Goal: Task Accomplishment & Management: Use online tool/utility

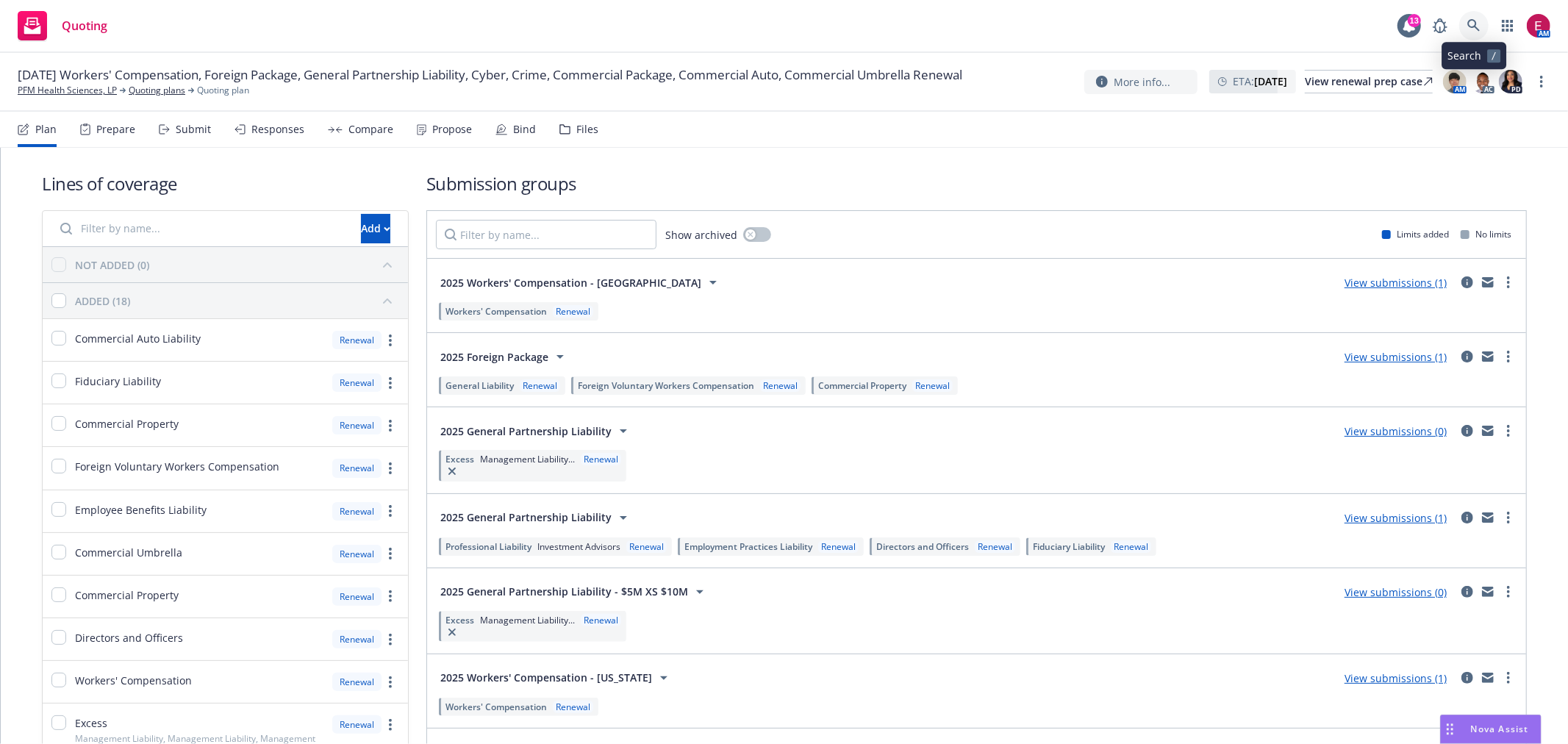
click at [1471, 30] on icon at bounding box center [1474, 25] width 13 height 13
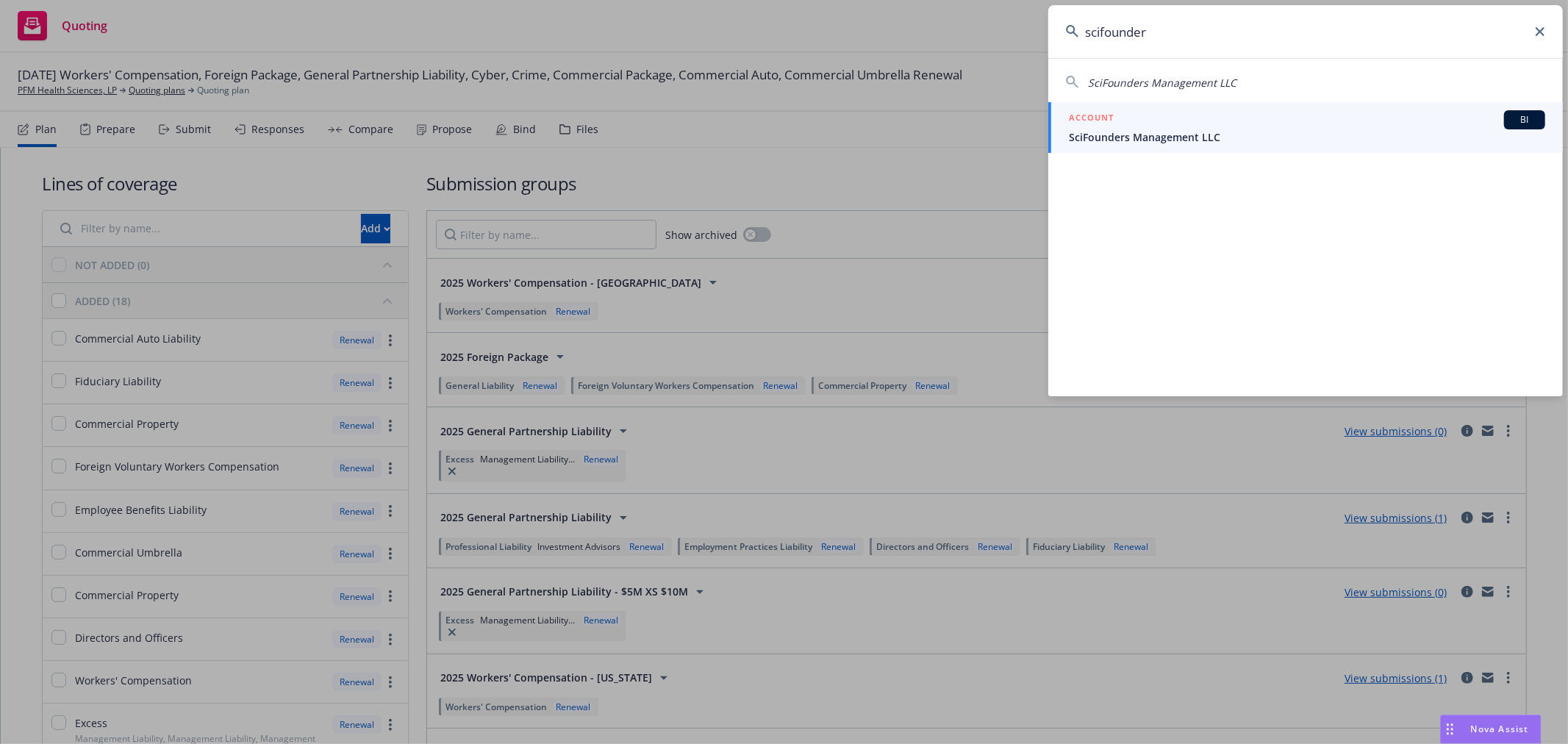
type input "scifounder"
click at [1143, 126] on div "ACCOUNT BI" at bounding box center [1307, 119] width 476 height 19
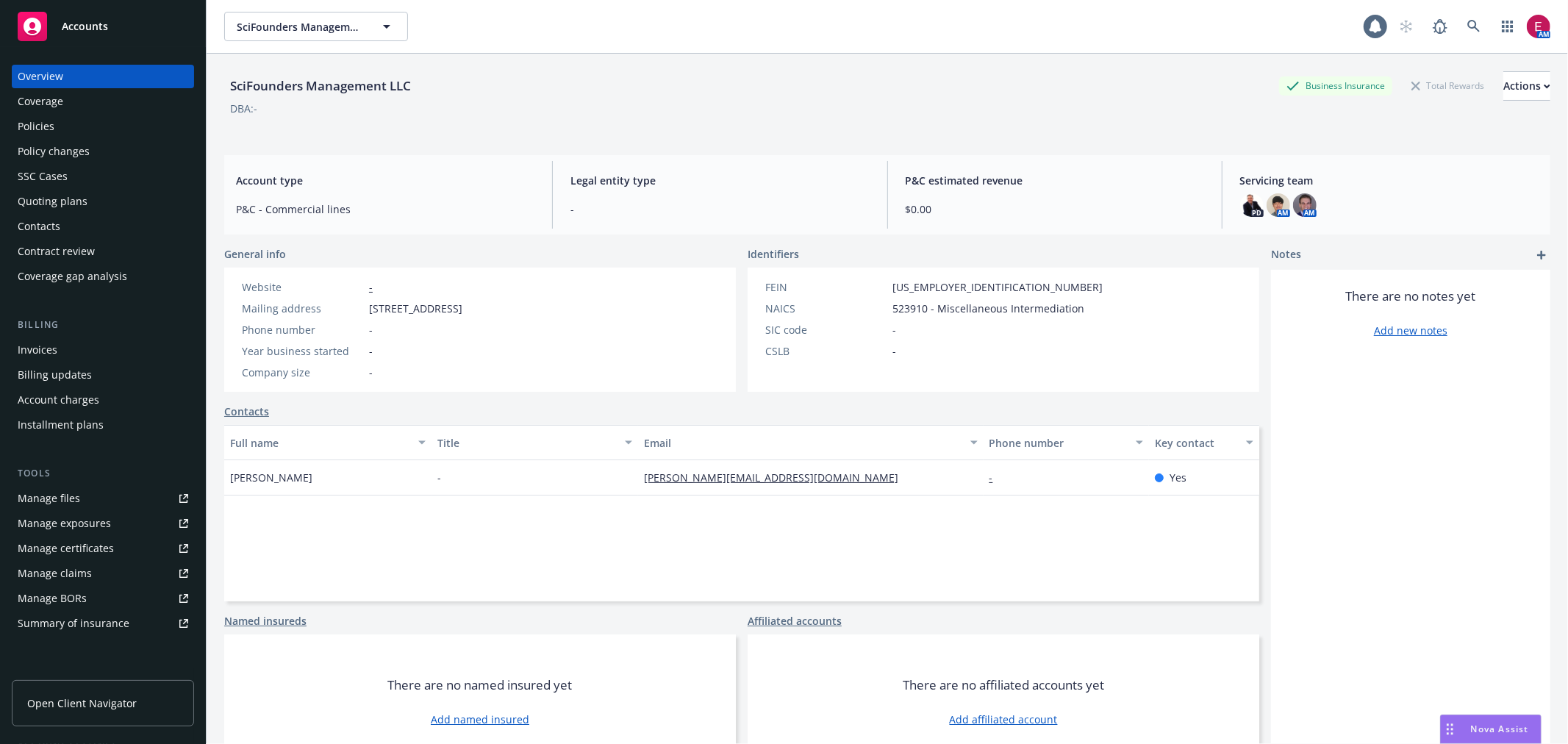
click at [75, 127] on div "Policies" at bounding box center [103, 126] width 171 height 24
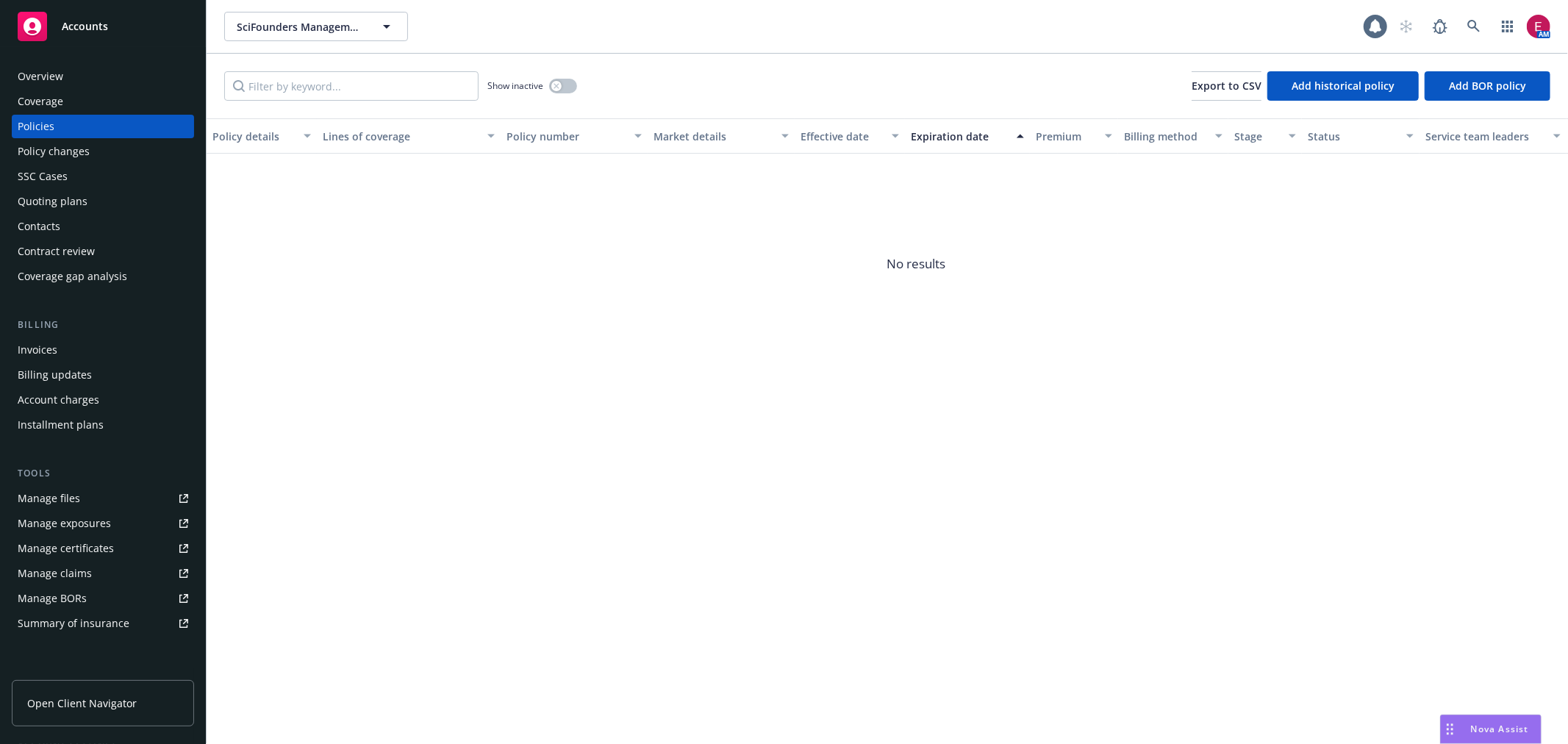
click at [75, 190] on div "Quoting plans" at bounding box center [53, 202] width 70 height 24
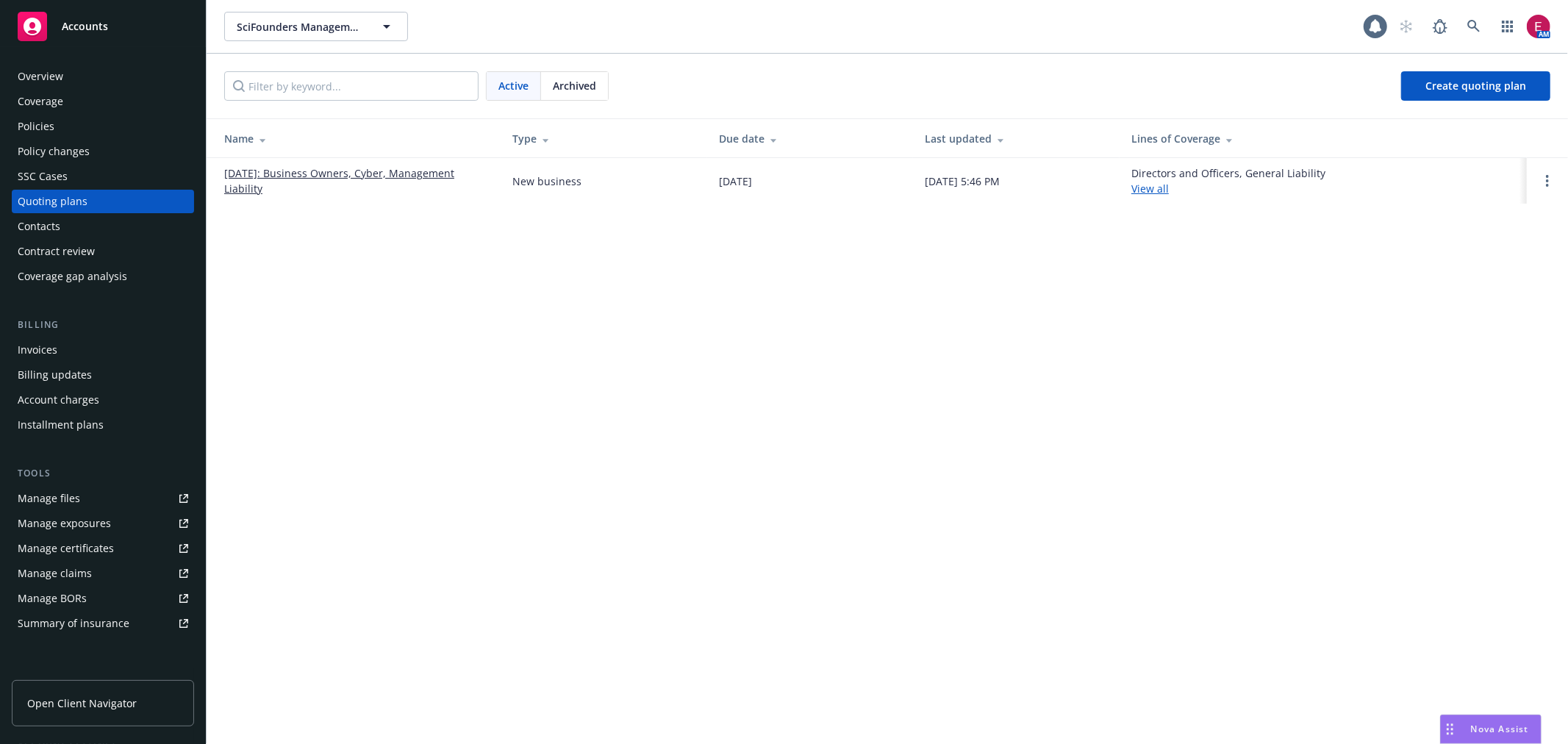
click at [277, 168] on link "07/31/2025: Business Owners, Cyber, Management Liability" at bounding box center [357, 180] width 264 height 31
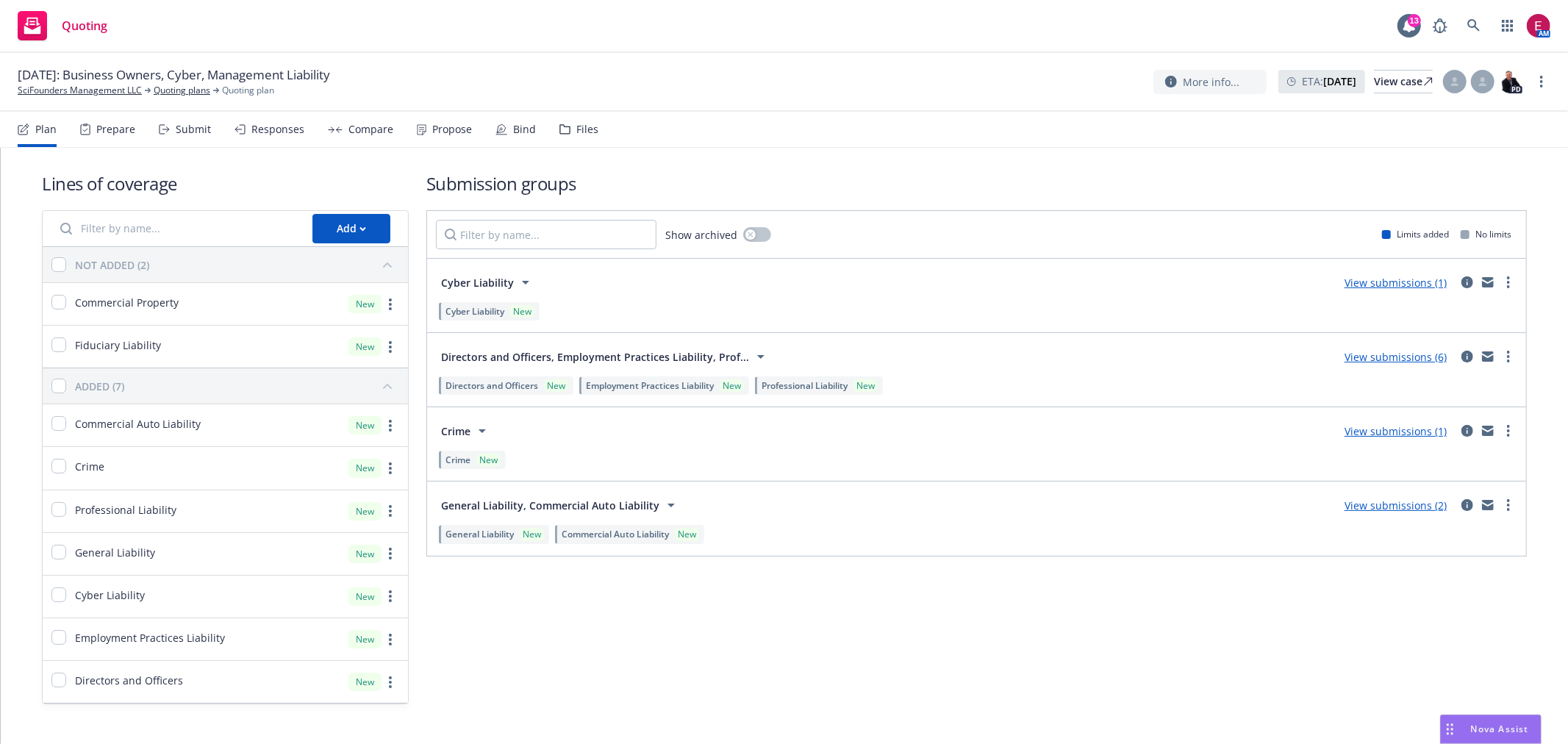
click at [159, 120] on div "Submit" at bounding box center [185, 128] width 52 height 35
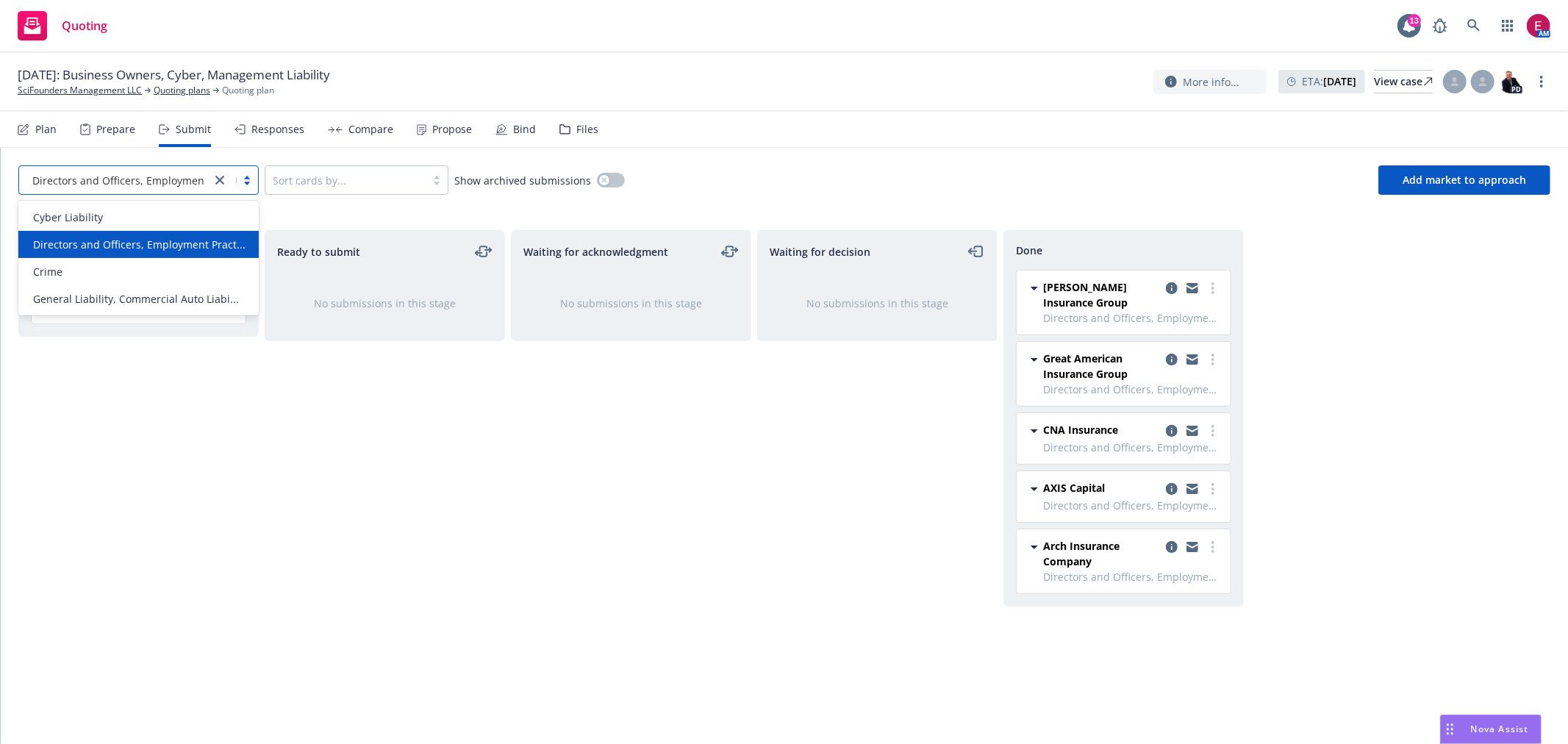
click at [224, 182] on icon "close" at bounding box center [220, 180] width 9 height 9
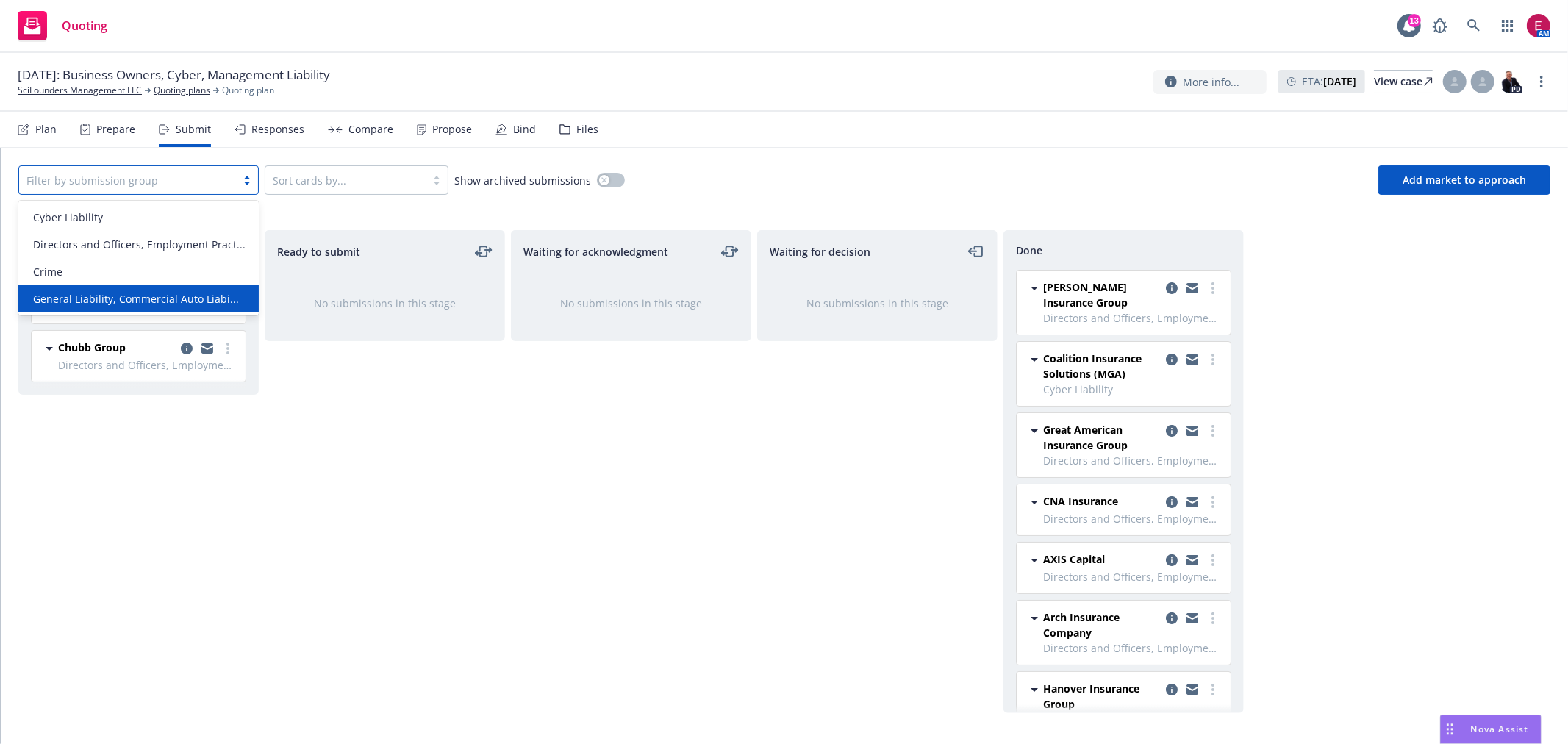
click at [180, 303] on span "General Liability, Commercial Auto Liabi..." at bounding box center [135, 299] width 206 height 16
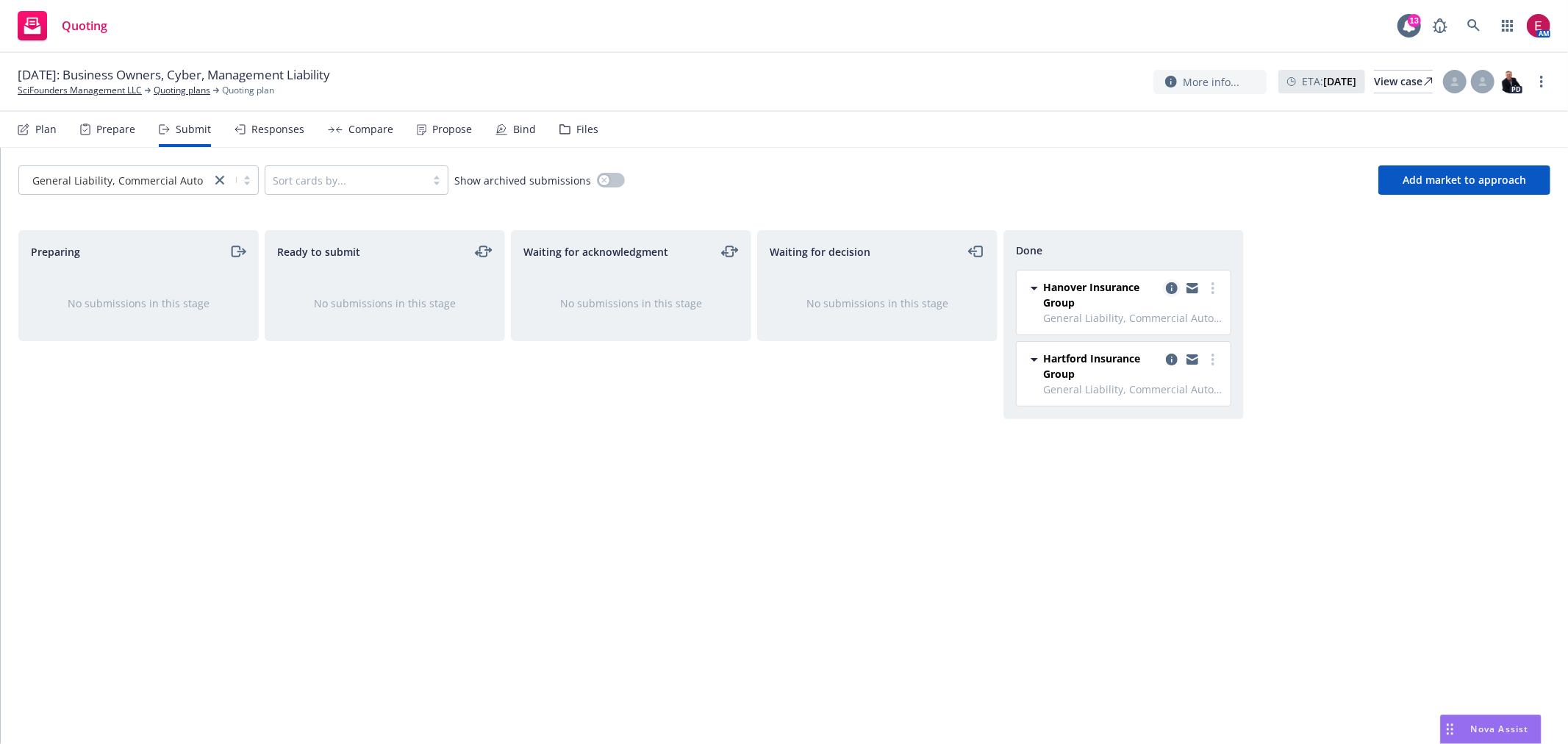
click at [1172, 289] on icon "copy logging email" at bounding box center [1172, 288] width 12 height 12
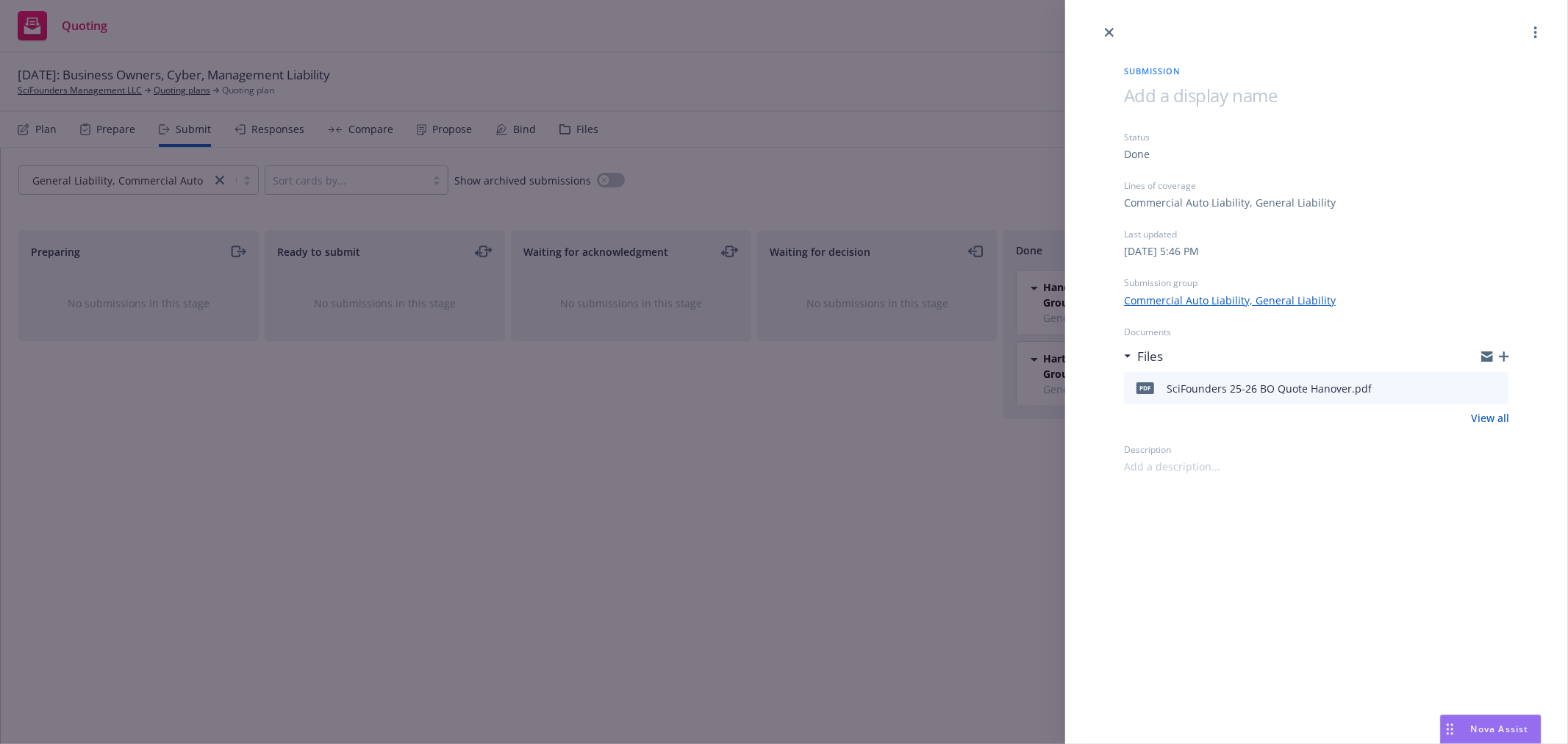
click at [1496, 387] on icon "preview file" at bounding box center [1494, 387] width 13 height 10
click at [711, 475] on div "Submission Status Done Lines of coverage Commercial Auto Liability, General Lia…" at bounding box center [784, 372] width 1568 height 744
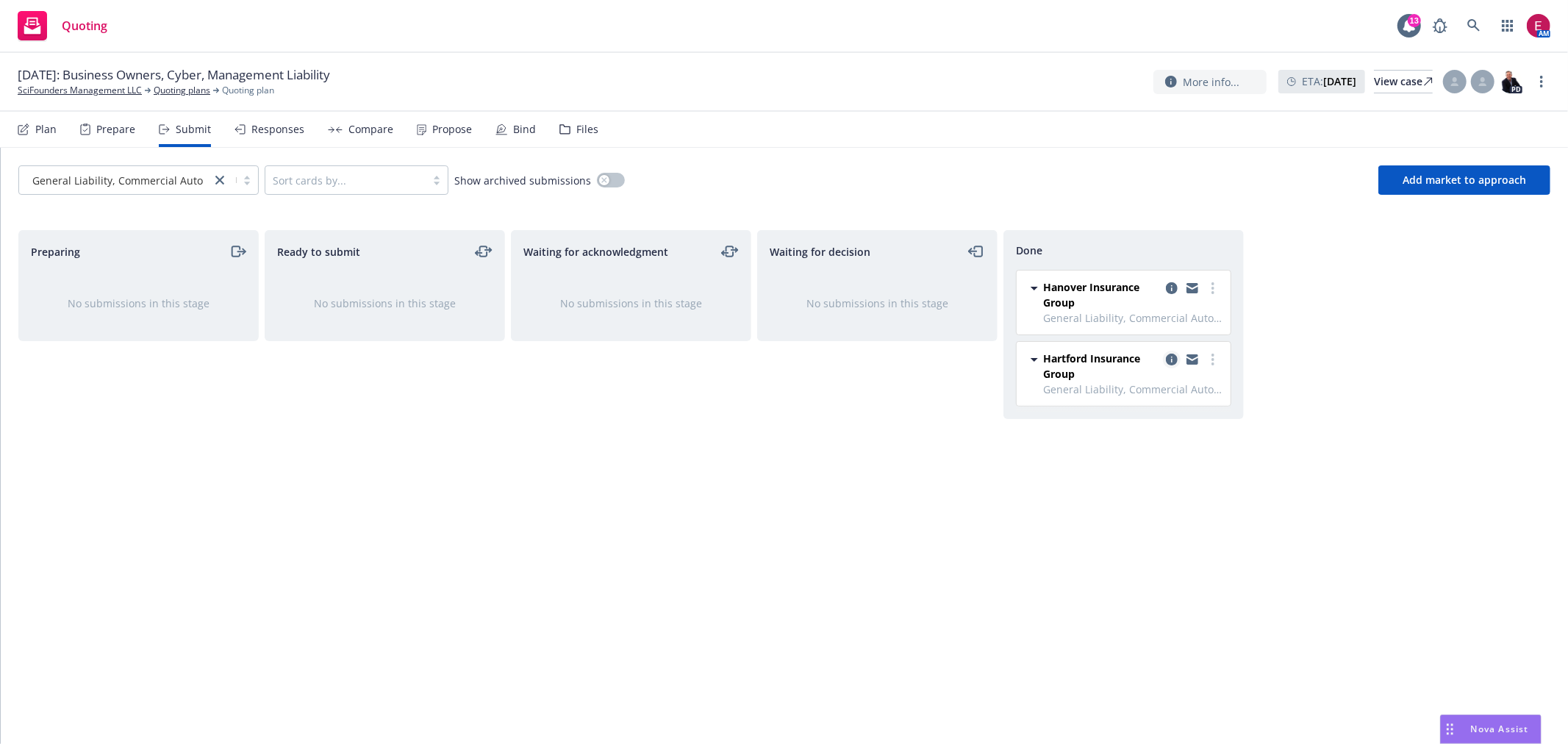
click at [1172, 362] on icon "copy logging email" at bounding box center [1172, 360] width 12 height 12
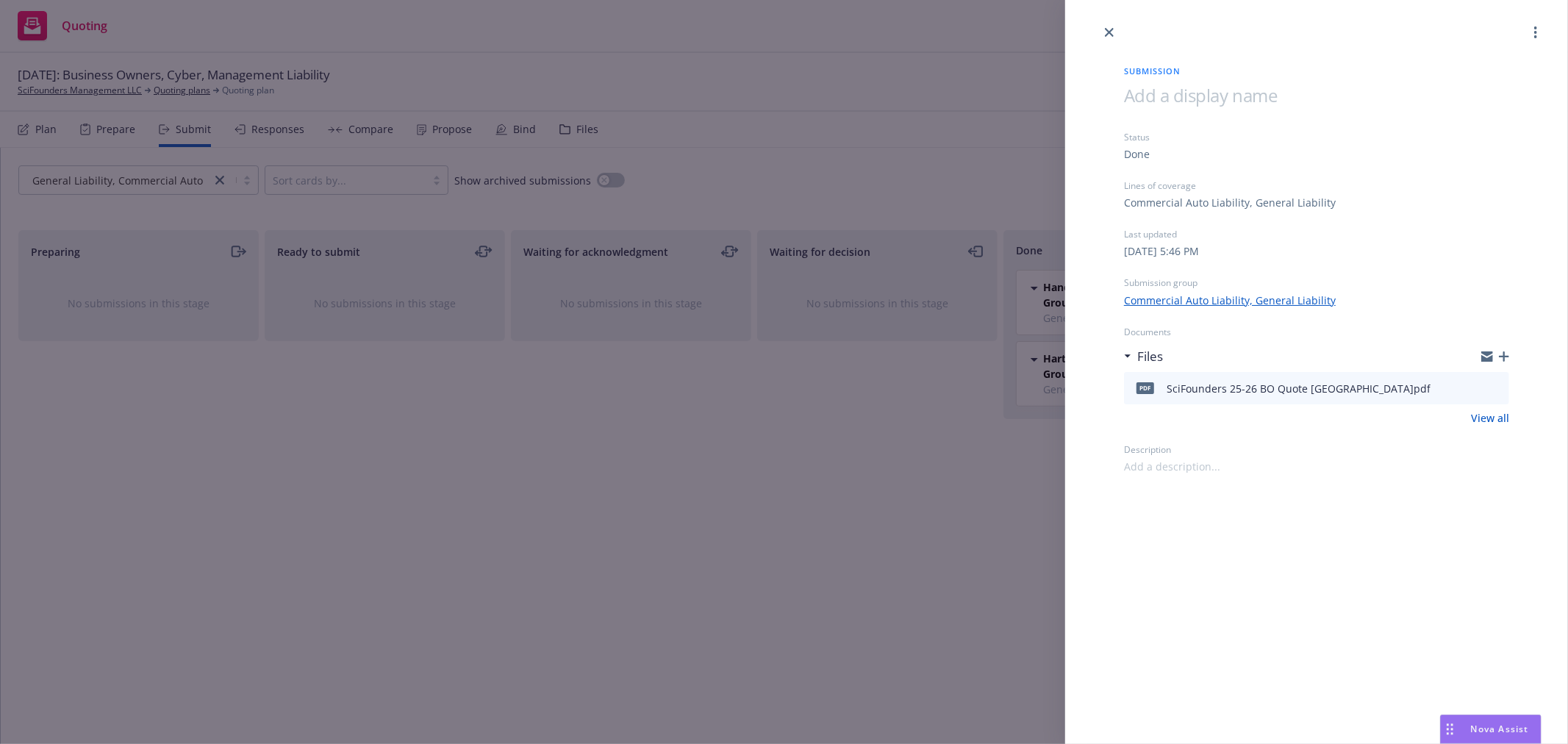
click at [1499, 387] on icon "preview file" at bounding box center [1494, 387] width 13 height 10
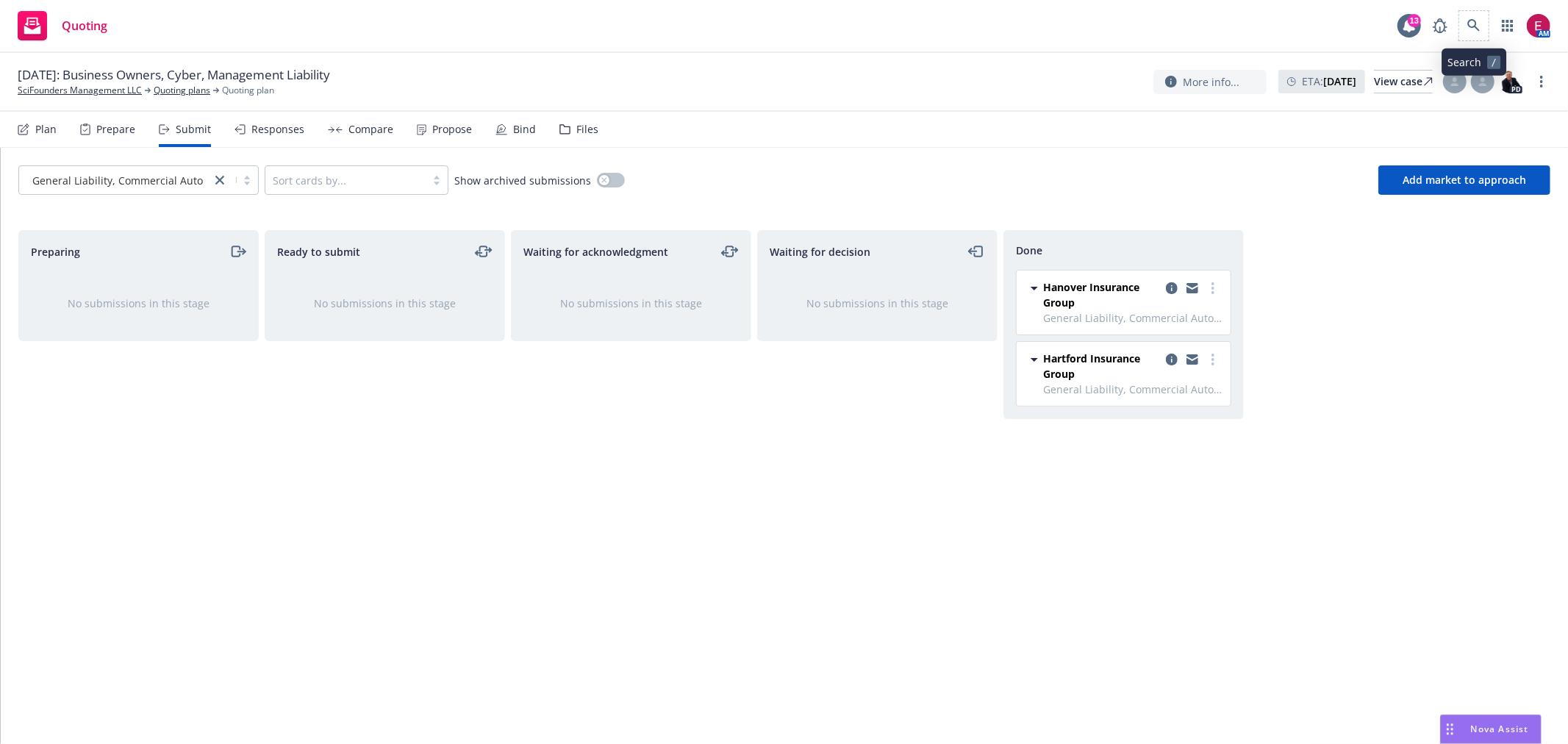
click at [1475, 11] on span at bounding box center [1475, 26] width 30 height 30
click at [1474, 34] on link at bounding box center [1475, 26] width 30 height 30
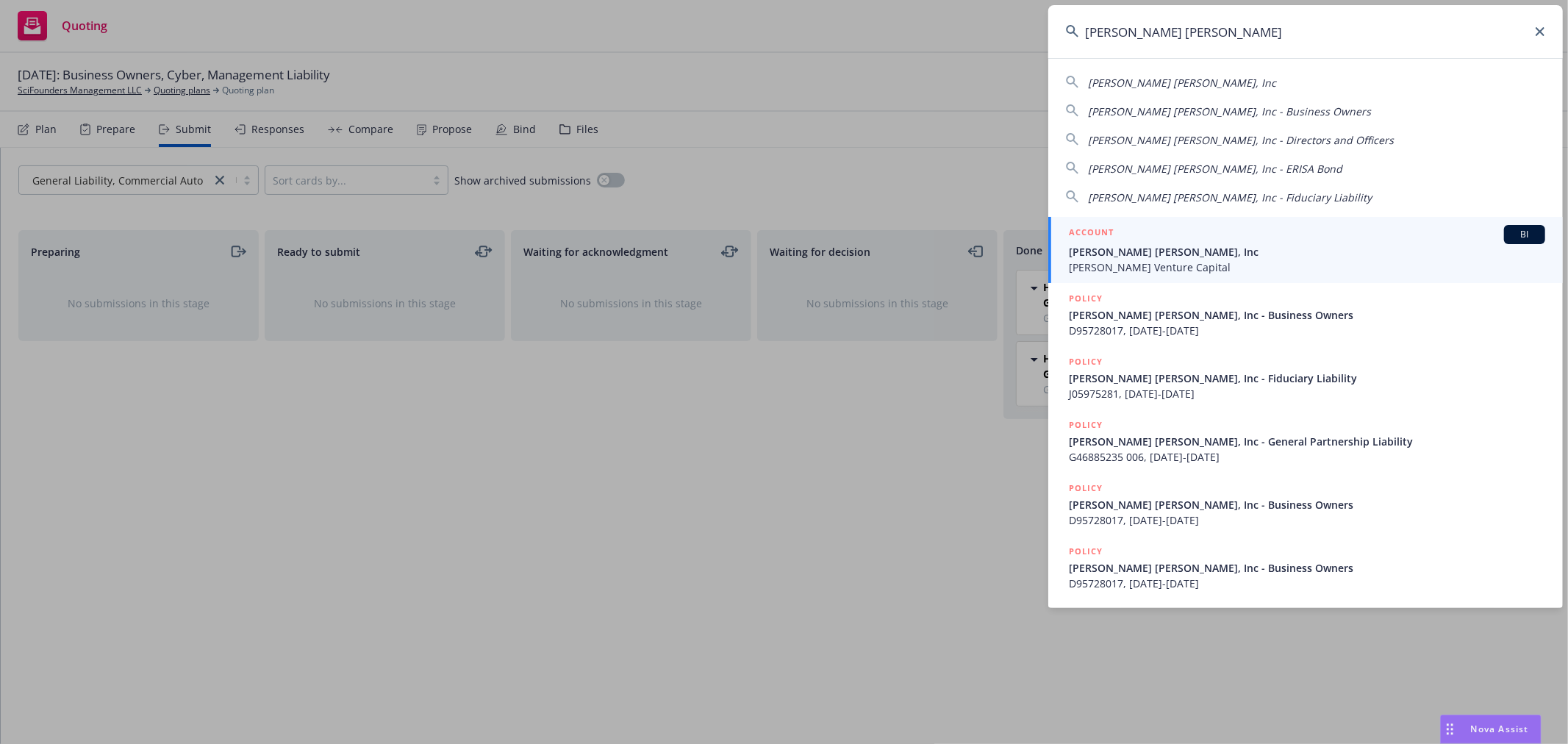
type input "sarlo berliner"
click at [1241, 251] on span "[PERSON_NAME] [PERSON_NAME], Inc" at bounding box center [1307, 252] width 476 height 16
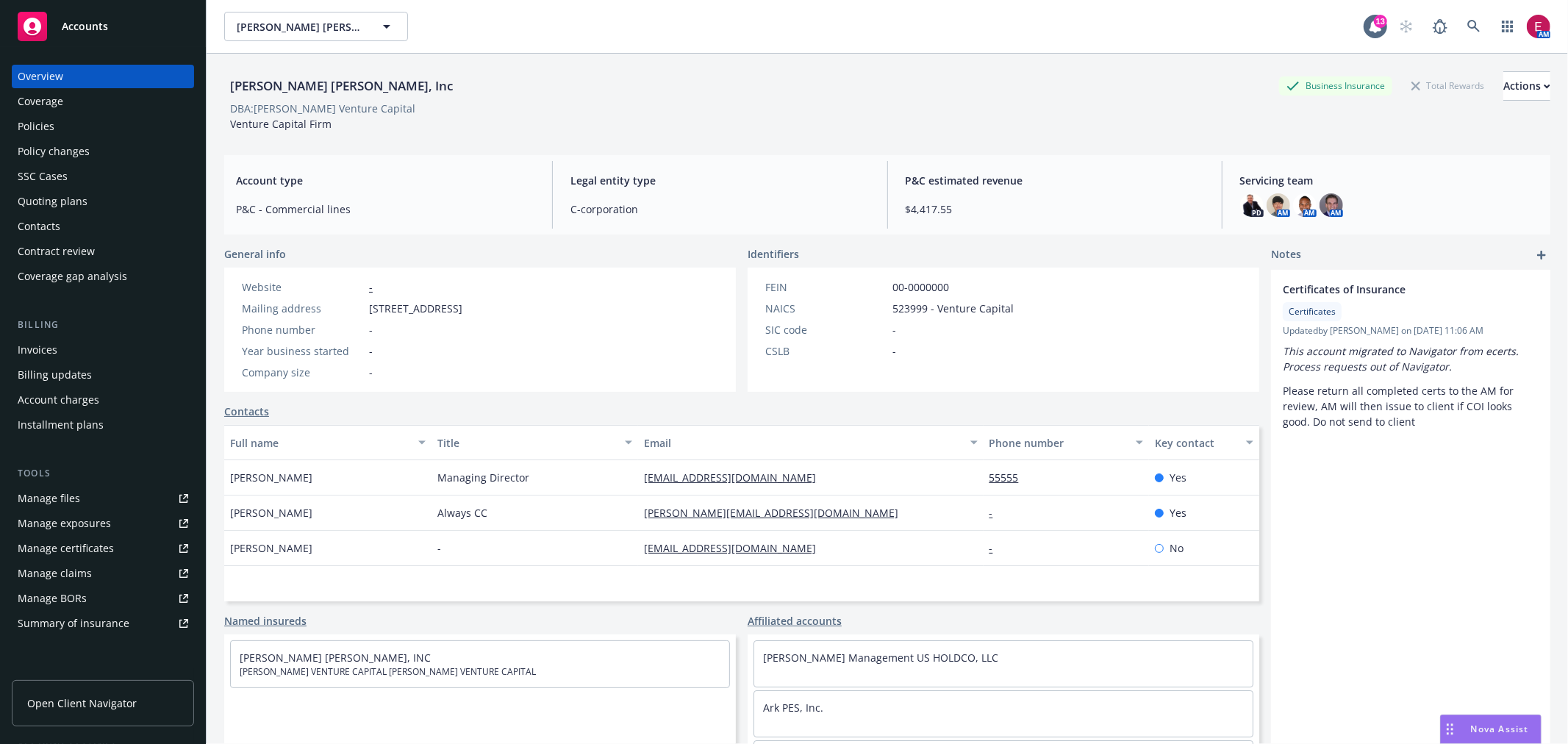
click at [91, 199] on div "Quoting plans" at bounding box center [103, 202] width 171 height 24
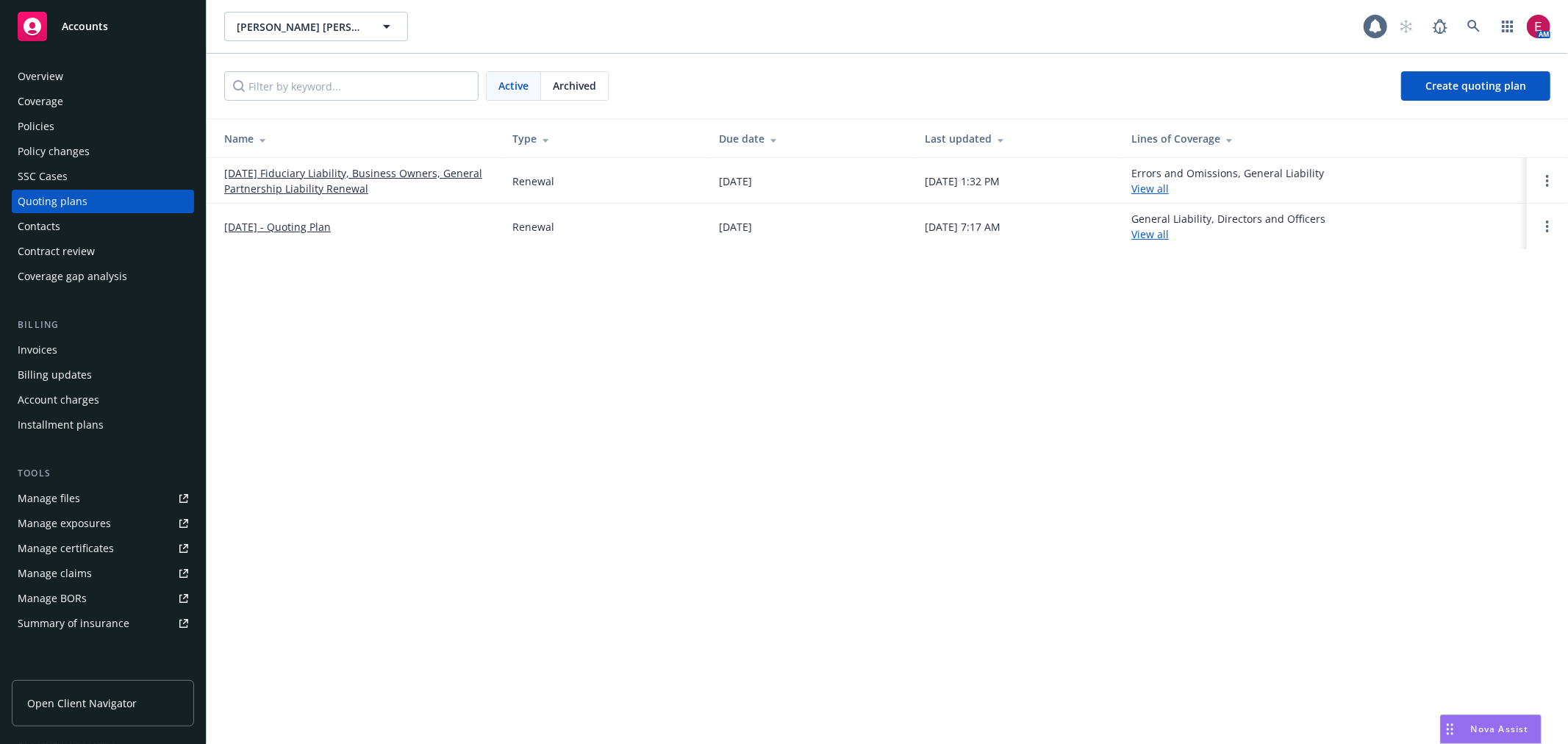
click at [244, 174] on link "09/01/25 Fiduciary Liability, Business Owners, General Partnership Liability Re…" at bounding box center [357, 180] width 264 height 31
click at [321, 162] on td "[DATE] Fiduciary Liability, Business Owners, General Partnership Liability Rene…" at bounding box center [354, 181] width 294 height 46
click at [320, 177] on link "[DATE] Fiduciary Liability, Business Owners, General Partnership Liability Rene…" at bounding box center [357, 180] width 264 height 31
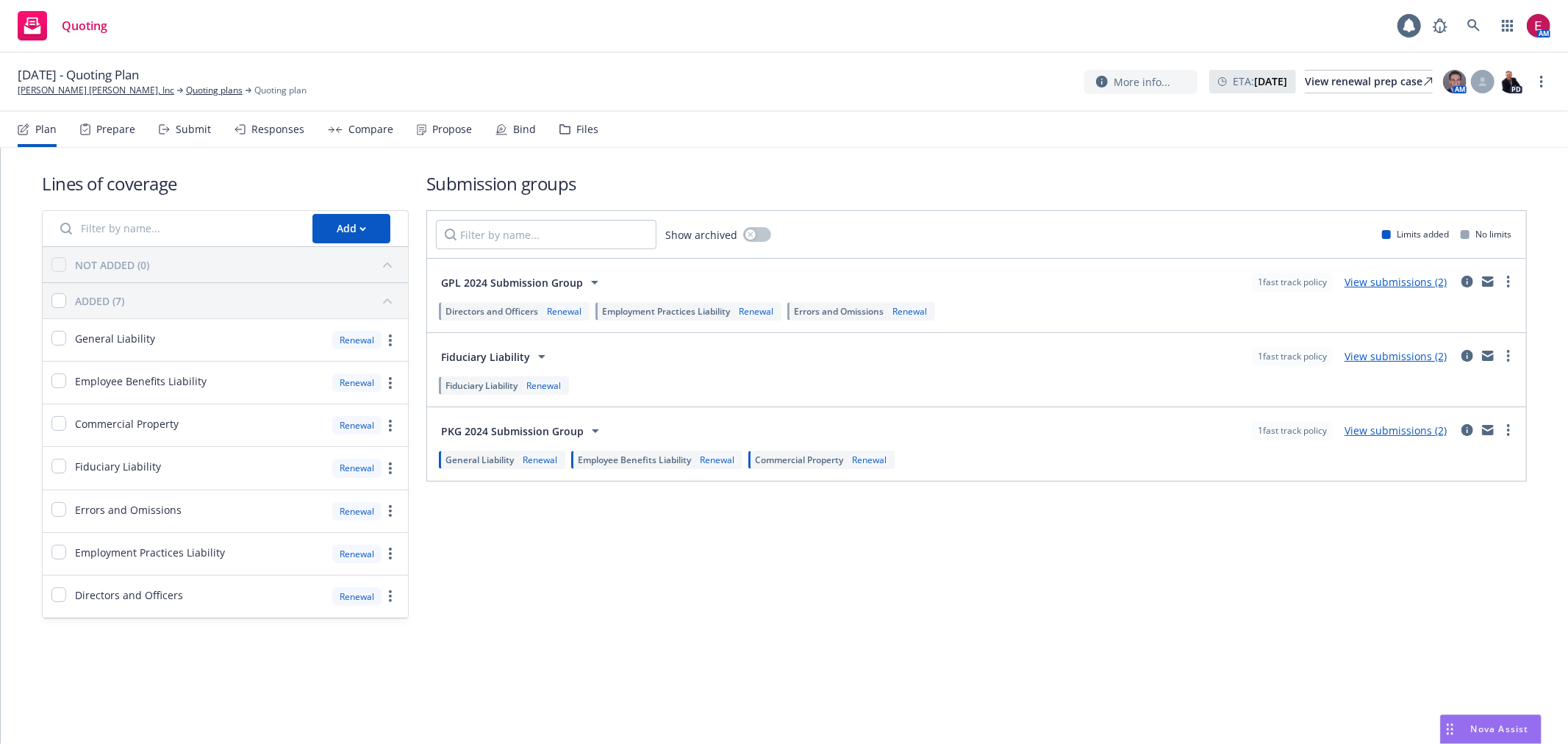
click at [597, 120] on nav "Plan Prepare Submit Responses Compare Propose Bind Files" at bounding box center [784, 128] width 1533 height 35
click at [593, 125] on nav "Plan Prepare Submit Responses Compare Propose Bind Files" at bounding box center [784, 128] width 1533 height 35
click at [586, 125] on div "Files" at bounding box center [588, 129] width 22 height 12
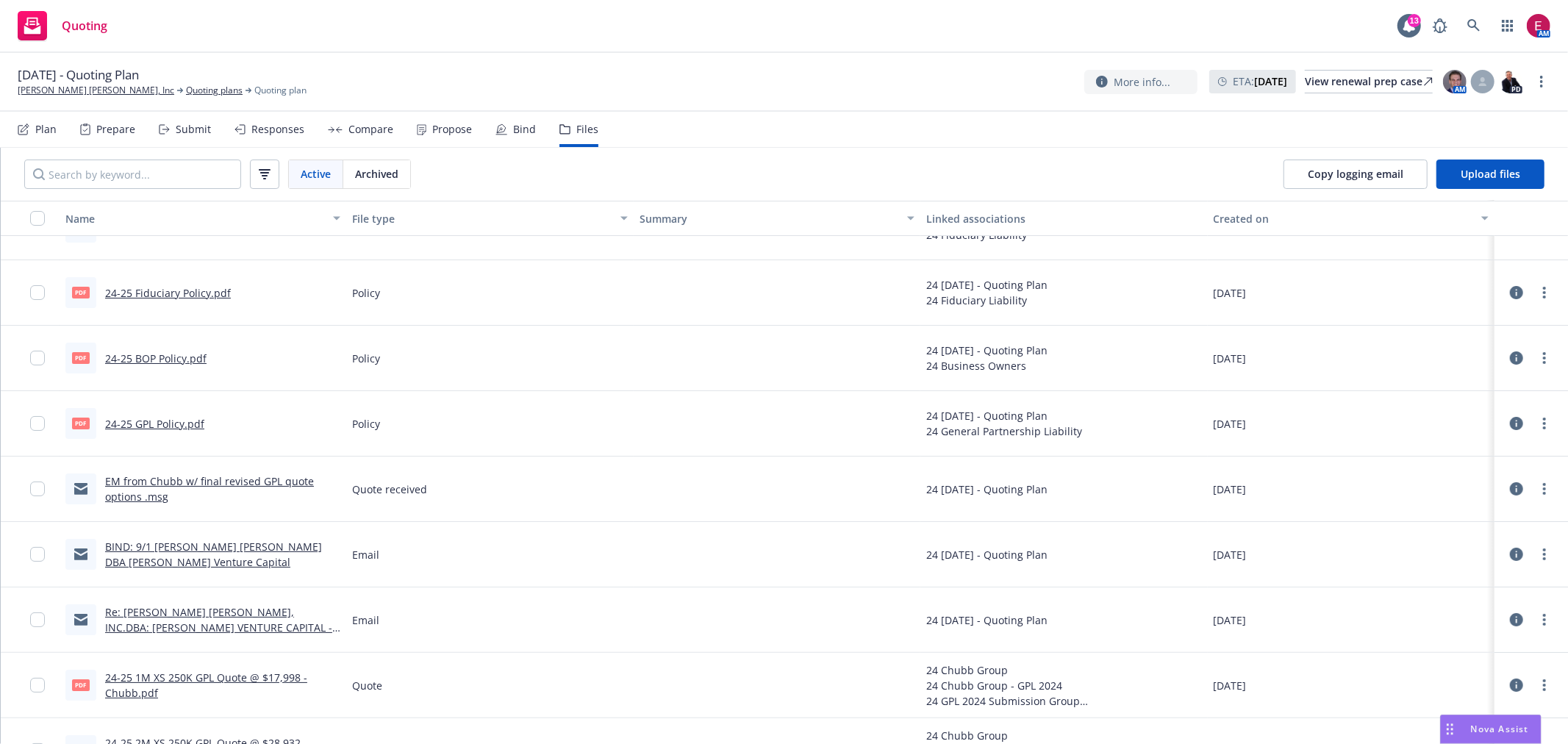
scroll to position [82, 0]
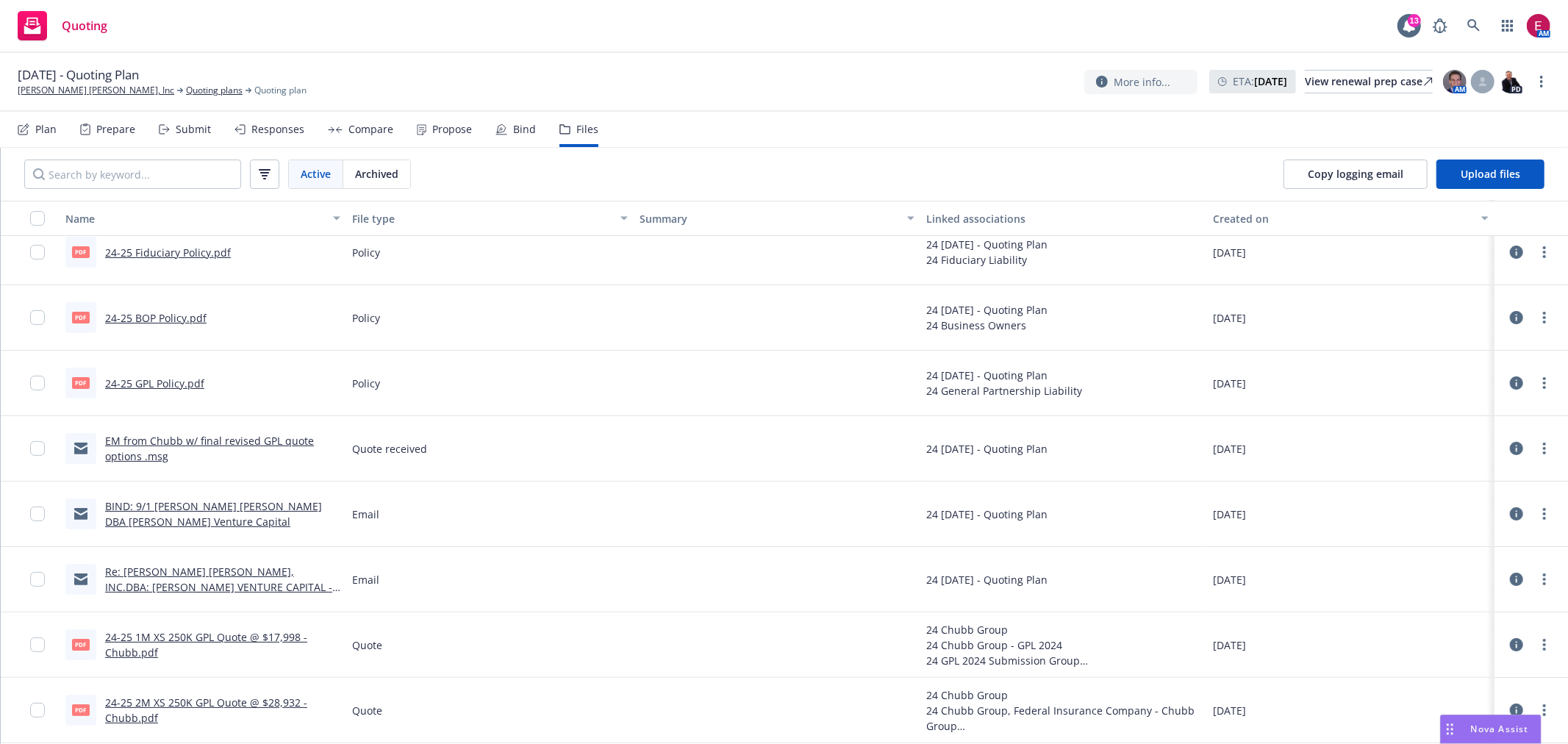
click at [247, 508] on link "BIND: 9/1 Sarlo Berliner DBA Walden Venture Capital" at bounding box center [214, 514] width 217 height 30
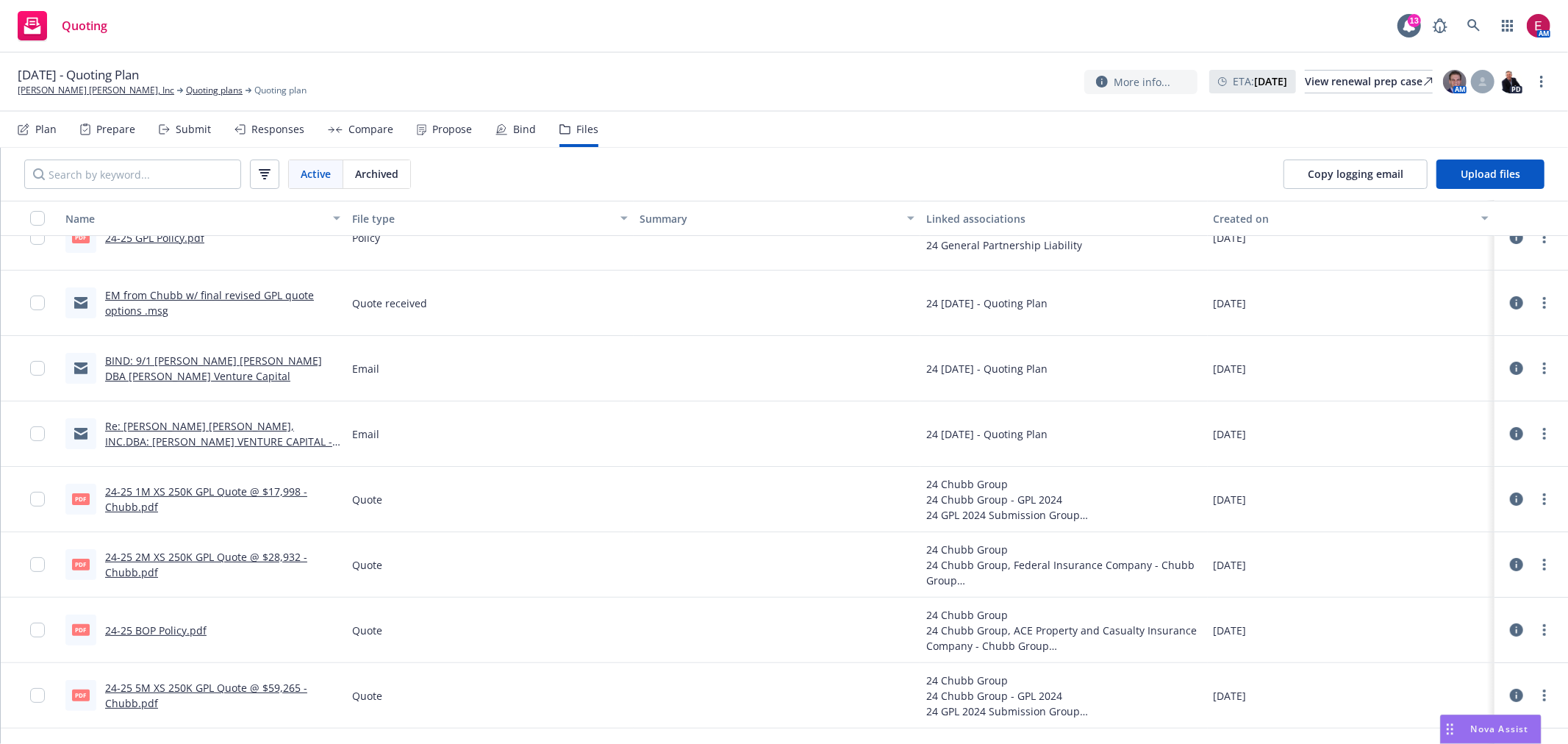
scroll to position [245, 0]
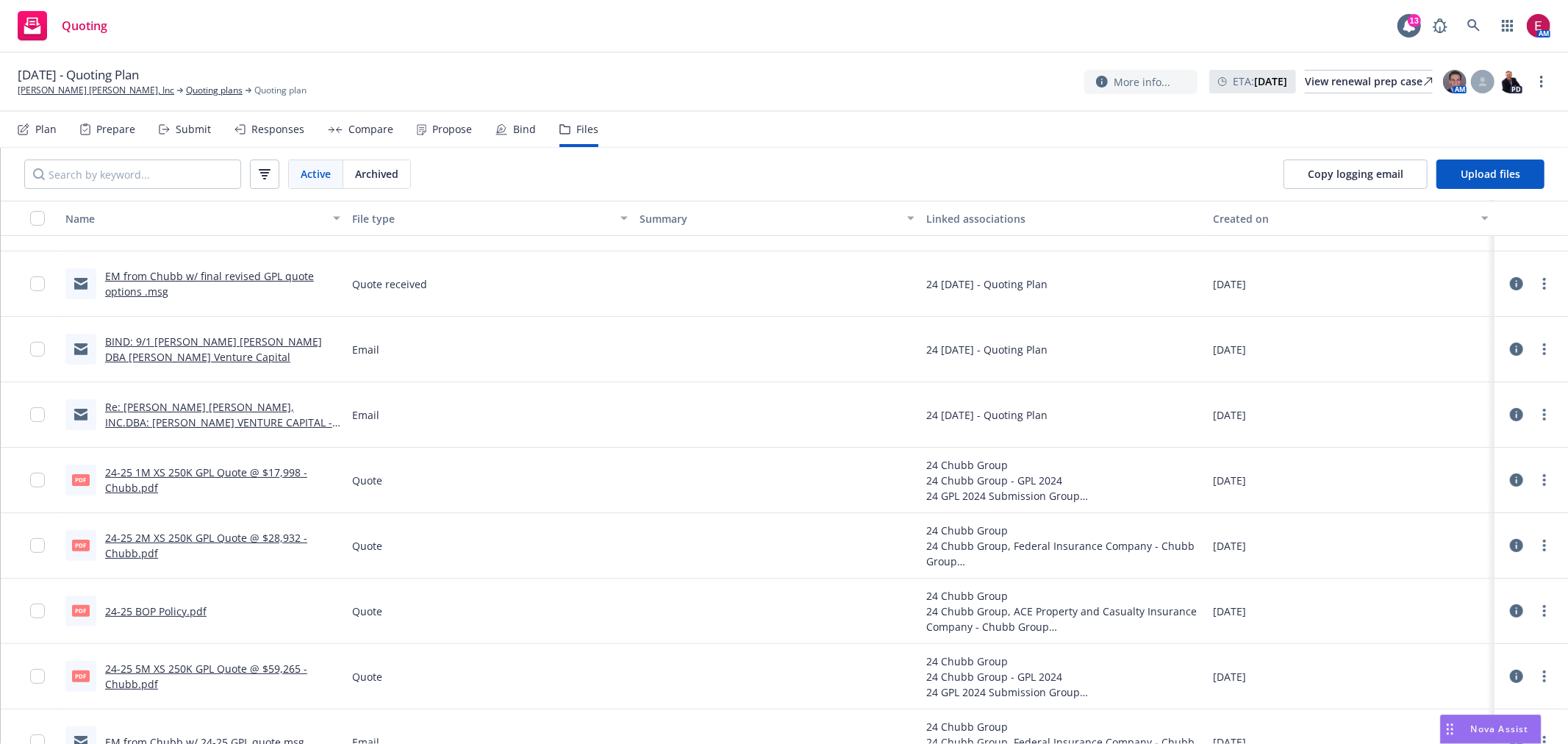
click at [209, 407] on link "Re: SARLO BERLINER, INC.DBA: WALDEN VENTURE CAPITAL - Indio Apps Follow-Up" at bounding box center [219, 422] width 227 height 45
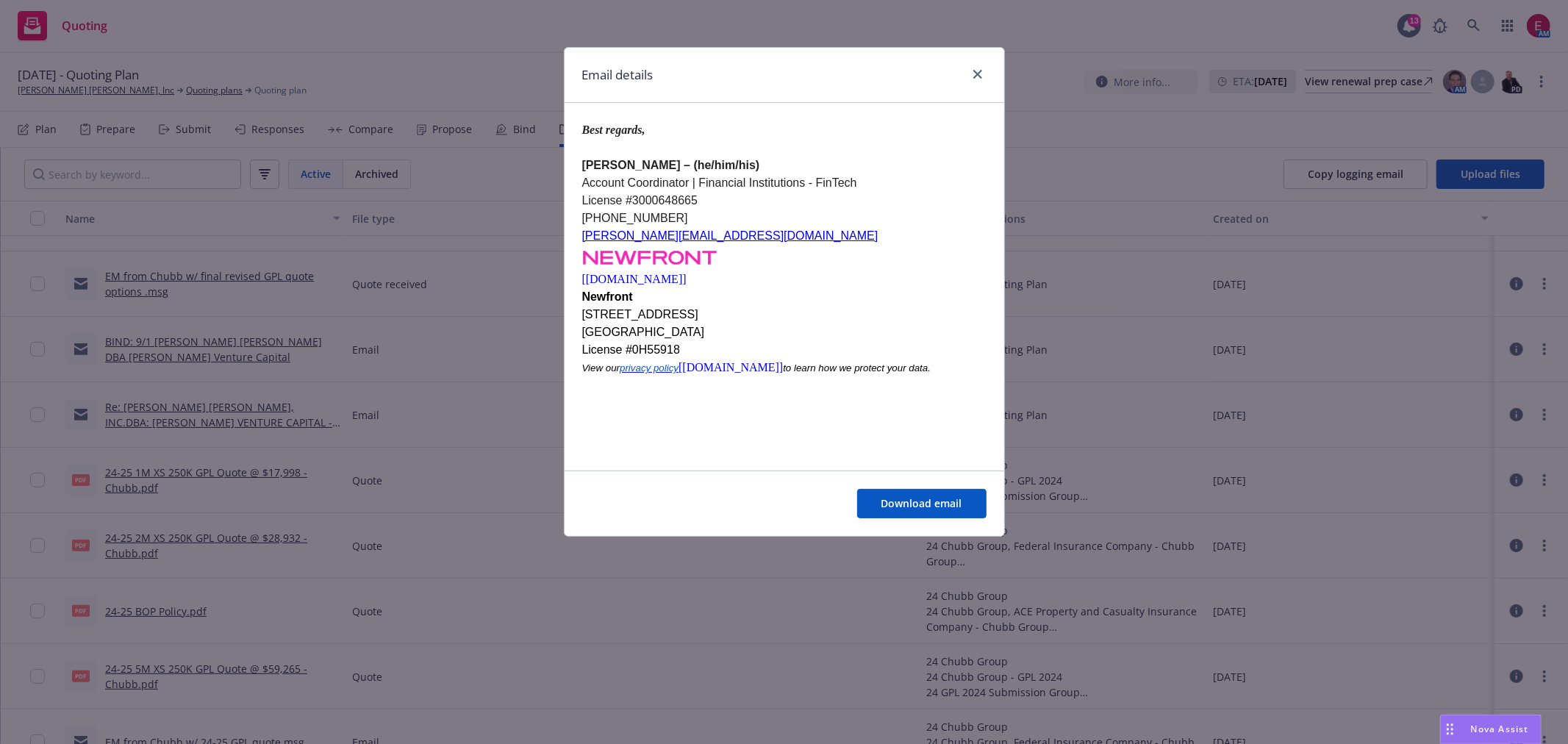
scroll to position [2179, 0]
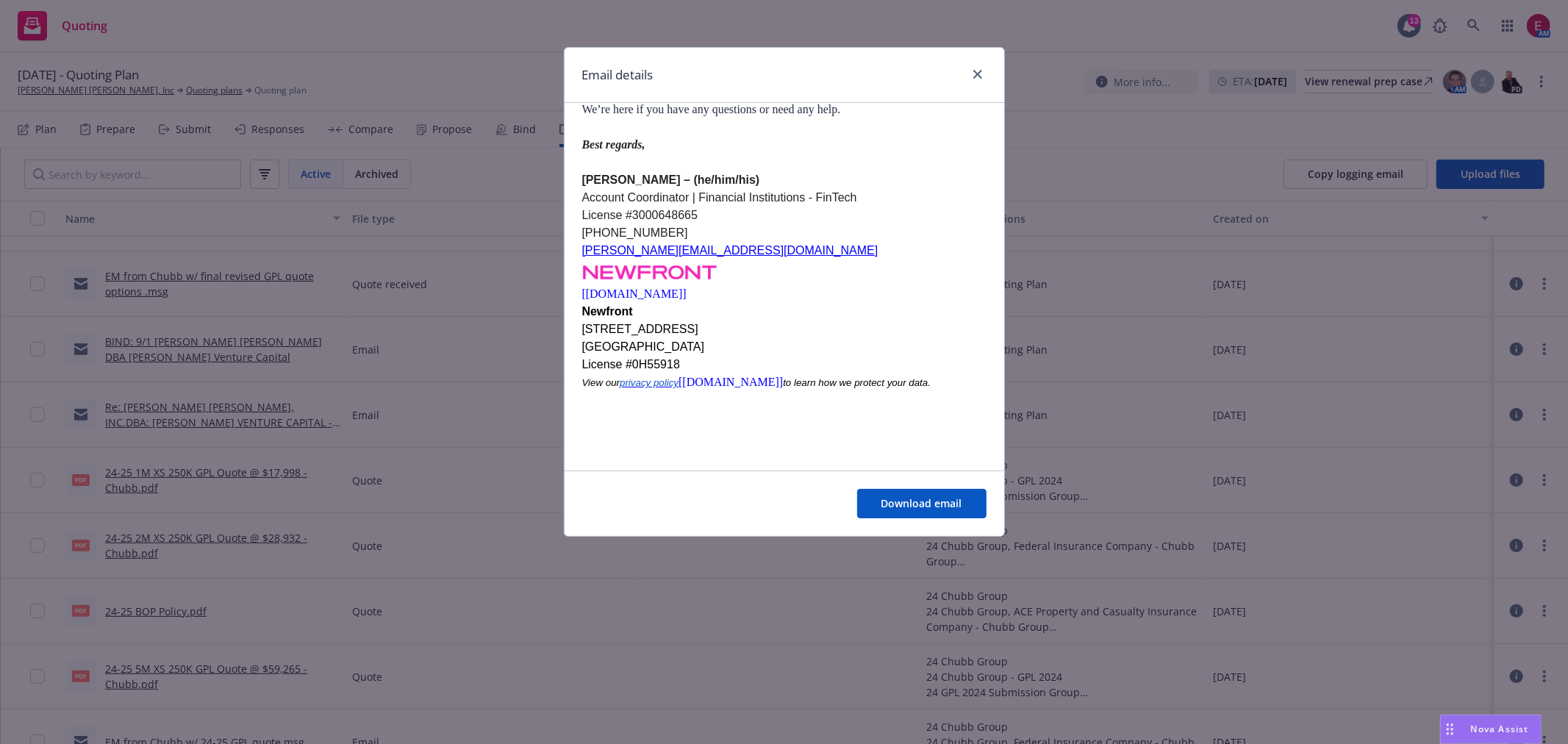
click at [1132, 273] on div "Email details Re: SARLO BERLINER, INC.DBA: WALDEN VENTURE CAPITAL - Indio Apps …" at bounding box center [784, 372] width 1568 height 744
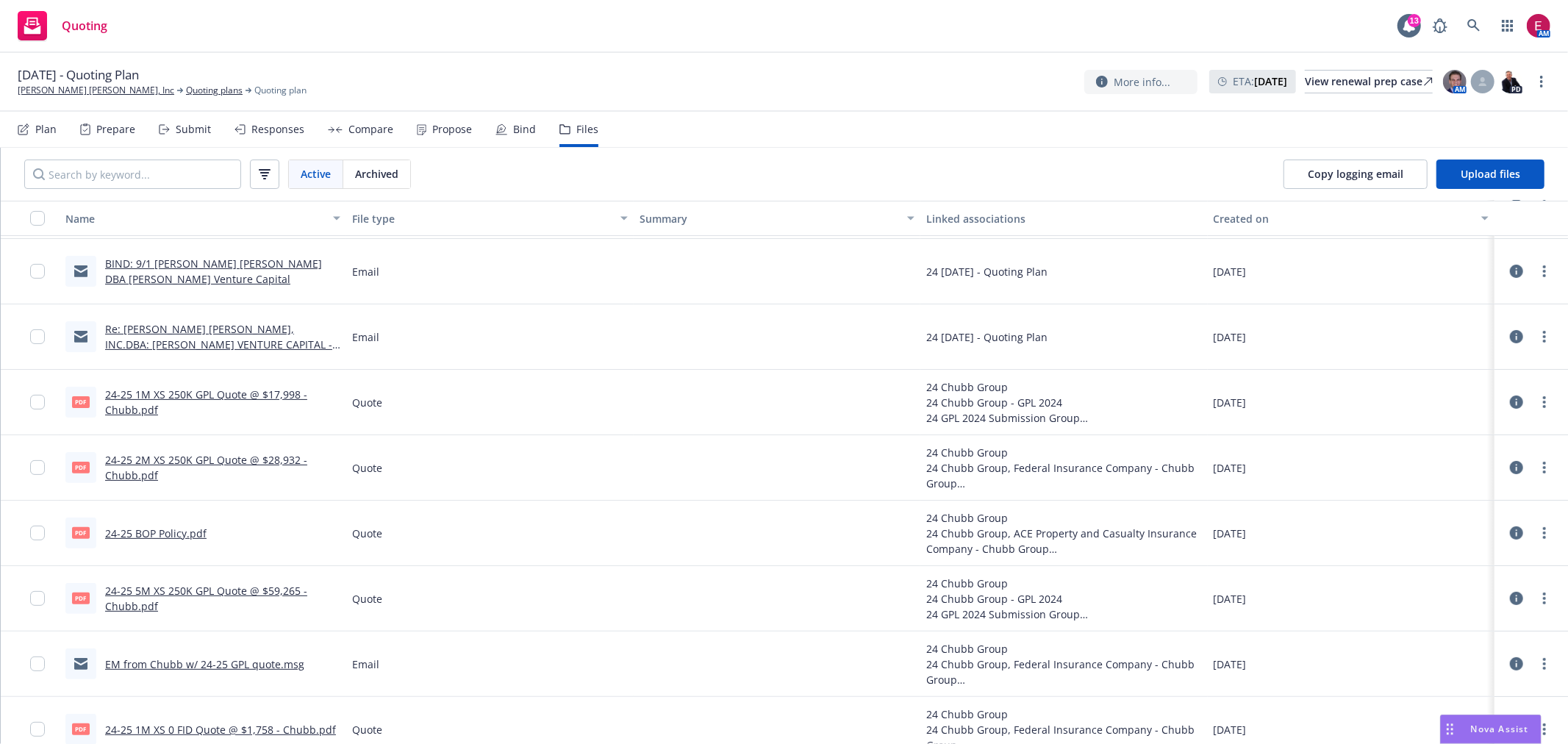
scroll to position [408, 0]
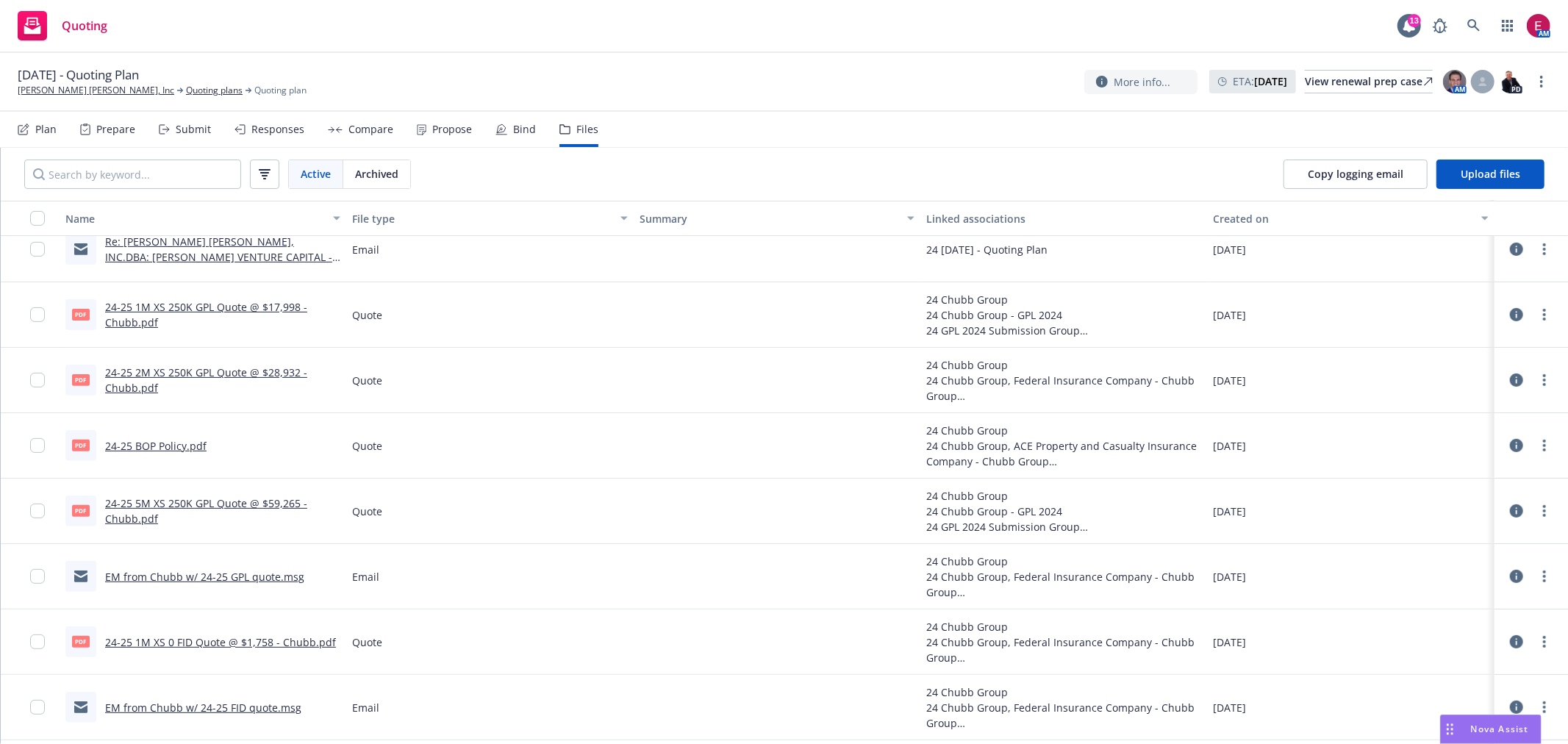
click at [247, 574] on link "EM from Chubb w/ 24-25 GPL quote.msg" at bounding box center [205, 577] width 199 height 14
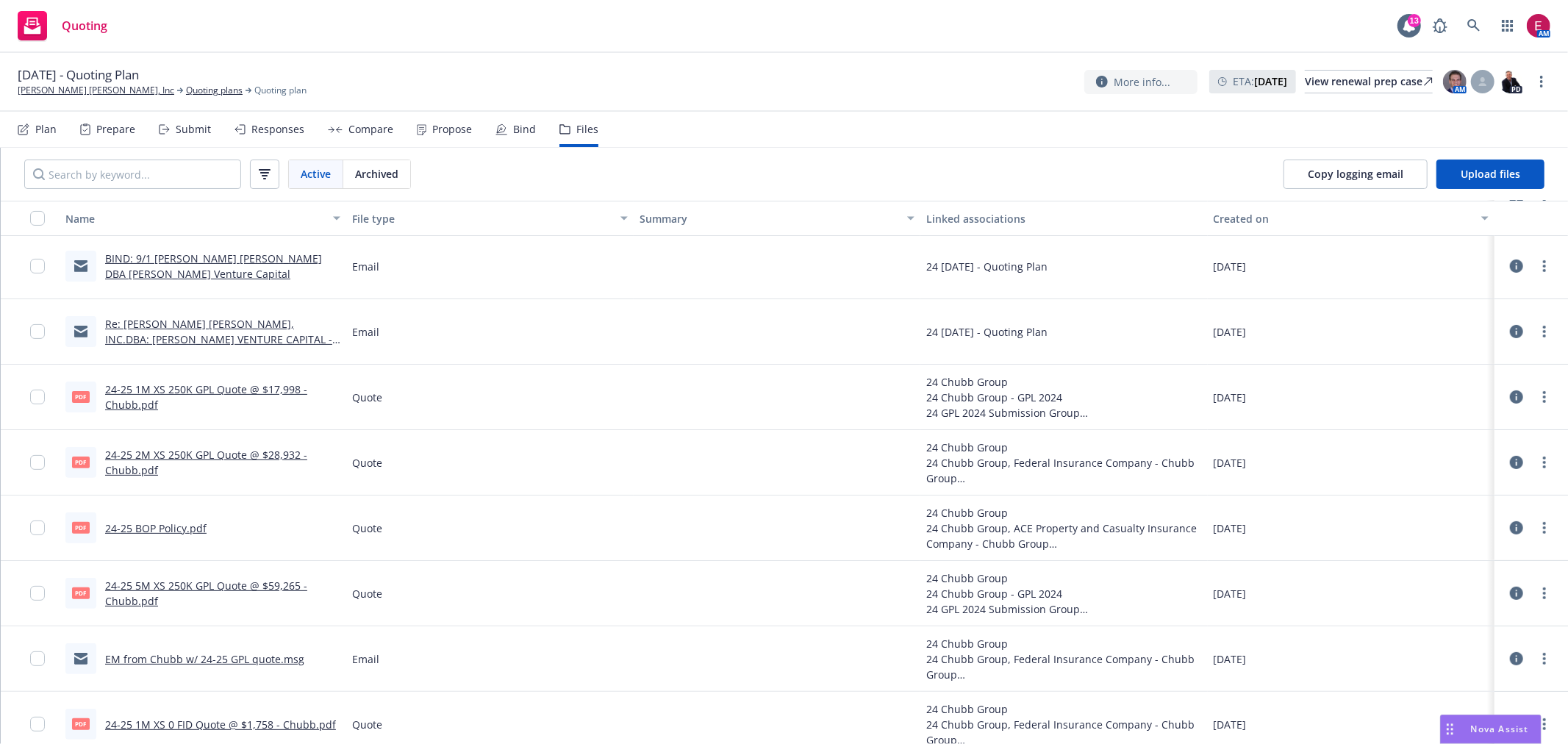
click at [193, 337] on link "Re: SARLO BERLINER, INC.DBA: WALDEN VENTURE CAPITAL - Indio Apps Follow-Up" at bounding box center [219, 339] width 227 height 45
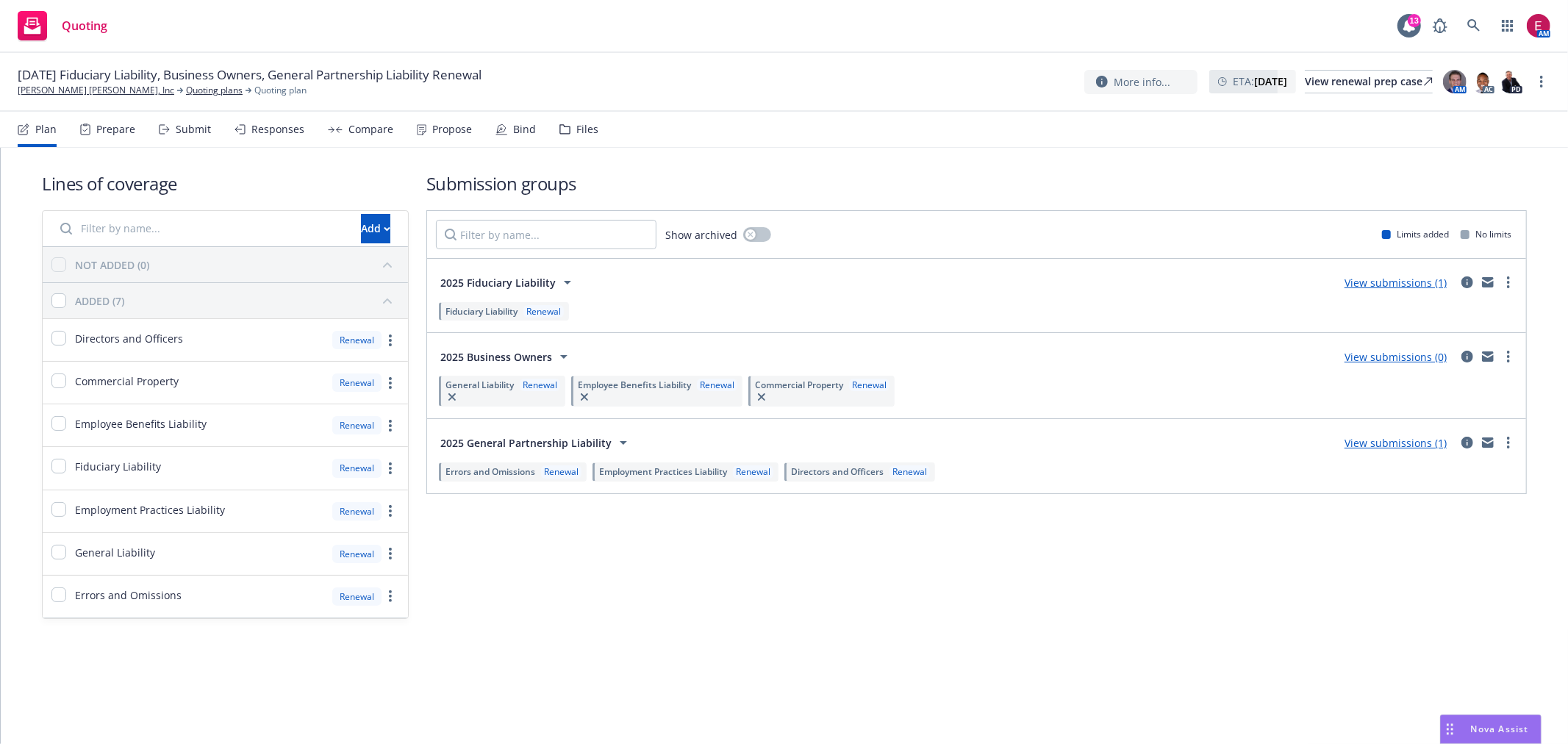
click at [520, 120] on div "Bind" at bounding box center [515, 128] width 41 height 35
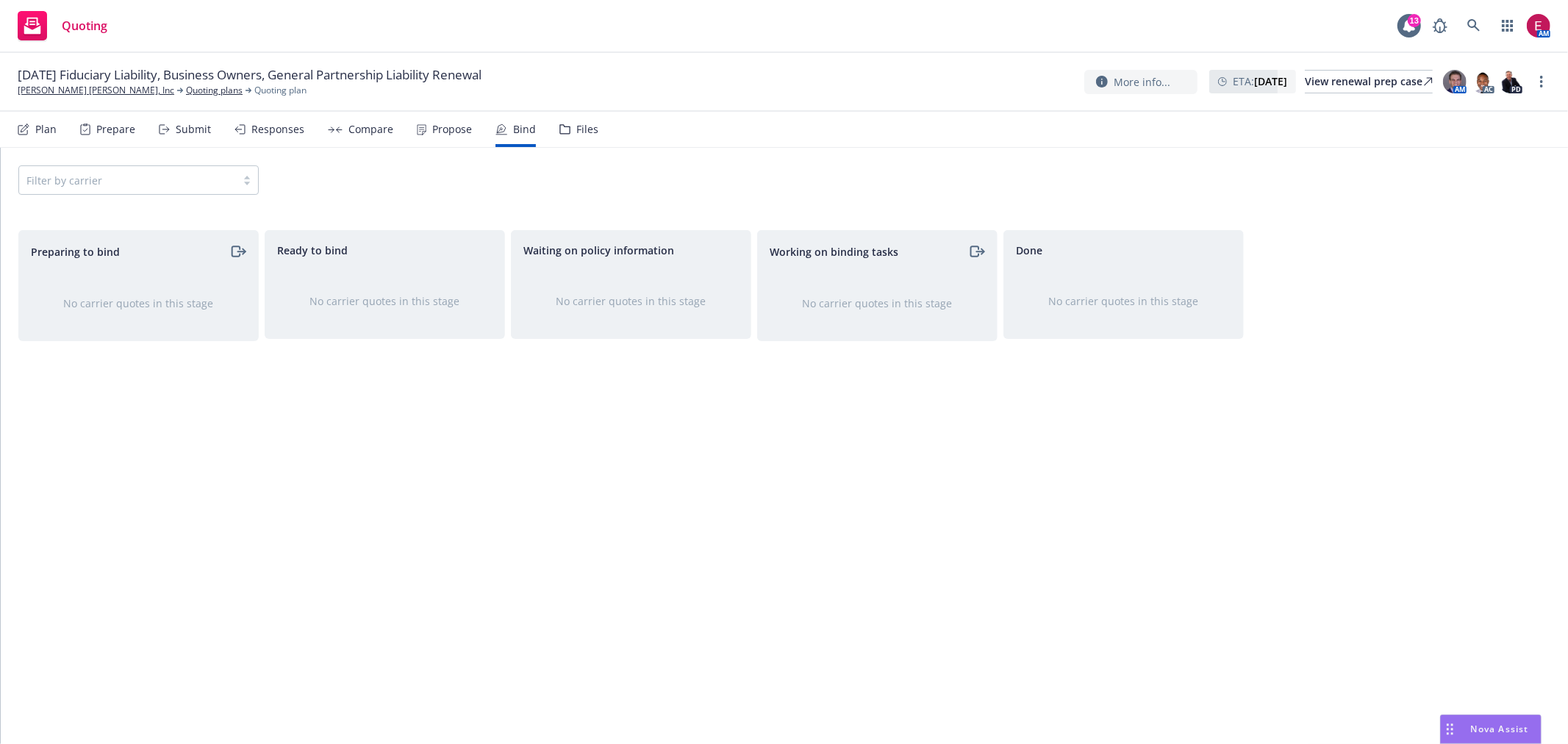
click at [118, 123] on div "Prepare" at bounding box center [115, 129] width 39 height 12
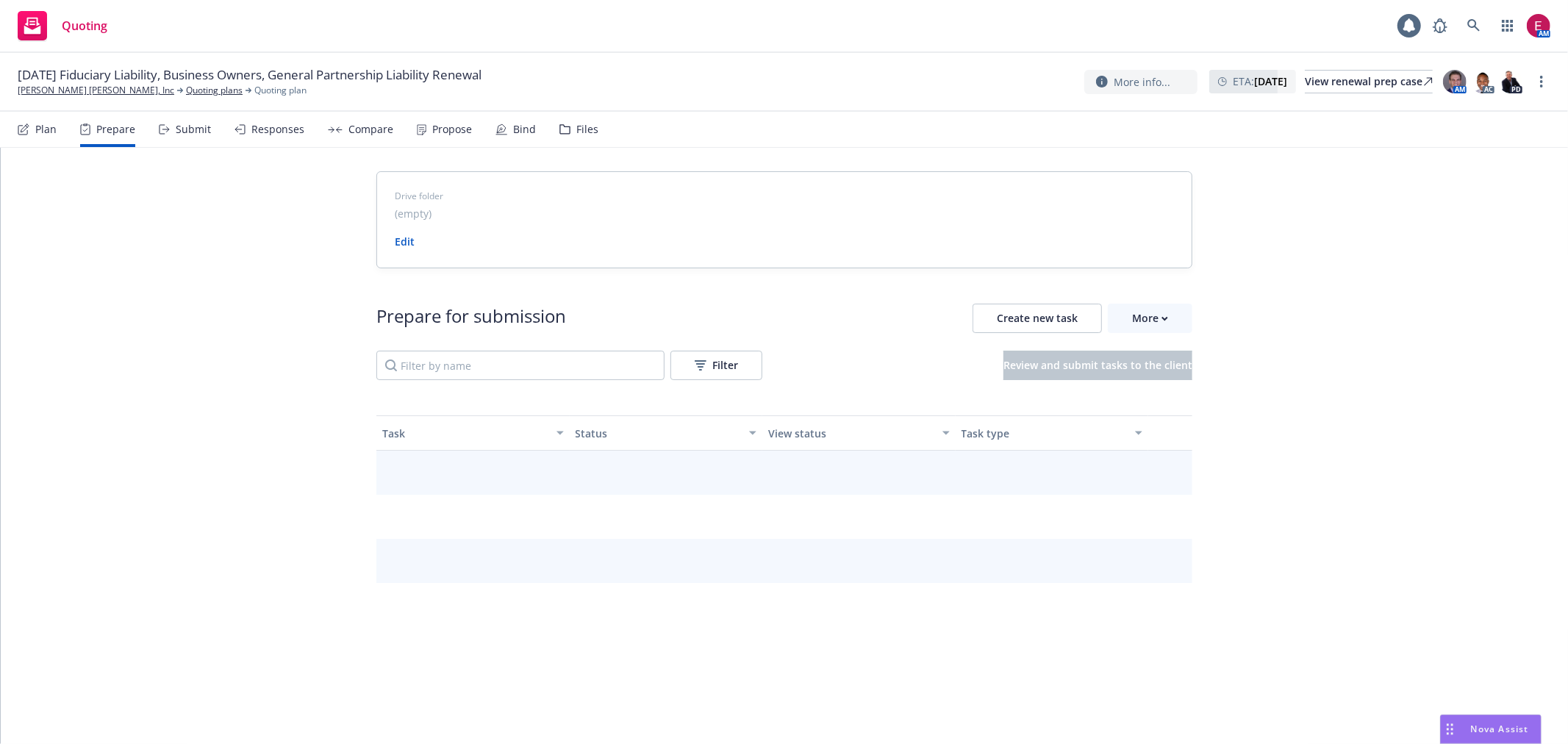
click at [167, 129] on icon at bounding box center [167, 129] width 2 height 5
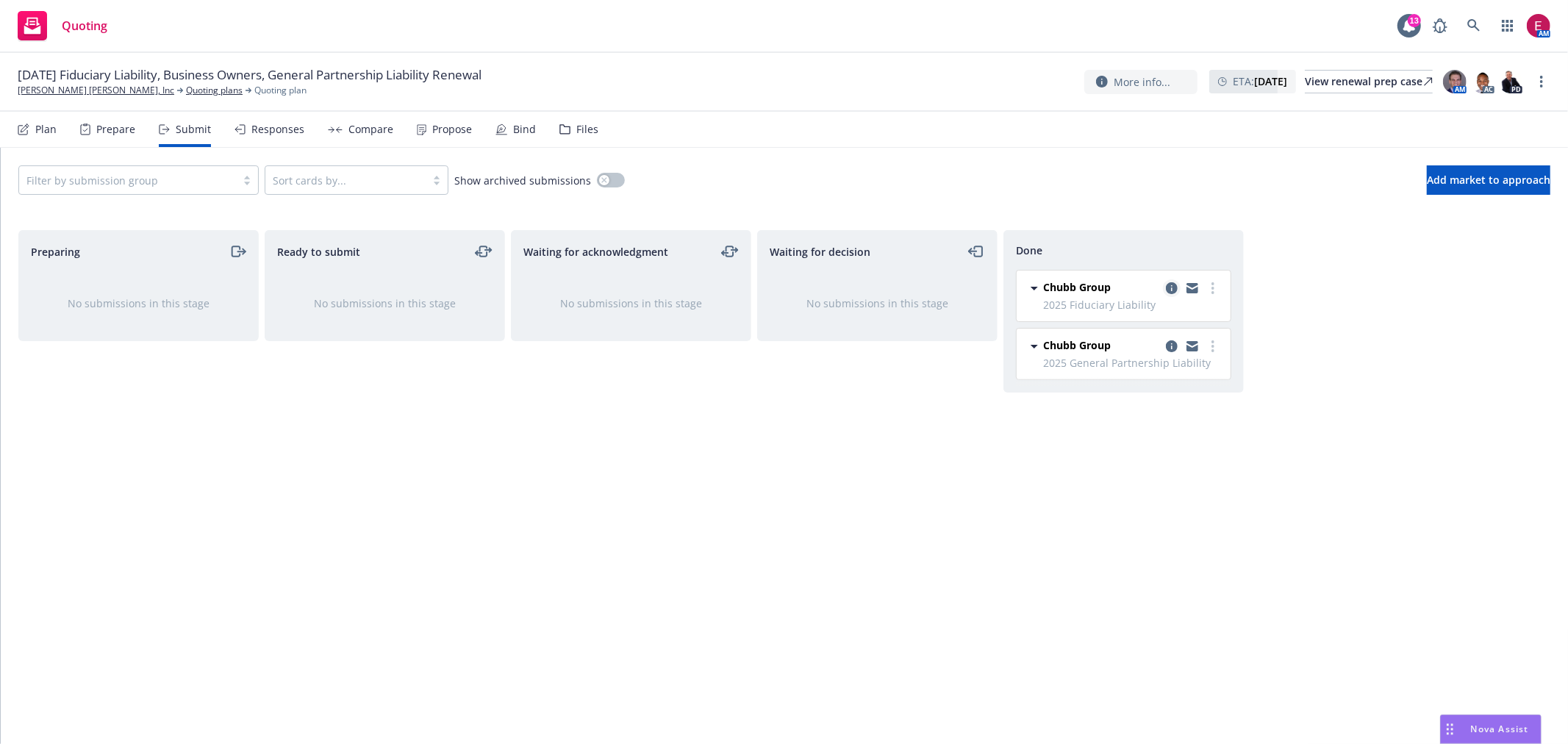
click at [1177, 282] on icon "copy logging email" at bounding box center [1172, 288] width 12 height 12
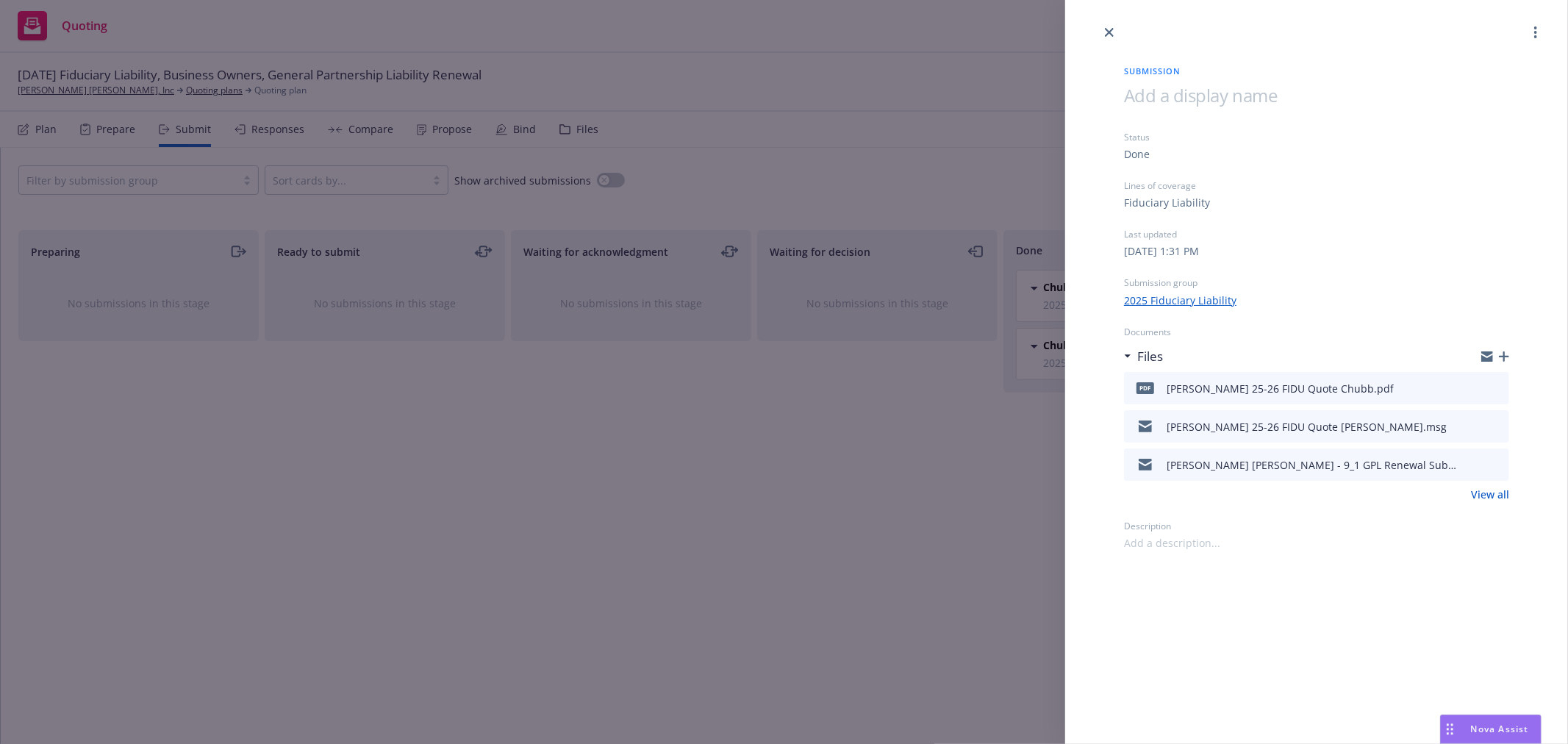
click at [1497, 390] on icon "preview file" at bounding box center [1494, 387] width 13 height 10
click at [824, 320] on div "Submission Status Done Lines of coverage Fiduciary Liability Last updated [DATE…" at bounding box center [784, 372] width 1568 height 744
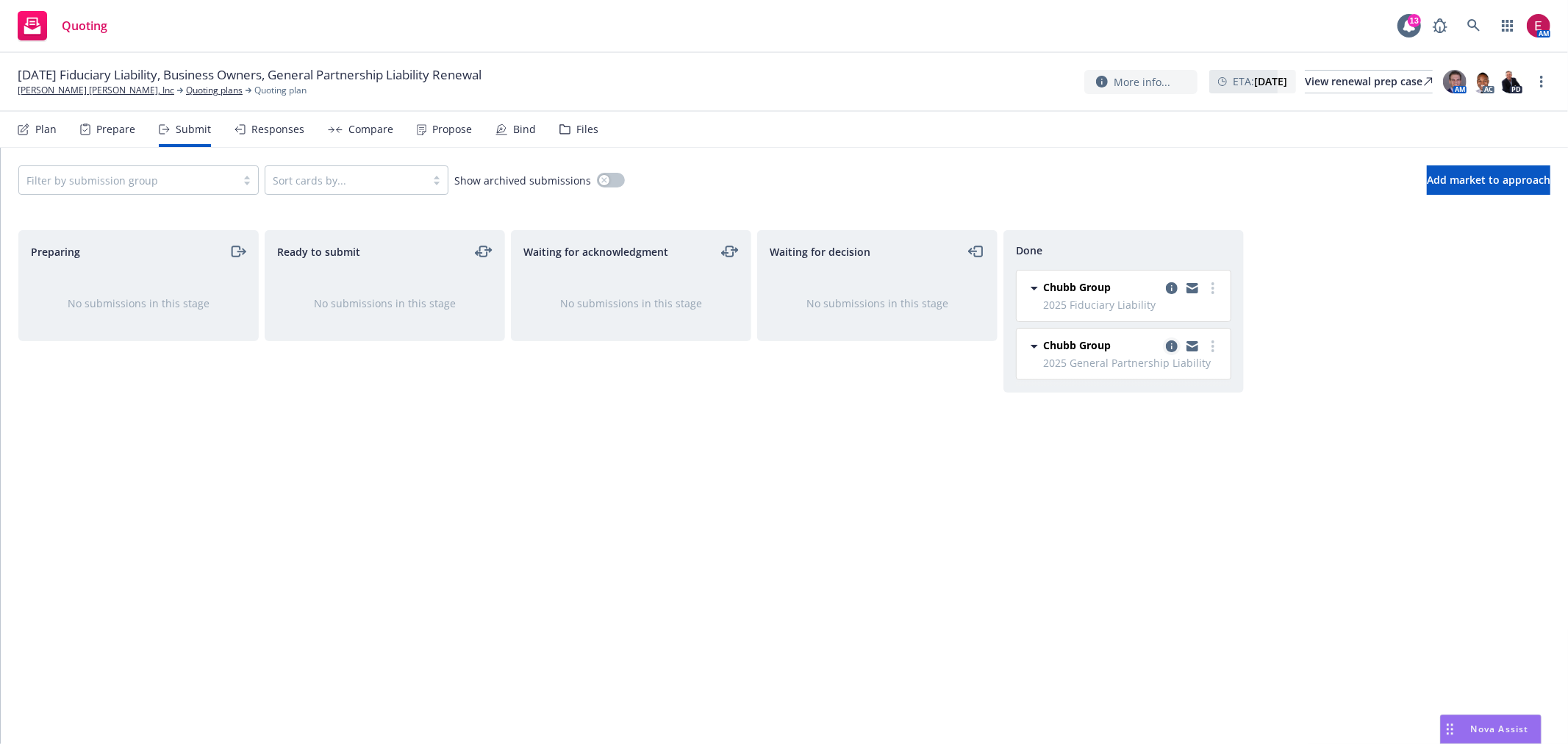
click at [1167, 346] on icon "copy logging email" at bounding box center [1172, 346] width 12 height 12
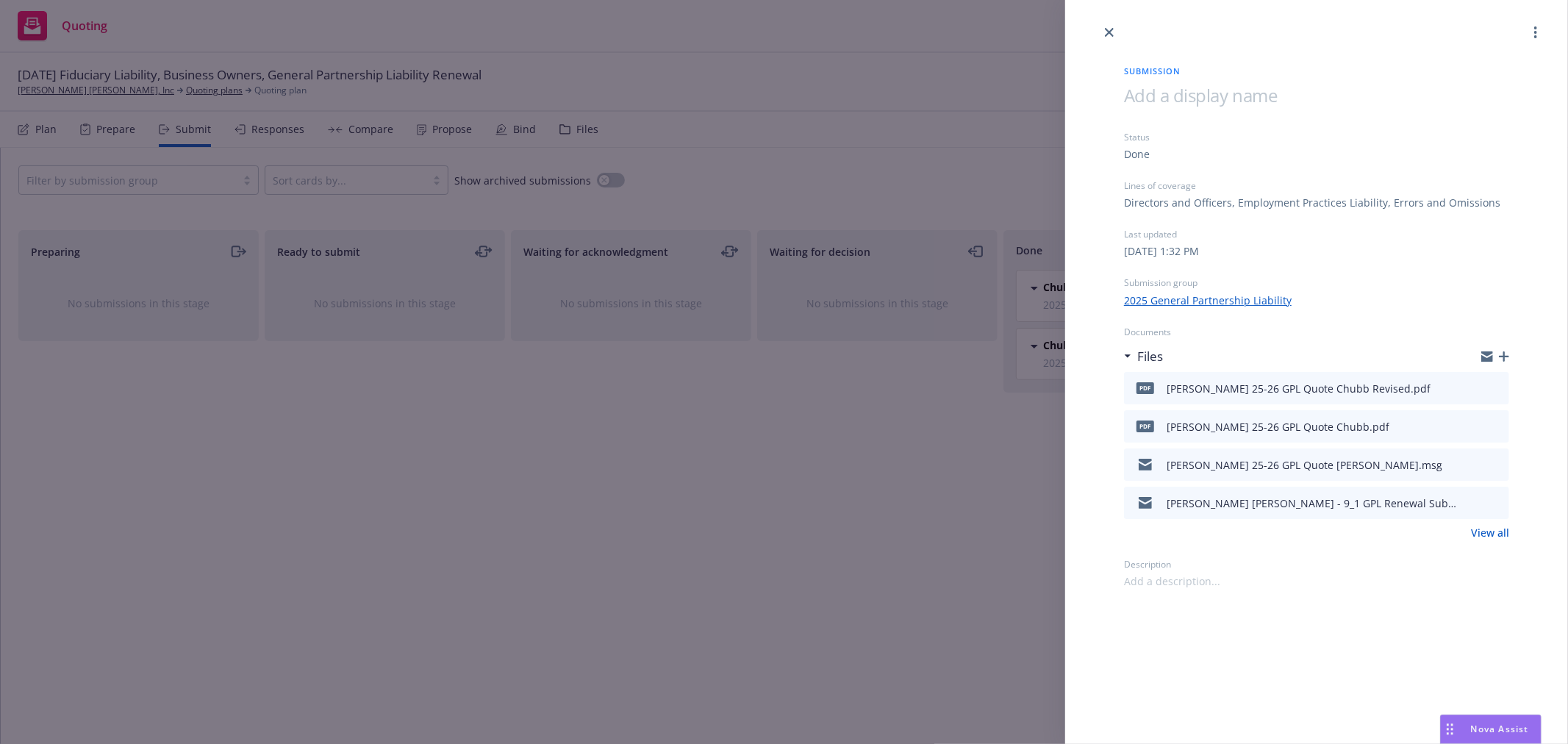
click at [1493, 385] on icon "preview file" at bounding box center [1494, 387] width 13 height 10
click at [927, 126] on div "Submission Status Done Lines of coverage Directors and Officers, Employment Pra…" at bounding box center [784, 372] width 1568 height 744
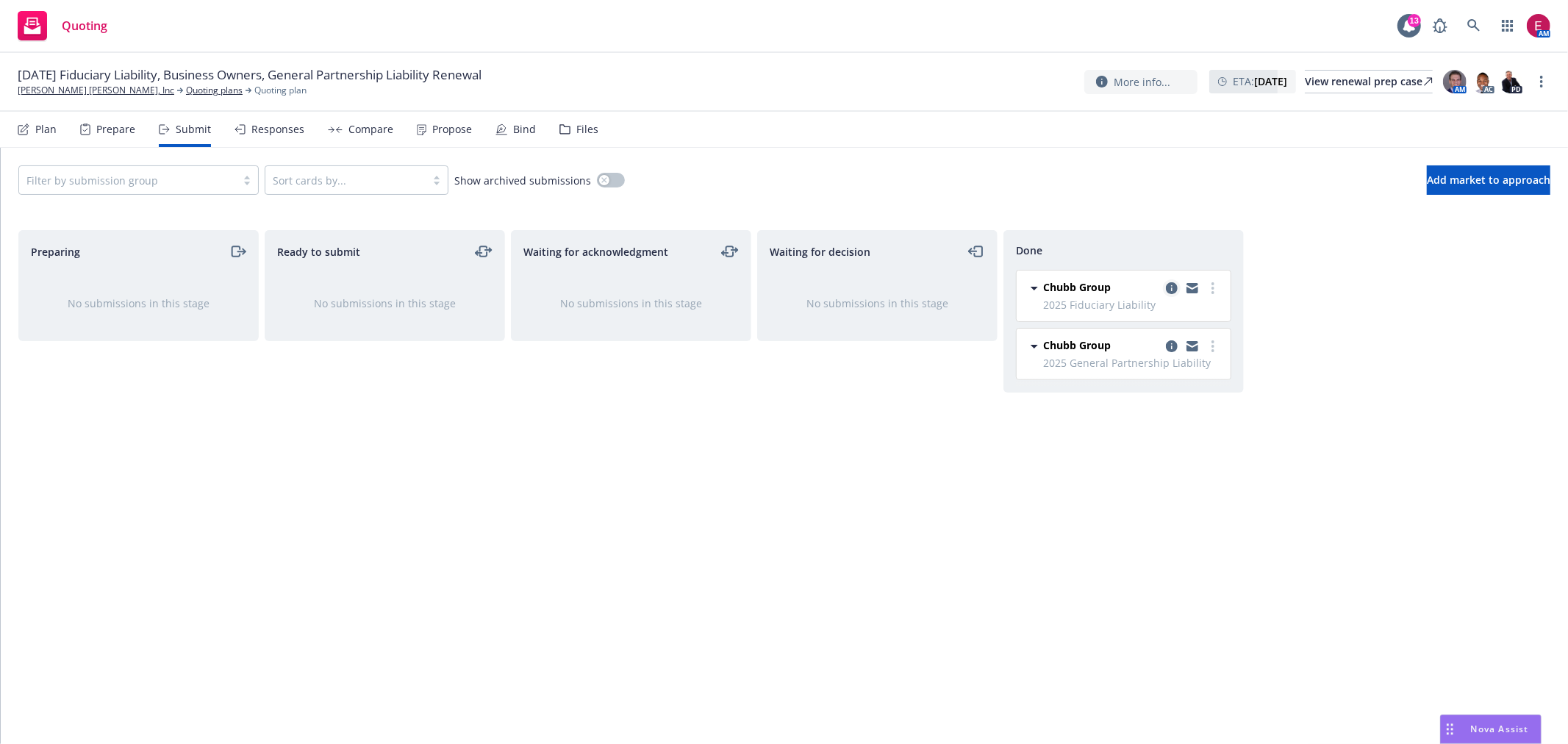
click at [1177, 286] on icon "copy logging email" at bounding box center [1172, 288] width 12 height 12
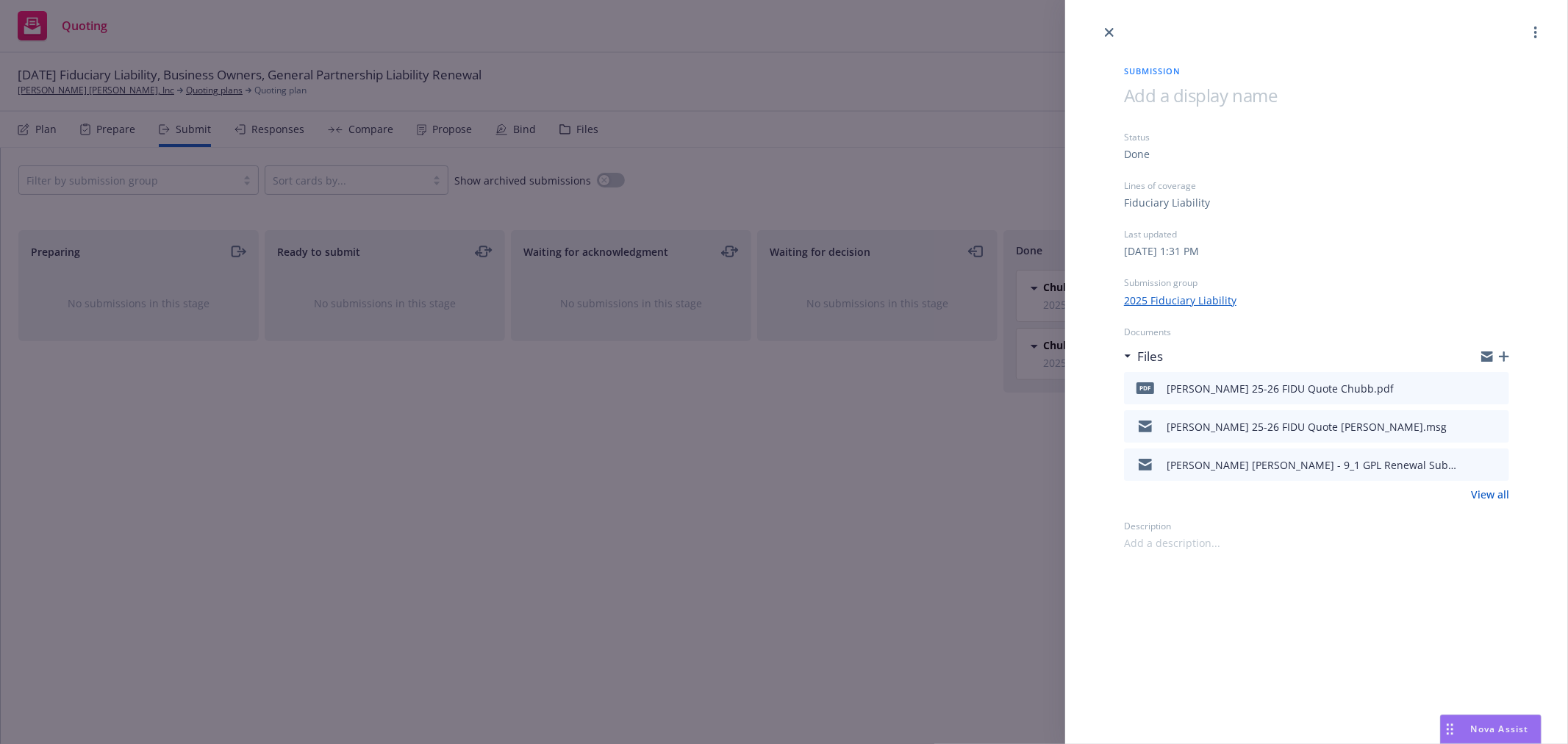
click at [1496, 388] on icon "preview file" at bounding box center [1494, 387] width 13 height 10
drag, startPoint x: 641, startPoint y: 307, endPoint x: 1099, endPoint y: 354, distance: 460.4
click at [641, 307] on div "Submission Status Done Lines of coverage Fiduciary Liability Last updated [DATE…" at bounding box center [784, 372] width 1568 height 744
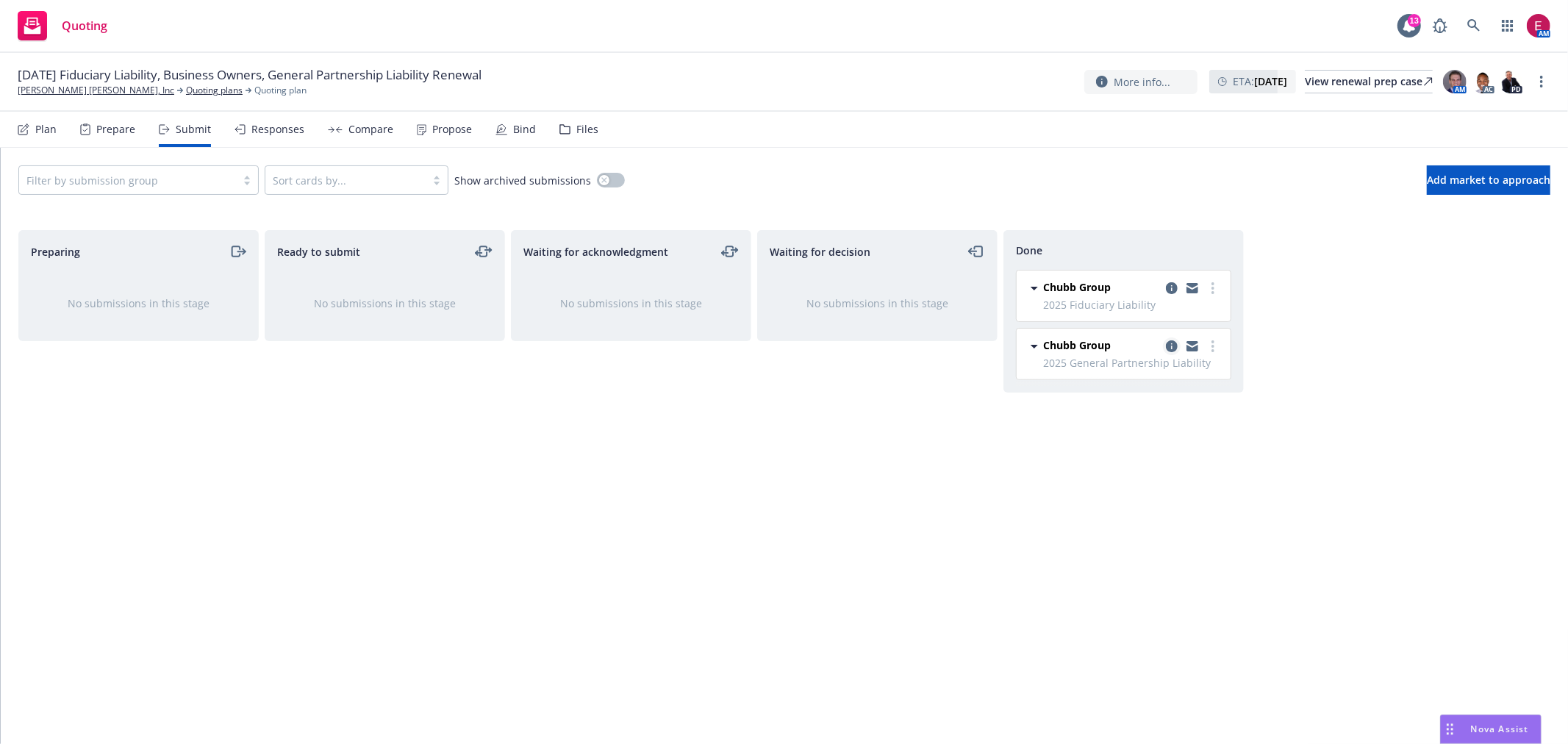
click at [1174, 348] on div at bounding box center [1192, 346] width 59 height 18
click at [1169, 348] on icon "copy logging email" at bounding box center [1172, 346] width 12 height 12
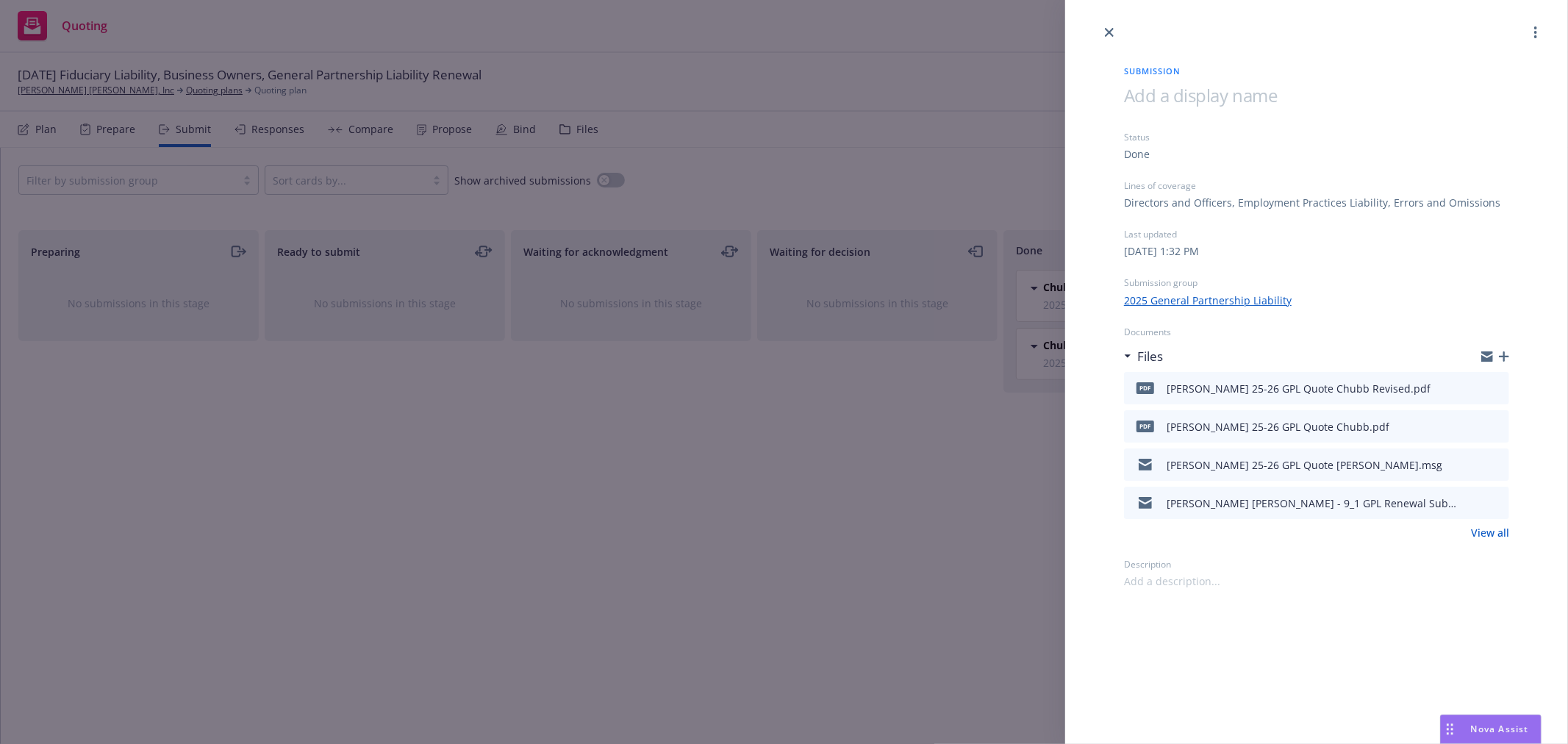
click at [1496, 387] on icon "preview file" at bounding box center [1494, 387] width 13 height 10
click at [951, 204] on div "Submission Status Done Lines of coverage Directors and Officers, Employment Pra…" at bounding box center [784, 372] width 1568 height 744
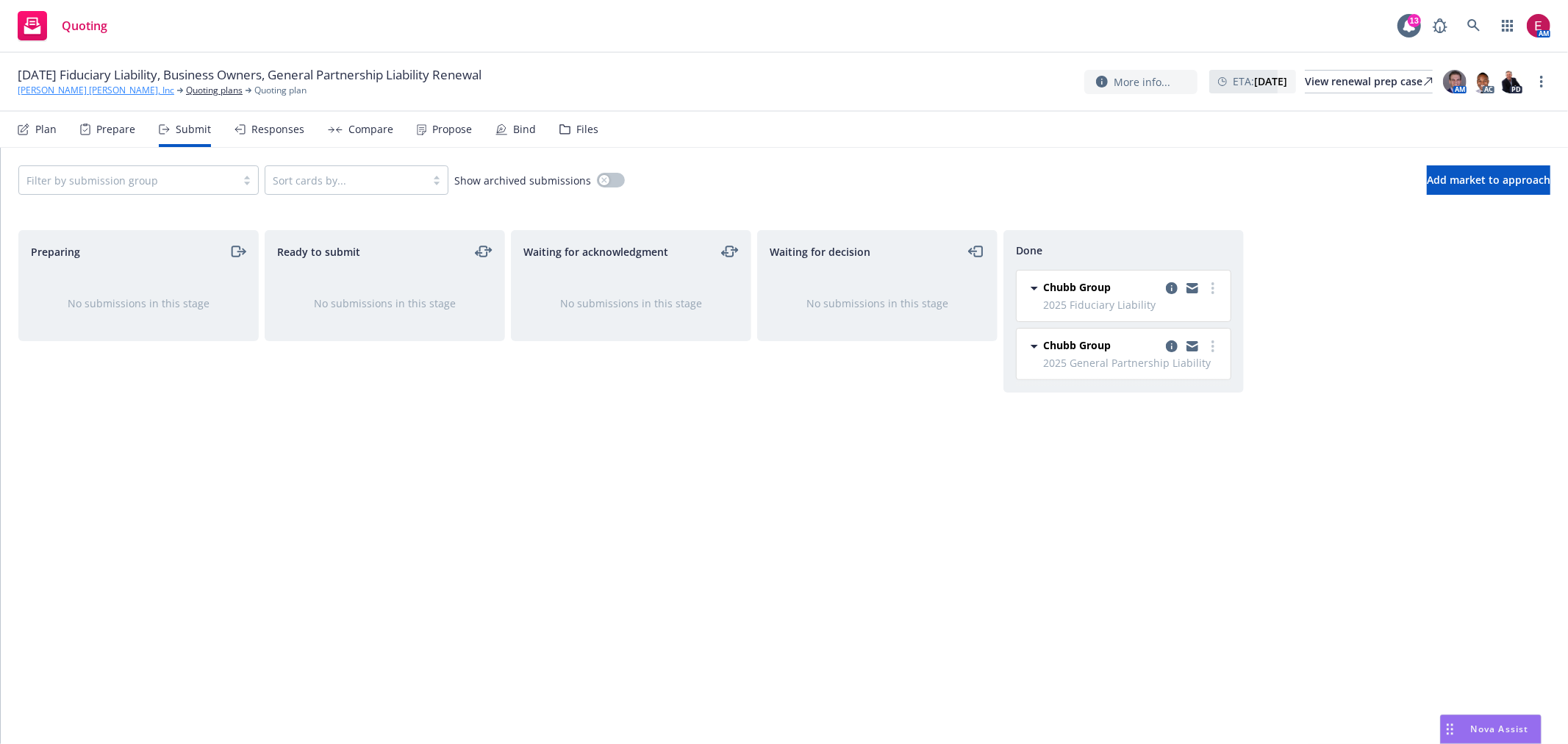
click at [72, 93] on link "[PERSON_NAME] [PERSON_NAME], Inc" at bounding box center [95, 90] width 156 height 13
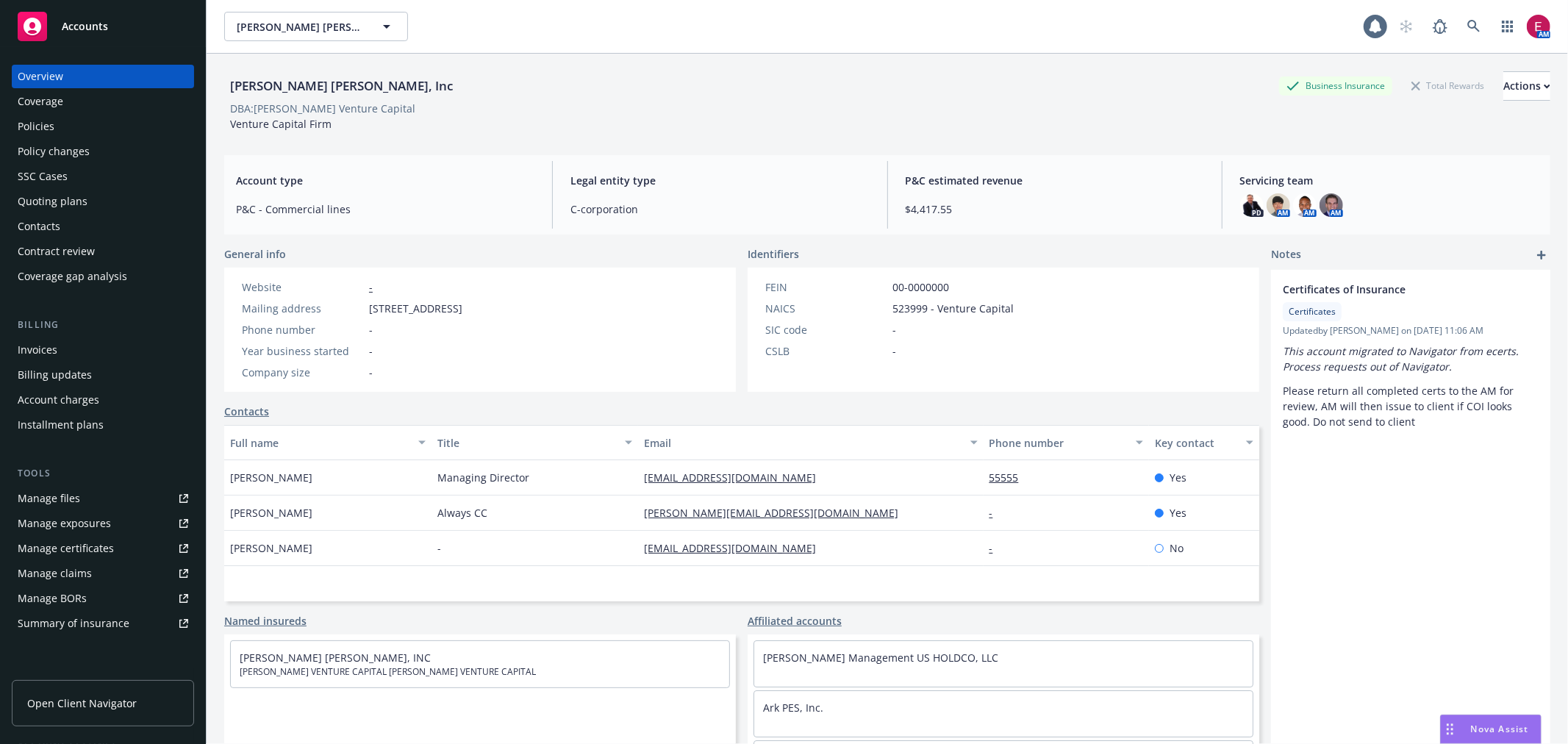
click at [119, 478] on div "Tools" at bounding box center [102, 473] width 182 height 15
click at [126, 491] on link "Manage files" at bounding box center [102, 498] width 182 height 24
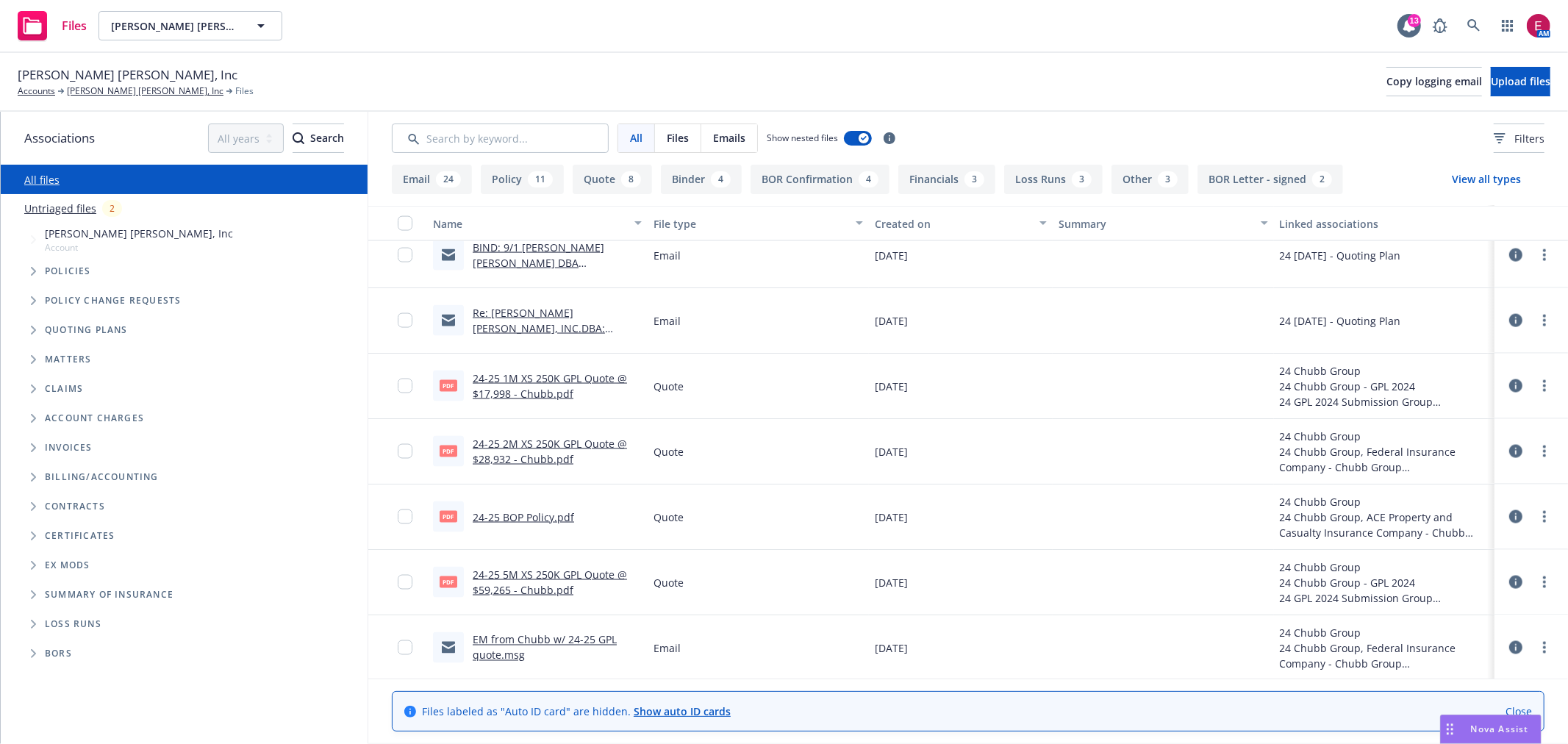
scroll to position [1879, 0]
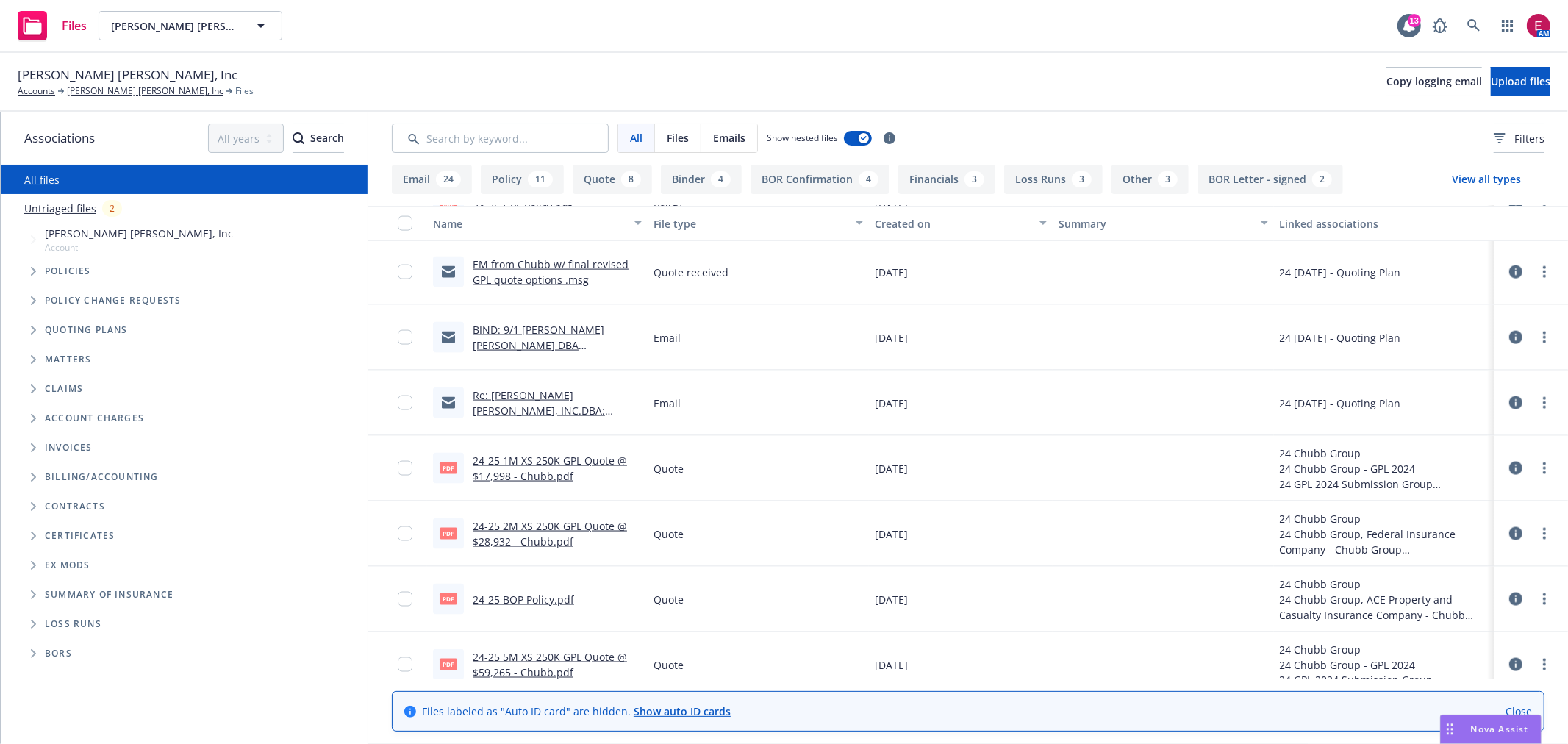
click at [513, 408] on link "Re: [PERSON_NAME] [PERSON_NAME], INC.DBA: [PERSON_NAME] VENTURE CAPITAL - Indio…" at bounding box center [549, 418] width 154 height 61
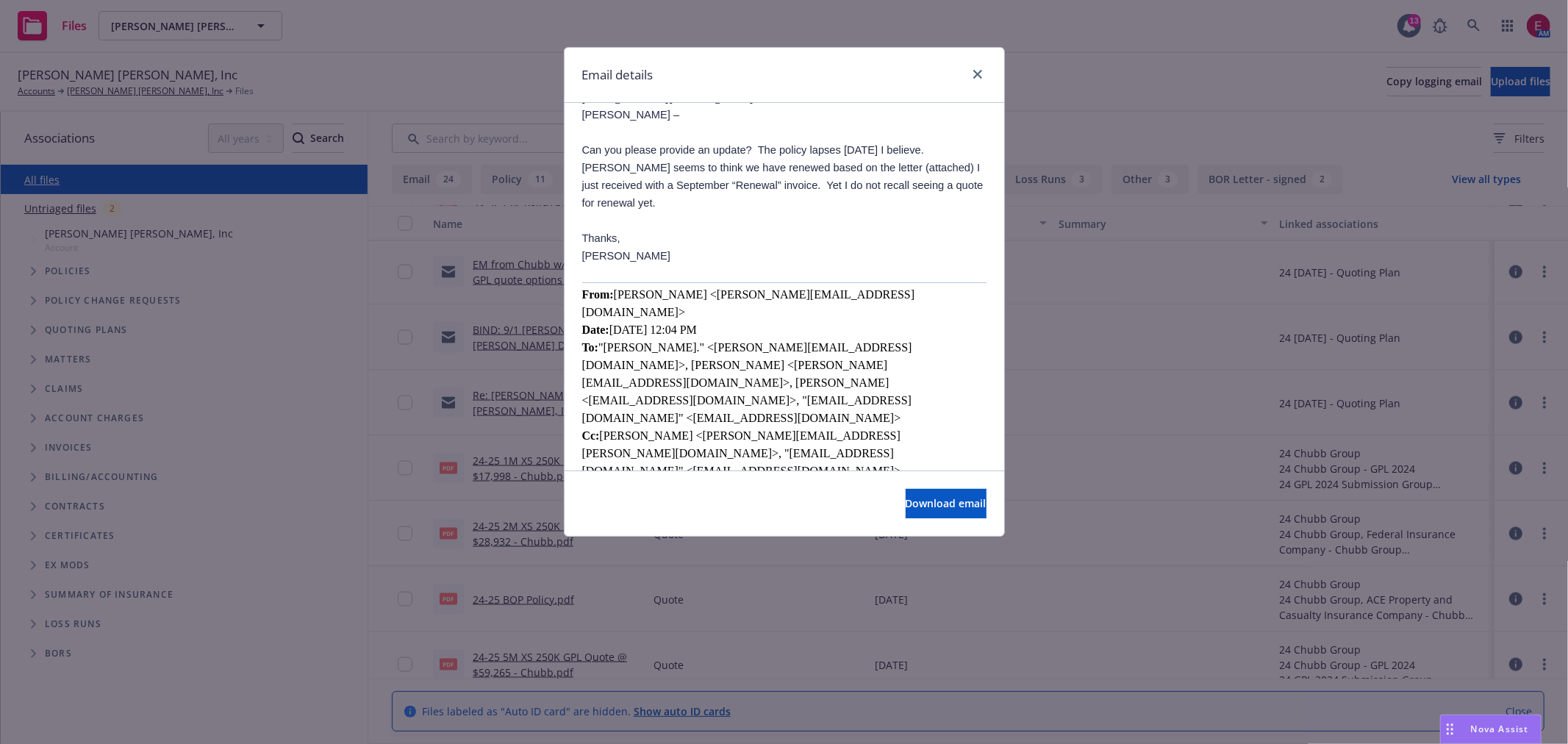
scroll to position [245, 0]
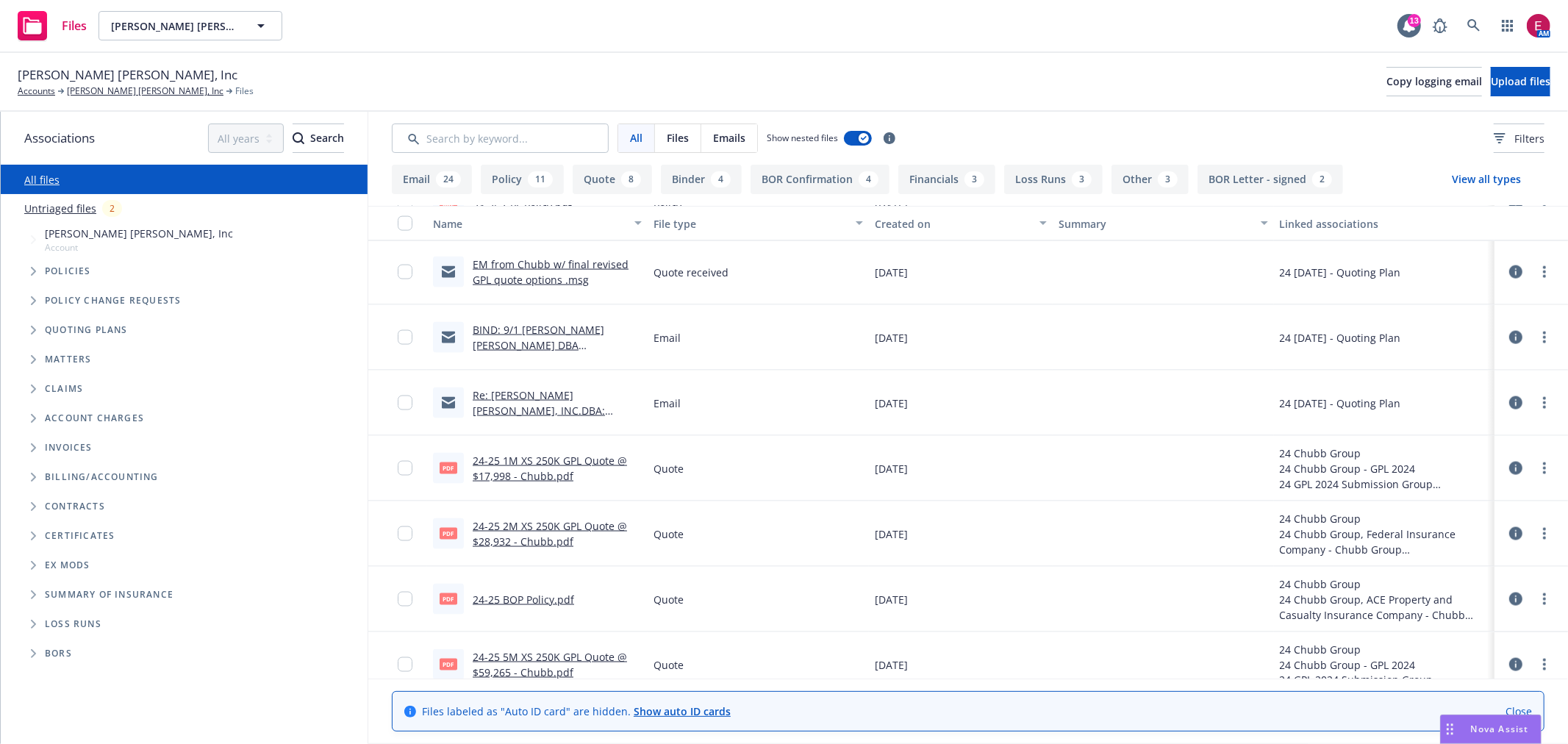
click at [520, 335] on div "BIND: 9/1 Sarlo Berliner DBA Walden Venture Capital" at bounding box center [557, 337] width 169 height 31
click at [523, 326] on link "BIND: 9/1 Sarlo Berliner DBA Walden Venture Capital" at bounding box center [553, 345] width 162 height 45
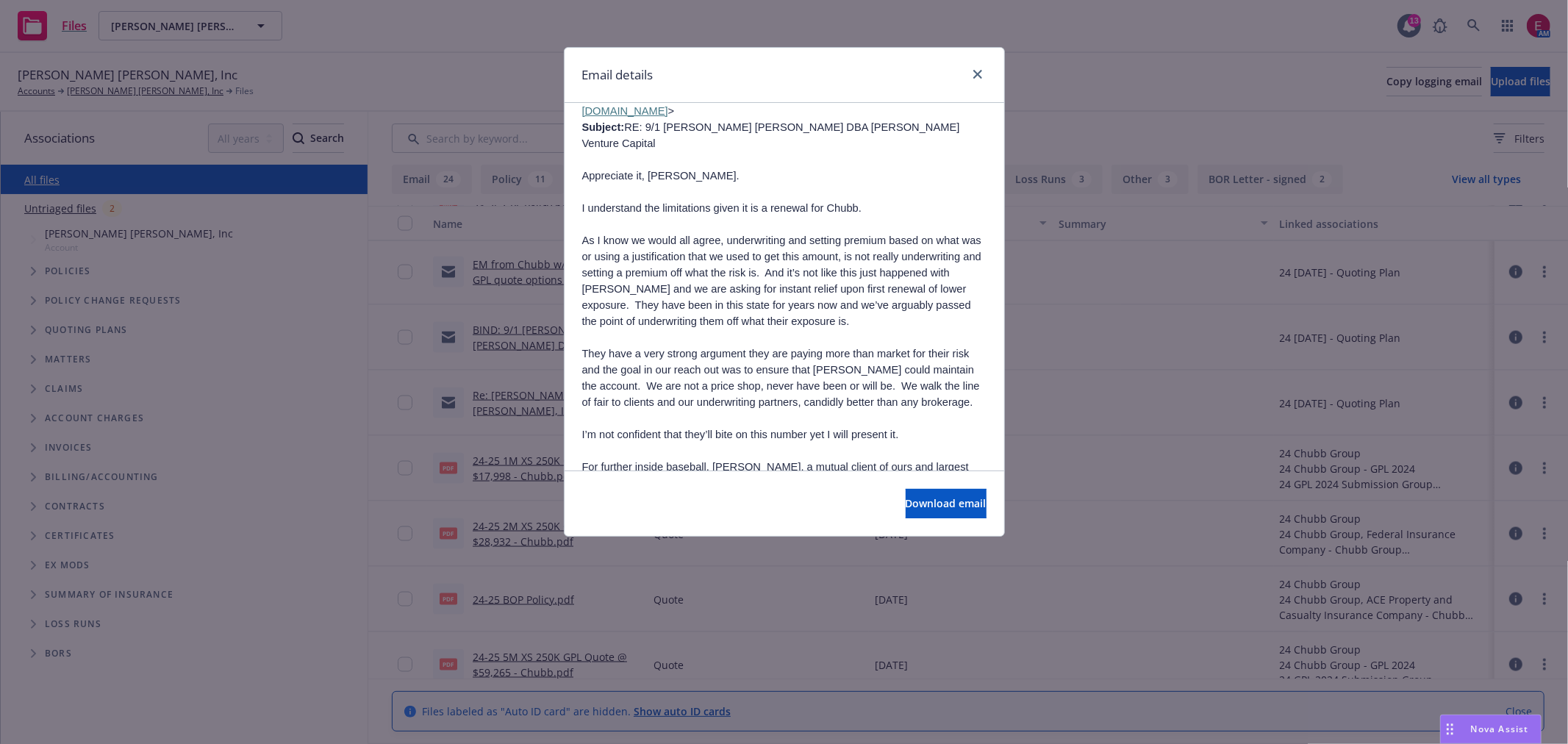
scroll to position [2042, 0]
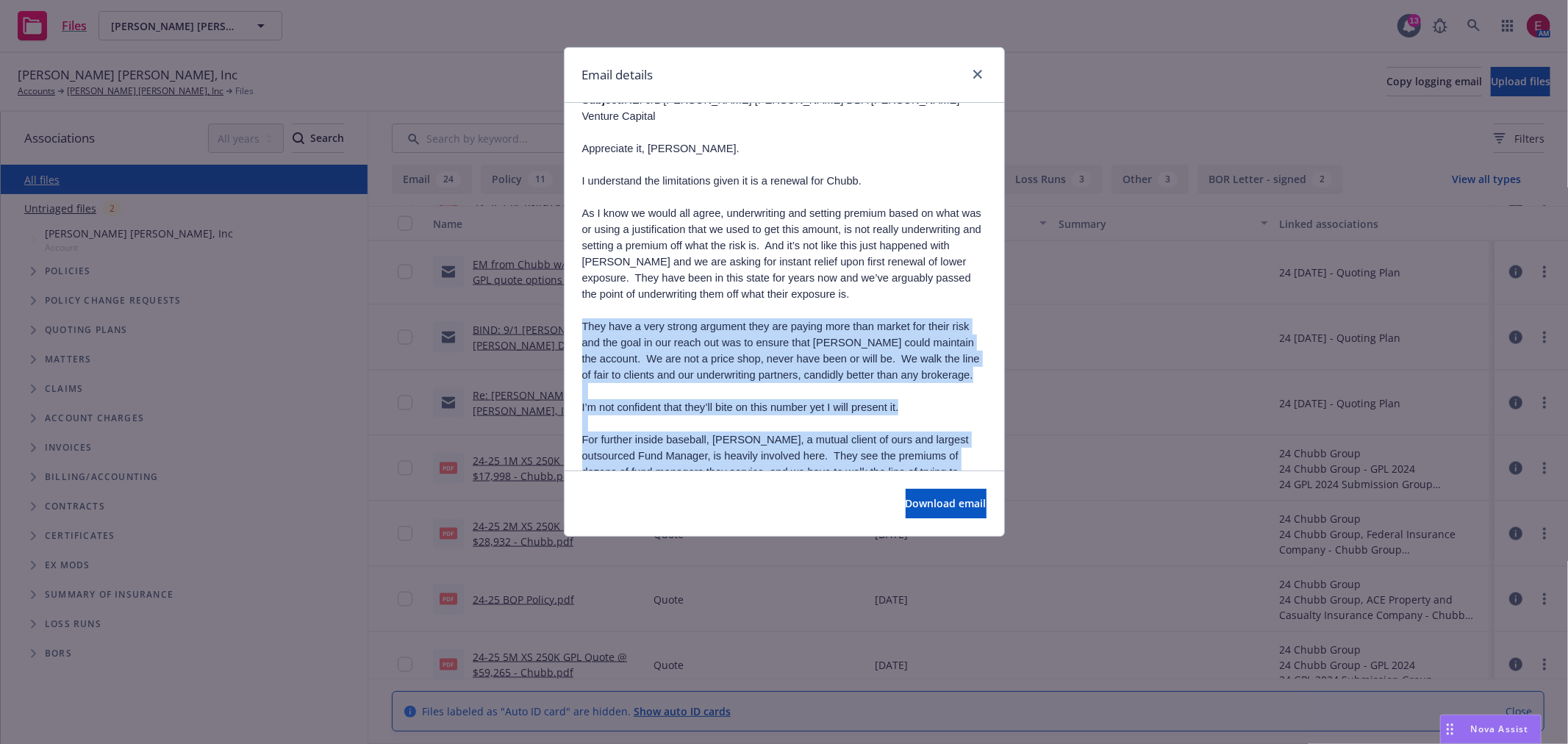
drag, startPoint x: 864, startPoint y: 360, endPoint x: 569, endPoint y: 128, distance: 375.3
drag, startPoint x: 577, startPoint y: 121, endPoint x: 859, endPoint y: 373, distance: 378.2
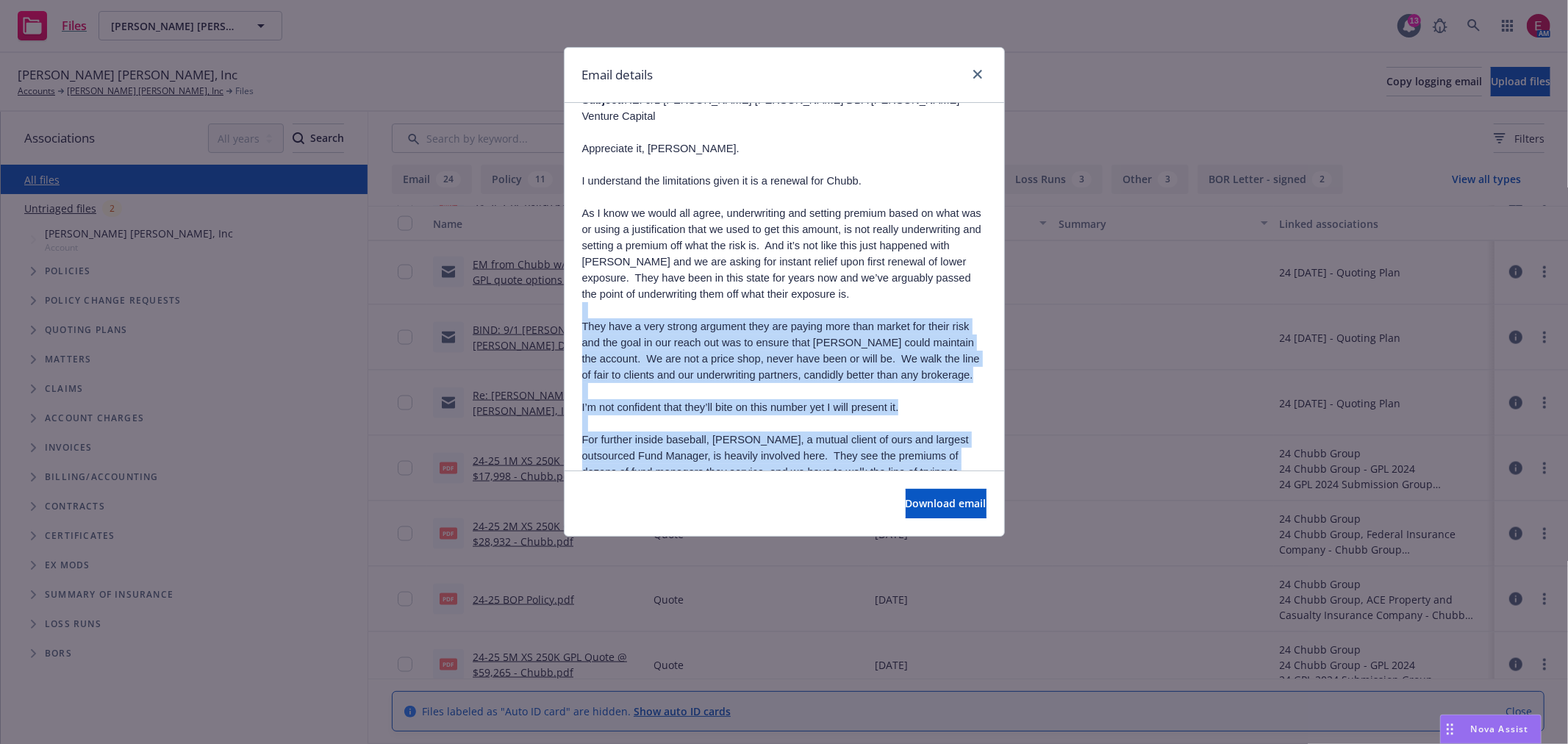
click at [859, 561] on p at bounding box center [784, 569] width 405 height 16
drag, startPoint x: 839, startPoint y: 362, endPoint x: 580, endPoint y: 137, distance: 343.1
drag, startPoint x: 580, startPoint y: 137, endPoint x: 811, endPoint y: 361, distance: 321.8
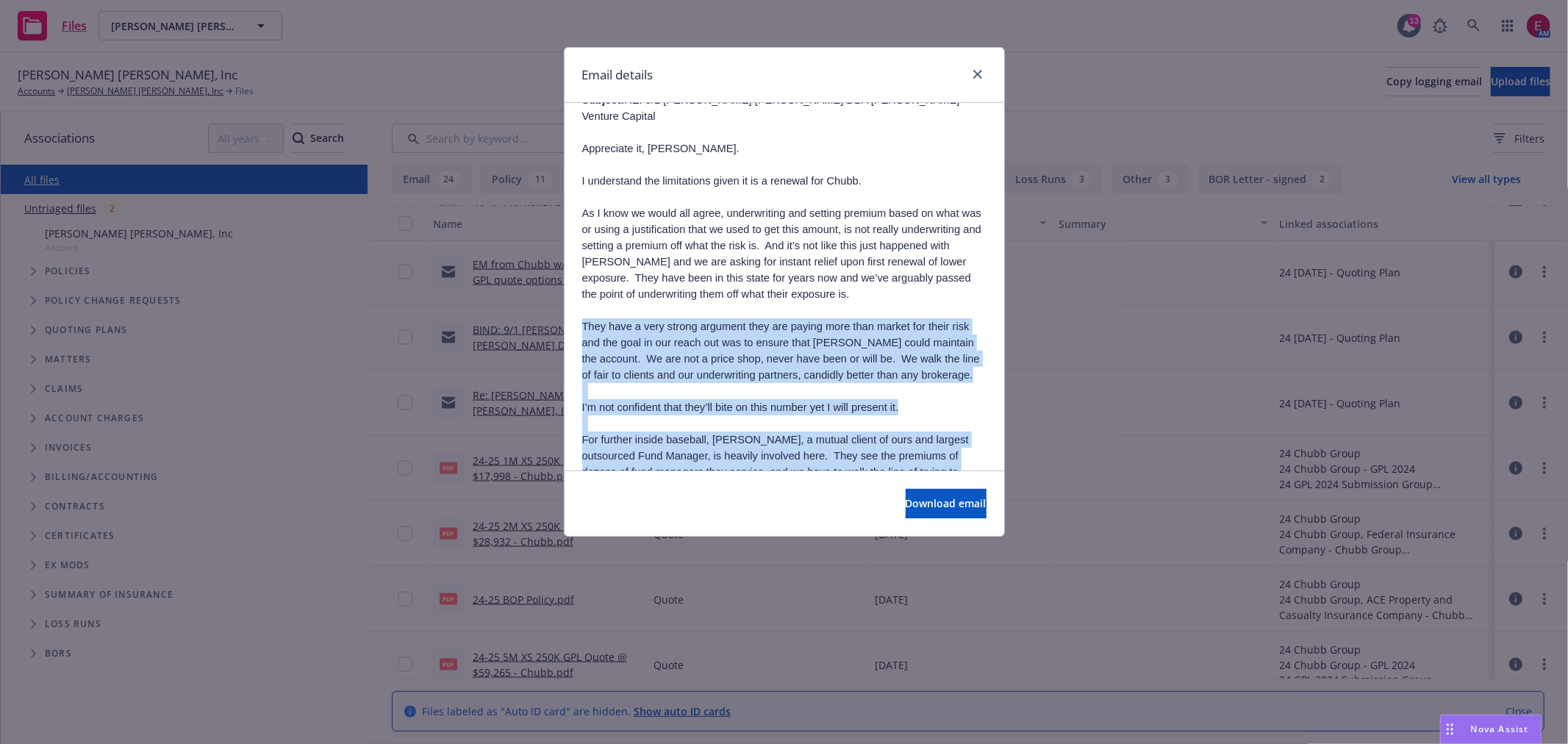
click at [811, 529] on p "Can you please provide your updated $2M number based on this new $3M number and…" at bounding box center [784, 545] width 405 height 33
drag, startPoint x: 811, startPoint y: 361, endPoint x: 578, endPoint y: 129, distance: 328.8
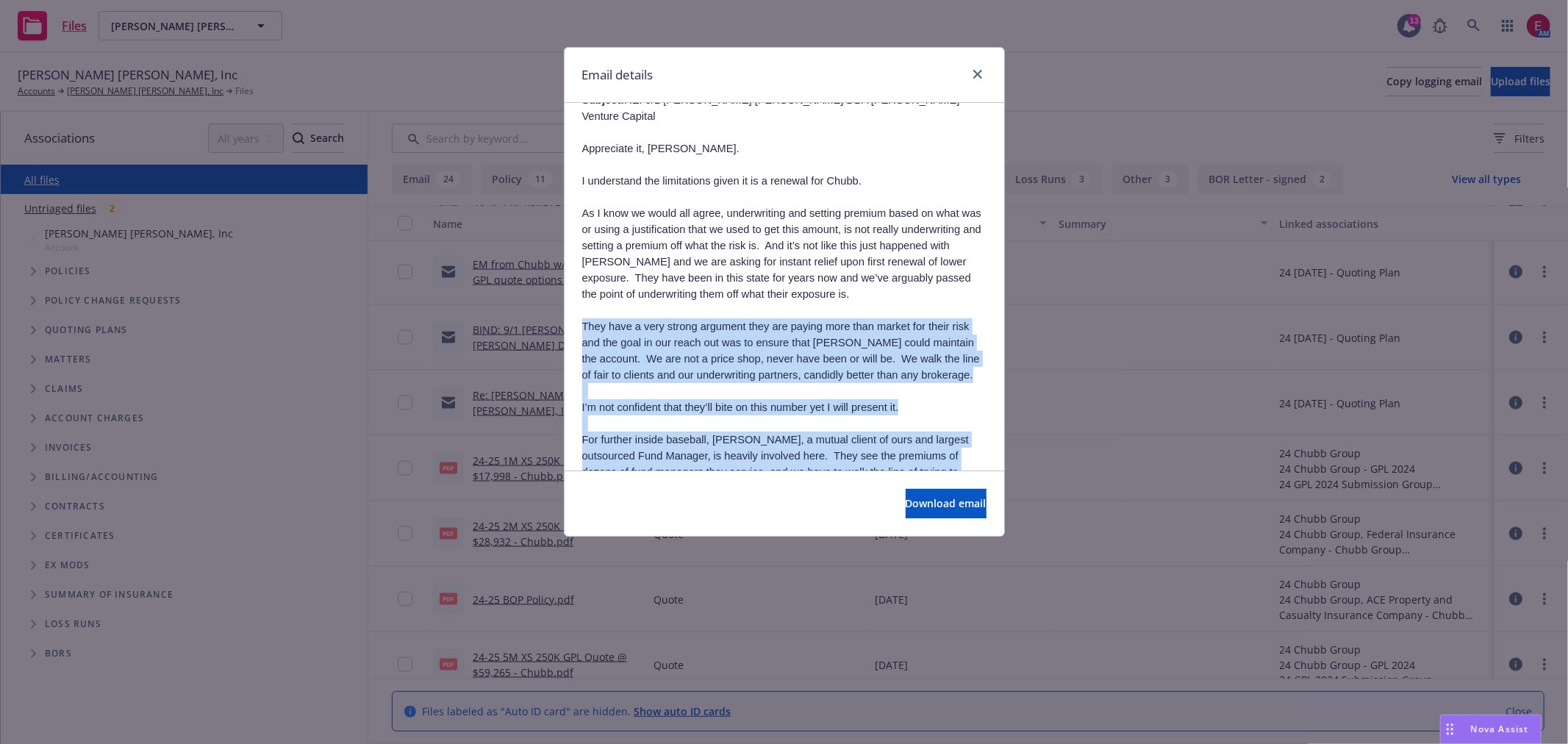
drag, startPoint x: 578, startPoint y: 129, endPoint x: 850, endPoint y: 372, distance: 364.7
click at [850, 561] on p at bounding box center [784, 569] width 405 height 16
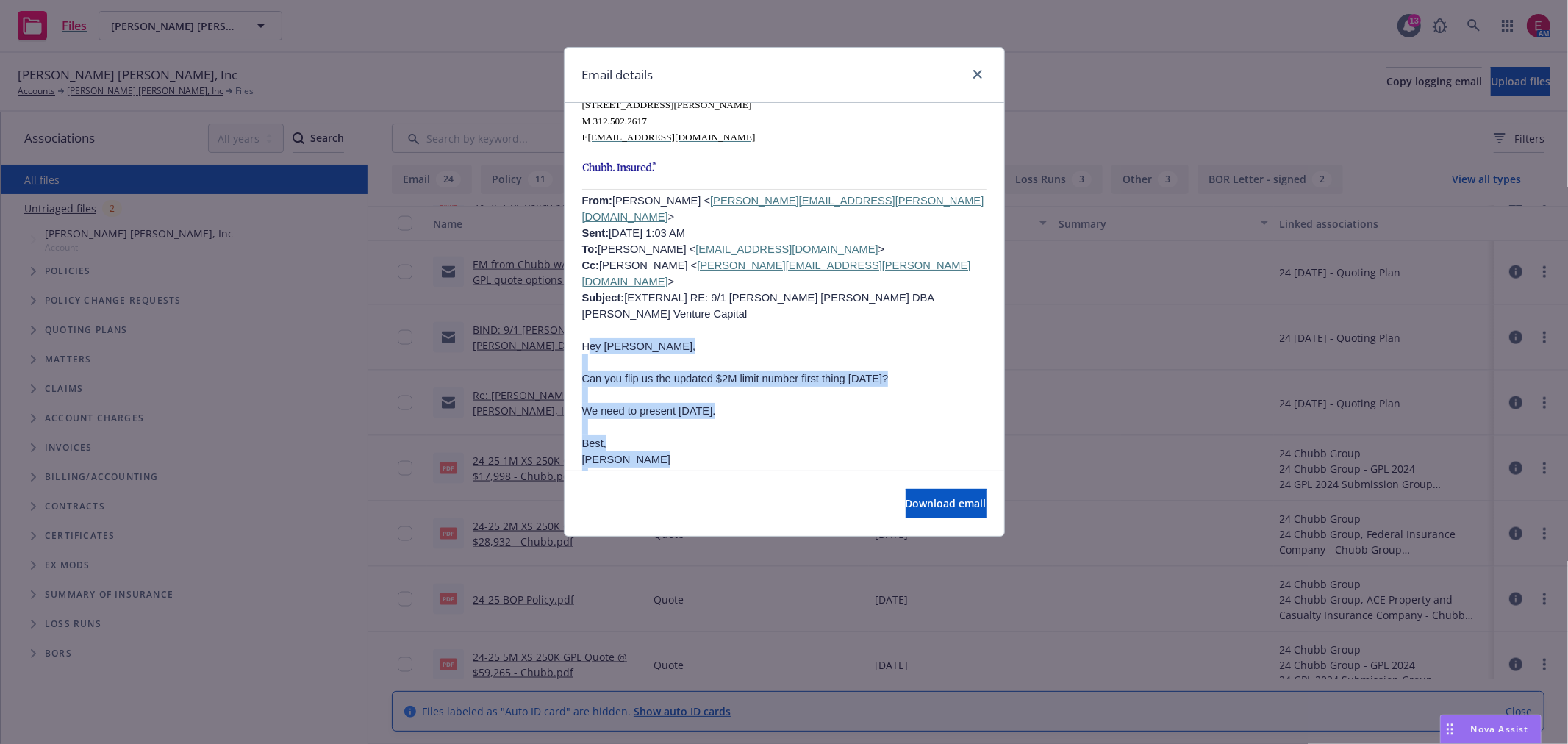
scroll to position [1307, 0]
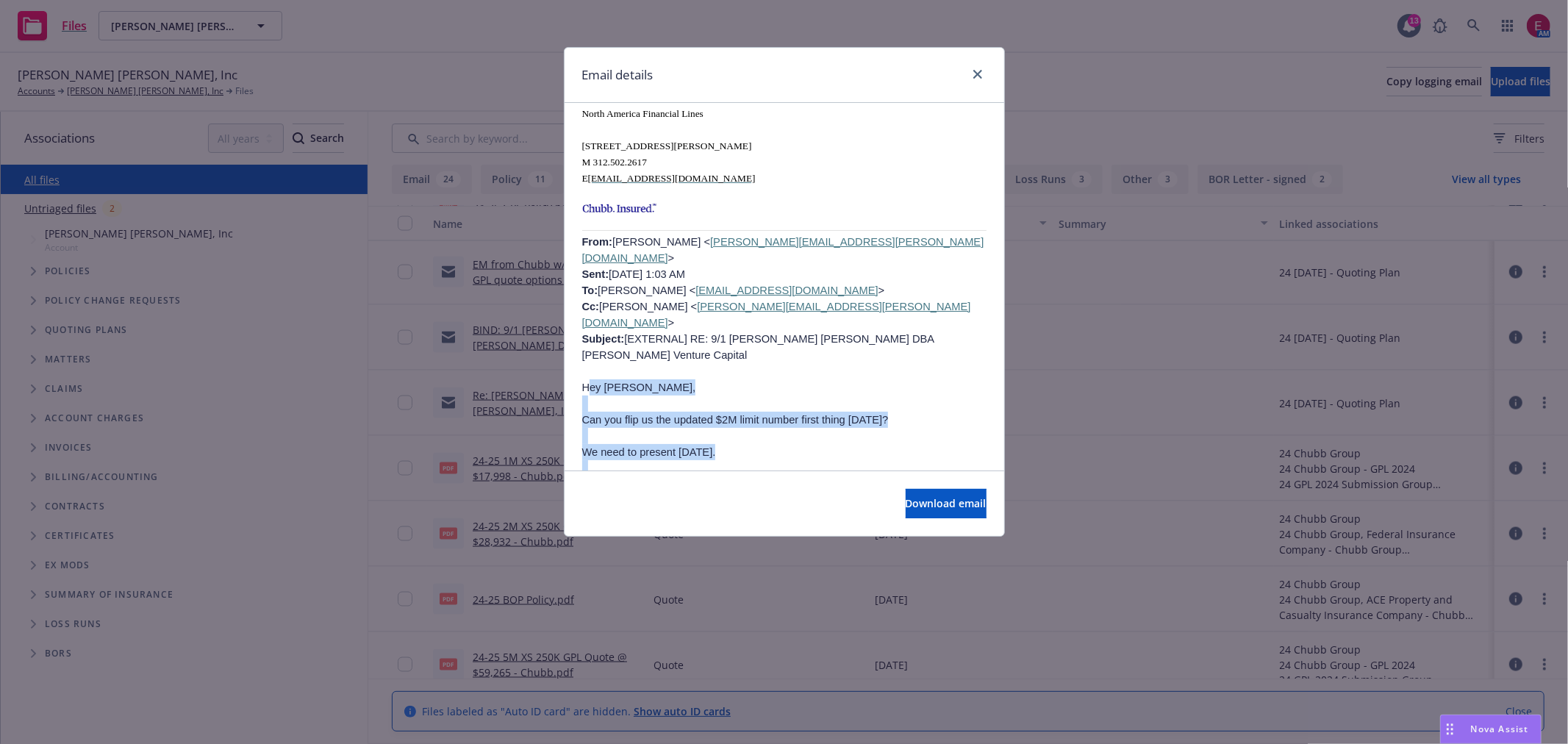
drag, startPoint x: 839, startPoint y: 365, endPoint x: 589, endPoint y: 244, distance: 277.7
click at [589, 382] on span "Hey Andy," at bounding box center [639, 388] width 114 height 12
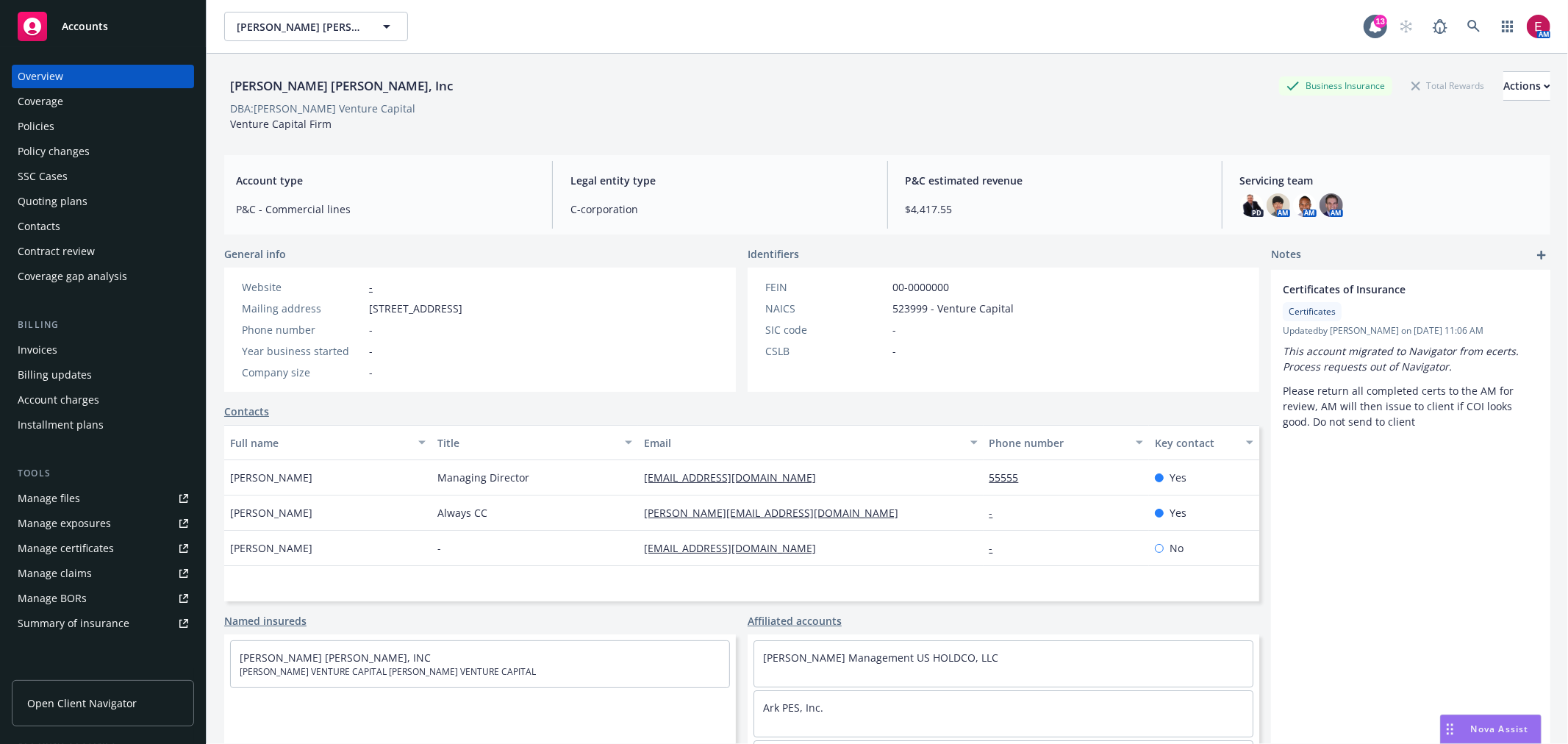
click at [111, 118] on div "Policies" at bounding box center [103, 126] width 171 height 24
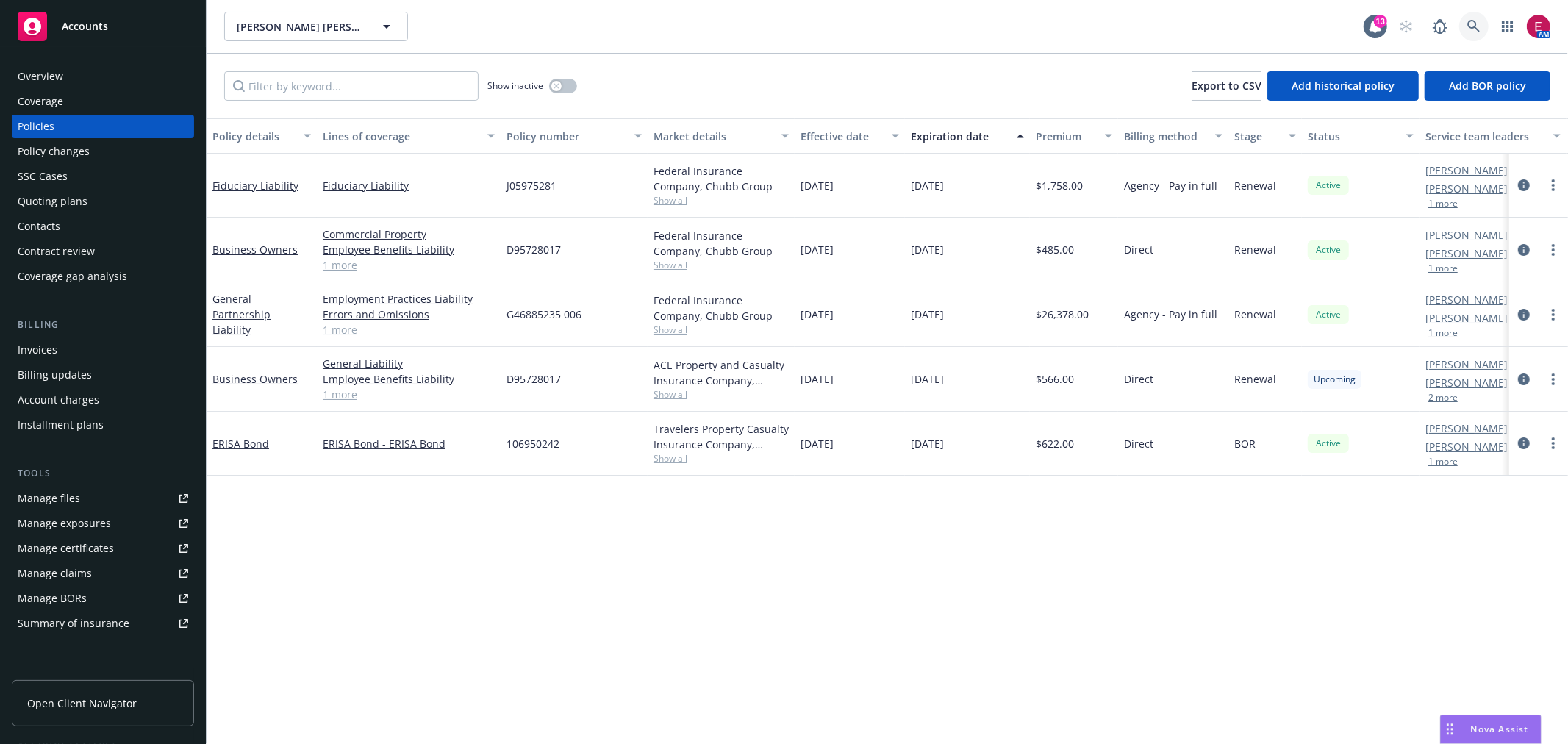
click at [1485, 33] on link at bounding box center [1475, 27] width 30 height 30
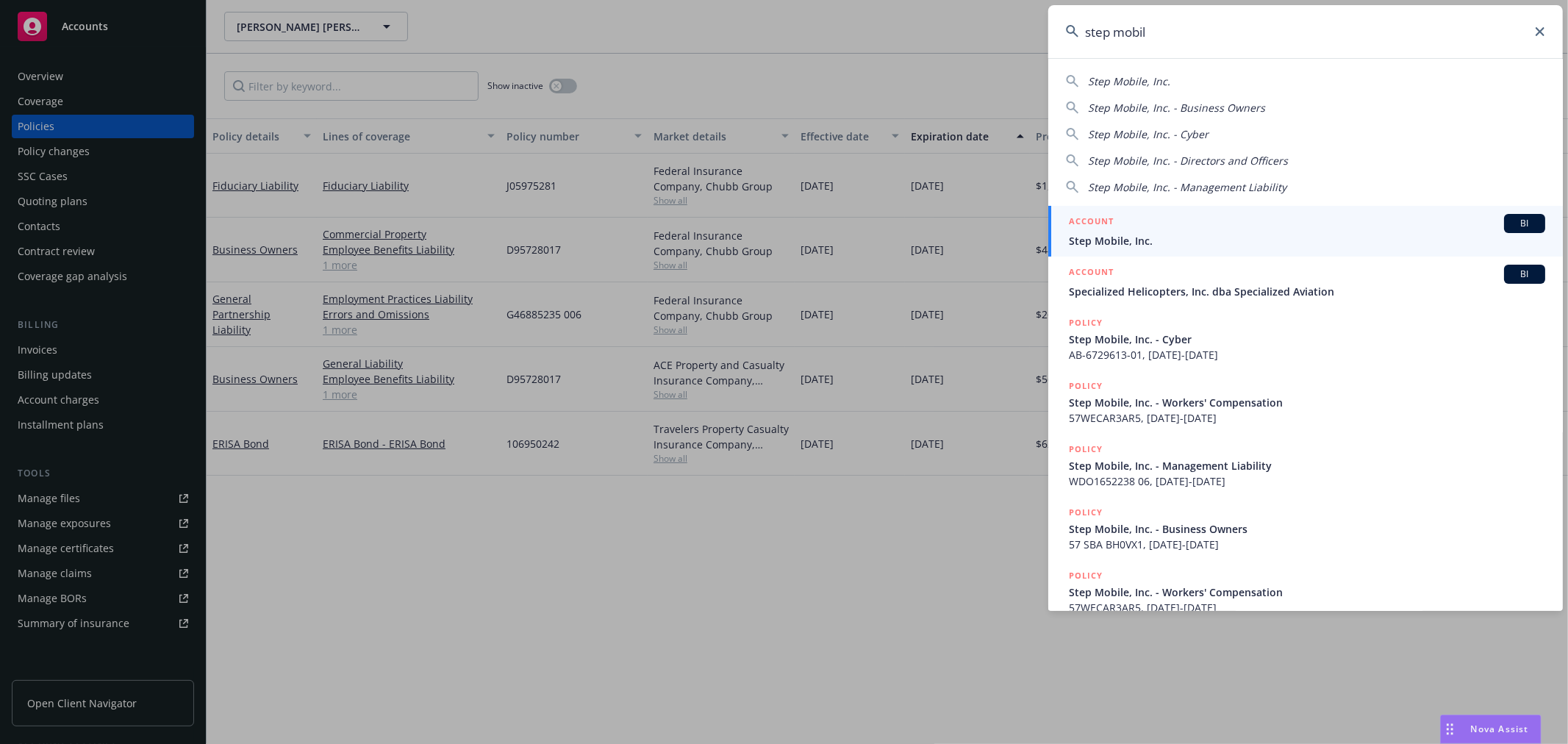
type input "step mobil"
click at [1098, 233] on div "ACCOUNT BI Step Mobile, Inc." at bounding box center [1307, 231] width 476 height 35
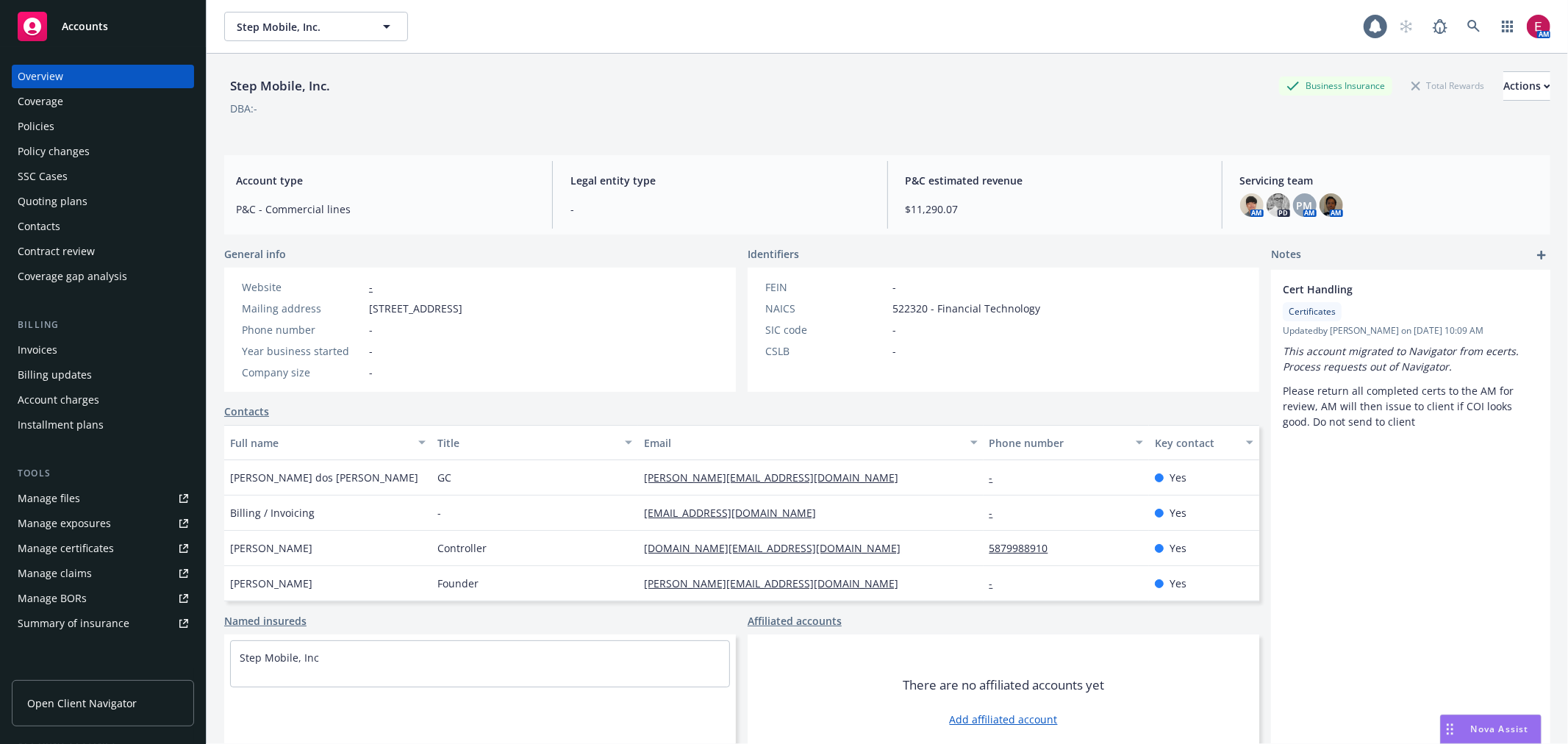
click at [108, 191] on div "Quoting plans" at bounding box center [103, 202] width 171 height 24
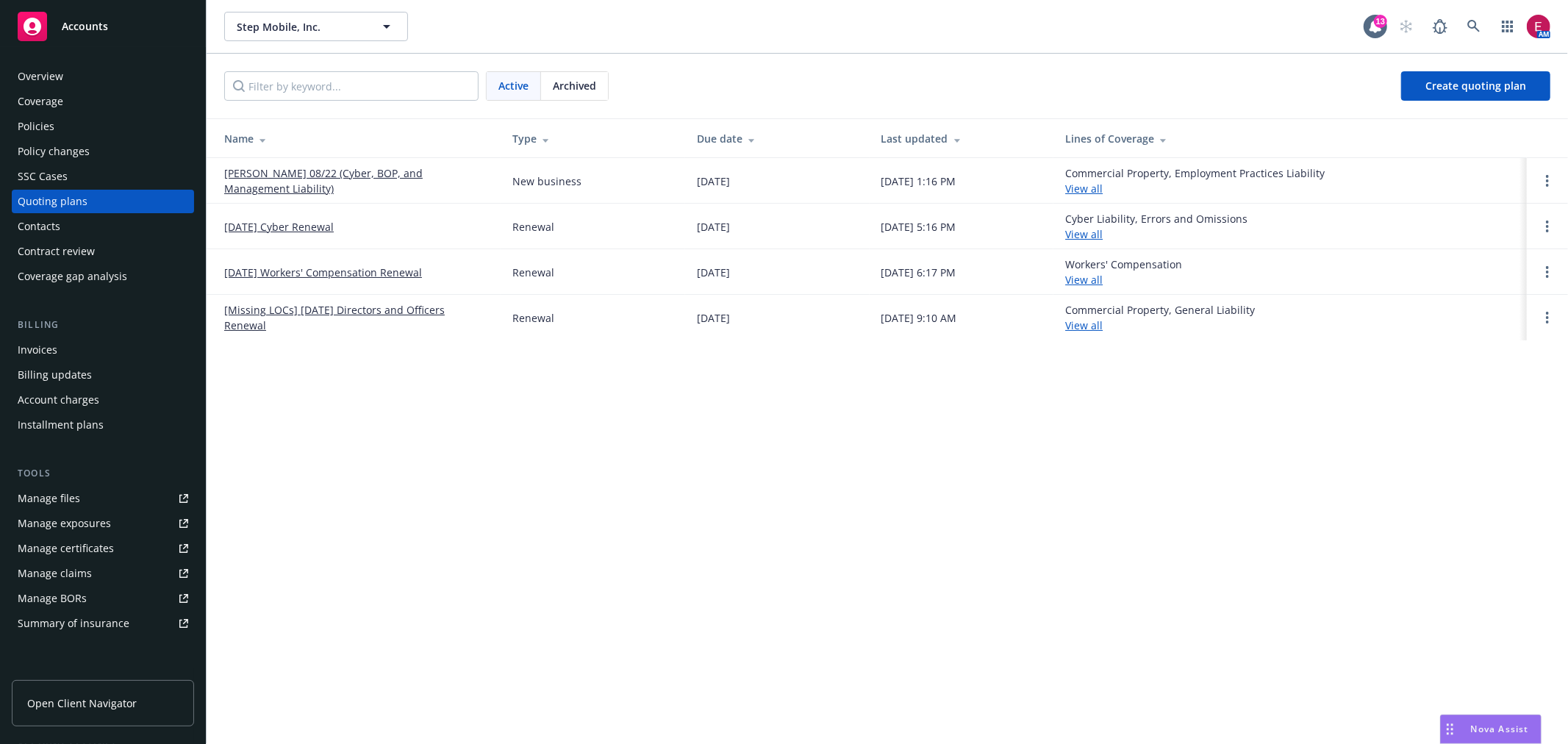
click at [277, 167] on link "[PERSON_NAME] 08/22 (Cyber, BOP, and Management Liability)" at bounding box center [357, 180] width 264 height 31
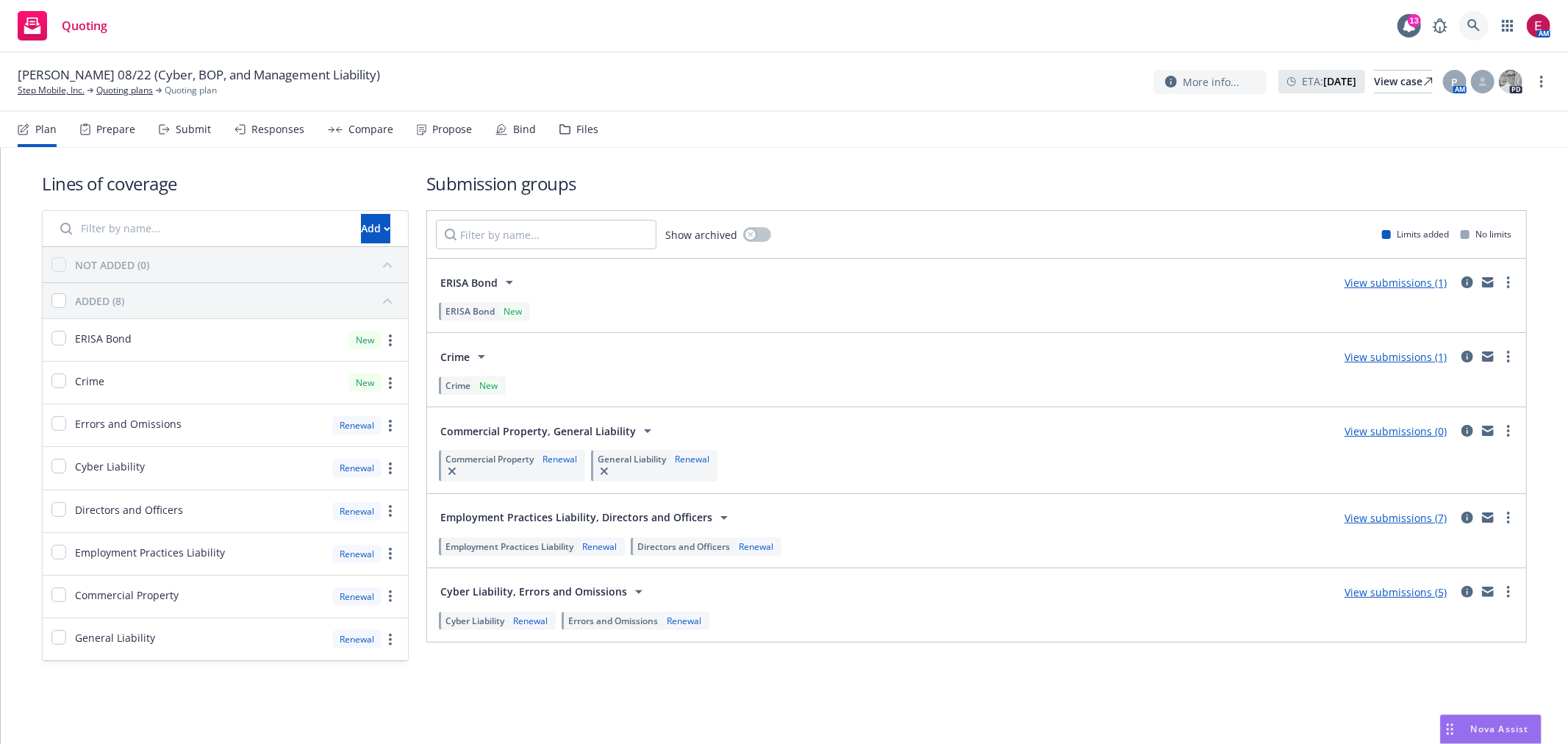
click at [1487, 23] on link at bounding box center [1475, 26] width 30 height 30
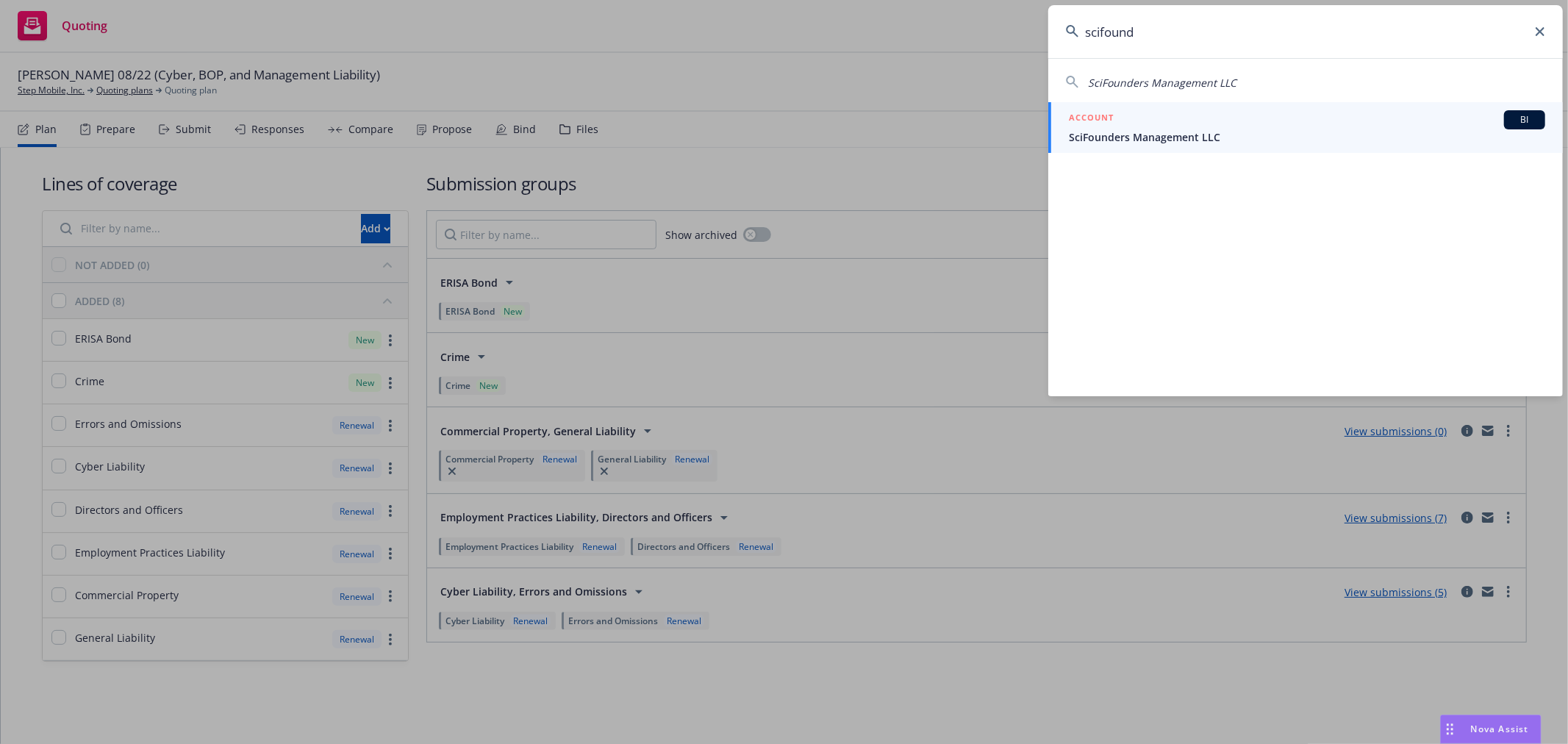
type input "scifound"
click at [1149, 133] on span "SciFounders Management LLC" at bounding box center [1307, 137] width 476 height 16
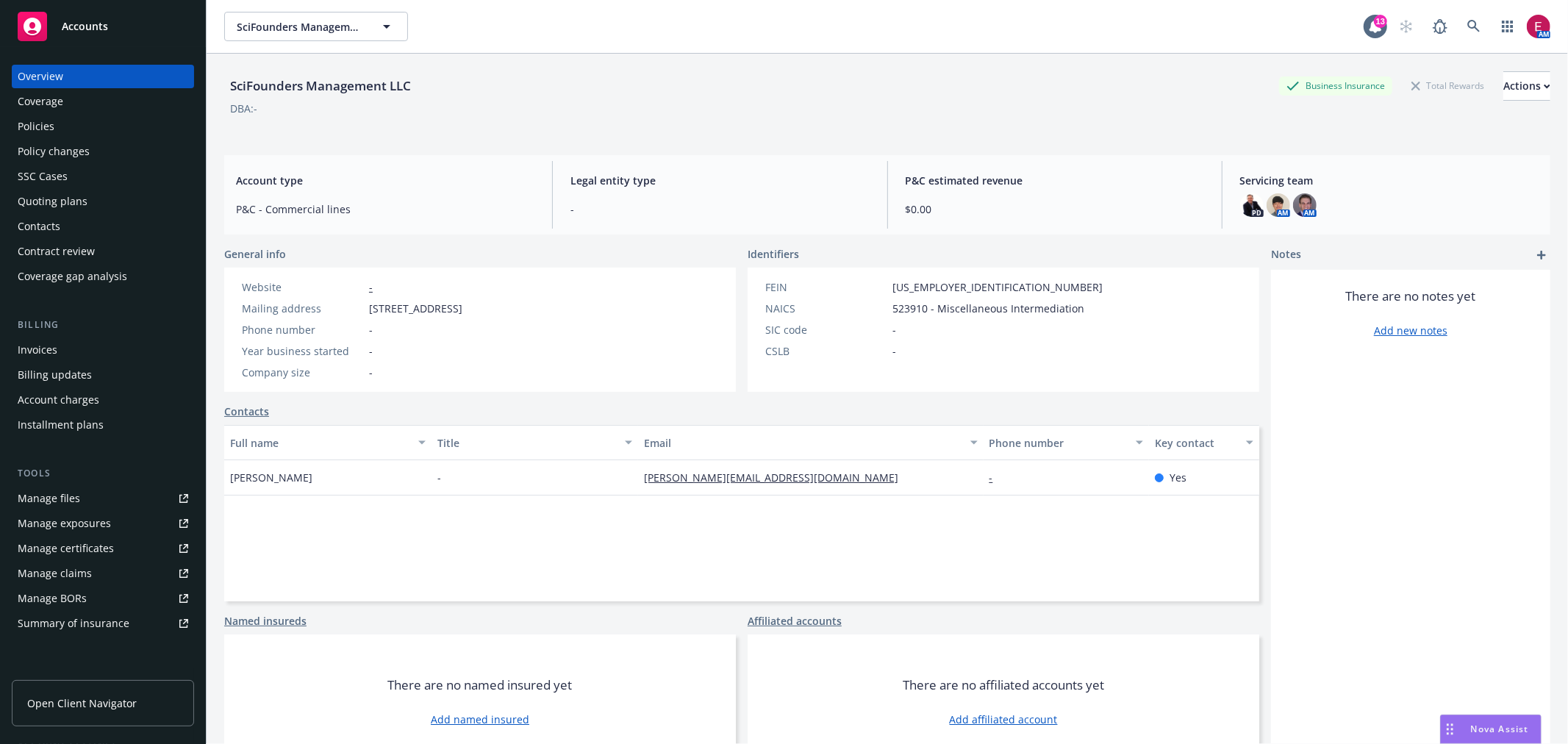
click at [59, 202] on div "Quoting plans" at bounding box center [53, 202] width 70 height 24
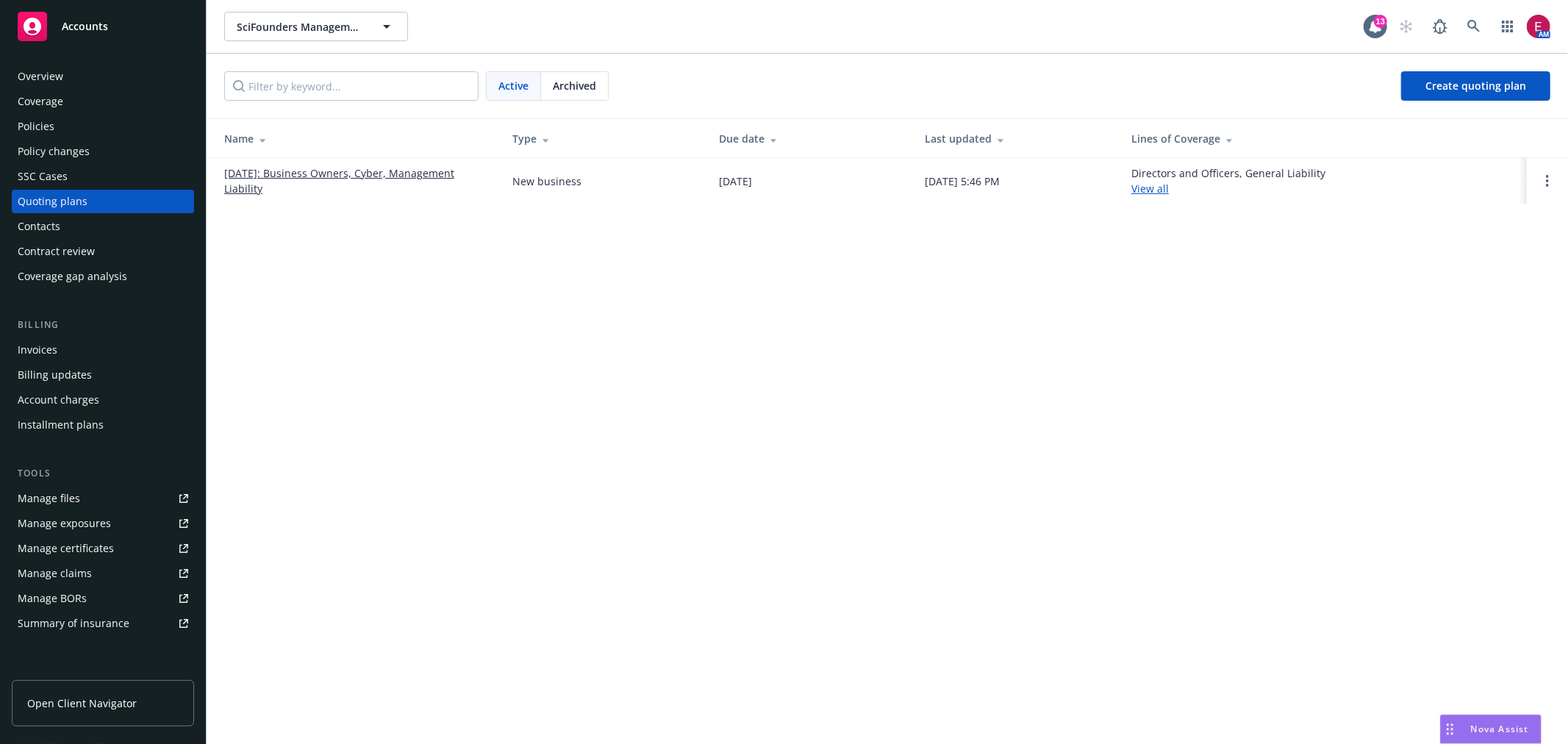
click at [270, 173] on link "[DATE]: Business Owners, Cyber, Management Liability" at bounding box center [357, 180] width 264 height 31
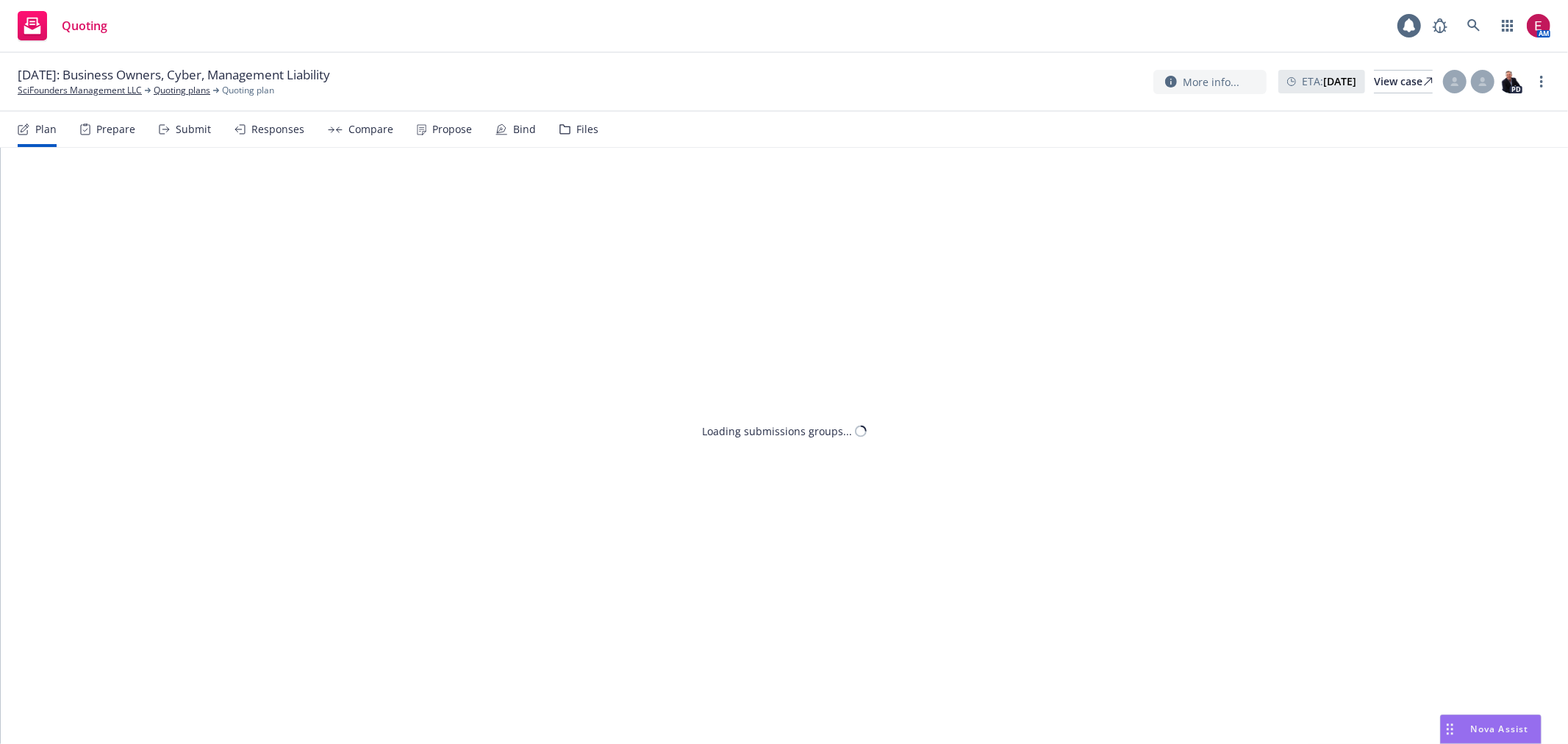
drag, startPoint x: 687, startPoint y: 68, endPoint x: 523, endPoint y: 126, distance: 174.0
click at [685, 68] on div "07/31/2025: Business Owners, Cyber, Management Liability SciFounders Management…" at bounding box center [784, 82] width 1533 height 31
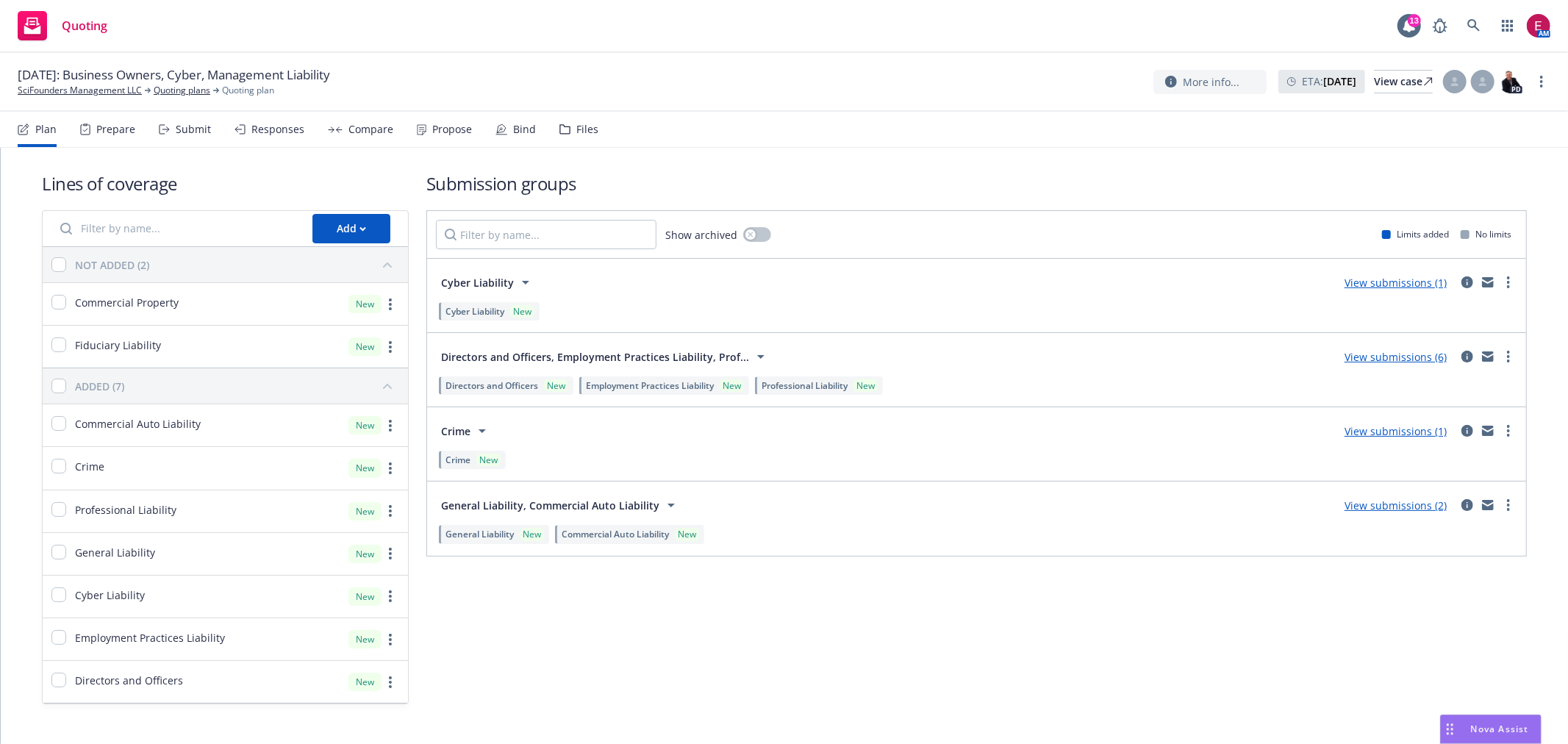
click at [202, 130] on div "Submit" at bounding box center [193, 129] width 35 height 12
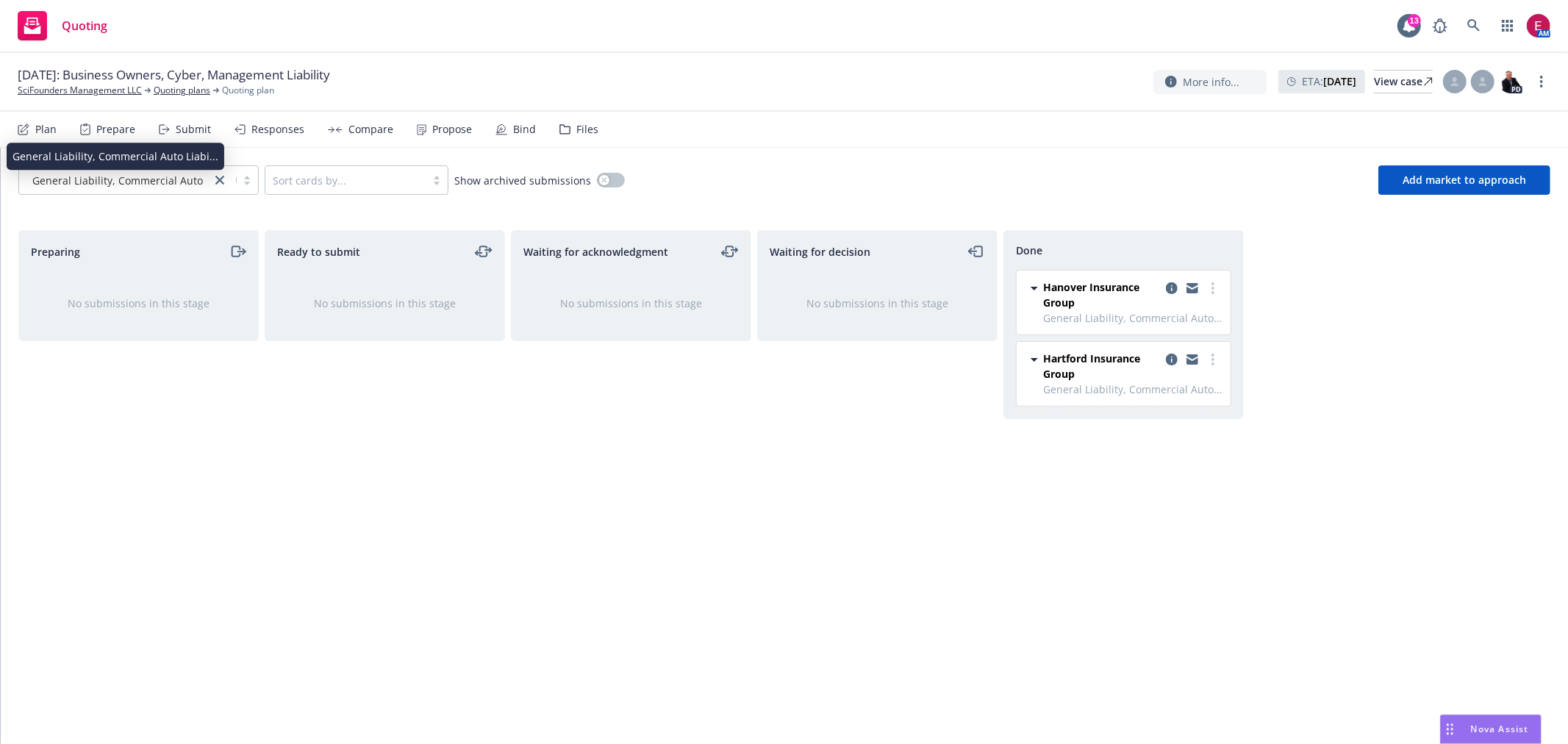
click at [181, 177] on span "General Liability, Commercial Auto Liabi..." at bounding box center [135, 181] width 206 height 16
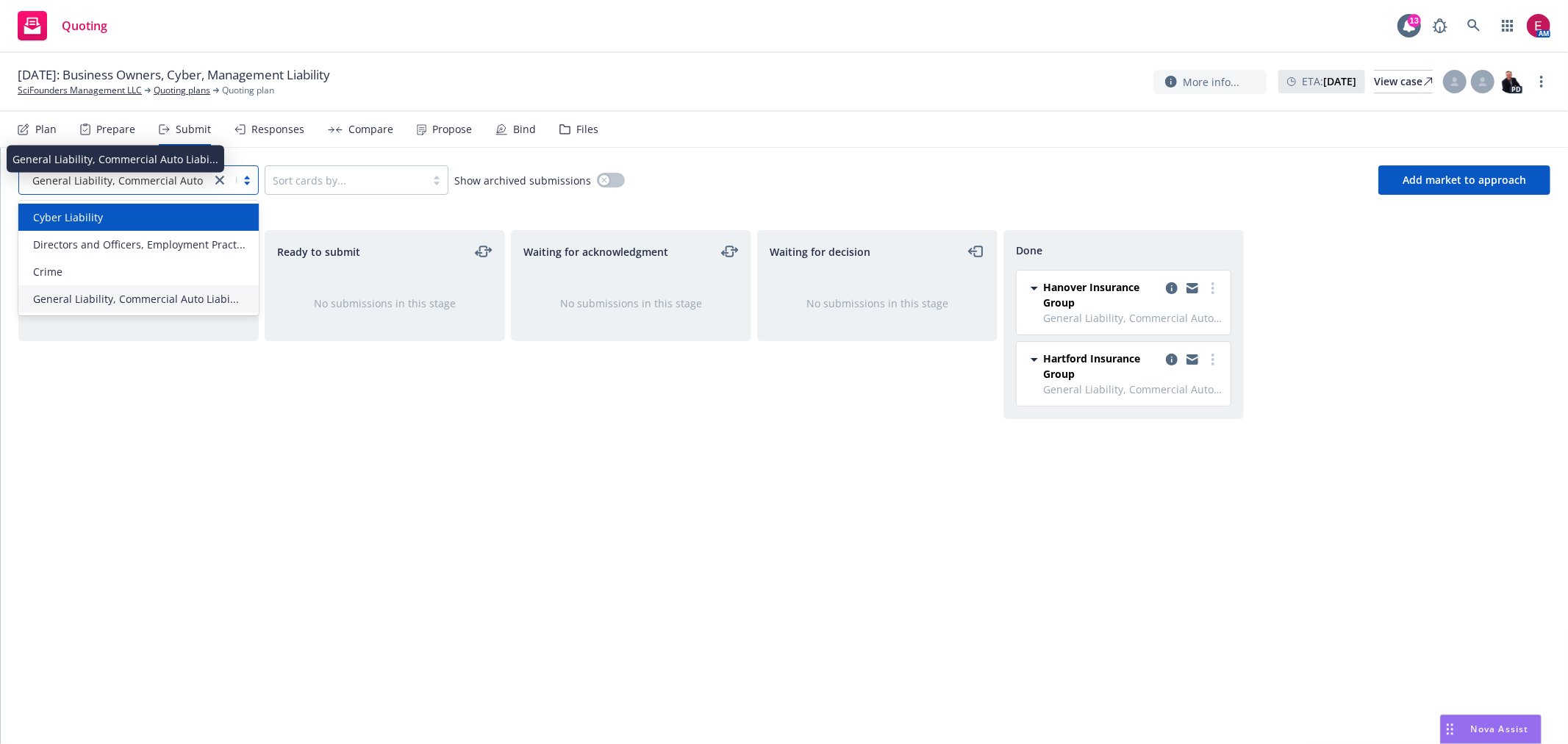
click at [169, 228] on div "Cyber Liability" at bounding box center [138, 217] width 241 height 27
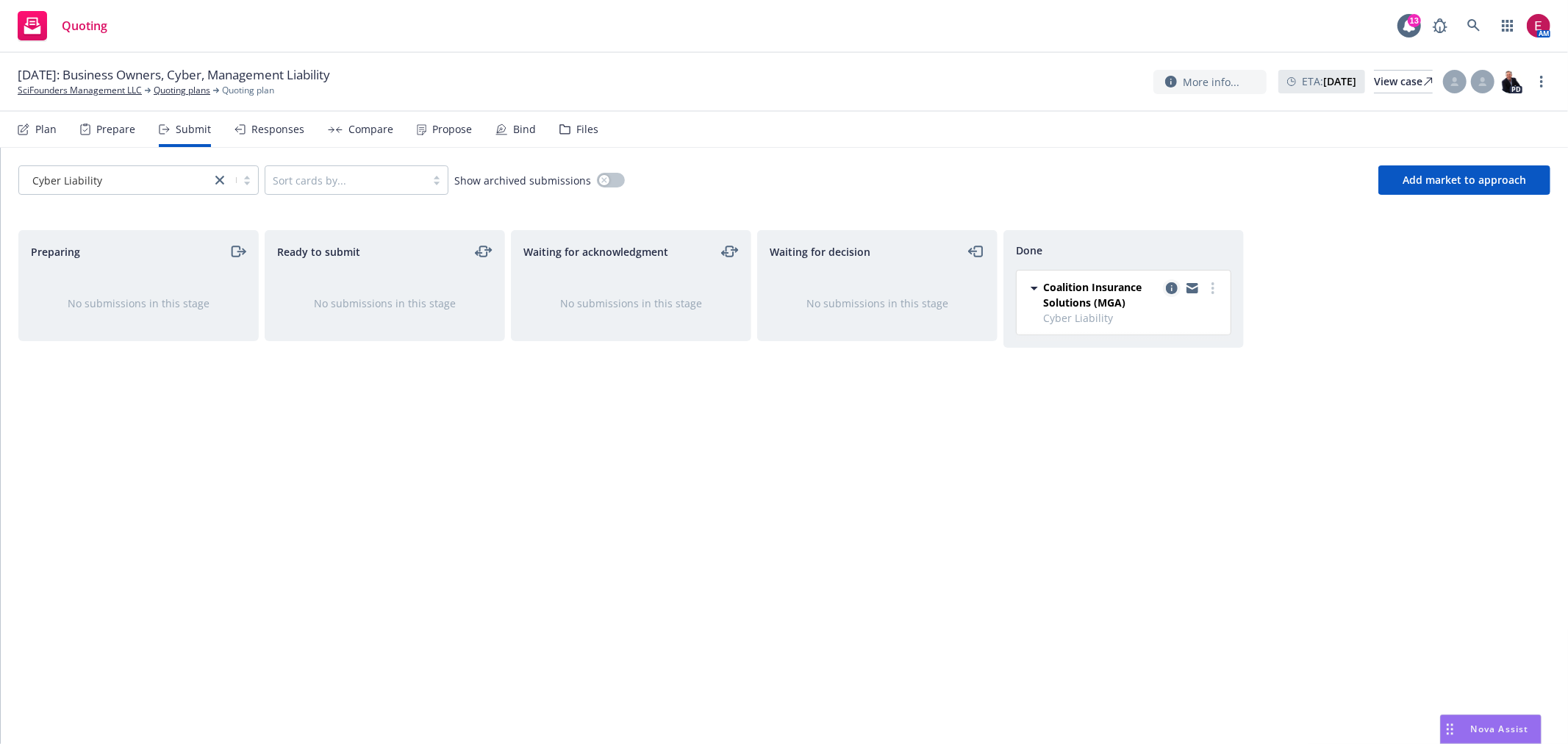
drag, startPoint x: 1157, startPoint y: 280, endPoint x: 1165, endPoint y: 286, distance: 10.0
click at [1162, 285] on div "Coalition Insurance Solutions (MGA)" at bounding box center [1132, 294] width 179 height 31
click at [1166, 287] on icon "copy logging email" at bounding box center [1172, 288] width 12 height 12
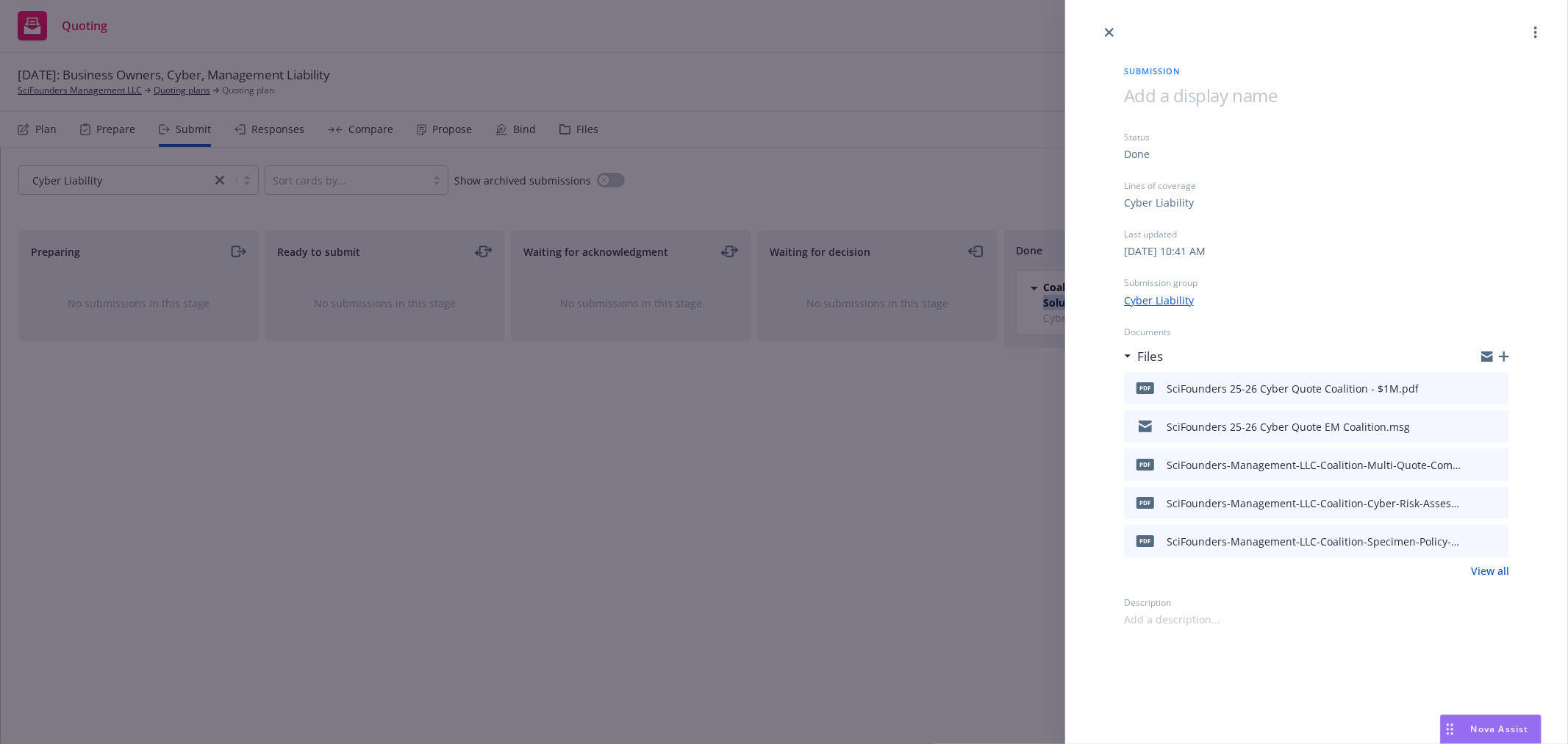
click at [1487, 572] on link "View all" at bounding box center [1489, 571] width 38 height 16
click at [968, 114] on div "Submission Status Done Lines of coverage Cyber Liability Last updated Thursday,…" at bounding box center [784, 372] width 1568 height 744
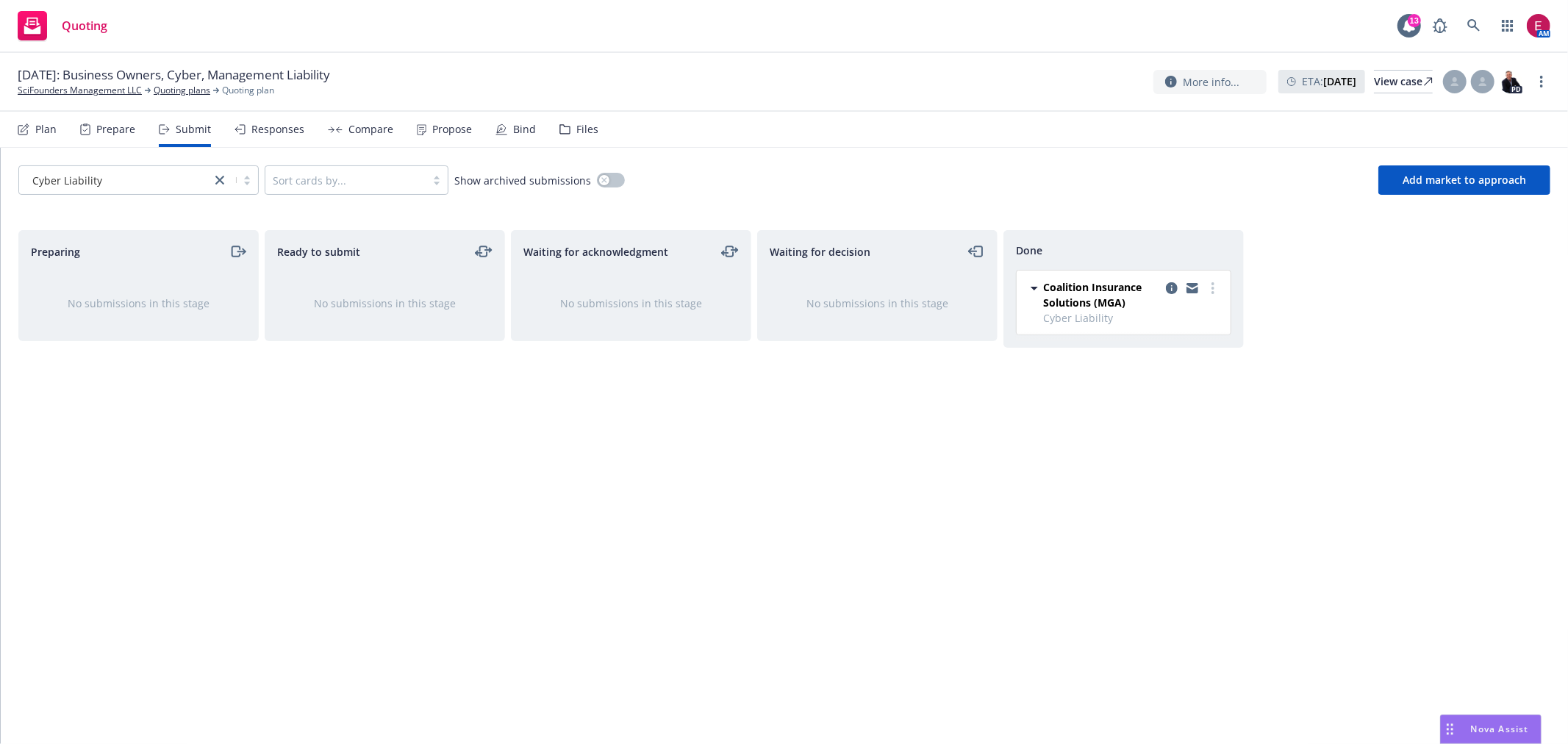
click at [577, 138] on div "Files" at bounding box center [579, 128] width 39 height 35
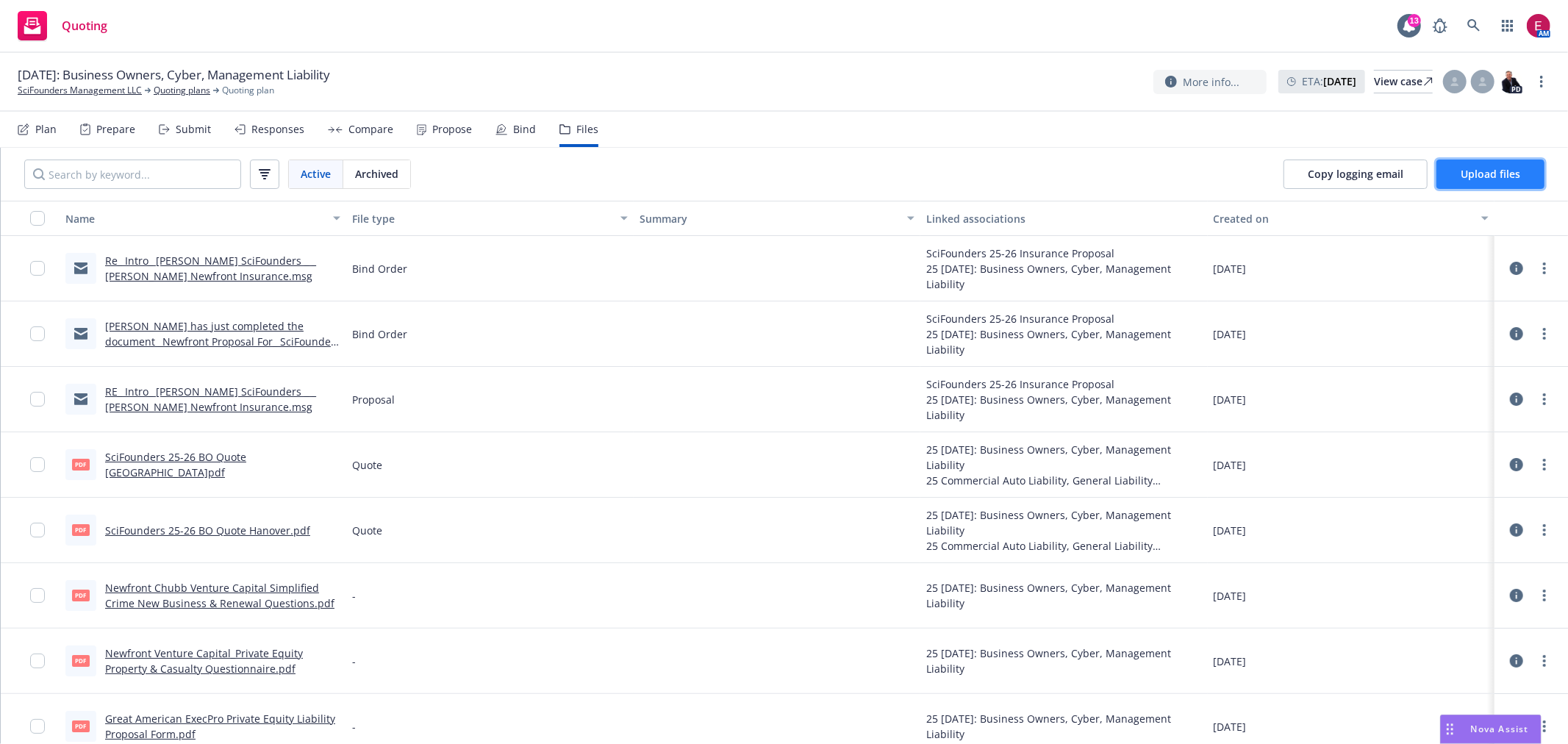
click at [1490, 181] on button "Upload files" at bounding box center [1490, 174] width 108 height 30
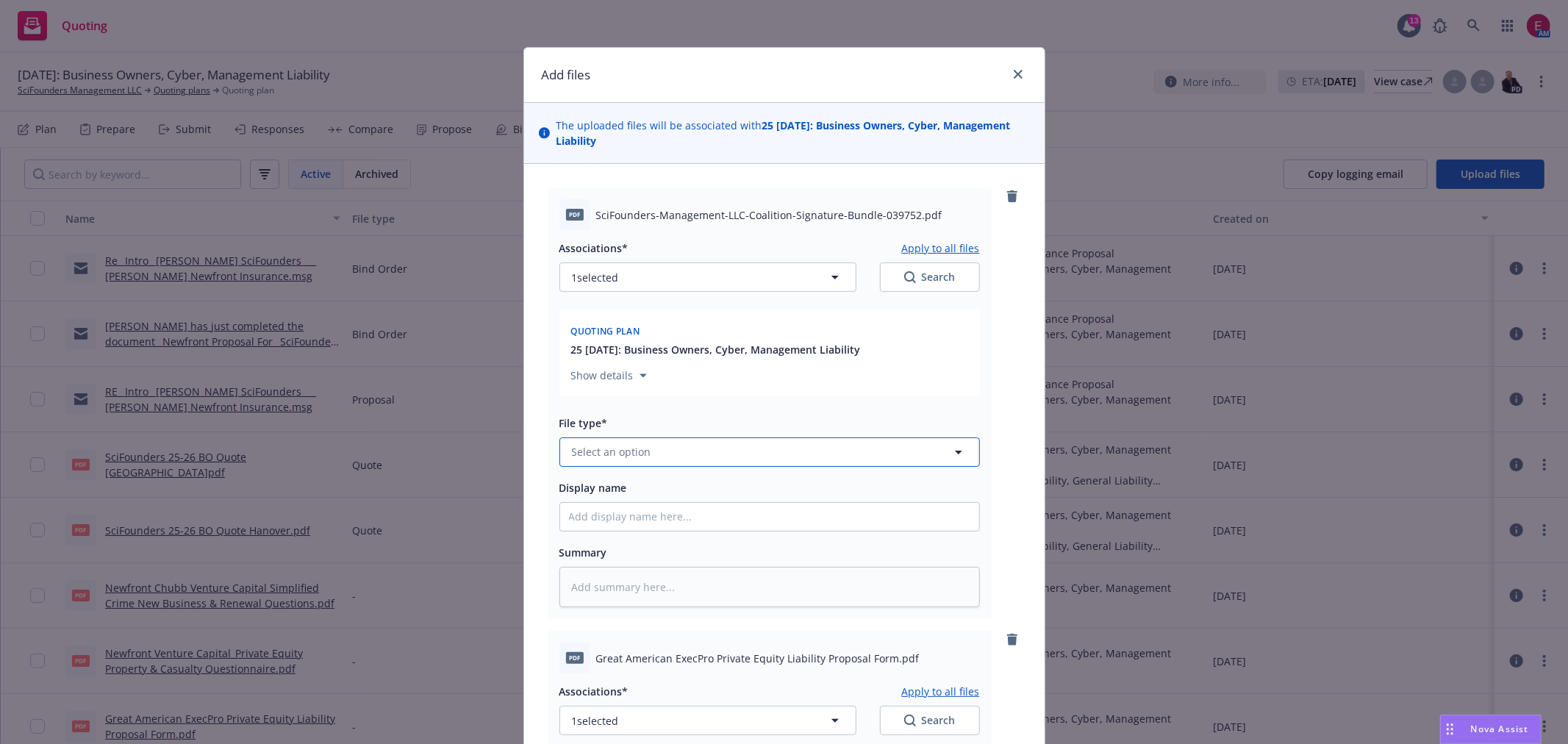
click at [712, 451] on button "Select an option" at bounding box center [770, 453] width 421 height 30
type input "appl"
click at [699, 327] on div "Application - signed" at bounding box center [770, 333] width 402 height 21
type textarea "x"
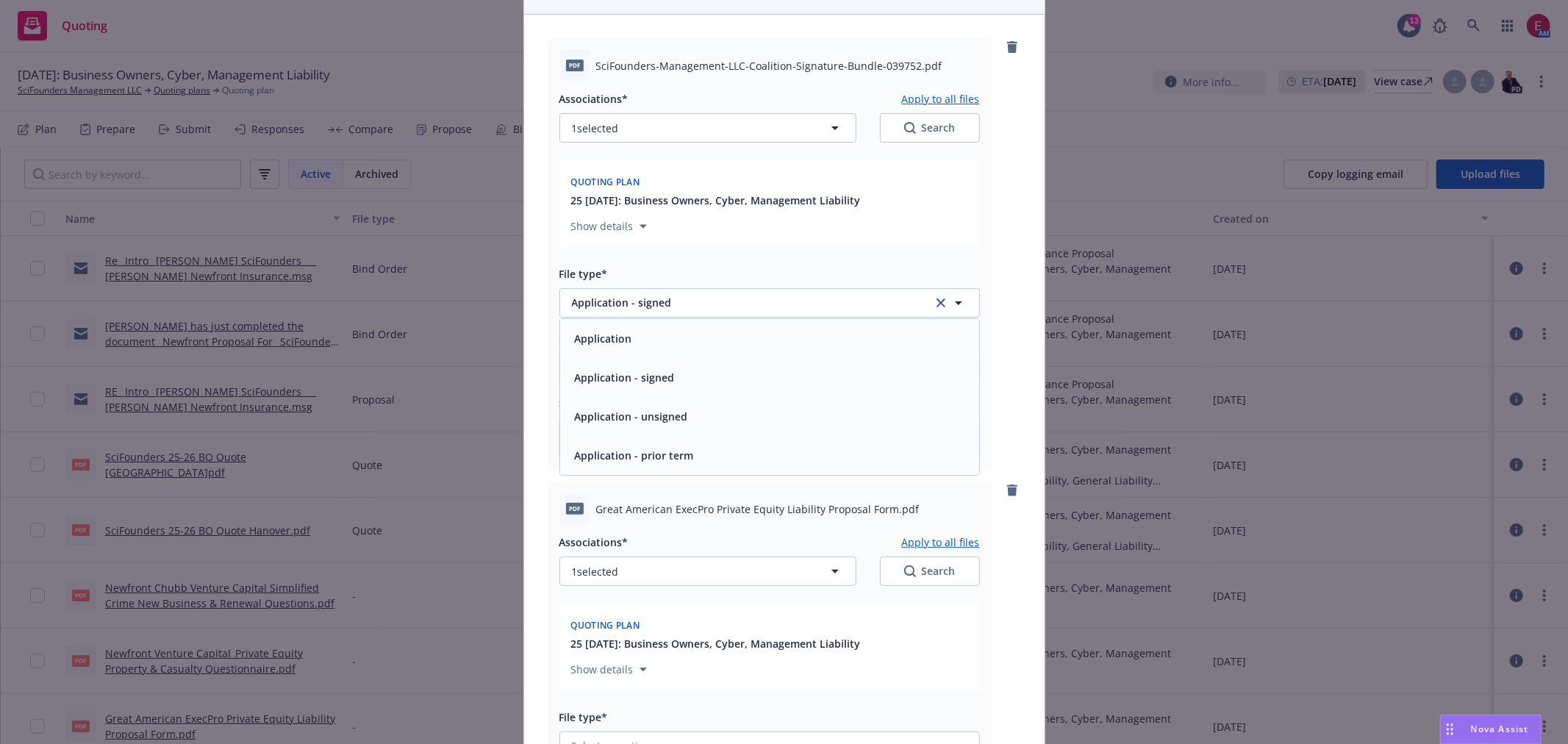
scroll to position [326, 0]
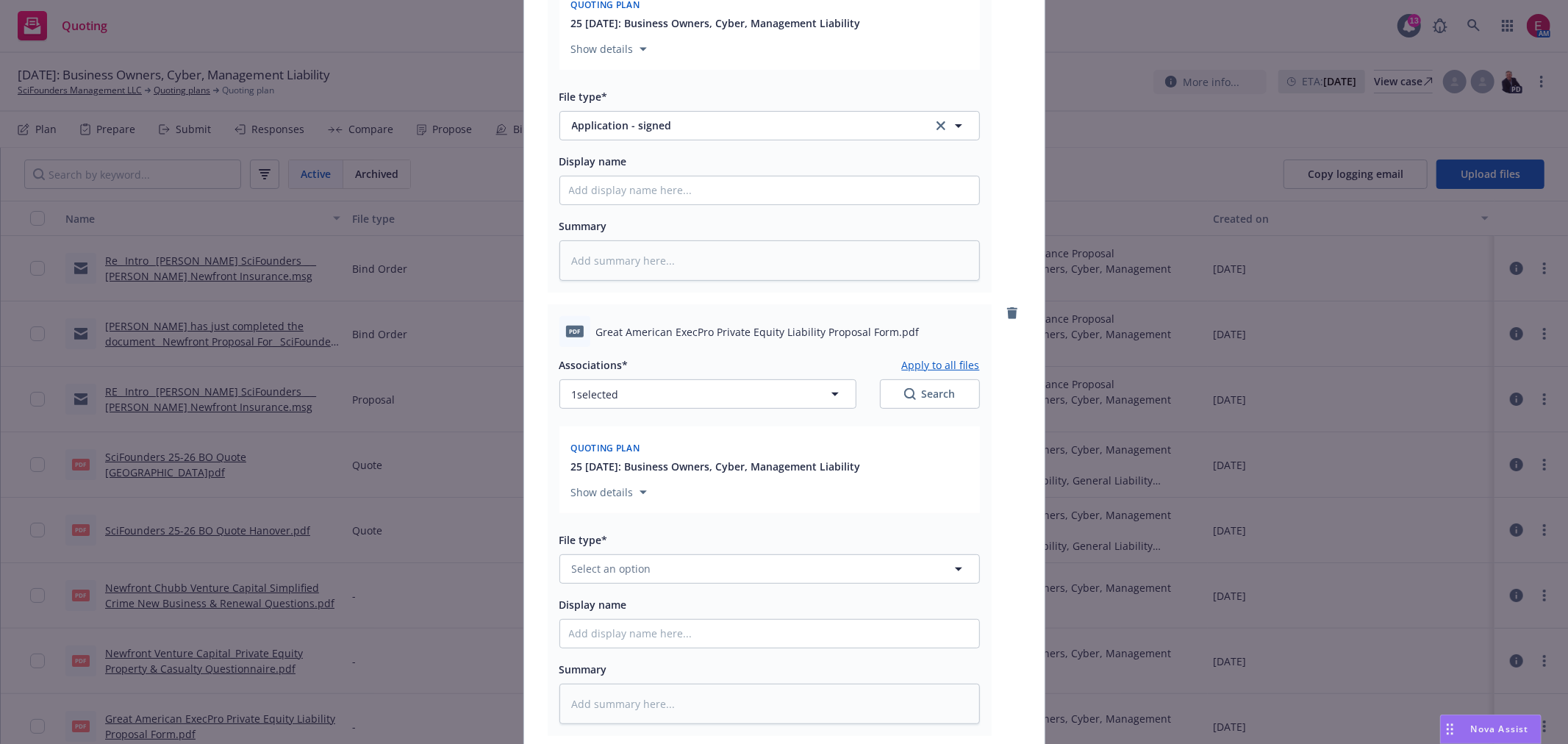
drag, startPoint x: 623, startPoint y: 548, endPoint x: 619, endPoint y: 576, distance: 28.3
click at [619, 571] on div "File type* Select an option" at bounding box center [770, 557] width 421 height 53
click at [619, 576] on span "Select an option" at bounding box center [611, 569] width 80 height 16
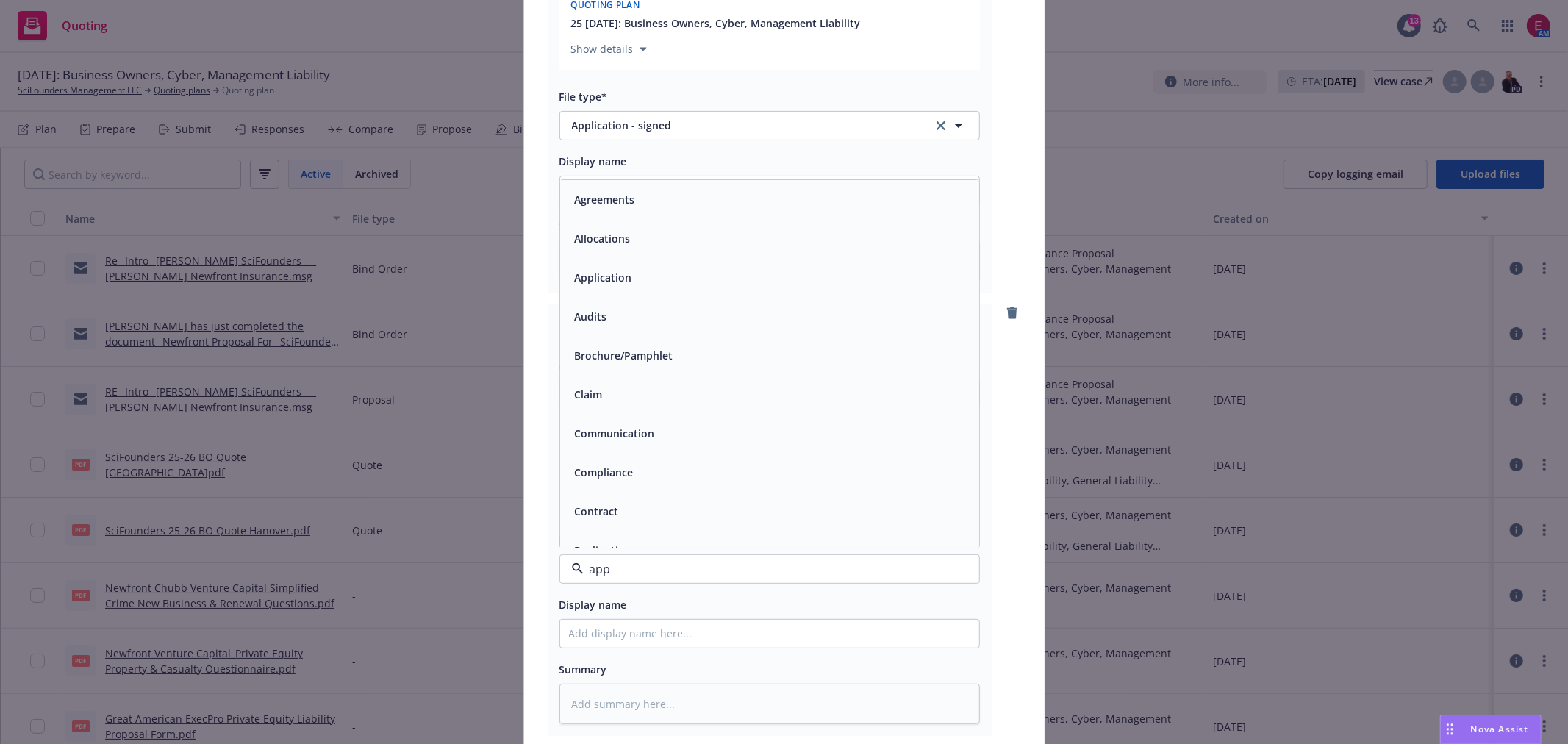
type input "appl"
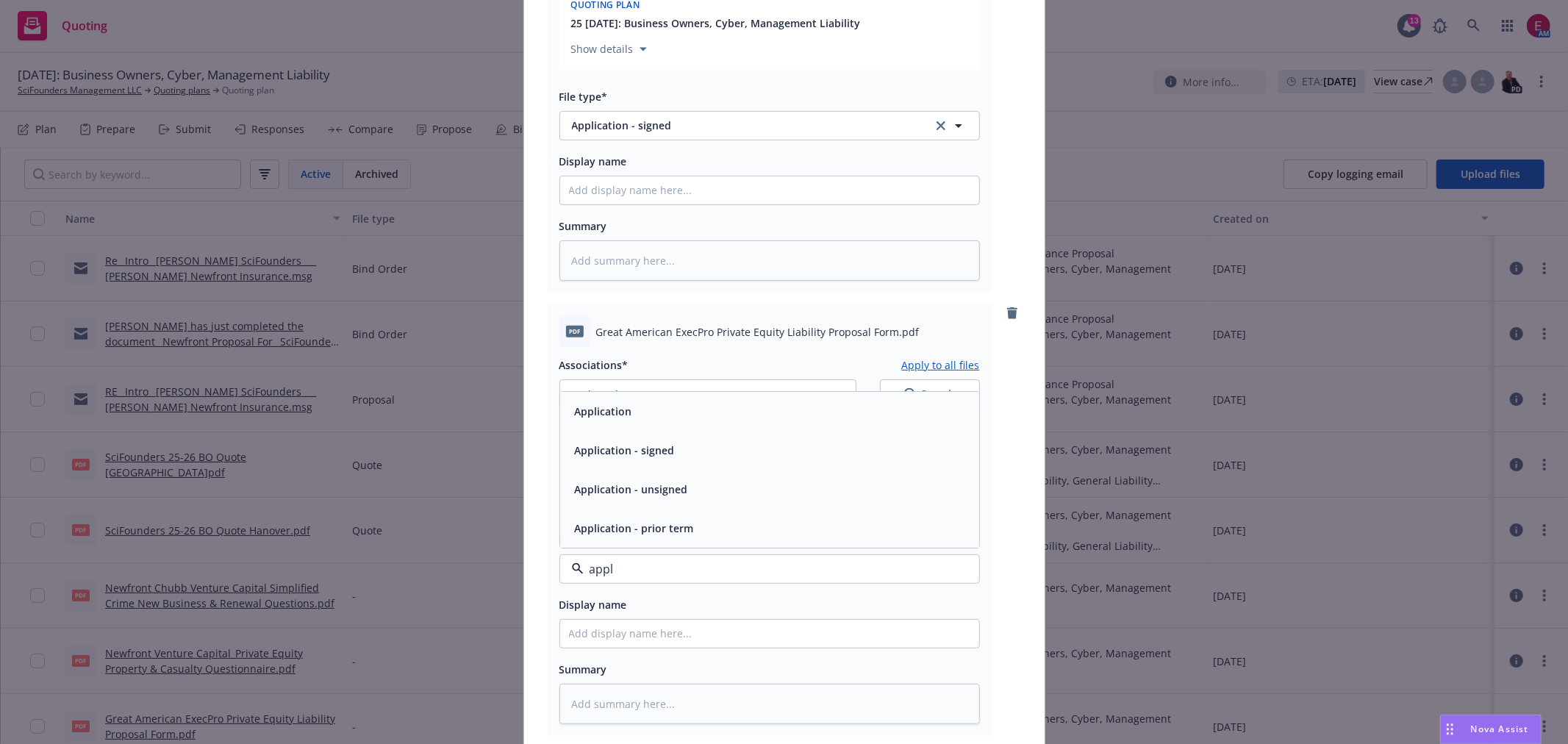
click at [729, 460] on div "Application - signed" at bounding box center [770, 450] width 402 height 21
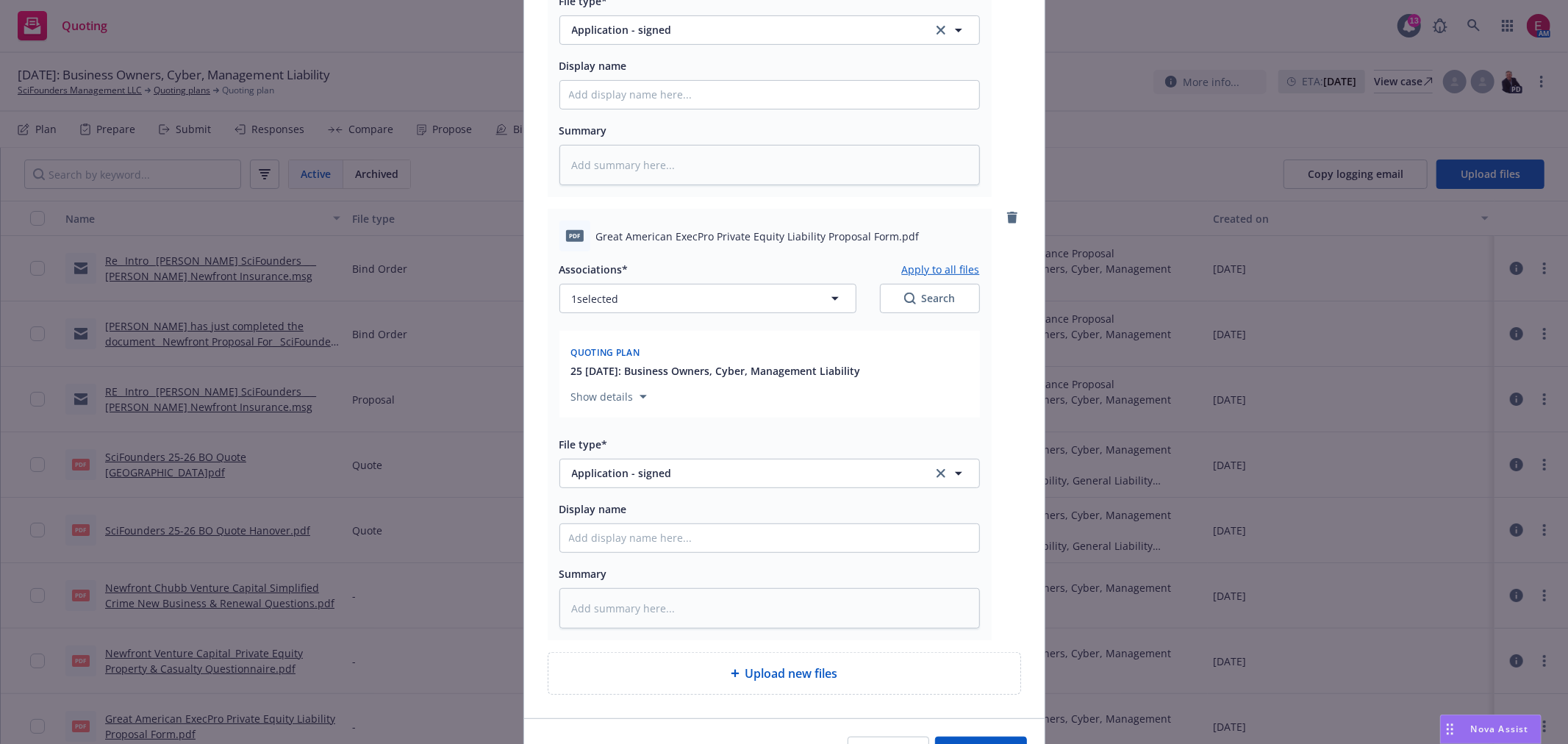
scroll to position [512, 0]
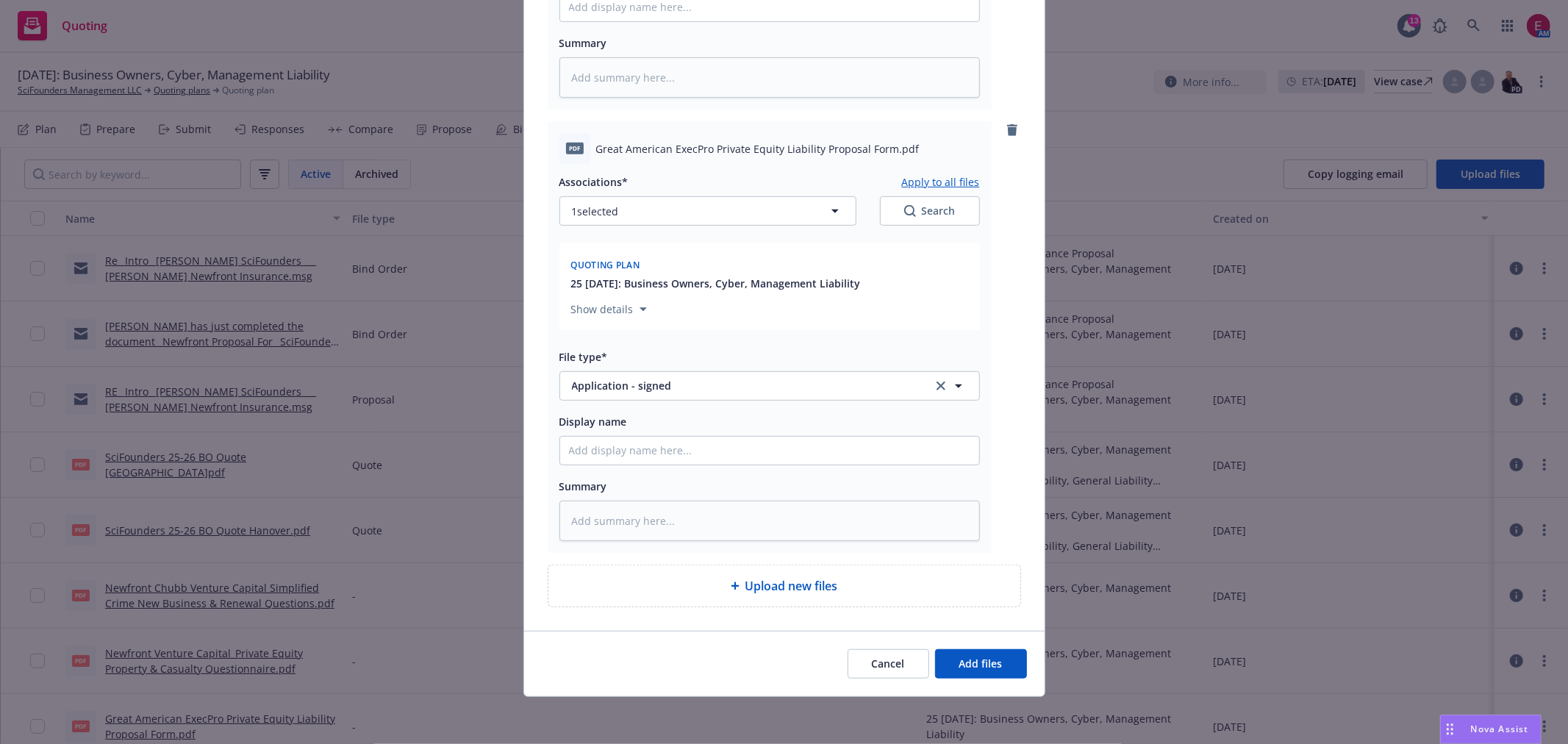
type textarea "x"
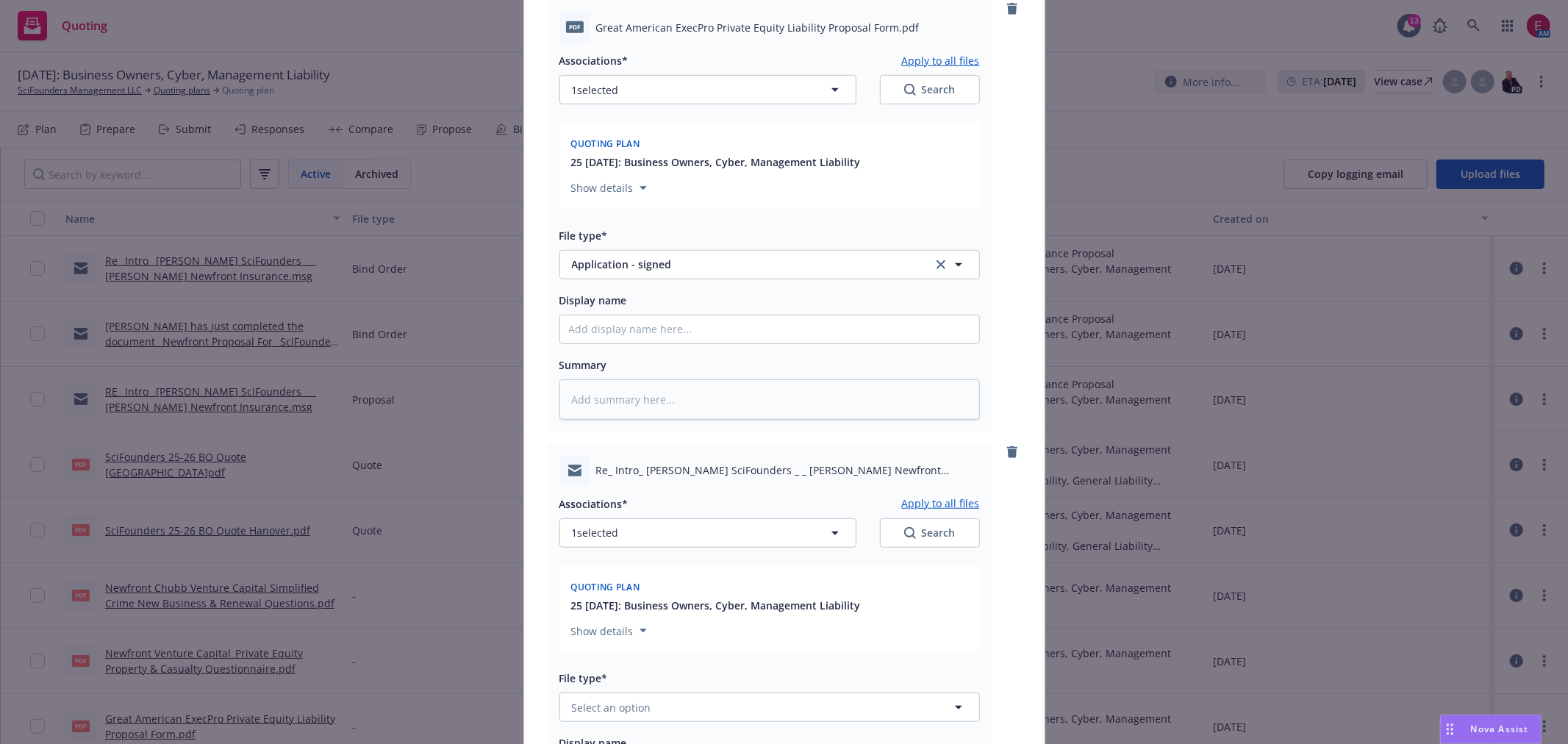
scroll to position [758, 0]
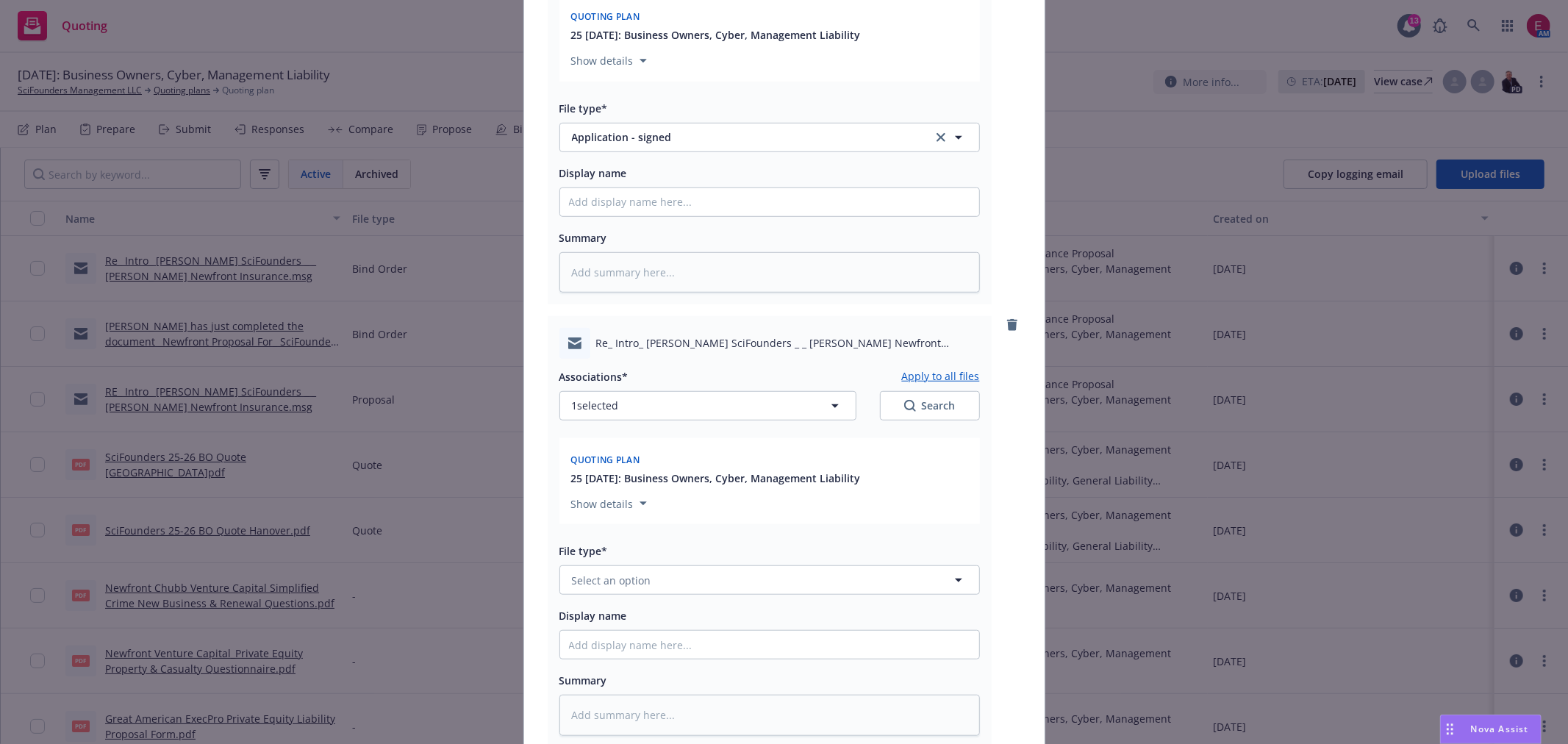
drag, startPoint x: 635, startPoint y: 608, endPoint x: 636, endPoint y: 597, distance: 11.0
click at [635, 605] on div "Associations* Apply to all files 1 selected Search Quoting plan 25 07/31/2025: …" at bounding box center [770, 547] width 421 height 377
click at [636, 595] on button "Select an option" at bounding box center [770, 581] width 421 height 30
type input "ema"
click at [642, 563] on div "File type* ema Email" at bounding box center [770, 568] width 421 height 53
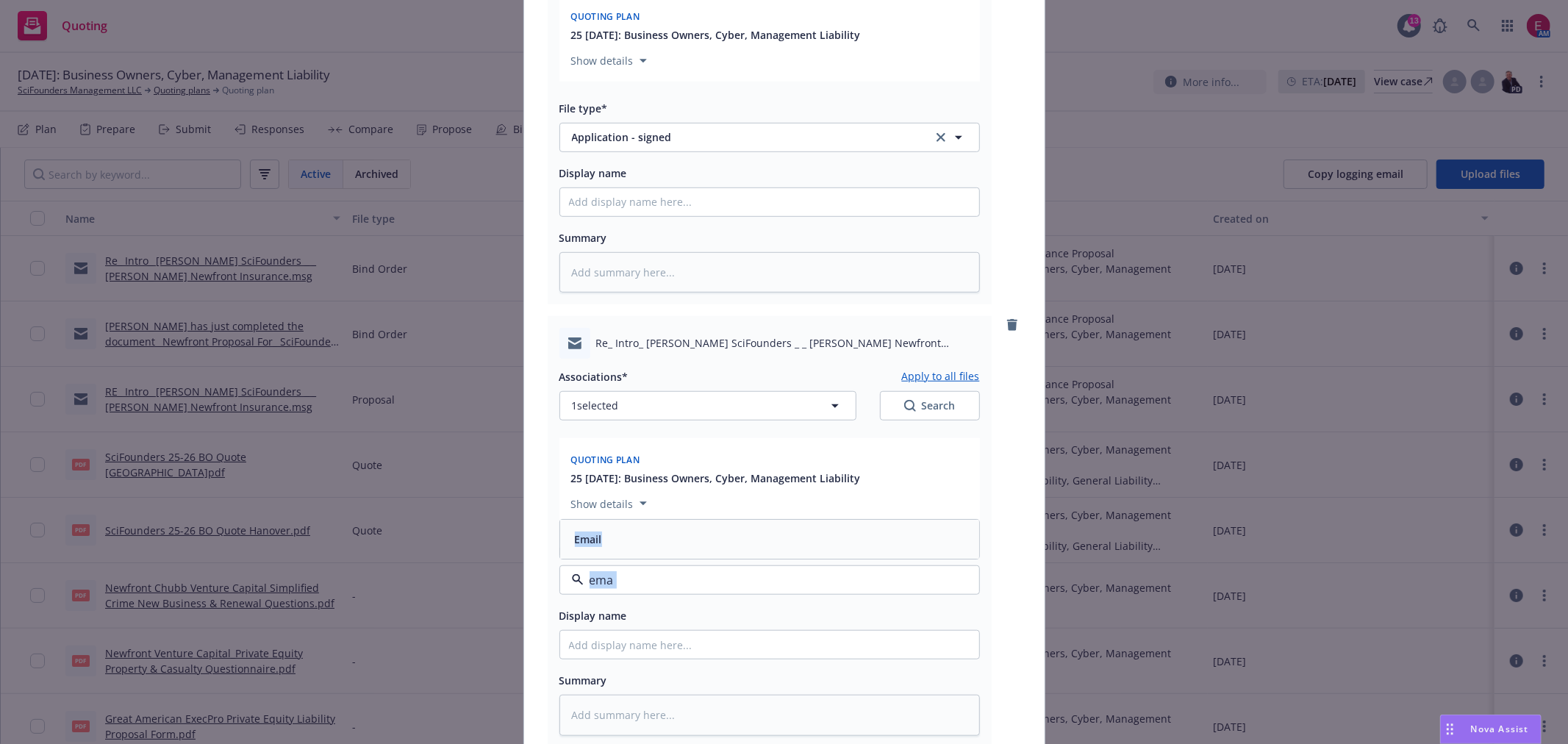
click at [647, 541] on div "Email" at bounding box center [770, 539] width 402 height 21
click at [637, 642] on div "Associations* Apply to all files 1 selected Search Quoting plan 25 07/31/2025: …" at bounding box center [770, 547] width 421 height 377
type textarea "x"
type input "B"
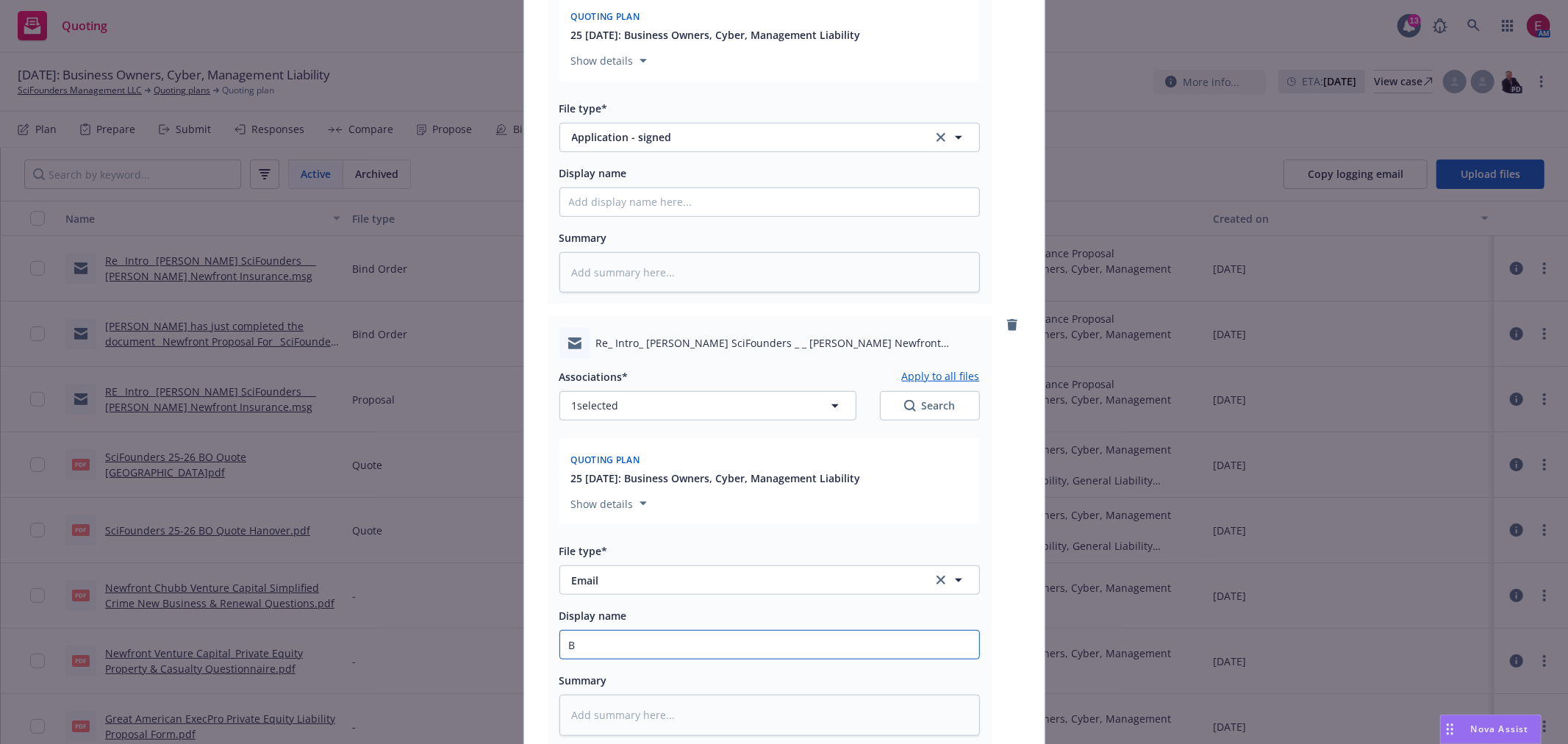
type textarea "x"
type input "Bo"
type textarea "x"
type input "Boa"
type textarea "x"
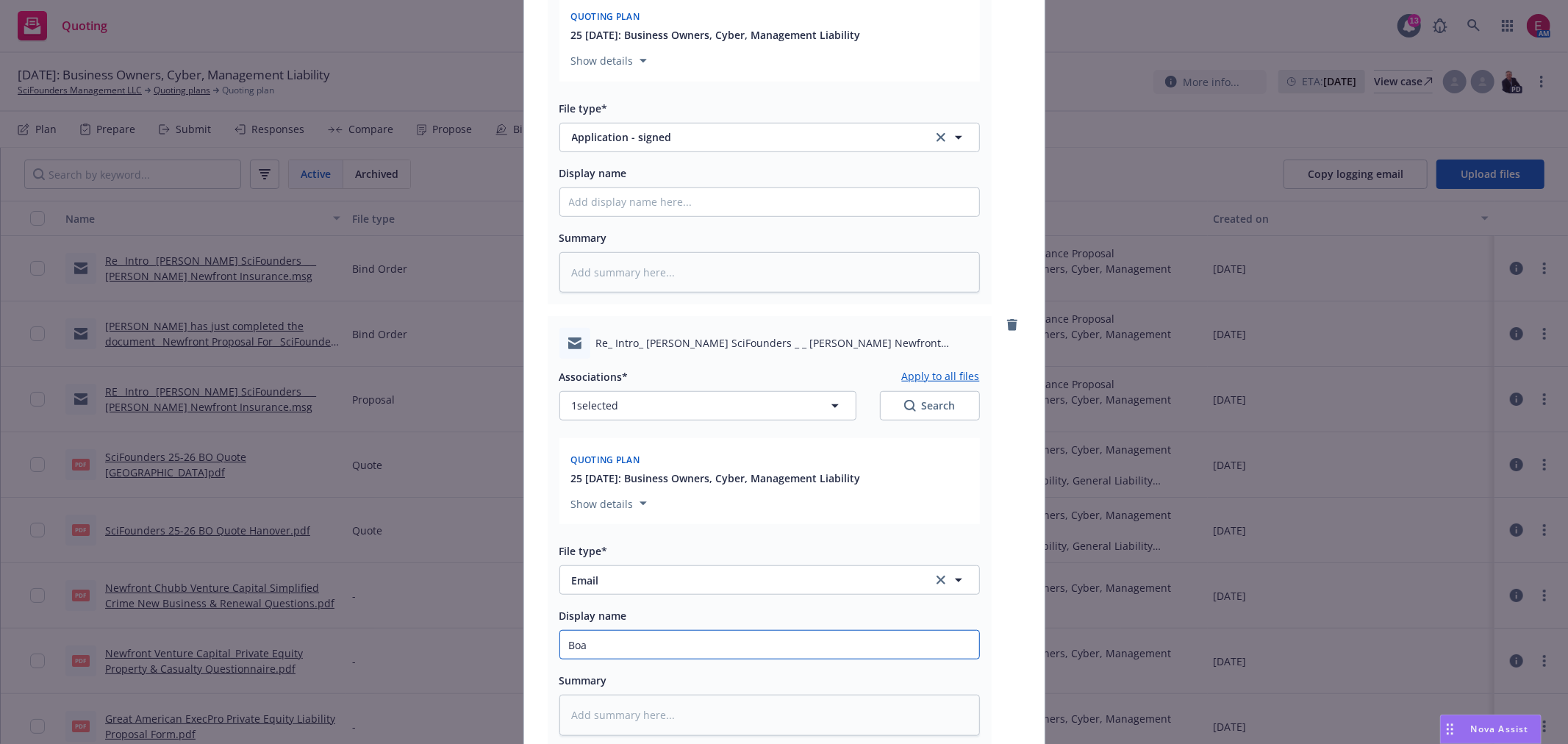
type input "Boar"
type textarea "x"
type input "Board"
type textarea "x"
type input "Board"
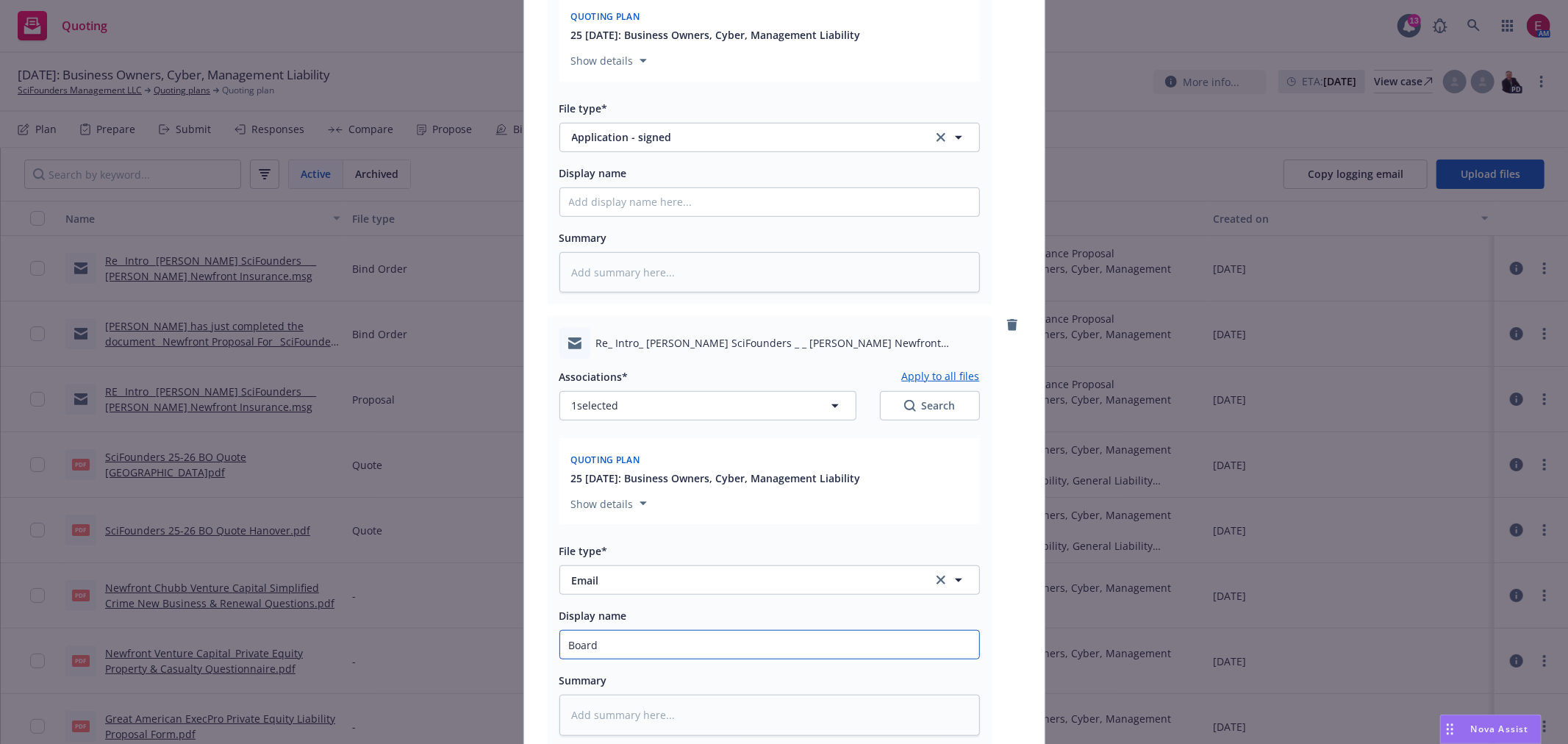
type textarea "x"
type input "Board s"
type textarea "x"
type input "Board sea"
type textarea "x"
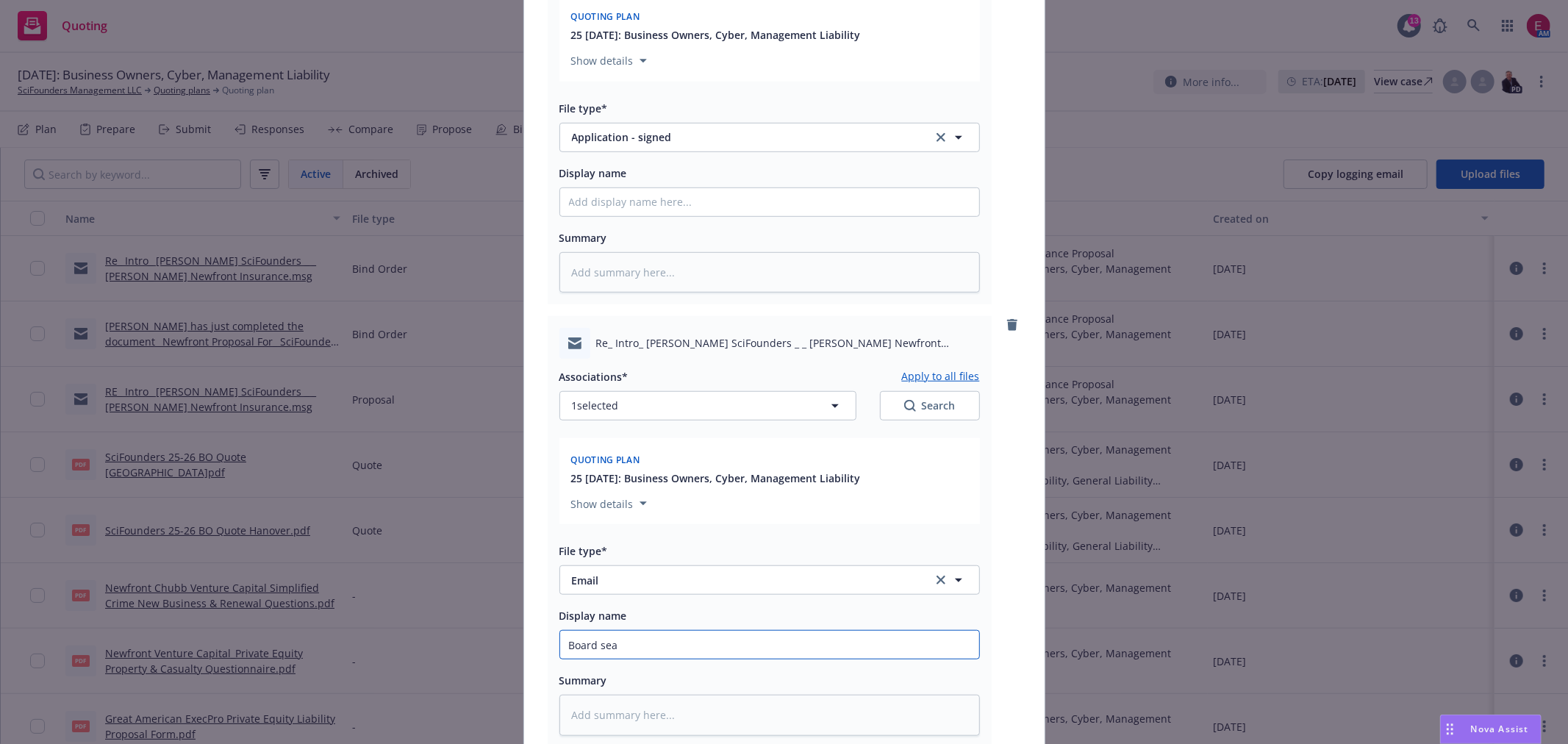
type input "Board seat"
type textarea "x"
type input "Board seat"
type textarea "x"
type input "Board seat s"
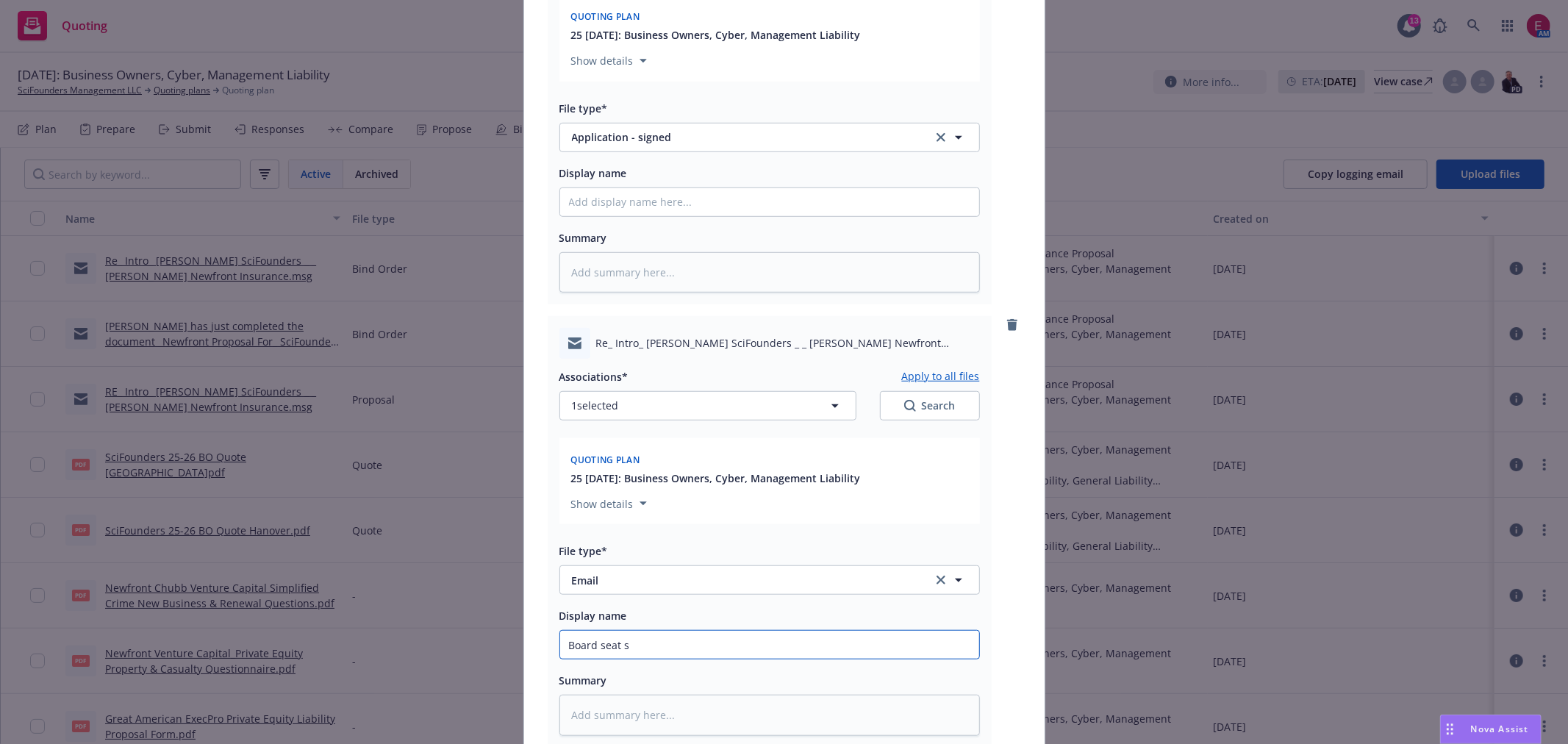
type textarea "x"
type input "Board seat su"
type textarea "x"
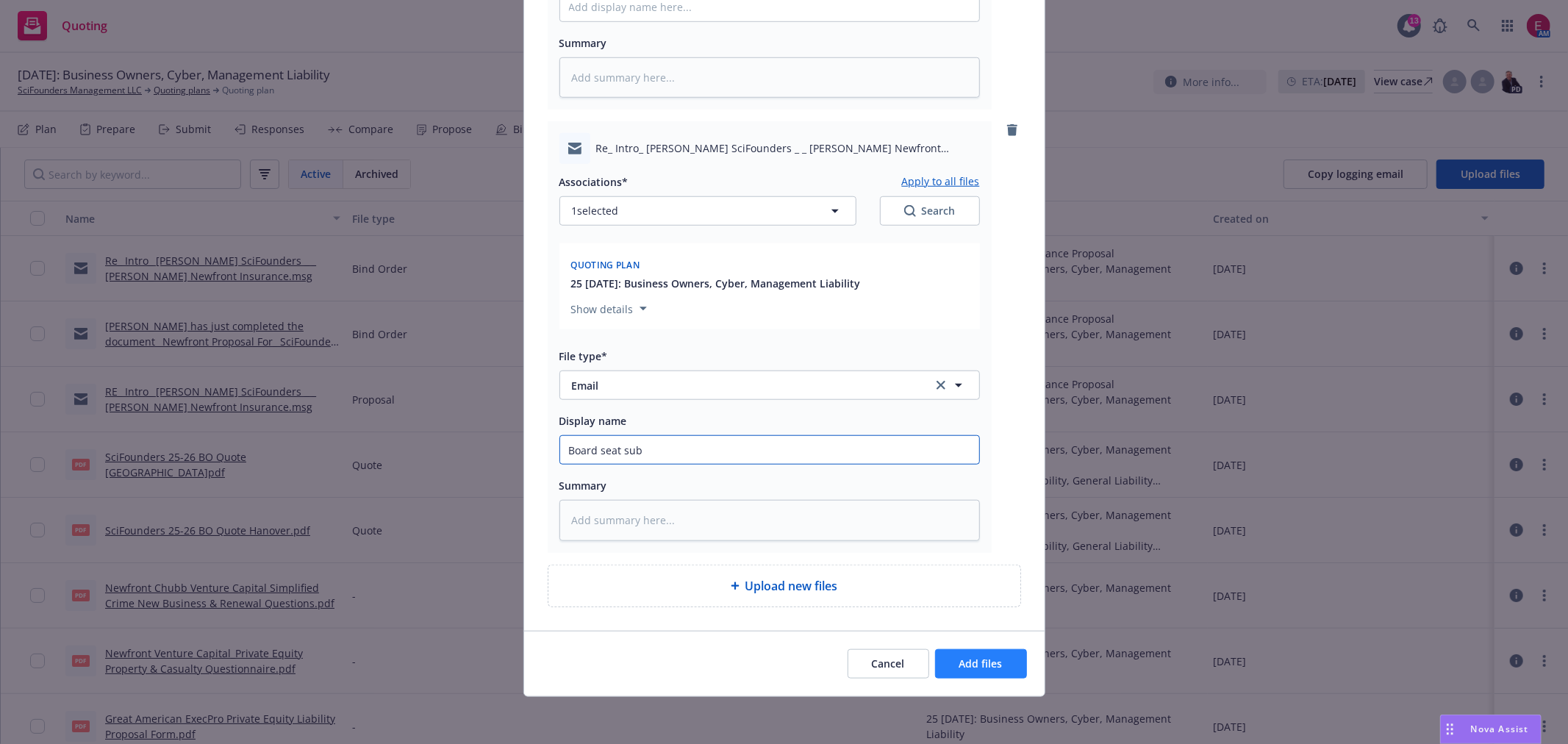
type input "Board seat sub"
click at [1005, 669] on button "Add files" at bounding box center [980, 664] width 91 height 30
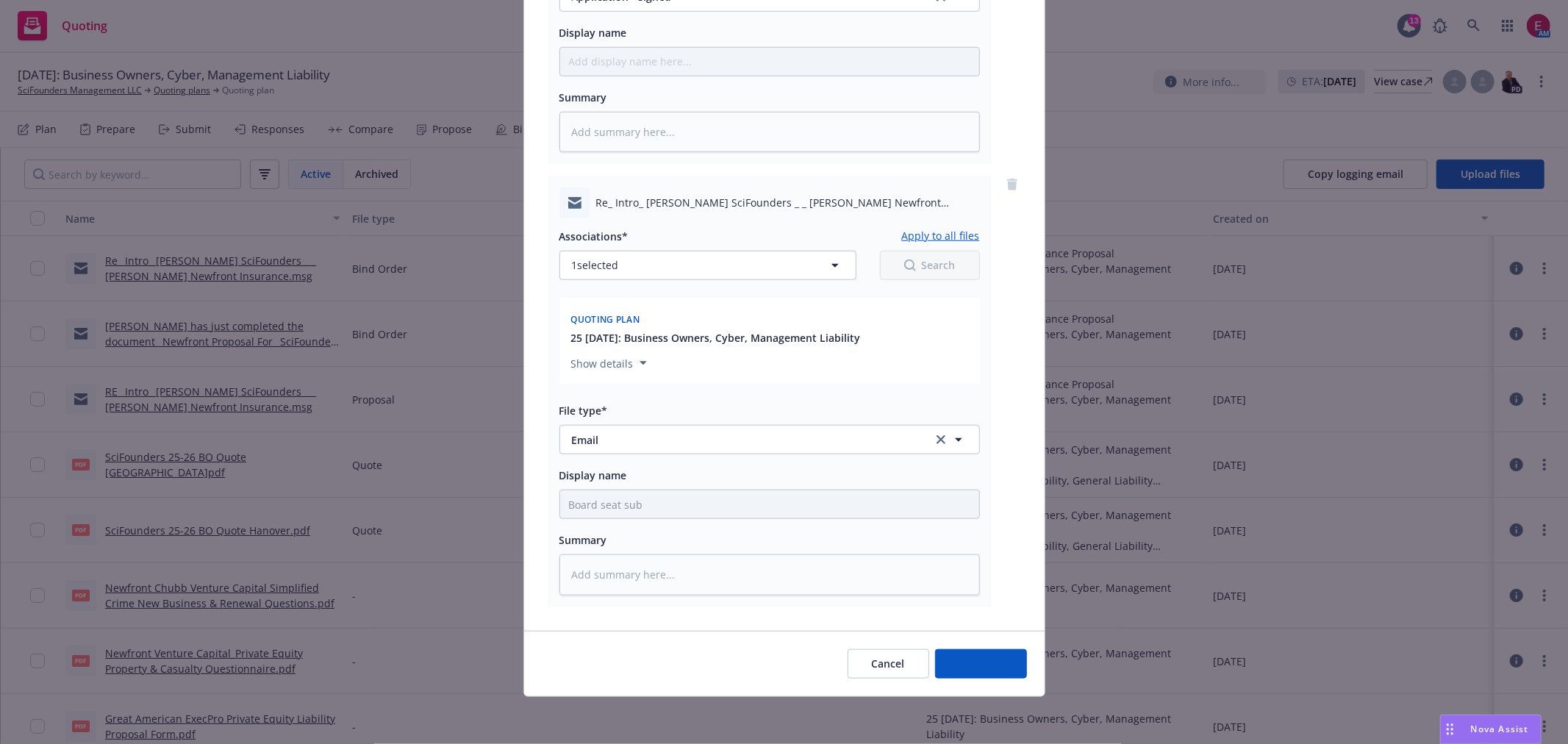
scroll to position [903, 0]
type textarea "x"
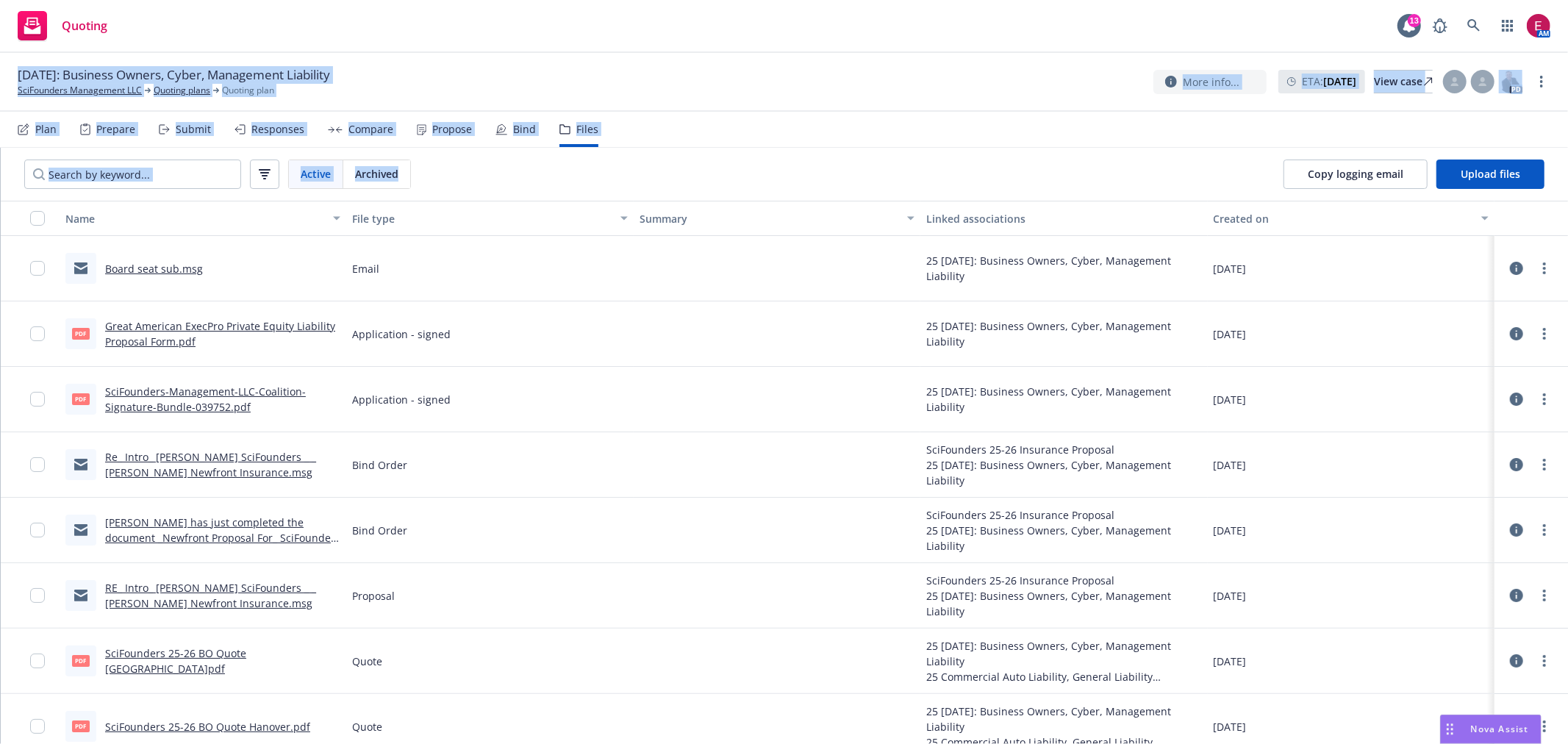
drag, startPoint x: 733, startPoint y: 165, endPoint x: 0, endPoint y: 62, distance: 740.2
click at [0, 62] on div "07/31/2025: Business Owners, Cyber, Management Liability SciFounders Management…" at bounding box center [784, 398] width 1568 height 691
click at [371, 56] on div "07/31/2025: Business Owners, Cyber, Management Liability SciFounders Management…" at bounding box center [784, 82] width 1568 height 59
drag, startPoint x: 511, startPoint y: 175, endPoint x: 0, endPoint y: 30, distance: 531.2
click at [0, 30] on div "Quoting 13 AM 07/31/2025: Business Owners, Cyber, Management Liability SciFound…" at bounding box center [784, 372] width 1568 height 744
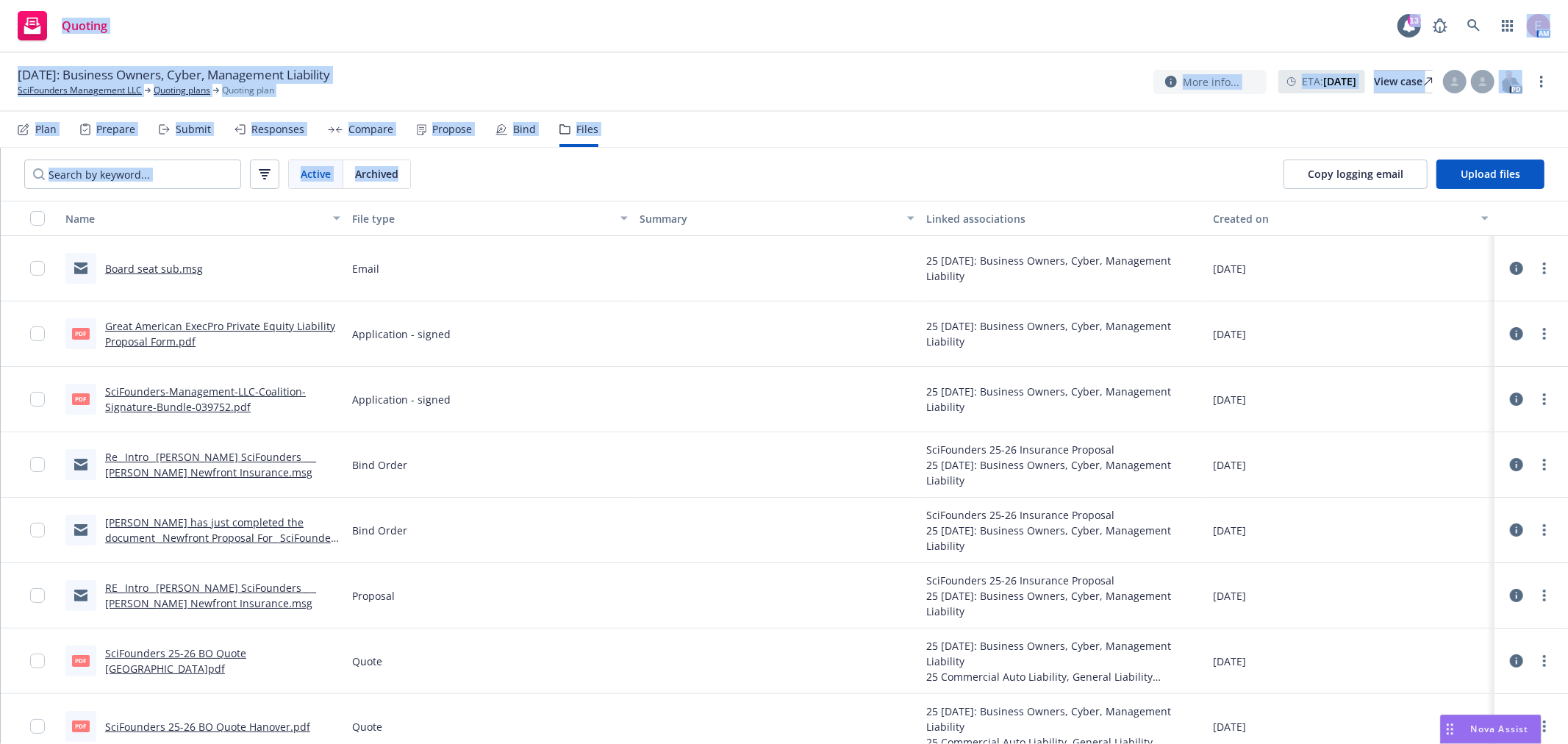
click at [18, 62] on div "07/31/2025: Business Owners, Cyber, Management Liability SciFounders Management…" at bounding box center [784, 82] width 1568 height 59
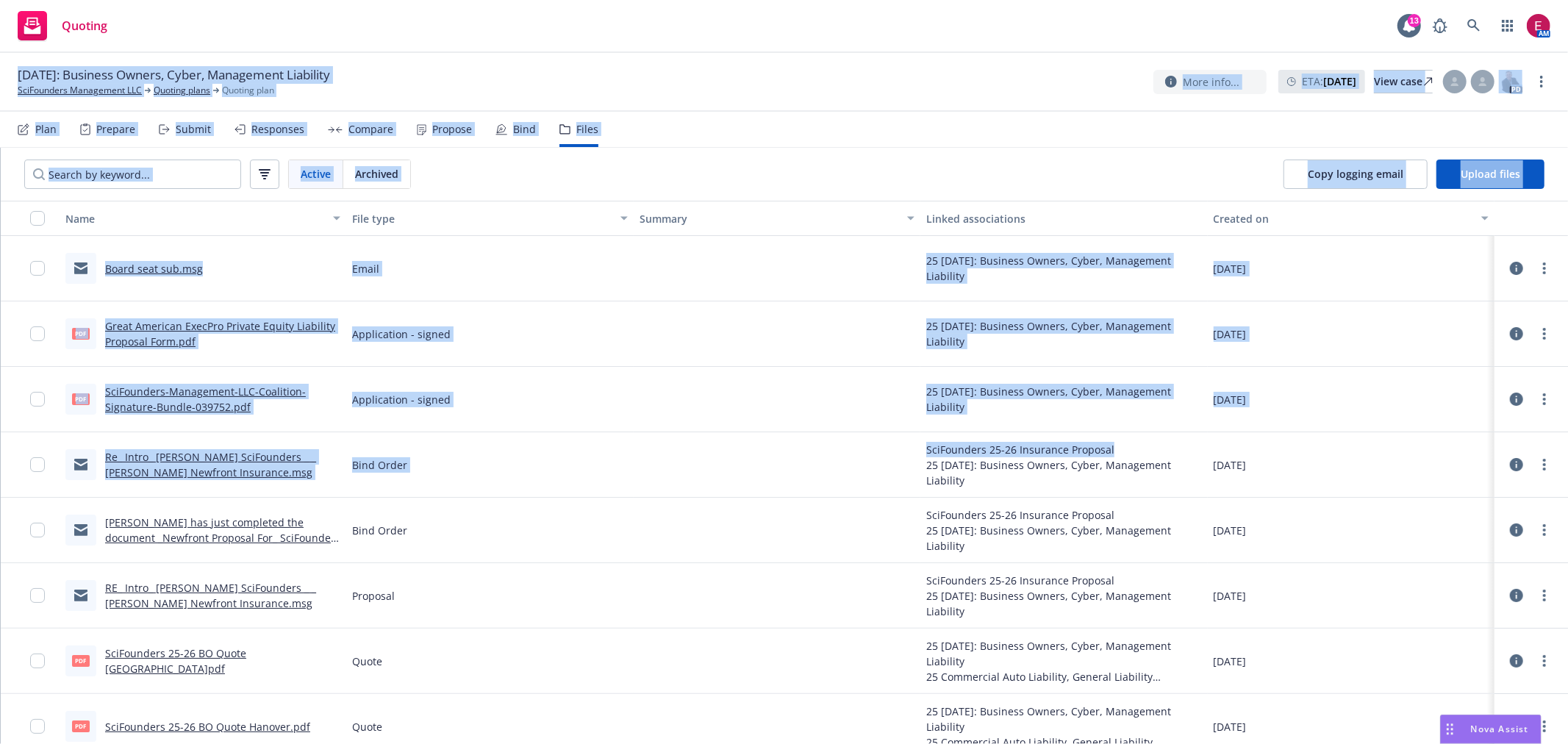
drag, startPoint x: 16, startPoint y: 62, endPoint x: 1250, endPoint y: 445, distance: 1292.1
click at [1194, 436] on div "07/31/2025: Business Owners, Cyber, Management Liability SciFounders Management…" at bounding box center [784, 398] width 1568 height 691
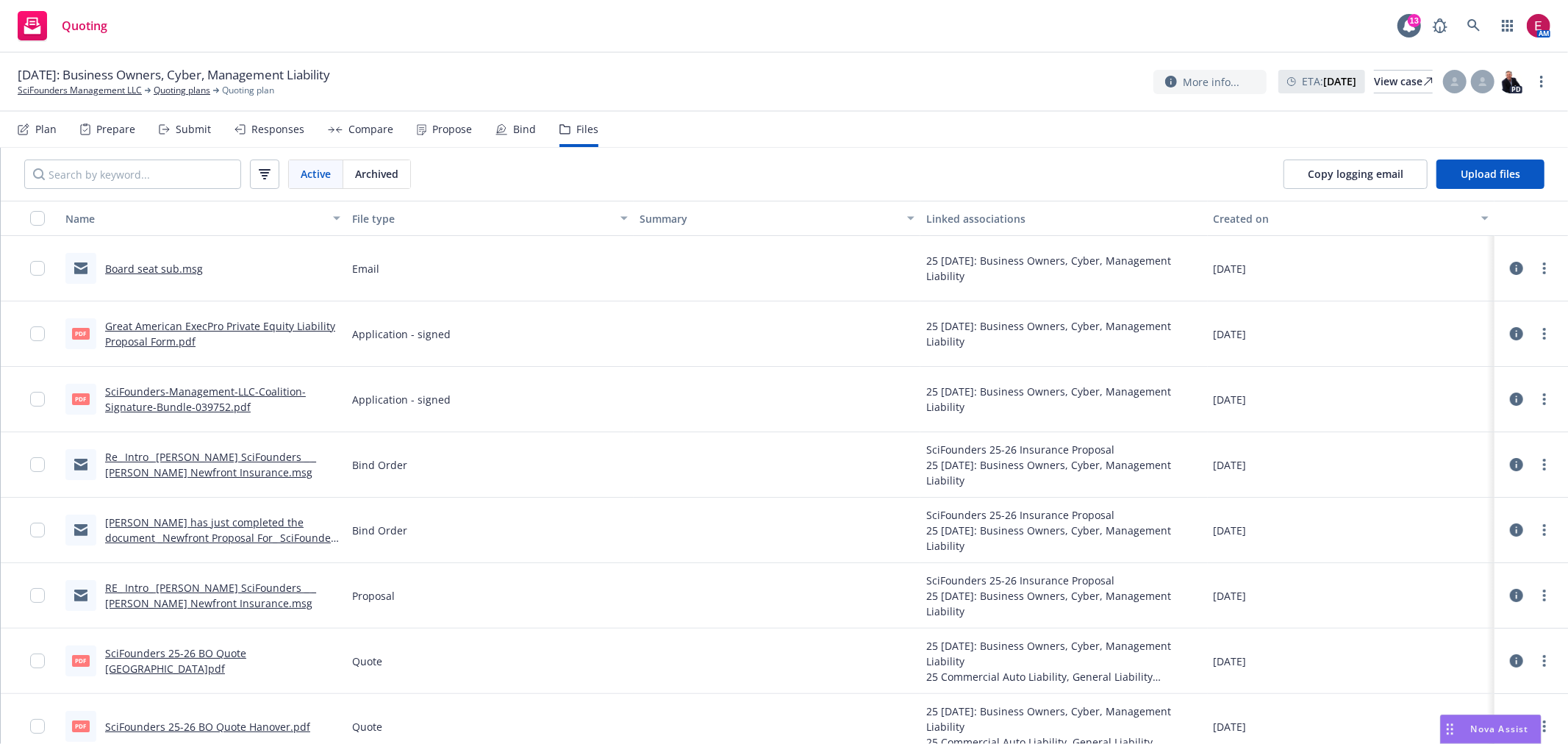
click at [1259, 462] on div "08/18/2025" at bounding box center [1351, 465] width 286 height 66
drag, startPoint x: 1266, startPoint y: 462, endPoint x: 718, endPoint y: 129, distance: 641.2
click at [707, 139] on div "07/31/2025: Business Owners, Cyber, Management Liability SciFounders Management…" at bounding box center [784, 398] width 1568 height 691
click at [724, 100] on div "07/31/2025: Business Owners, Cyber, Management Liability SciFounders Management…" at bounding box center [784, 82] width 1568 height 59
click at [1466, 18] on link at bounding box center [1475, 26] width 30 height 30
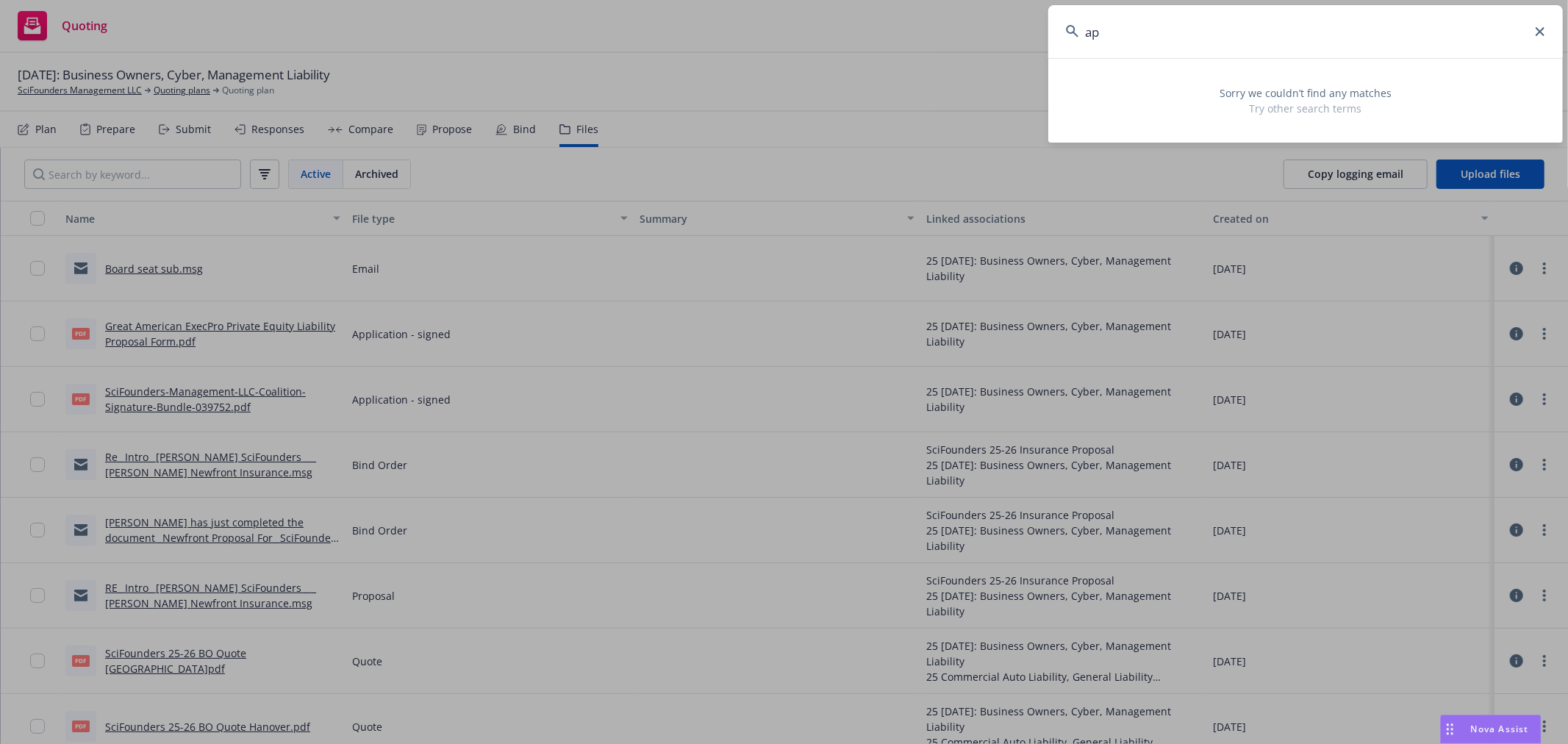
type input "a"
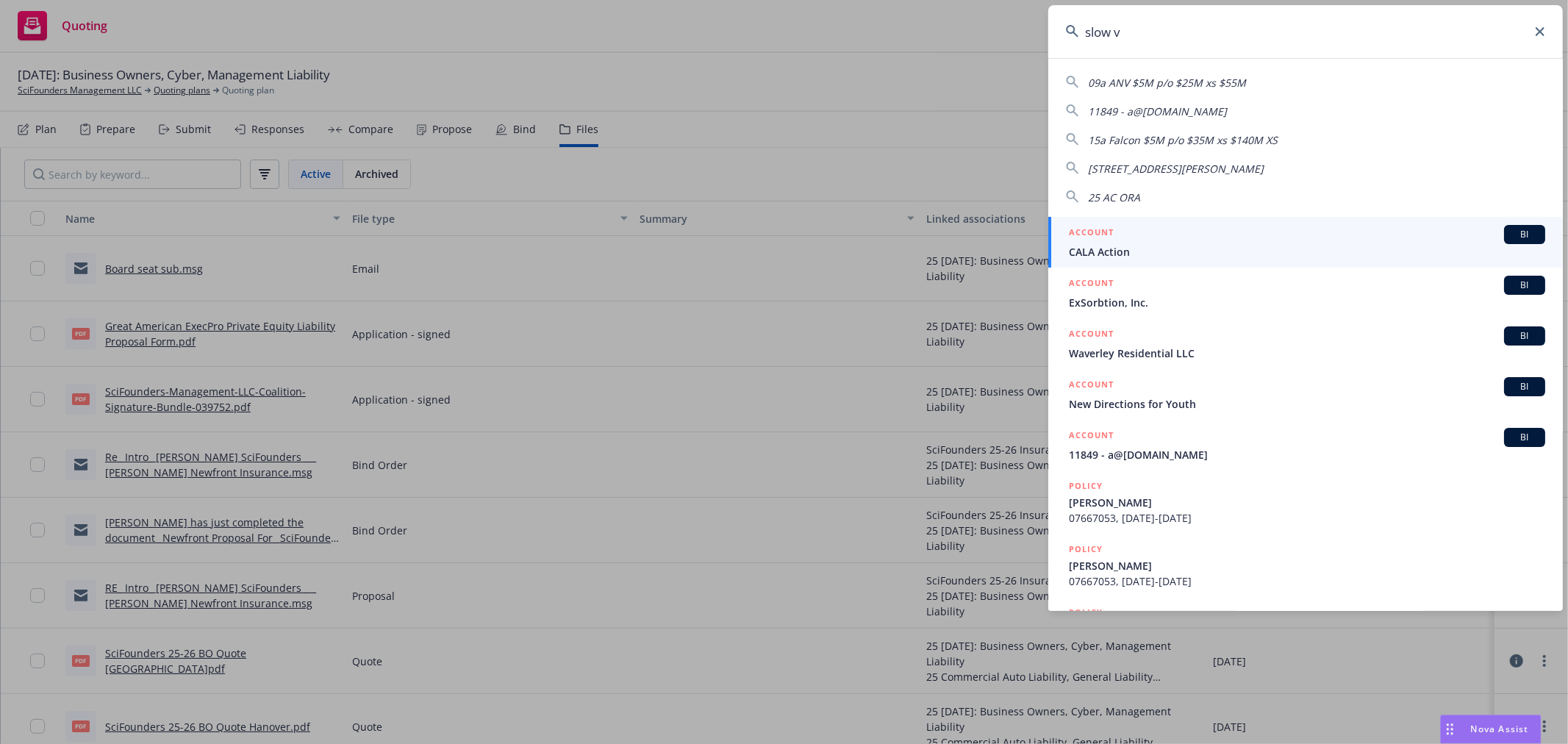
type input "slow ve"
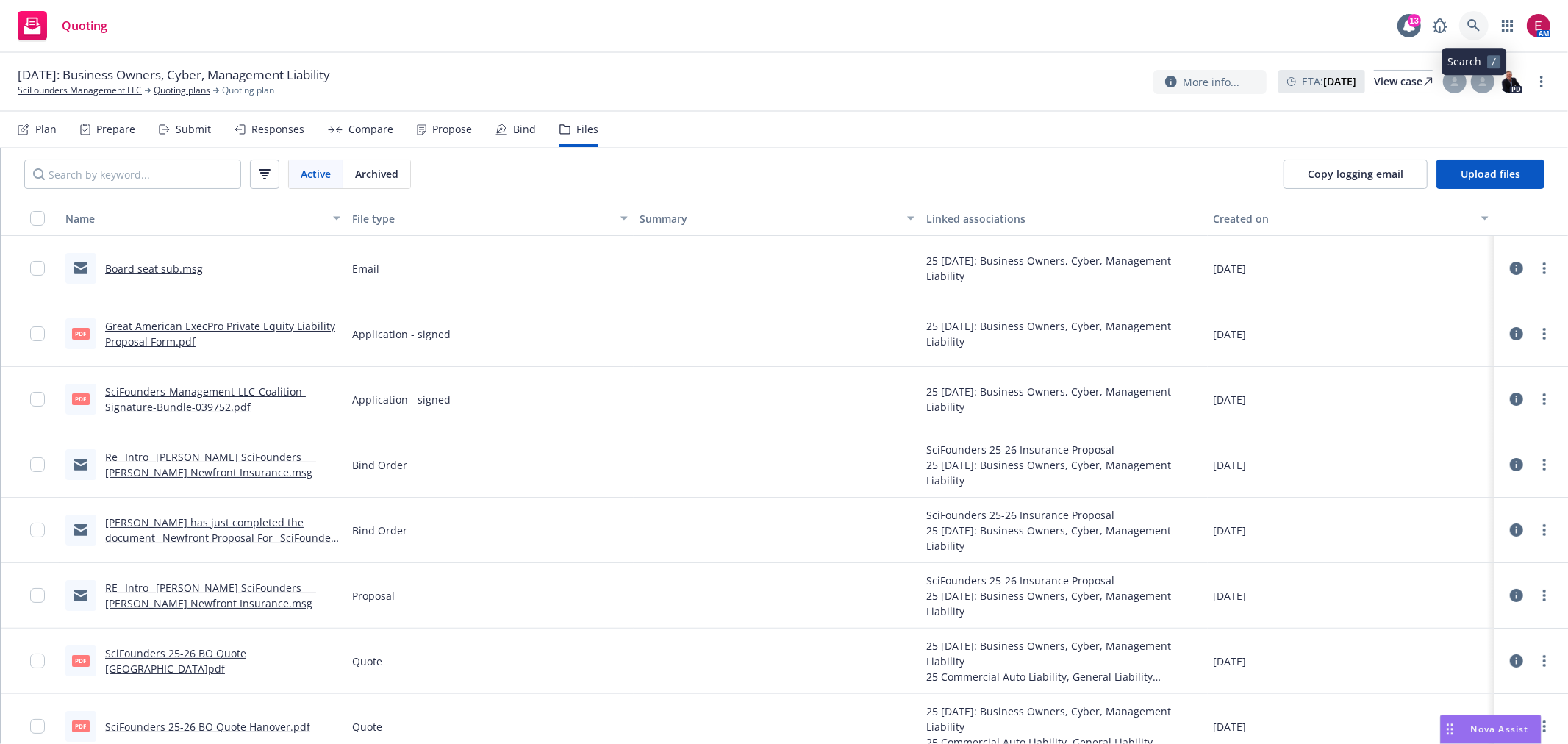
click at [1474, 31] on icon at bounding box center [1474, 25] width 13 height 13
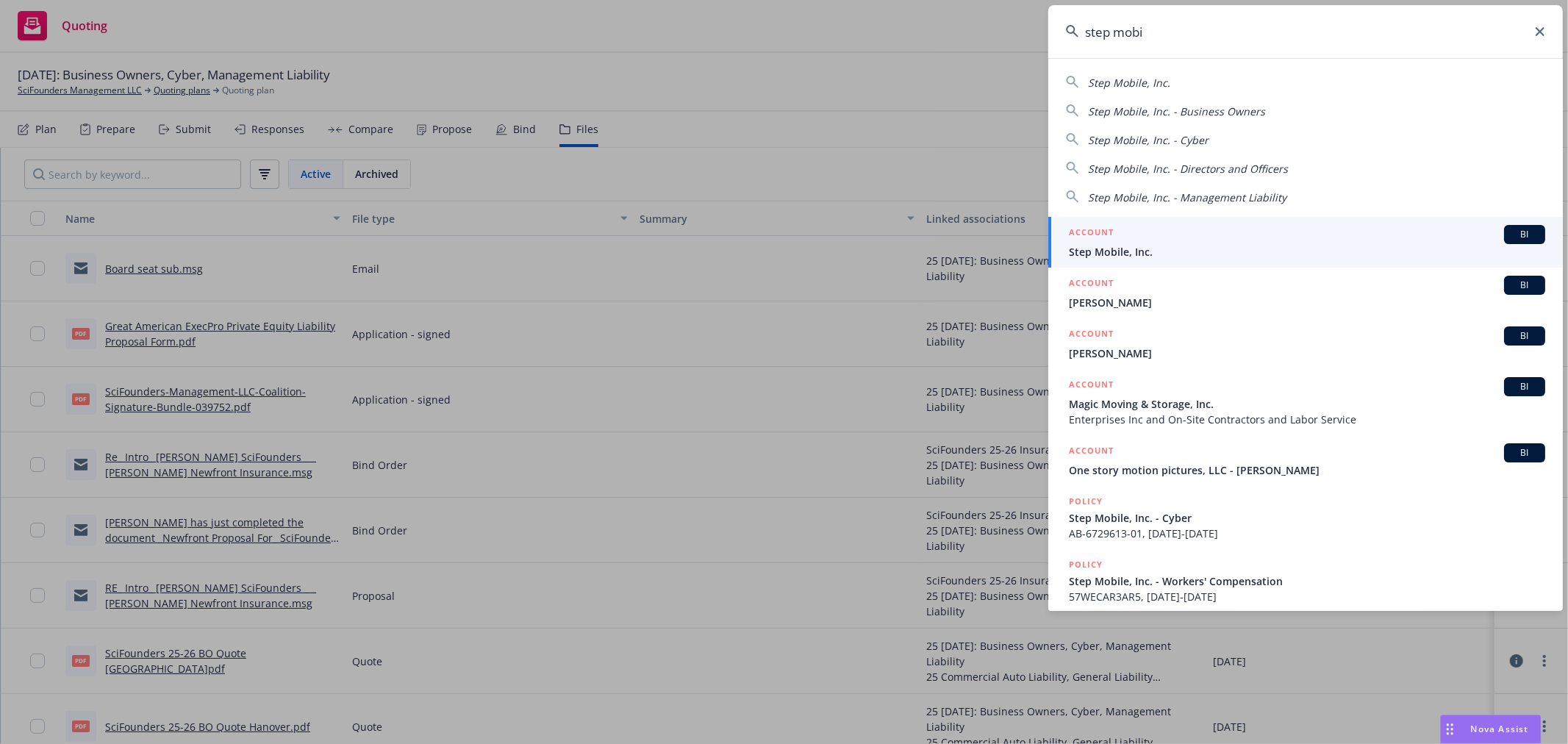
type input "step mobi"
click at [1223, 248] on span "Step Mobile, Inc." at bounding box center [1307, 252] width 476 height 16
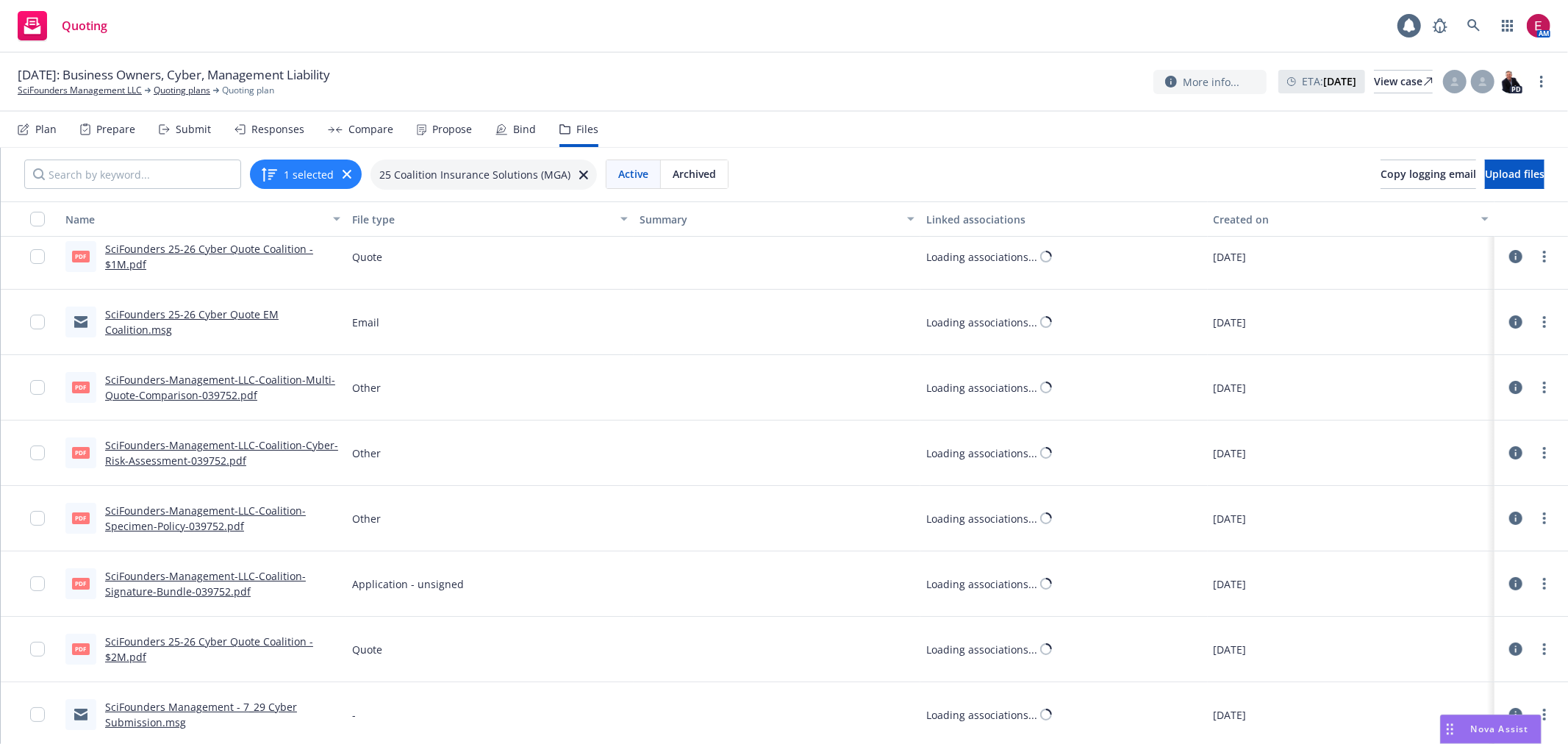
scroll to position [16, 0]
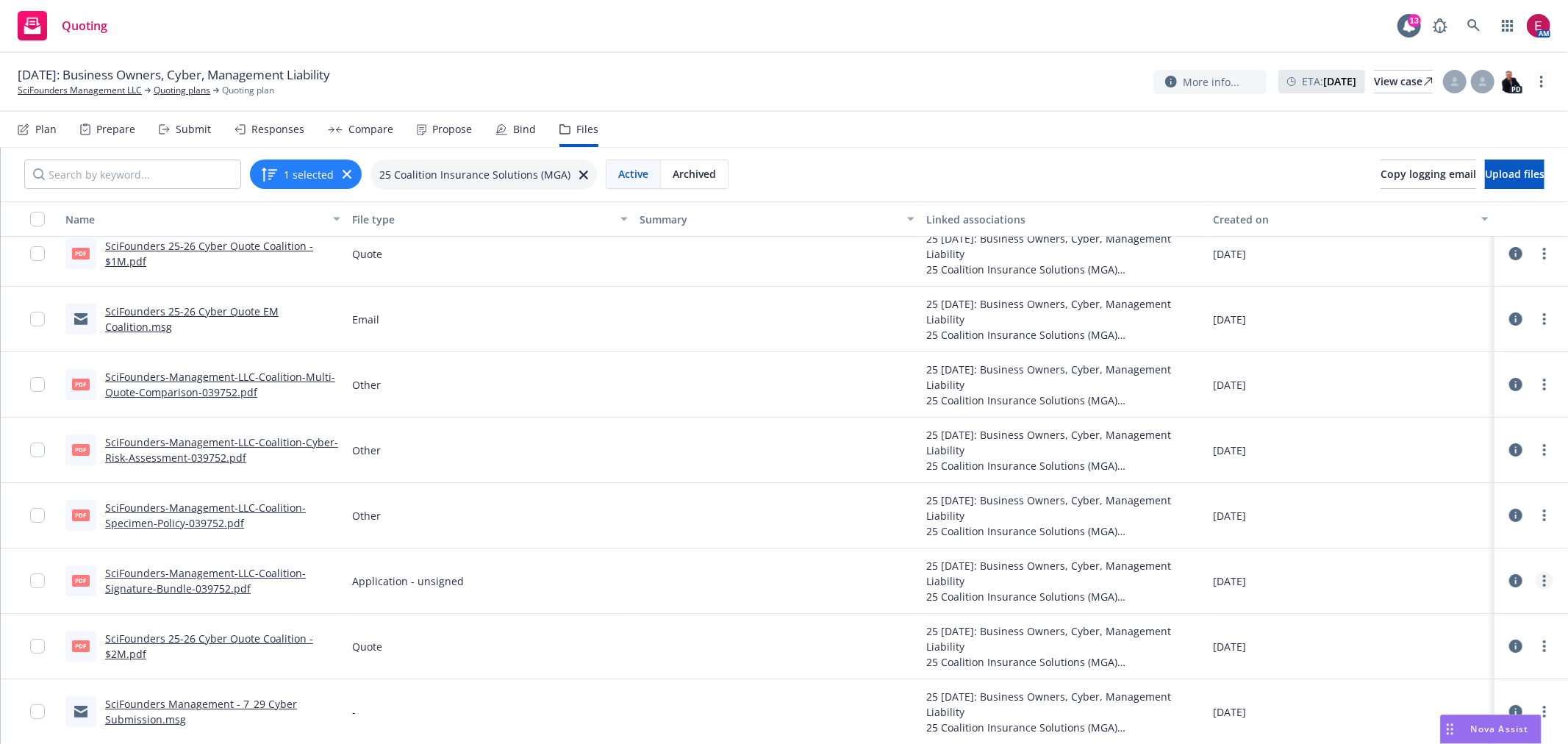
click at [1536, 581] on link "more" at bounding box center [1545, 581] width 18 height 18
click at [1453, 635] on link "Download" at bounding box center [1455, 641] width 146 height 30
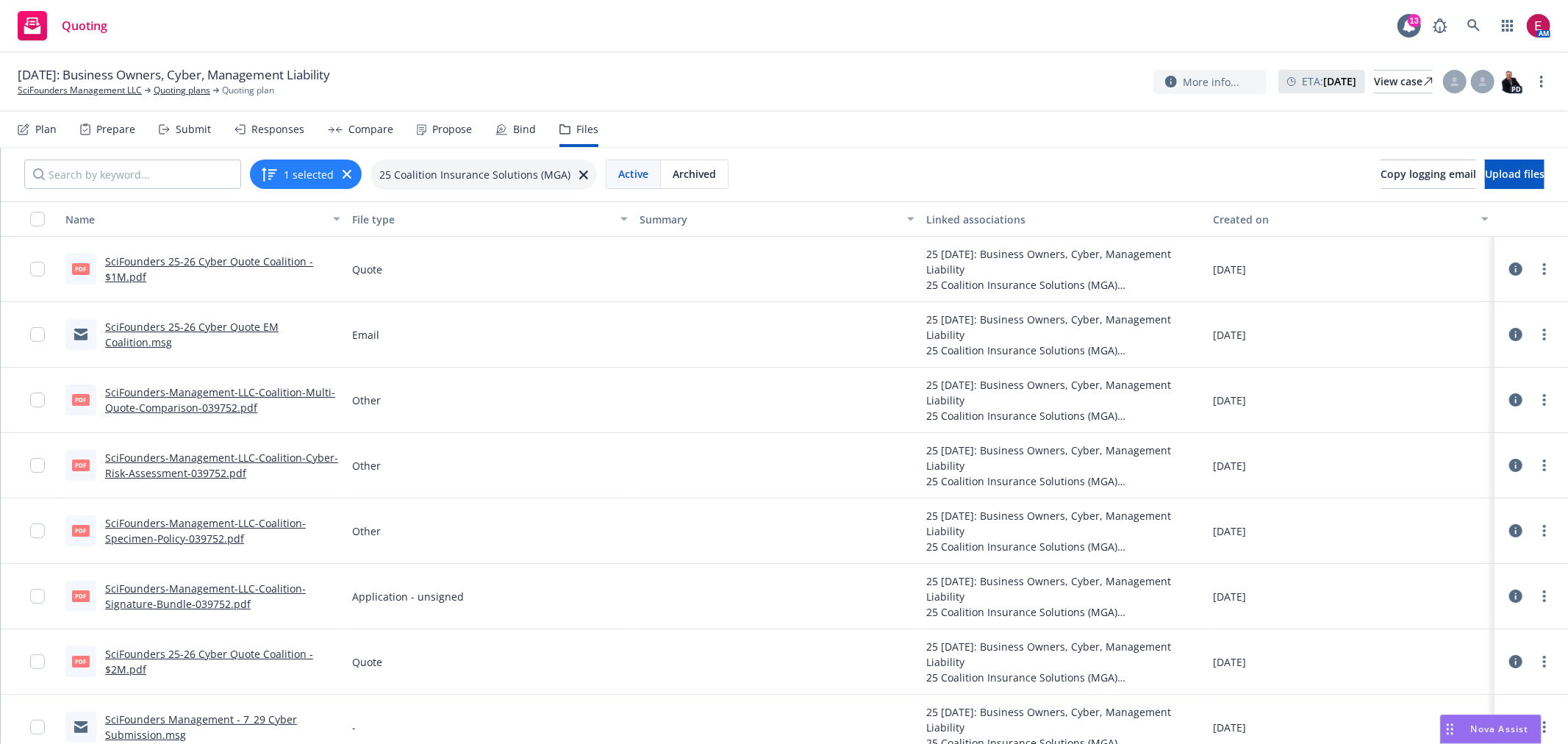
click at [170, 131] on div "Submit" at bounding box center [185, 128] width 52 height 35
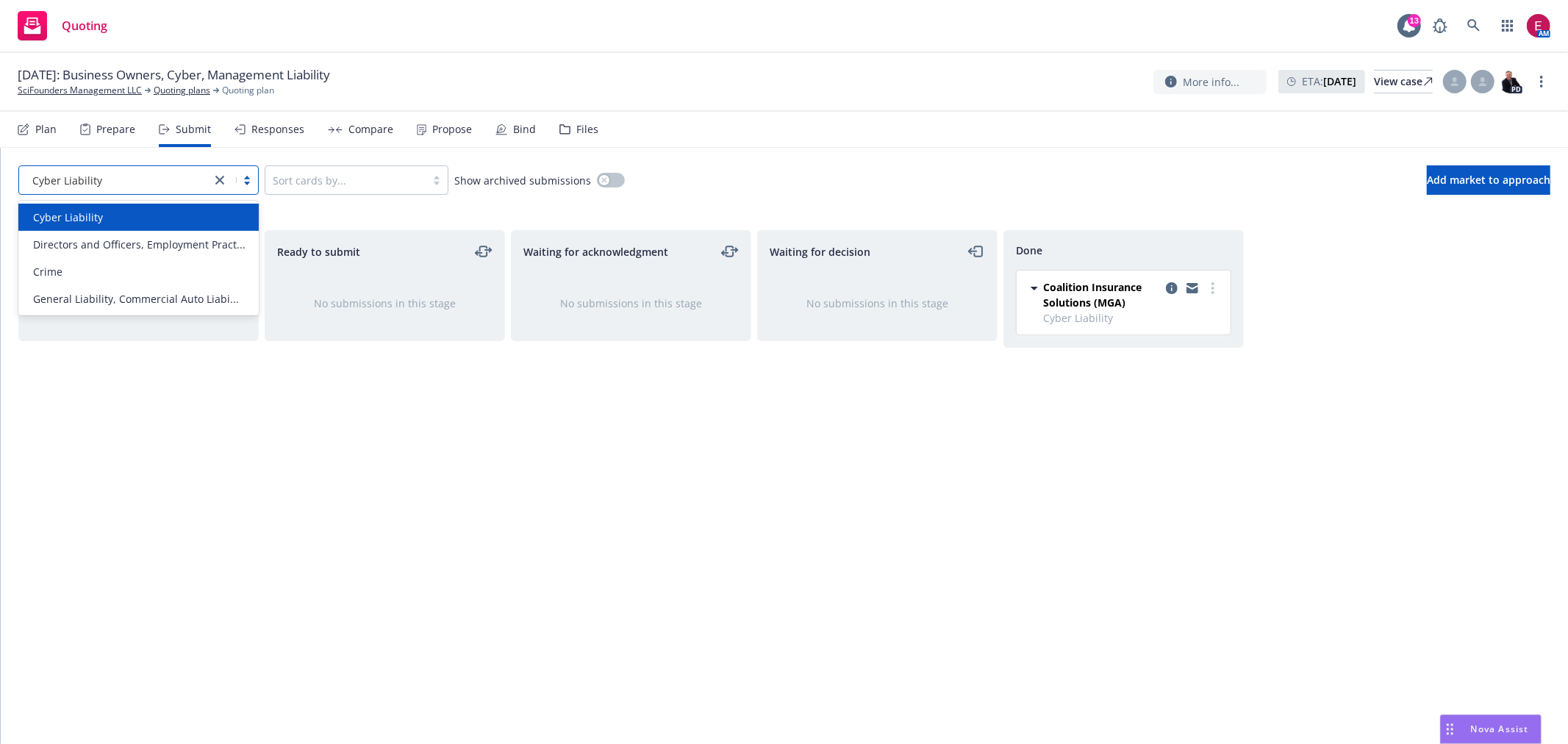
click at [218, 177] on icon "close" at bounding box center [220, 180] width 9 height 9
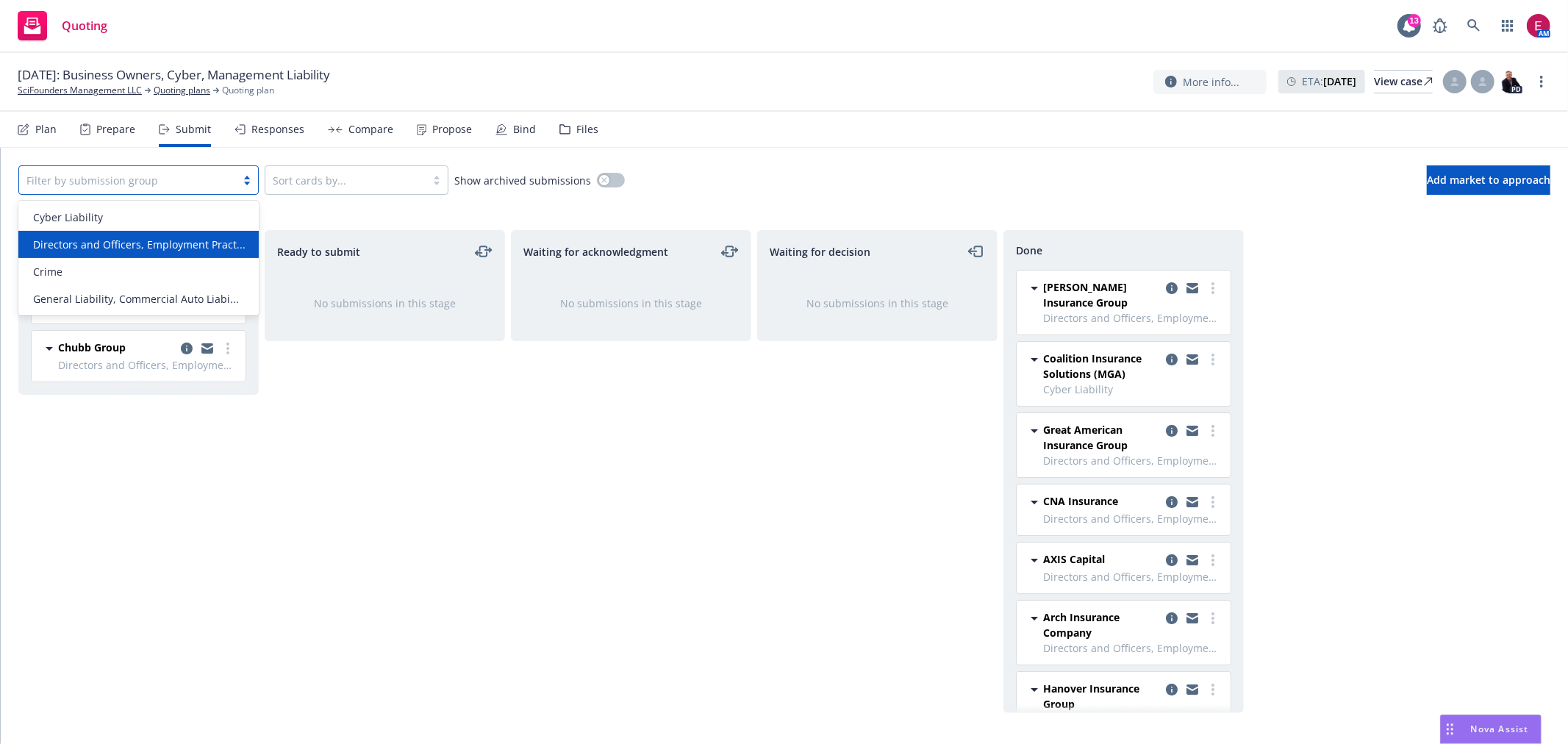
click at [181, 246] on span "Directors and Officers, Employment Pract..." at bounding box center [139, 245] width 213 height 16
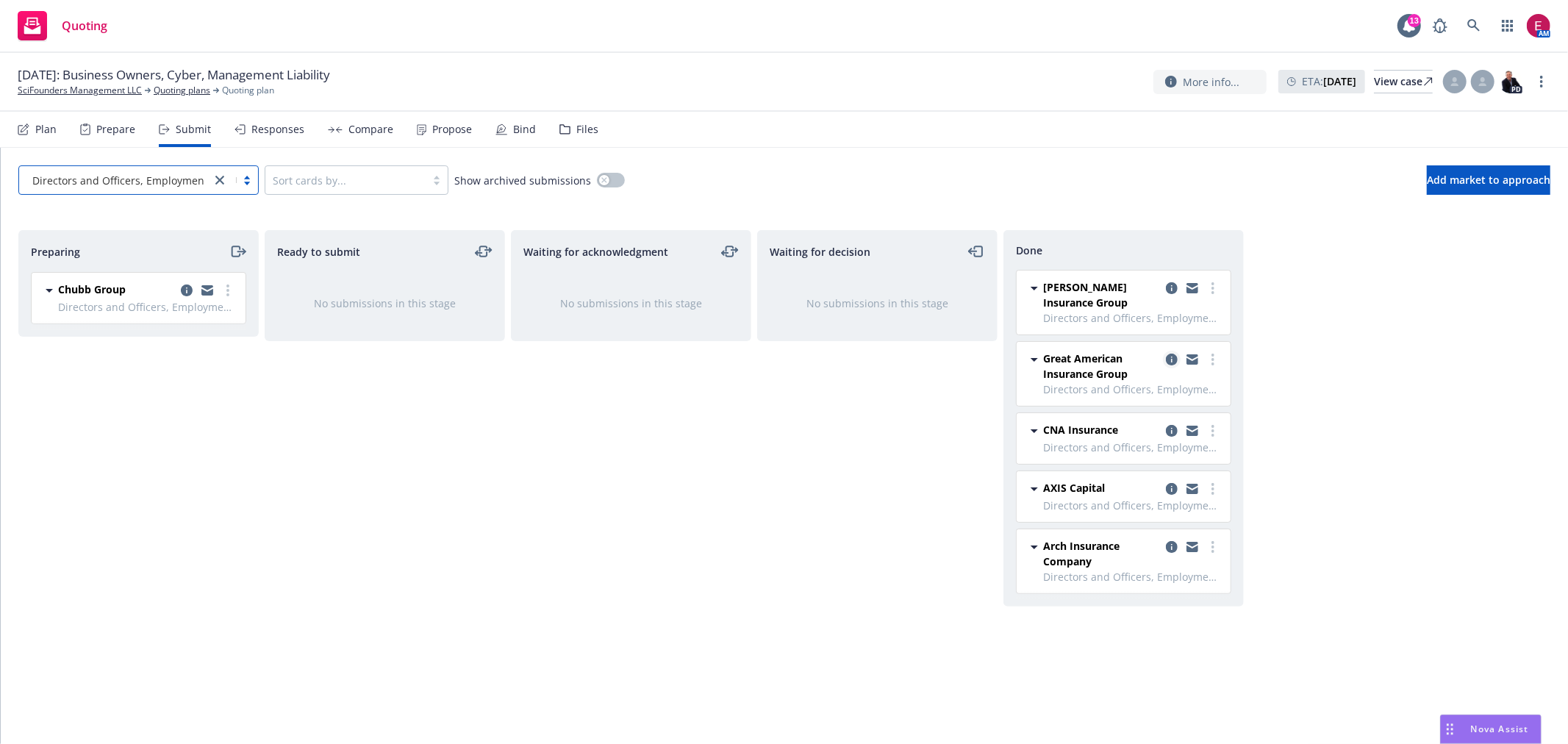
click at [1165, 357] on link "copy logging email" at bounding box center [1172, 360] width 18 height 18
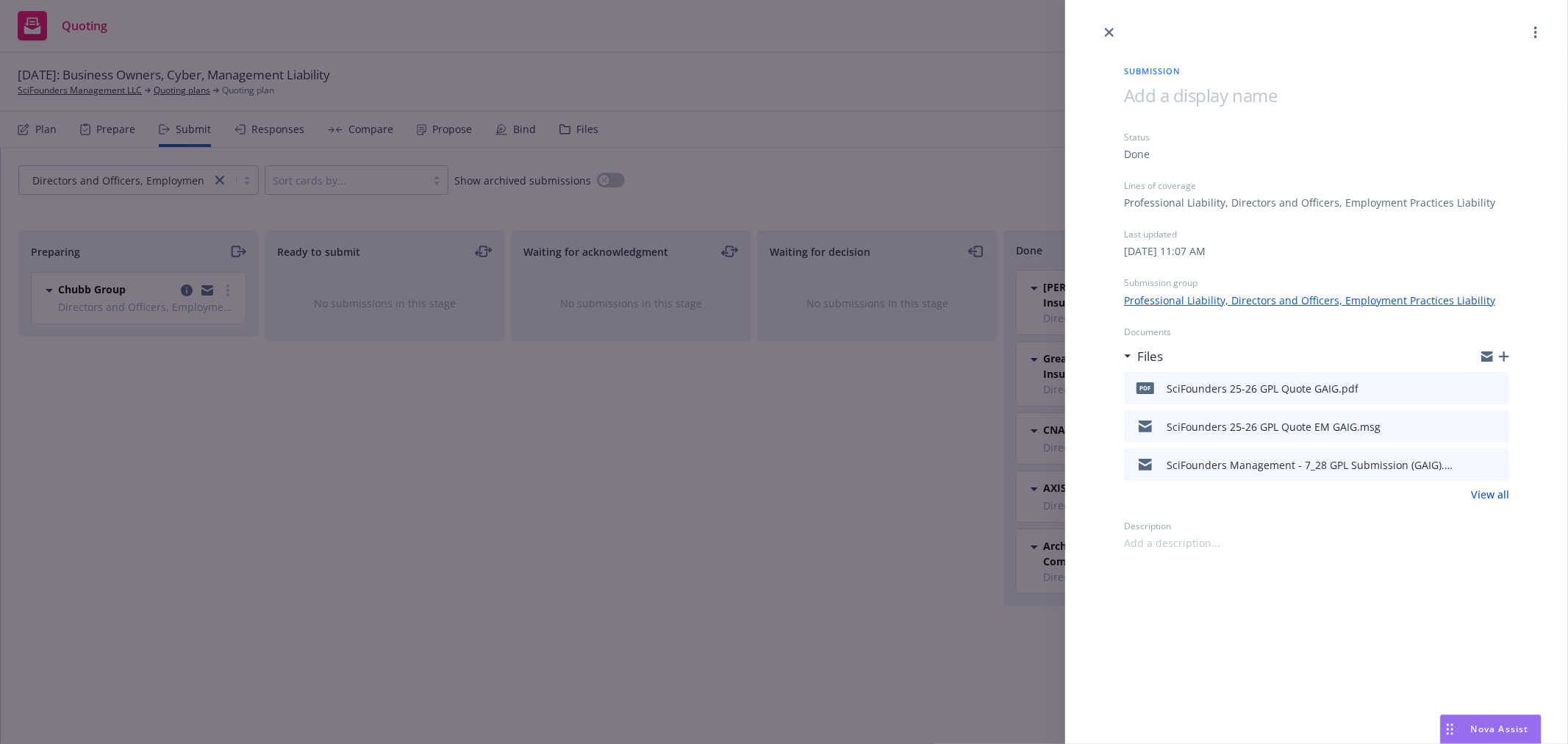
click at [1489, 384] on div at bounding box center [1484, 389] width 37 height 18
click at [1492, 384] on icon "preview file" at bounding box center [1494, 387] width 13 height 10
click at [635, 481] on div "Submission Status Done Lines of coverage Professional Liability, Directors and …" at bounding box center [784, 372] width 1568 height 744
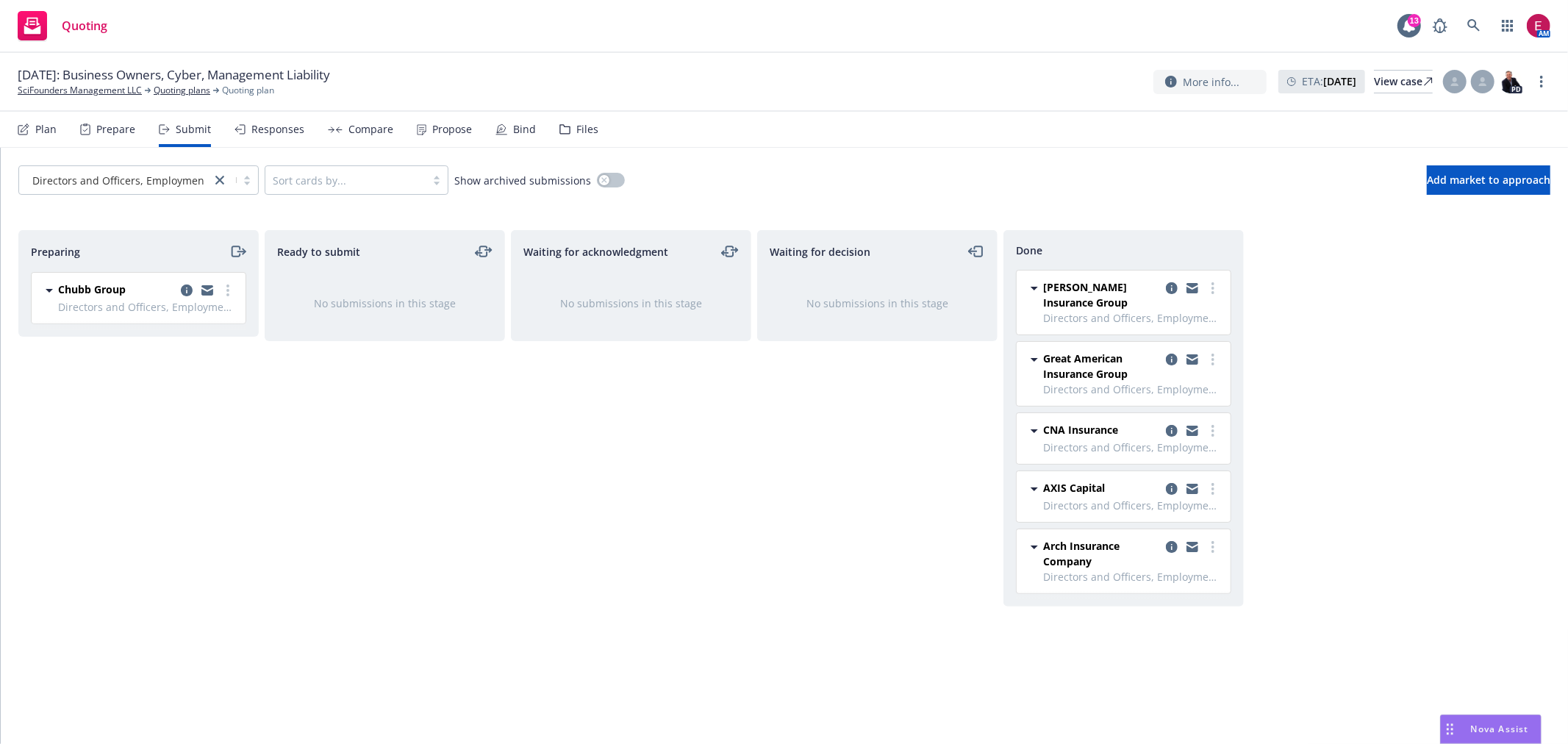
click at [506, 135] on div "Bind" at bounding box center [515, 128] width 41 height 35
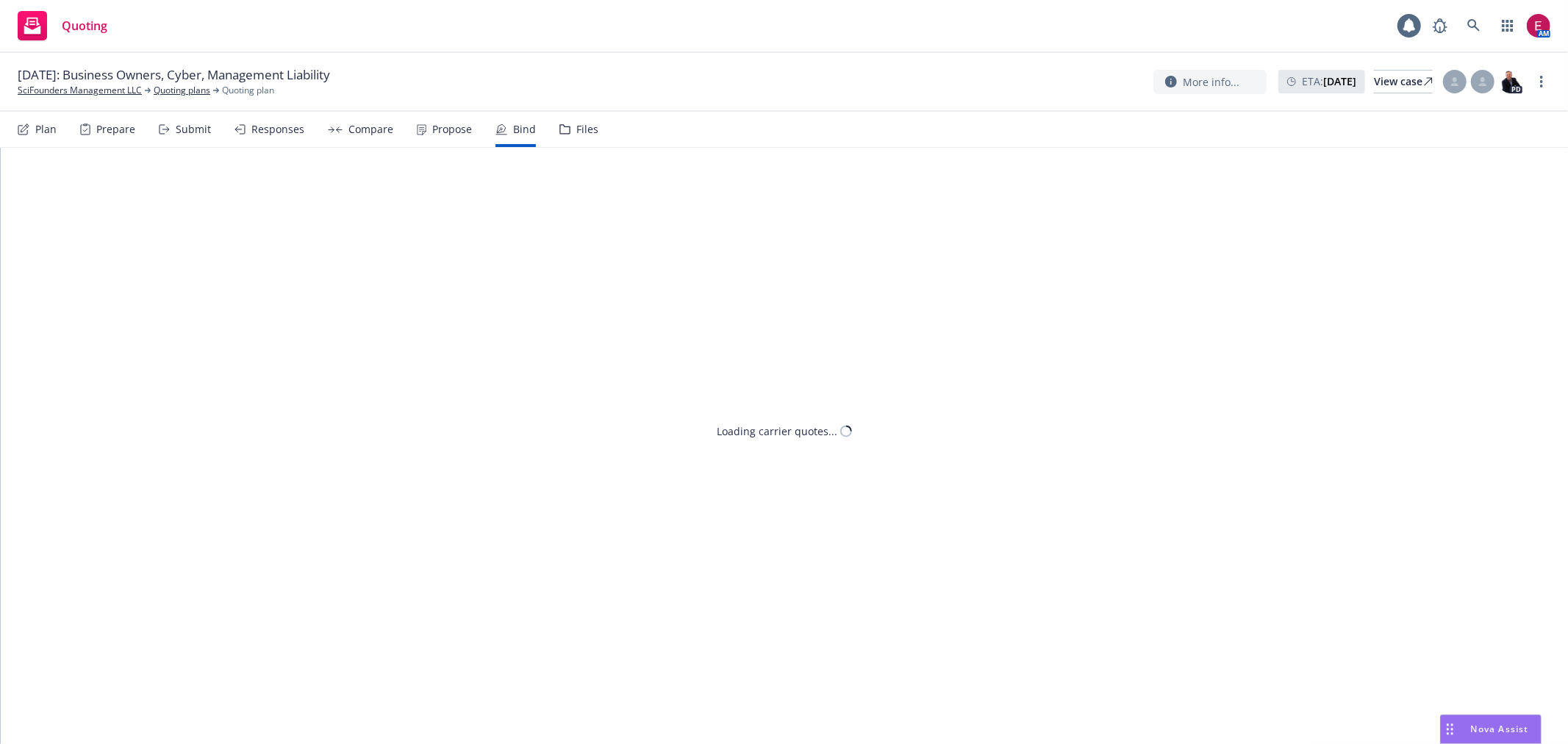
click at [441, 127] on div "Propose" at bounding box center [452, 129] width 40 height 12
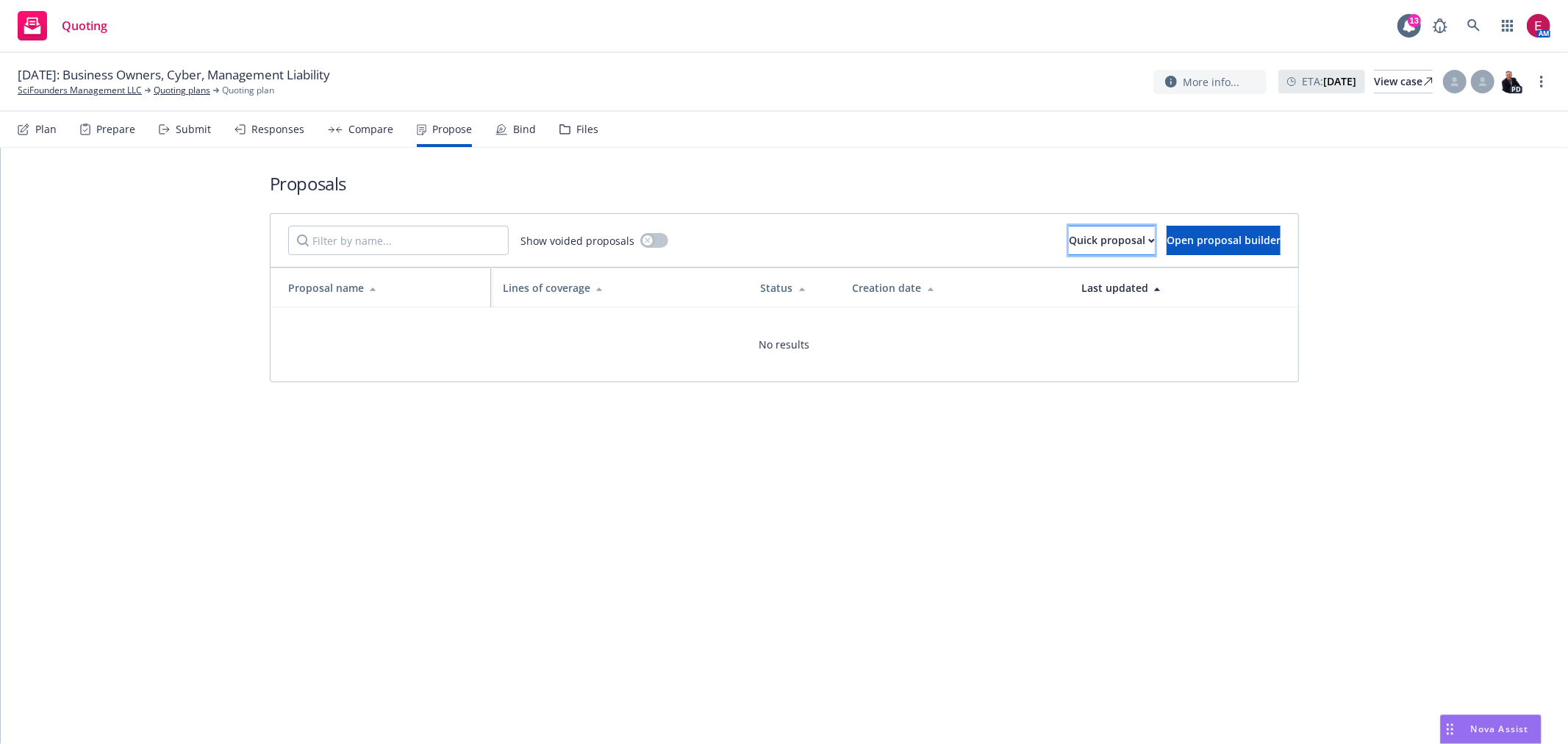
click at [1069, 247] on div "Quick proposal" at bounding box center [1112, 241] width 87 height 28
click at [1037, 278] on span "Upload quick proposal" at bounding box center [1049, 279] width 146 height 14
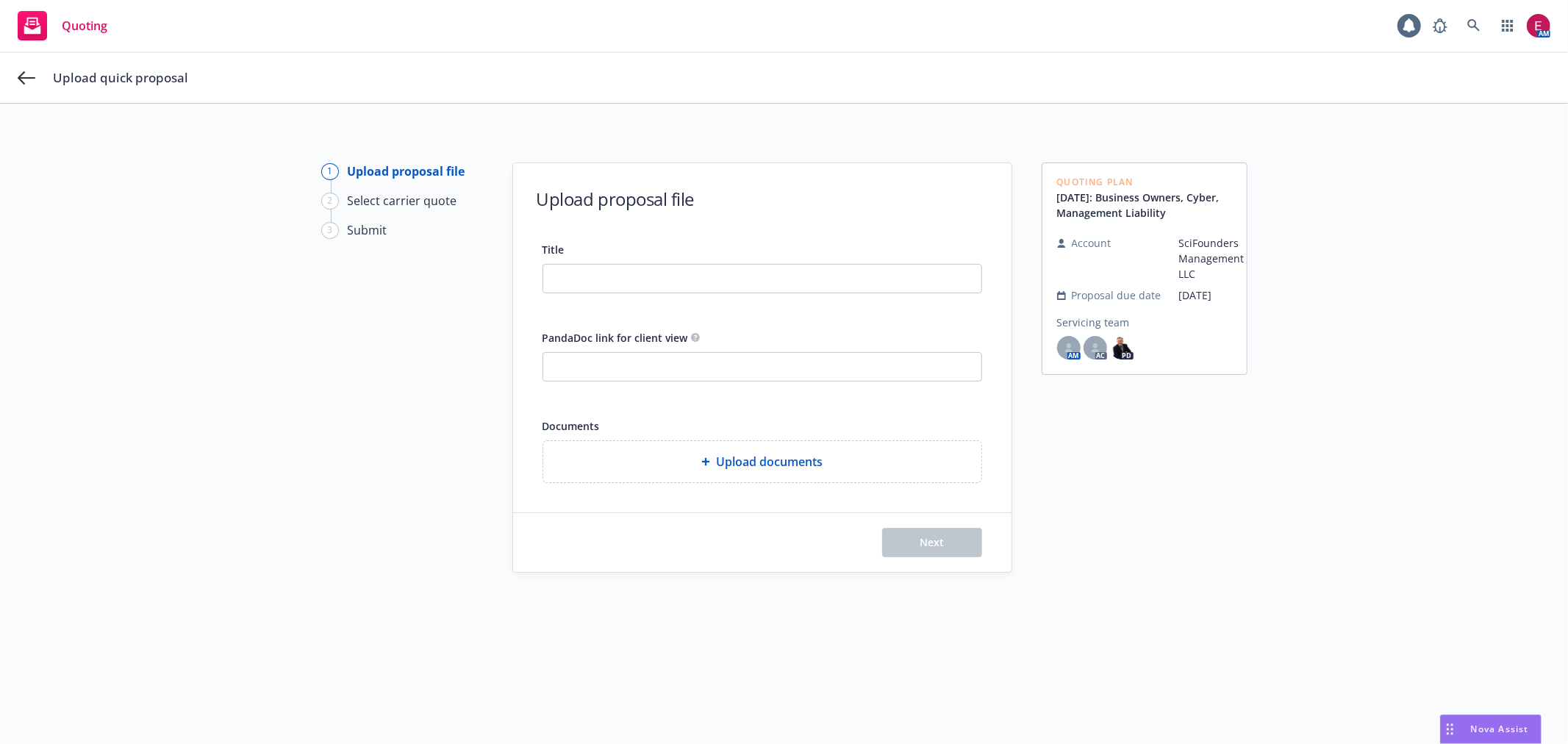
click at [630, 294] on div "Title PandaDoc link for client view Documents Upload documents" at bounding box center [763, 362] width 439 height 243
click at [651, 269] on input "Title" at bounding box center [762, 279] width 438 height 28
type input "SciFounders 25-26"
click at [28, 84] on icon at bounding box center [27, 79] width 18 height 18
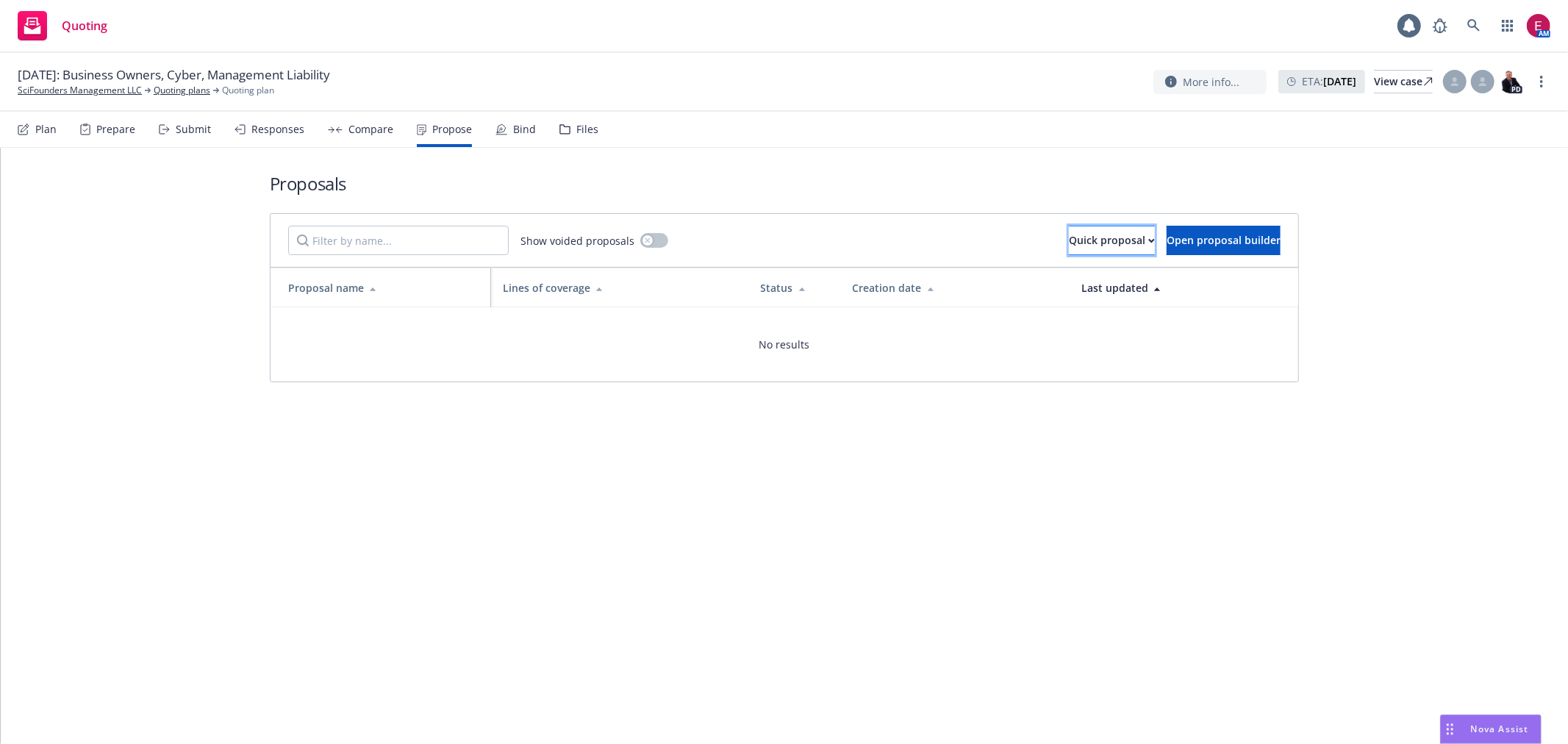
drag, startPoint x: 1054, startPoint y: 230, endPoint x: 1054, endPoint y: 242, distance: 12.0
click at [1069, 230] on div "Quick proposal" at bounding box center [1112, 241] width 87 height 28
click at [1085, 313] on span "Upload quick proposal and response" at bounding box center [1085, 307] width 217 height 14
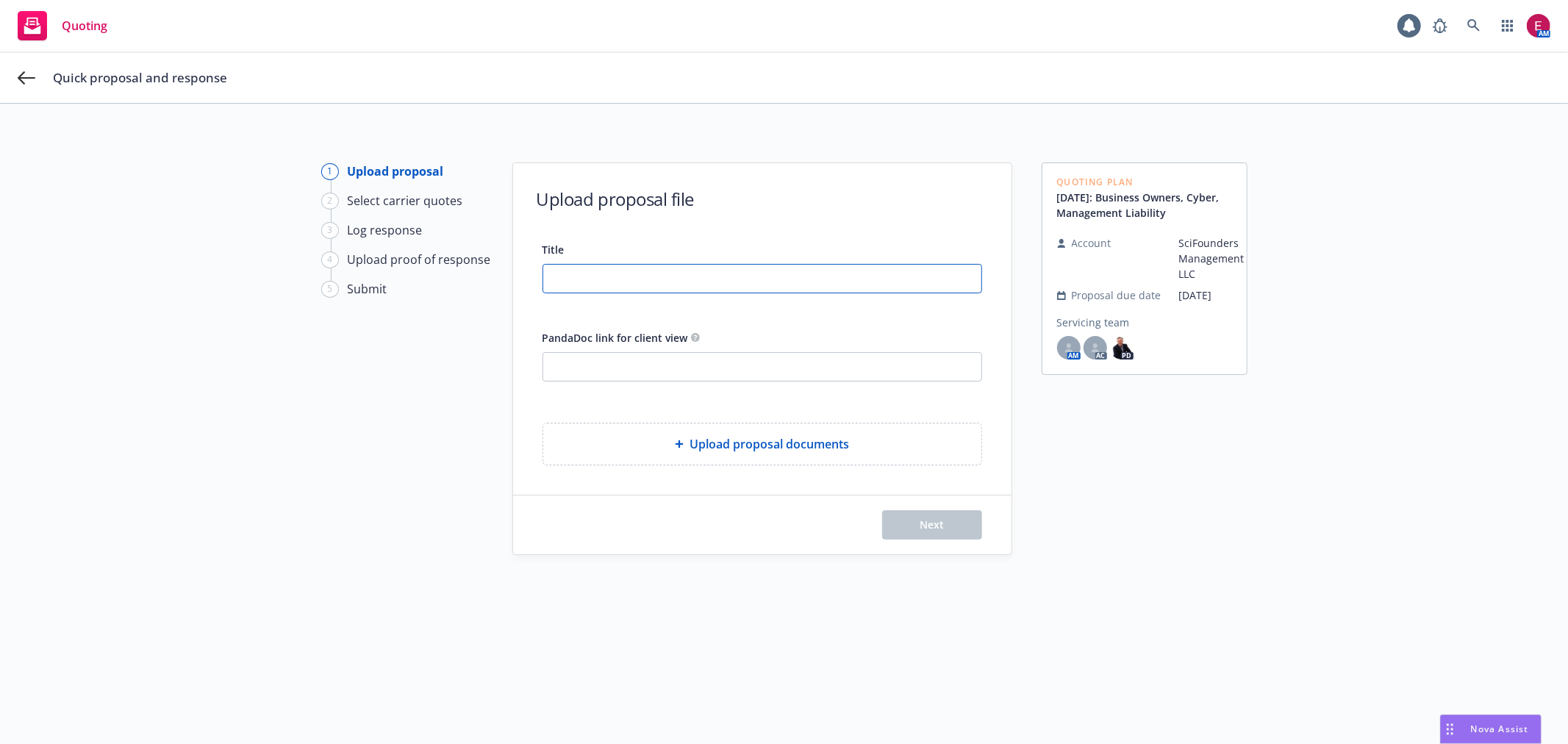
click at [748, 269] on input "Title" at bounding box center [762, 279] width 438 height 28
type input "SciFounders 25-26 Insurance Proposal"
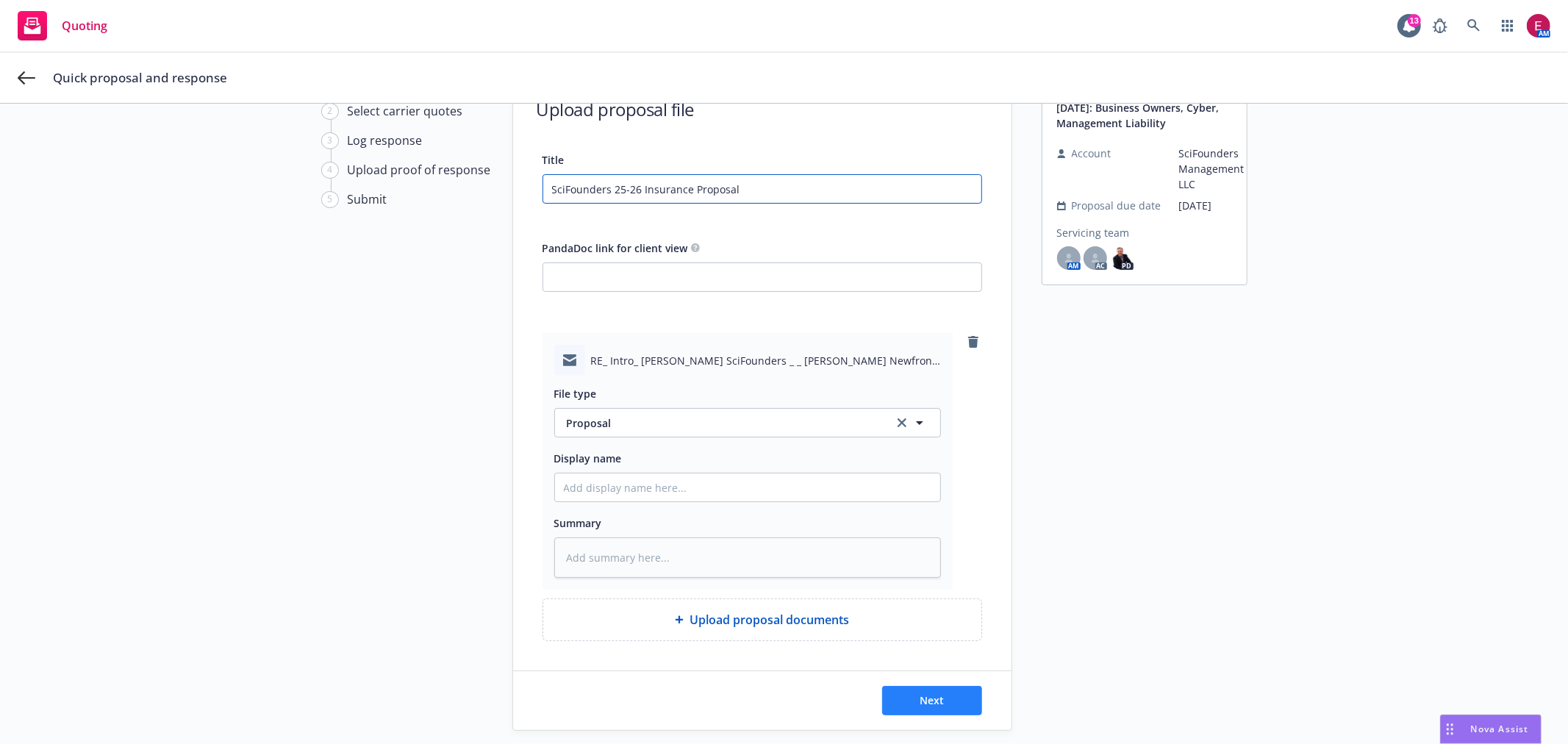
scroll to position [172, 0]
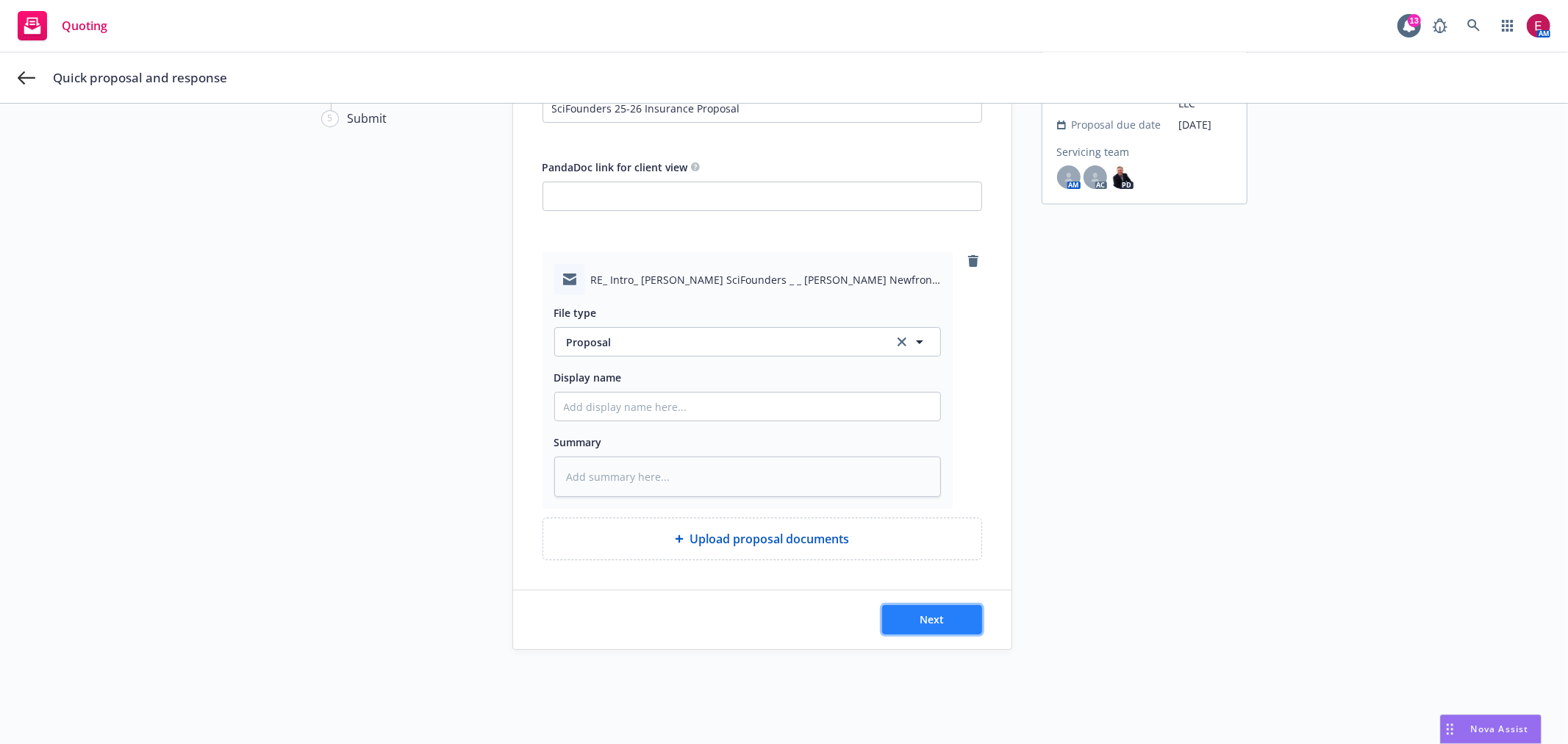
click at [913, 609] on button "Next" at bounding box center [932, 620] width 100 height 30
type textarea "x"
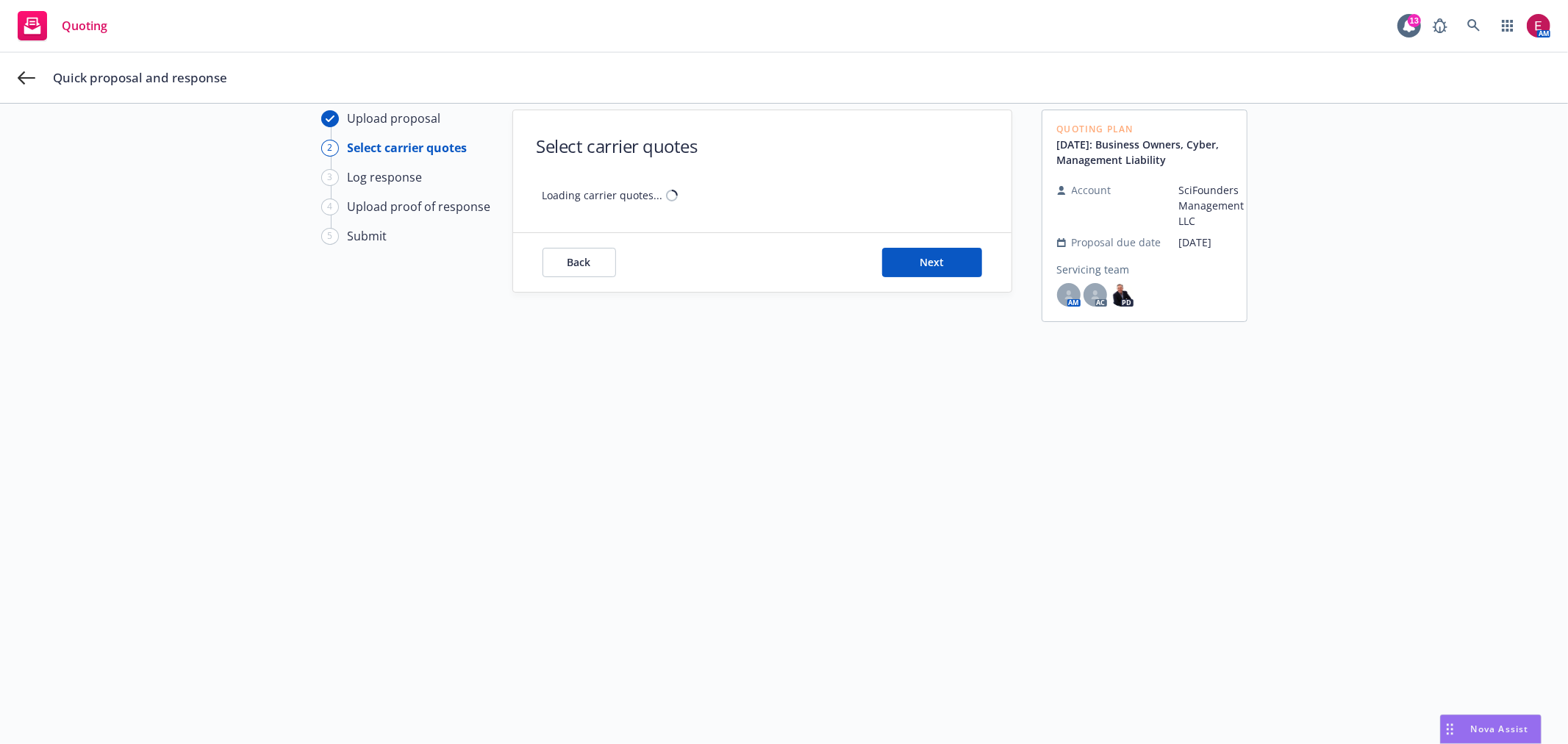
scroll to position [53, 0]
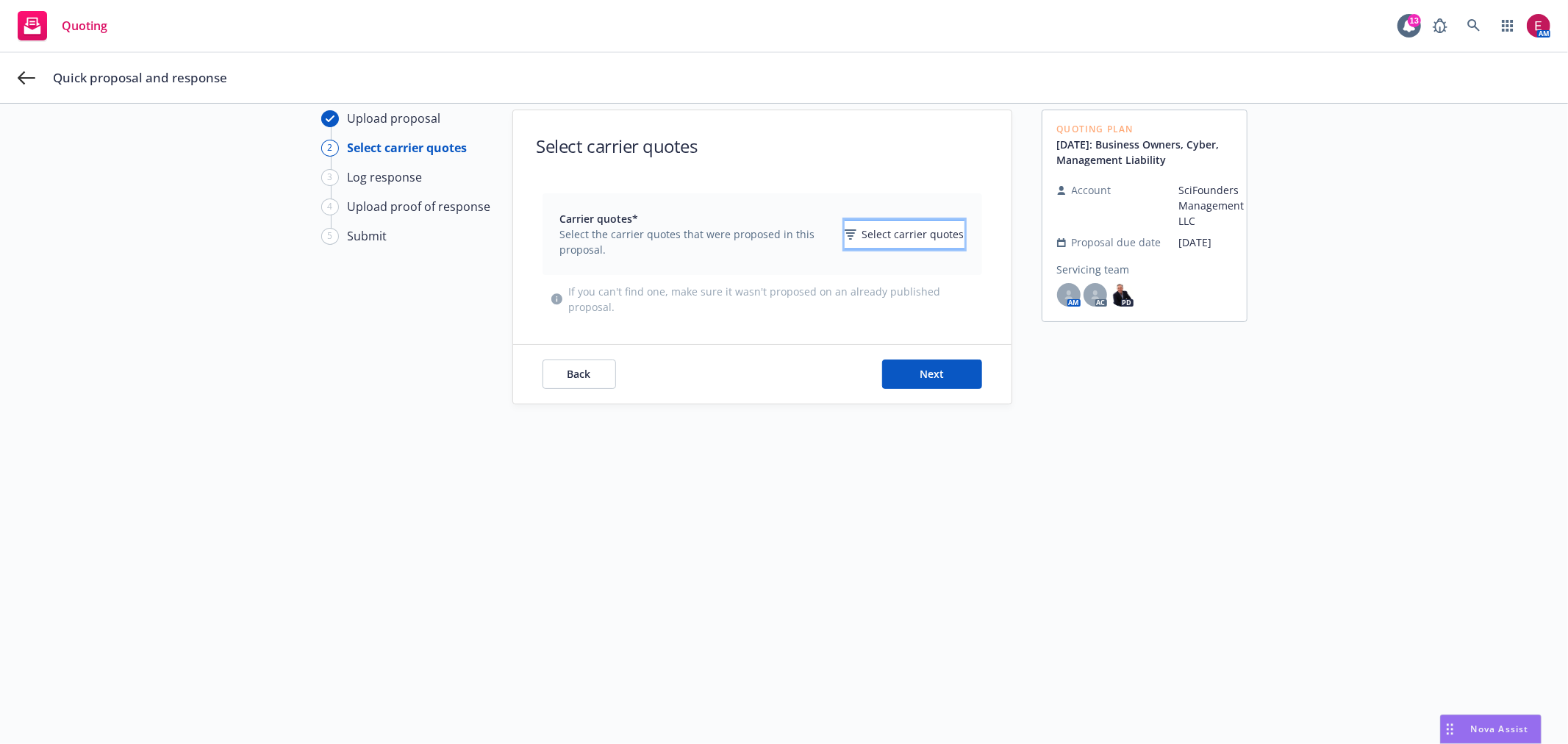
click at [878, 240] on button "Select carrier quotes" at bounding box center [905, 235] width 120 height 30
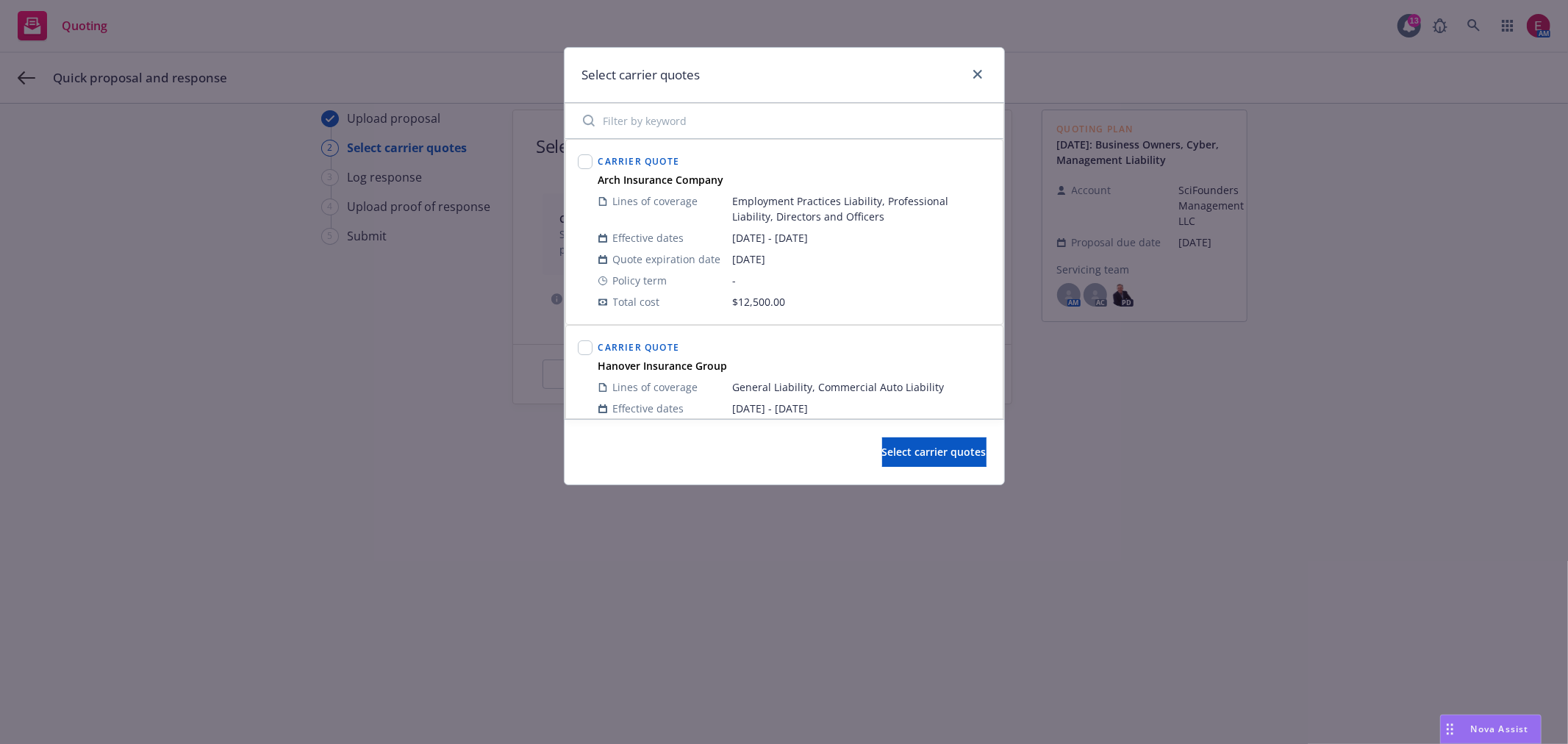
click at [873, 239] on span "07/15/2025 - 07/15/2026" at bounding box center [862, 238] width 259 height 16
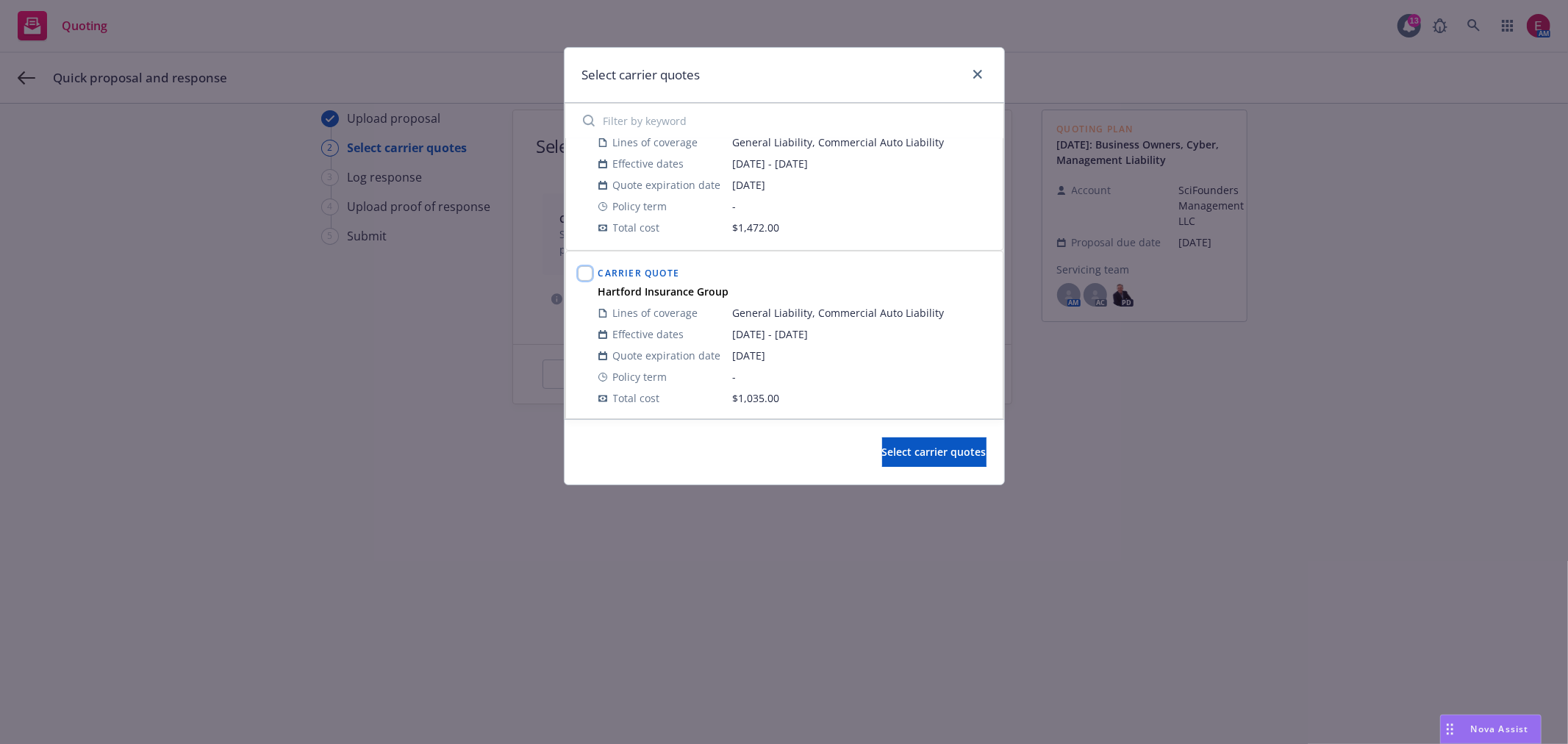
drag, startPoint x: 580, startPoint y: 269, endPoint x: 586, endPoint y: 275, distance: 8.5
click at [580, 270] on input "checkbox" at bounding box center [585, 274] width 15 height 15
checkbox input "true"
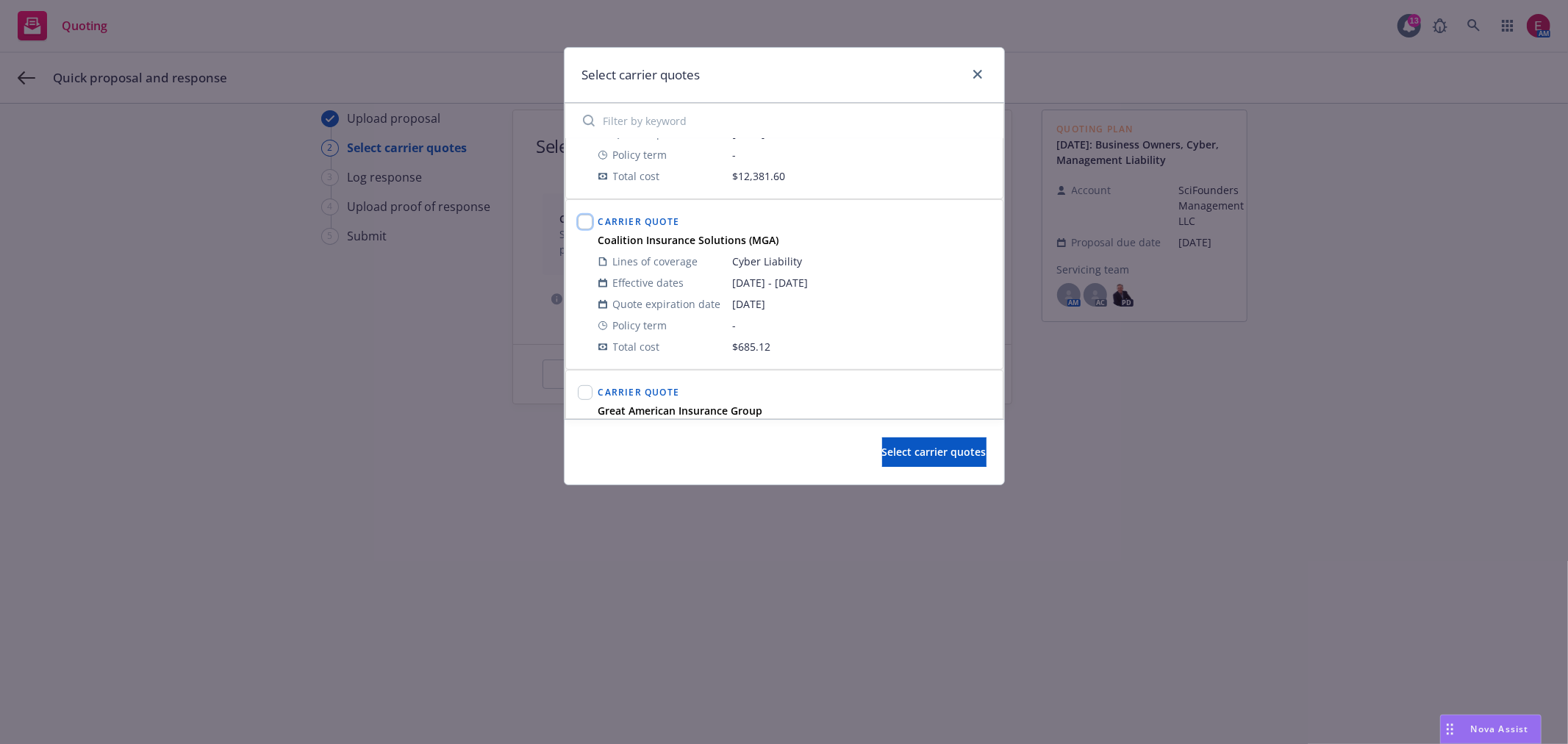
click at [583, 224] on input "checkbox" at bounding box center [585, 222] width 15 height 15
checkbox input "true"
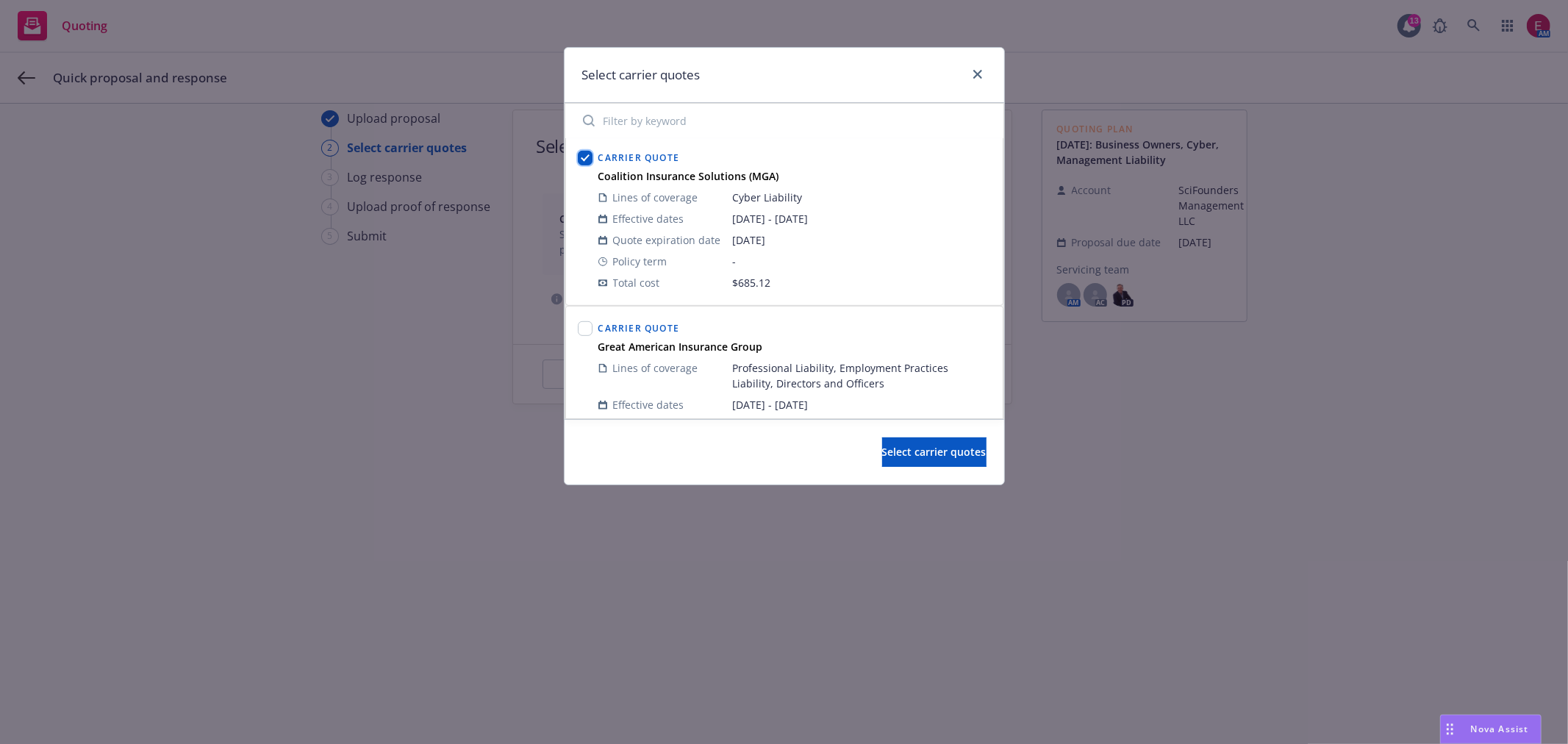
scroll to position [817, 0]
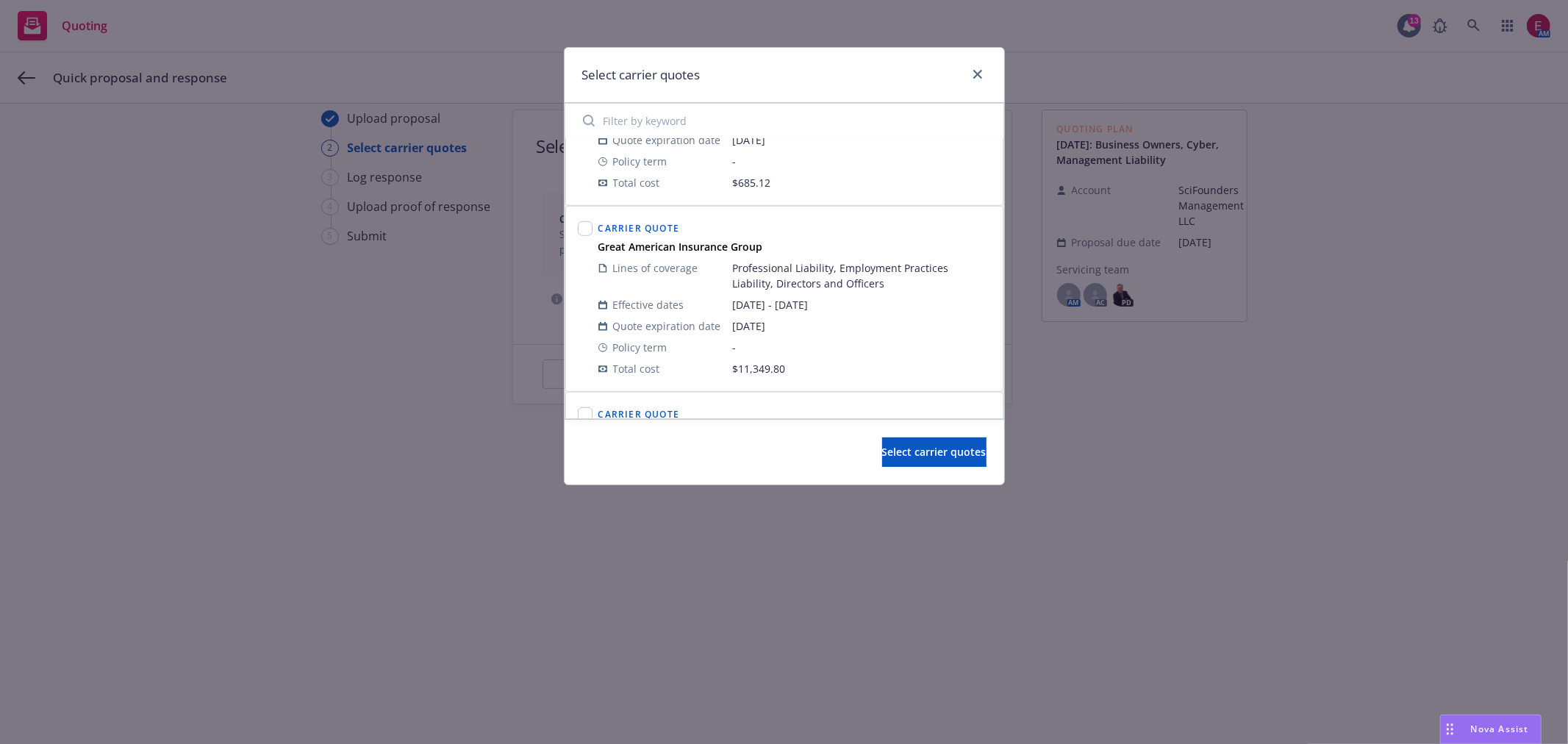
click at [586, 239] on div at bounding box center [585, 231] width 15 height 18
click at [587, 236] on input "checkbox" at bounding box center [585, 229] width 15 height 15
checkbox input "true"
click at [943, 453] on span "Select carrier quotes" at bounding box center [934, 452] width 104 height 14
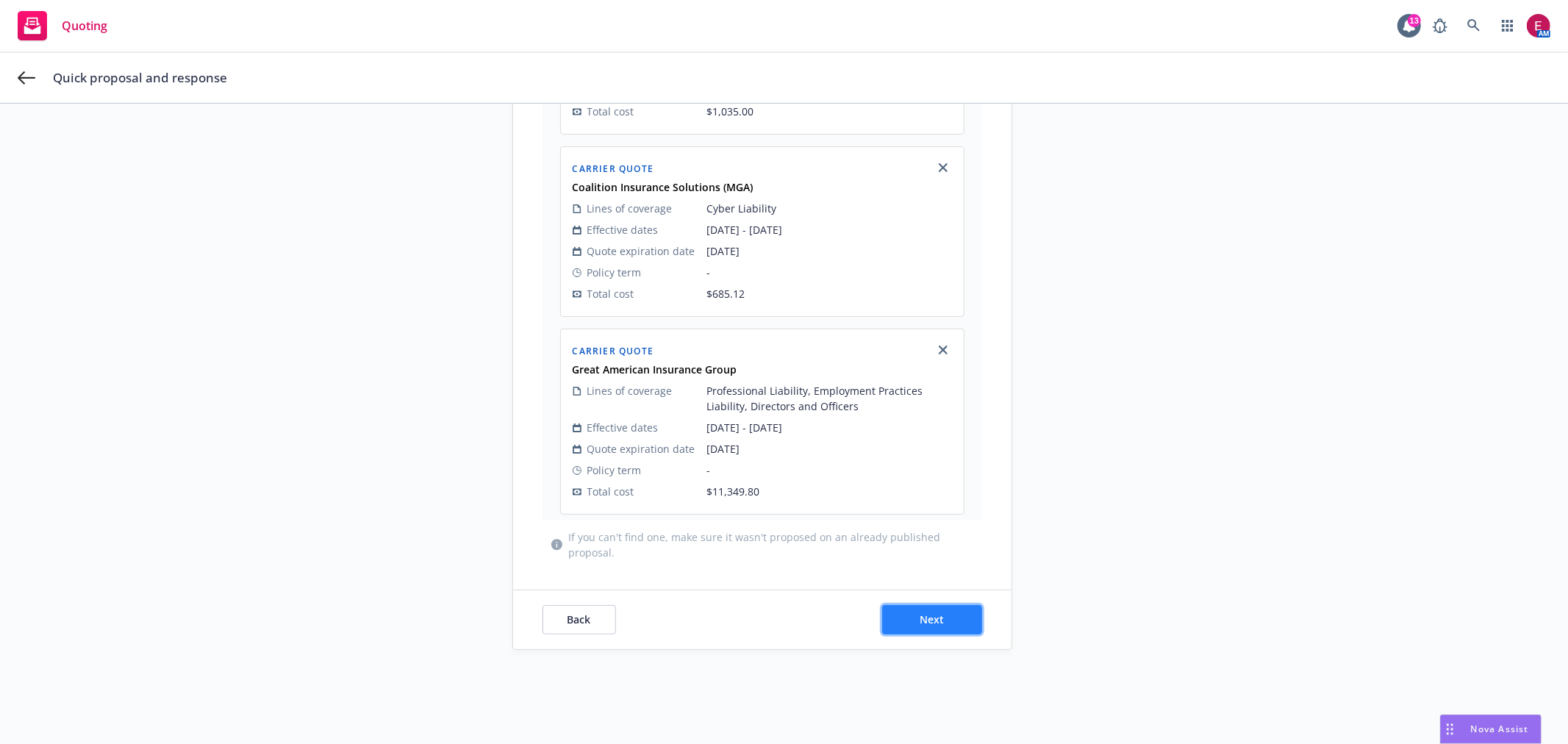
click at [928, 614] on span "Next" at bounding box center [932, 620] width 24 height 14
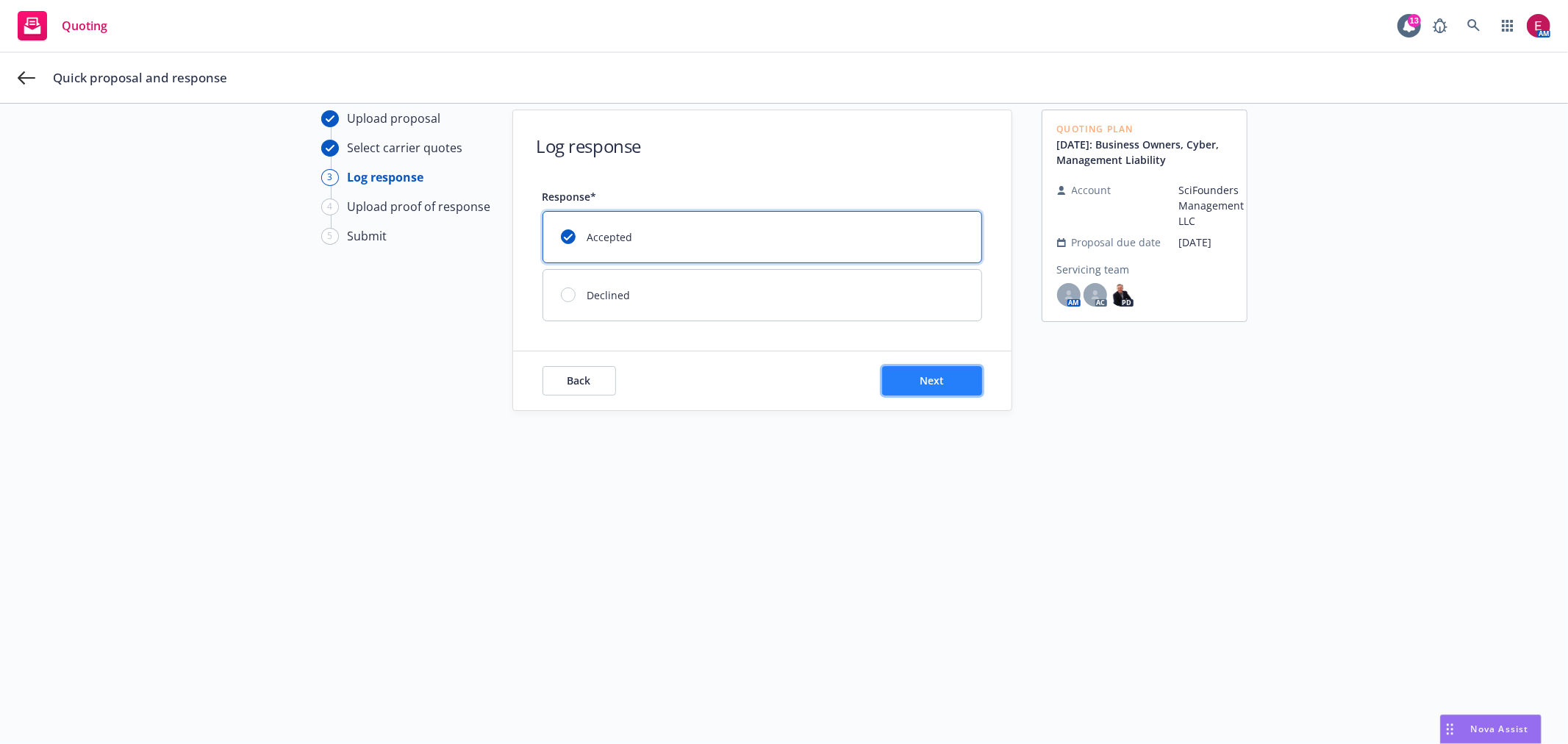
click at [925, 376] on span "Next" at bounding box center [932, 381] width 24 height 14
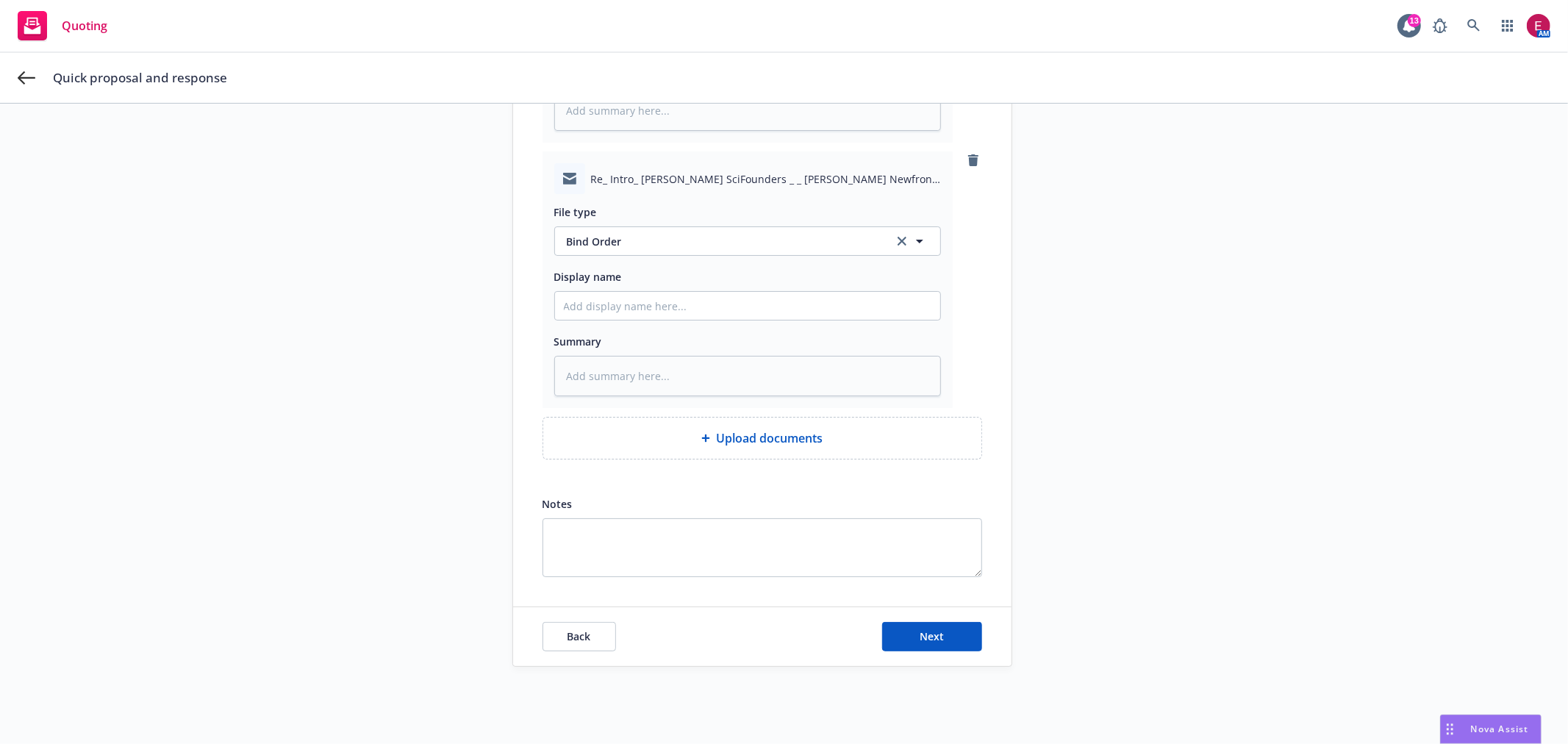
scroll to position [397, 0]
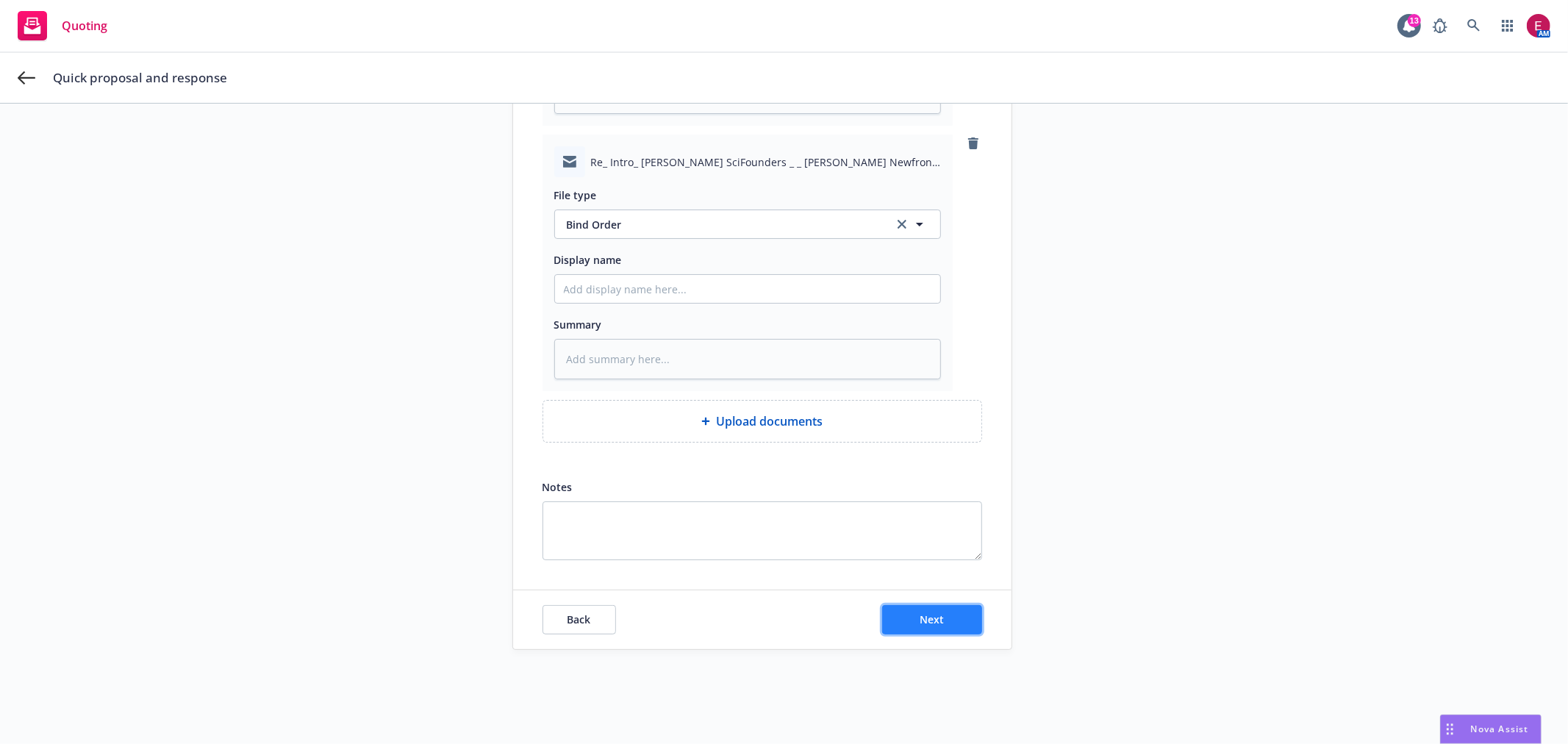
click at [951, 606] on button "Next" at bounding box center [932, 620] width 100 height 30
type textarea "x"
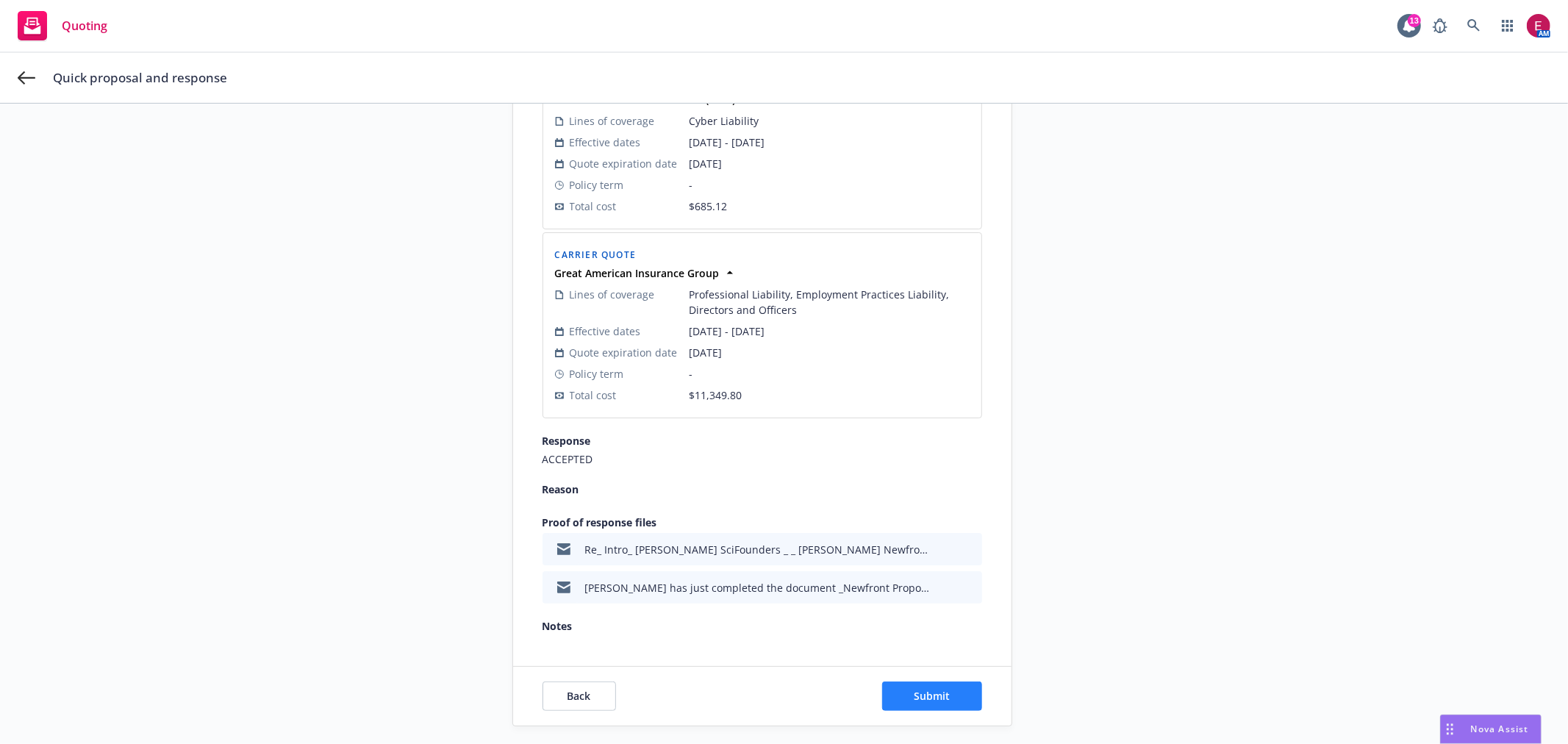
scroll to position [564, 0]
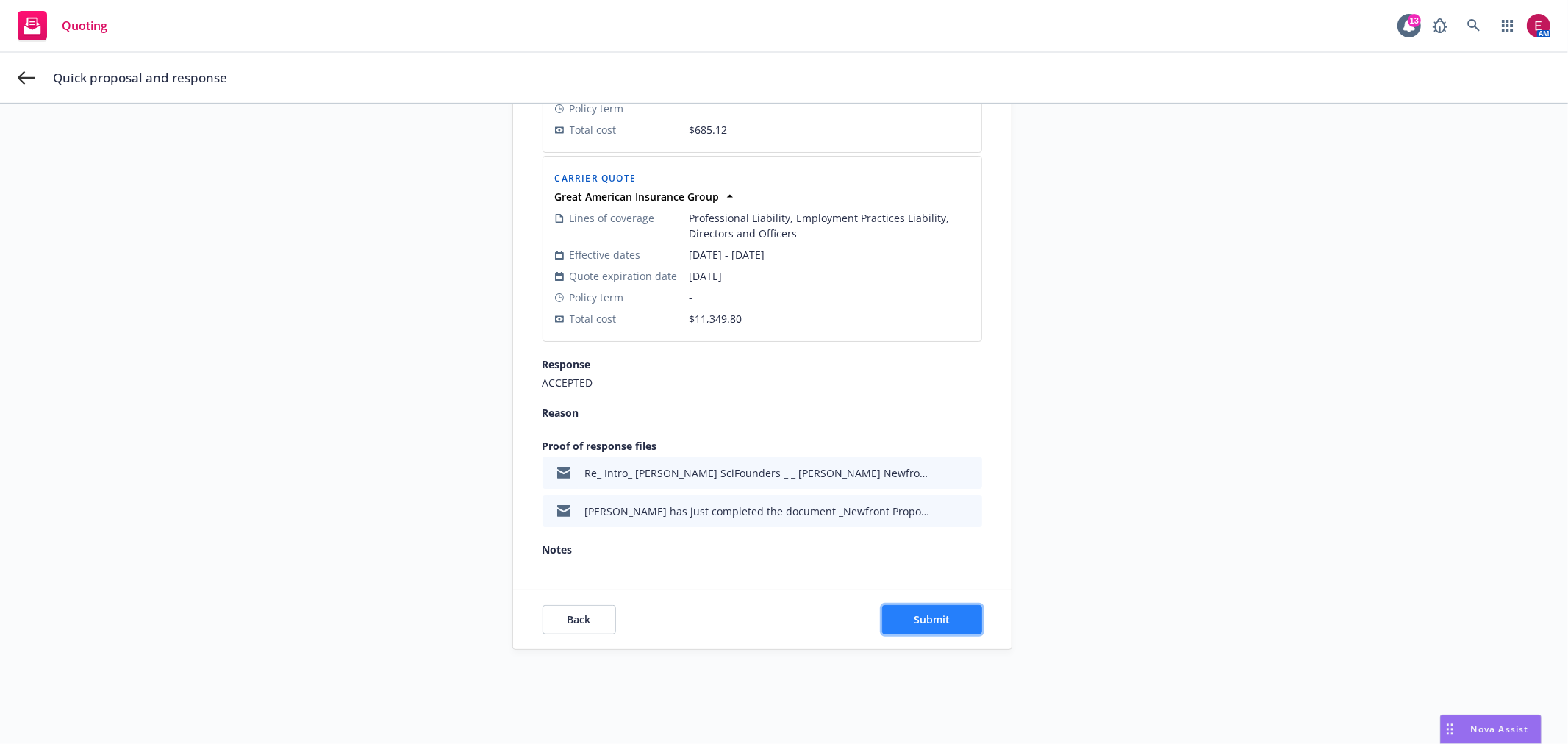
click at [914, 625] on span "Submit" at bounding box center [932, 620] width 36 height 14
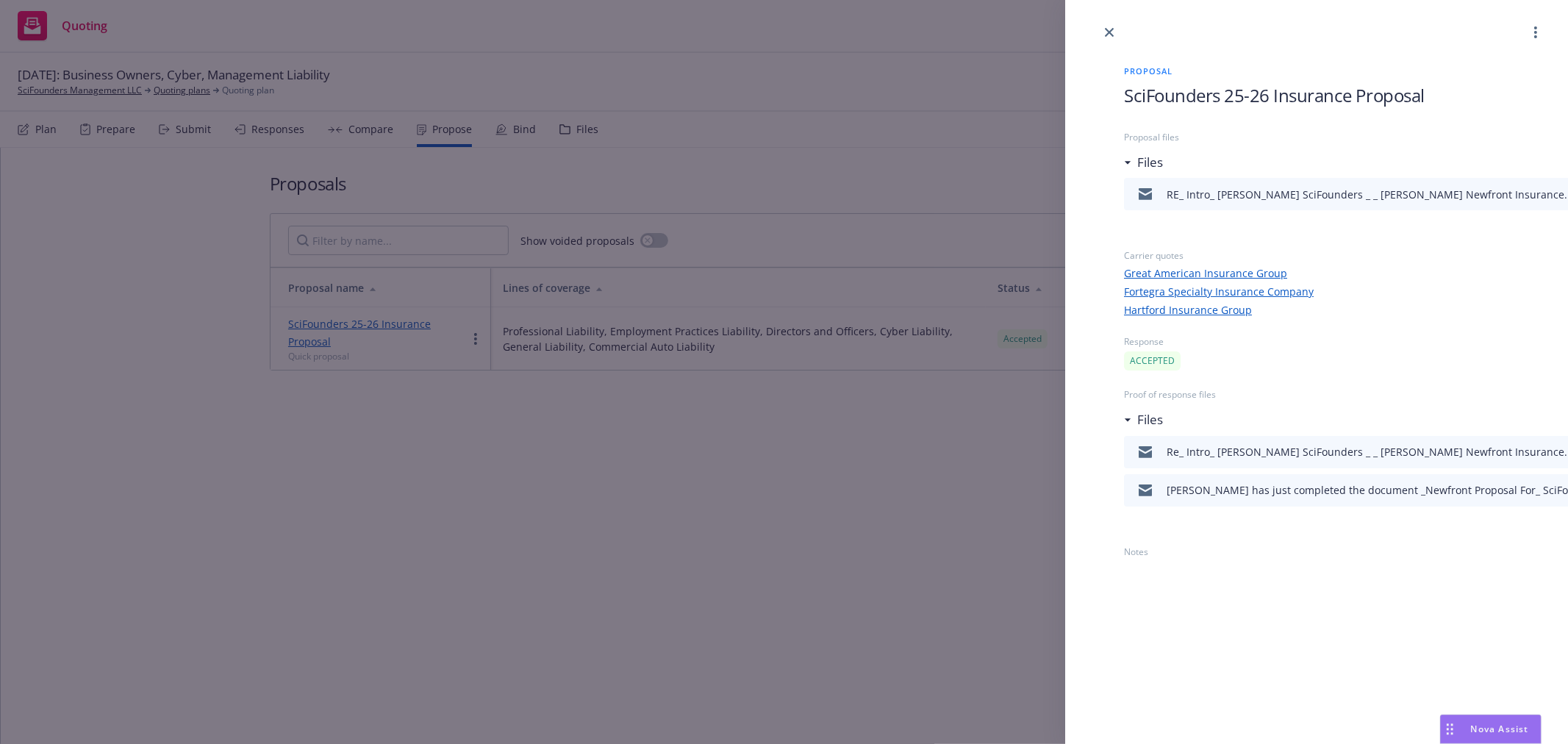
click at [850, 148] on div "Proposal SciFounders 25-26 Insurance Proposal Proposal files Files RE_ Intro_ A…" at bounding box center [784, 372] width 1568 height 744
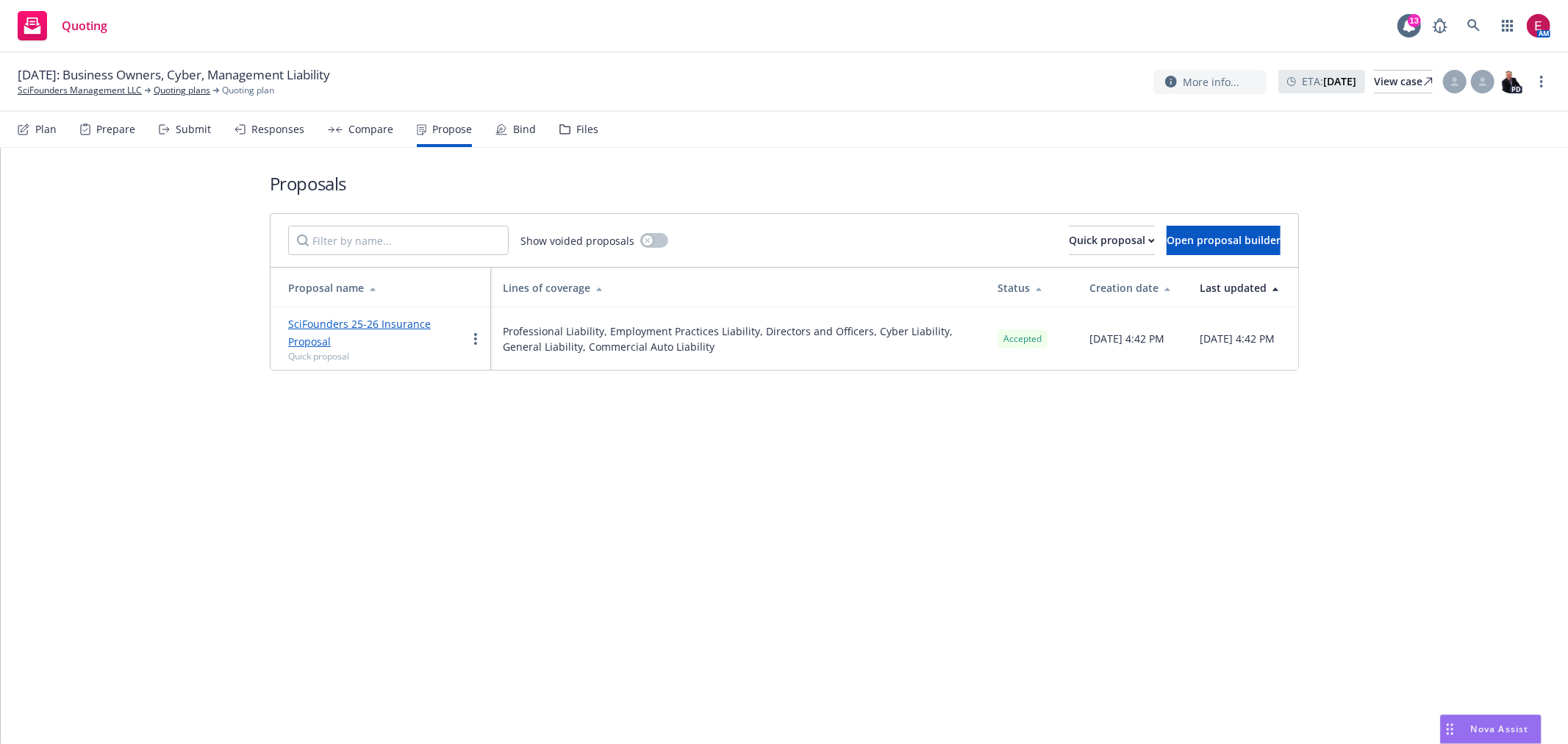
click at [515, 133] on div "Bind" at bounding box center [524, 129] width 23 height 12
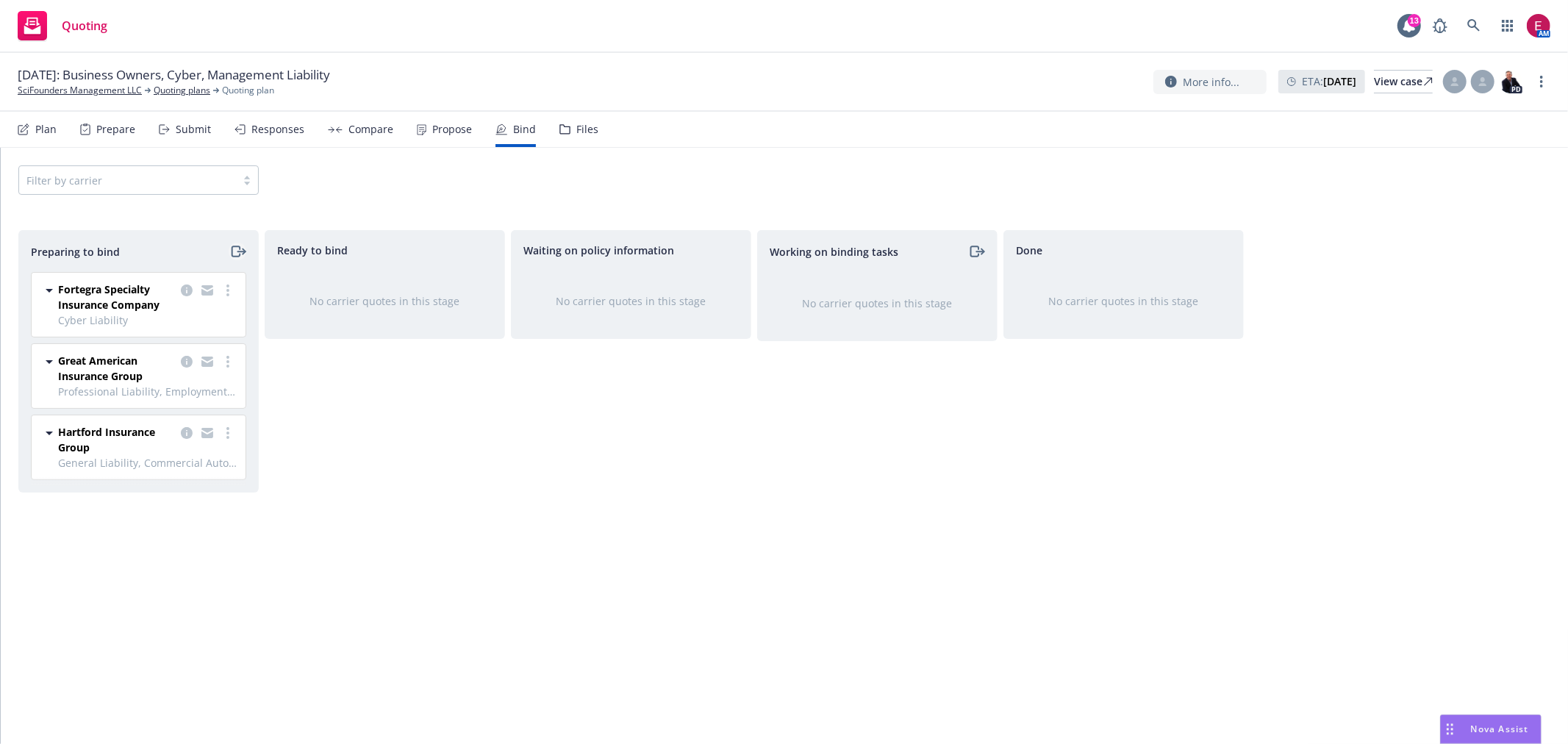
click at [232, 255] on icon "moveRight" at bounding box center [236, 252] width 8 height 10
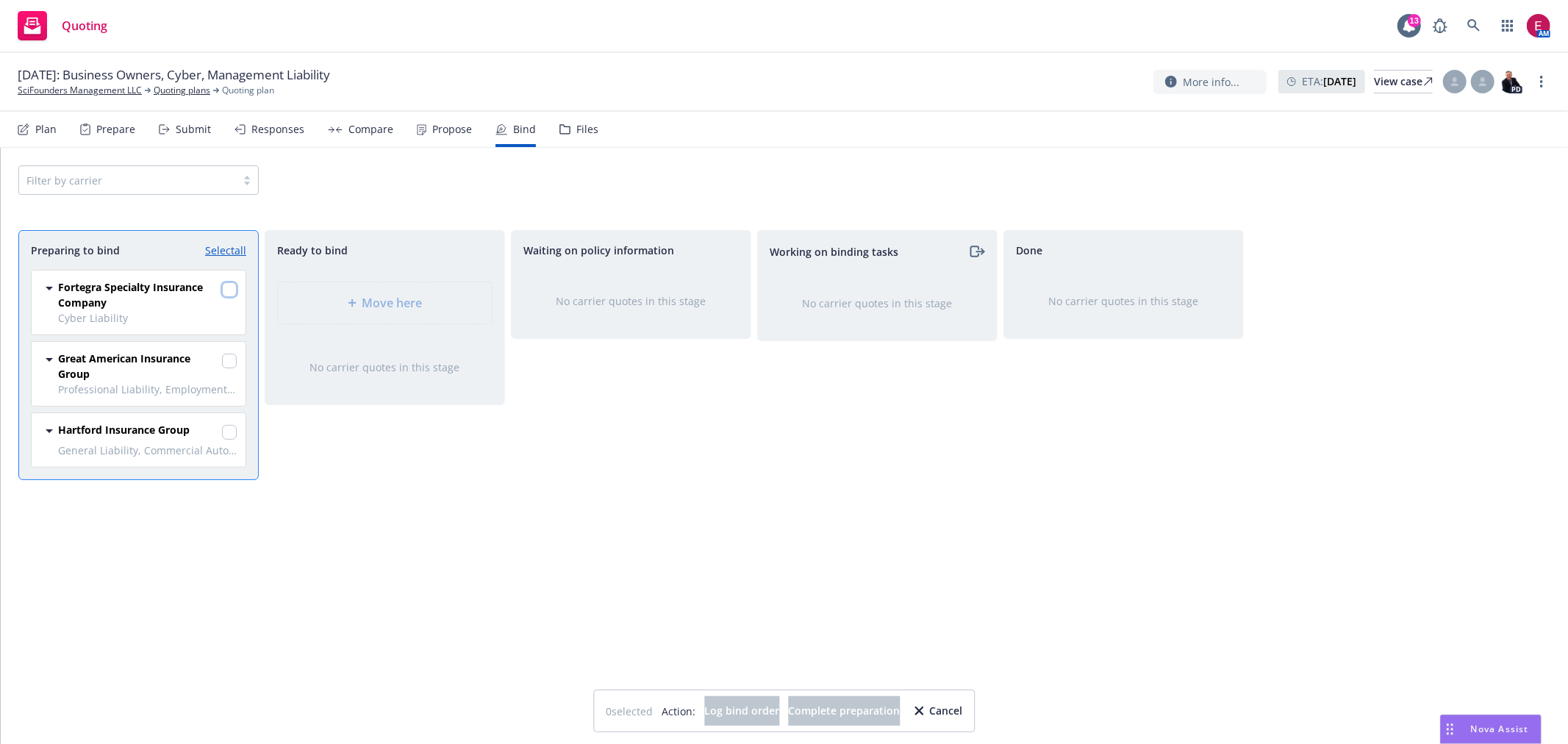
click at [222, 284] on input "checkbox" at bounding box center [229, 289] width 15 height 15
checkbox input "true"
click at [230, 360] on input "checkbox" at bounding box center [229, 361] width 15 height 15
checkbox input "true"
drag, startPoint x: 230, startPoint y: 436, endPoint x: 464, endPoint y: 481, distance: 238.3
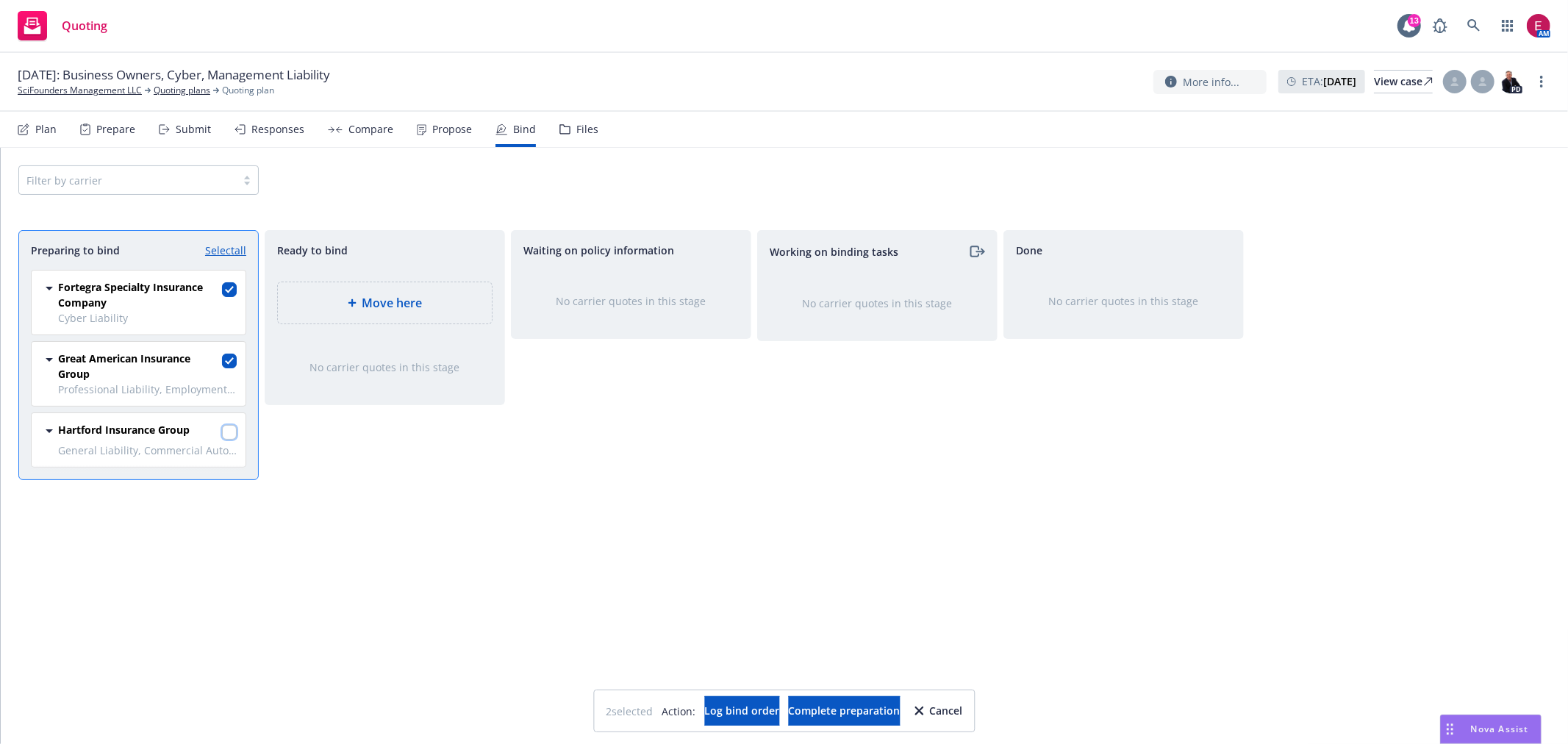
click at [233, 438] on input "checkbox" at bounding box center [229, 432] width 15 height 15
checkbox input "true"
click at [704, 712] on span "Log bind order" at bounding box center [741, 711] width 75 height 14
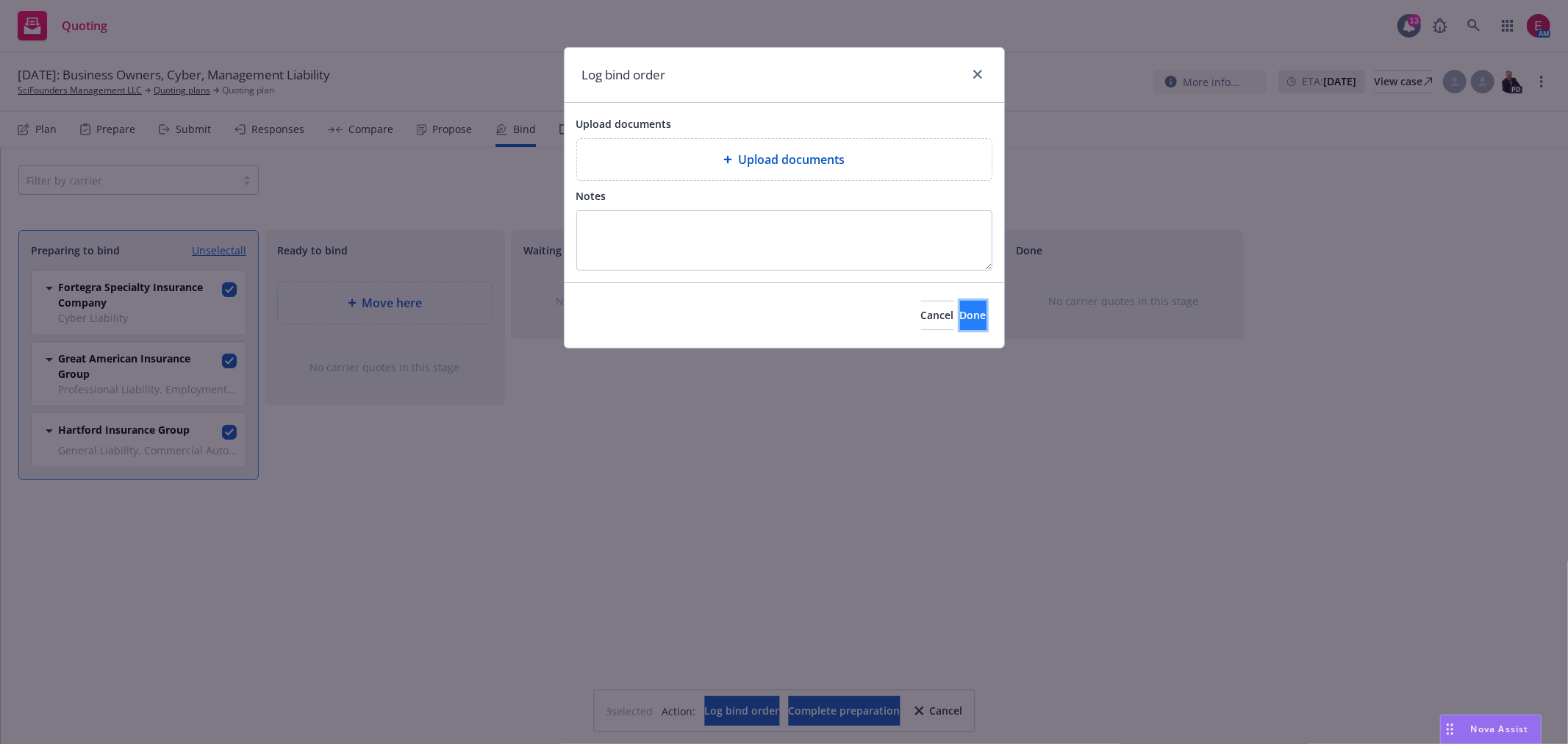
click at [964, 301] on button "Done" at bounding box center [973, 315] width 27 height 30
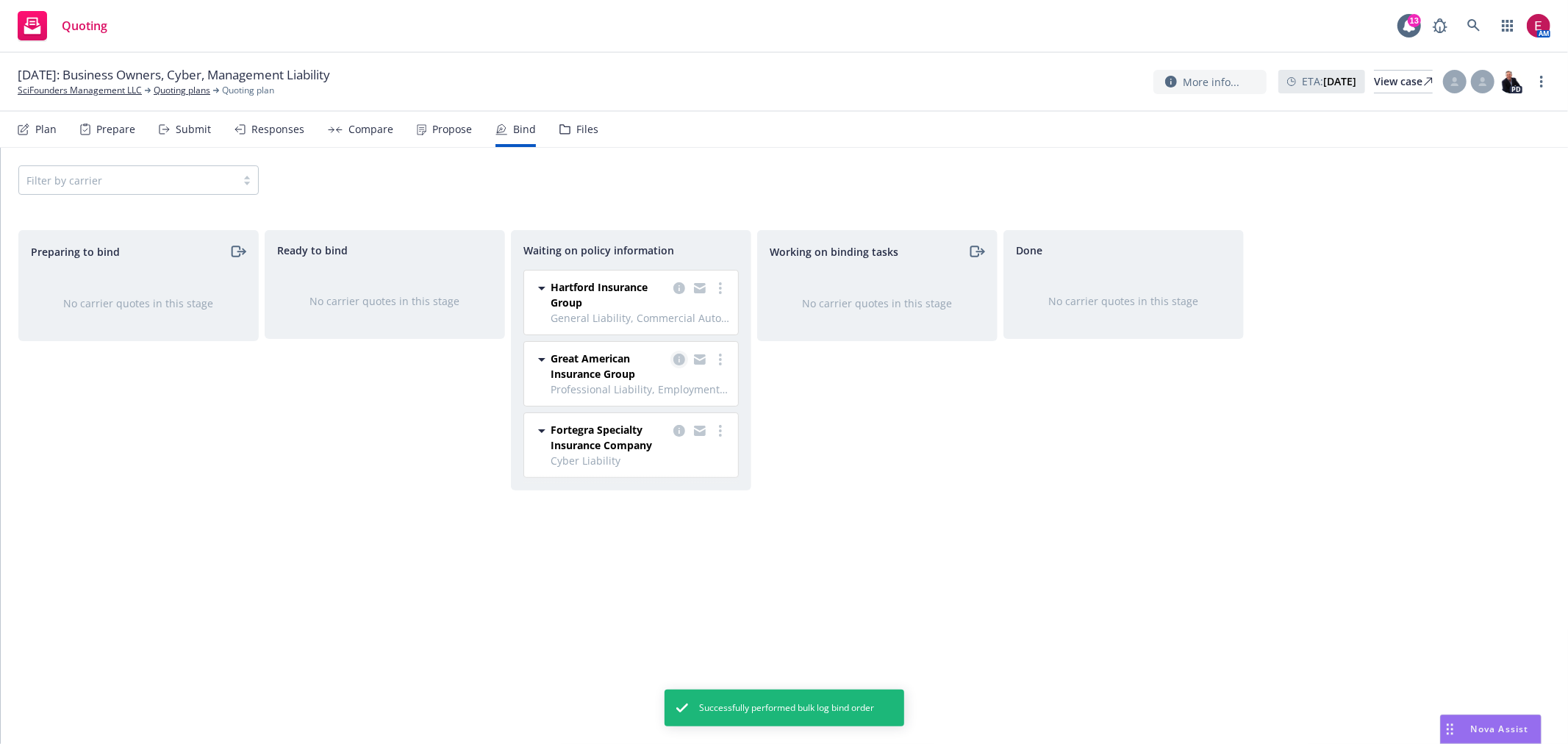
click at [681, 361] on icon "copy logging email" at bounding box center [679, 360] width 12 height 12
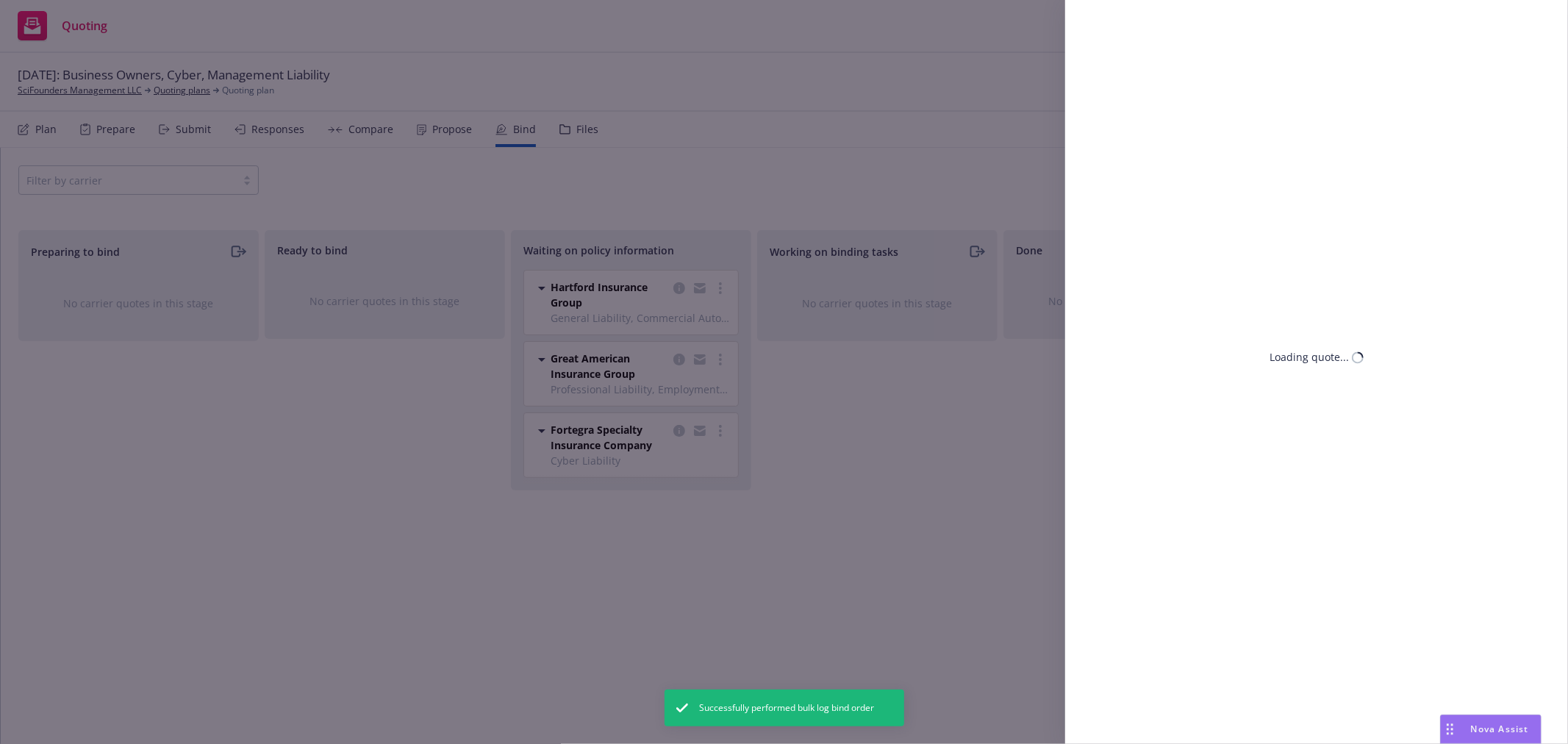
select select "CA"
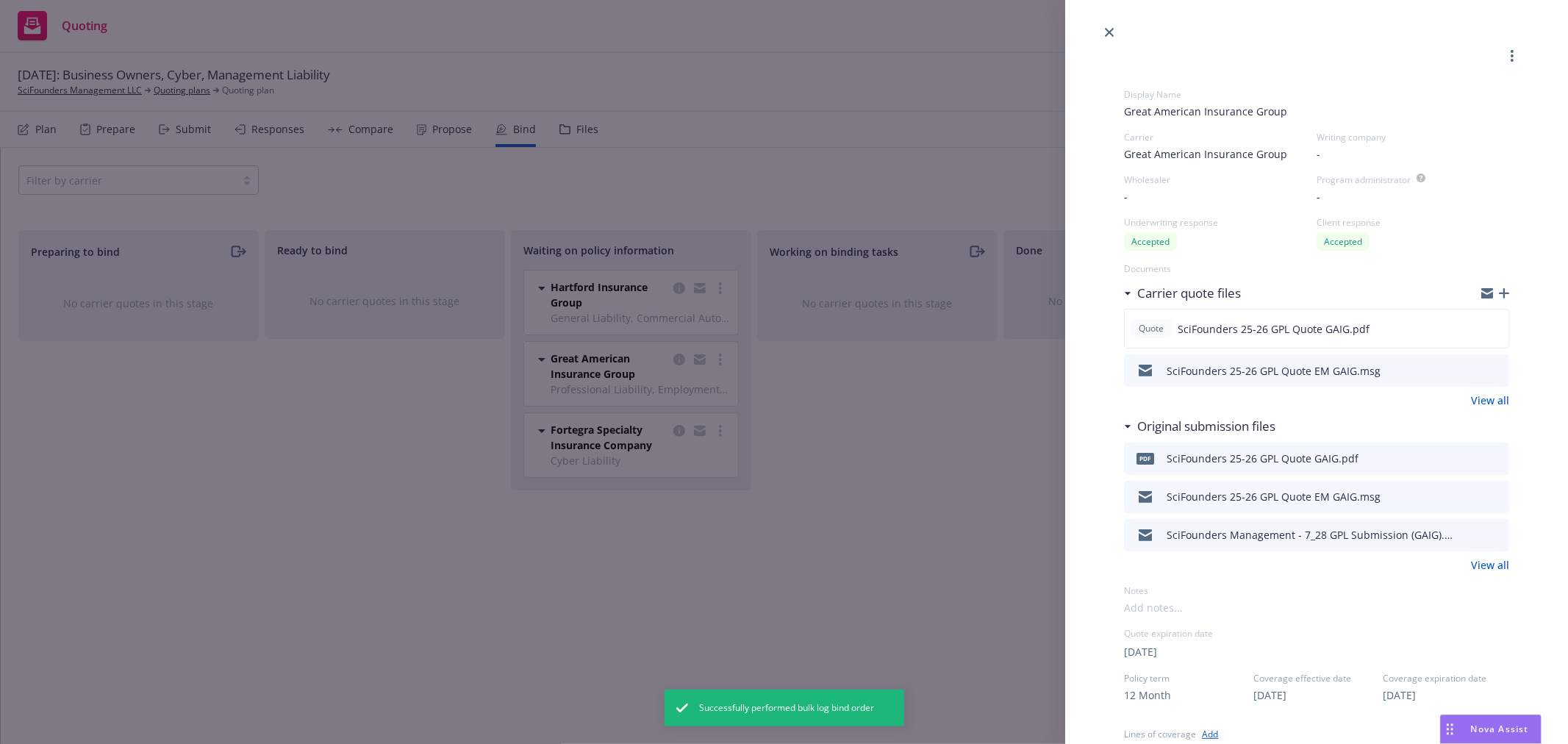
drag, startPoint x: 1460, startPoint y: 368, endPoint x: 1106, endPoint y: 417, distance: 357.4
click at [1466, 368] on icon "download file" at bounding box center [1472, 369] width 12 height 12
click at [295, 486] on div "Display Name Great American Insurance Group Carrier Great American Insurance Gr…" at bounding box center [784, 372] width 1568 height 744
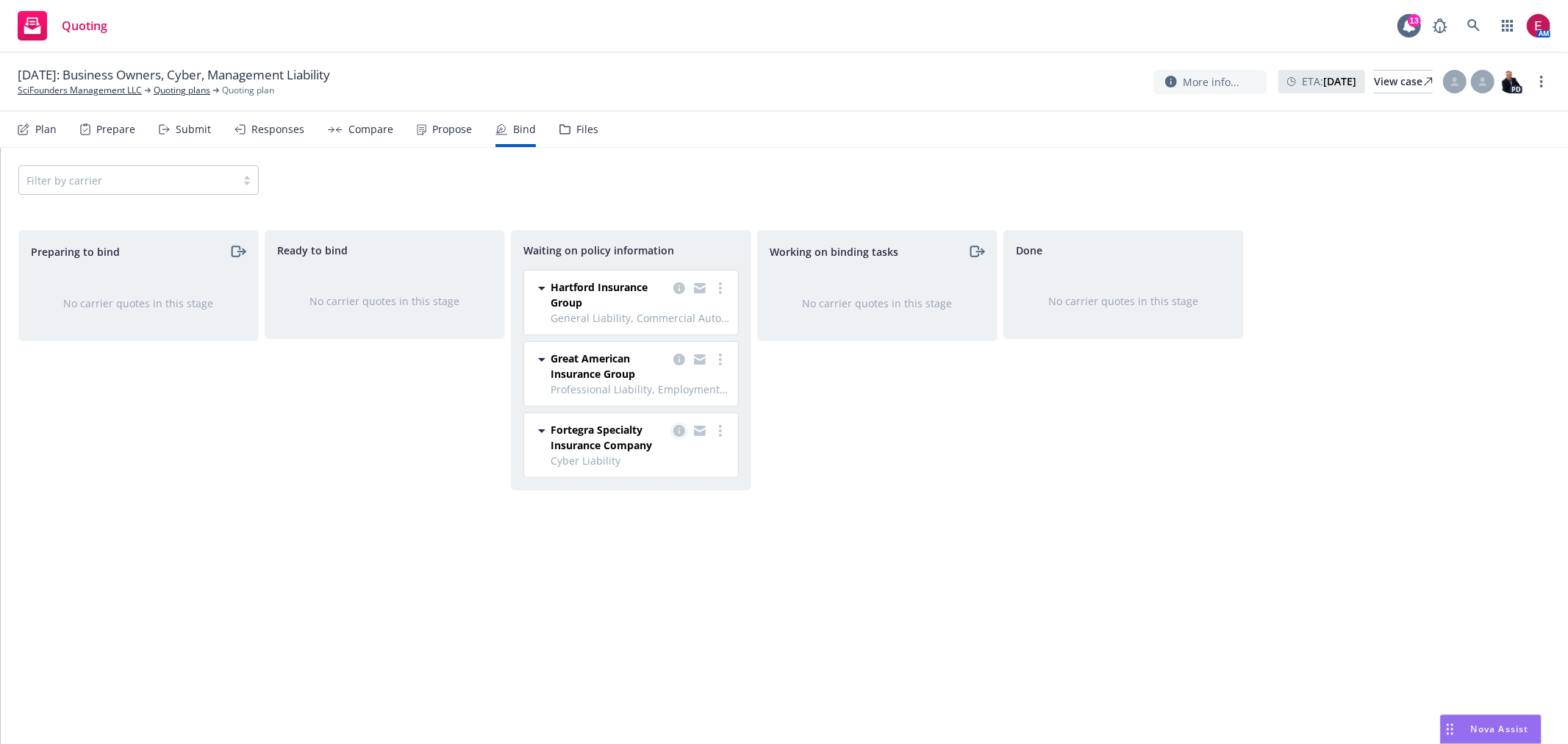
click at [672, 432] on link "copy logging email" at bounding box center [679, 431] width 18 height 18
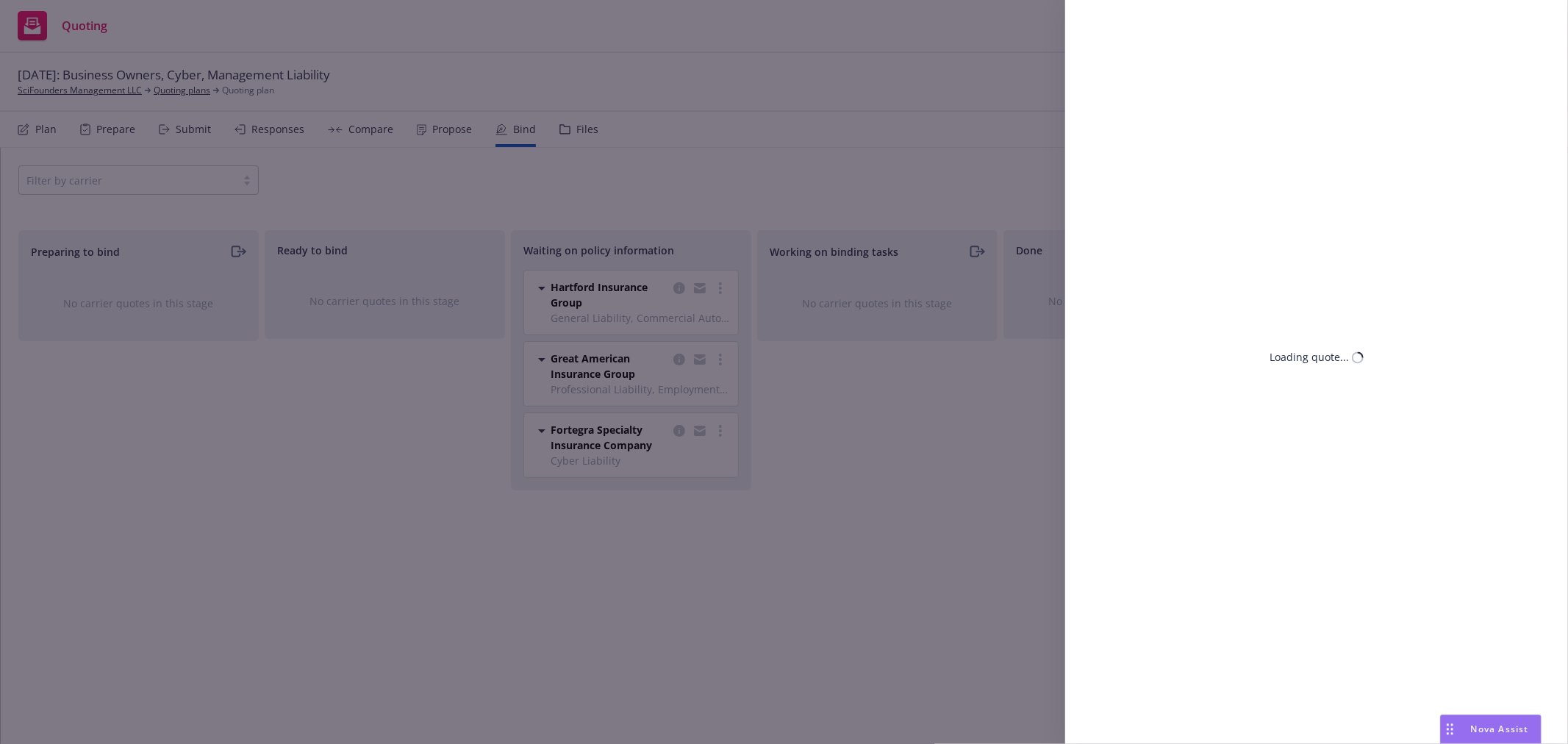
select select "CA"
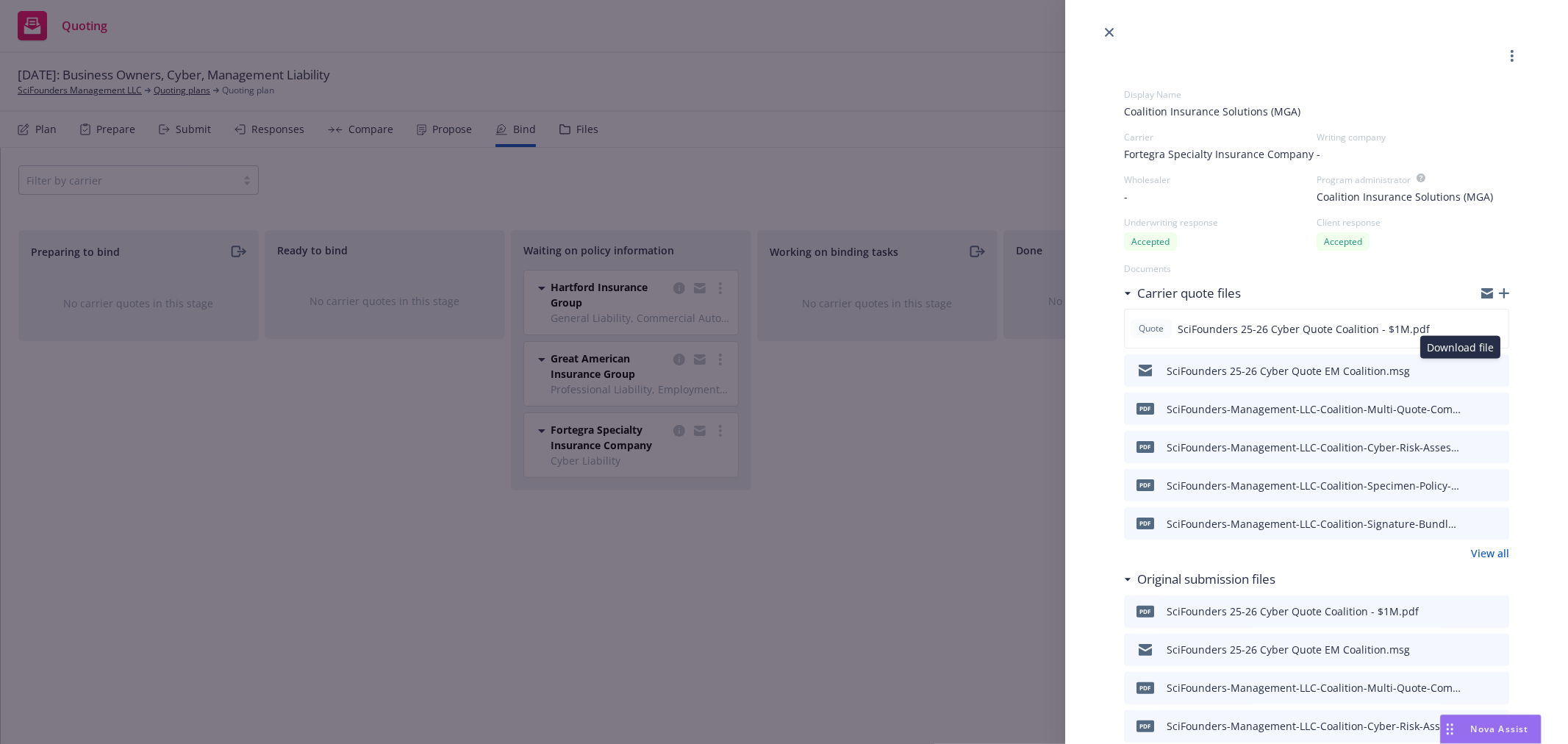
click at [1466, 365] on icon "download file" at bounding box center [1472, 369] width 12 height 12
click at [717, 185] on div "Display Name Coalition Insurance Solutions (MGA) Carrier Fortegra Specialty Ins…" at bounding box center [784, 372] width 1568 height 744
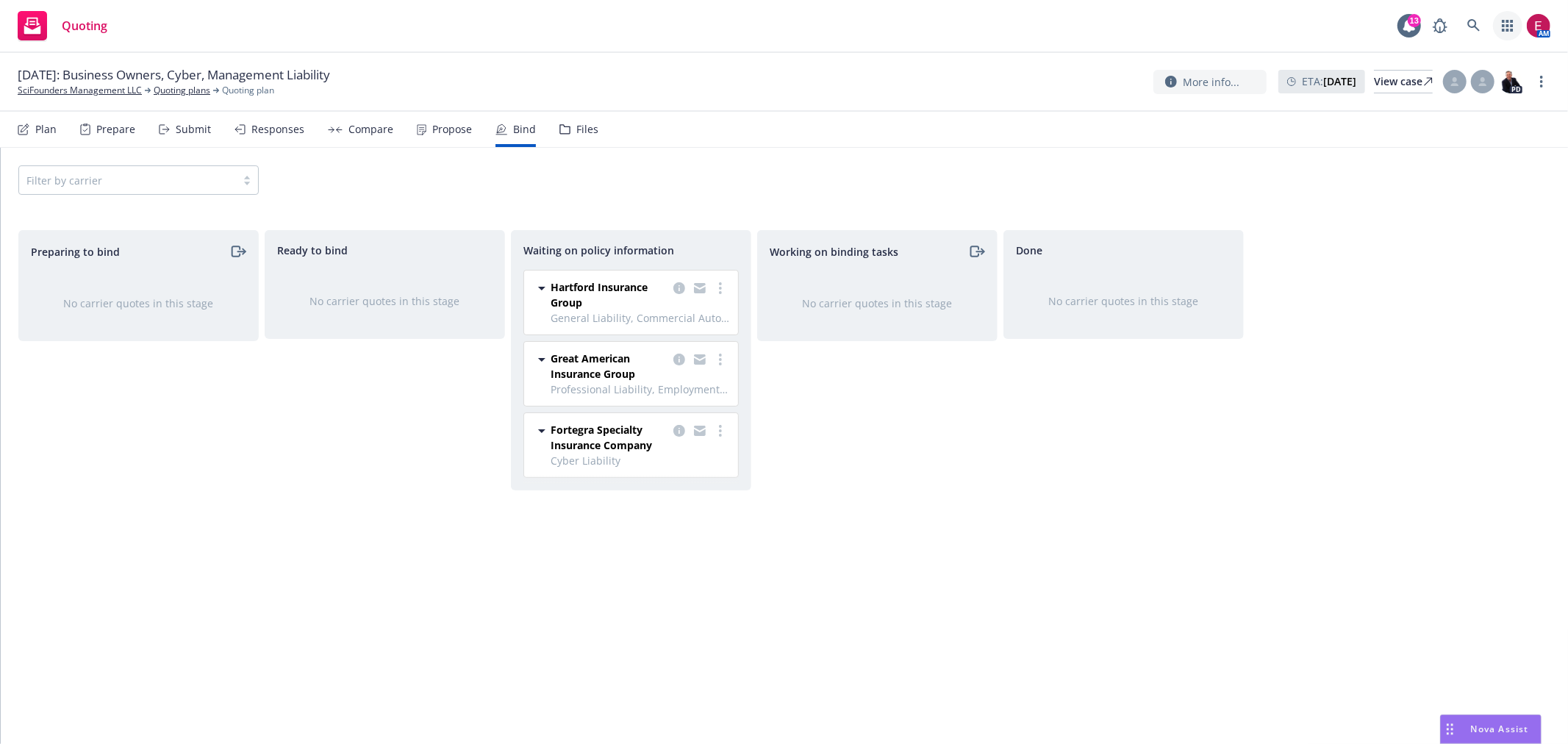
click at [1492, 30] on div "AM" at bounding box center [1488, 26] width 125 height 30
click at [1481, 31] on link at bounding box center [1475, 26] width 30 height 30
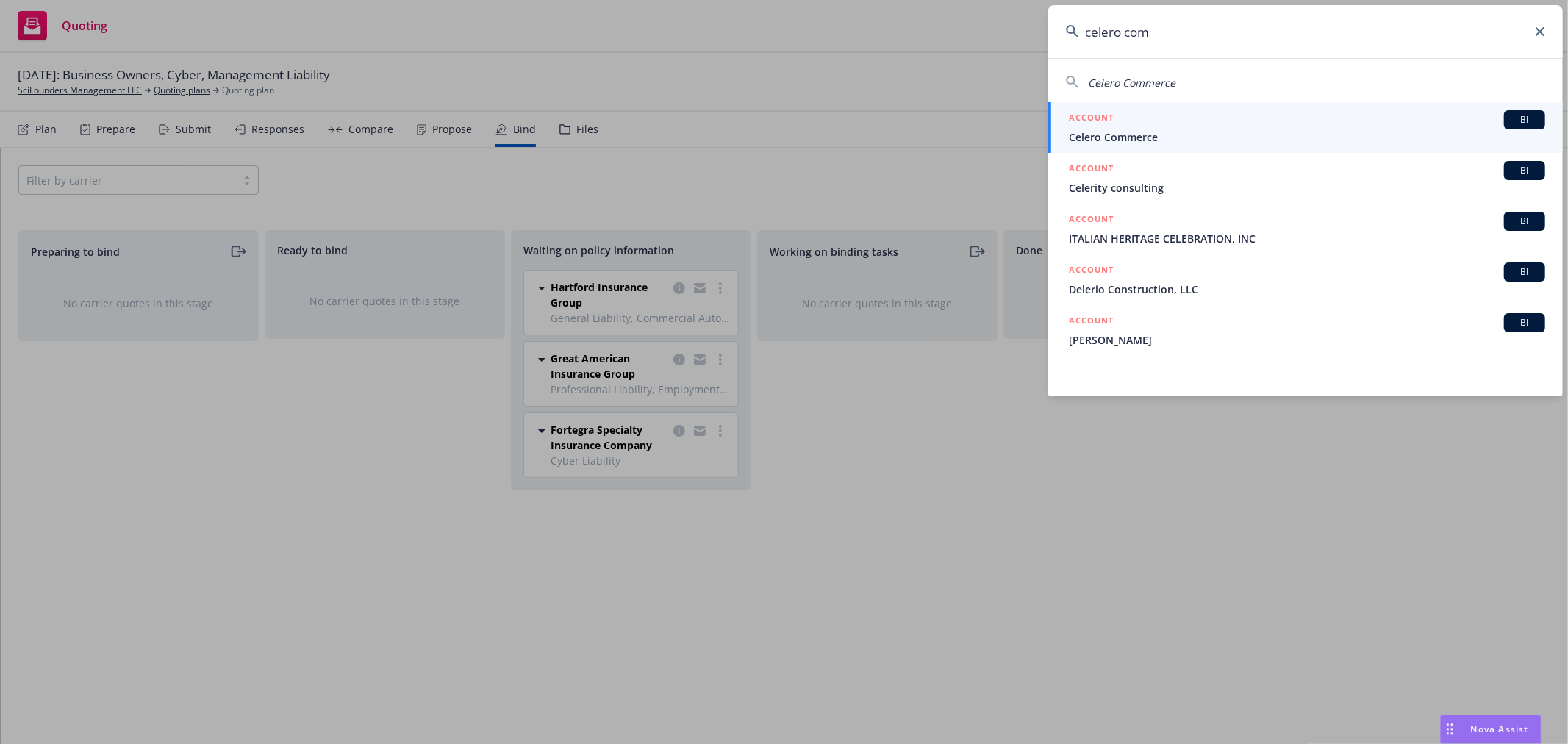
click at [1172, 33] on input "celero com" at bounding box center [1306, 31] width 515 height 53
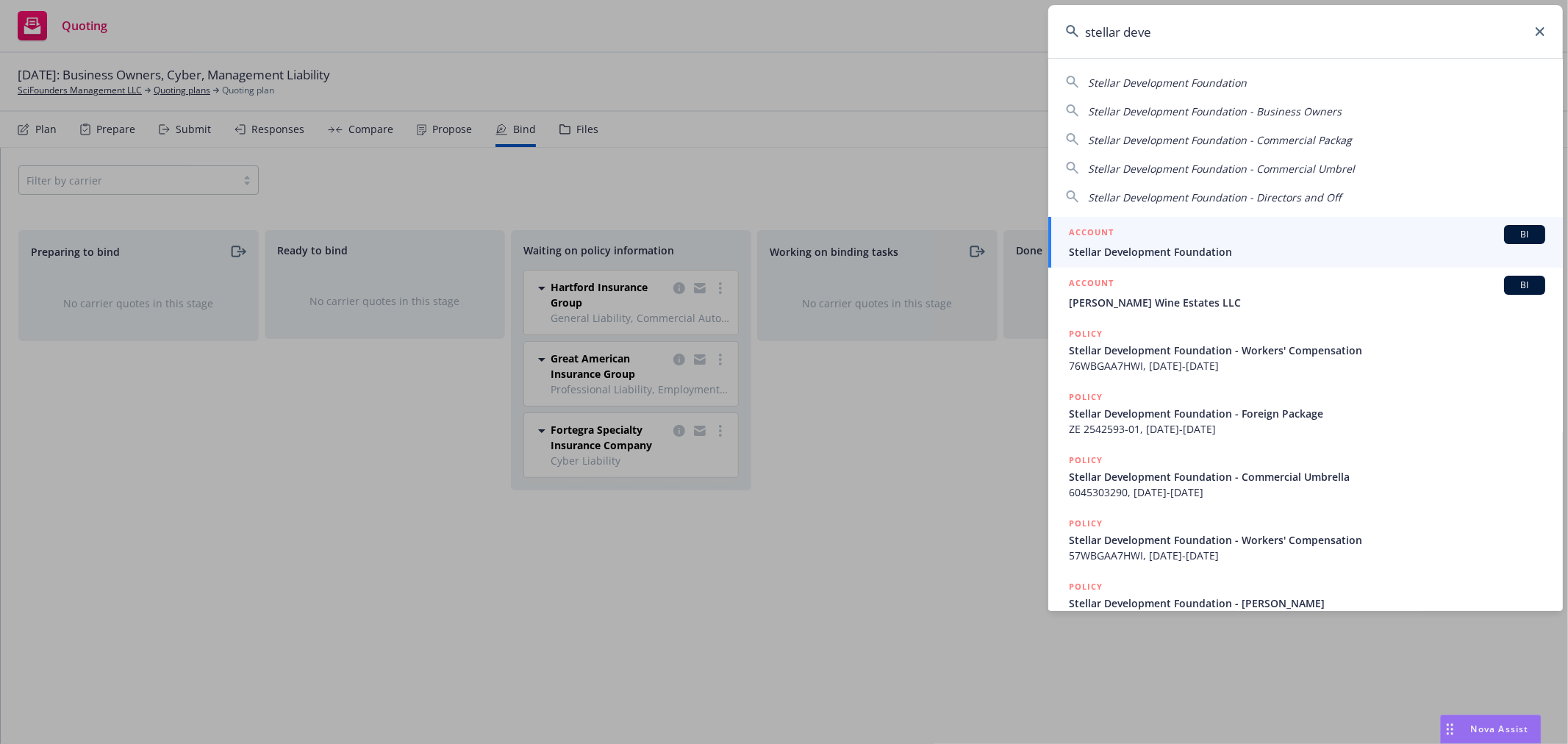
type input "stellar deve"
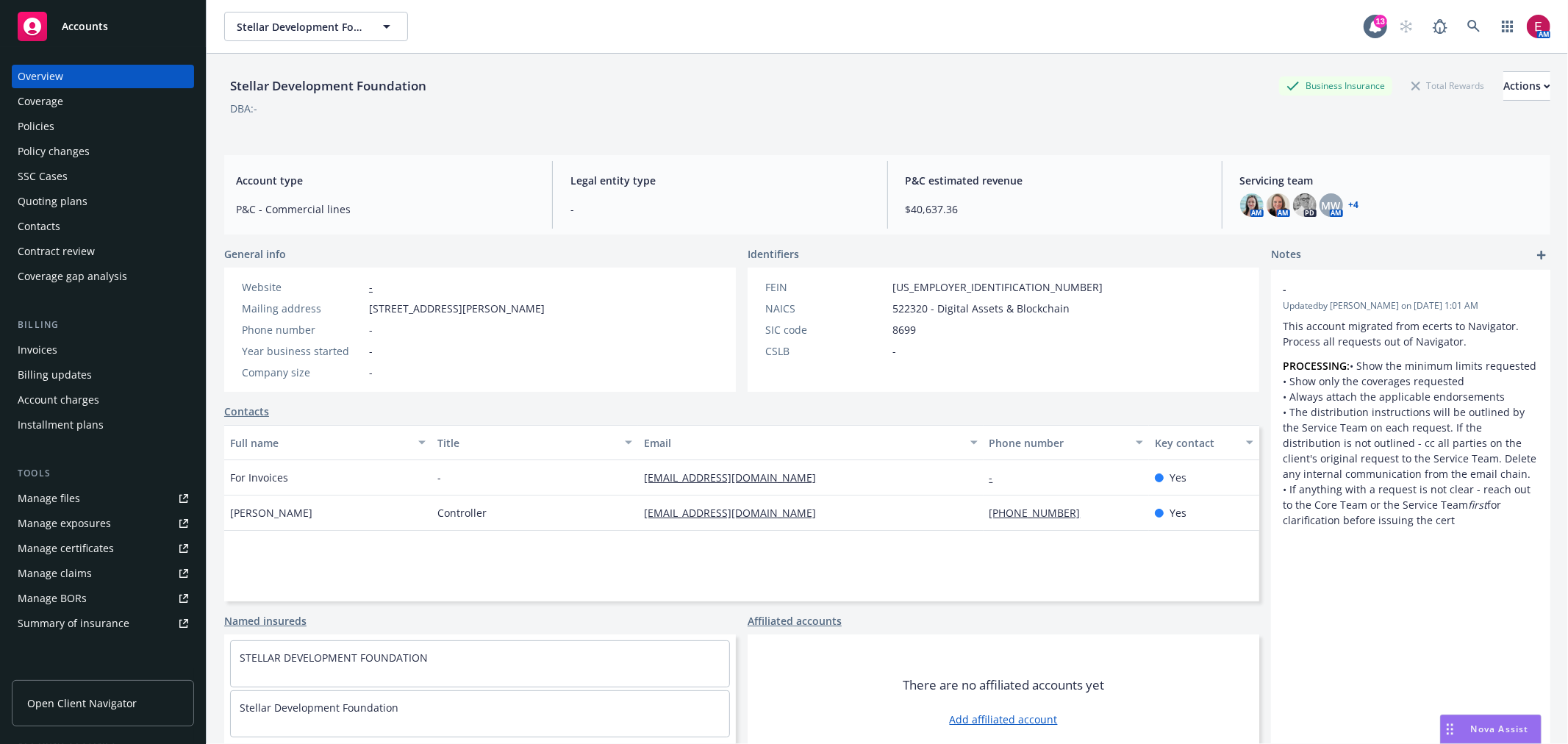
click at [126, 118] on div "Policies" at bounding box center [103, 126] width 171 height 24
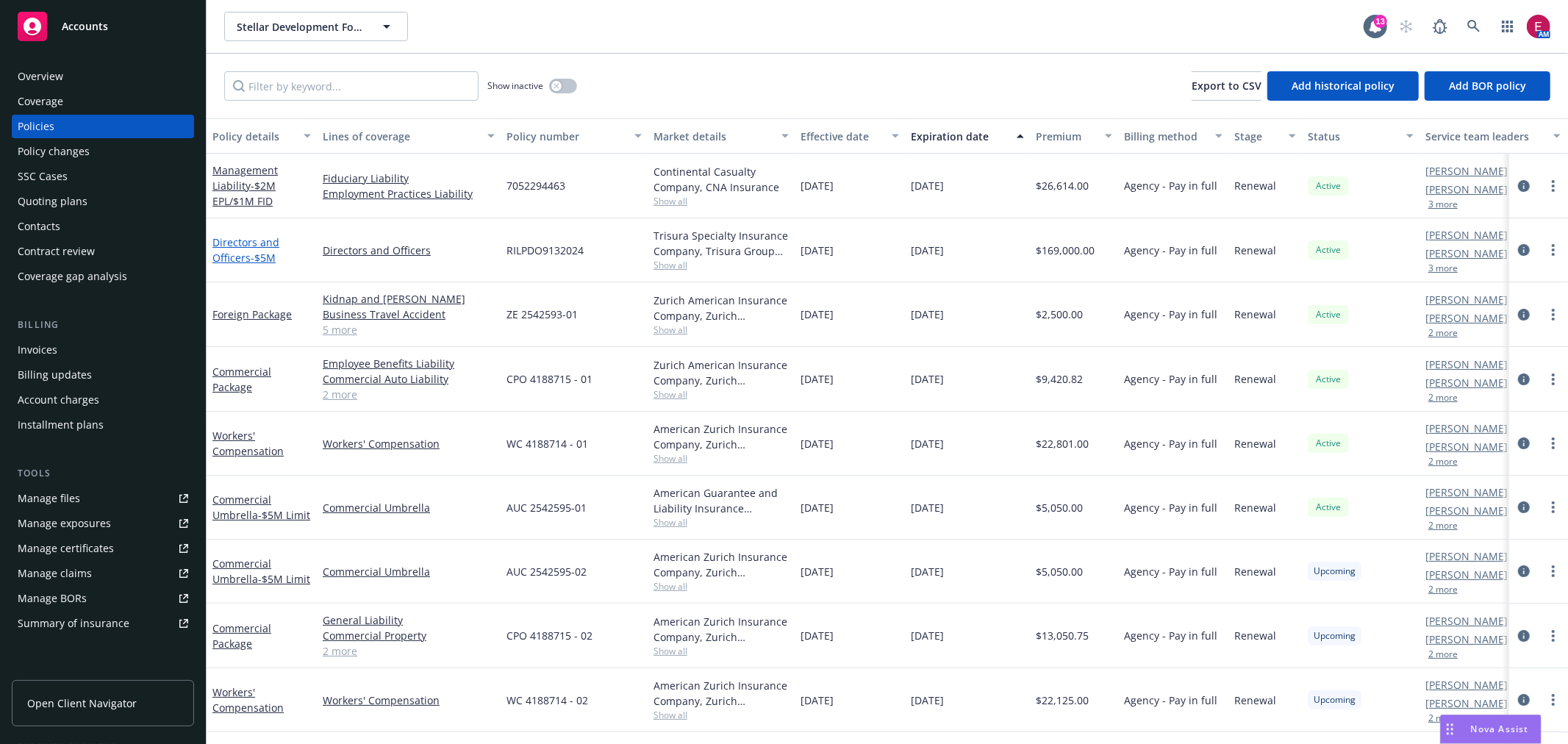
click at [249, 239] on link "Directors and Officers - $5M" at bounding box center [246, 251] width 67 height 30
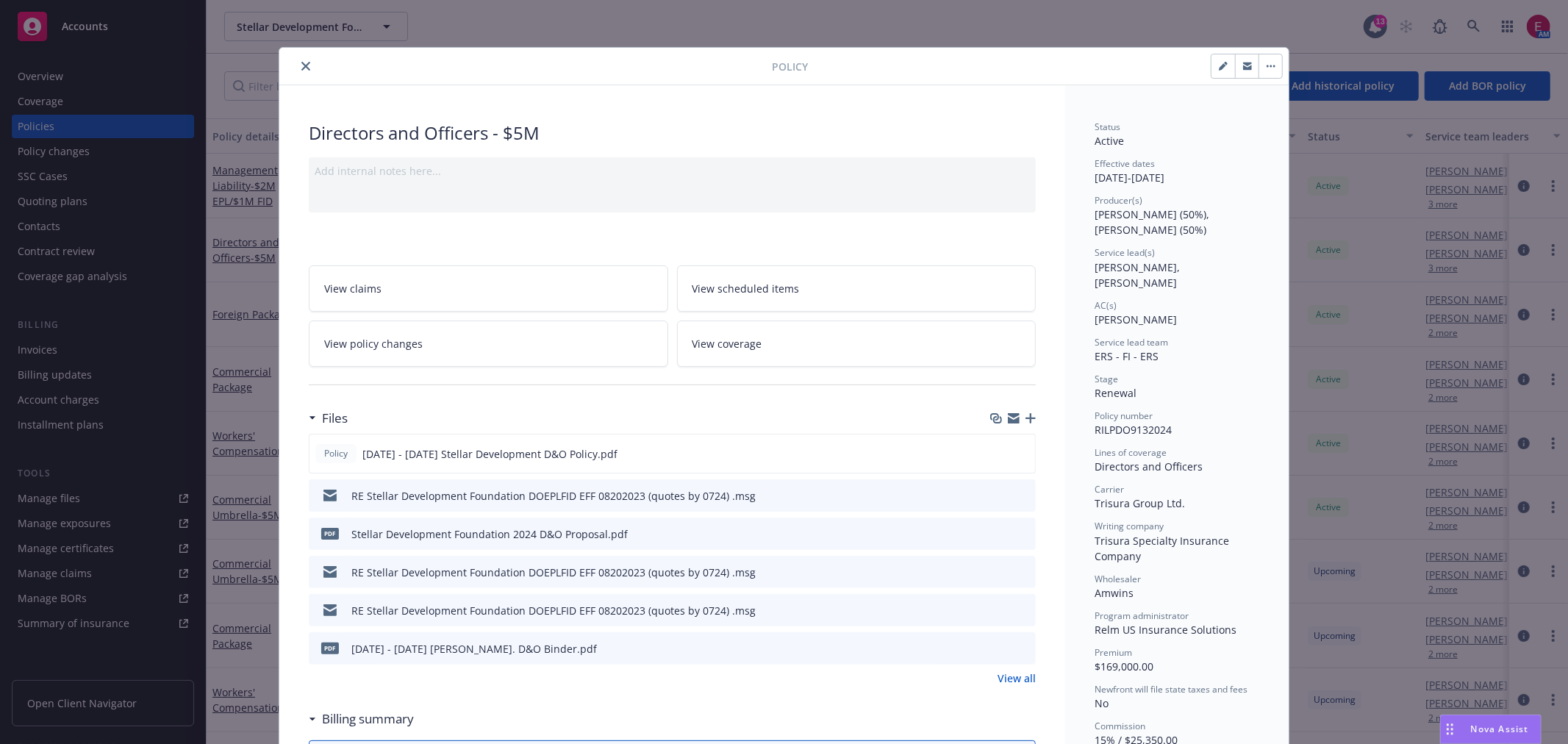
click at [299, 72] on button "close" at bounding box center [306, 67] width 18 height 18
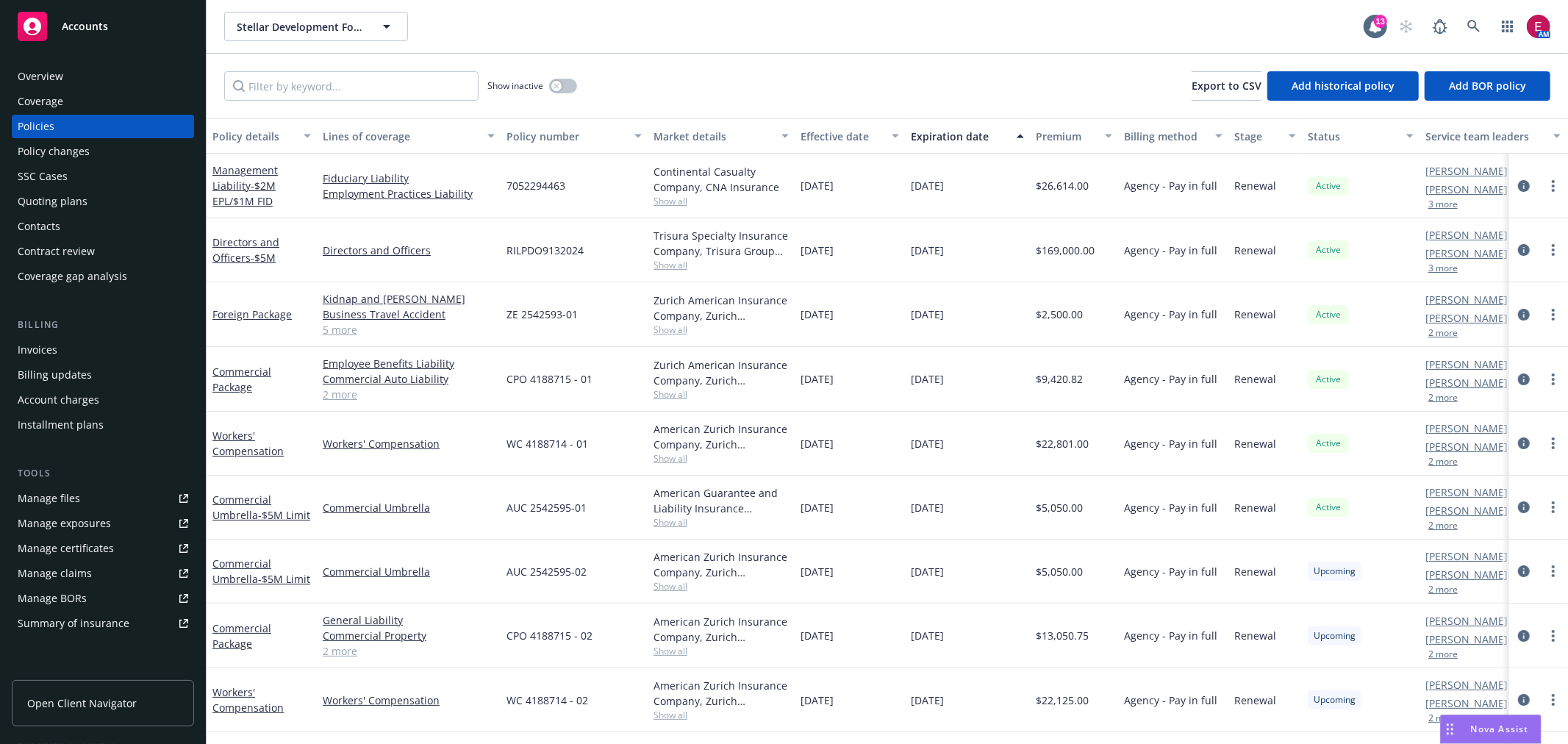
click at [82, 202] on div "Quoting plans" at bounding box center [53, 202] width 70 height 24
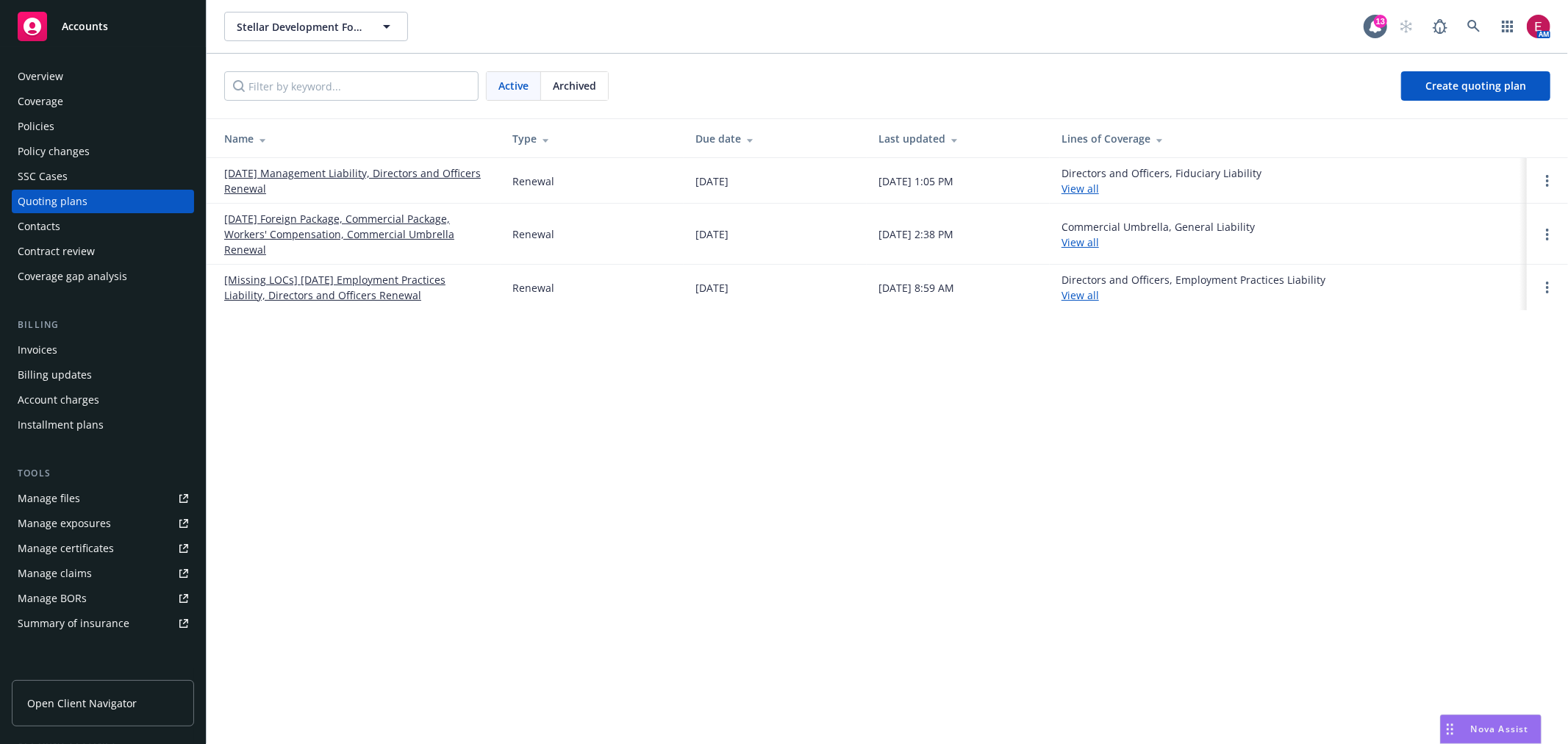
click at [356, 178] on link "[DATE] Management Liability, Directors and Officers Renewal" at bounding box center [357, 180] width 264 height 31
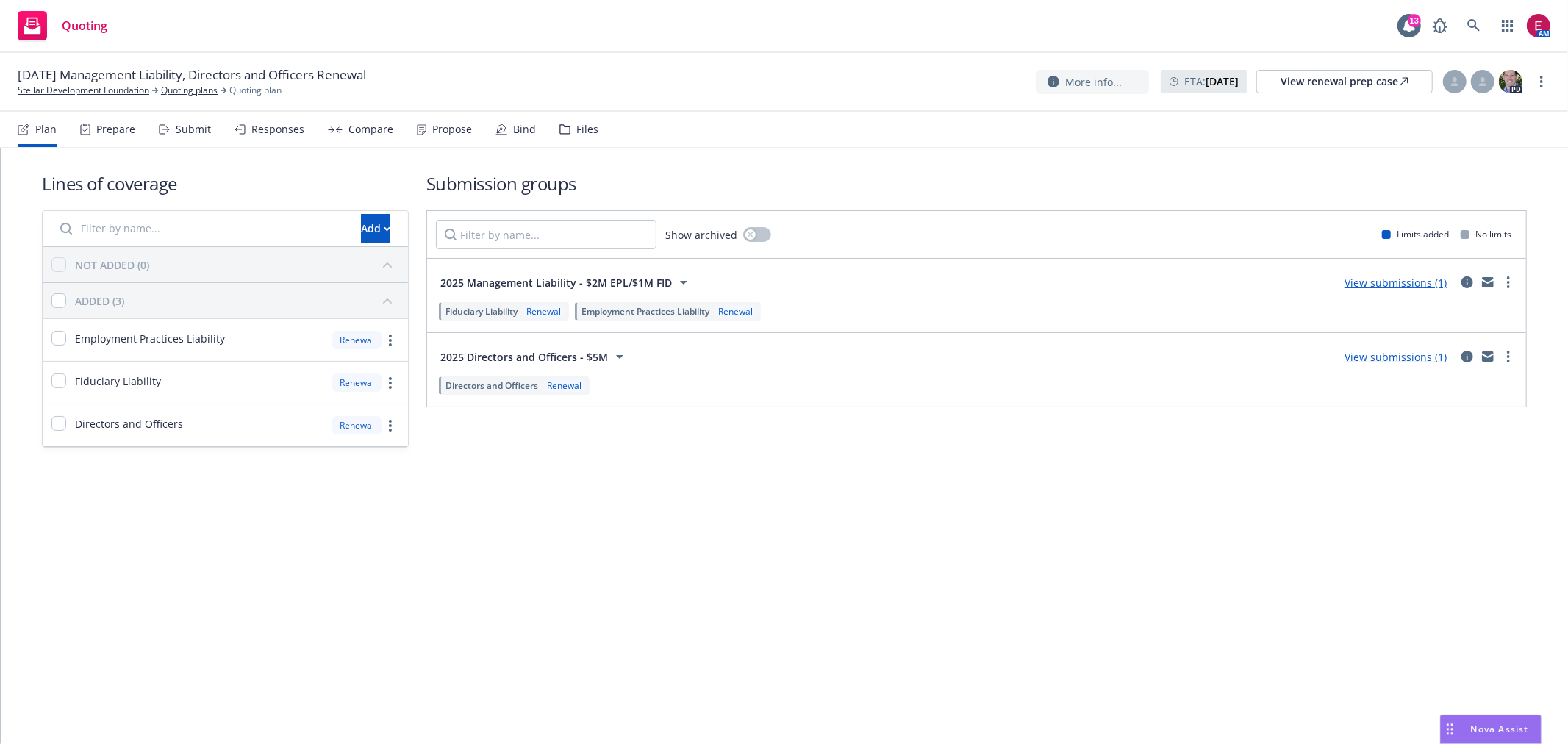
click at [184, 137] on div "Submit" at bounding box center [185, 128] width 52 height 35
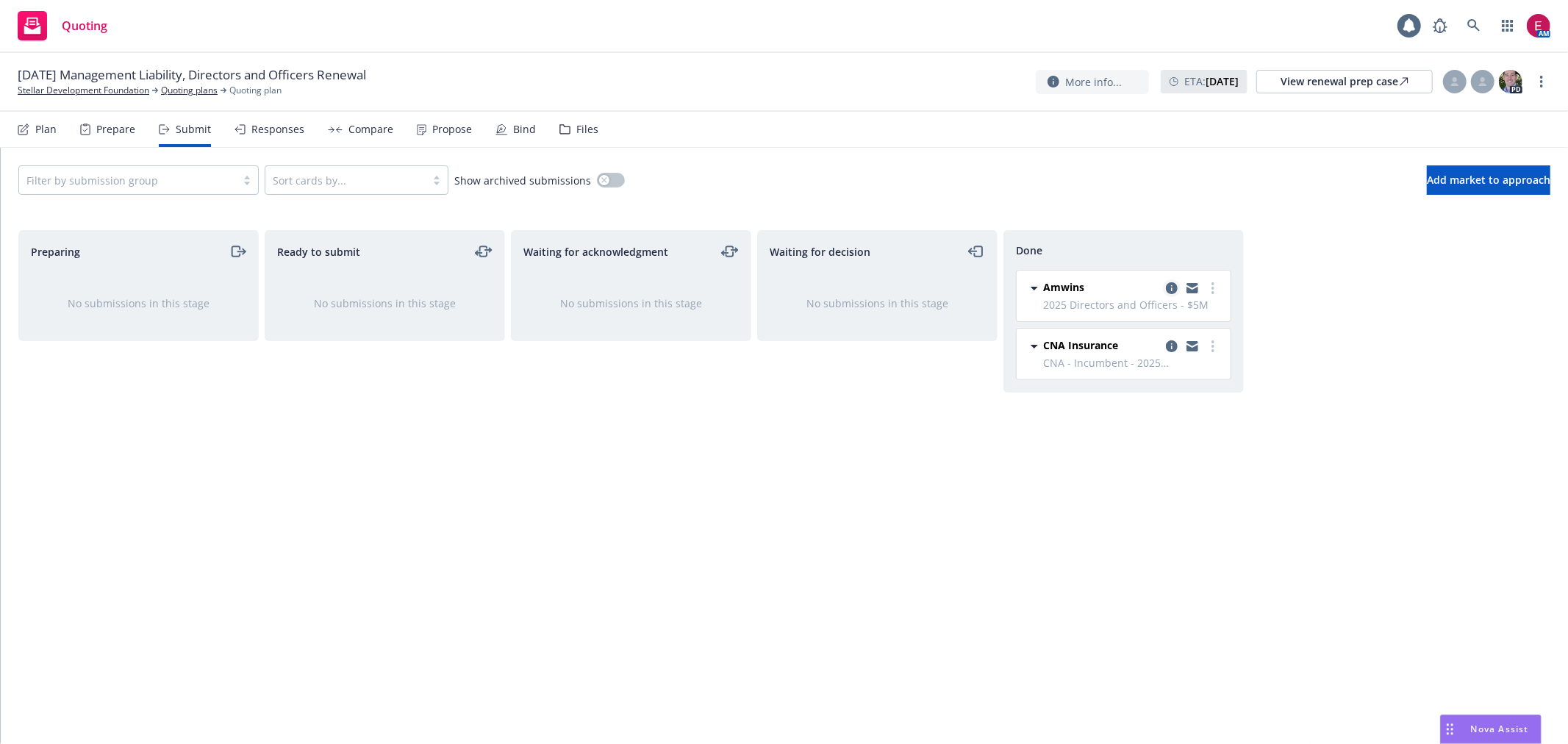
click at [1167, 285] on icon "copy logging email" at bounding box center [1172, 288] width 12 height 12
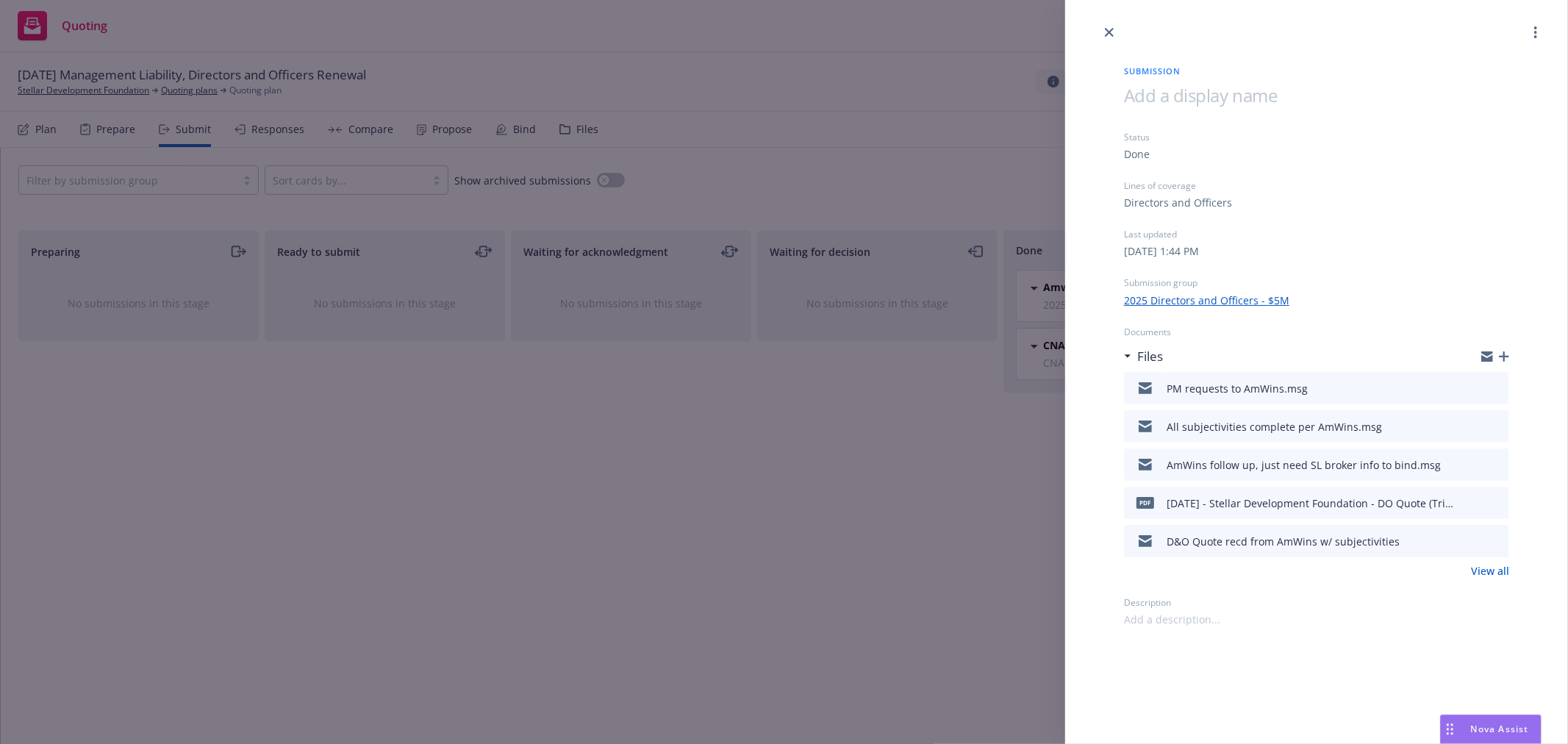
click at [1501, 501] on icon "preview file" at bounding box center [1494, 502] width 13 height 10
click at [1496, 383] on icon "preview file" at bounding box center [1494, 387] width 13 height 10
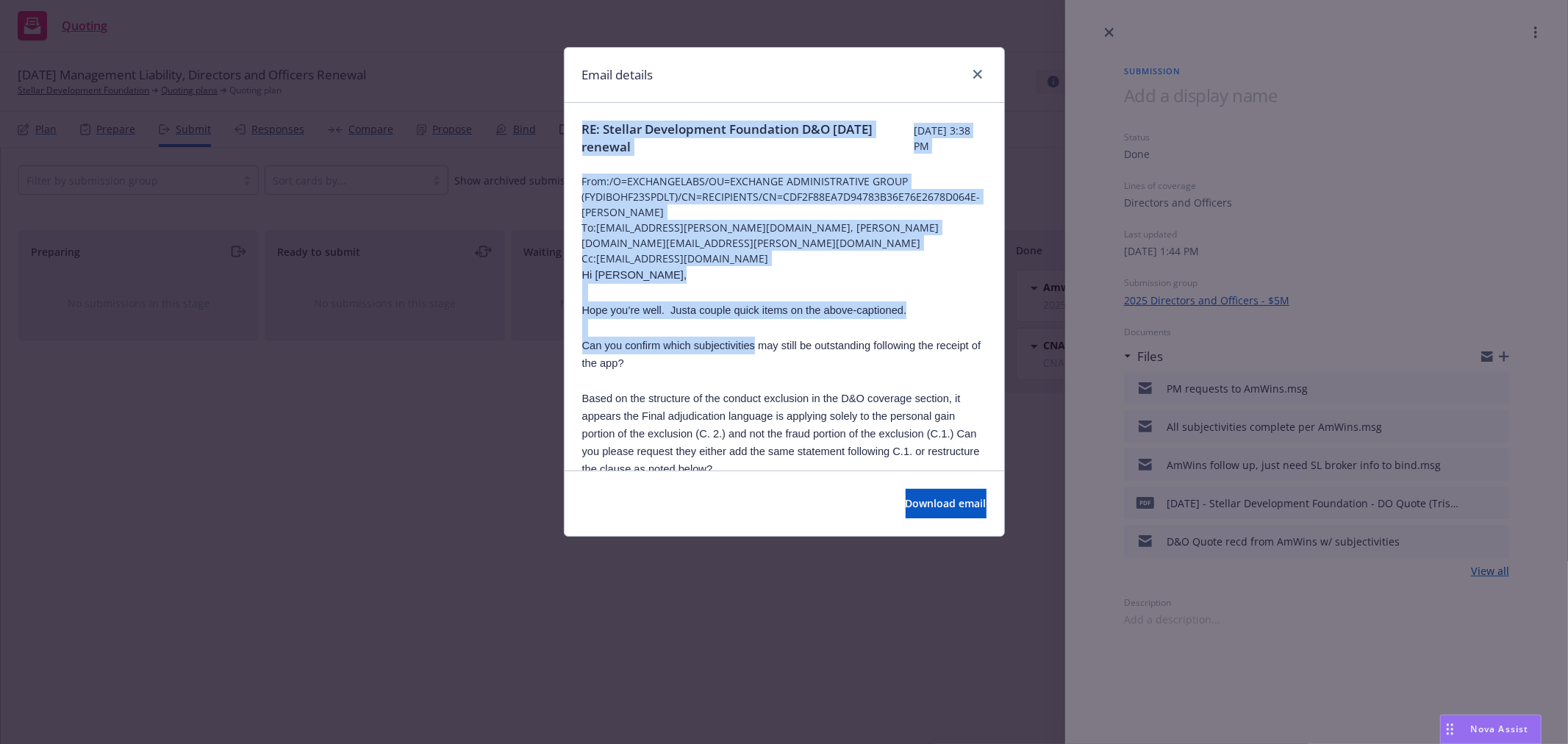
scroll to position [82, 0]
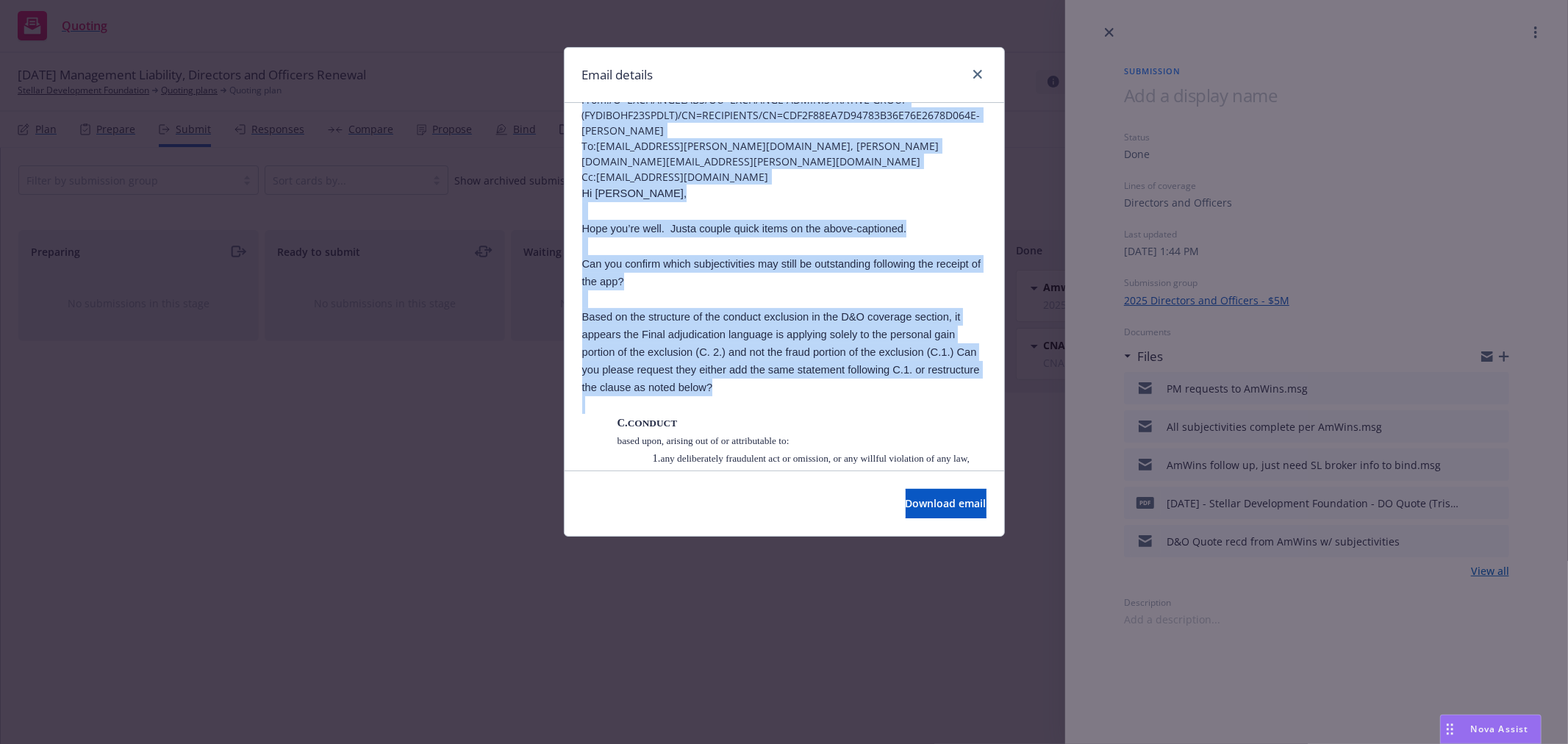
drag, startPoint x: 570, startPoint y: 122, endPoint x: 814, endPoint y: 382, distance: 356.6
click at [814, 397] on p at bounding box center [784, 406] width 405 height 18
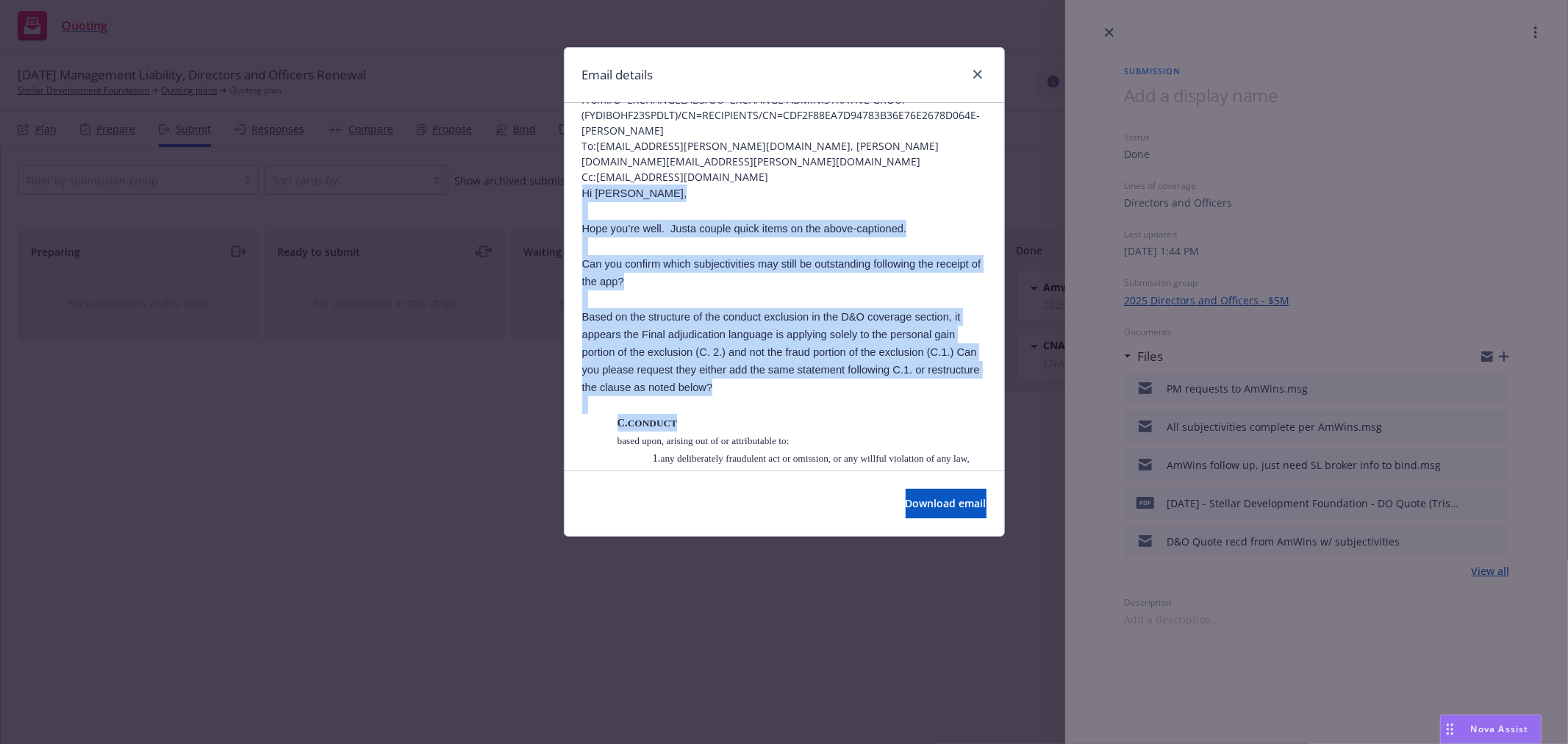
drag, startPoint x: 724, startPoint y: 413, endPoint x: 574, endPoint y: 179, distance: 277.9
click at [629, 223] on span "Hope you’re well. Justa couple quick items on the above-captioned." at bounding box center [745, 229] width 325 height 12
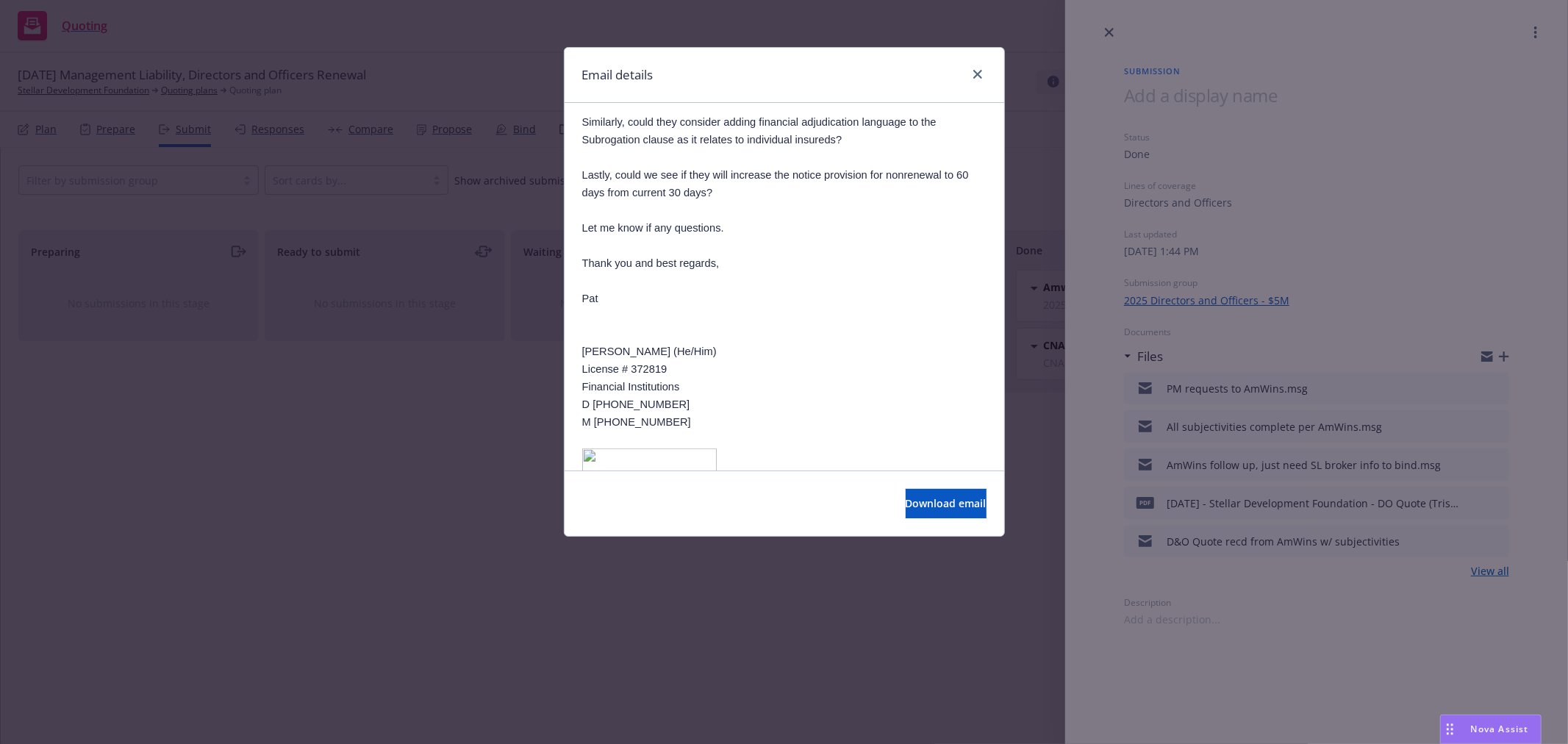
scroll to position [653, 0]
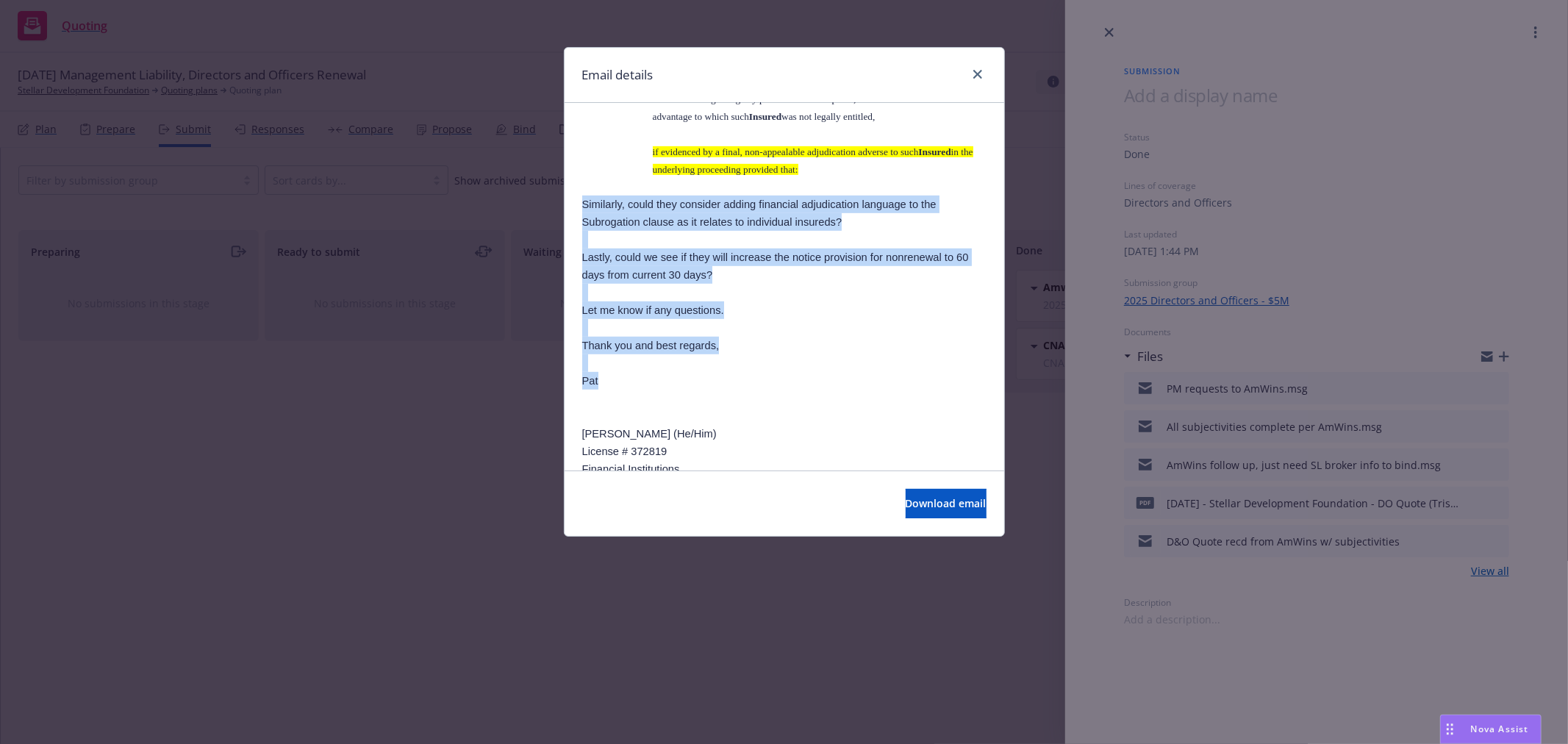
drag, startPoint x: 639, startPoint y: 361, endPoint x: 597, endPoint y: 194, distance: 172.2
click at [601, 196] on p "Similarly, could they consider adding financial adjudication language to the Su…" at bounding box center [784, 213] width 405 height 35
drag, startPoint x: 587, startPoint y: 178, endPoint x: 676, endPoint y: 363, distance: 205.3
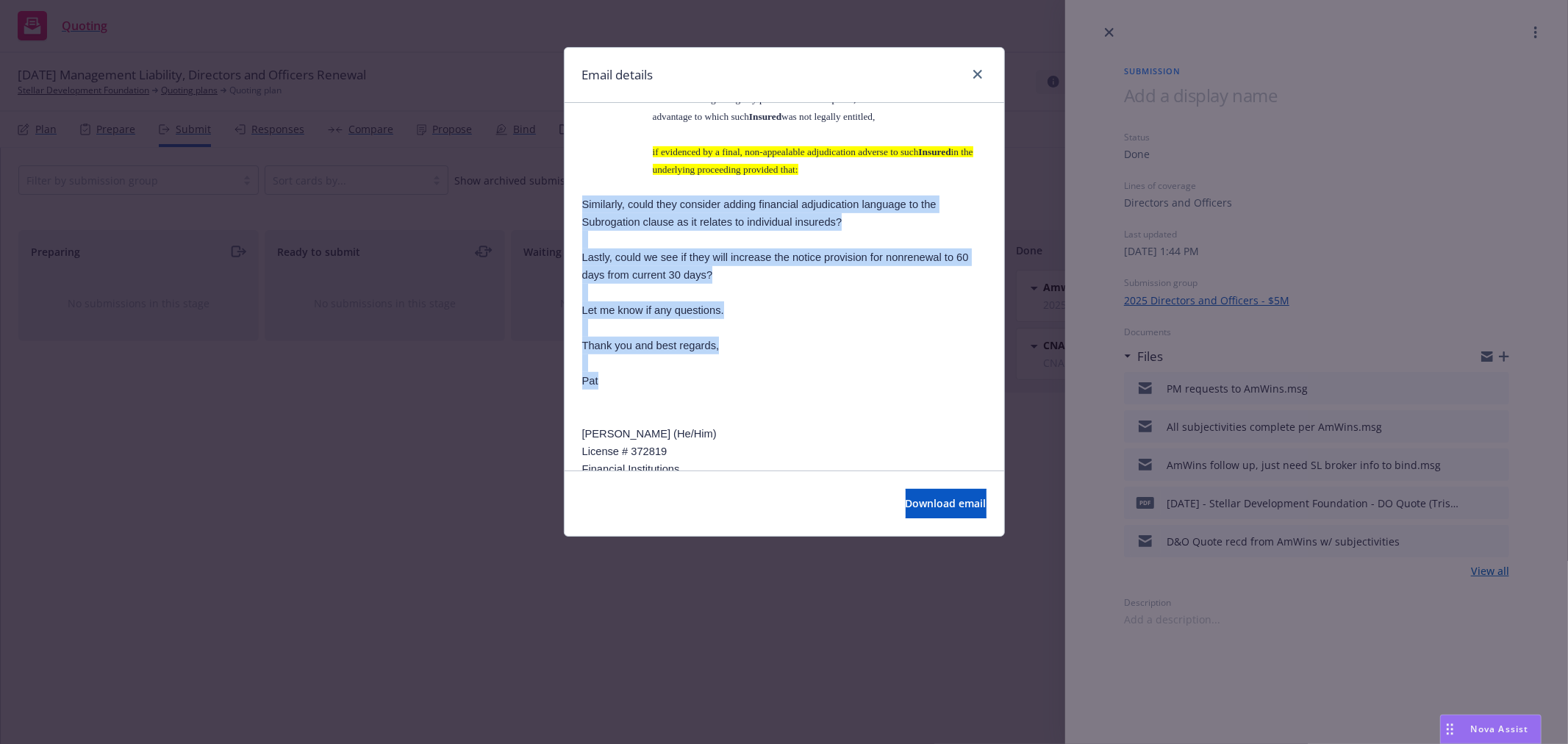
click at [676, 372] on p "Pat" at bounding box center [784, 381] width 405 height 18
drag, startPoint x: 676, startPoint y: 365, endPoint x: 562, endPoint y: 153, distance: 240.7
click at [554, 155] on div "Email details RE: Stellar Development Foundation D&O 8/20/25 renewal Monday, Au…" at bounding box center [784, 372] width 1568 height 744
click at [647, 259] on span "Lastly, could we see if they will increase the notice provision for nonrenewal …" at bounding box center [776, 267] width 387 height 30
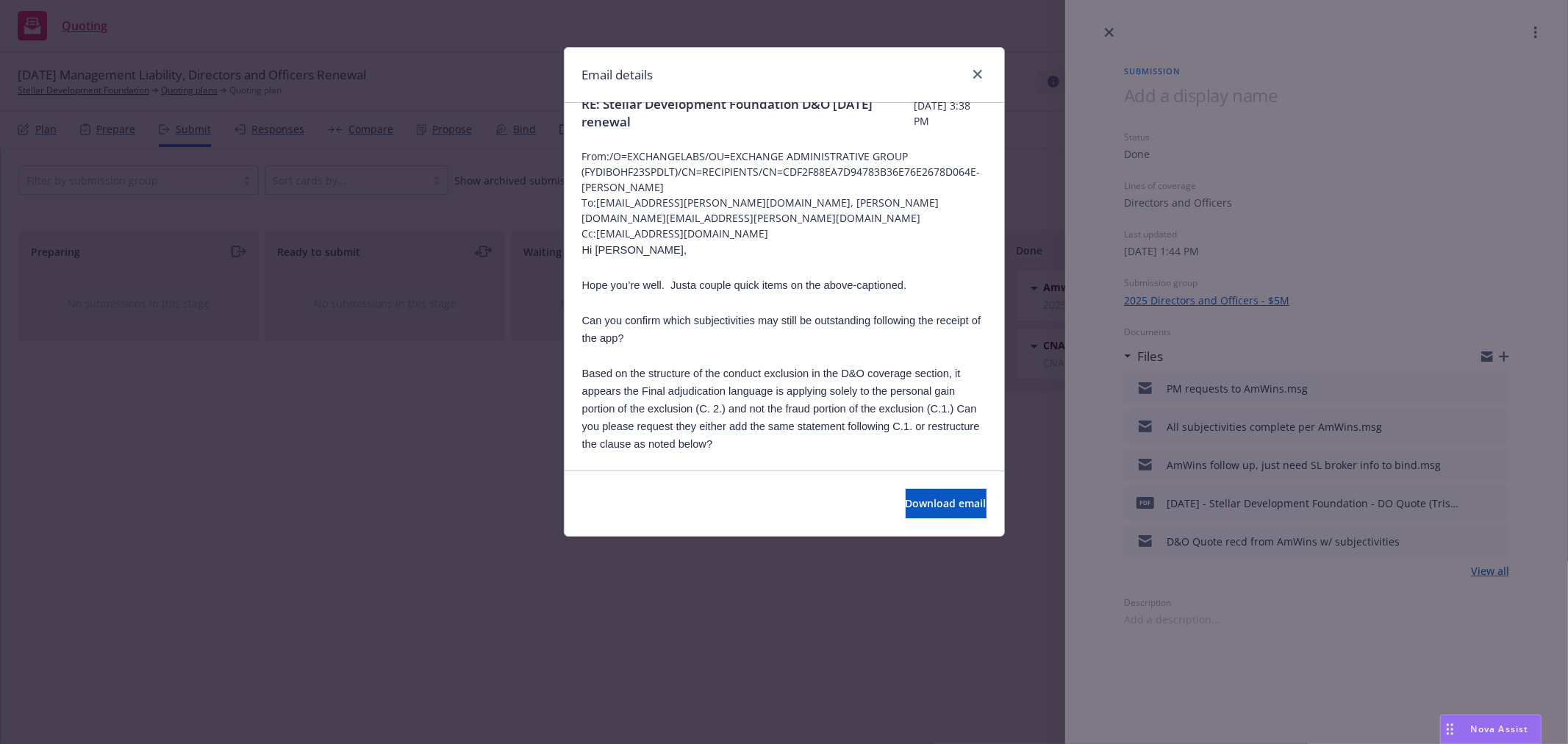
scroll to position [0, 0]
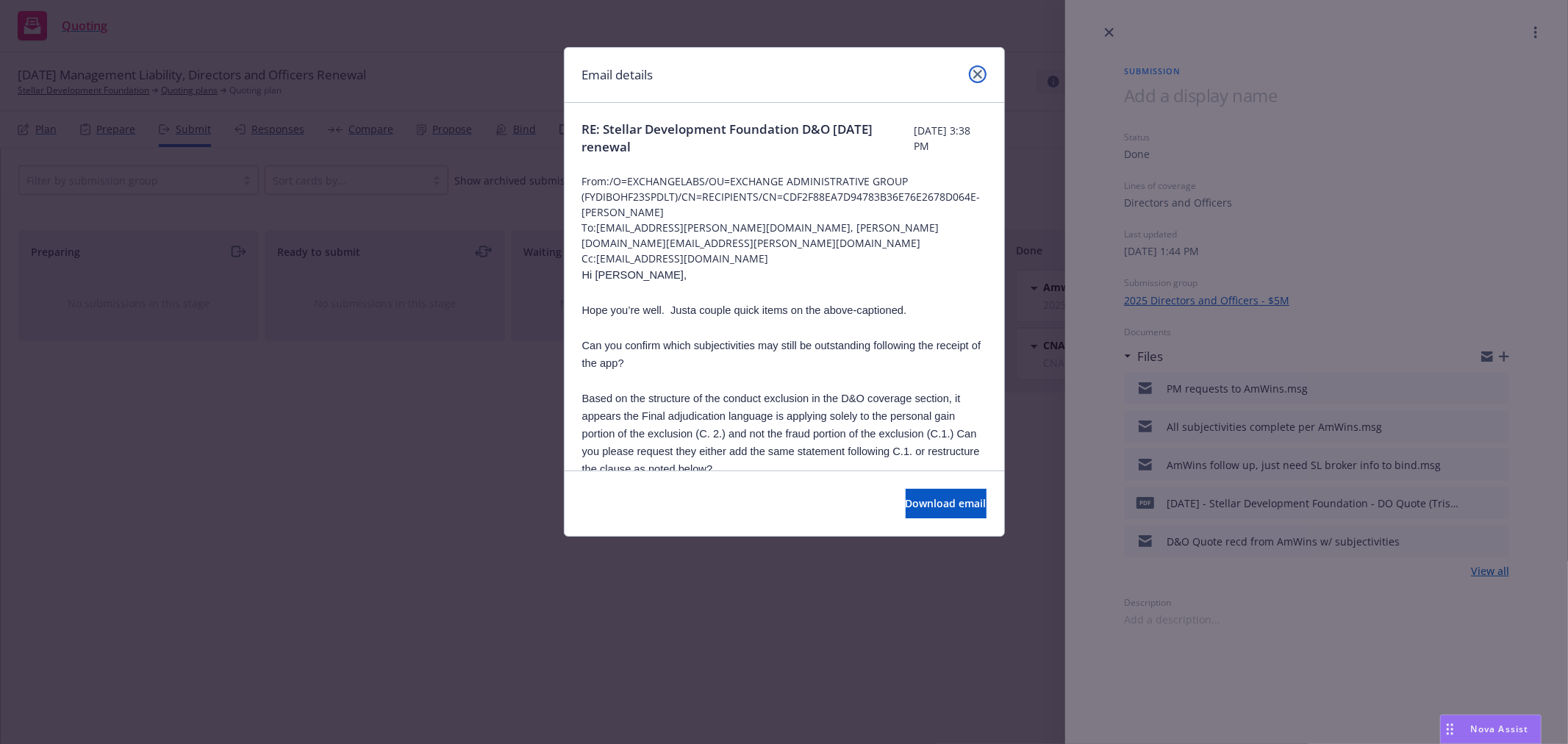
click at [973, 70] on icon "close" at bounding box center [977, 74] width 9 height 9
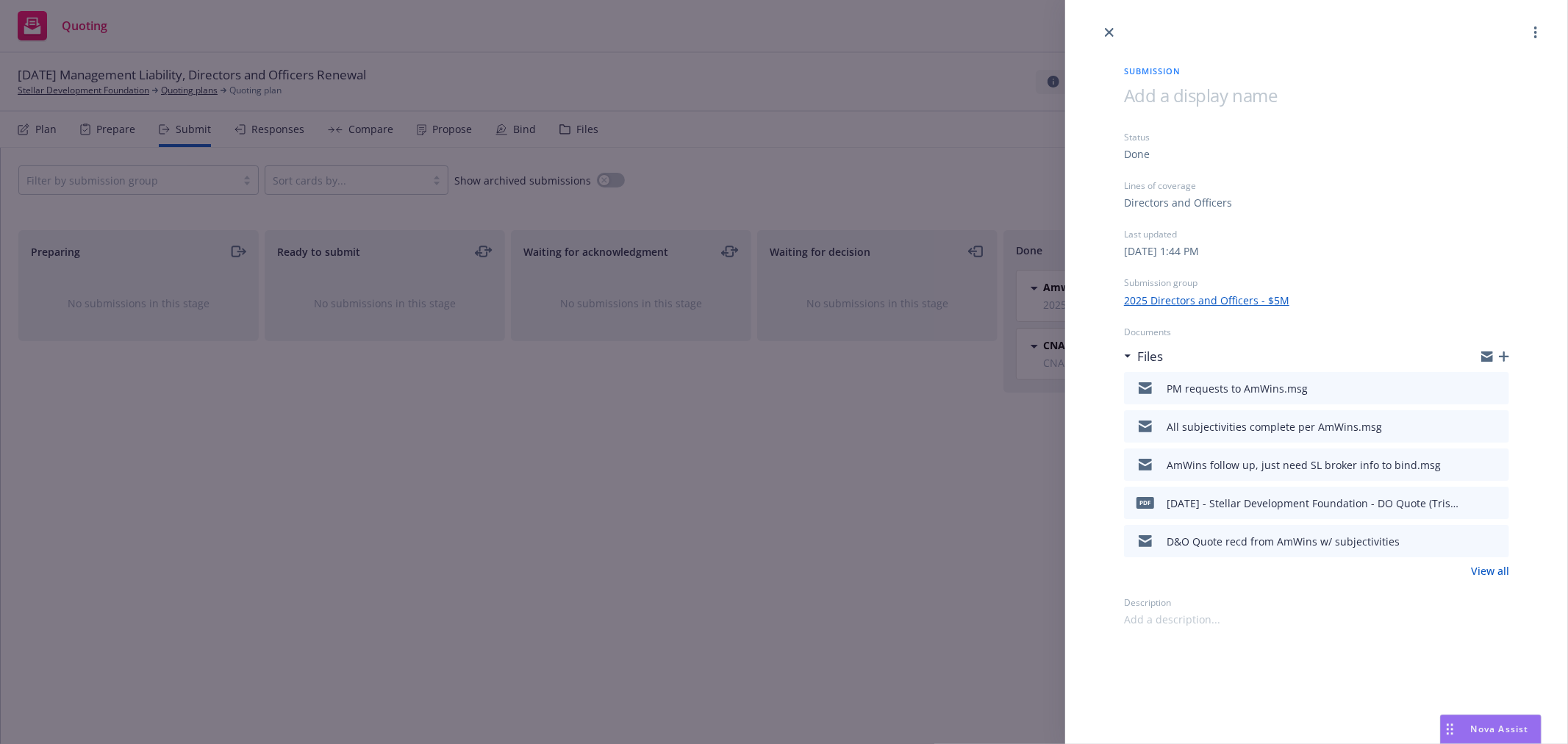
click at [900, 93] on div "Submission Status Done Lines of coverage Directors and Officers Last updated We…" at bounding box center [784, 372] width 1568 height 744
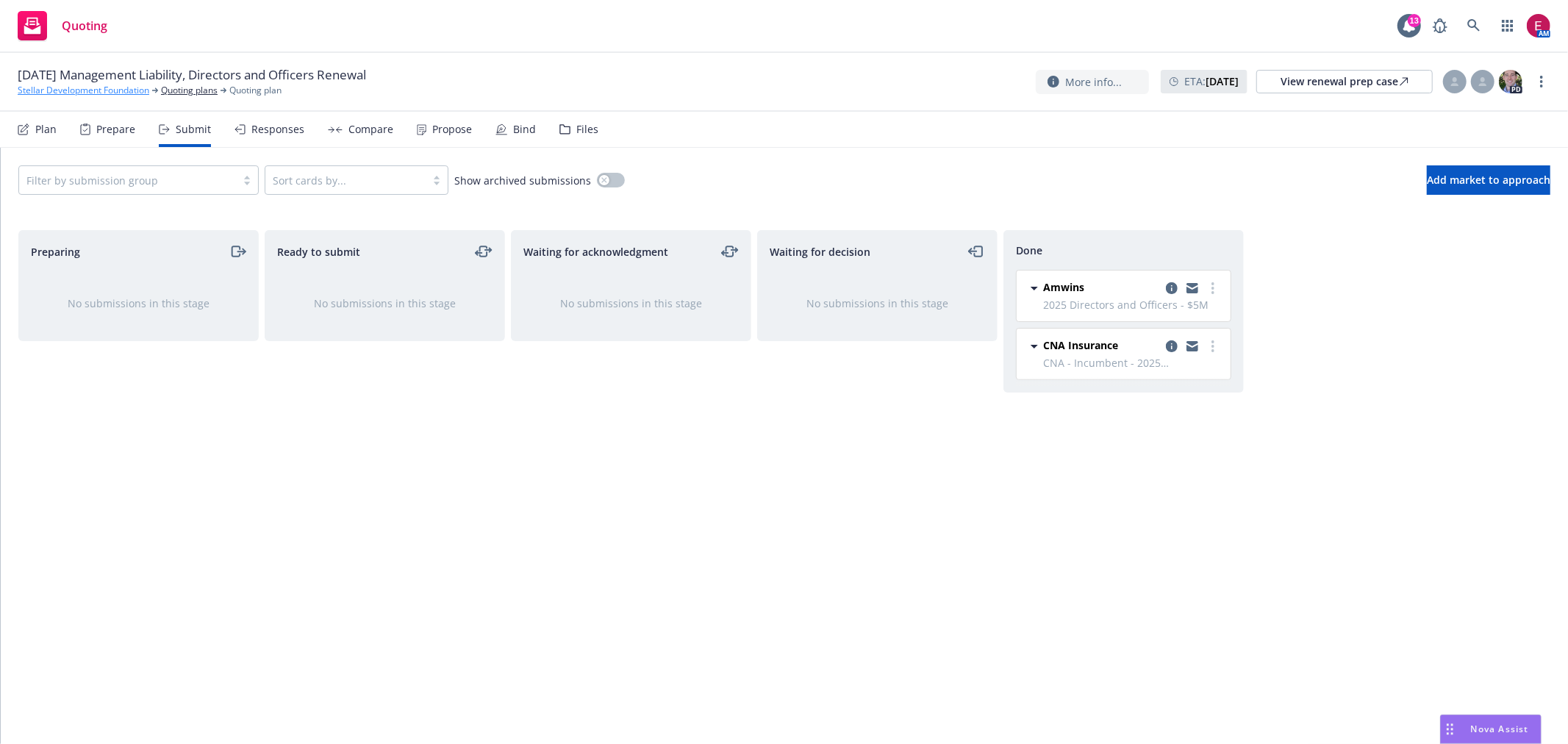
click at [117, 92] on link "Stellar Development Foundation" at bounding box center [84, 90] width 131 height 13
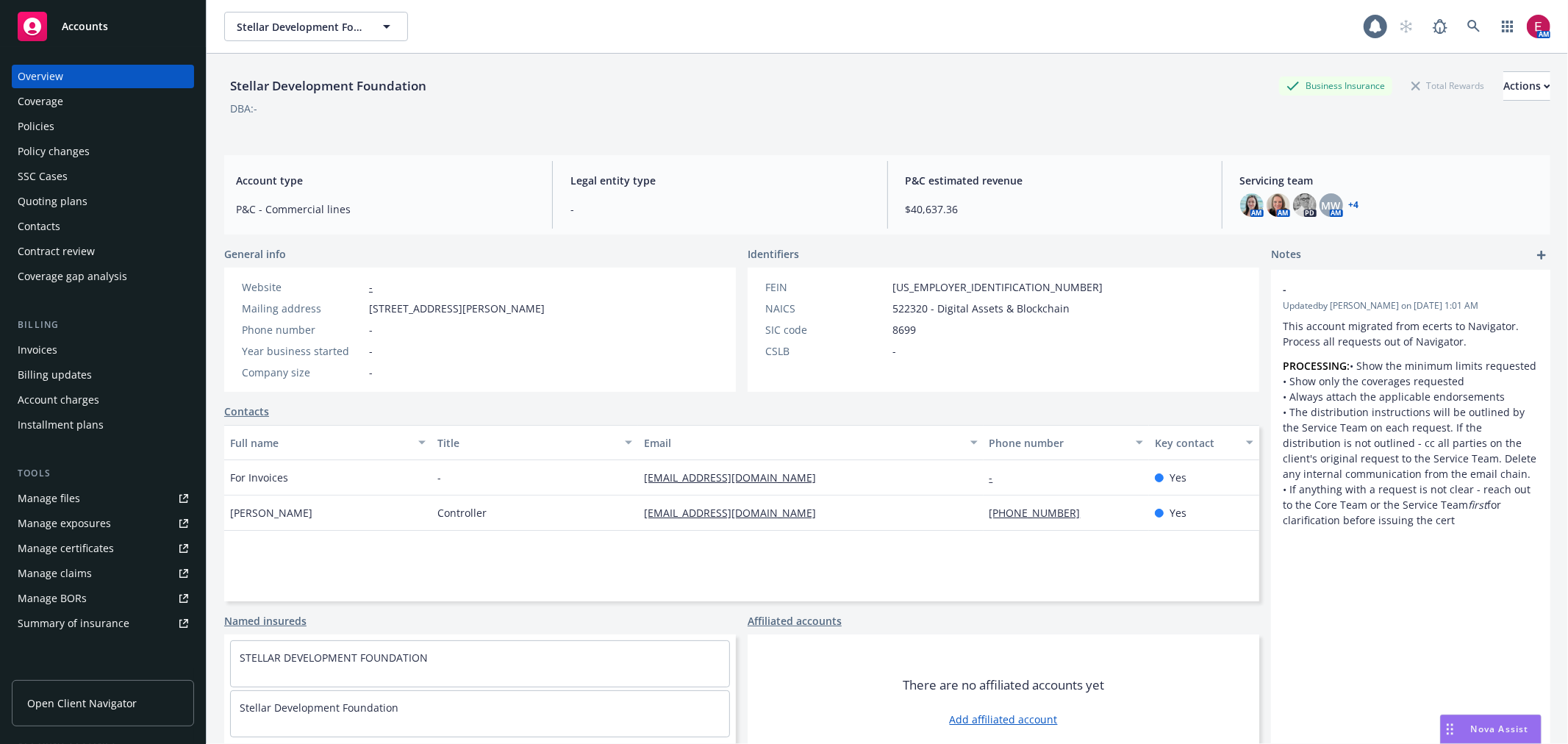
click at [95, 114] on div "Policies" at bounding box center [103, 126] width 171 height 24
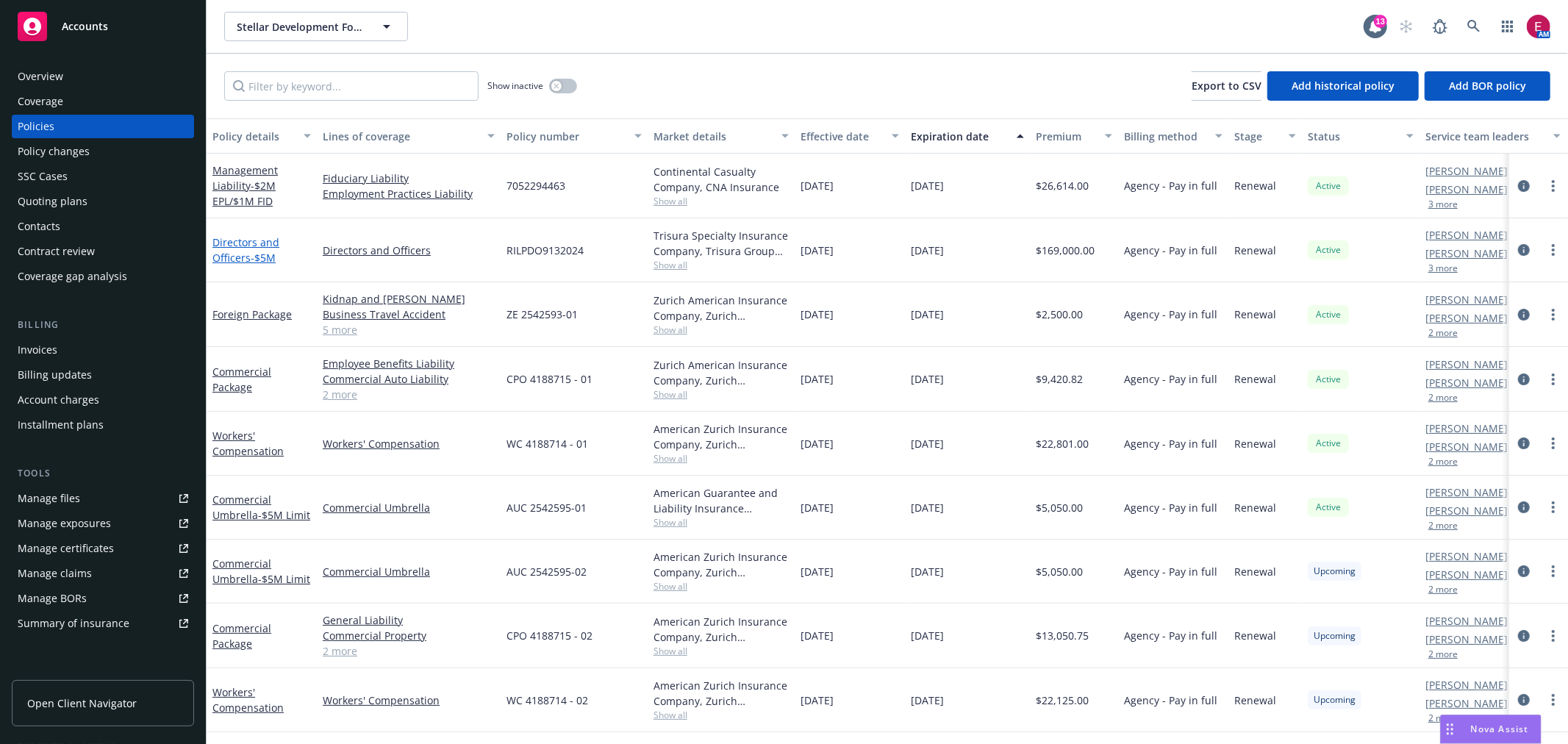
click at [255, 245] on link "Directors and Officers - $5M" at bounding box center [246, 251] width 67 height 30
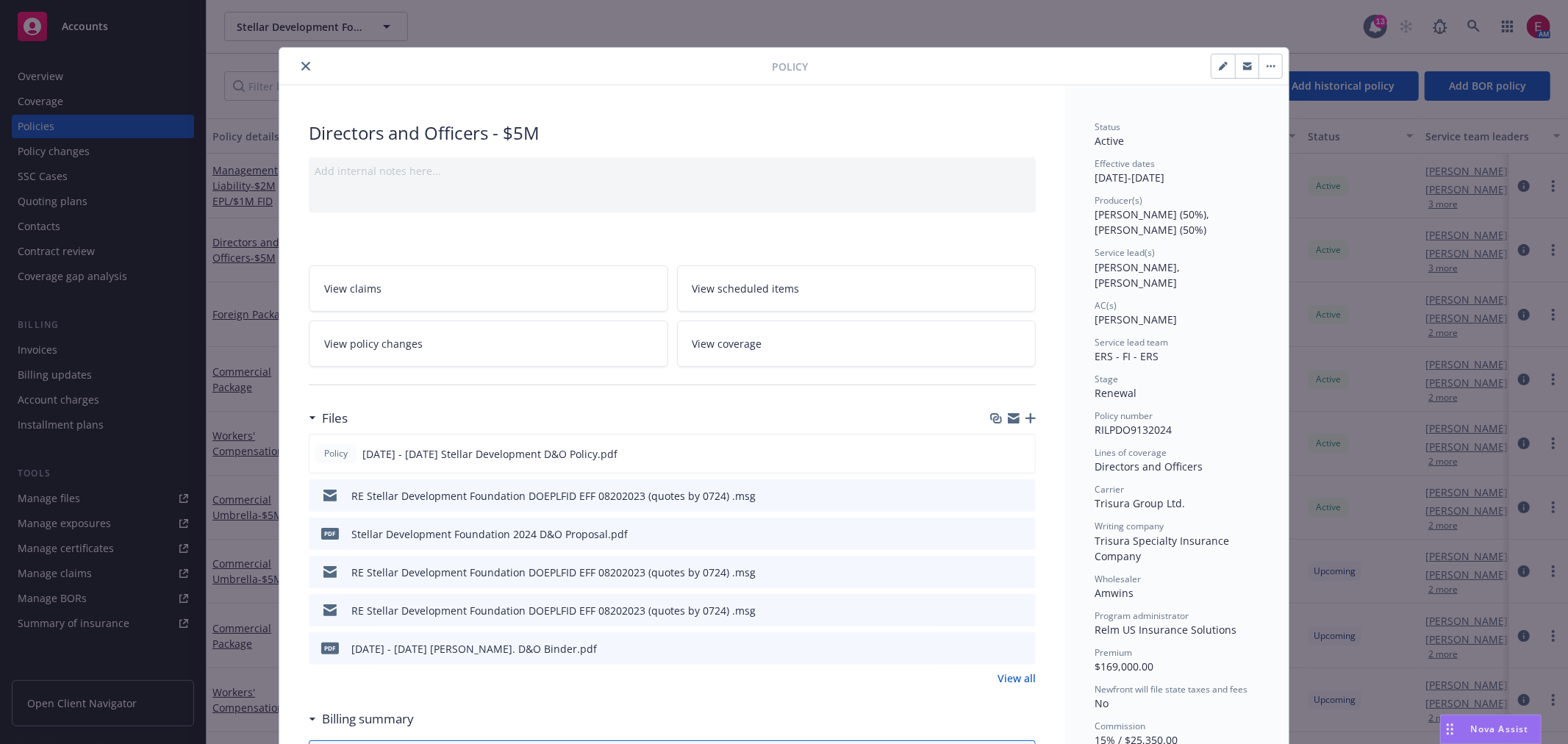
click at [1489, 394] on div "Policy Directors and Officers - $5M Add internal notes here... View claims View…" at bounding box center [784, 372] width 1568 height 744
click at [301, 69] on icon "close" at bounding box center [305, 66] width 9 height 9
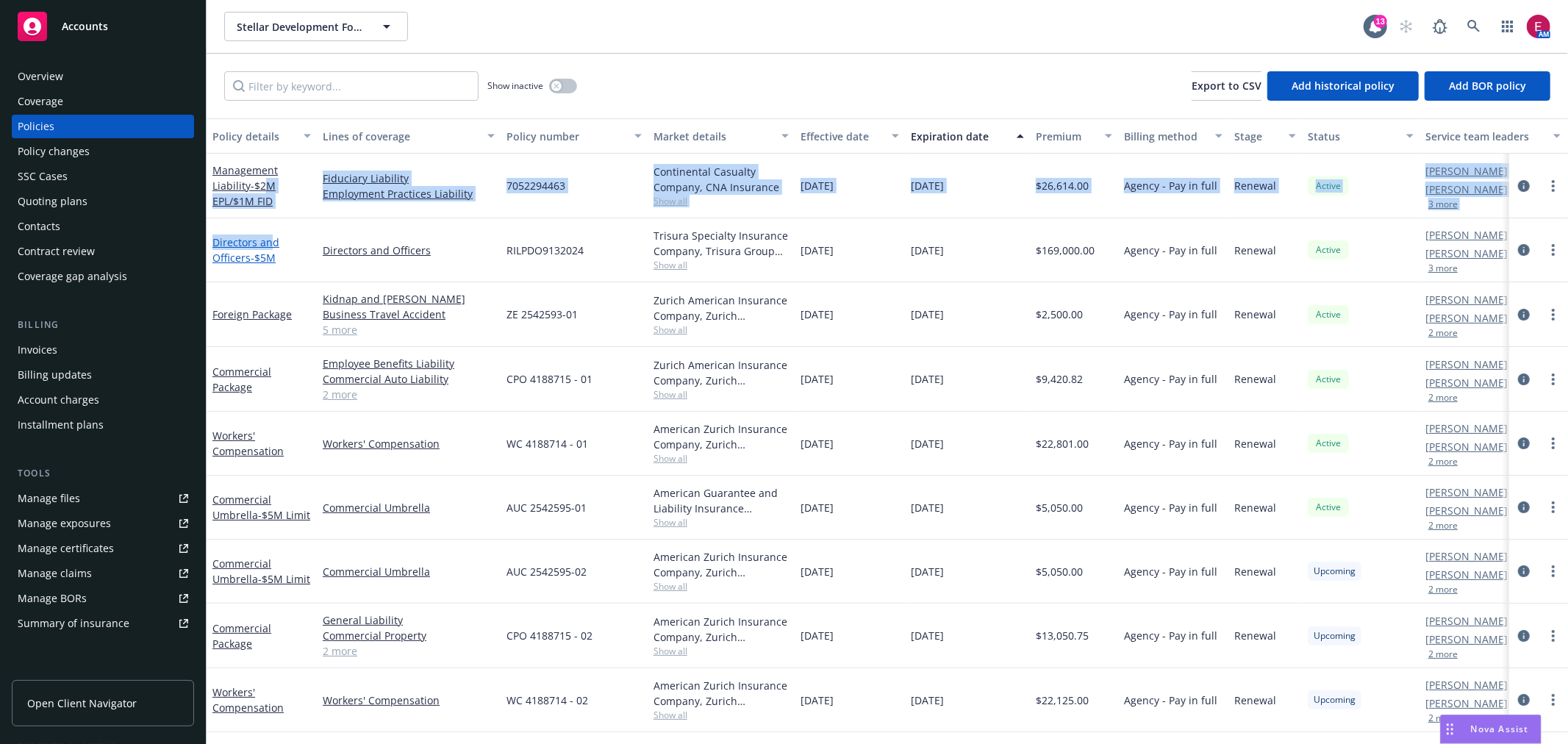
drag, startPoint x: 270, startPoint y: 185, endPoint x: 270, endPoint y: 234, distance: 49.0
click at [270, 234] on div "Management Liability - $2M EPL/$1M FID Fiduciary Liability Employment Practices…" at bounding box center [916, 477] width 1419 height 648
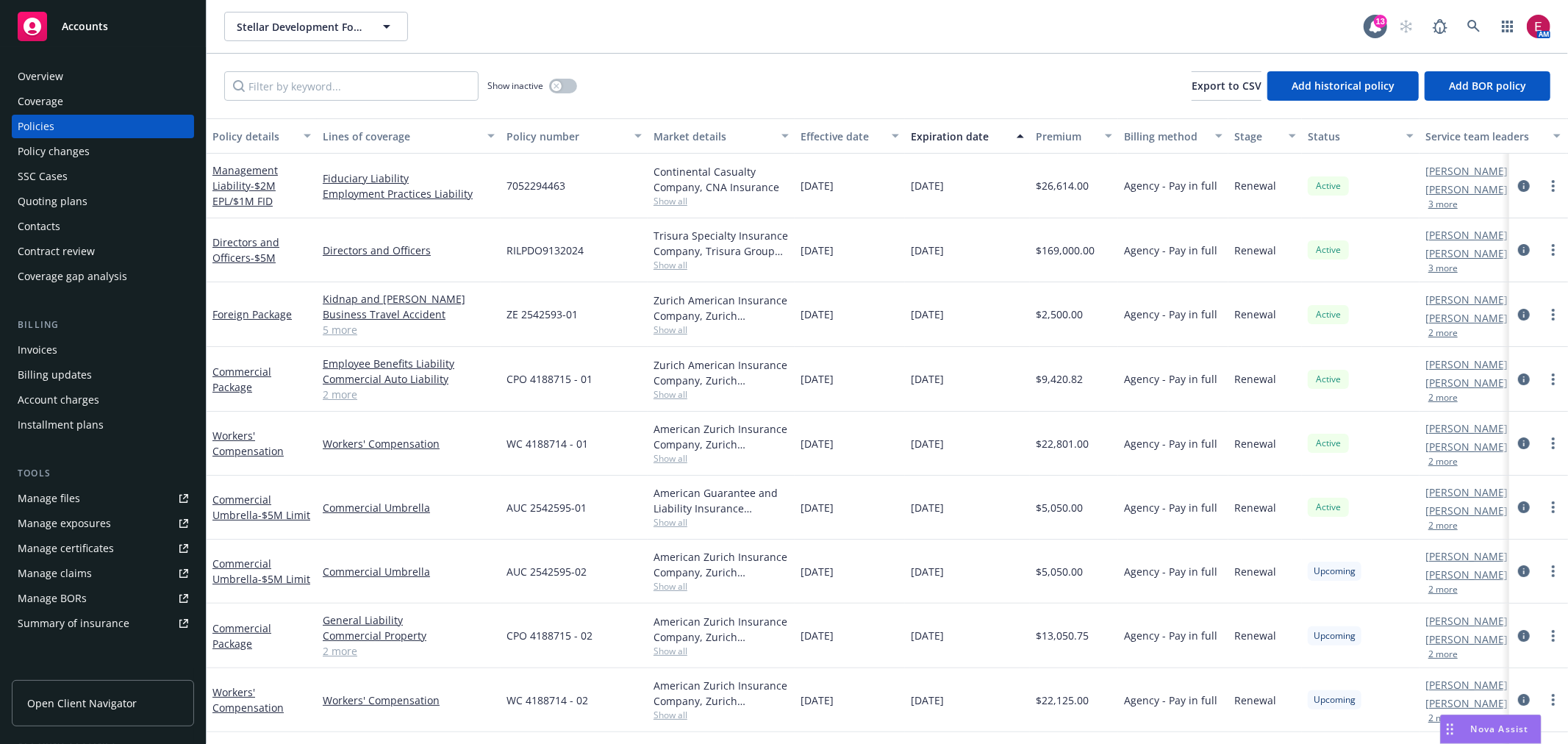
click at [287, 225] on div "Directors and Officers - $5M" at bounding box center [261, 251] width 110 height 64
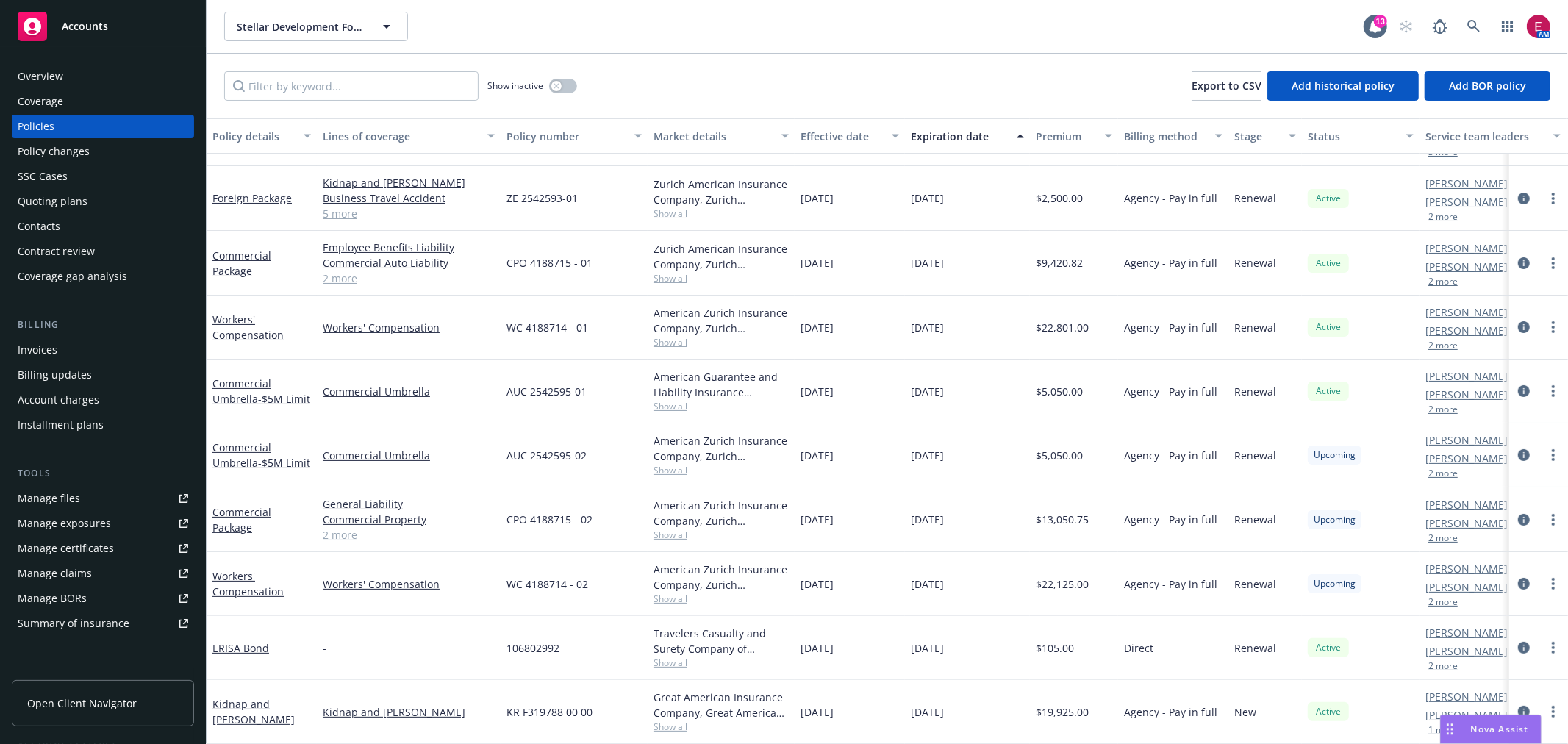
click at [1451, 598] on button "2 more" at bounding box center [1444, 602] width 30 height 9
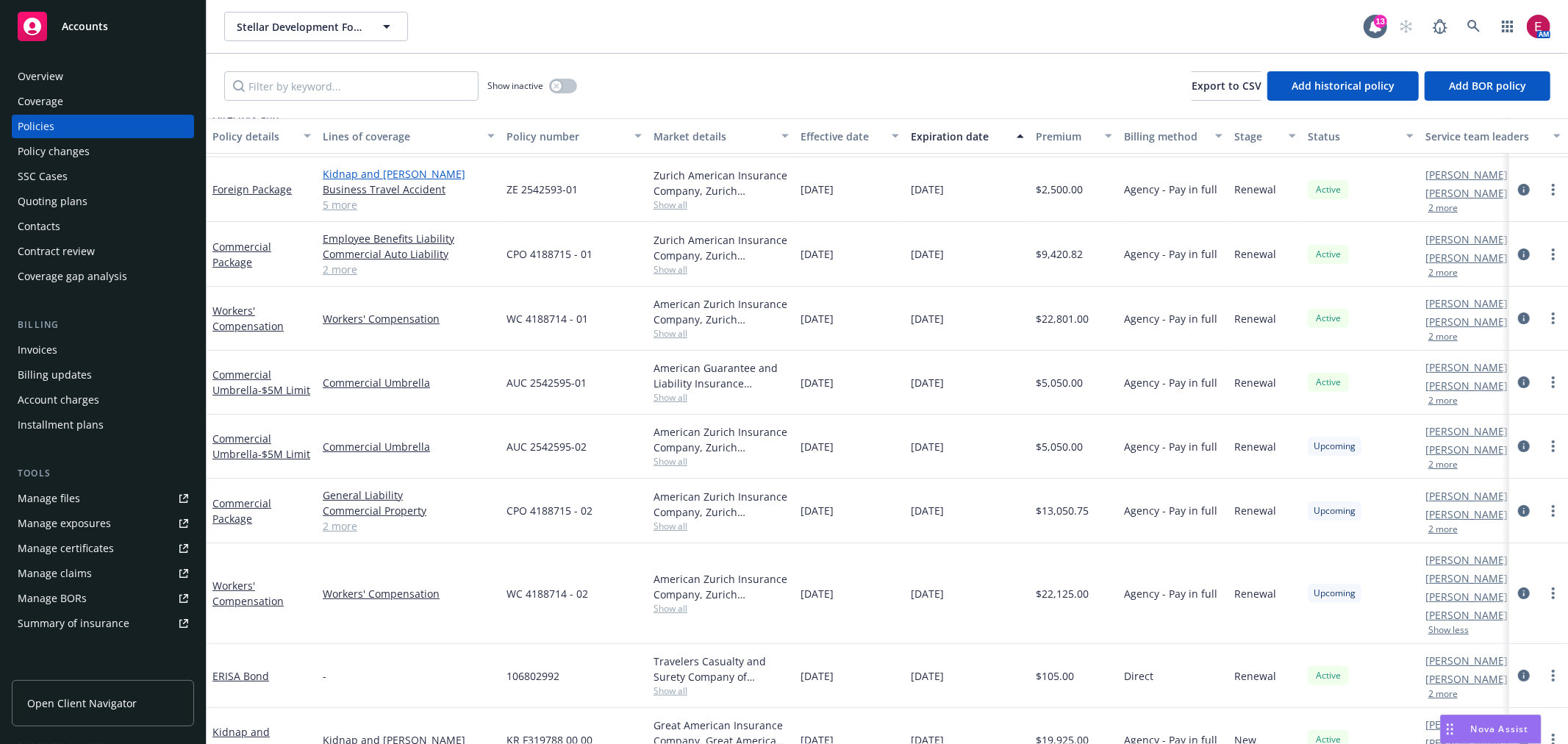
scroll to position [0, 0]
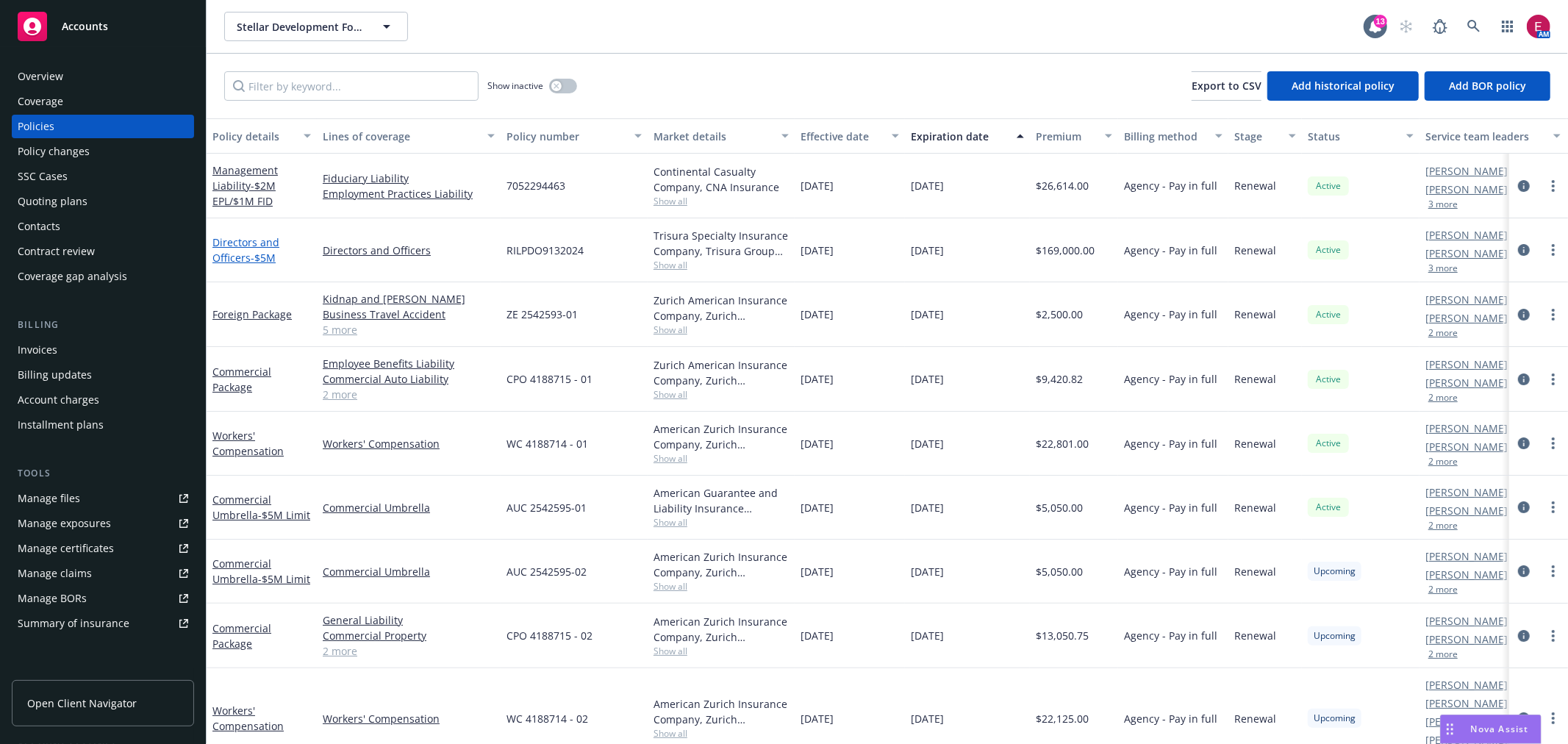
click at [246, 246] on link "Directors and Officers - $5M" at bounding box center [246, 251] width 67 height 30
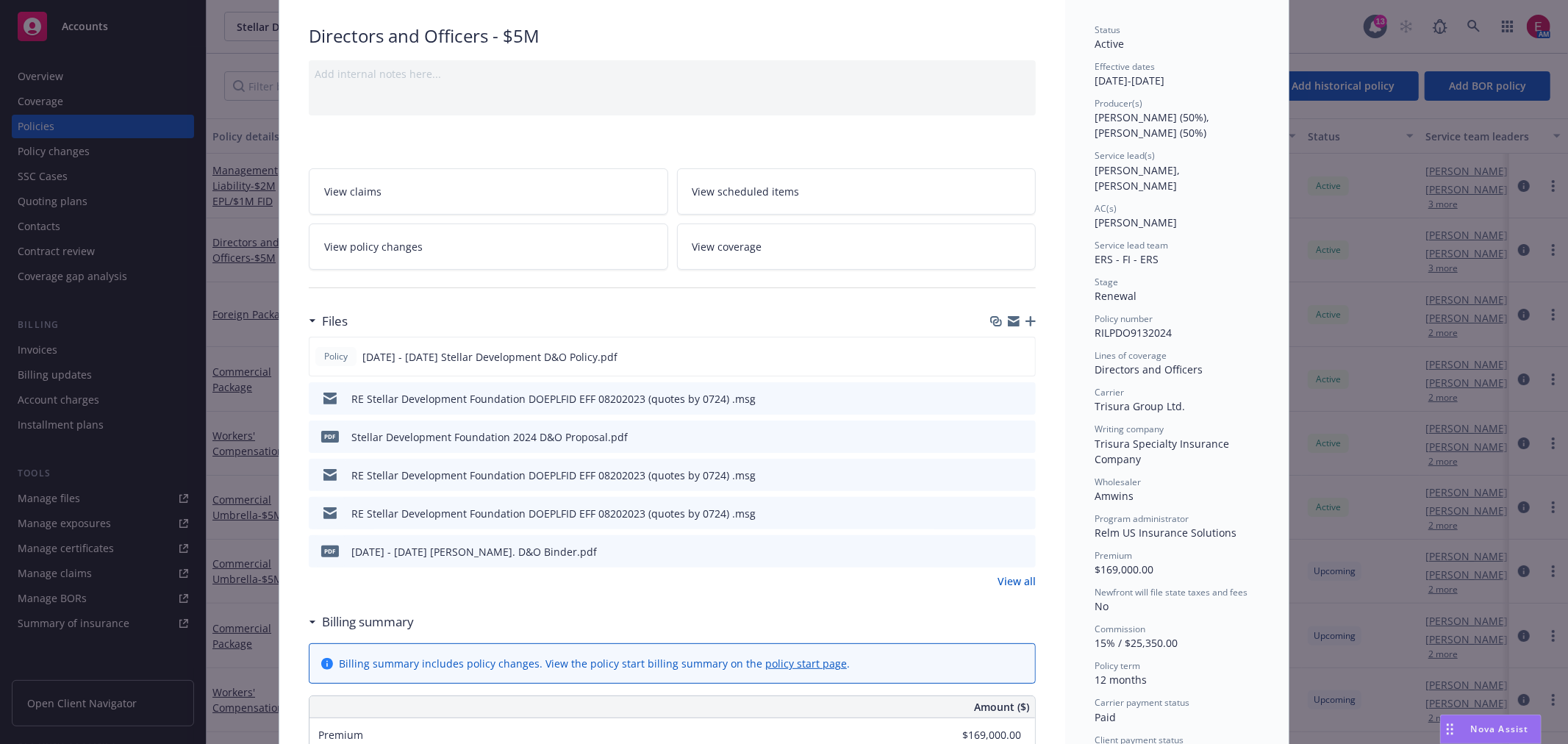
scroll to position [125, 0]
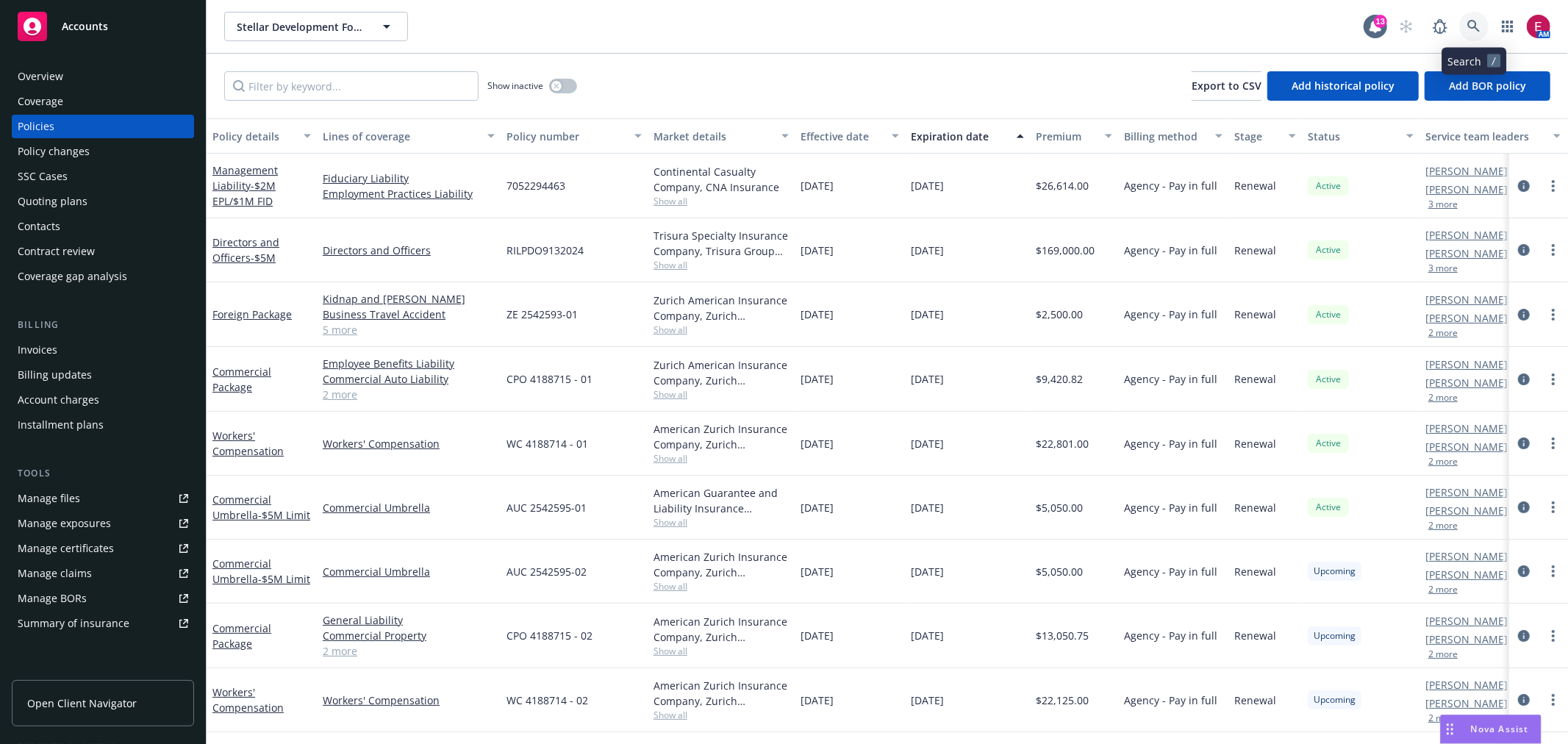
click at [1482, 23] on link at bounding box center [1475, 27] width 30 height 30
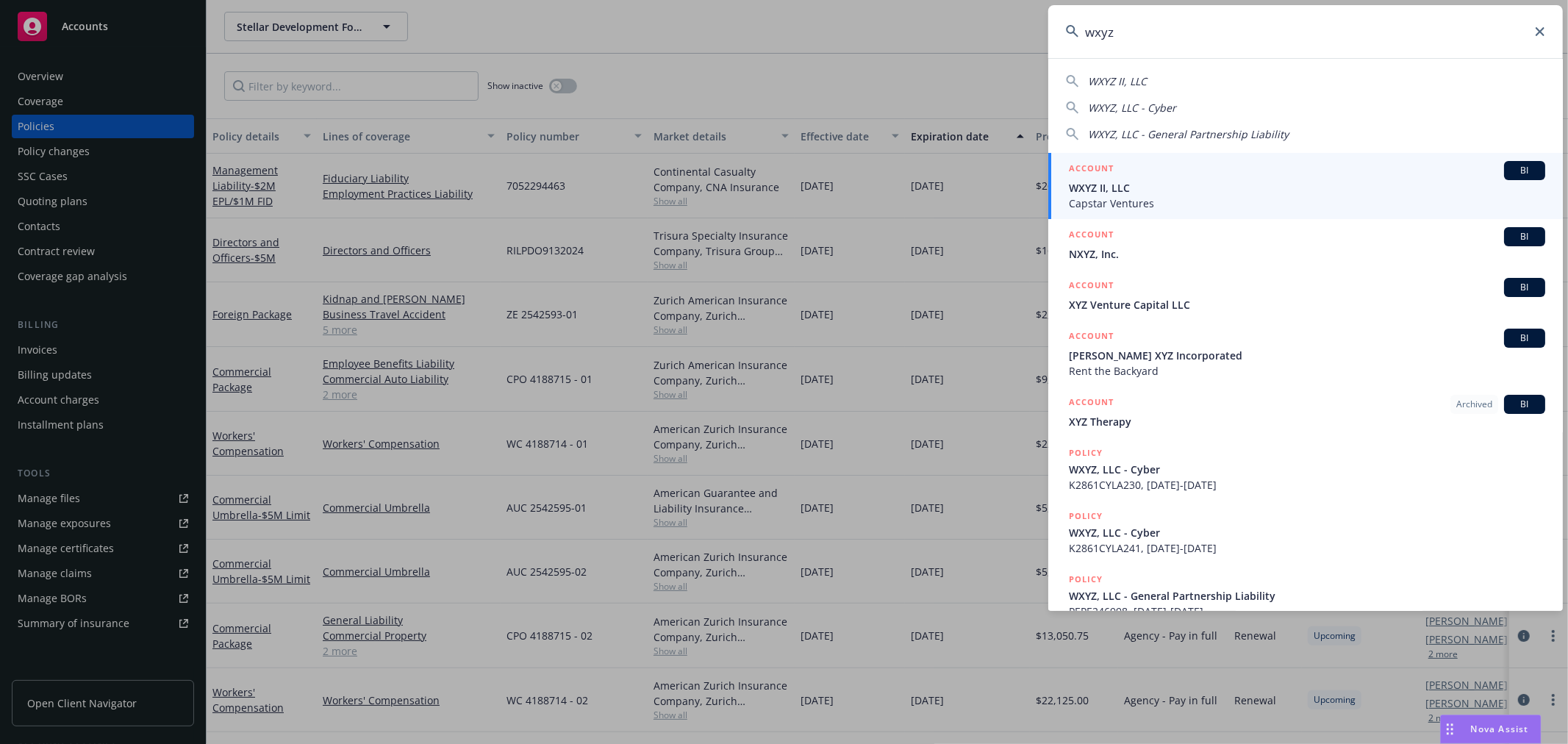
type input "wxyz"
click at [1155, 189] on span "WXYZ II, LLC" at bounding box center [1307, 188] width 476 height 16
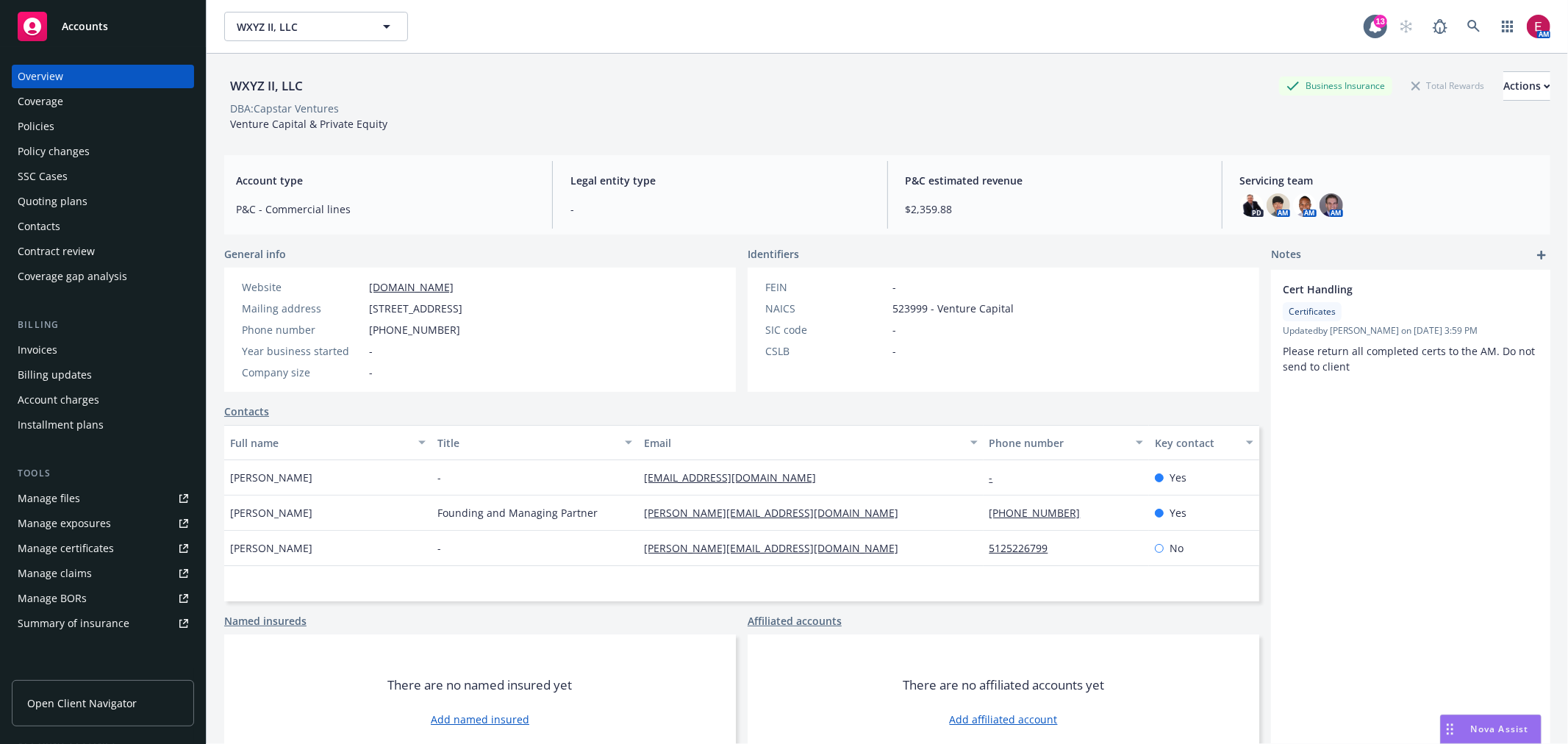
click at [148, 119] on div "Policies" at bounding box center [103, 126] width 171 height 24
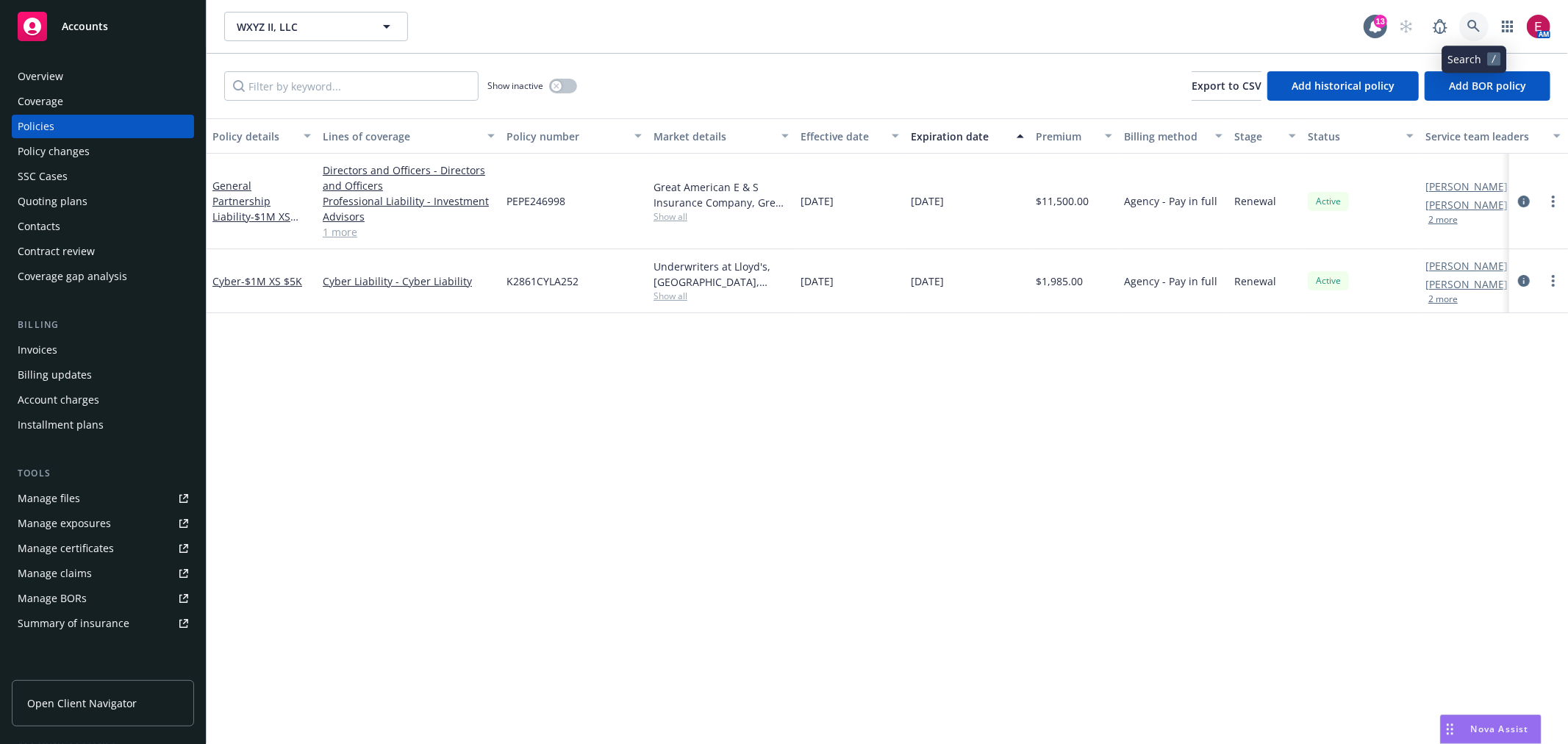
click at [1475, 27] on icon at bounding box center [1474, 26] width 13 height 13
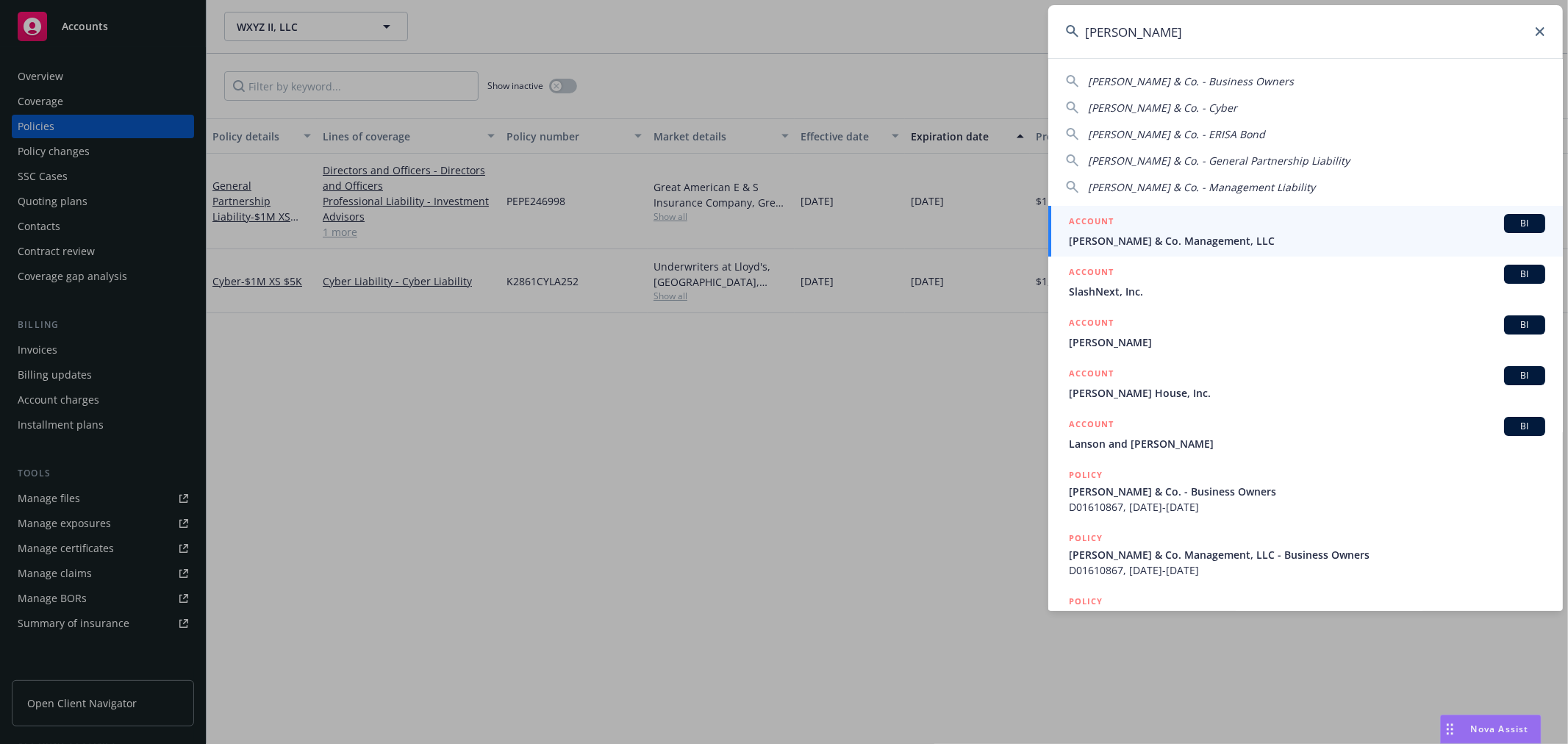
type input "slauson"
click at [1147, 26] on input "slauson" at bounding box center [1306, 31] width 515 height 53
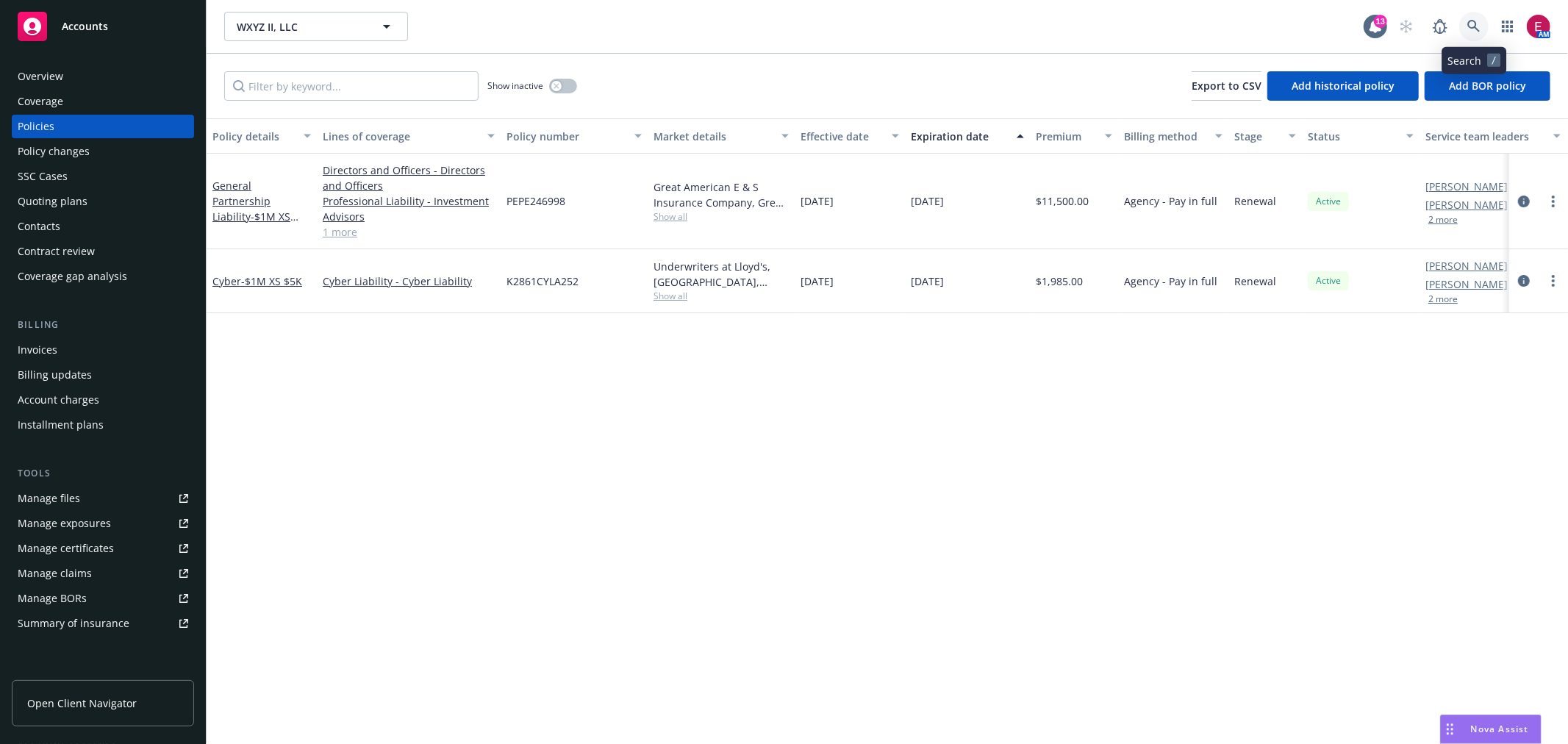
click at [1460, 27] on link at bounding box center [1475, 27] width 30 height 30
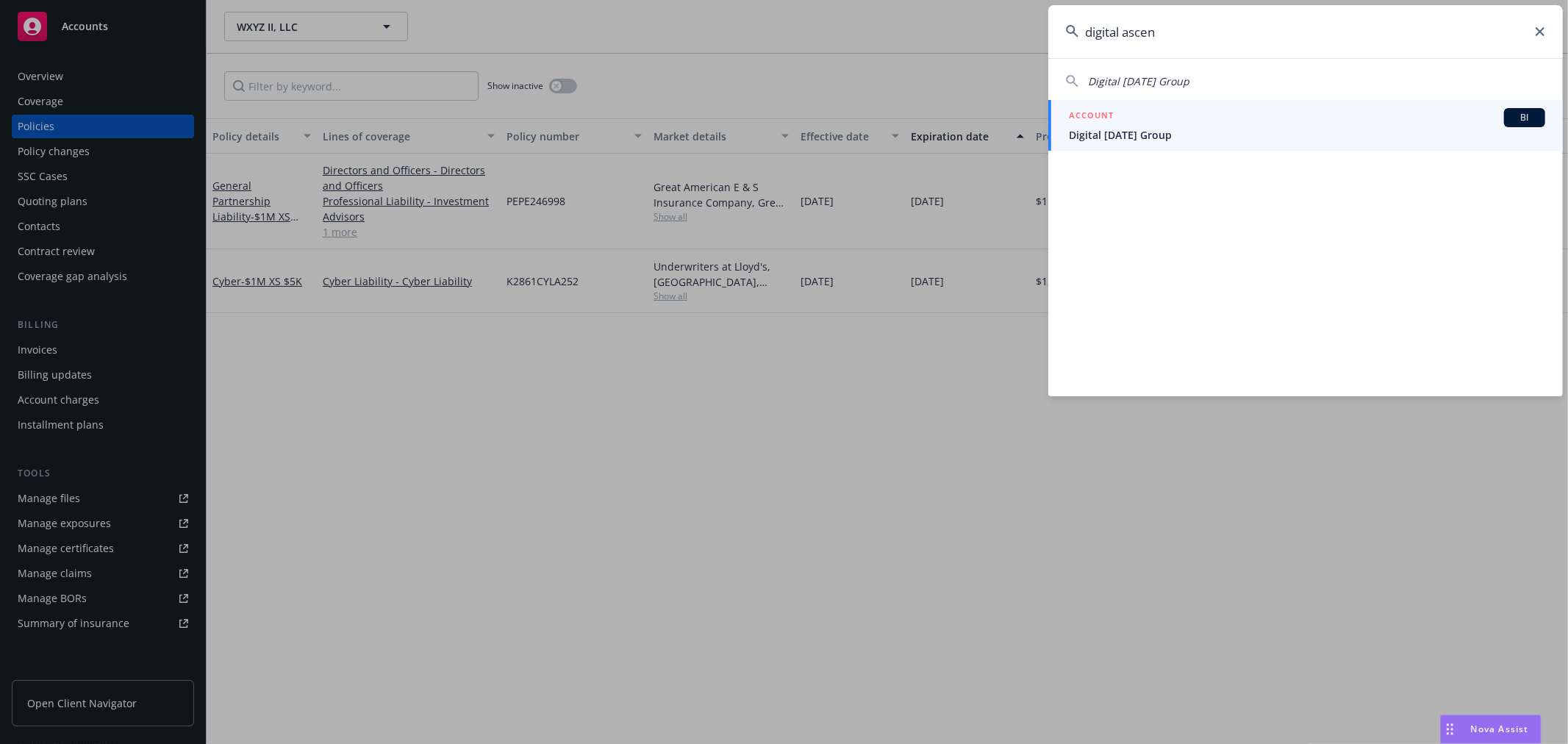
type input "digital ascen"
click at [1198, 108] on div "ACCOUNT BI" at bounding box center [1307, 117] width 476 height 19
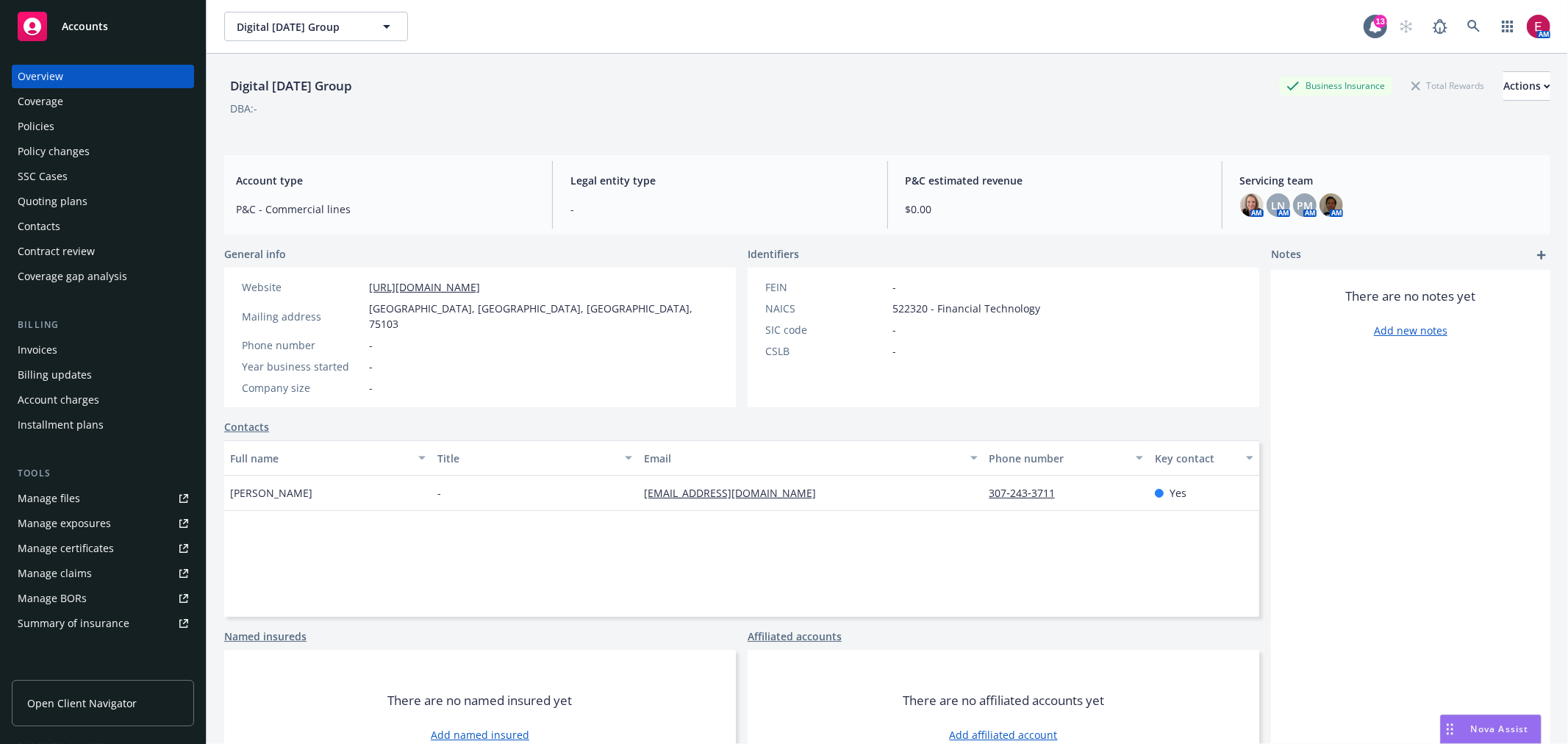
click at [95, 139] on div "Policy changes" at bounding box center [103, 151] width 171 height 24
click at [92, 122] on div "Policies" at bounding box center [103, 126] width 171 height 24
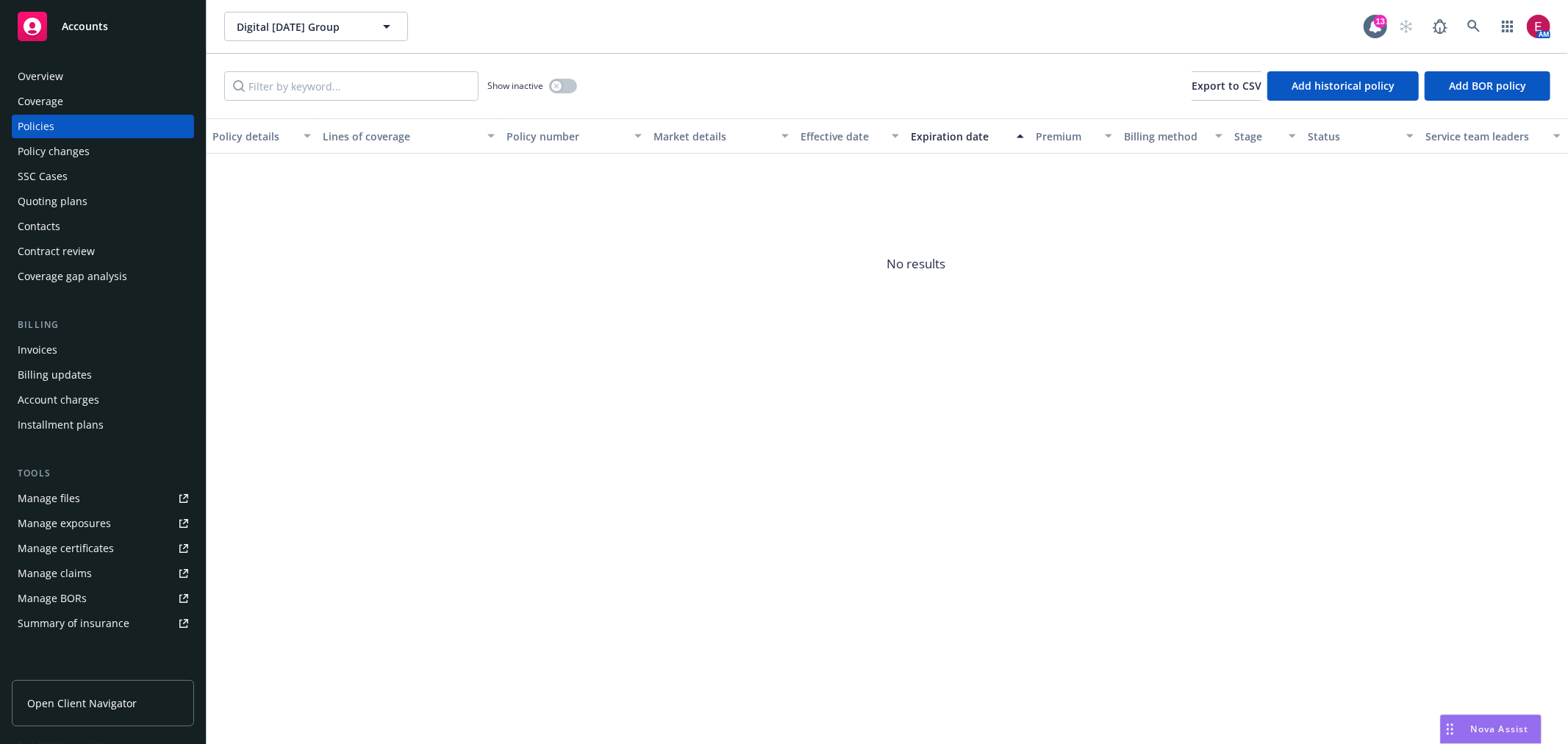
click at [88, 500] on link "Manage files" at bounding box center [102, 498] width 182 height 24
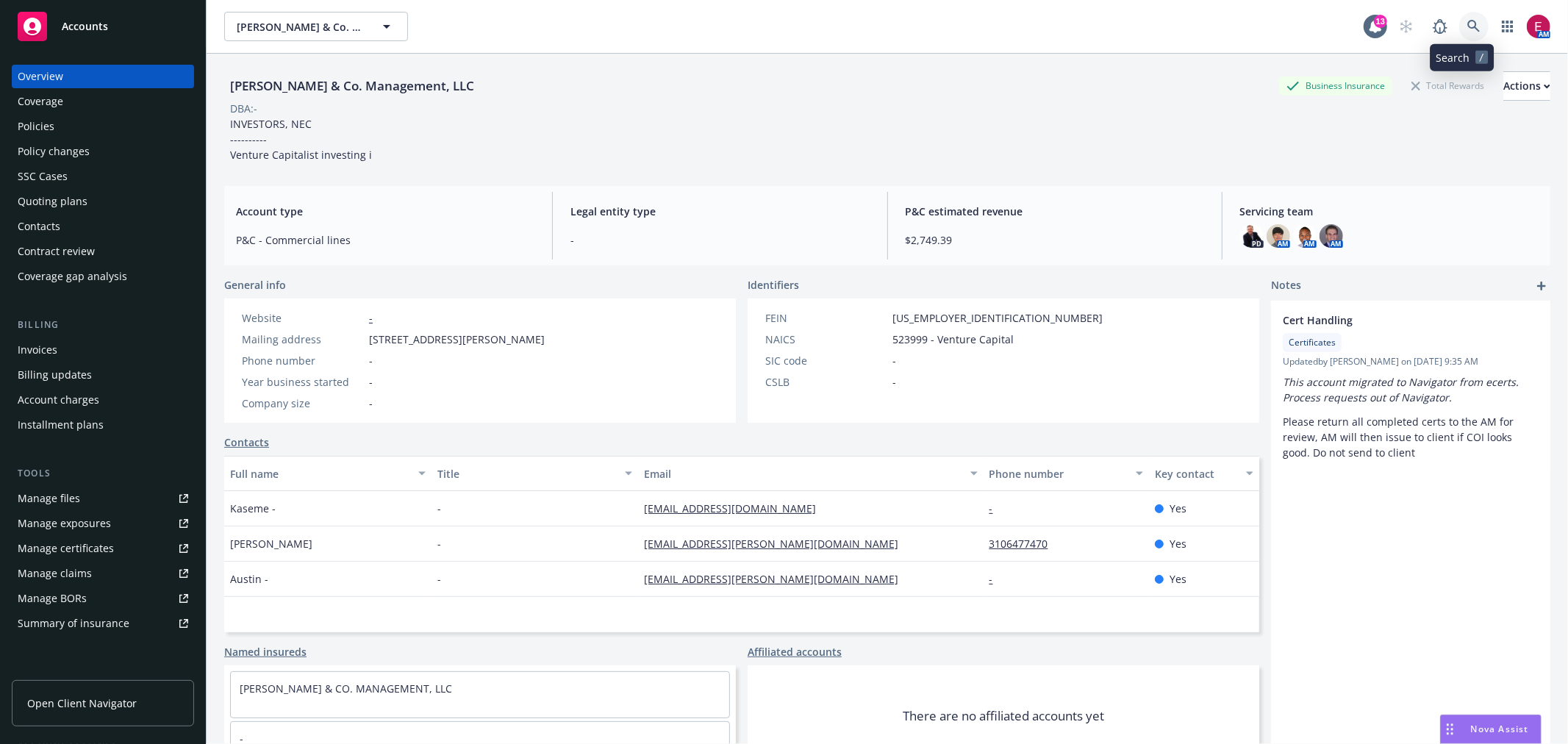
click at [1468, 23] on icon at bounding box center [1474, 26] width 13 height 13
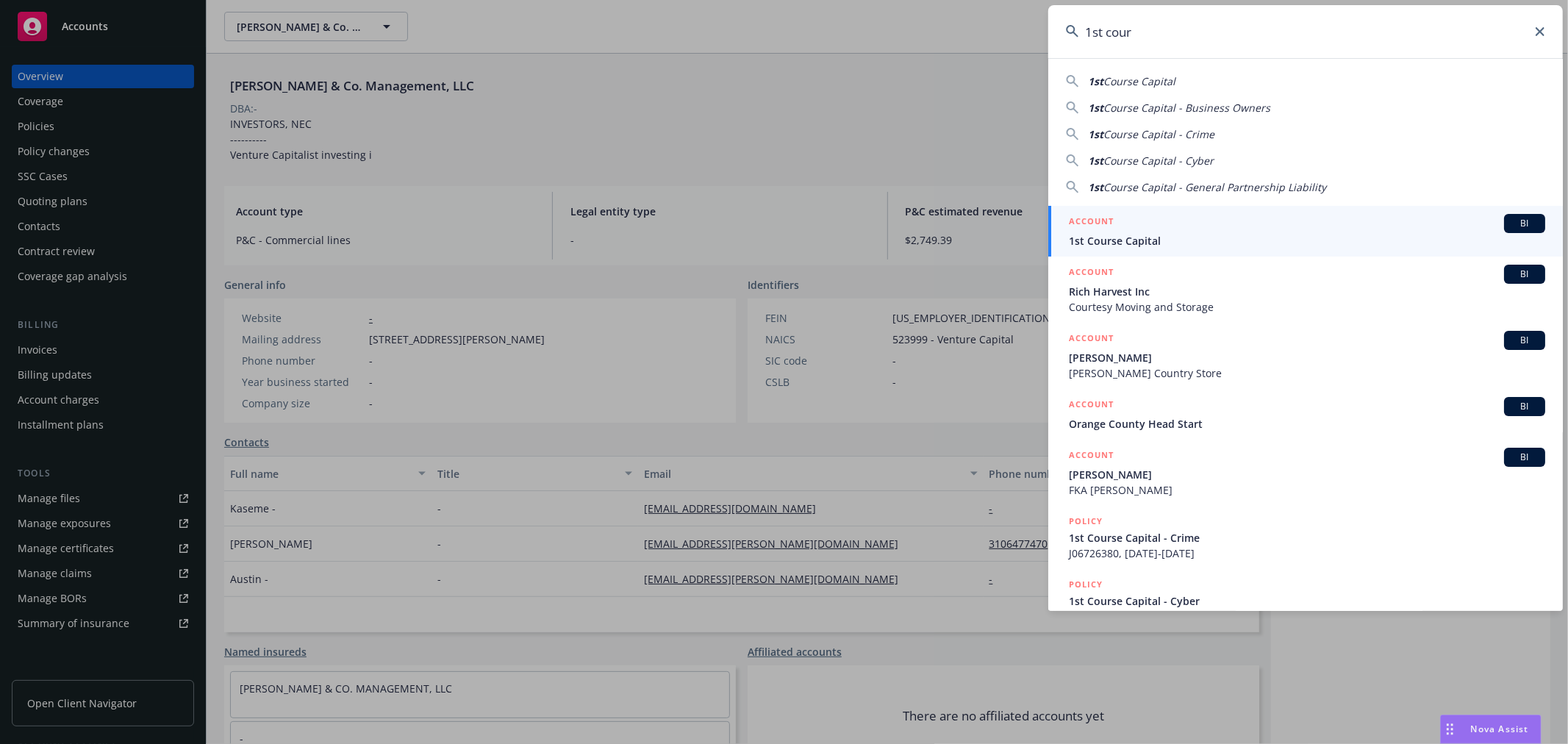
type input "1st cour"
click at [1215, 240] on span "1st Course Capital" at bounding box center [1307, 241] width 476 height 16
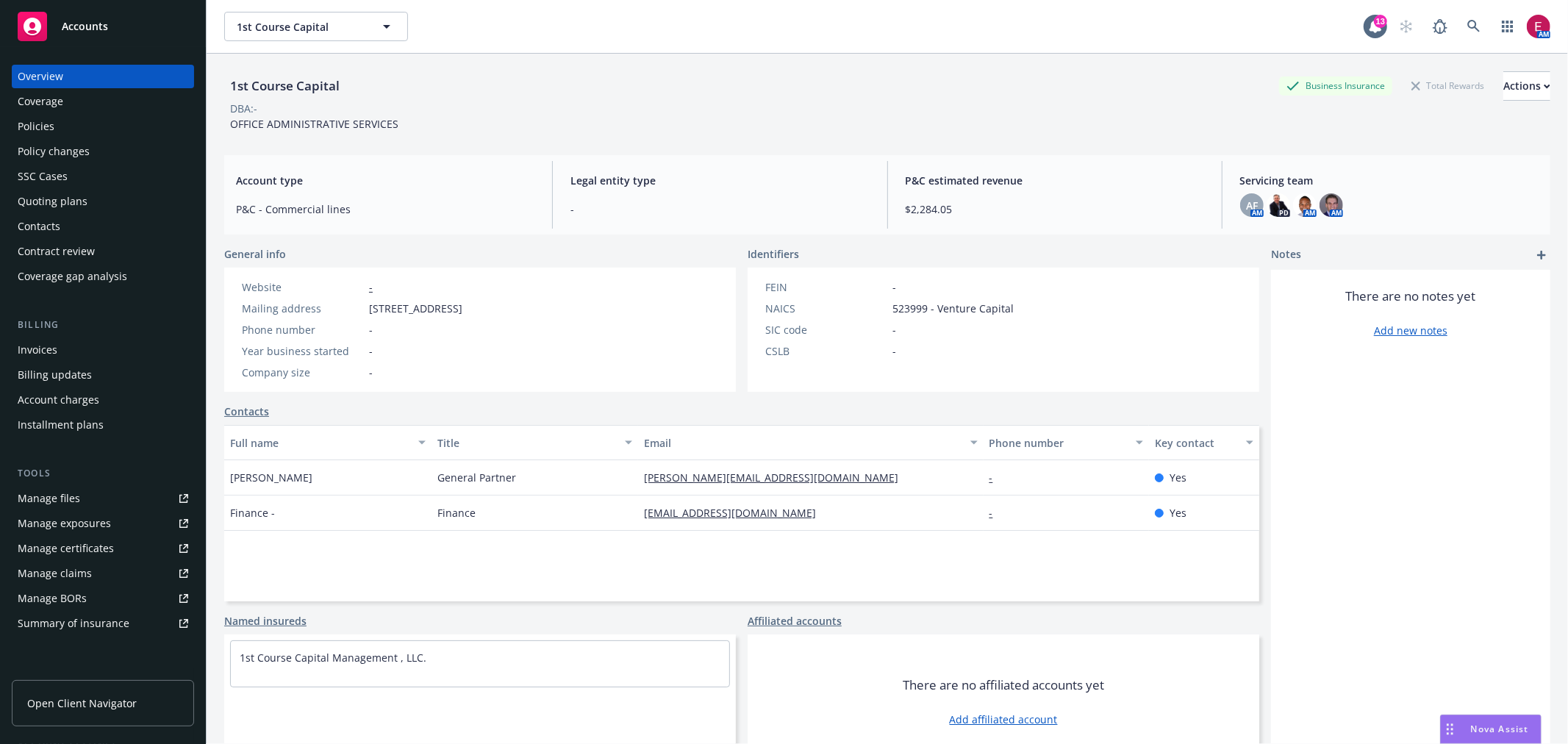
click at [103, 112] on div "Coverage" at bounding box center [103, 101] width 171 height 24
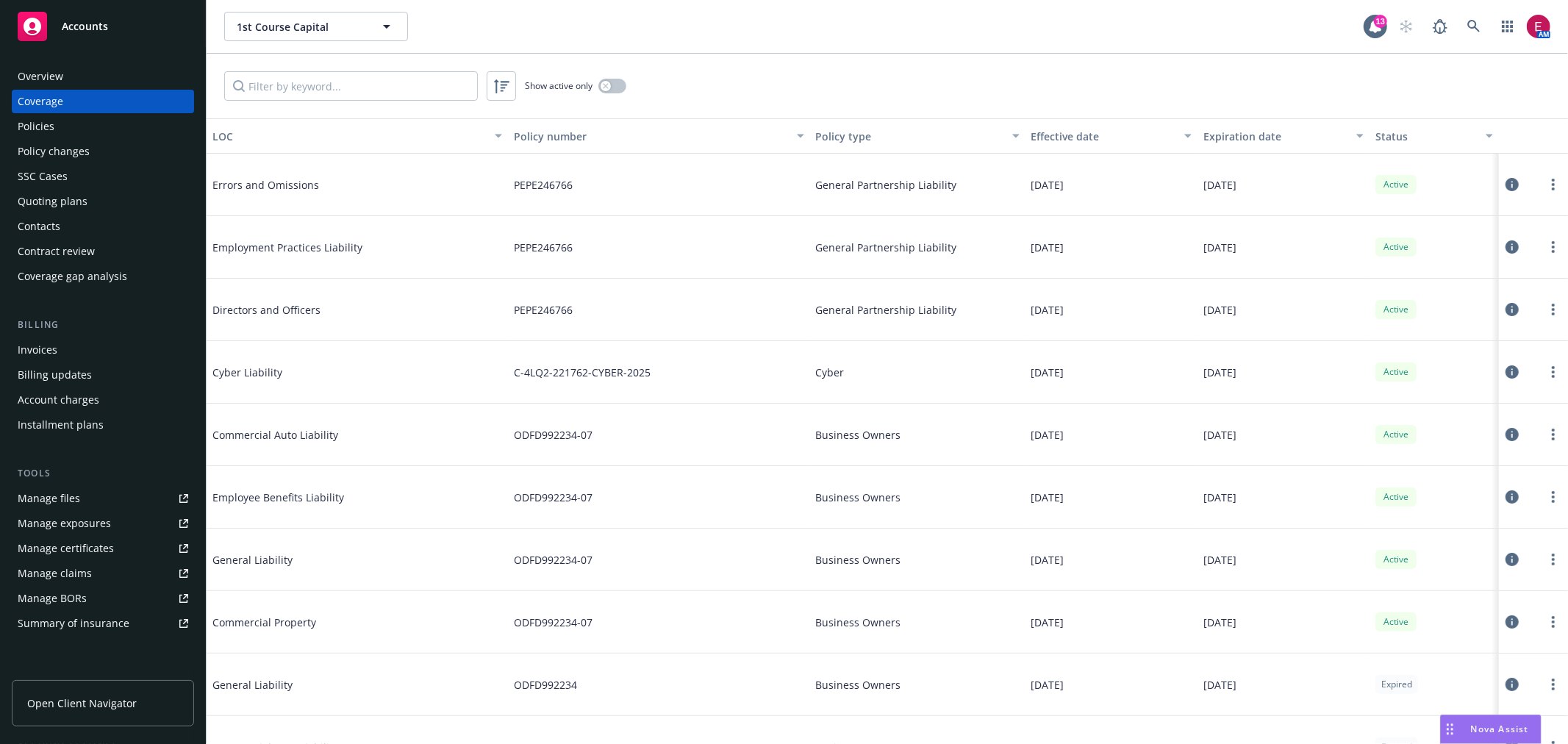
click at [16, 123] on link "Policies" at bounding box center [102, 126] width 182 height 24
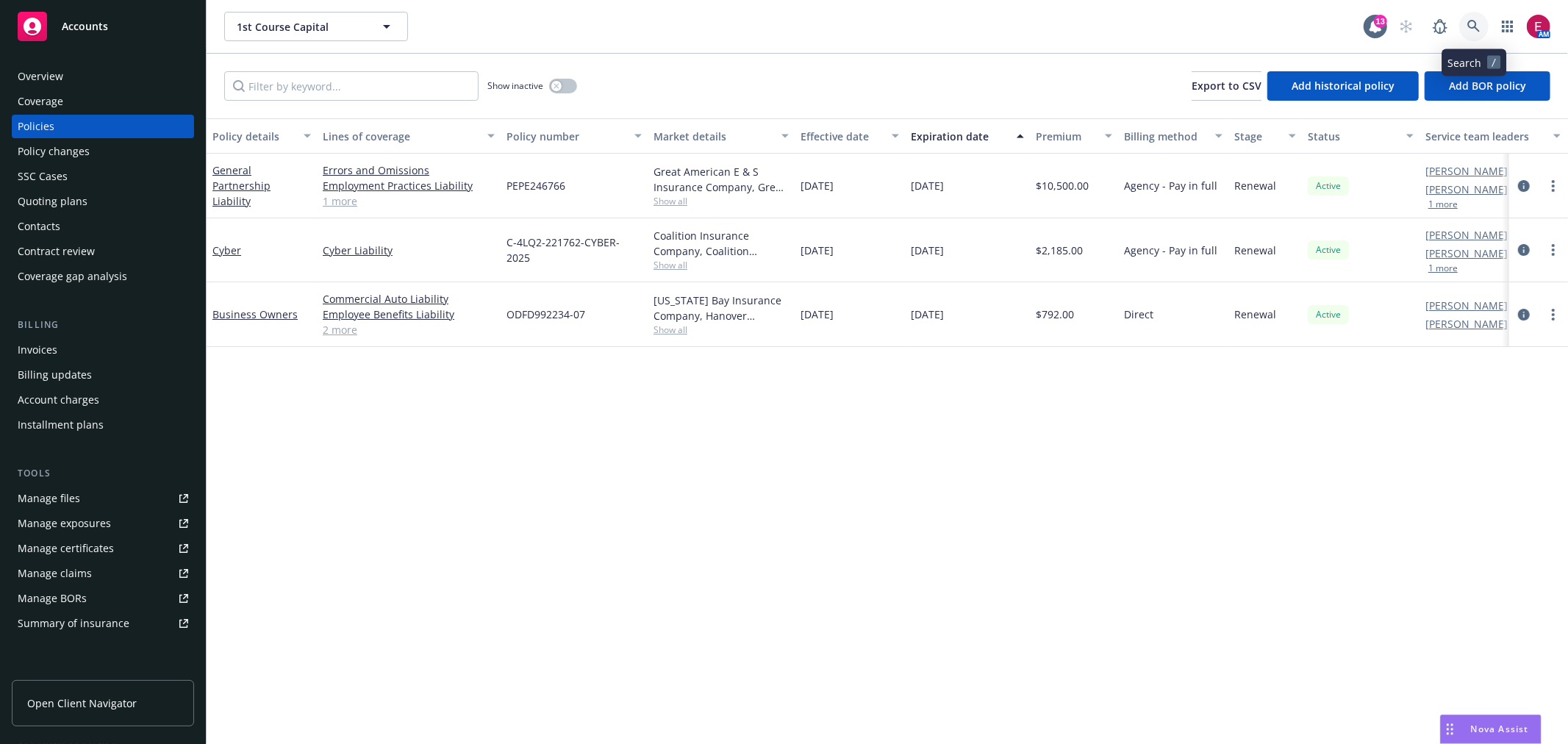
click at [1473, 22] on icon at bounding box center [1474, 26] width 13 height 13
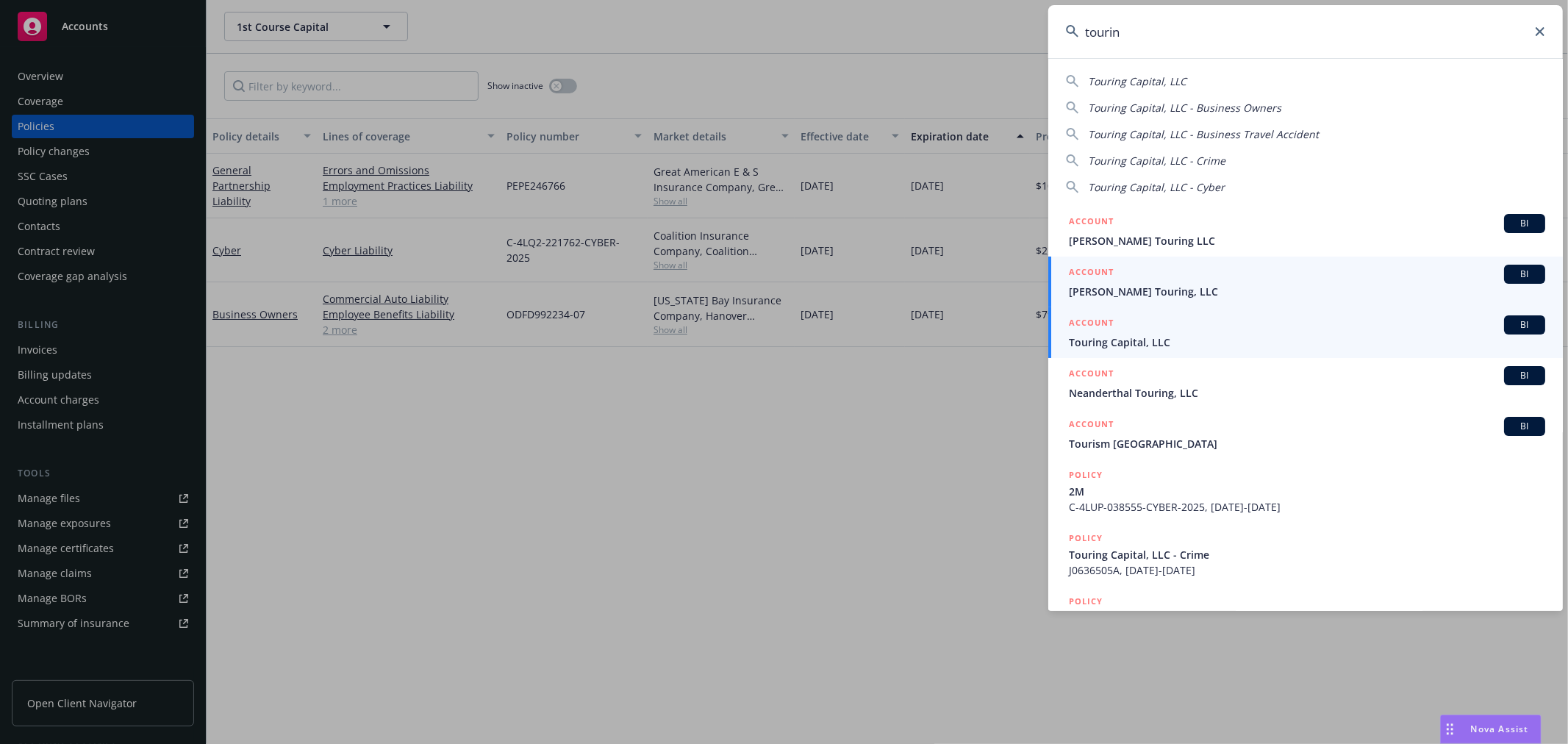
type input "tourin"
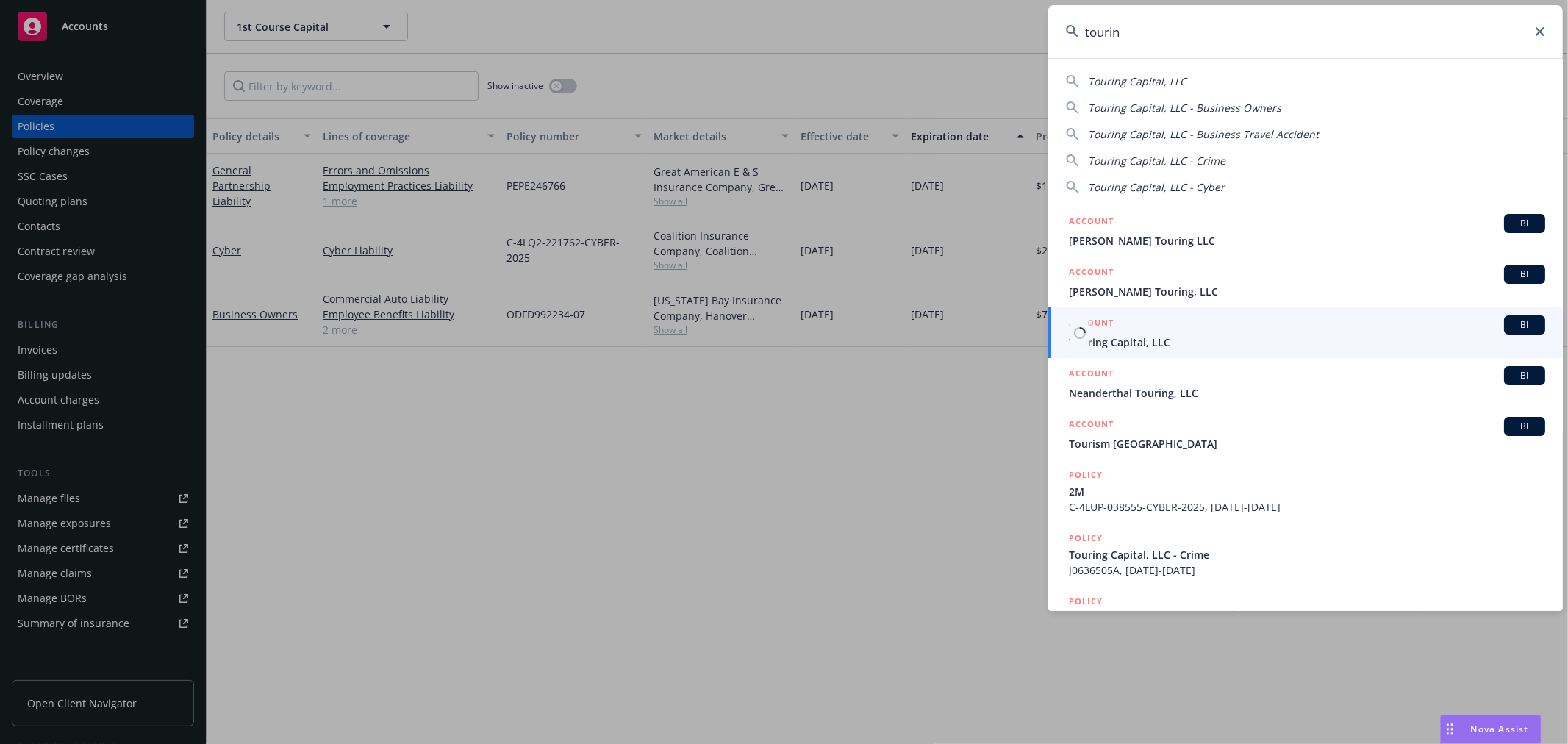
click at [1160, 346] on span "Touring Capital, LLC" at bounding box center [1307, 342] width 476 height 16
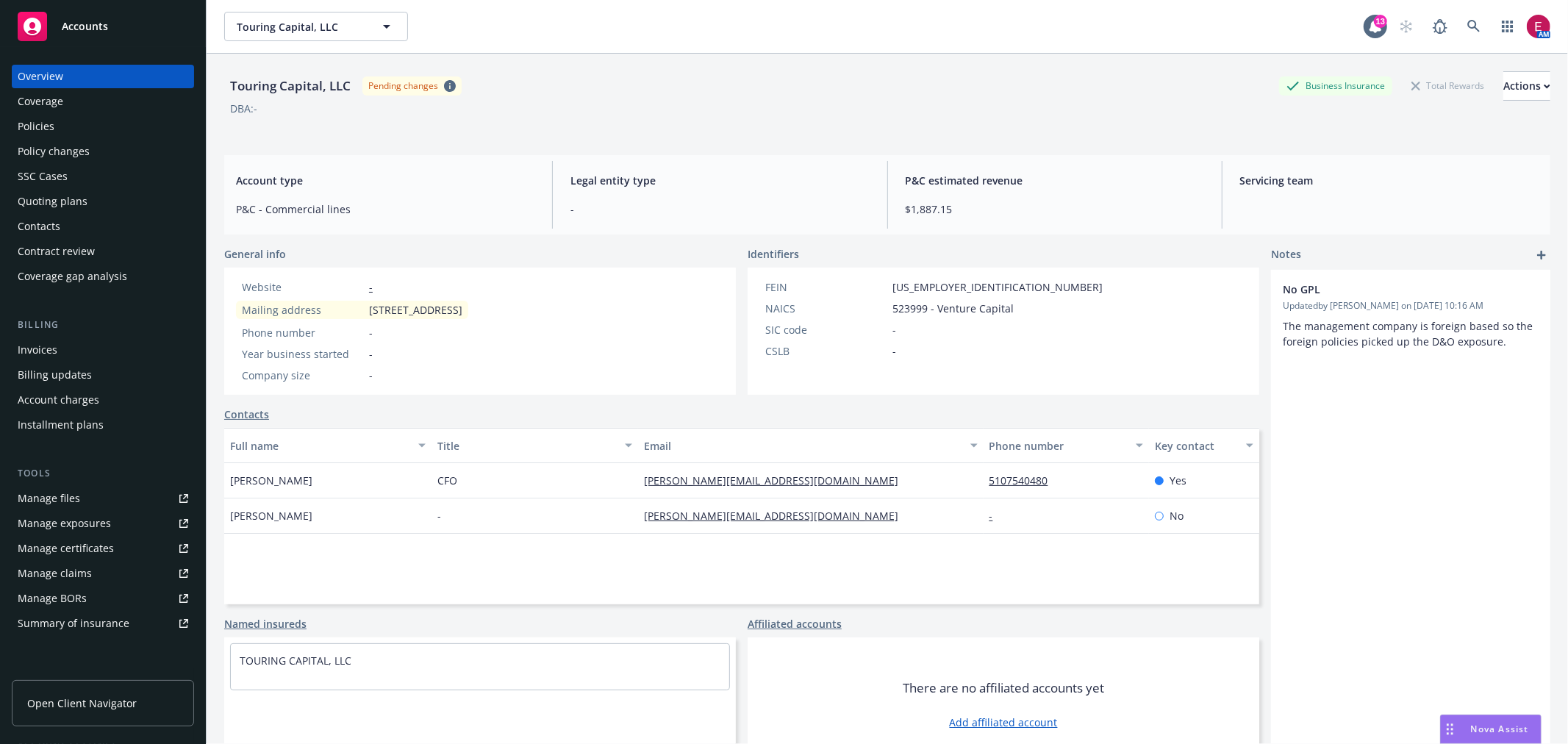
click at [100, 120] on div "Policies" at bounding box center [103, 126] width 171 height 24
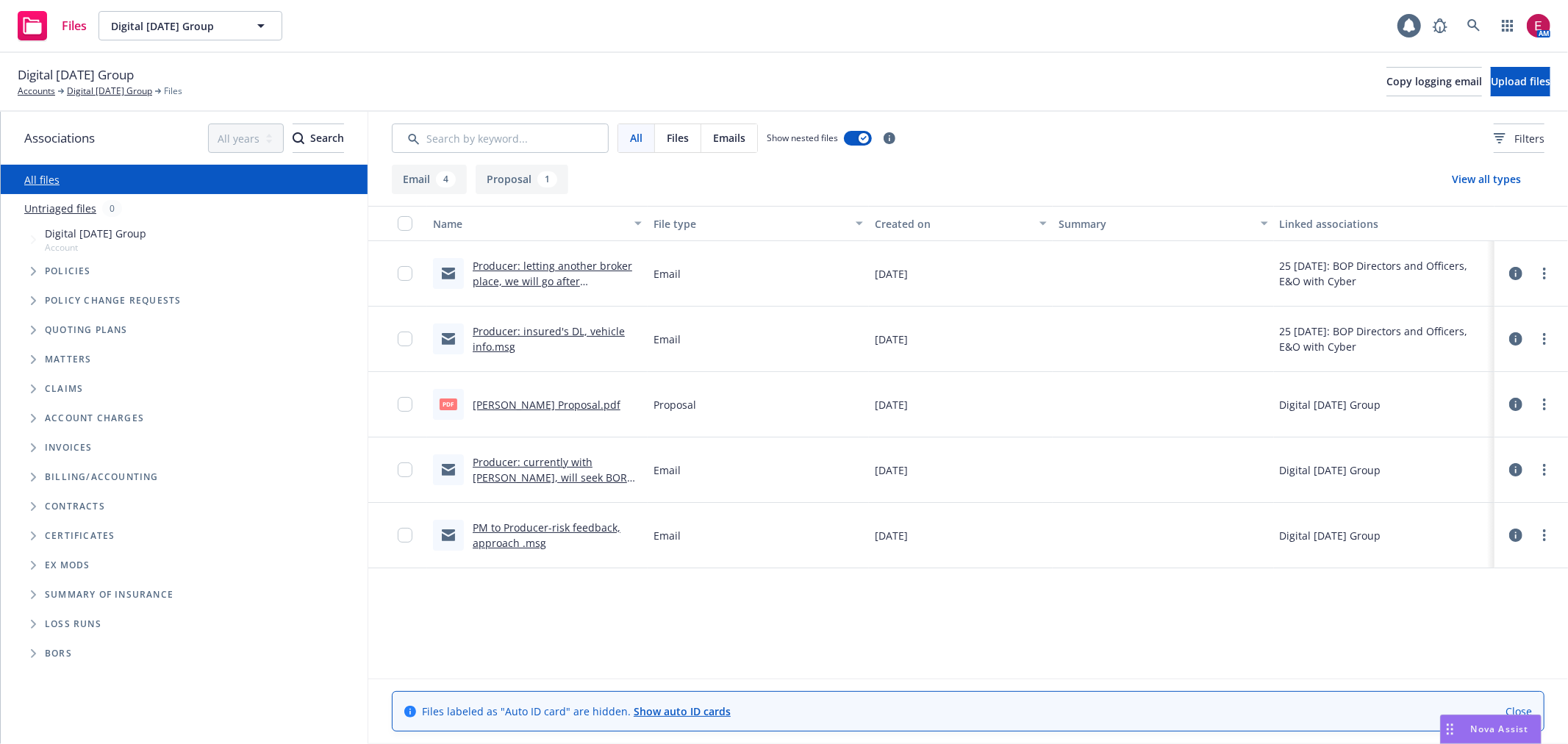
click at [555, 263] on link "Producer: letting another broker place, we will go after [PERSON_NAME] .msg" at bounding box center [552, 280] width 159 height 45
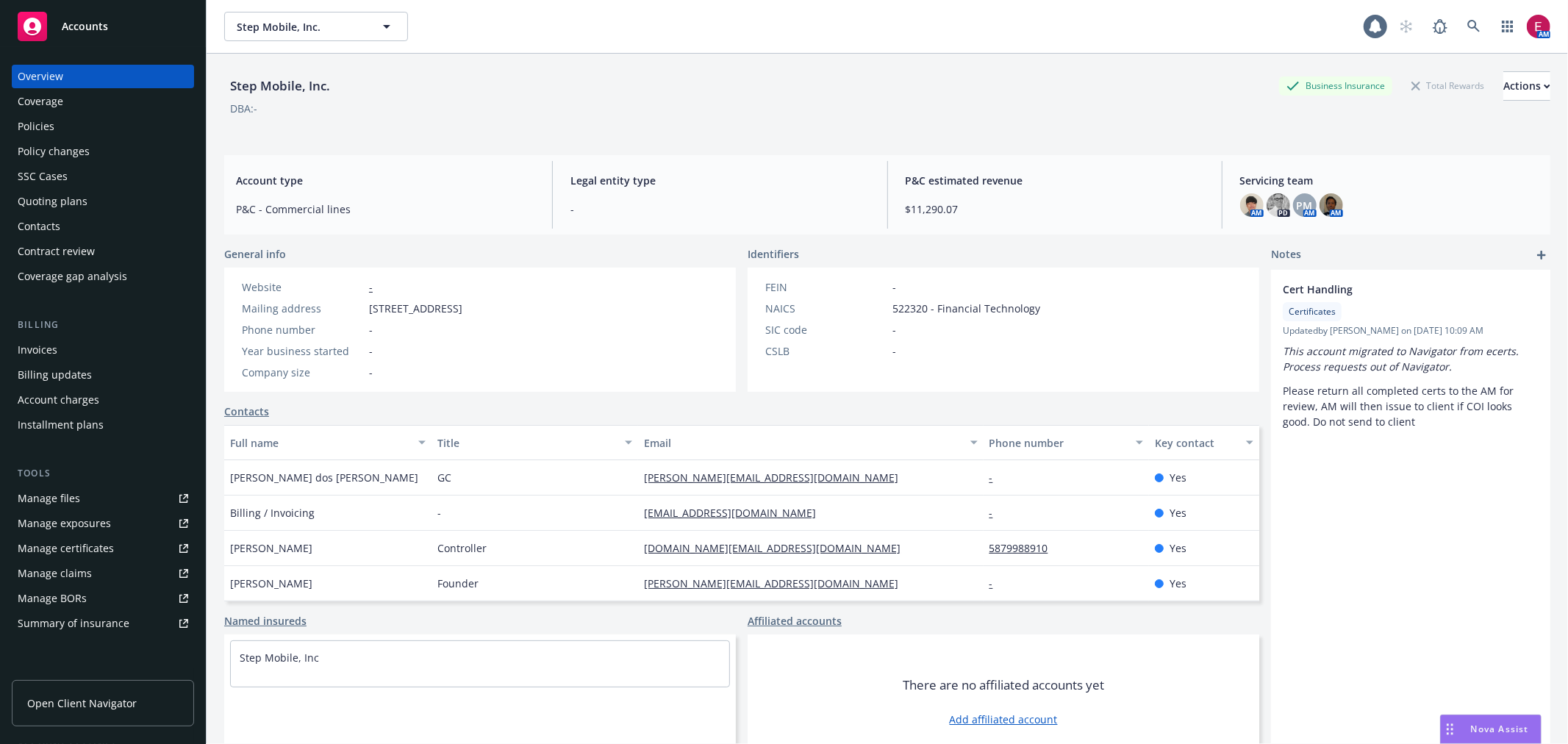
click at [52, 210] on div "Quoting plans" at bounding box center [53, 202] width 70 height 24
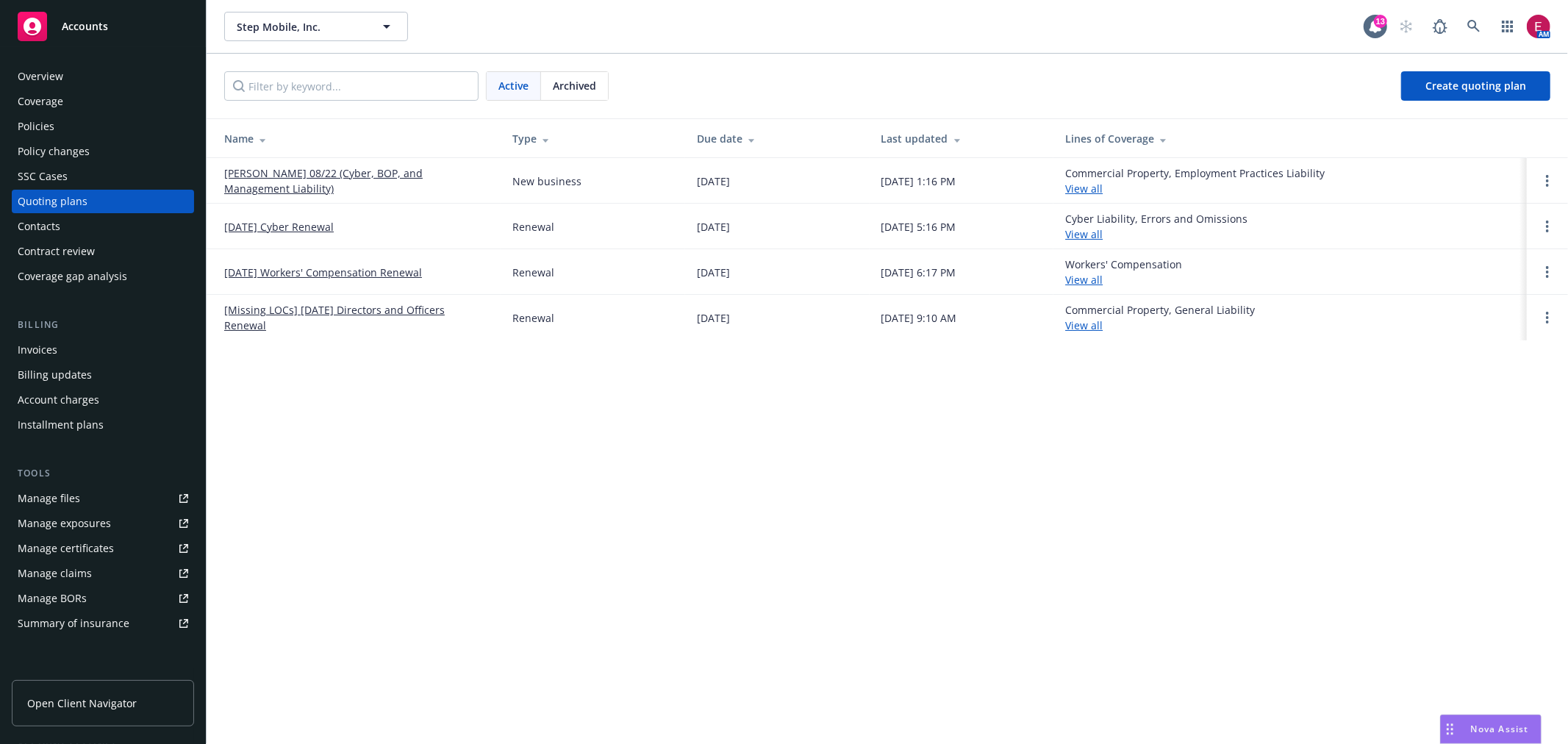
click at [339, 170] on link "August Renewal 08/22 (Cyber, BOP, and Management Liability)" at bounding box center [357, 180] width 264 height 31
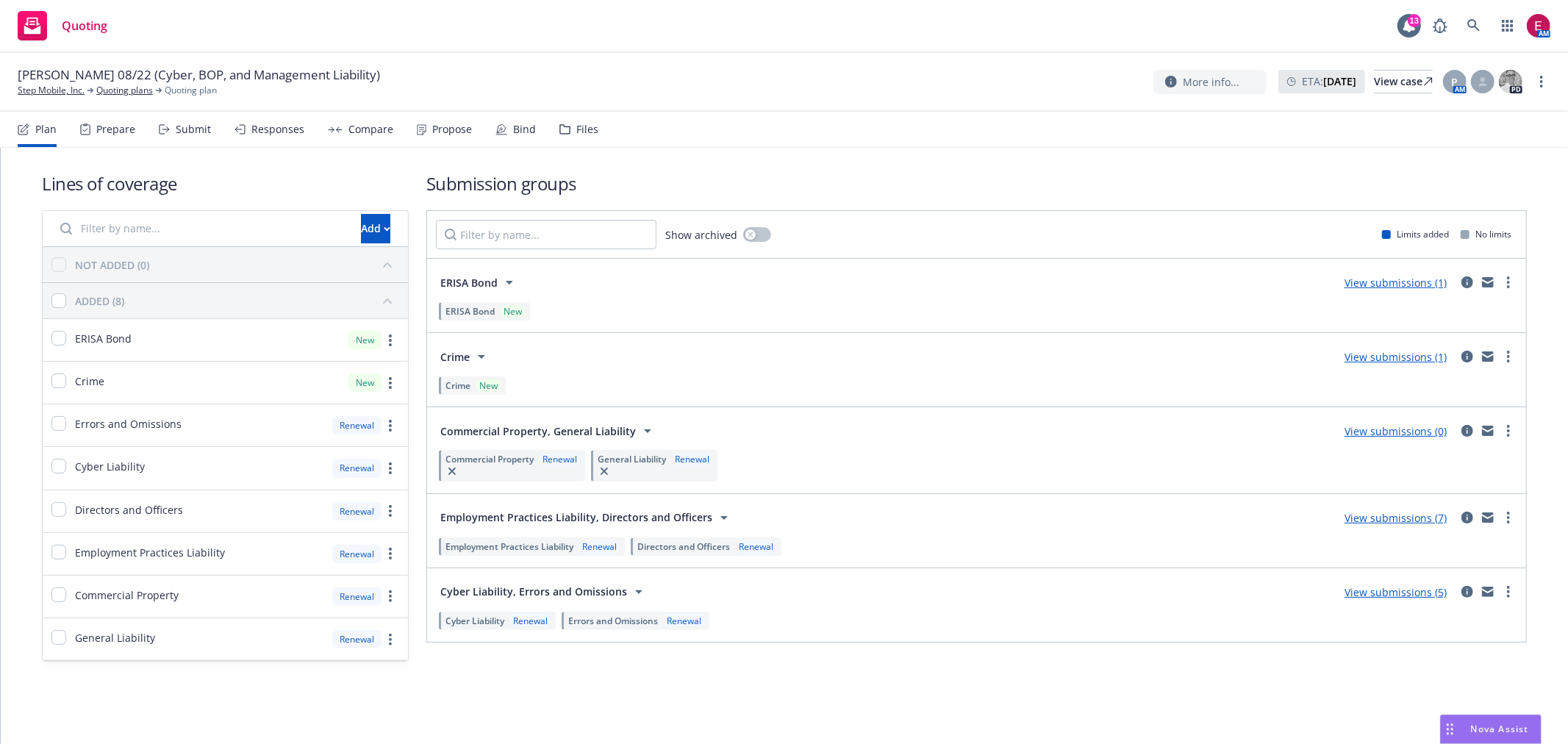
click at [192, 143] on div "Submit" at bounding box center [185, 128] width 52 height 35
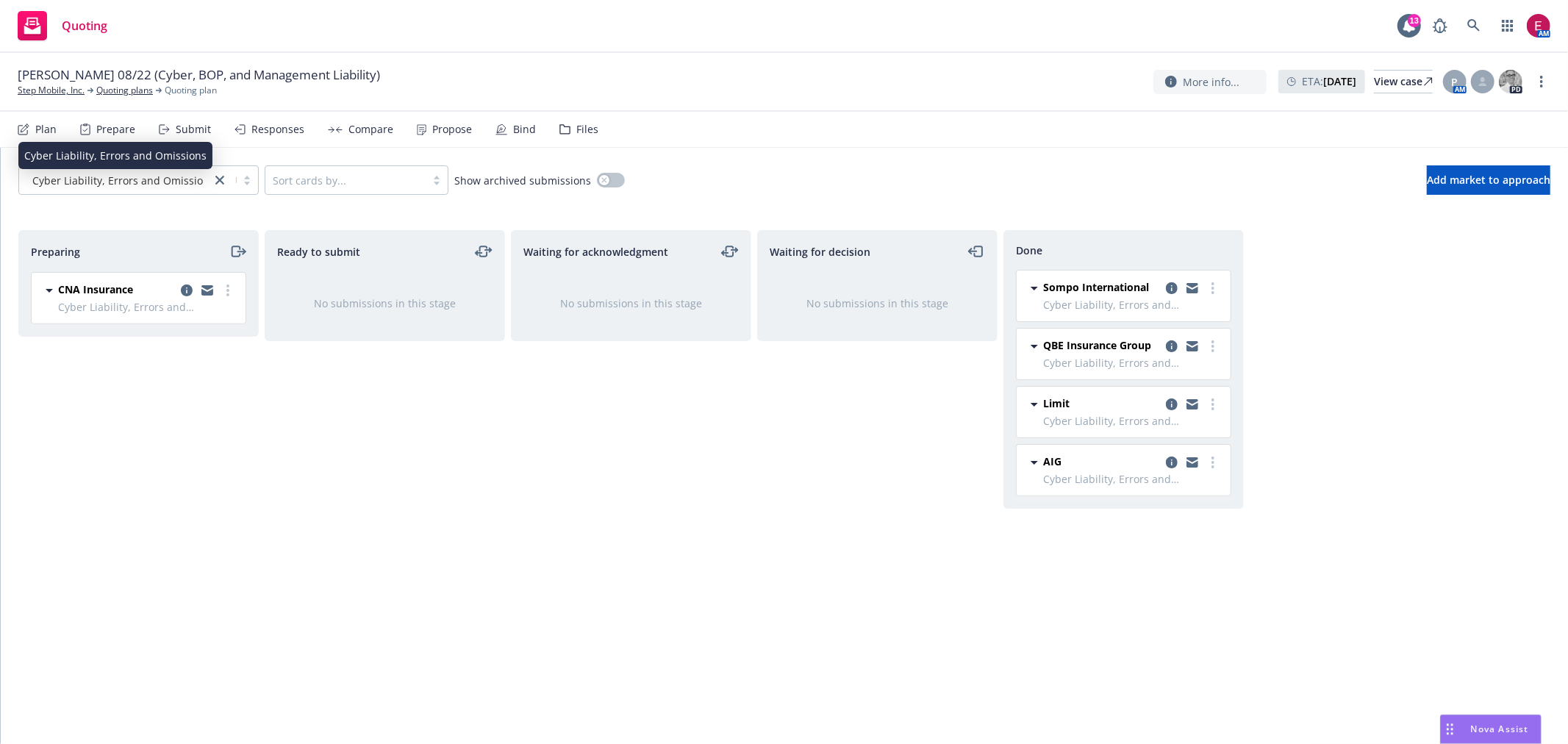
click at [187, 173] on span "Cyber Liability, Errors and Omissions" at bounding box center [123, 181] width 182 height 16
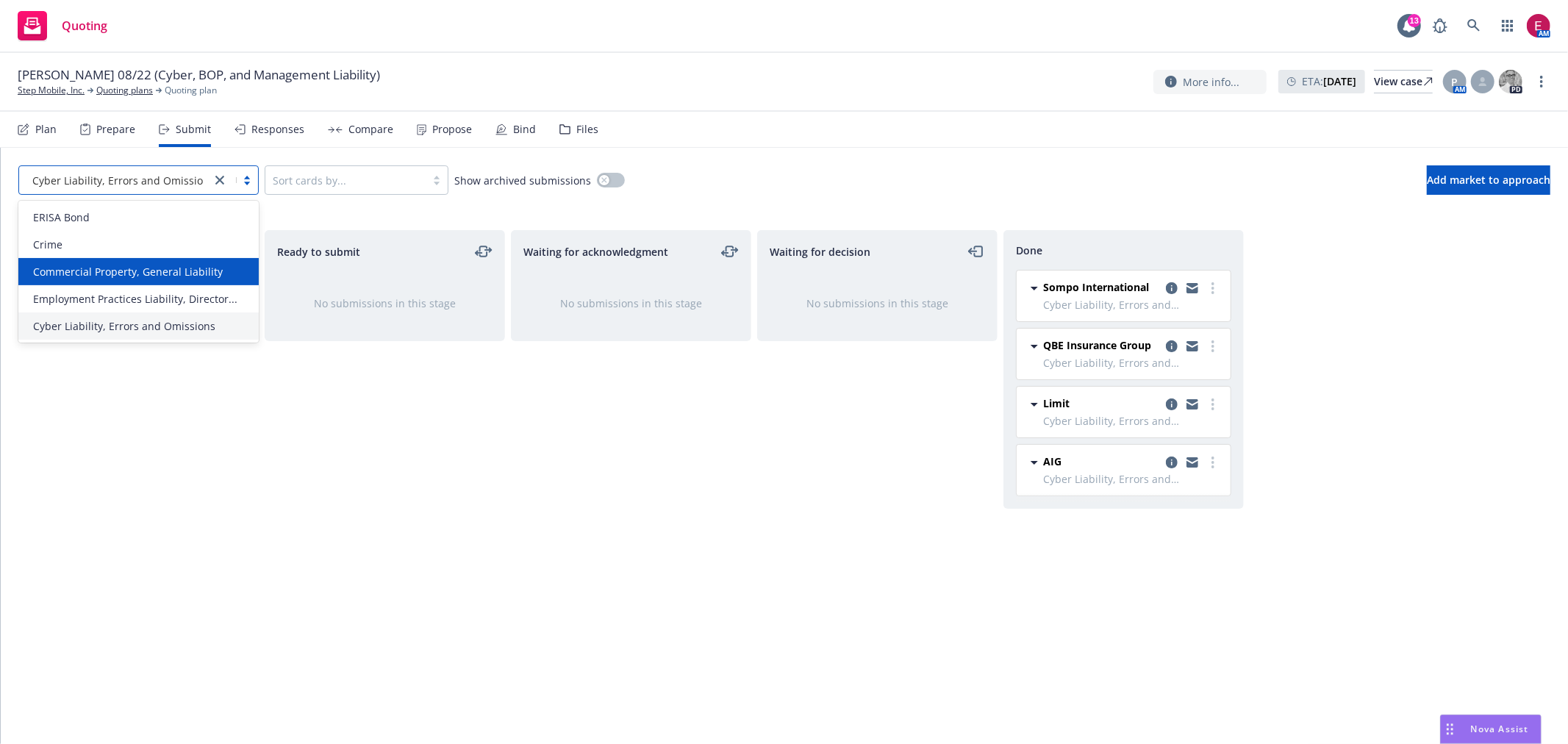
click at [423, 513] on div "Ready to submit No submissions in this stage" at bounding box center [385, 471] width 241 height 483
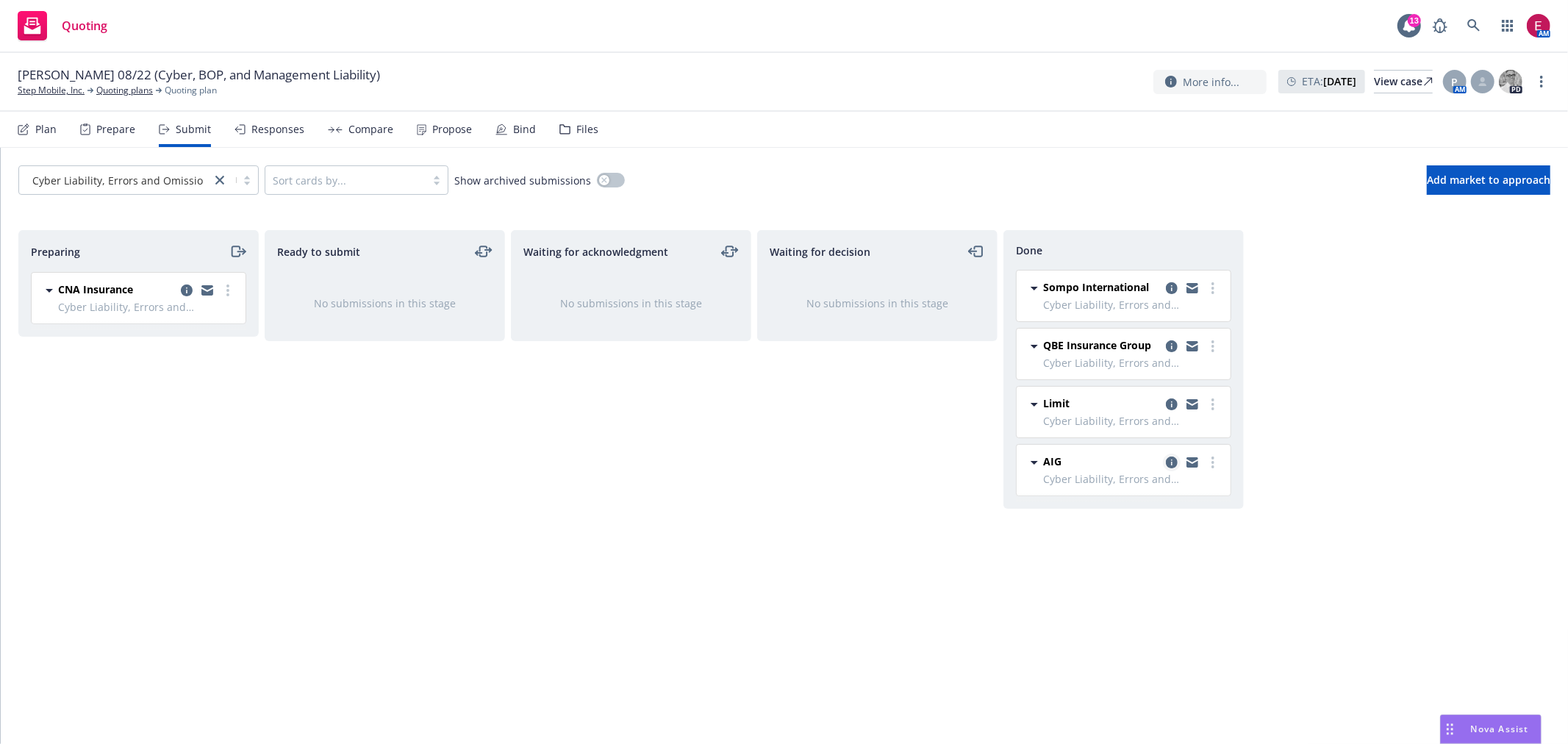
click at [1172, 462] on icon "copy logging email" at bounding box center [1172, 463] width 12 height 12
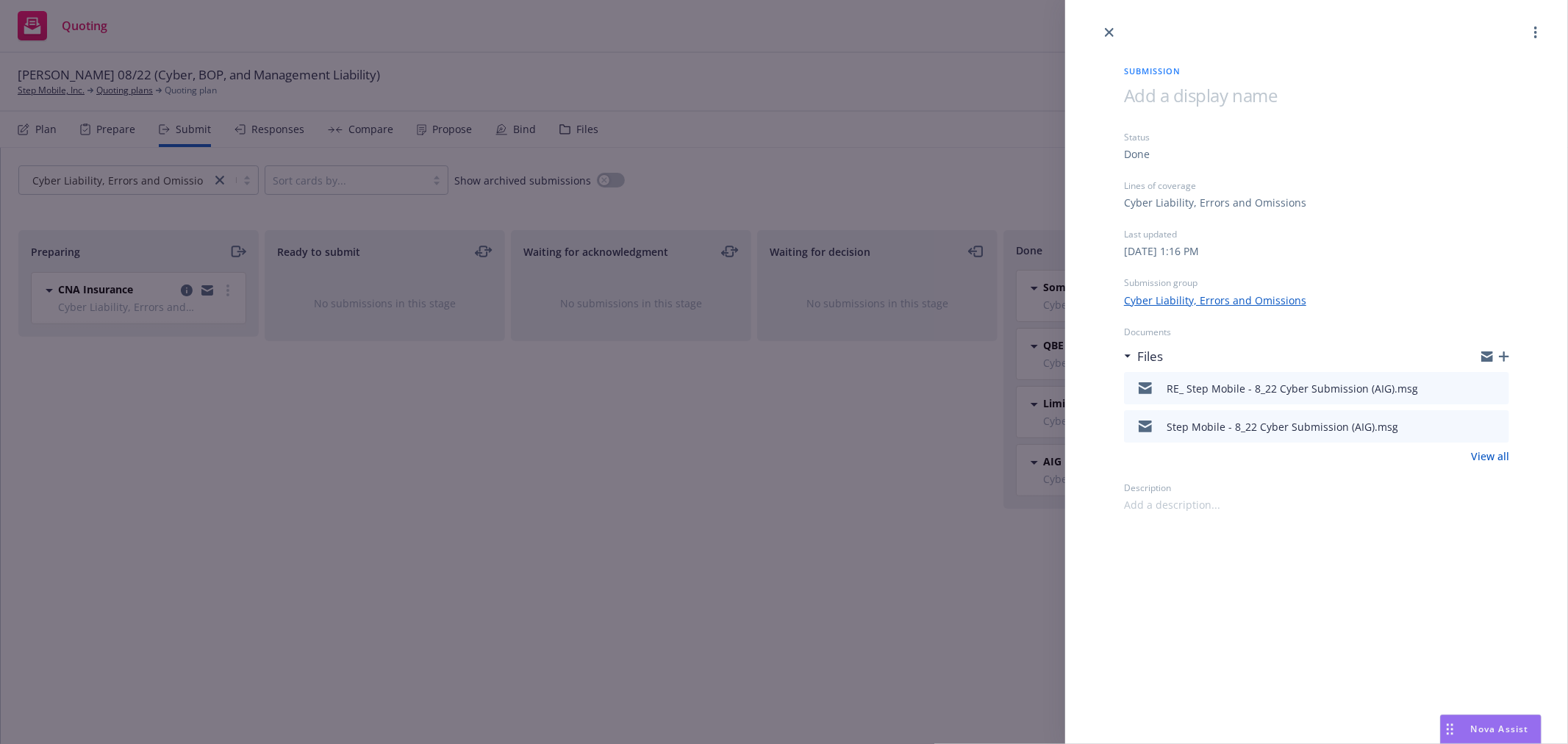
click at [699, 465] on div "Submission Status Done Lines of coverage Cyber Liability, Errors and Omissions …" at bounding box center [784, 372] width 1568 height 744
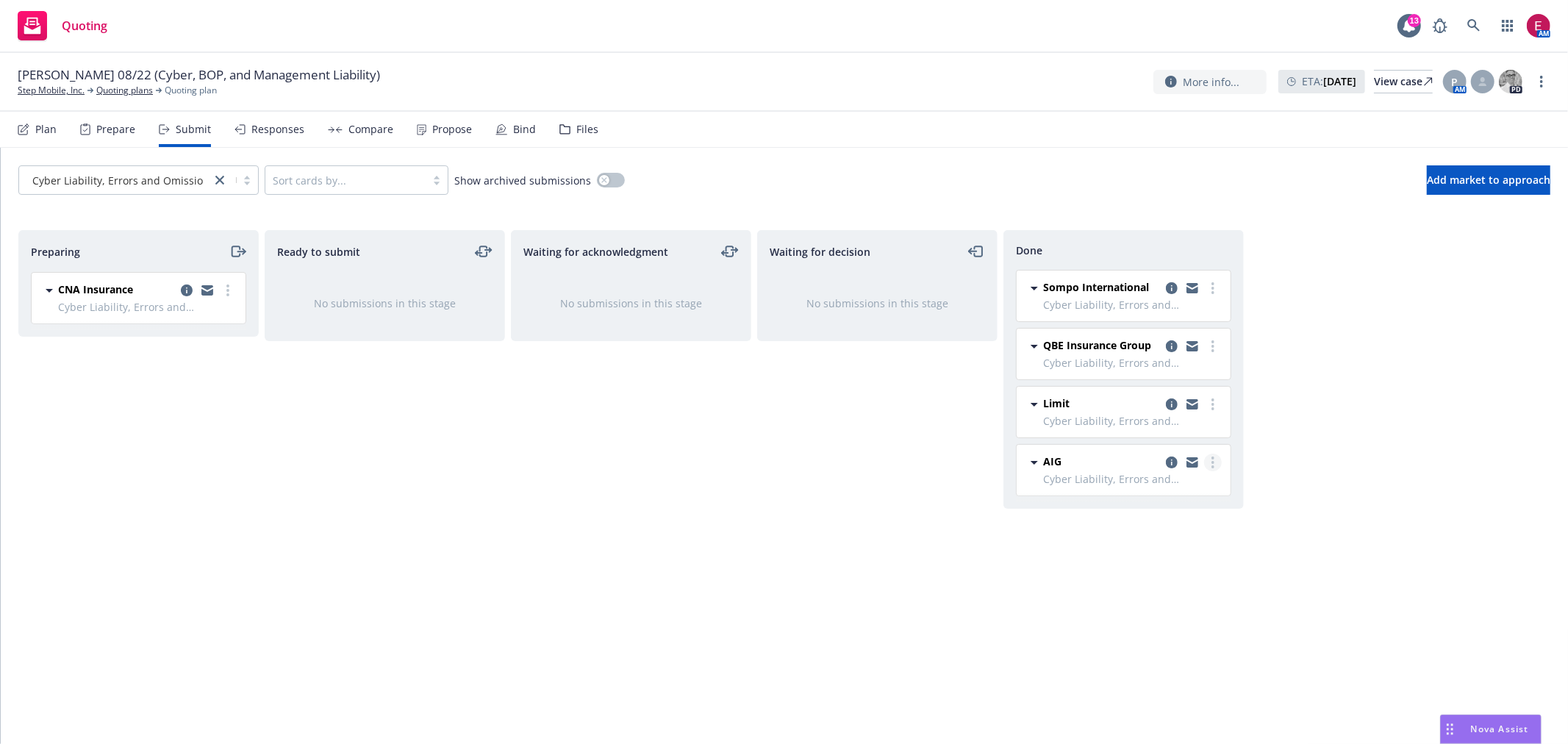
click at [1211, 469] on link "more" at bounding box center [1213, 463] width 18 height 18
drag, startPoint x: 1171, startPoint y: 543, endPoint x: 1169, endPoint y: 528, distance: 15.1
click at [1169, 528] on div "Move back one step Add accepted decision Add declined decision Add blocked deci…" at bounding box center [1147, 552] width 147 height 147
click at [1164, 522] on span "Add accepted decision" at bounding box center [1147, 522] width 147 height 14
select select "12"
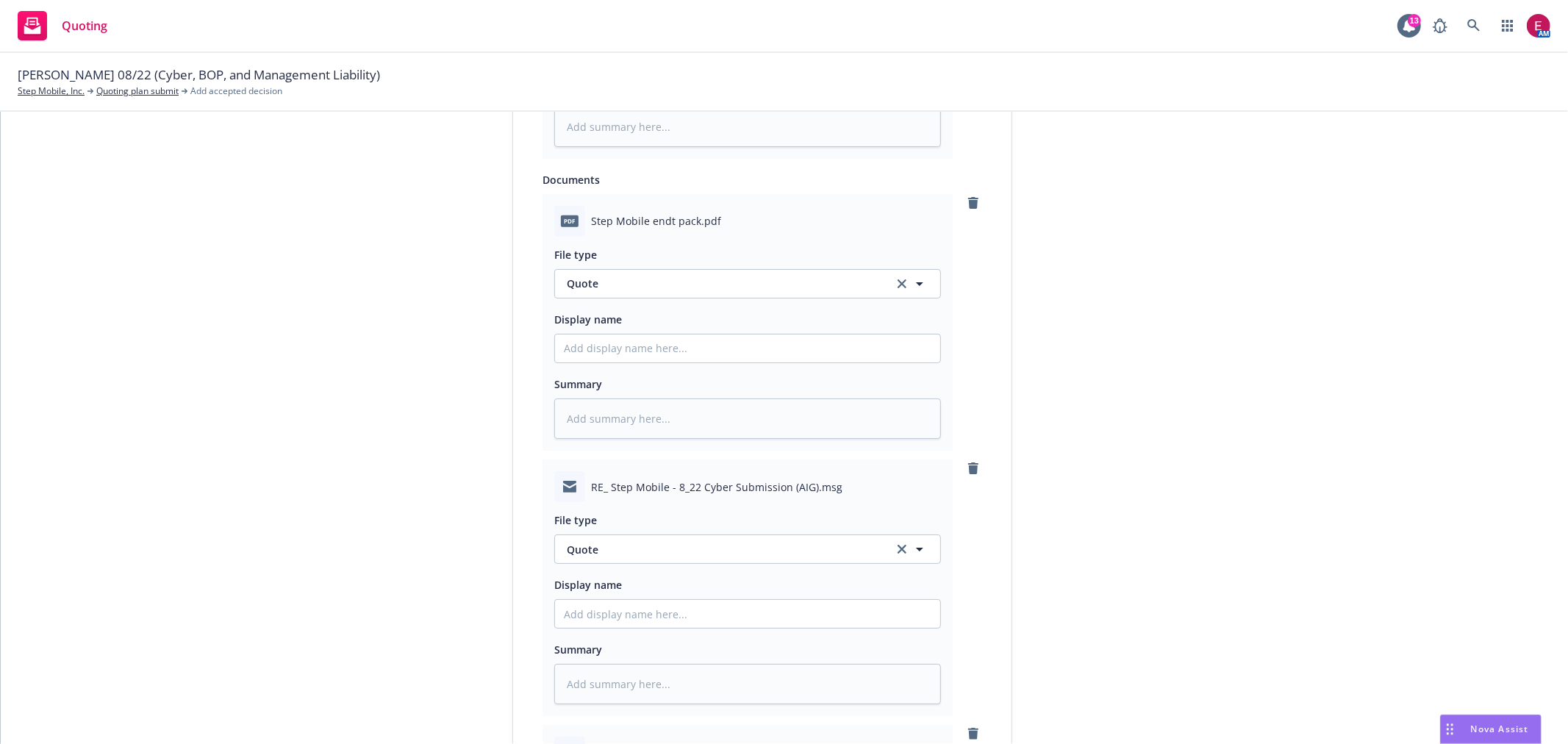
scroll to position [460, 0]
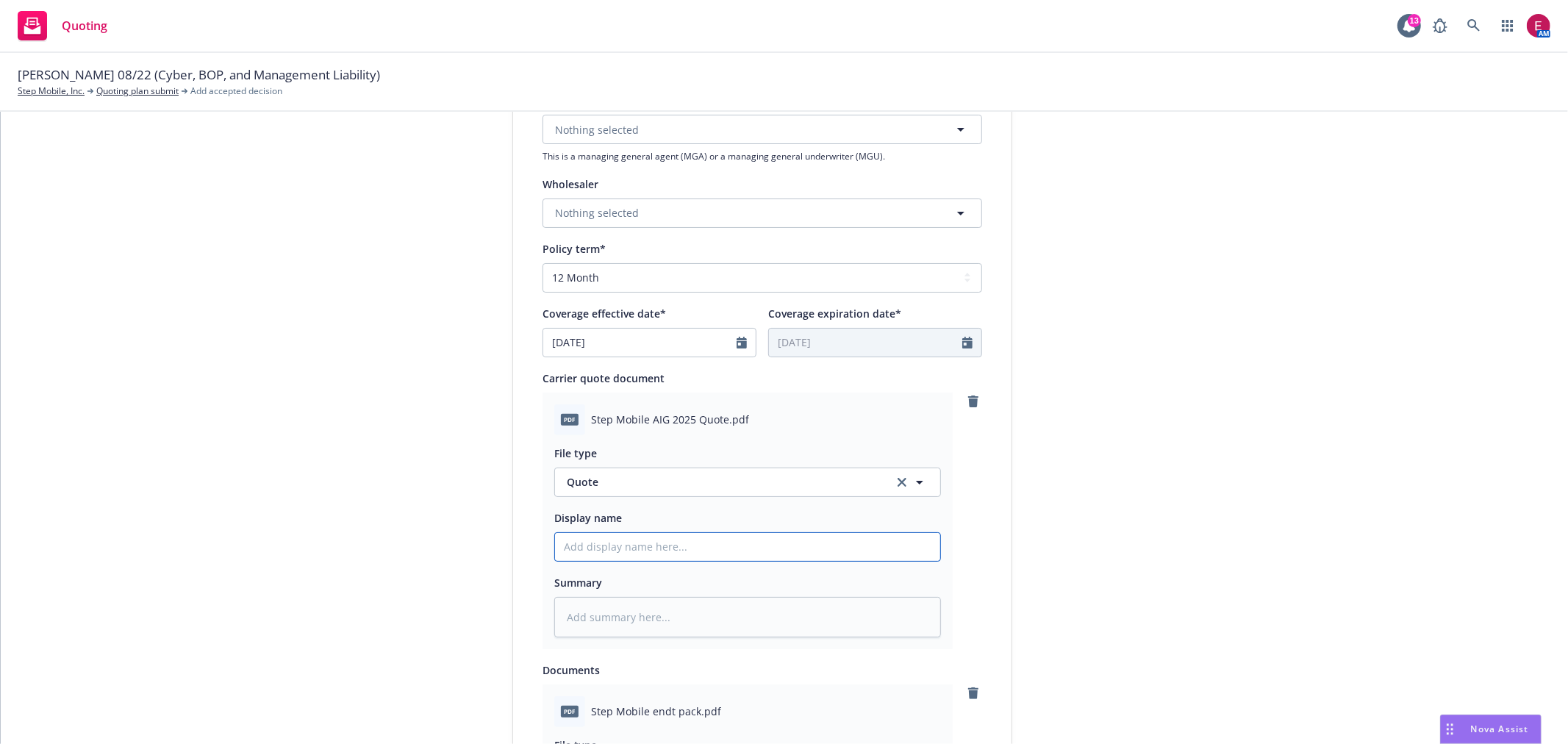
click at [627, 547] on input "Display name" at bounding box center [747, 547] width 385 height 28
type textarea "x"
type input "S"
type textarea "x"
type input "St"
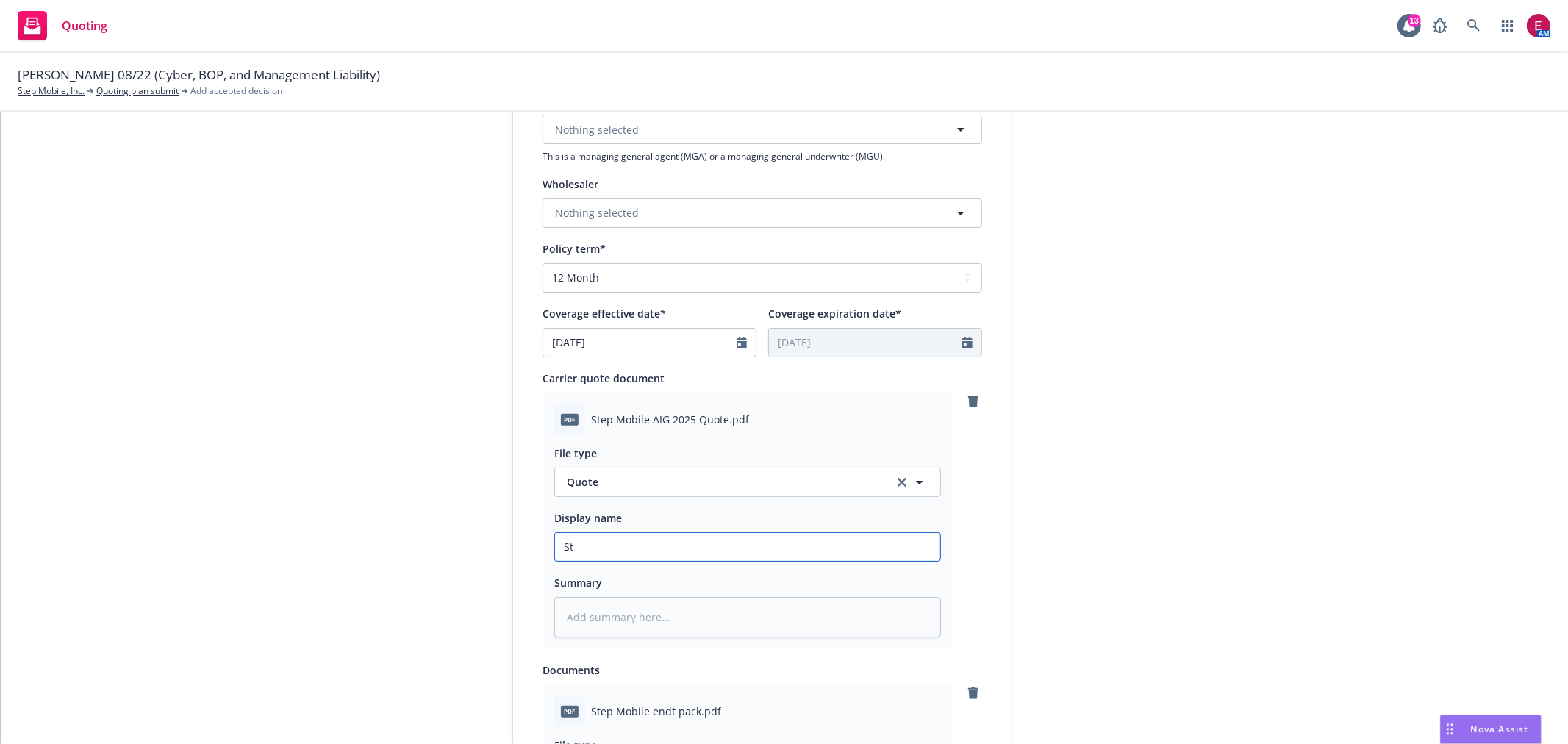
type textarea "x"
type input "Ste"
type textarea "x"
type input "Step"
type textarea "x"
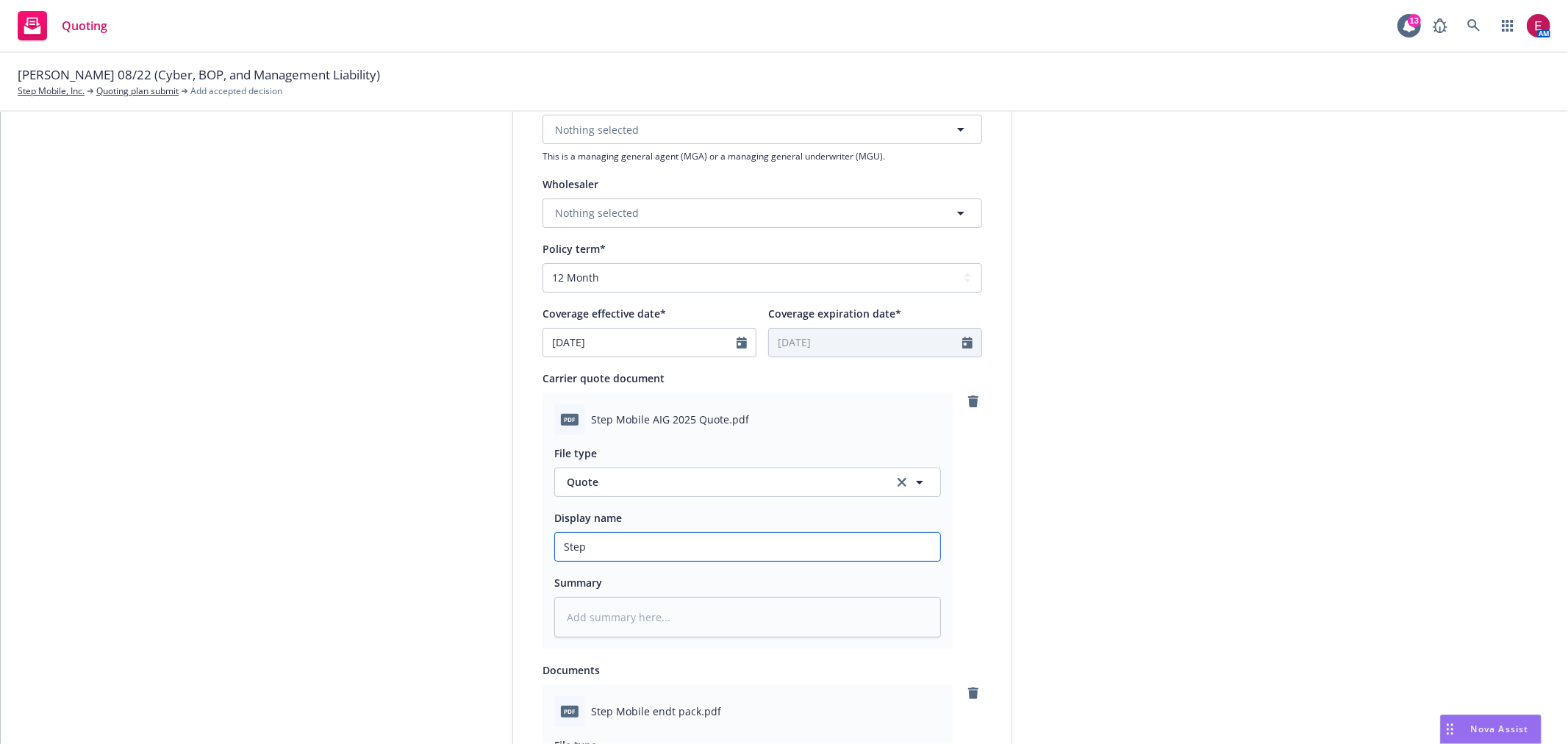
type input "Step"
type textarea "x"
type input "Step 2"
type textarea "x"
type input "Step 25"
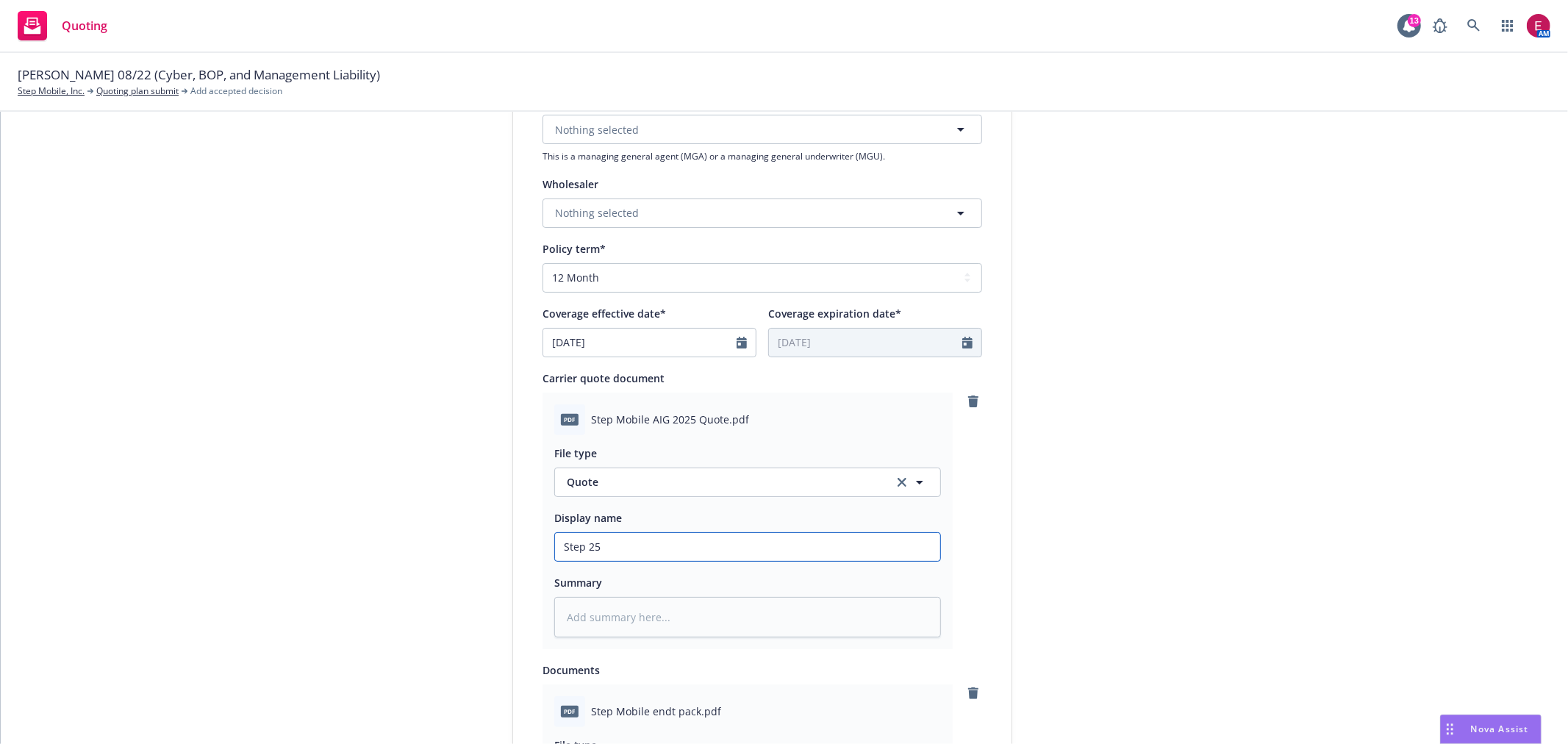
type textarea "x"
type input "Step 25-"
type textarea "x"
type input "Step 25-2"
type textarea "x"
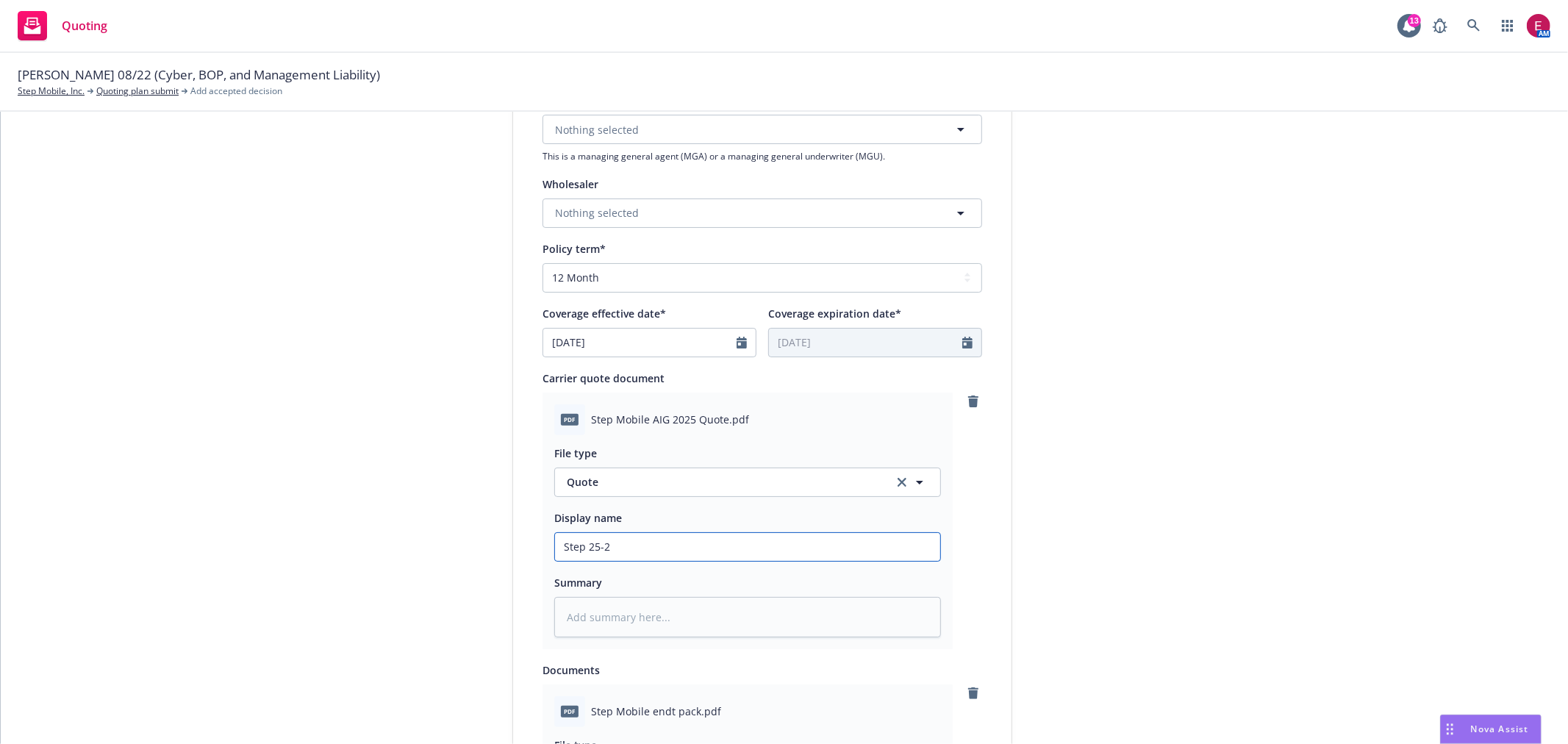
type input "Step 25-26"
type textarea "x"
type input "Step 25-26"
type textarea "x"
type input "Step 25-26 C"
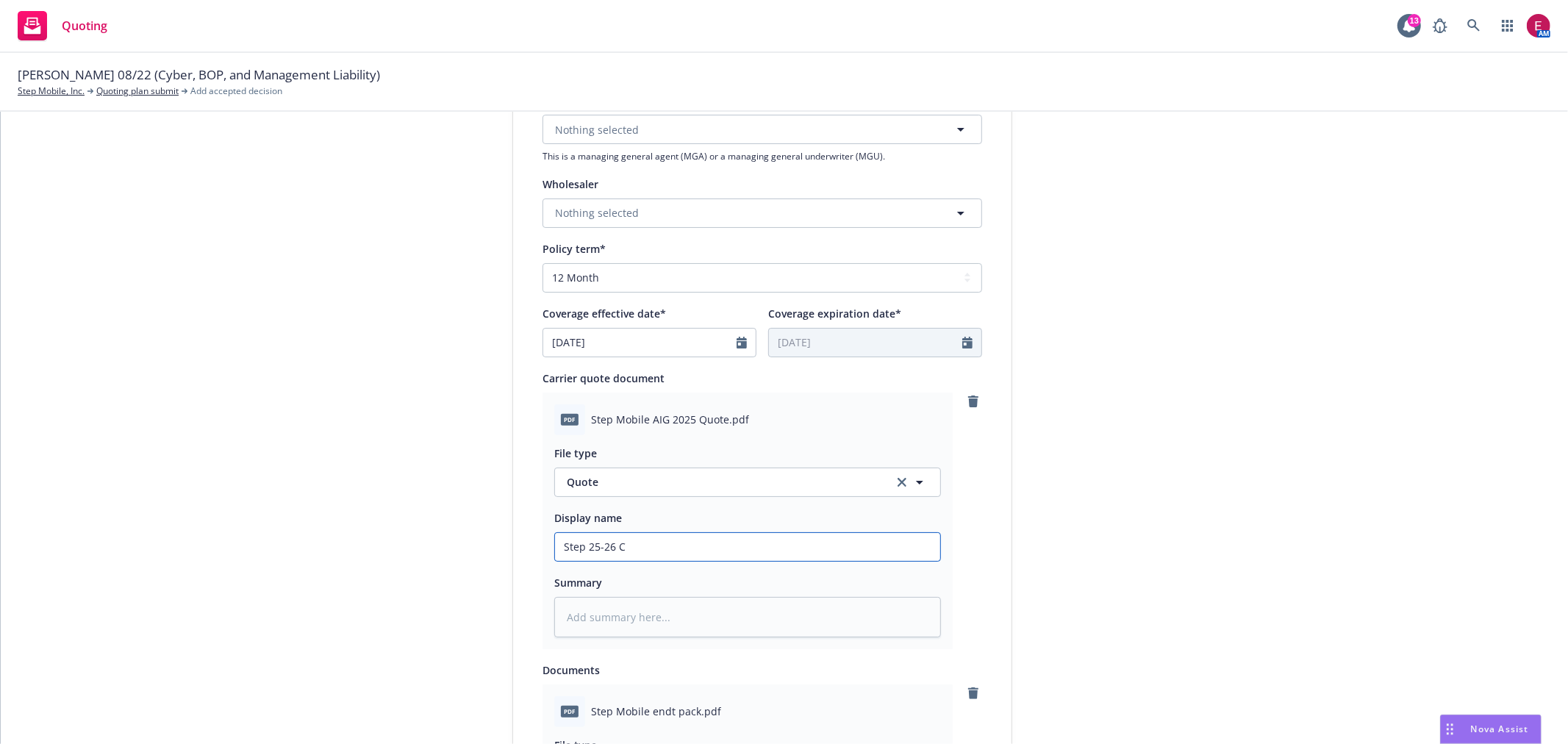
type textarea "x"
type input "Step 25-26 Cy"
type textarea "x"
type input "Step 25-26 Cyb"
type textarea "x"
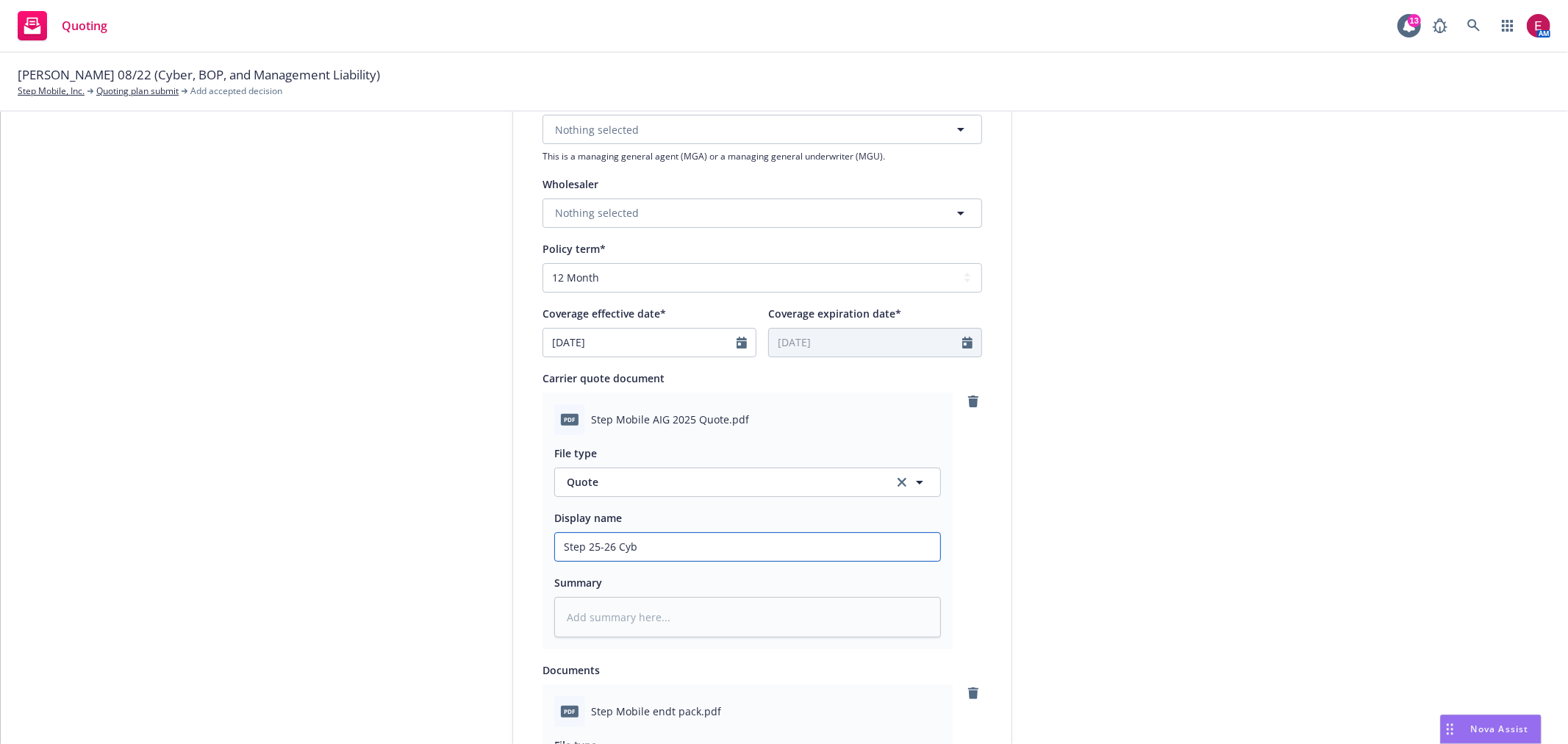
type input "Step 25-26 Cybe"
type textarea "x"
type input "Step 25-26 Cyber"
type textarea "x"
type input "Step 25-26 Cyber"
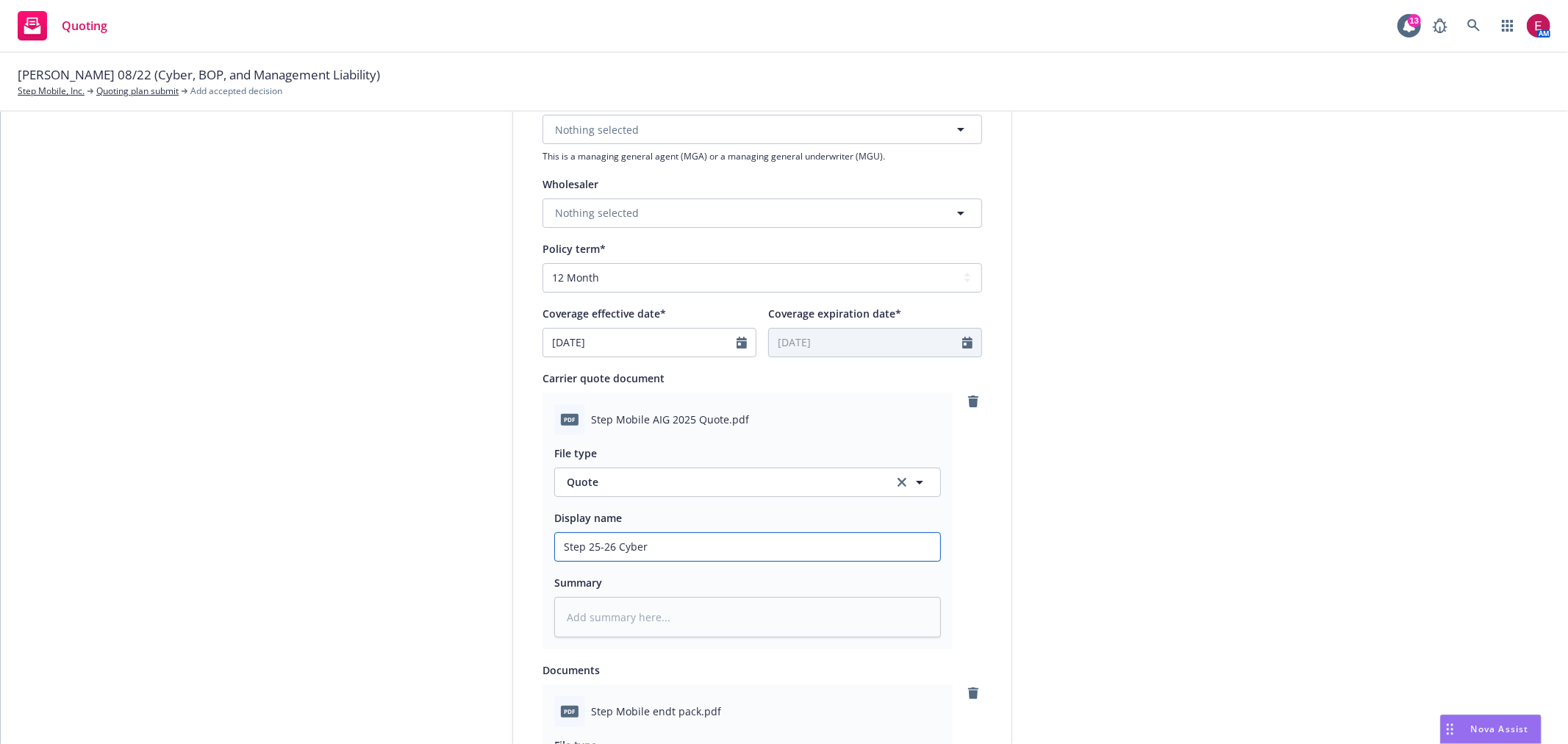
type textarea "x"
type input "Step 25-26 Cyber Q"
type textarea "x"
type input "Step 25-26 Cyber Qu"
type textarea "x"
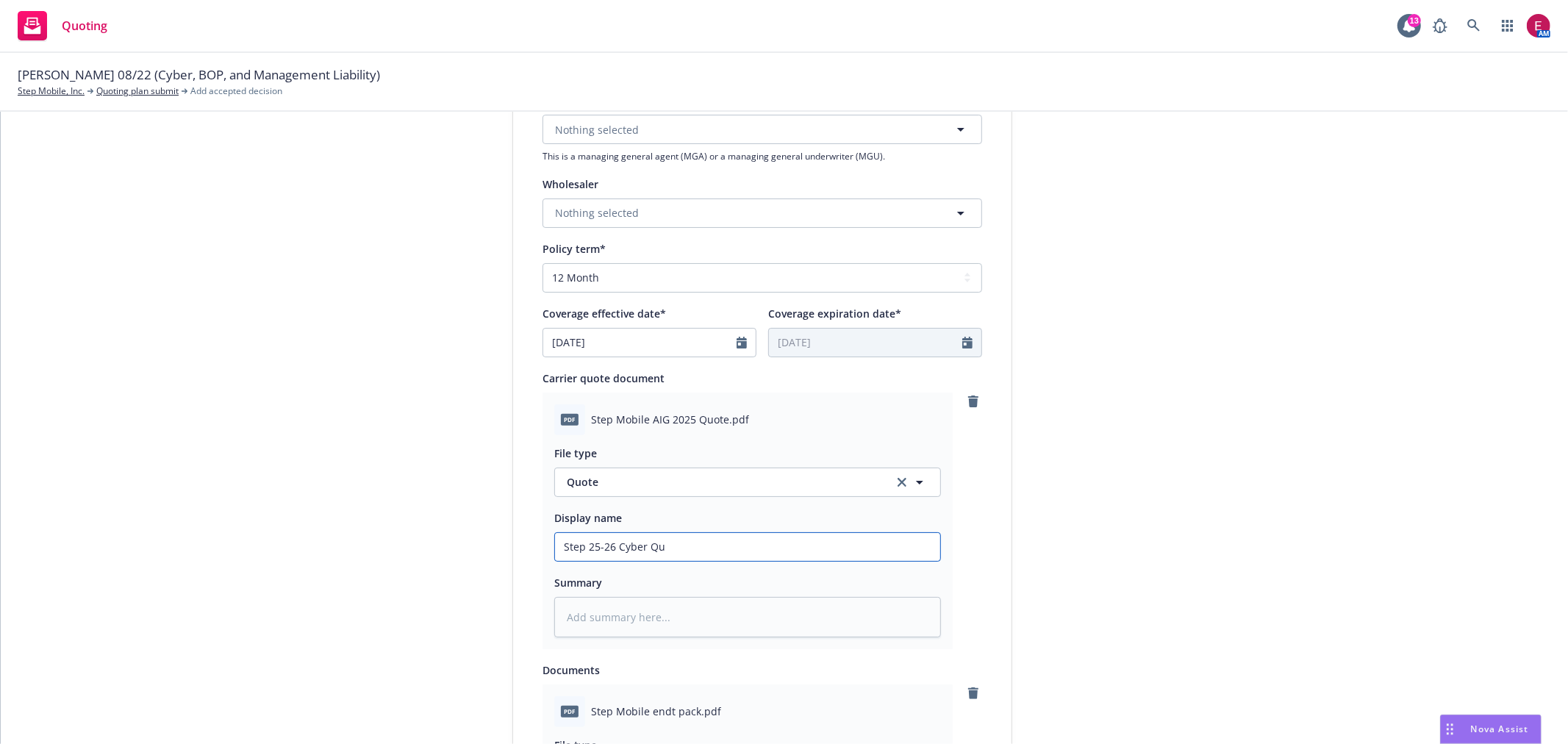
type input "Step 25-26 Cyber Quo"
type textarea "x"
type input "Step 25-26 Cyber Quot"
type textarea "x"
type input "Step 25-26 Cyber Quote"
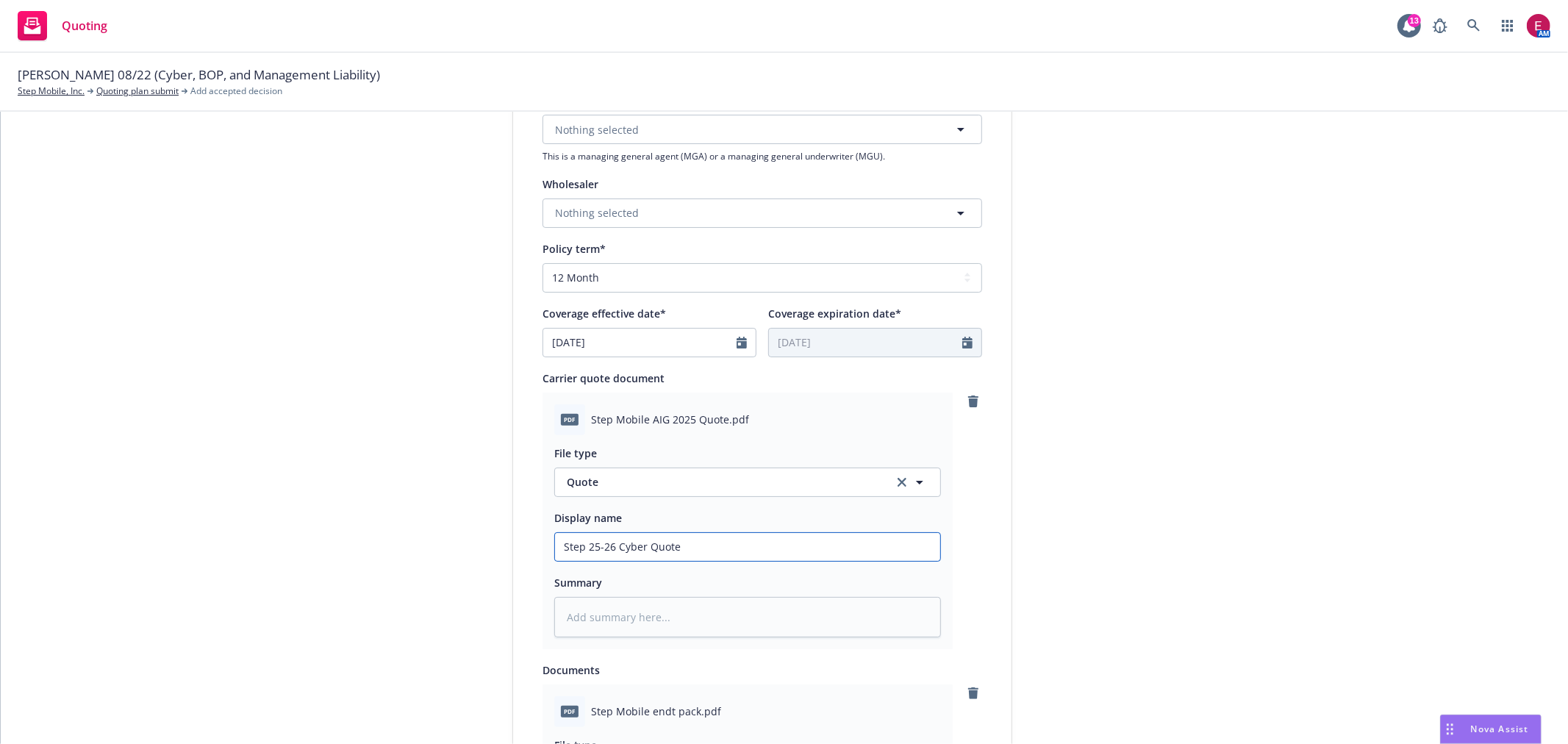
type textarea "x"
type input "Step 25-26 Cyber Quote"
type textarea "x"
type input "Step 25-26 Cyber Quote A"
type textarea "x"
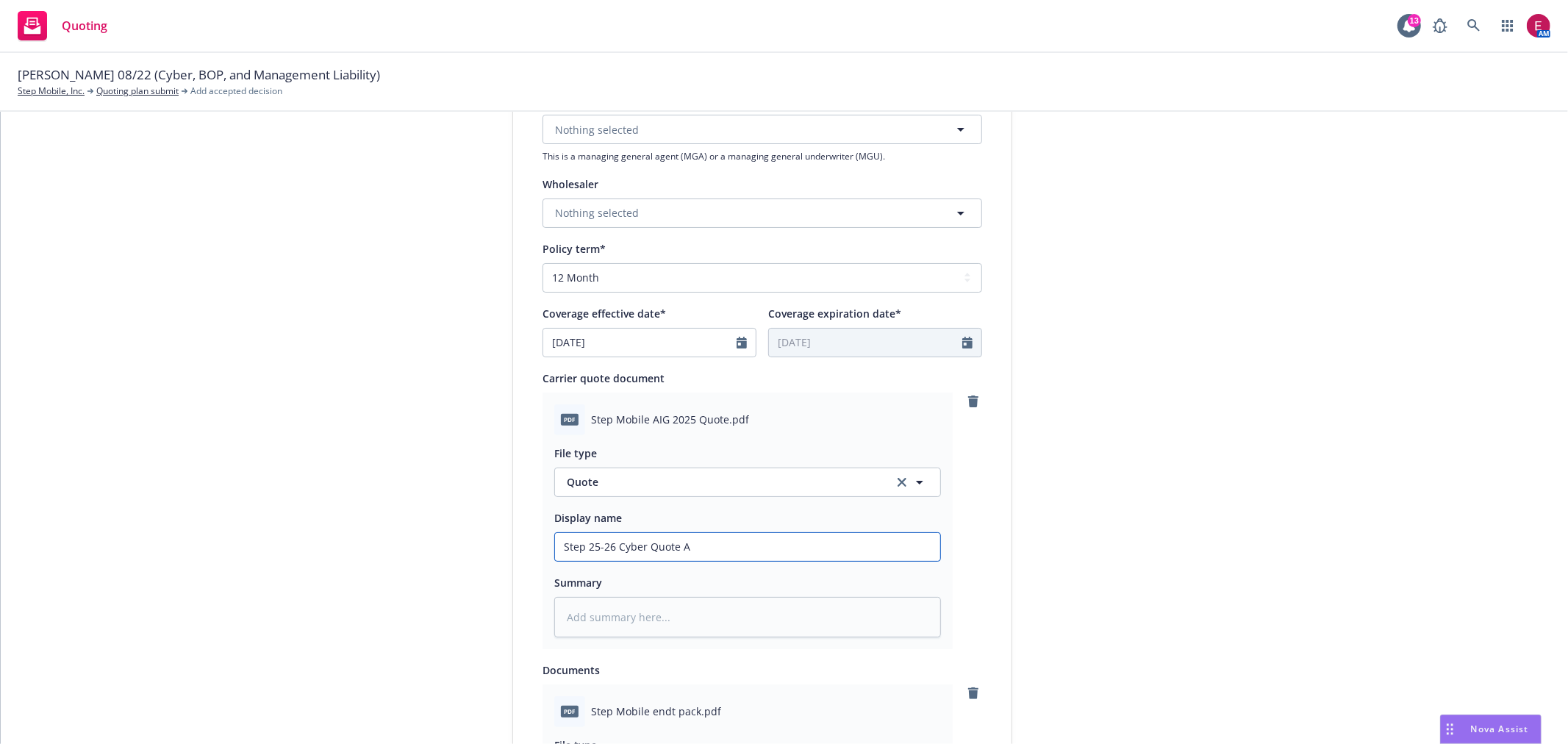
type input "Step 25-26 Cyber Quote AI"
type textarea "x"
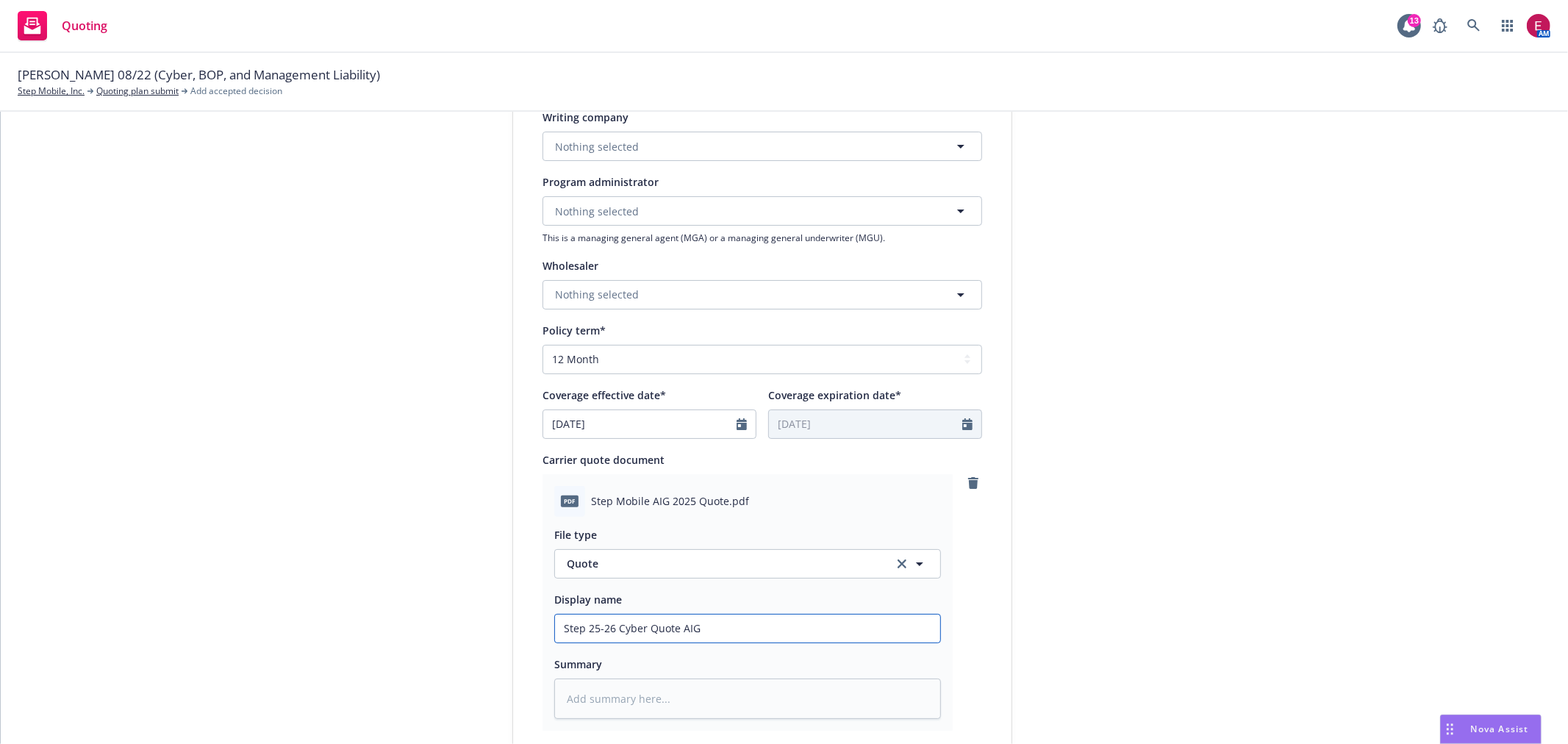
drag, startPoint x: 712, startPoint y: 629, endPoint x: 317, endPoint y: 608, distance: 395.6
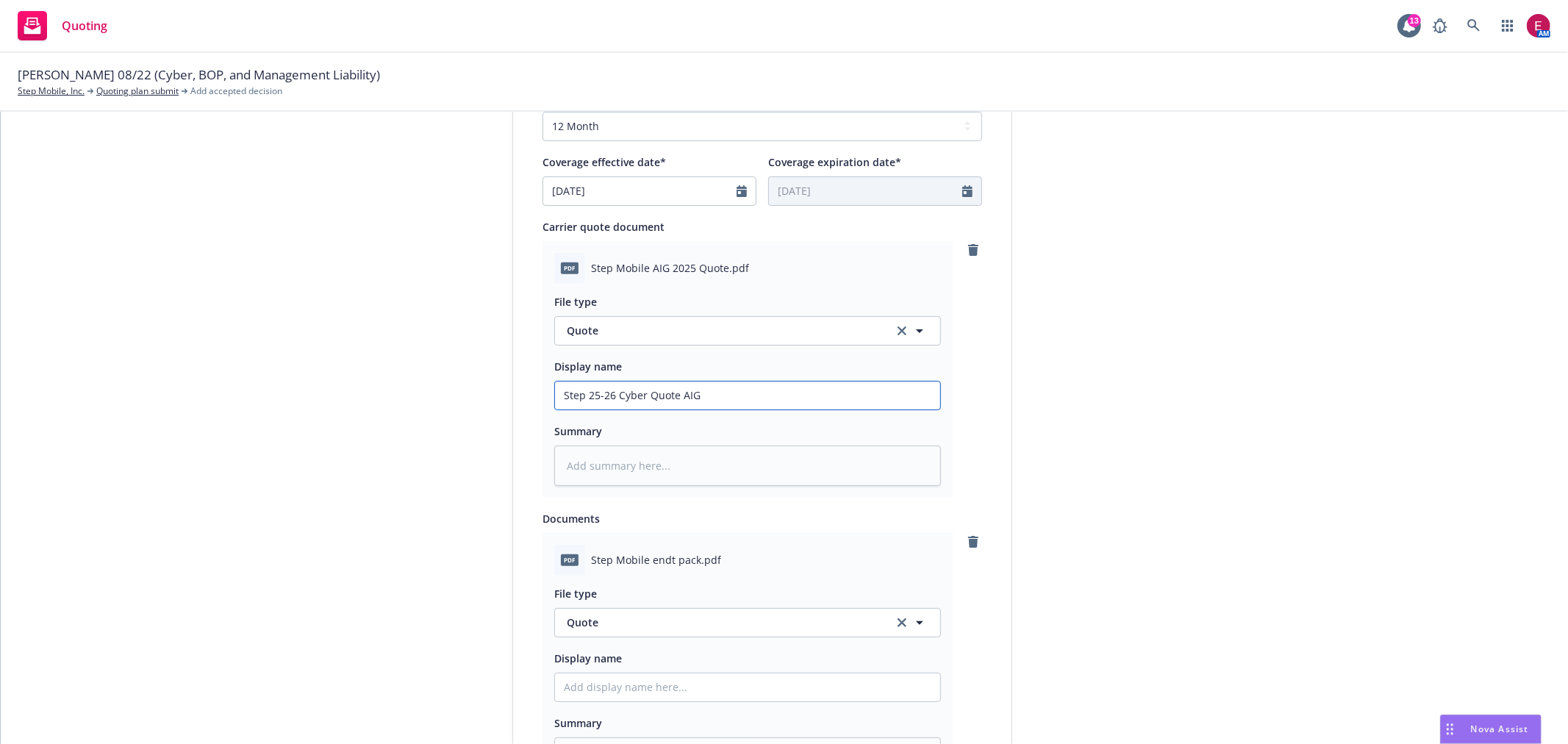
scroll to position [787, 0]
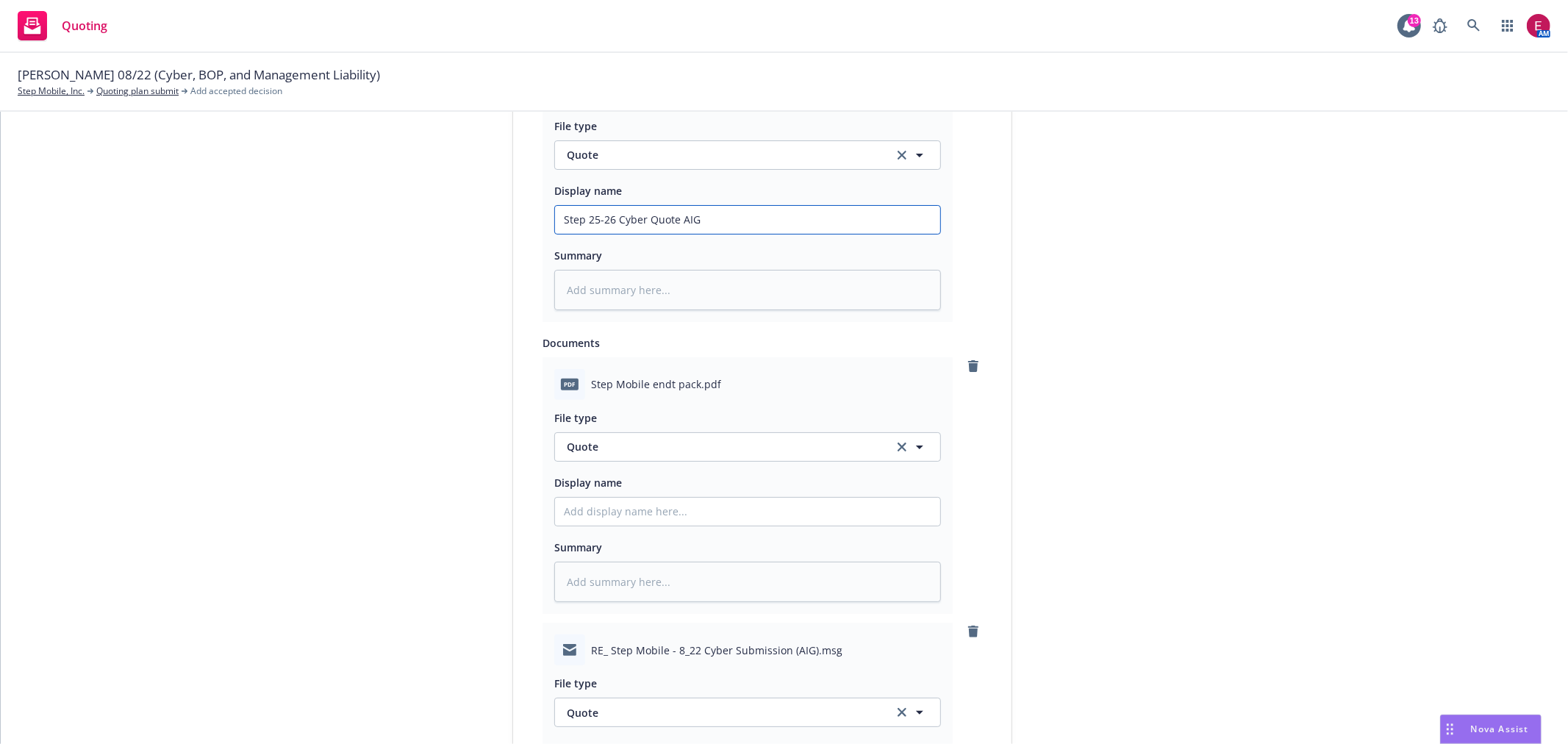
type input "Step 25-26 Cyber Quote AIG"
click at [587, 449] on span "Quote" at bounding box center [721, 447] width 309 height 16
type input "e"
type input "oth"
drag, startPoint x: 608, startPoint y: 450, endPoint x: 489, endPoint y: 466, distance: 120.1
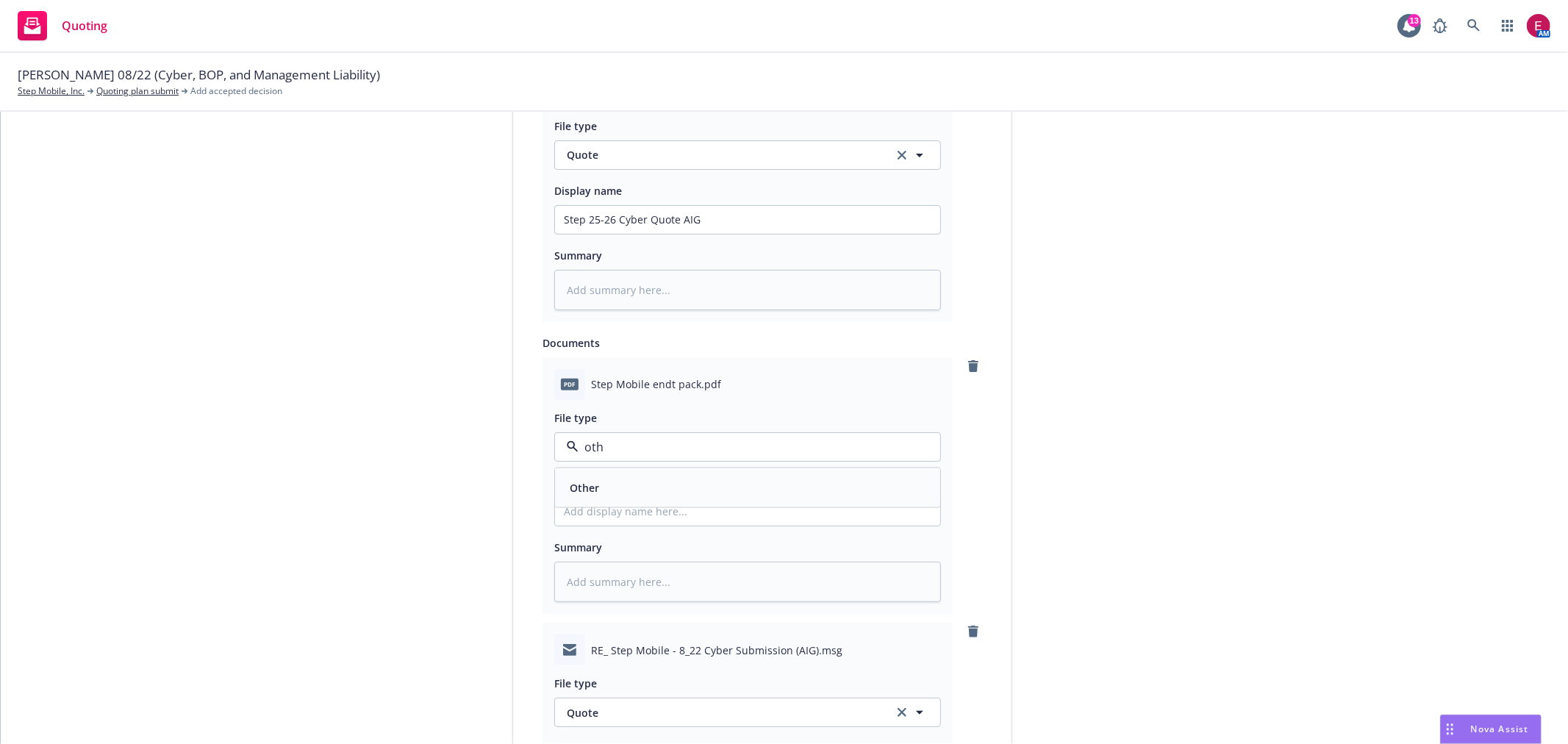
click at [489, 466] on div "1 Quote initiation 2 Coverage selection 3 Billing info Quote initiation Display…" at bounding box center [784, 648] width 1532 height 2528
click at [586, 489] on span "Other" at bounding box center [585, 488] width 30 height 16
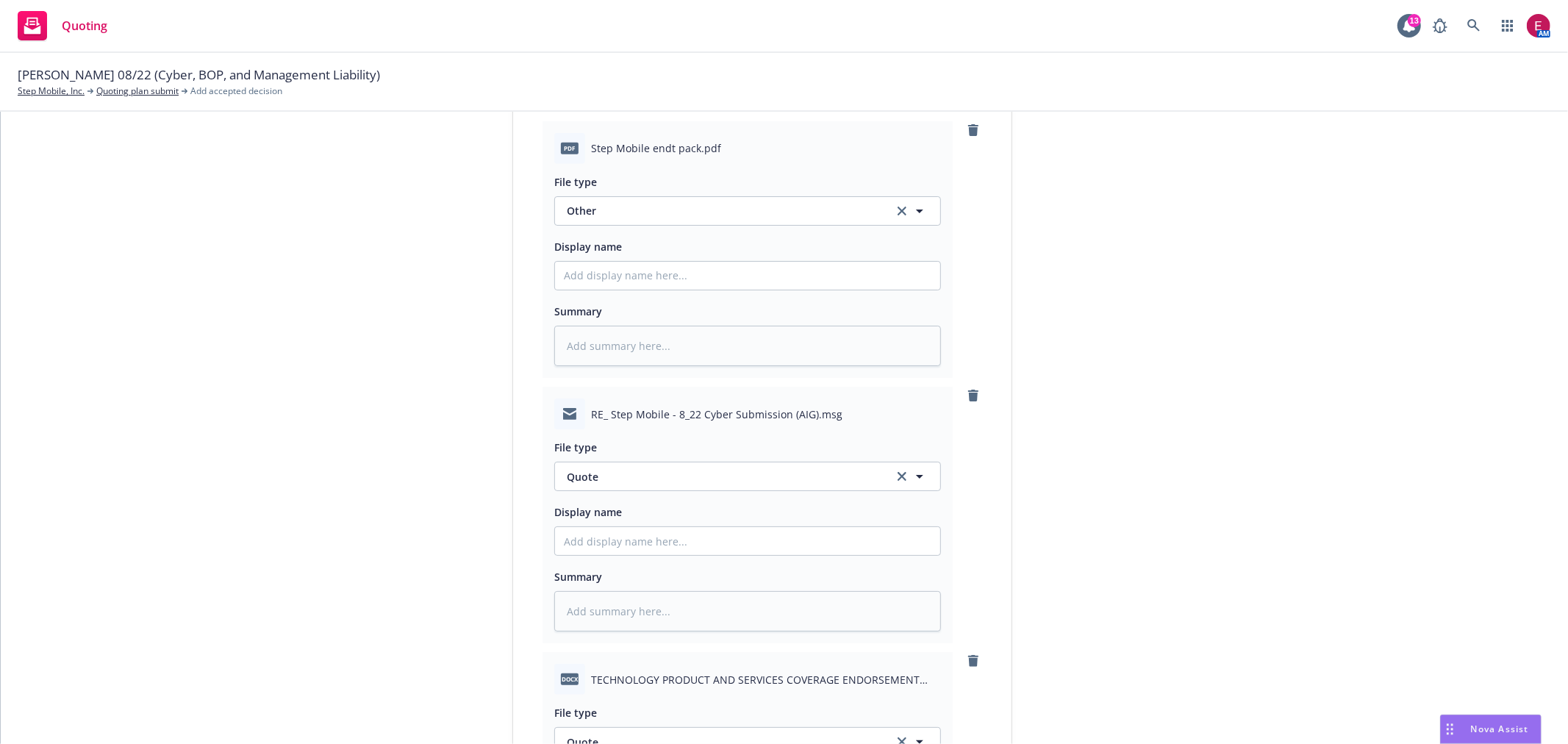
scroll to position [1031, 0]
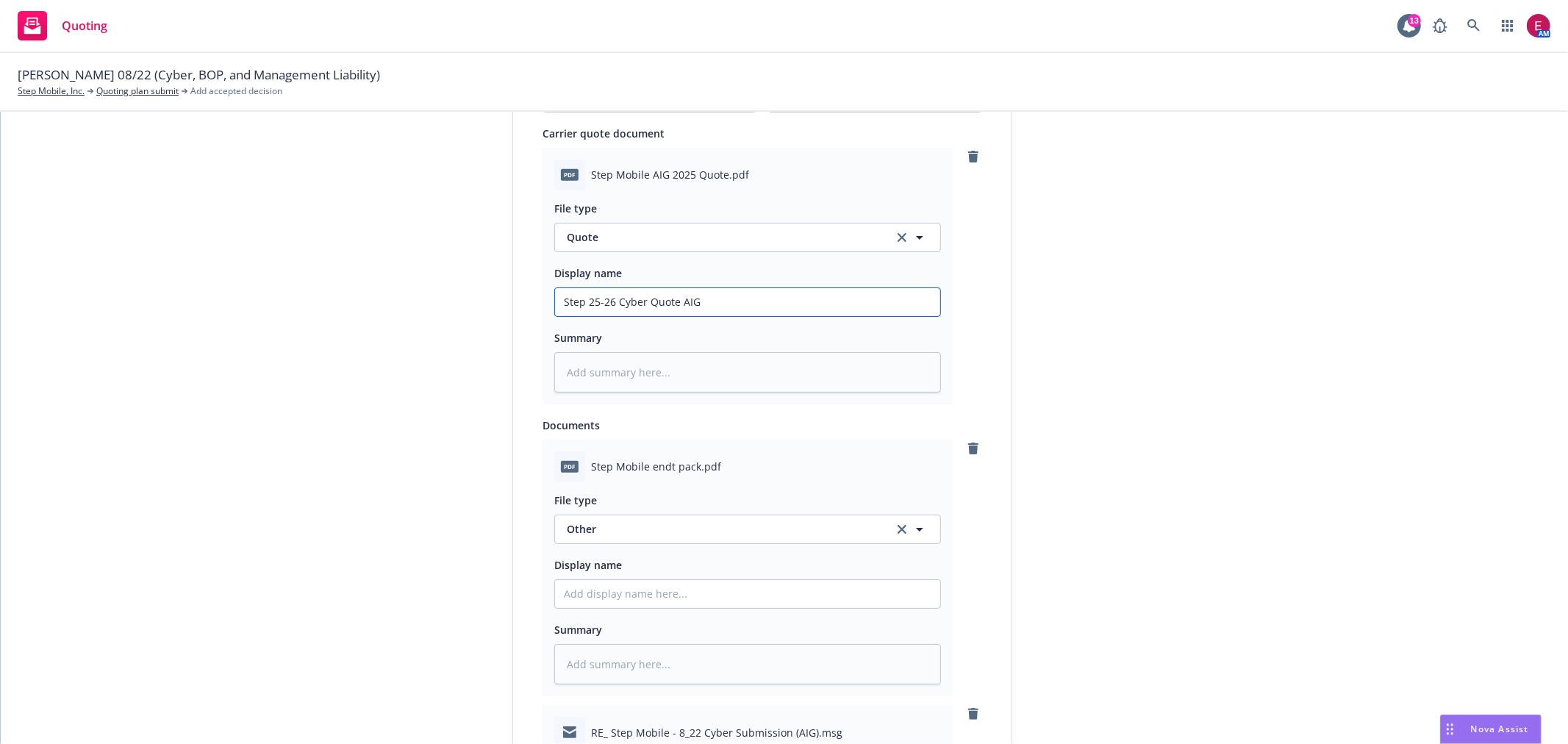
drag, startPoint x: 707, startPoint y: 298, endPoint x: 289, endPoint y: 332, distance: 419.4
click at [317, 327] on div "1 Quote initiation 2 Coverage selection 3 Billing info Quote initiation Display…" at bounding box center [784, 730] width 1532 height 2528
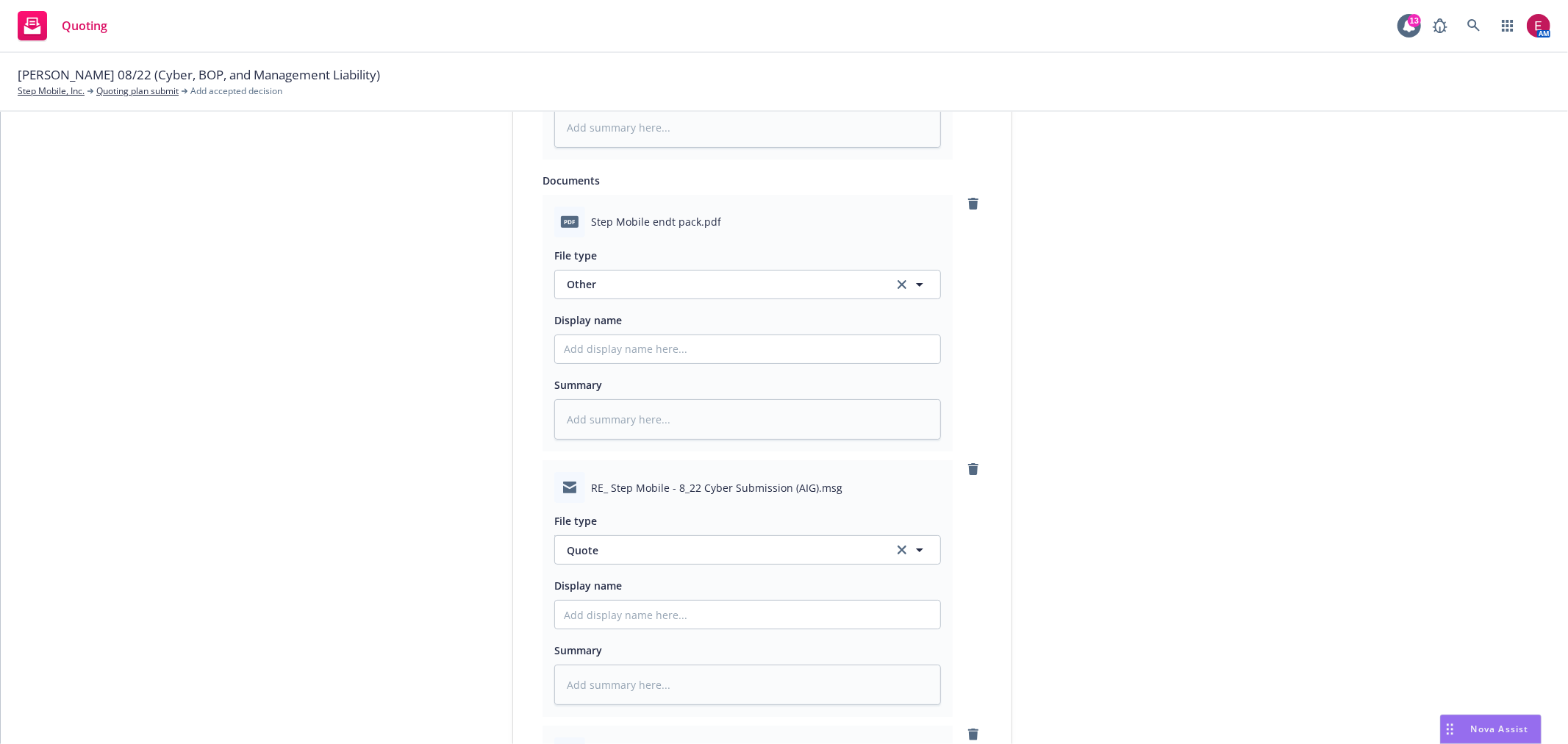
scroll to position [950, 0]
click at [630, 71] on input "Display name" at bounding box center [747, 57] width 385 height 28
paste input "Step 25-26 Cyber Quote AIG"
type textarea "x"
type input "Step 25-26 Cyber Quote AIG"
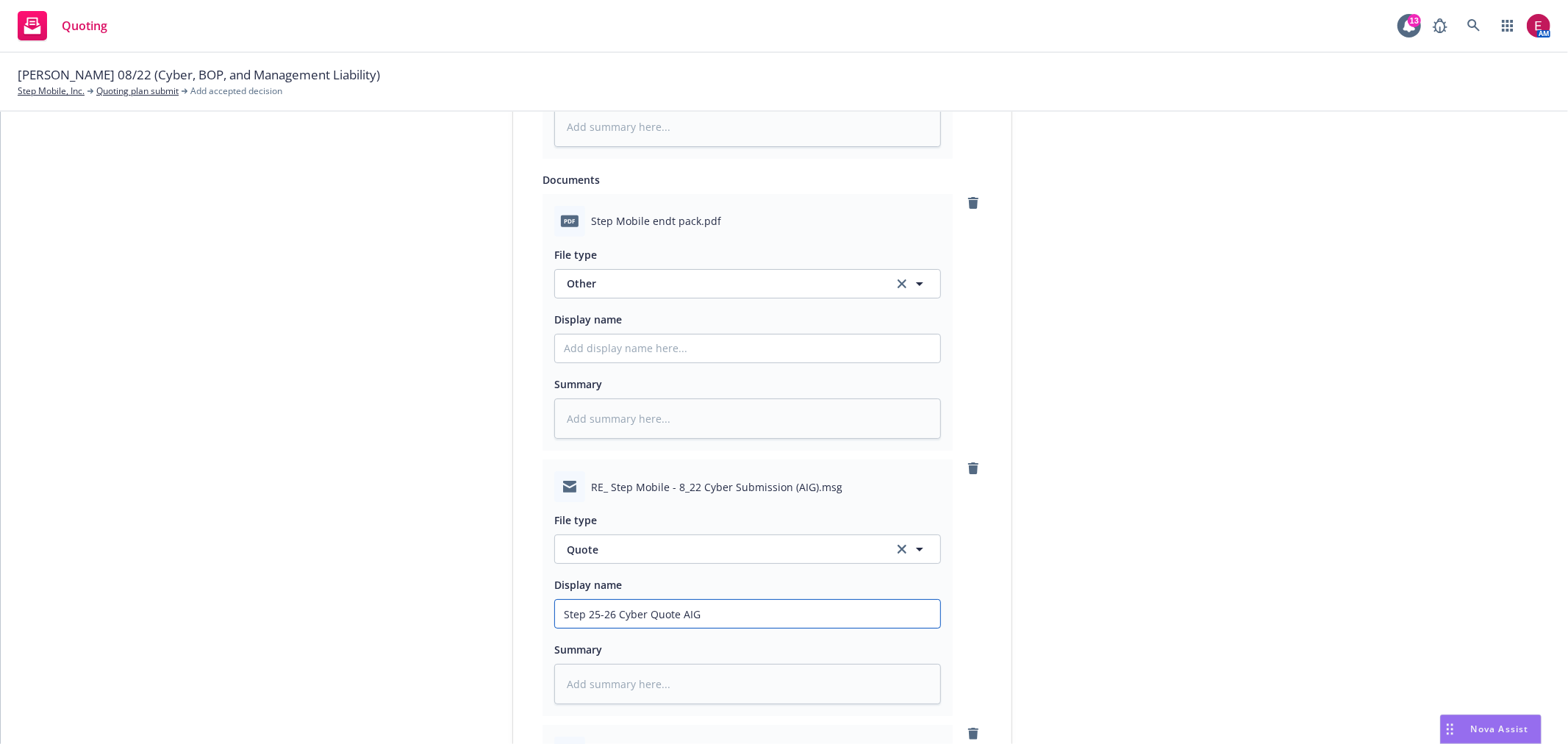
click at [671, 71] on input "Step 25-26 Cyber Quote AIG" at bounding box center [747, 57] width 385 height 28
type textarea "x"
type input "Step 25-26 Cyber Quote AIG"
type textarea "x"
type input "Step 25-26 Cyber Quote E AIG"
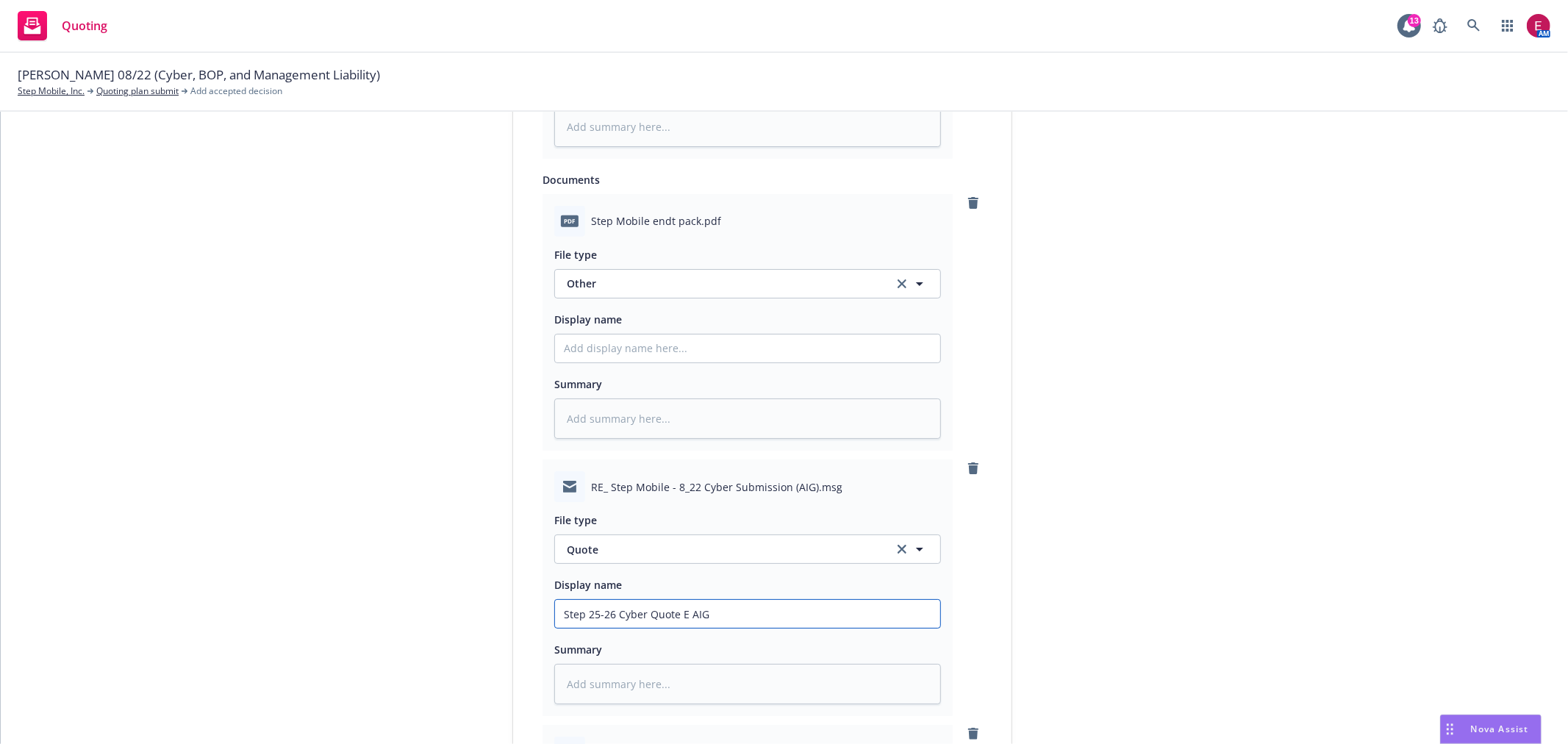
type textarea "x"
type input "Step 25-26 Cyber Quote EM AIG"
click at [694, 563] on div "File type Quote Quote Display name Step 25-26 Cyber Quote EM AIG Summary" at bounding box center [747, 603] width 387 height 202
click at [694, 557] on span "Quote" at bounding box center [721, 550] width 309 height 16
type input "ema"
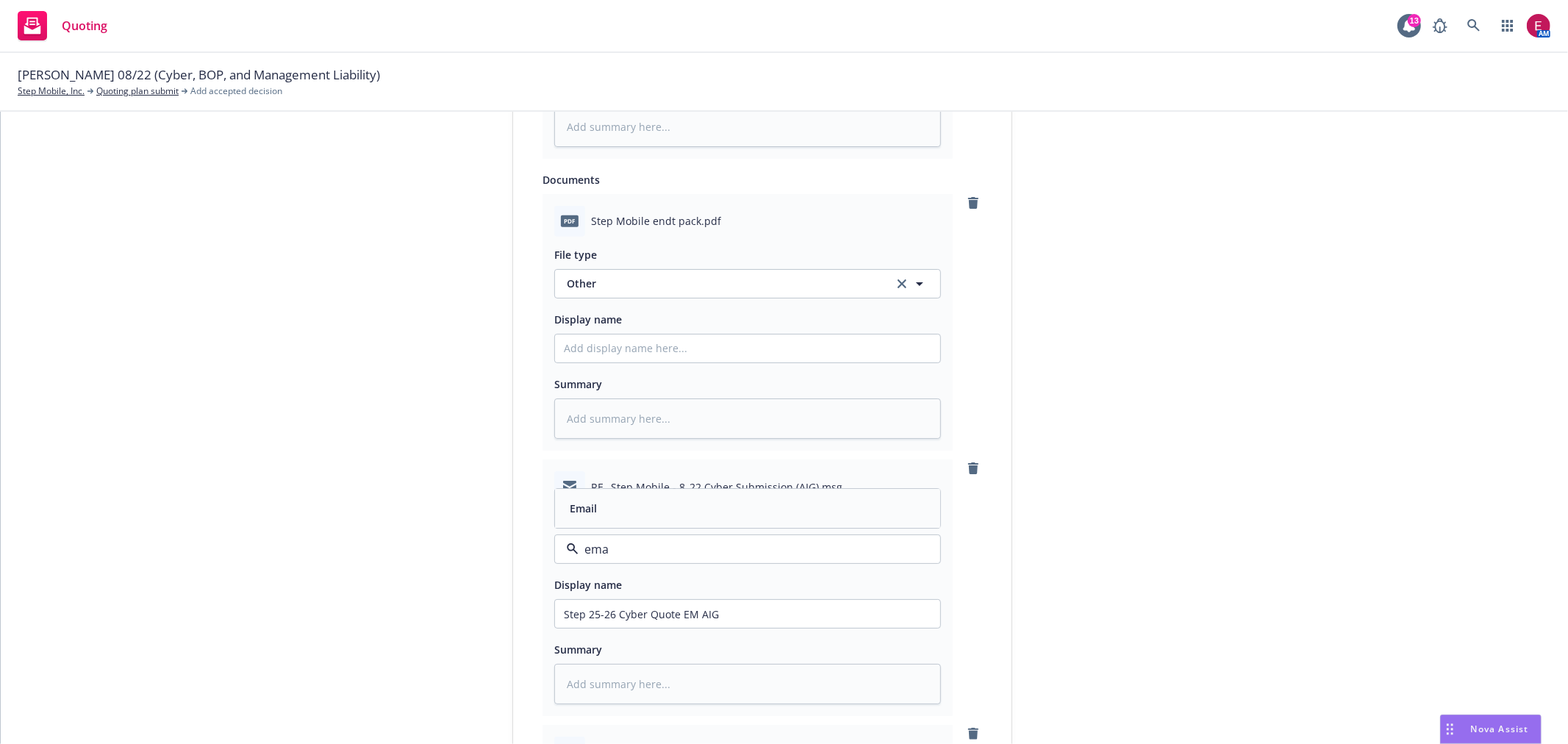
click at [715, 509] on div "Email" at bounding box center [748, 508] width 368 height 21
type textarea "x"
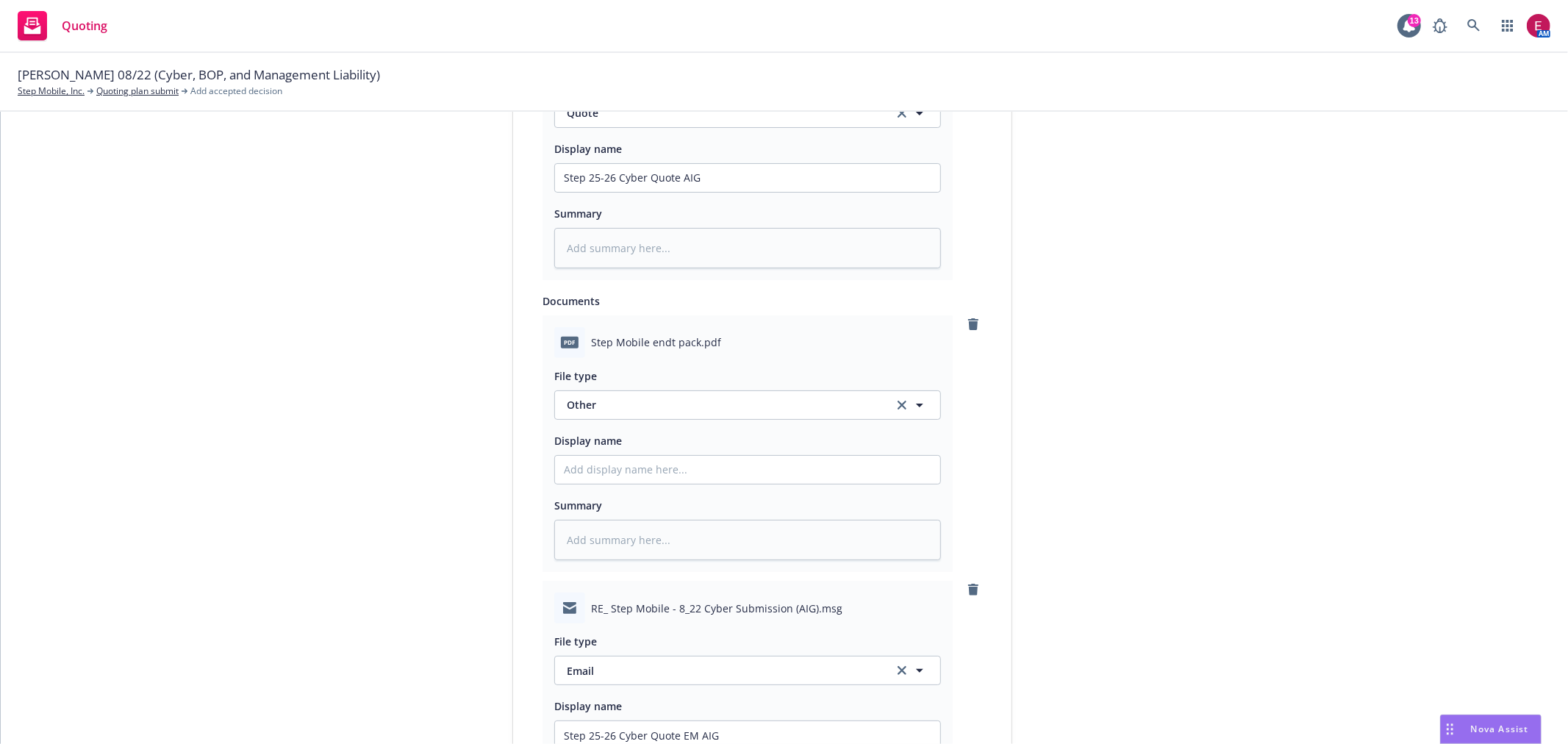
scroll to position [704, 0]
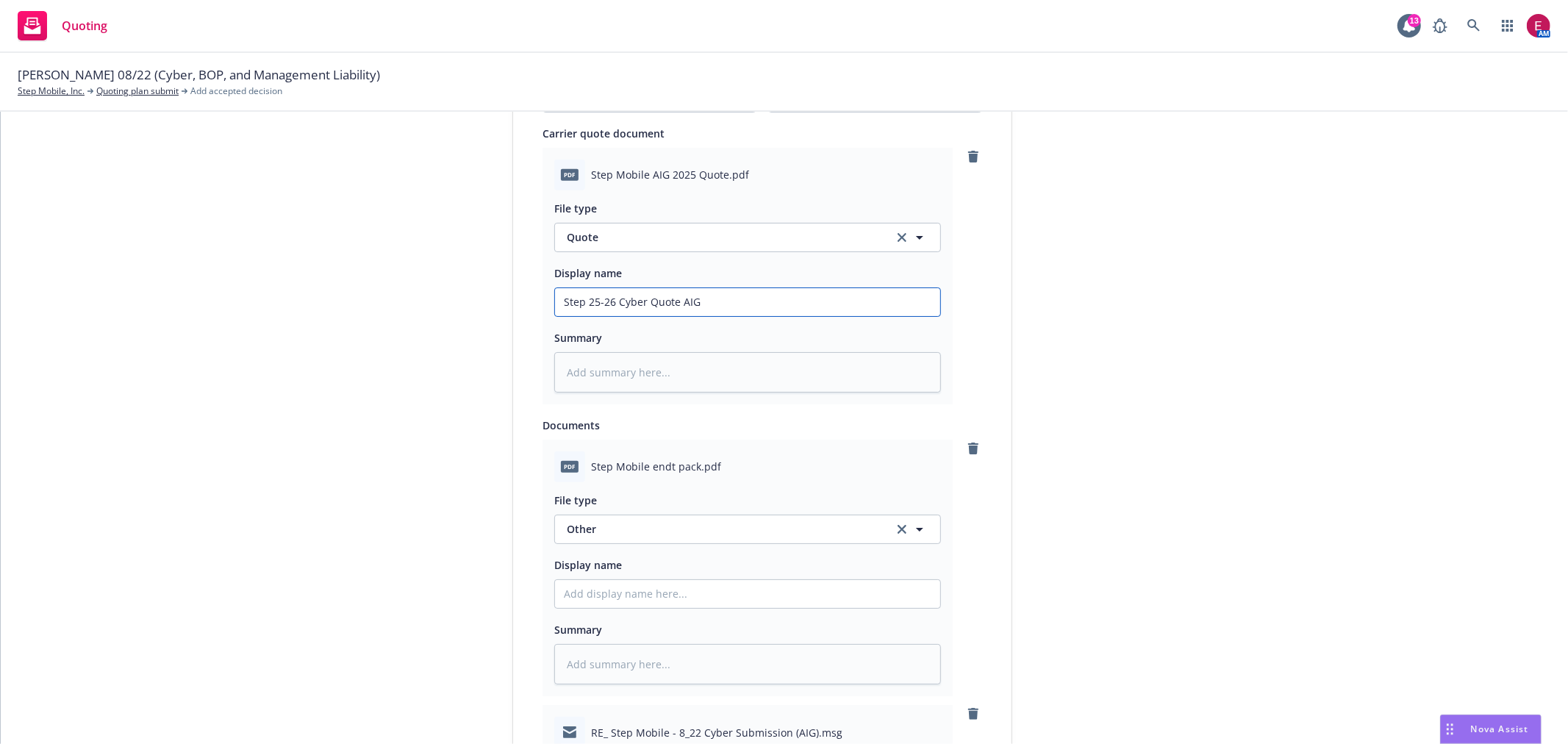
drag, startPoint x: 715, startPoint y: 310, endPoint x: 520, endPoint y: 309, distance: 195.0
click at [520, 309] on div "Display name AIG Quote expiration date* 09/17/2025 The quoted coverage and pric…" at bounding box center [762, 724] width 498 height 2360
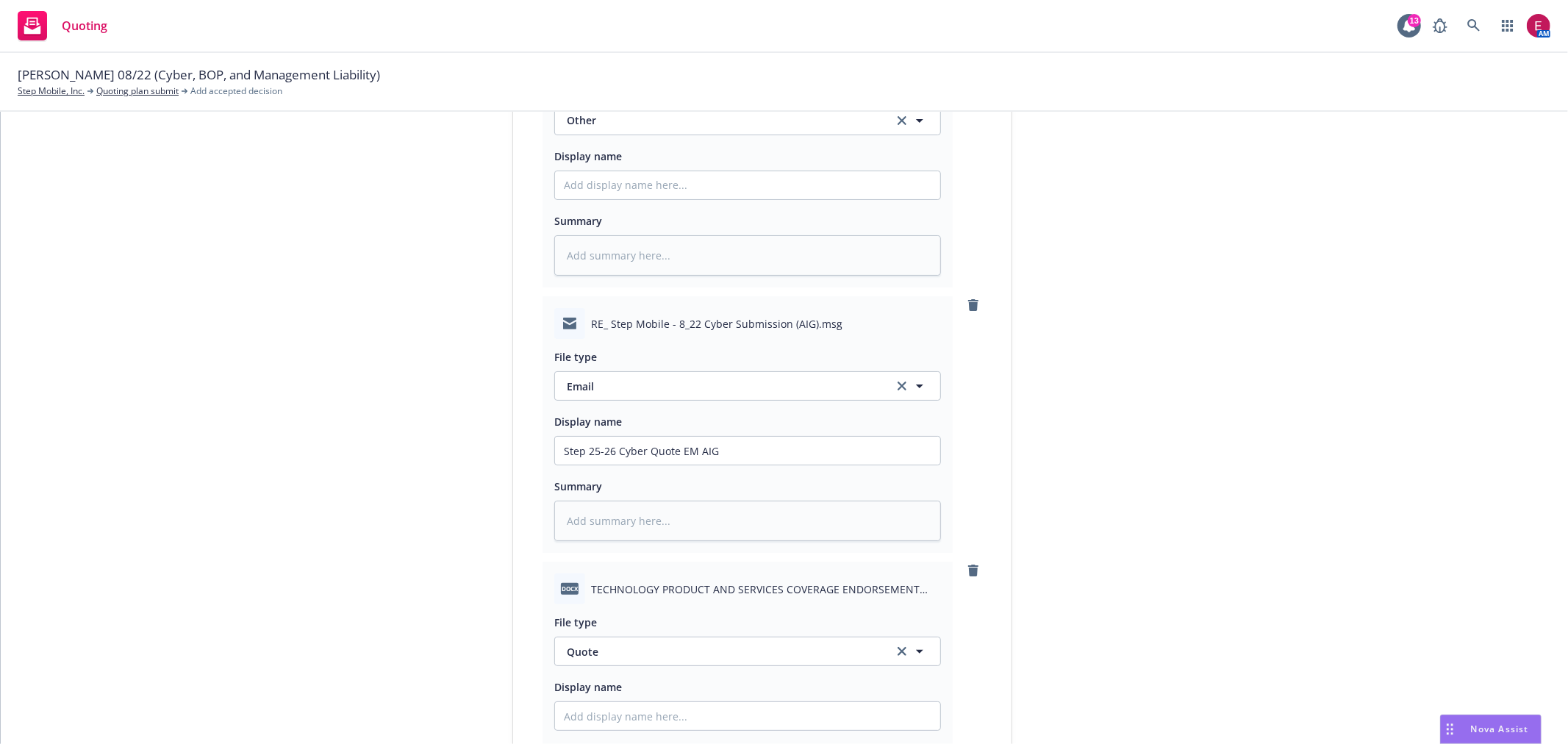
scroll to position [1440, 0]
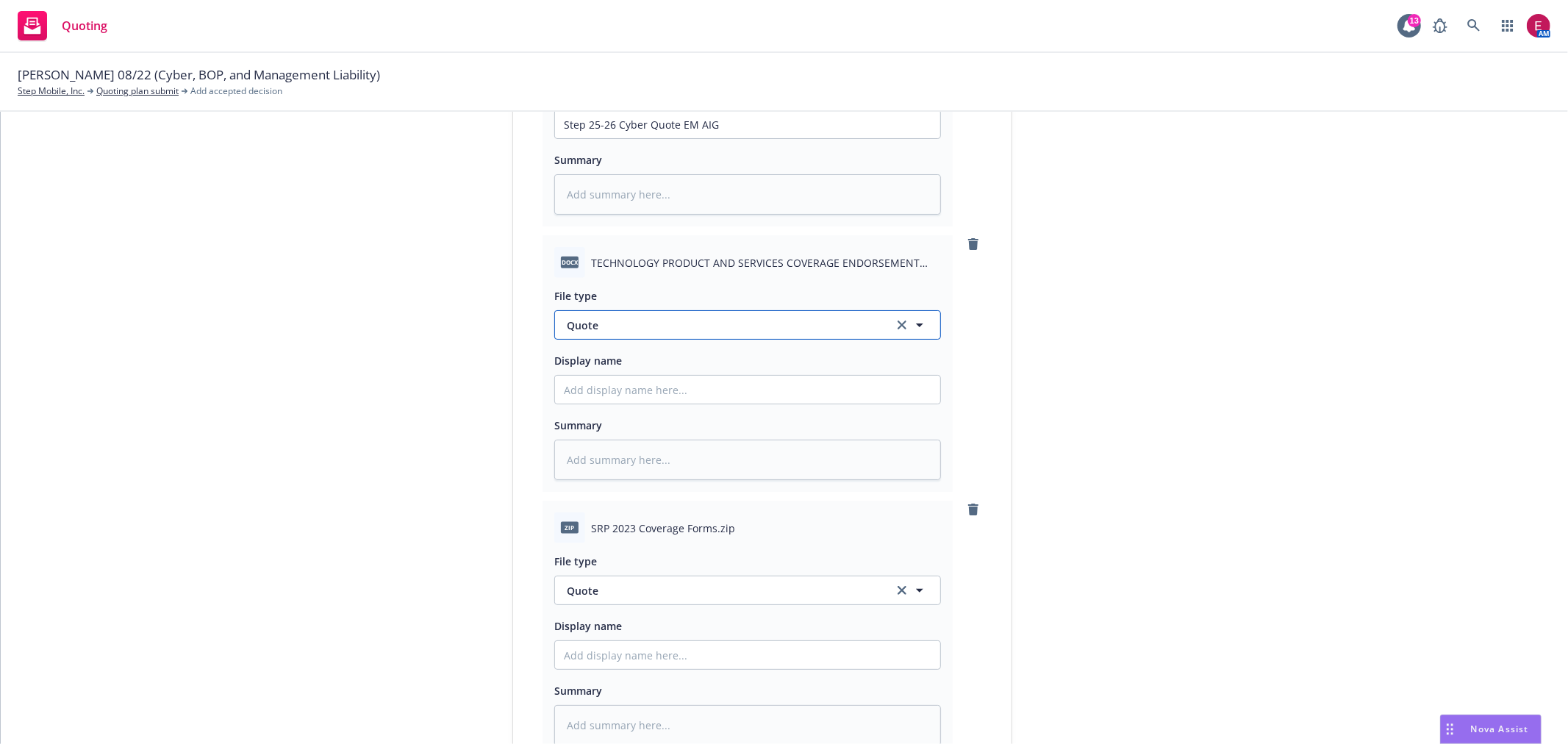
click at [640, 320] on span "Quote" at bounding box center [721, 325] width 309 height 16
type input "oth"
click at [650, 355] on div "Other" at bounding box center [747, 365] width 385 height 39
type textarea "x"
click at [597, 599] on span "Quote" at bounding box center [721, 591] width 309 height 16
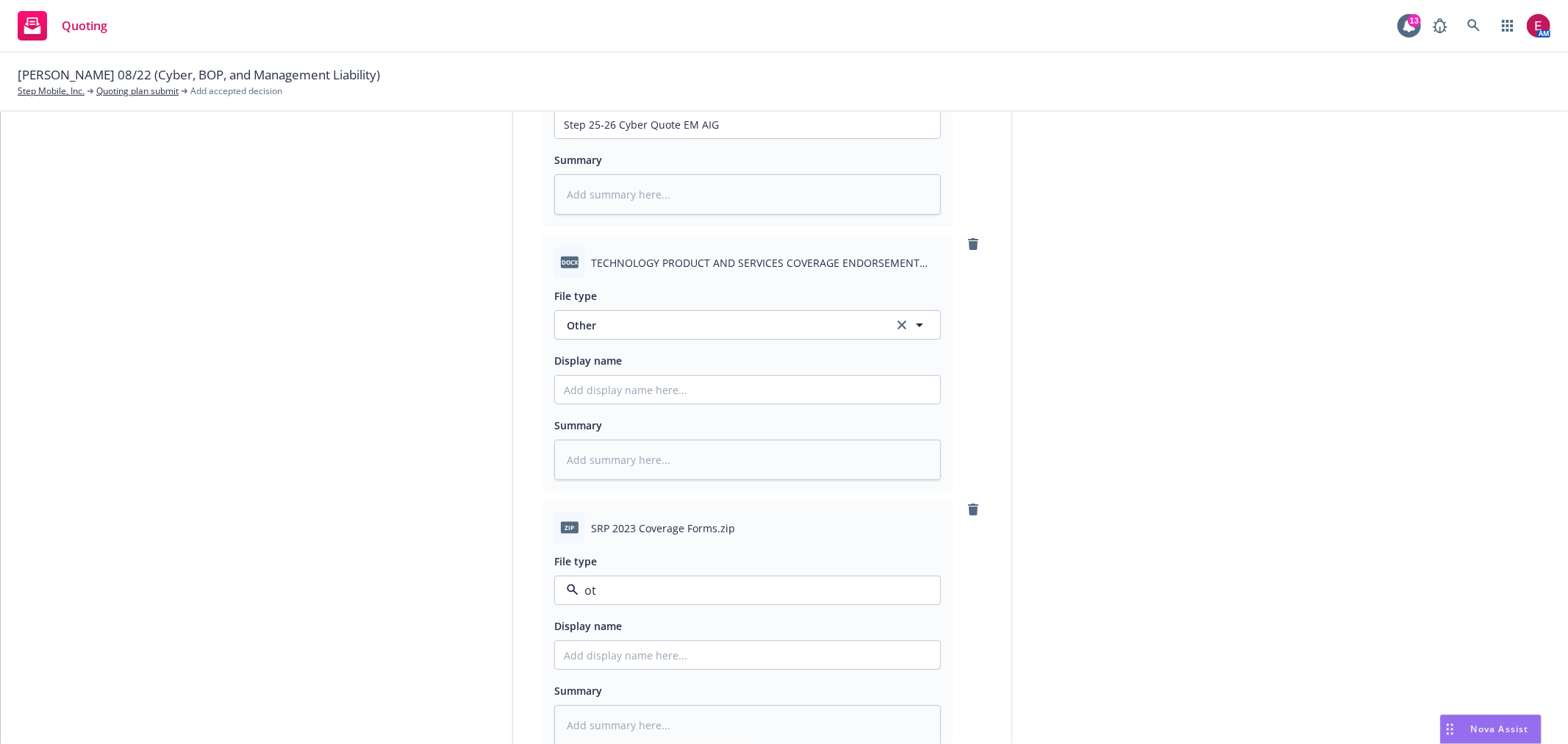
type input "oth"
click at [614, 550] on div "Other" at bounding box center [748, 550] width 368 height 21
type textarea "x"
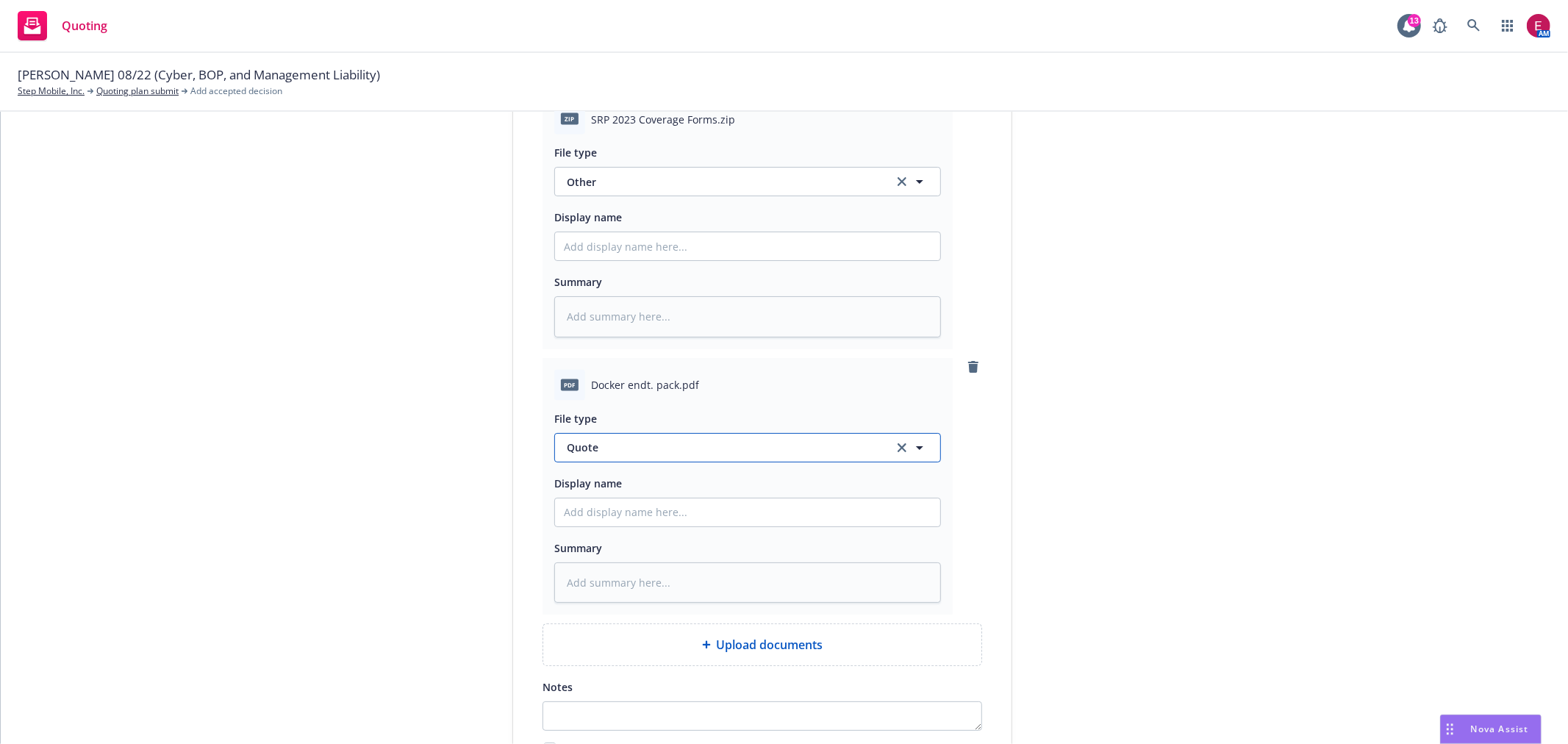
click at [670, 446] on span "Quote" at bounding box center [721, 448] width 309 height 16
type input "oth"
click at [674, 486] on div "Other" at bounding box center [748, 487] width 368 height 21
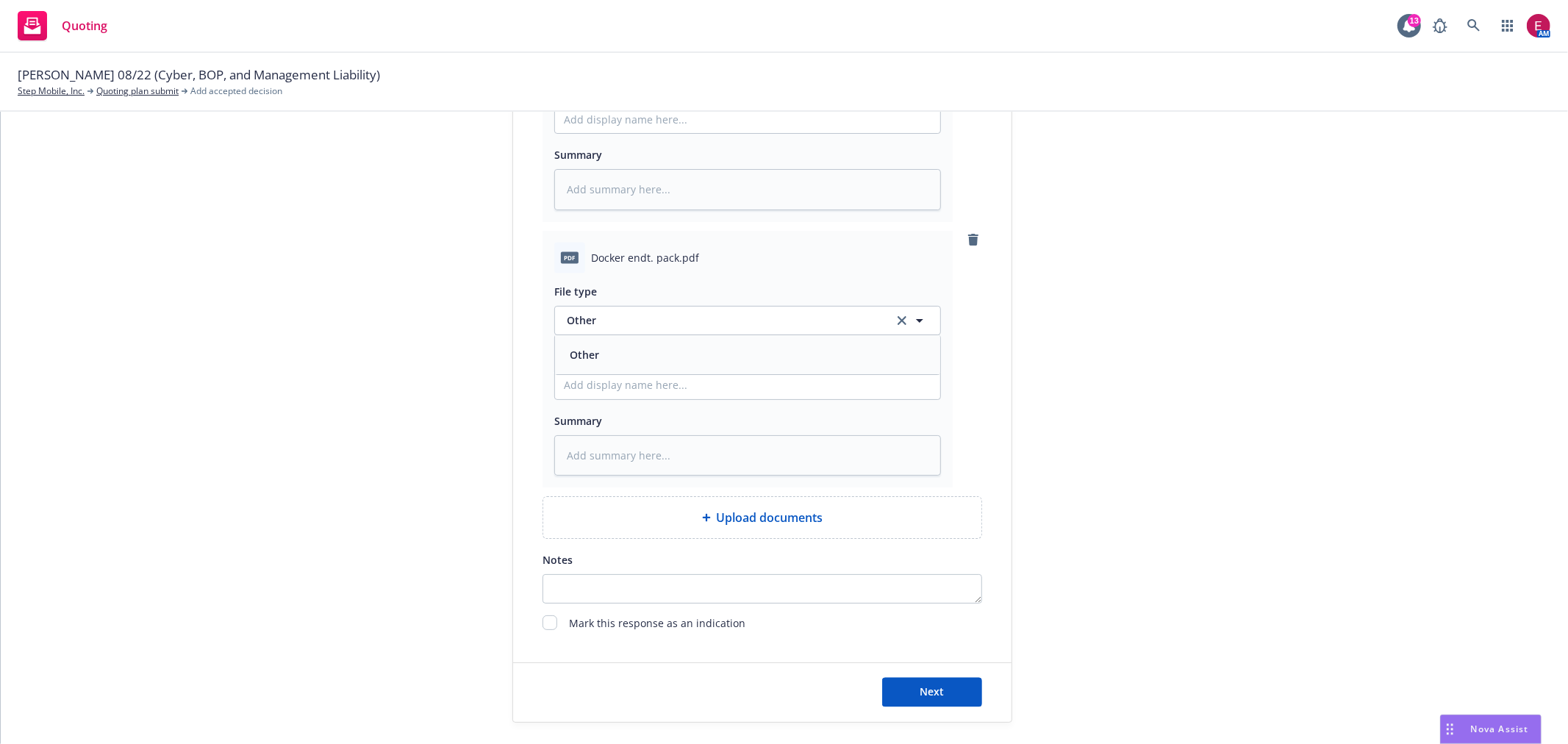
scroll to position [2055, 0]
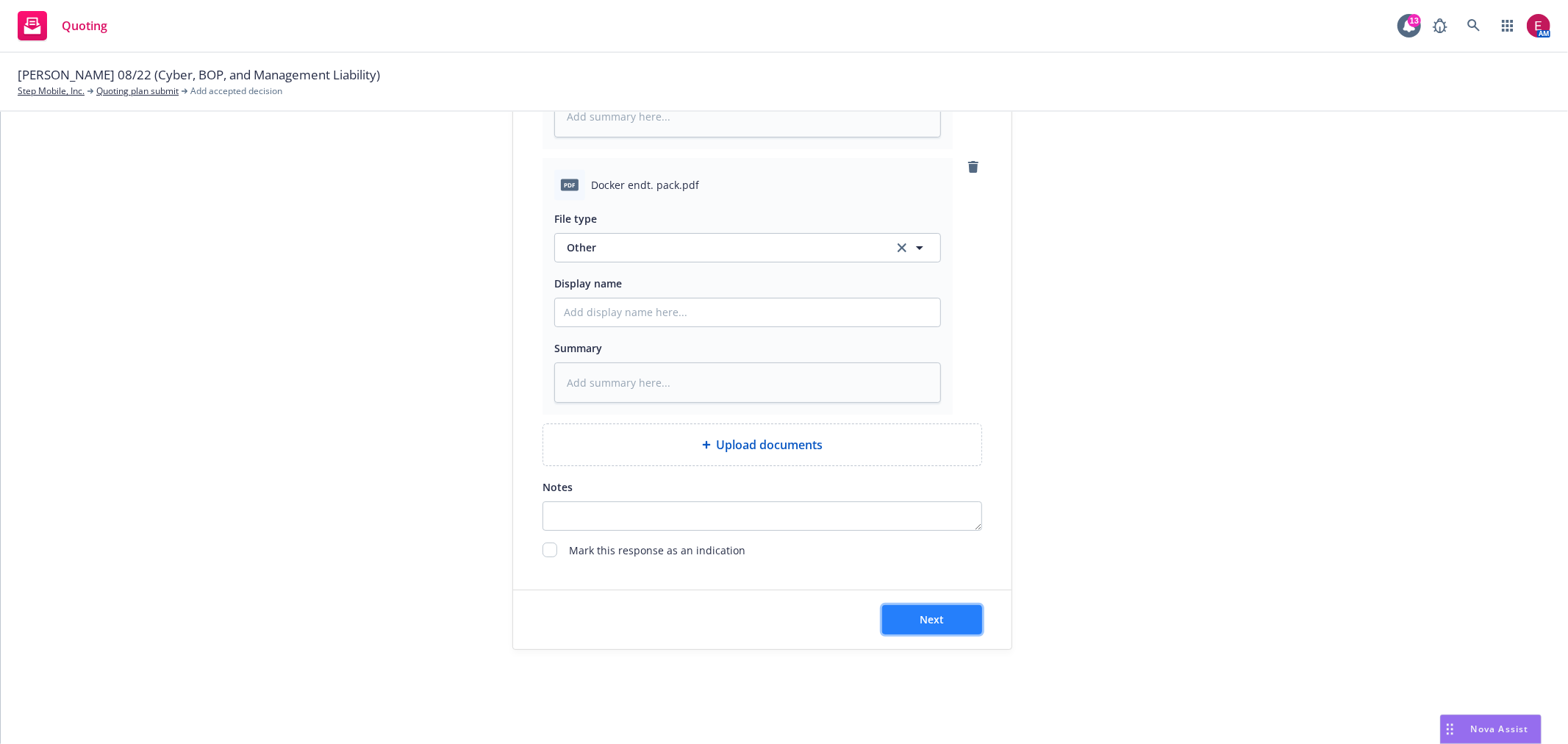
click at [952, 628] on button "Next" at bounding box center [932, 620] width 100 height 30
type textarea "x"
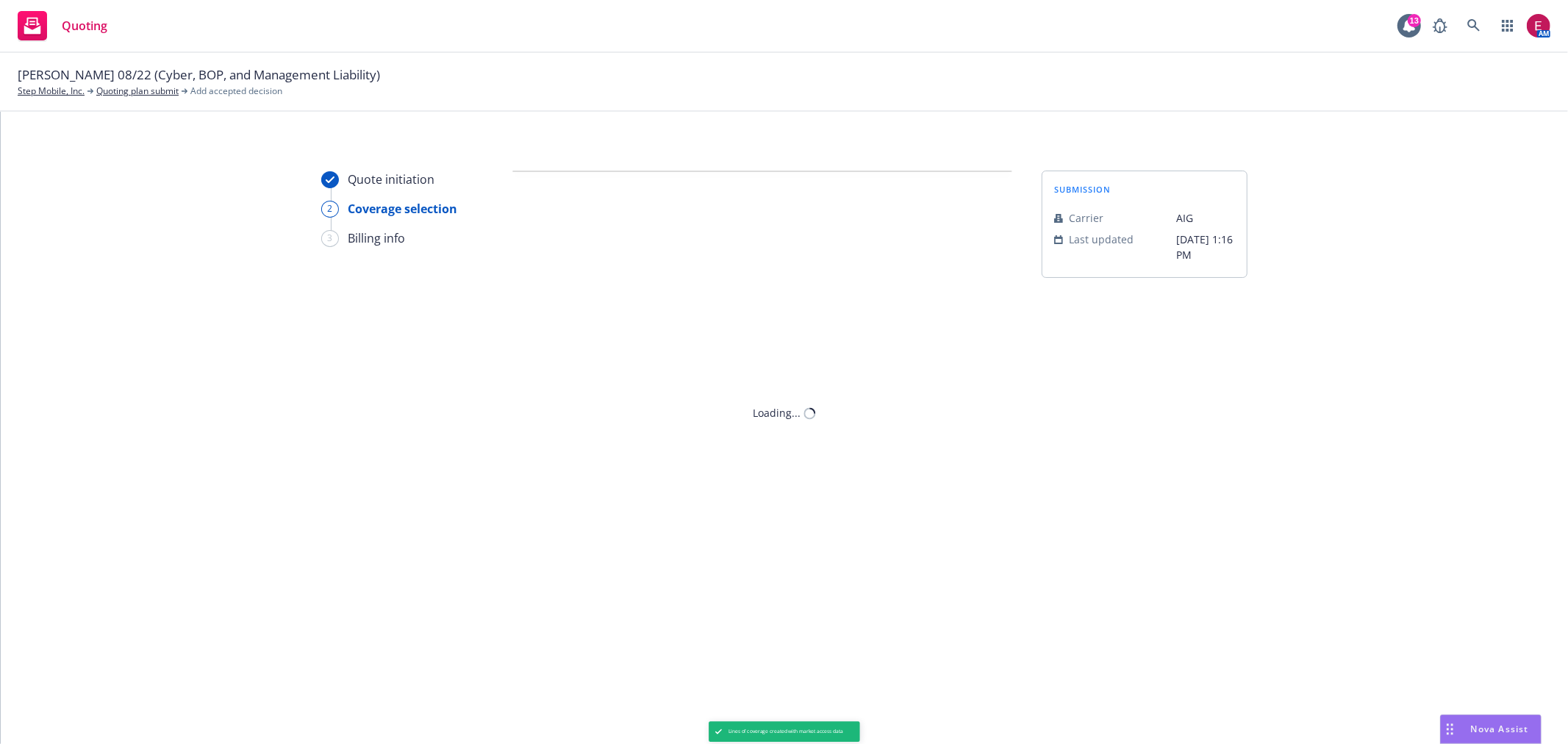
scroll to position [0, 0]
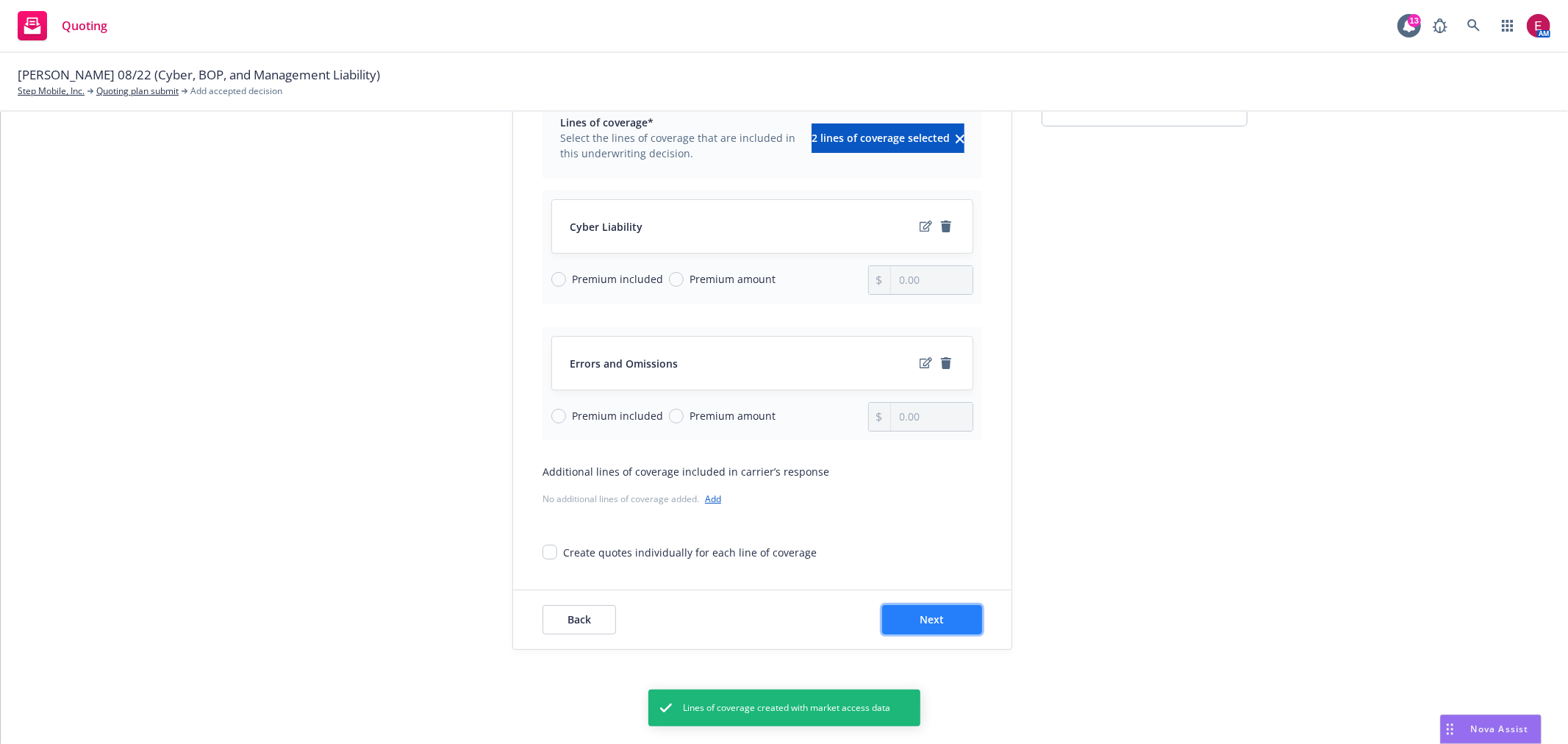
click at [944, 626] on button "Next" at bounding box center [932, 620] width 100 height 30
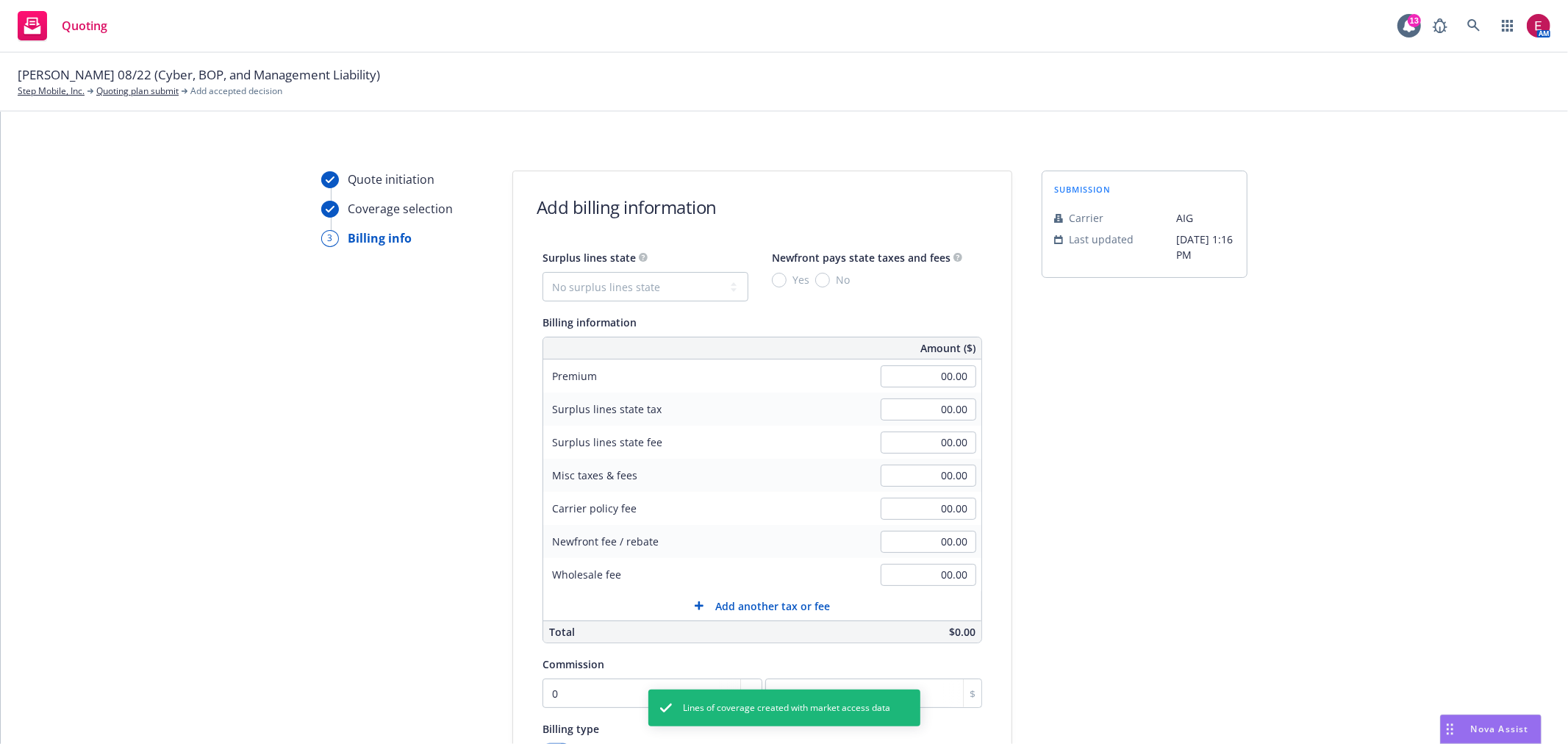
drag, startPoint x: 943, startPoint y: 349, endPoint x: 938, endPoint y: 365, distance: 16.8
click at [941, 349] on span "Amount ($)" at bounding box center [948, 348] width 55 height 16
click at [938, 365] on input "00.00" at bounding box center [929, 376] width 95 height 22
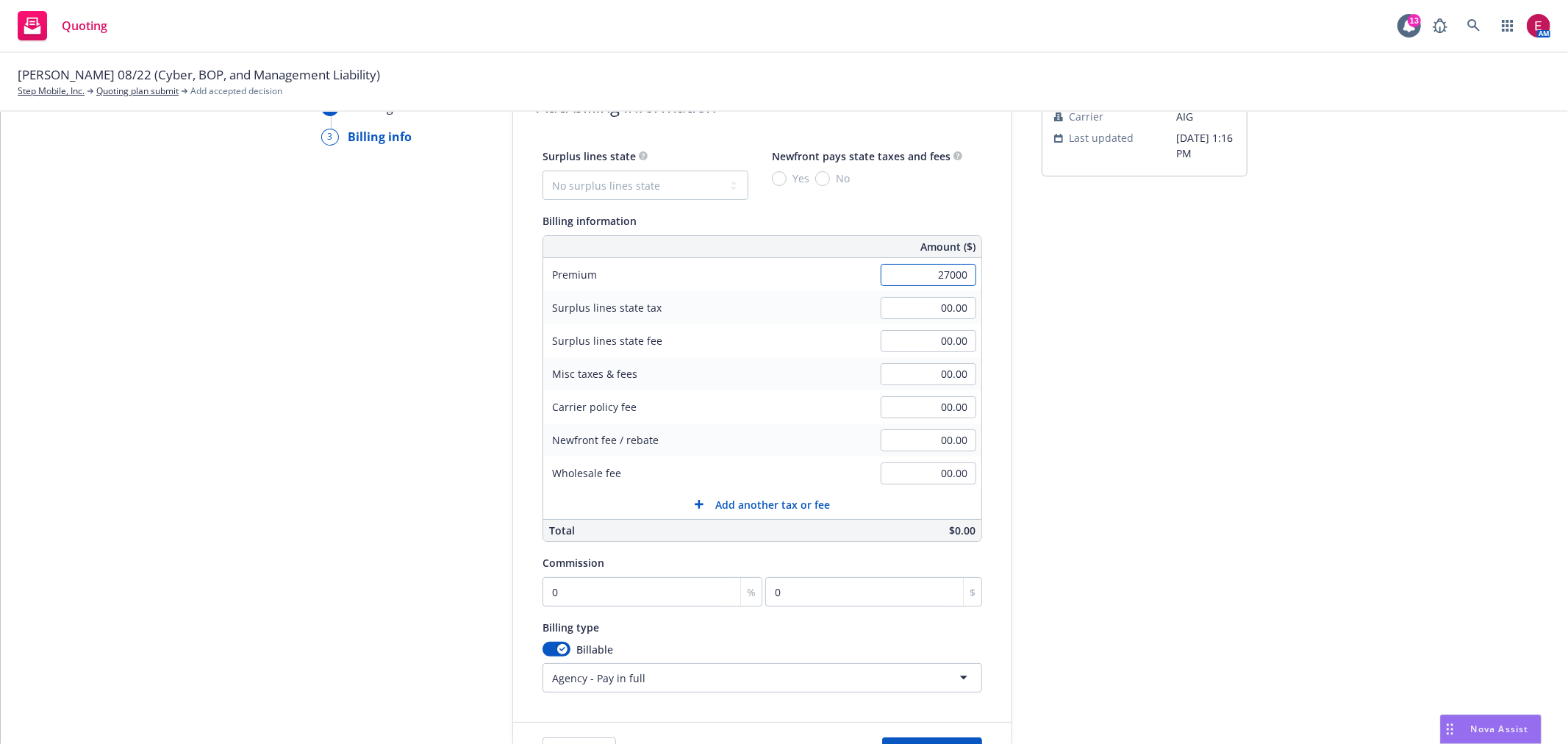
scroll to position [236, 0]
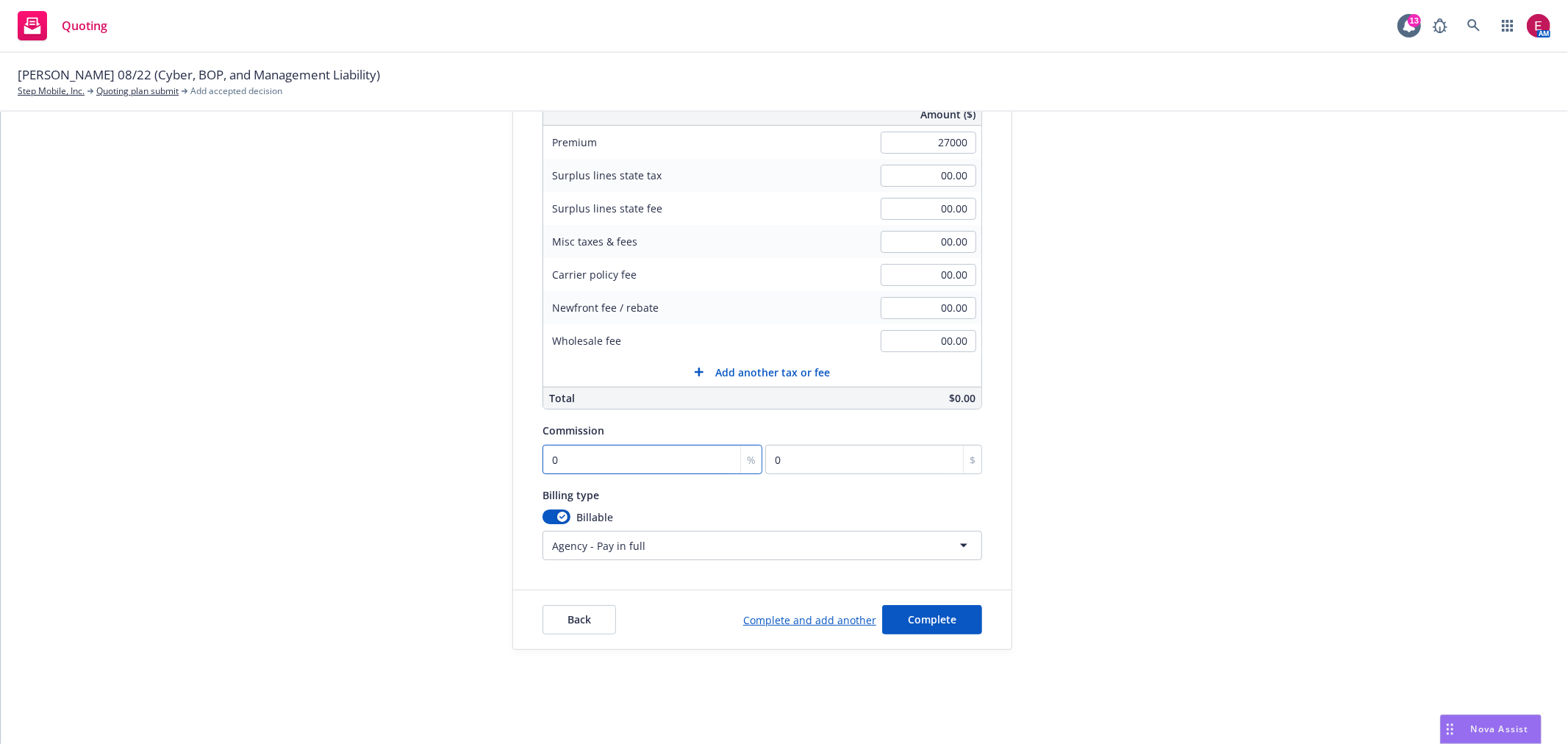
type input "27,000.00"
click at [549, 459] on input "0" at bounding box center [652, 460] width 220 height 30
type input "2"
type input "540"
type input "20"
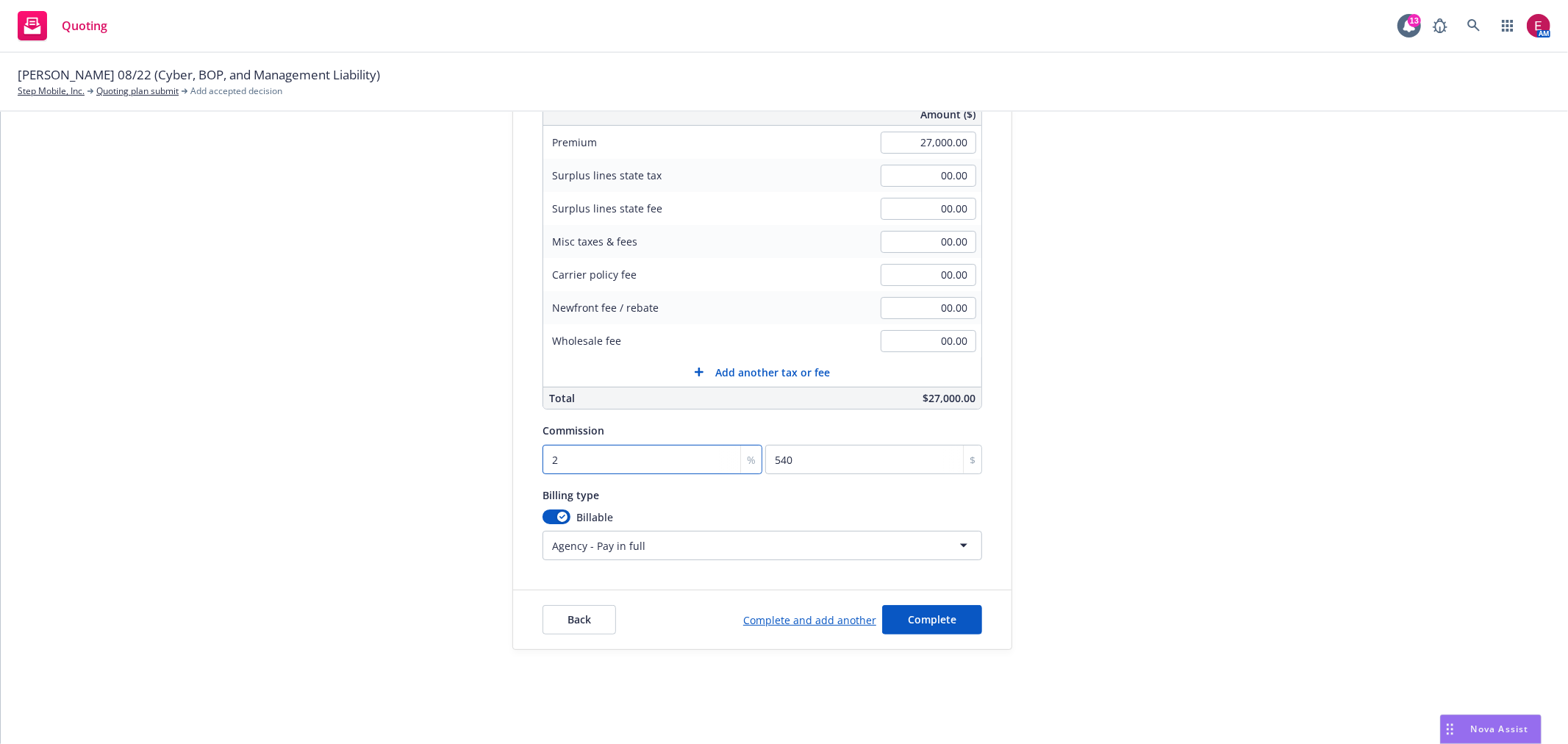
type input "5400"
type input "20"
click at [1143, 317] on div "submission Carrier AIG Last updated 8/12, 1:16 PM" at bounding box center [1144, 292] width 206 height 713
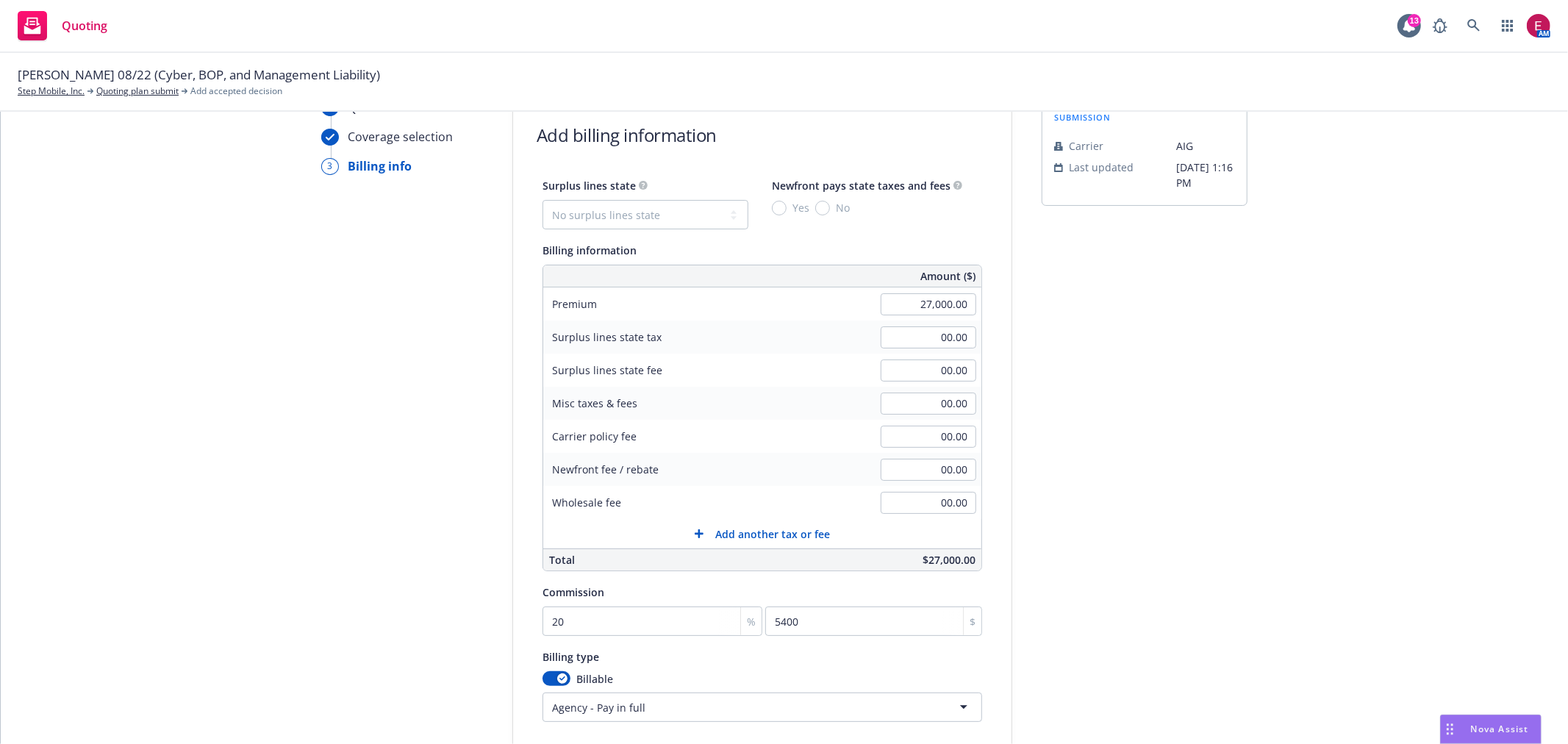
scroll to position [72, 0]
click at [627, 210] on select "No surplus lines state Alaska Alabama Arkansas Arizona California Colorado Conn…" at bounding box center [645, 216] width 206 height 30
click at [649, 206] on select "No surplus lines state Alaska Alabama Arkansas Arizona California Colorado Conn…" at bounding box center [645, 216] width 206 height 30
select select "CA"
click at [543, 201] on select "No surplus lines state Alaska Alabama Arkansas Arizona California Colorado Conn…" at bounding box center [645, 216] width 206 height 30
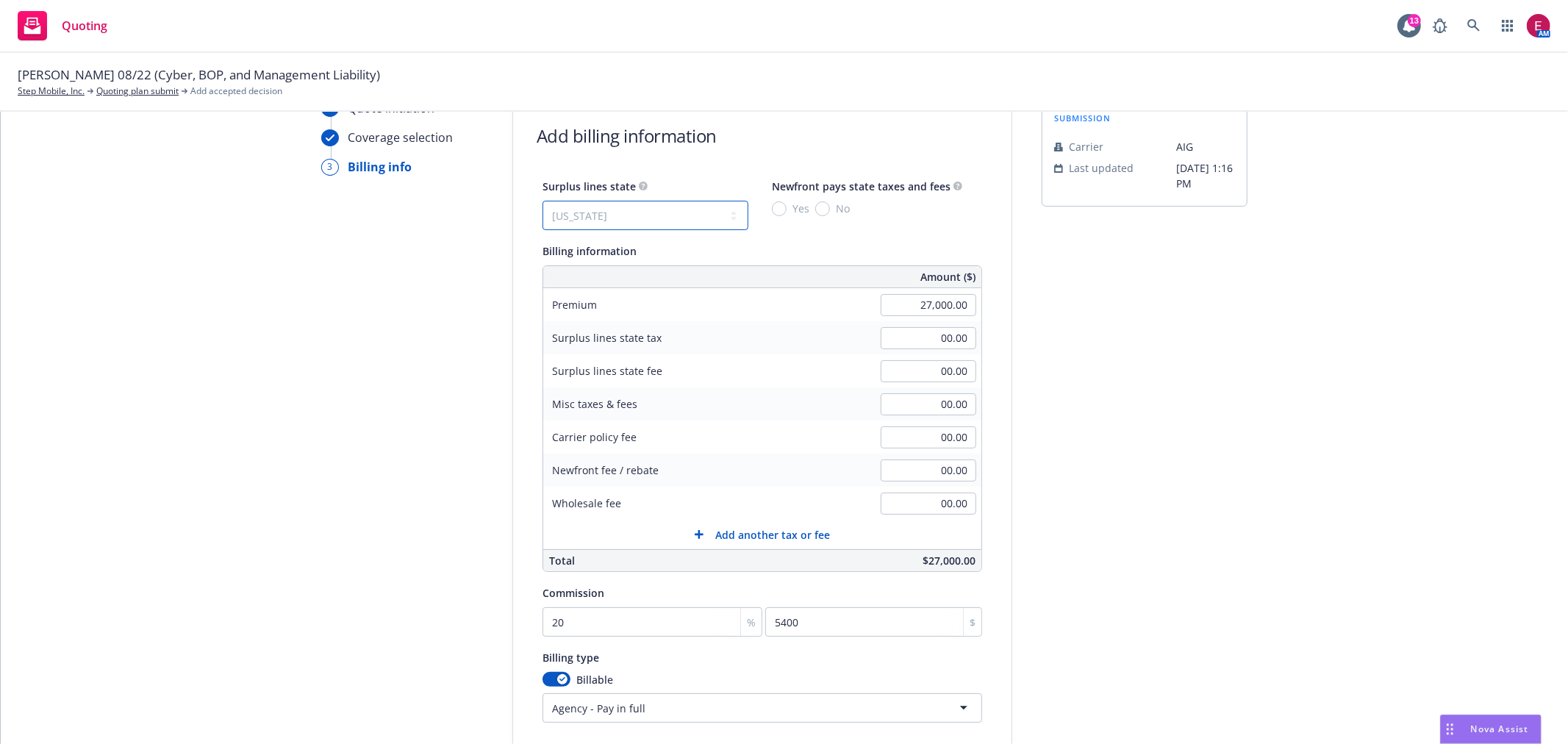
type input "810.00"
type input "48.60"
click at [772, 207] on input "Yes" at bounding box center [779, 209] width 15 height 15
radio input "true"
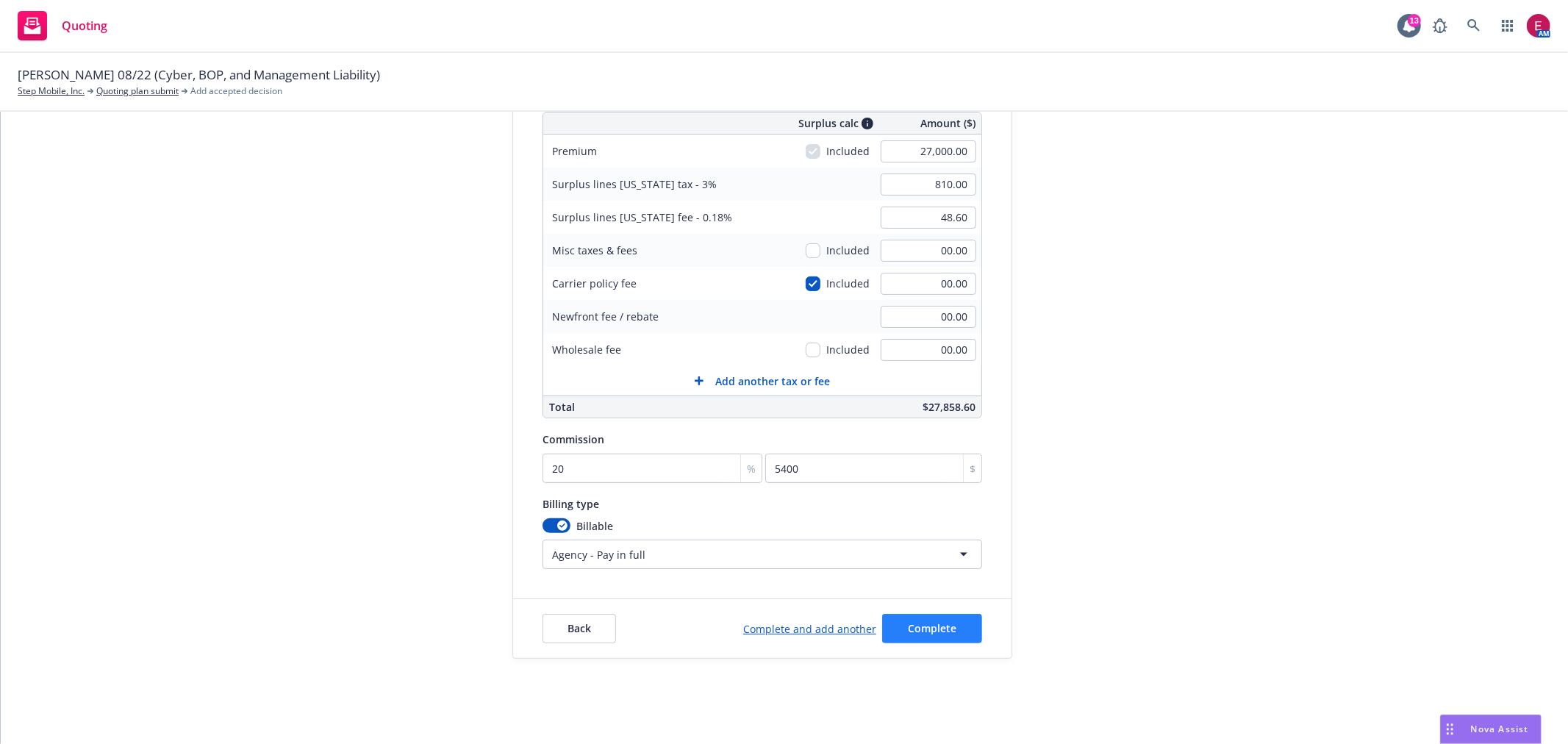
scroll to position [236, 0]
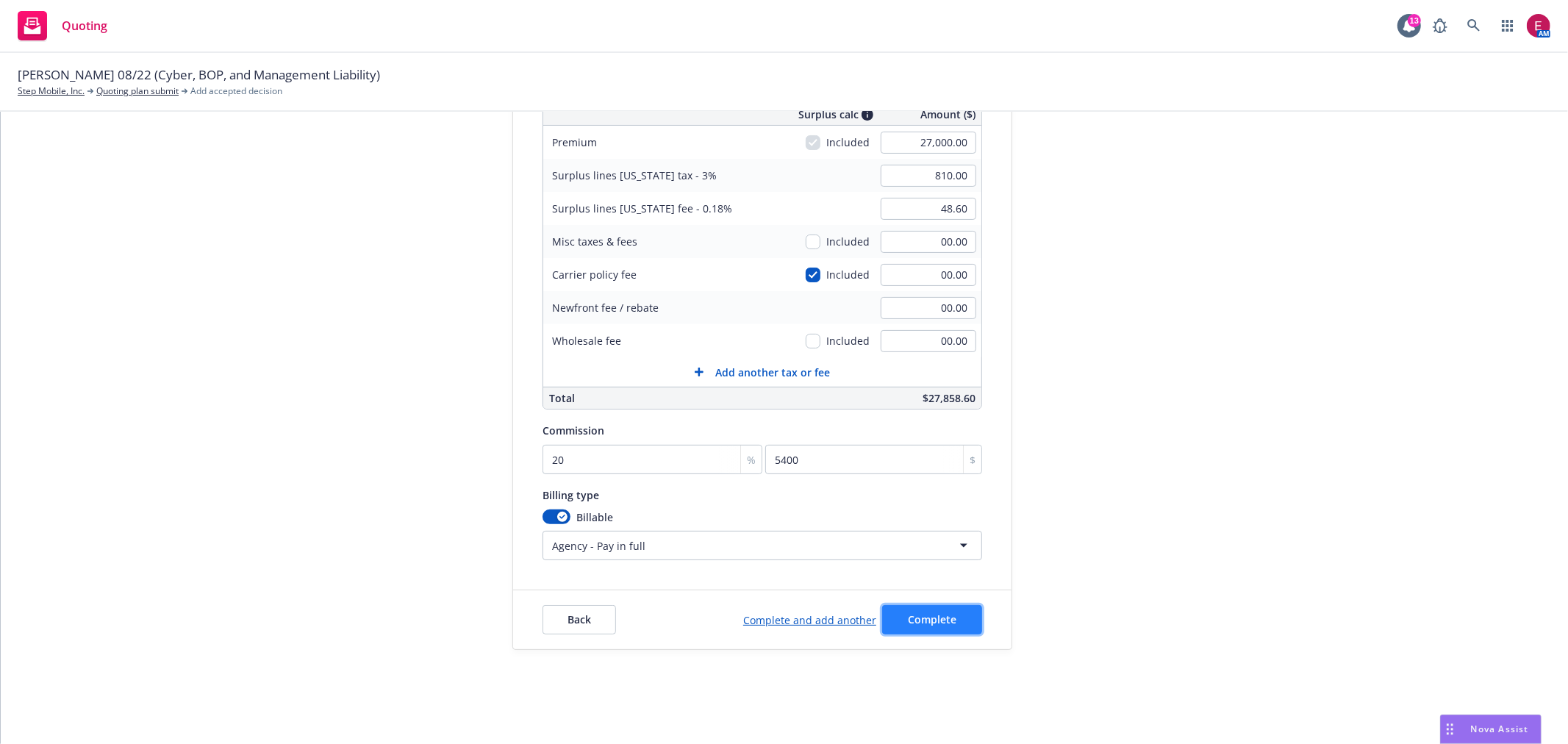
click at [882, 617] on button "Complete" at bounding box center [932, 620] width 100 height 30
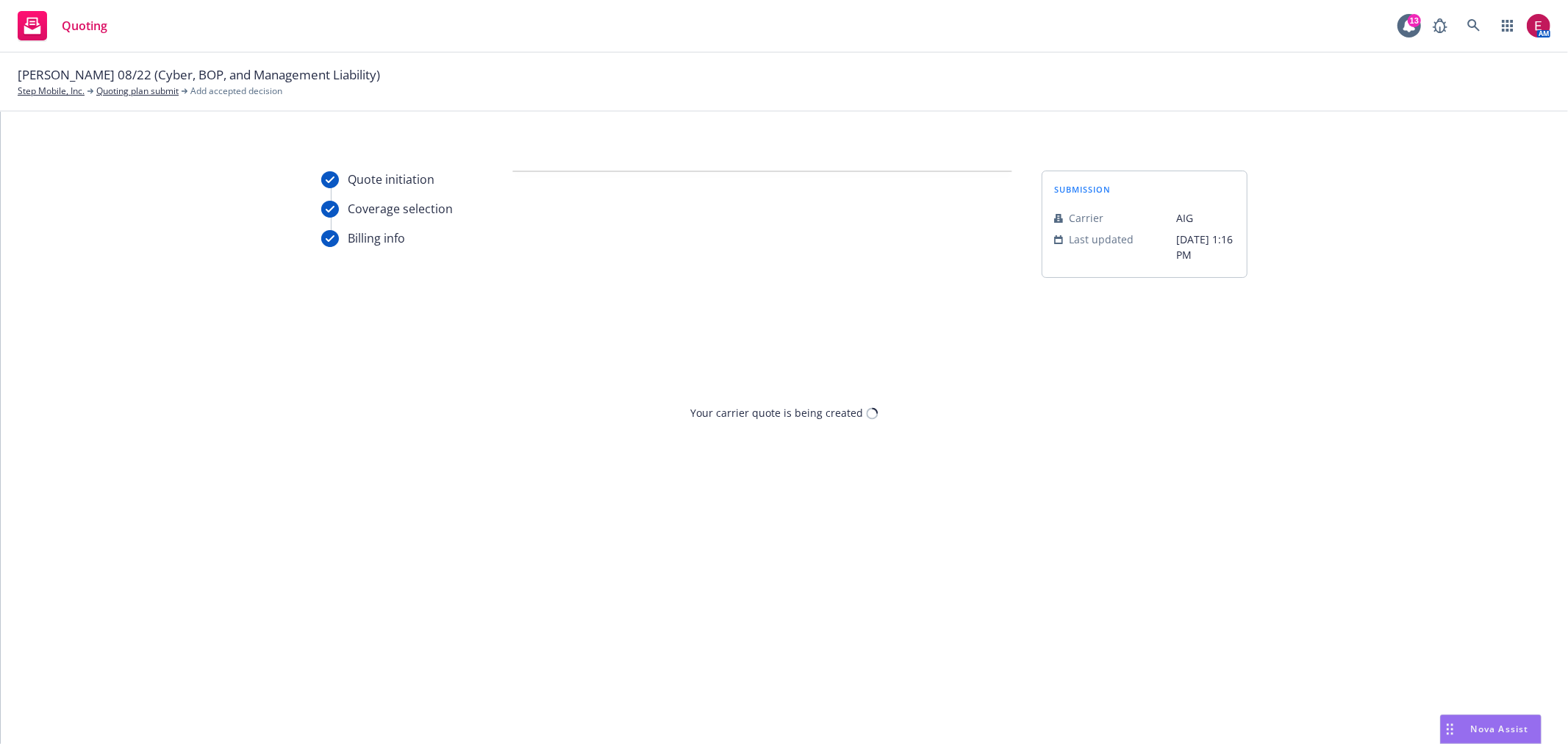
scroll to position [0, 0]
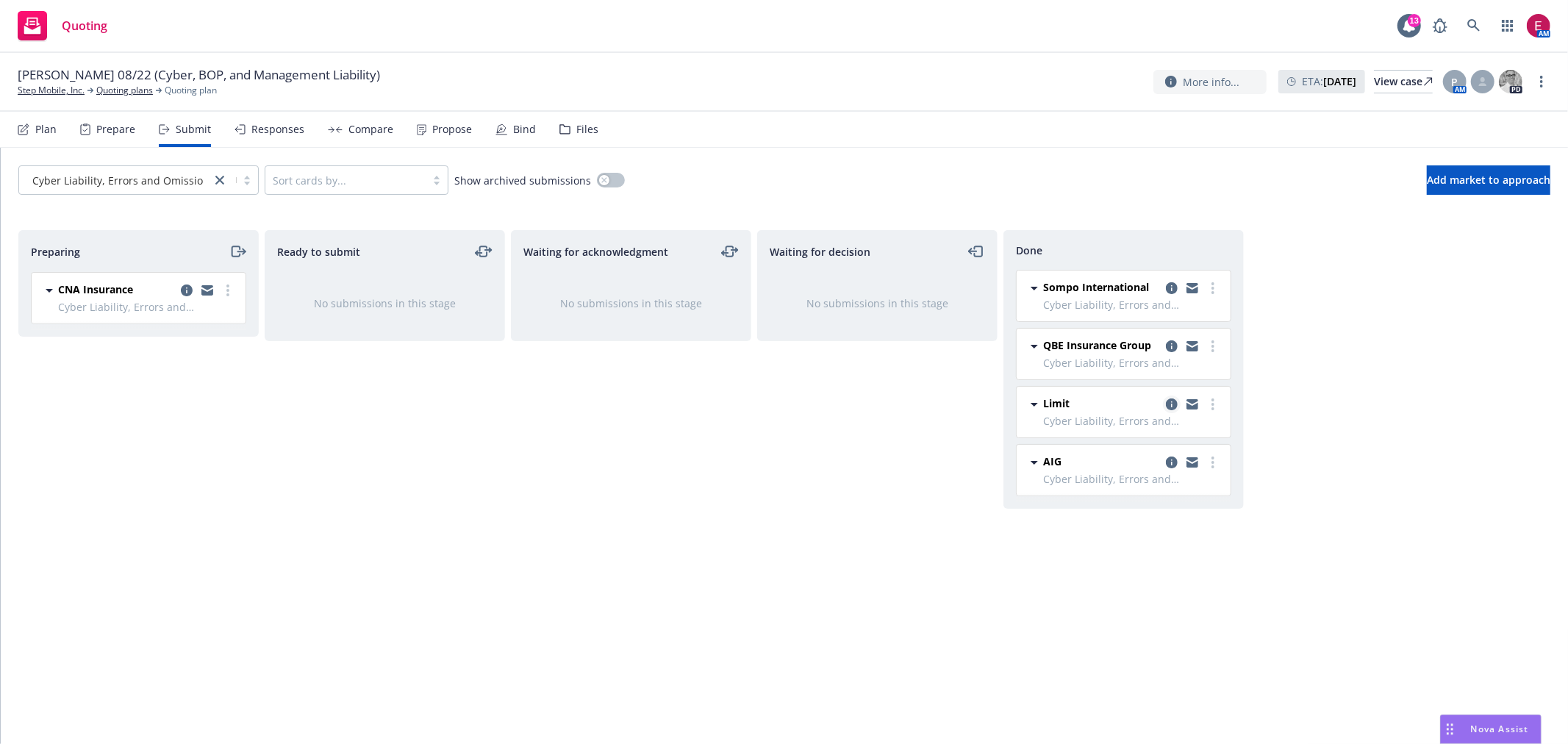
click at [1172, 410] on icon "copy logging email" at bounding box center [1172, 405] width 12 height 12
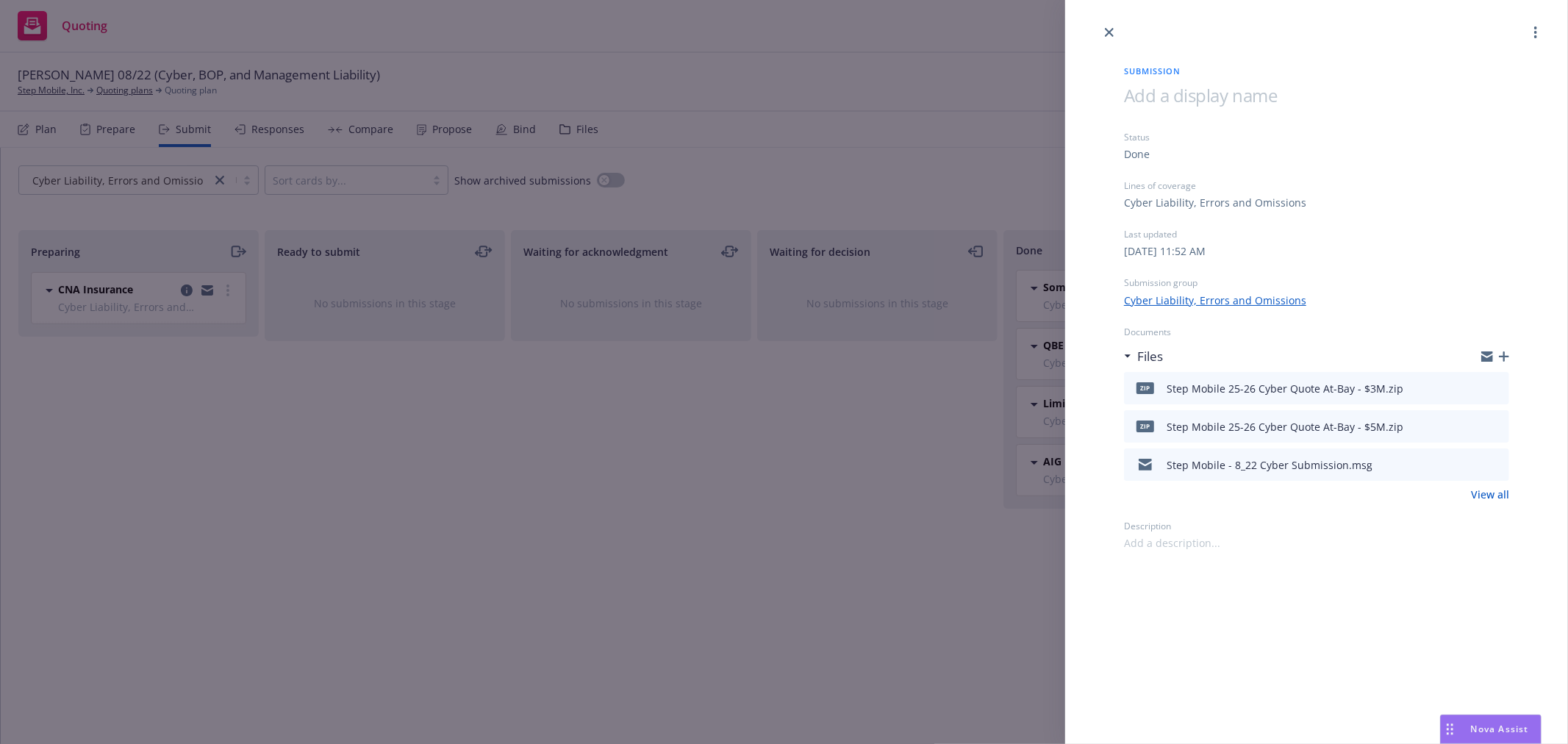
click at [1471, 388] on icon "download file" at bounding box center [1472, 387] width 12 height 12
click at [1474, 428] on icon "download file" at bounding box center [1472, 425] width 12 height 12
drag, startPoint x: 730, startPoint y: 176, endPoint x: 366, endPoint y: 171, distance: 364.0
click at [730, 176] on div "Submission Status Done Lines of coverage Cyber Liability, Errors and Omissions …" at bounding box center [784, 372] width 1568 height 744
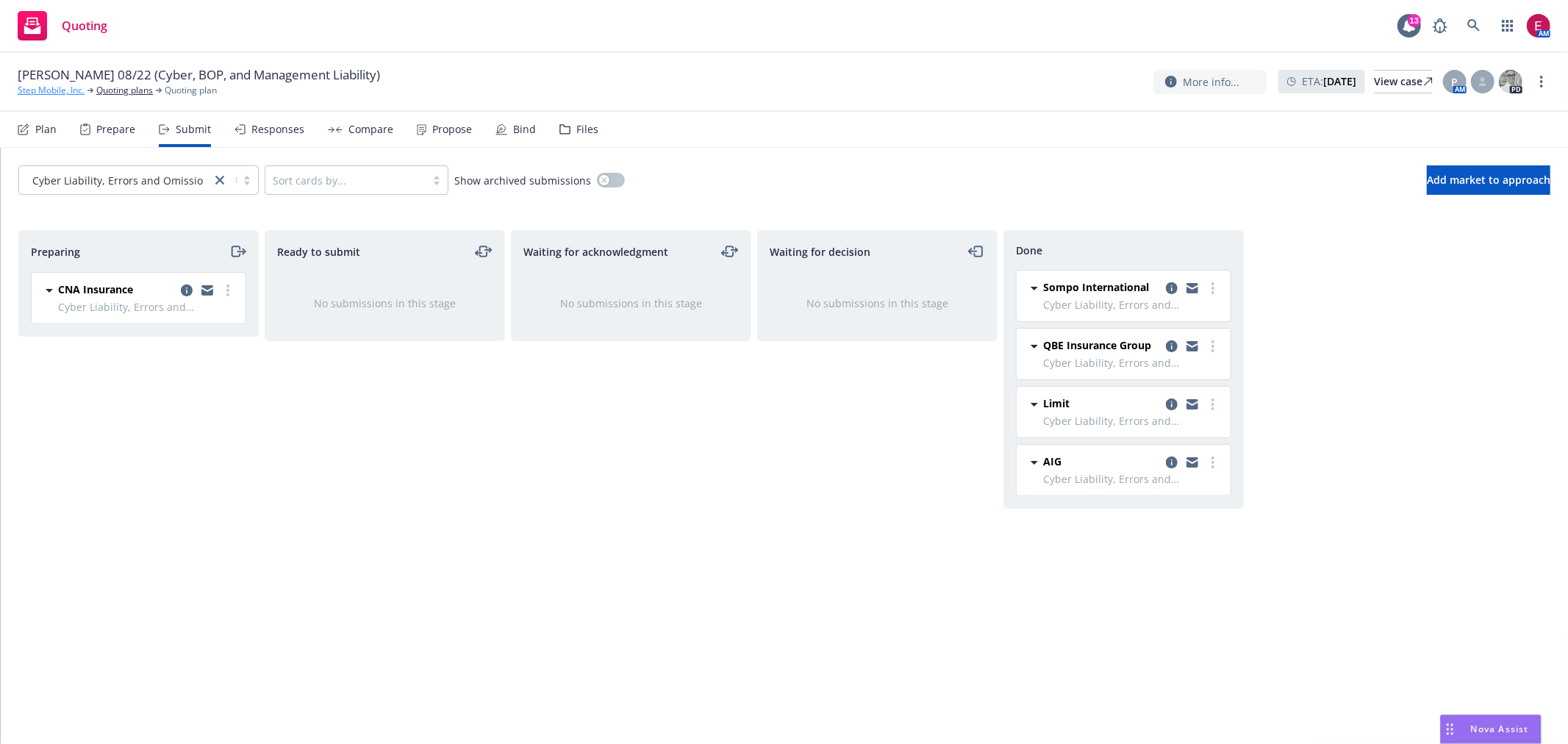
click at [62, 96] on link "Step Mobile, Inc." at bounding box center [51, 90] width 67 height 13
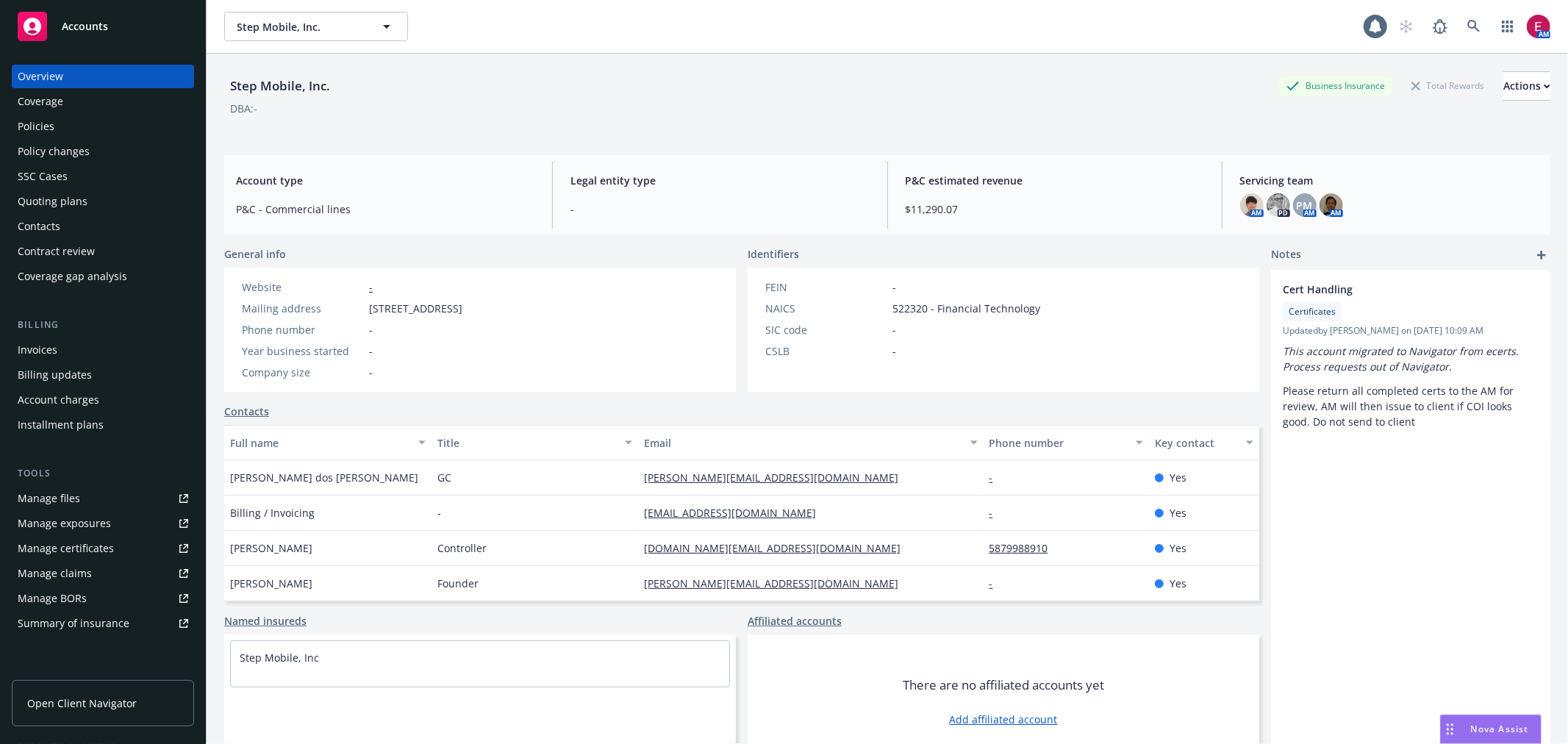
click at [45, 125] on div "Policies" at bounding box center [36, 126] width 37 height 24
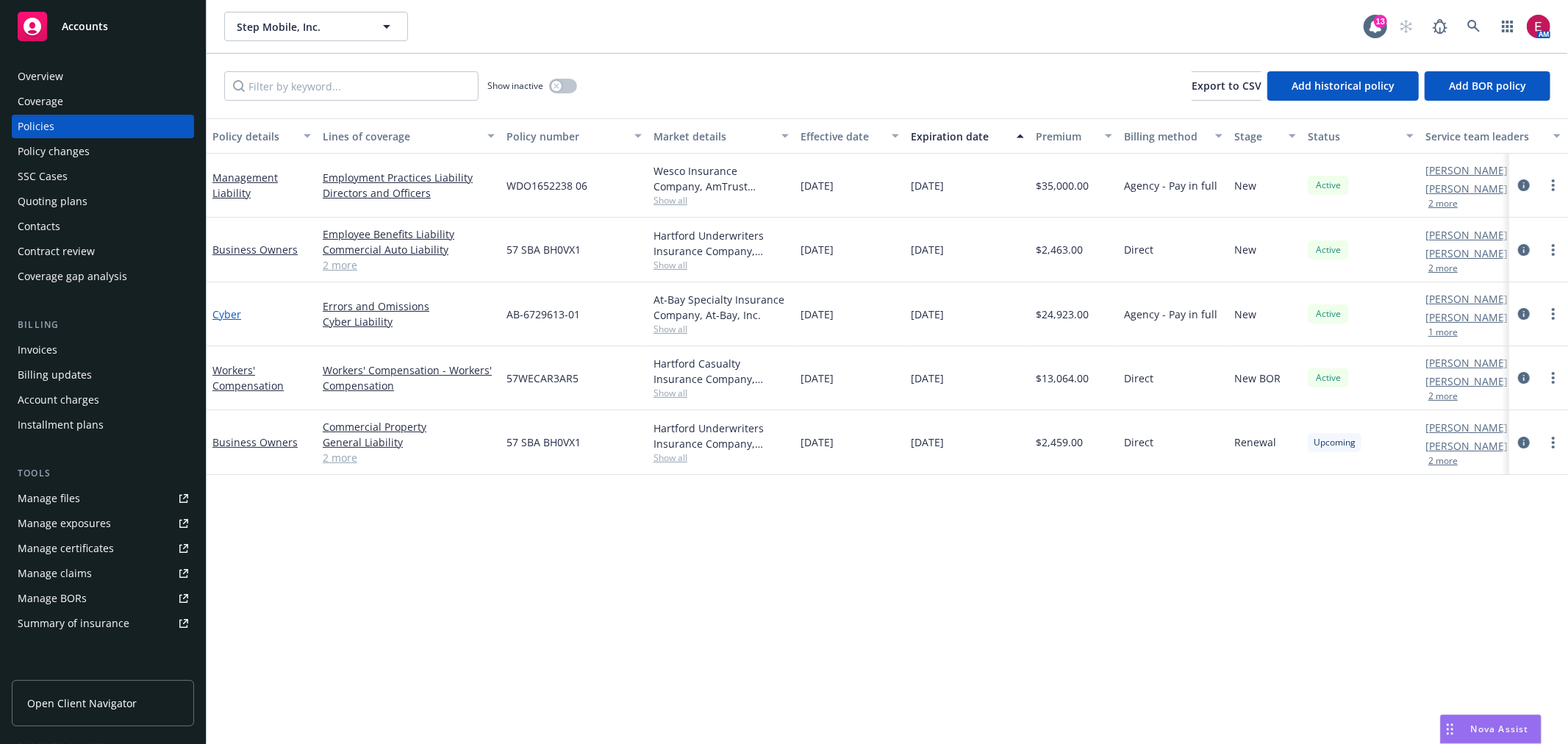
click at [225, 317] on link "Cyber" at bounding box center [227, 314] width 29 height 14
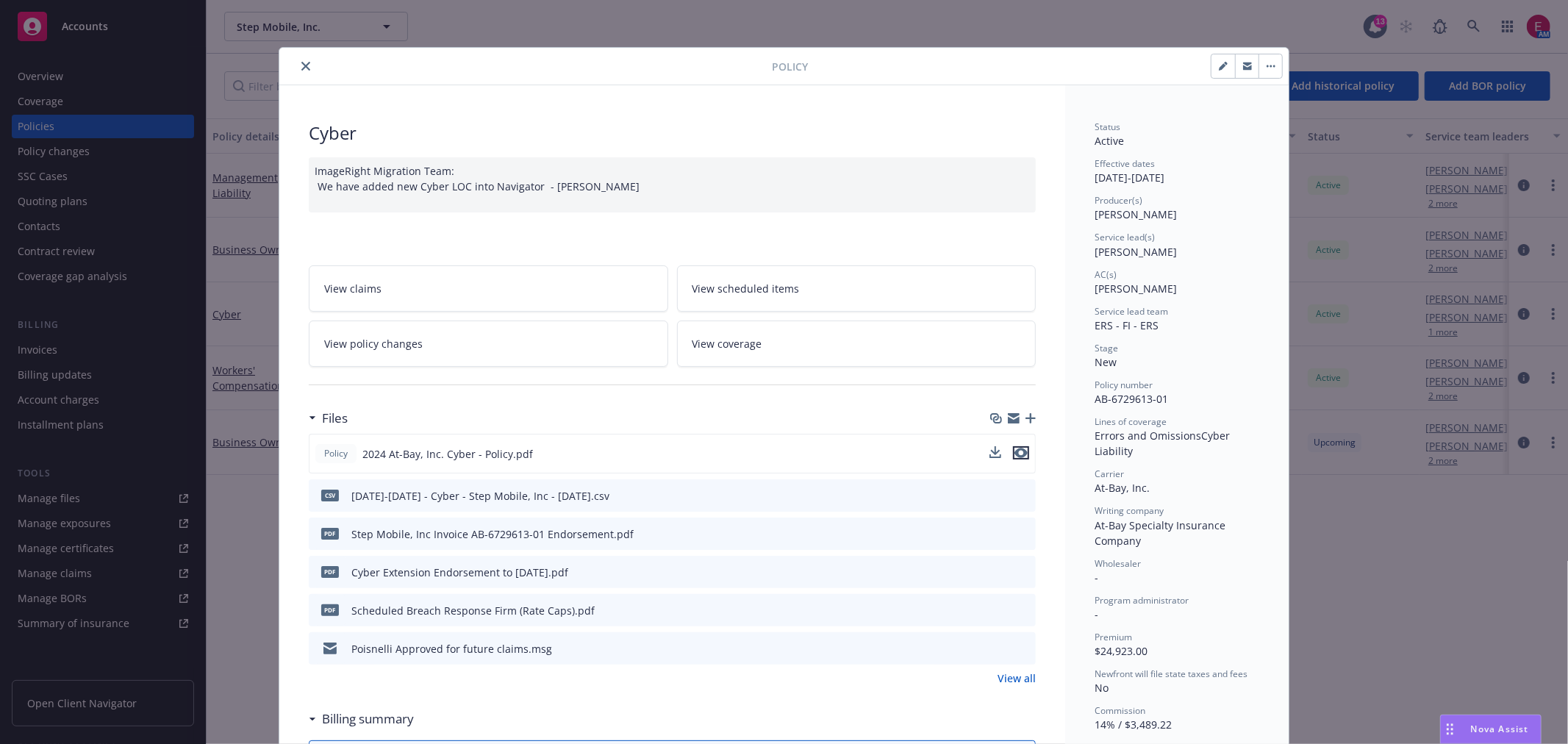
click at [1016, 457] on icon "preview file" at bounding box center [1020, 453] width 13 height 10
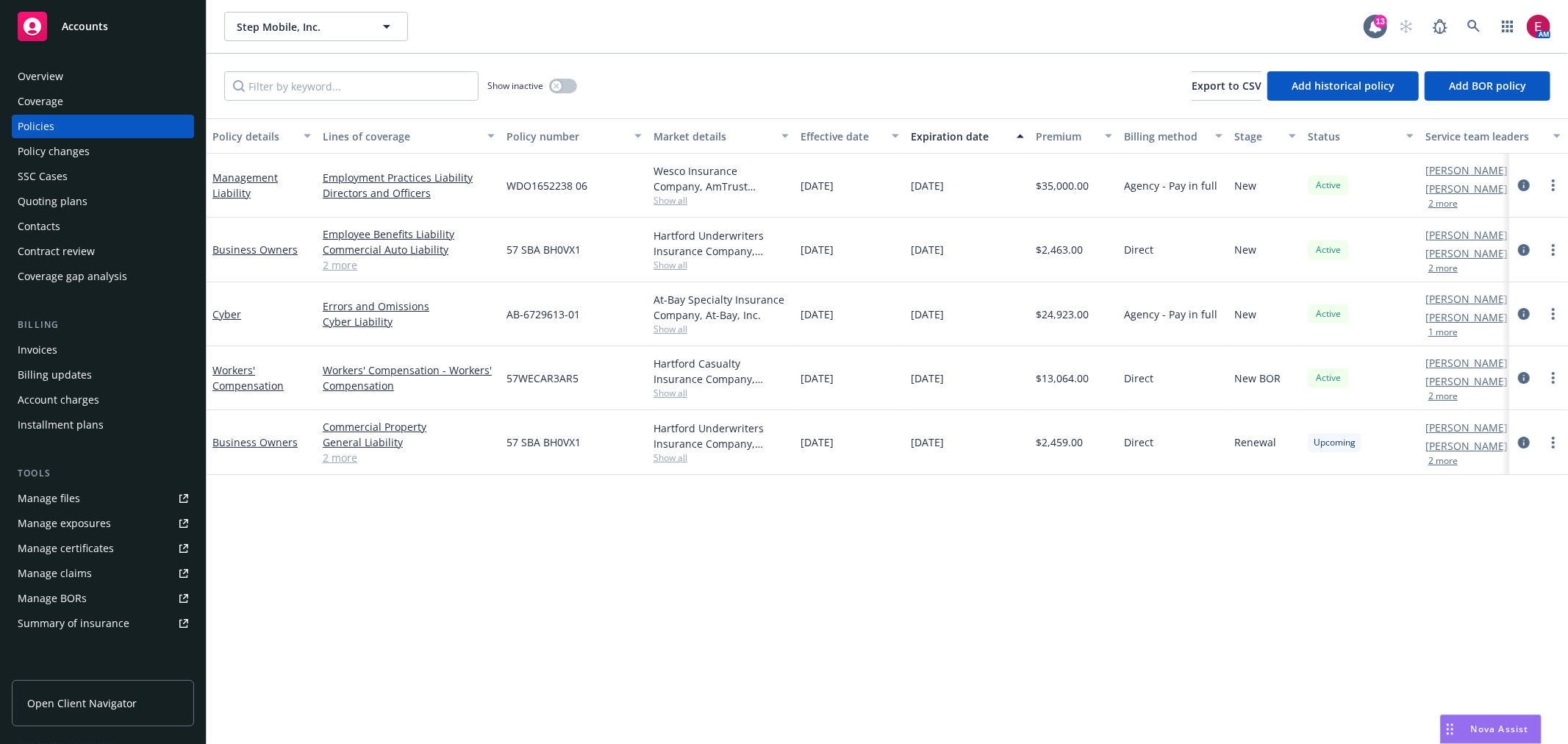
click at [577, 75] on div "Show inactive Export to CSV Add historical policy Add BOR policy" at bounding box center [887, 86] width 1361 height 65
click at [561, 86] on div "button" at bounding box center [557, 86] width 10 height 10
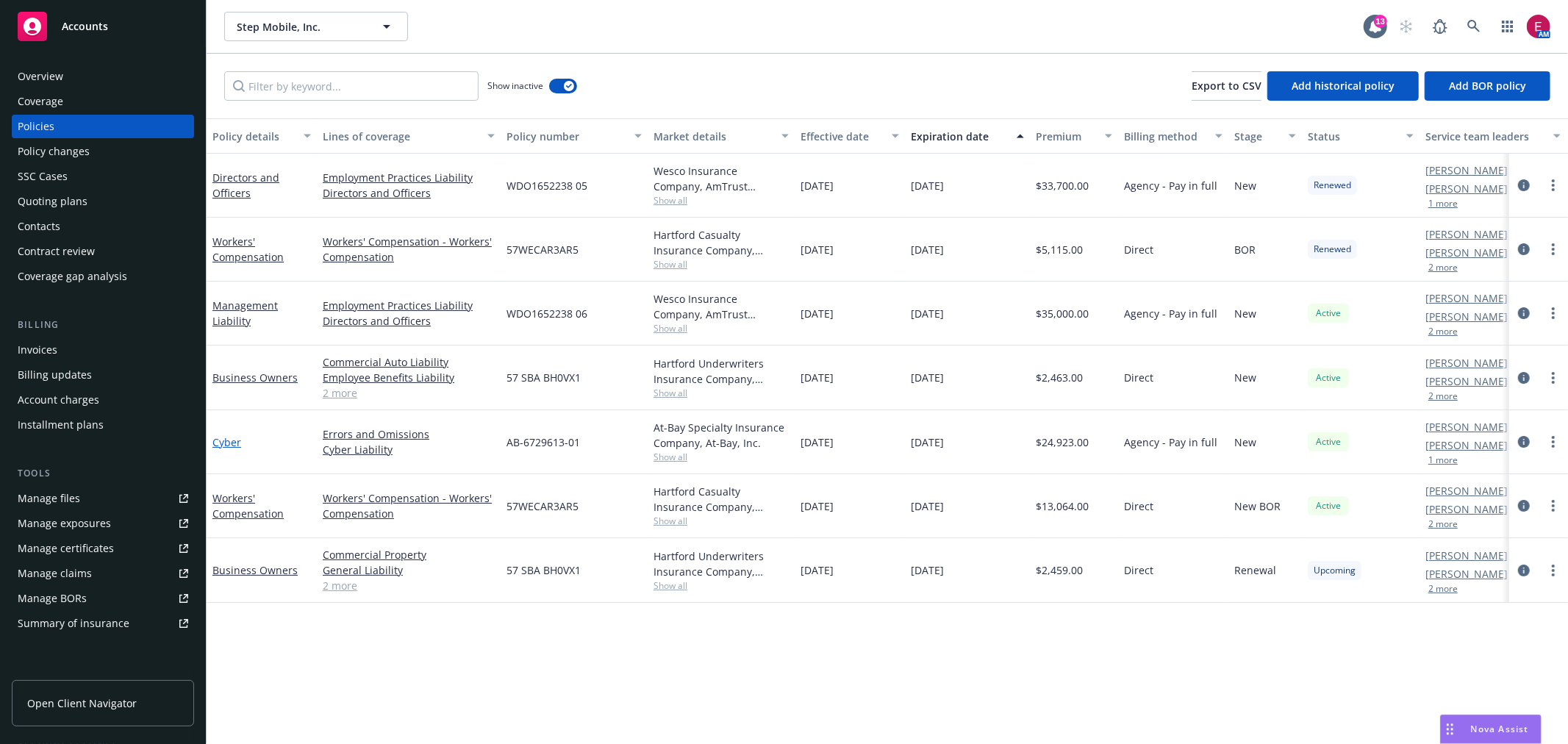
click at [233, 436] on link "Cyber" at bounding box center [227, 443] width 29 height 14
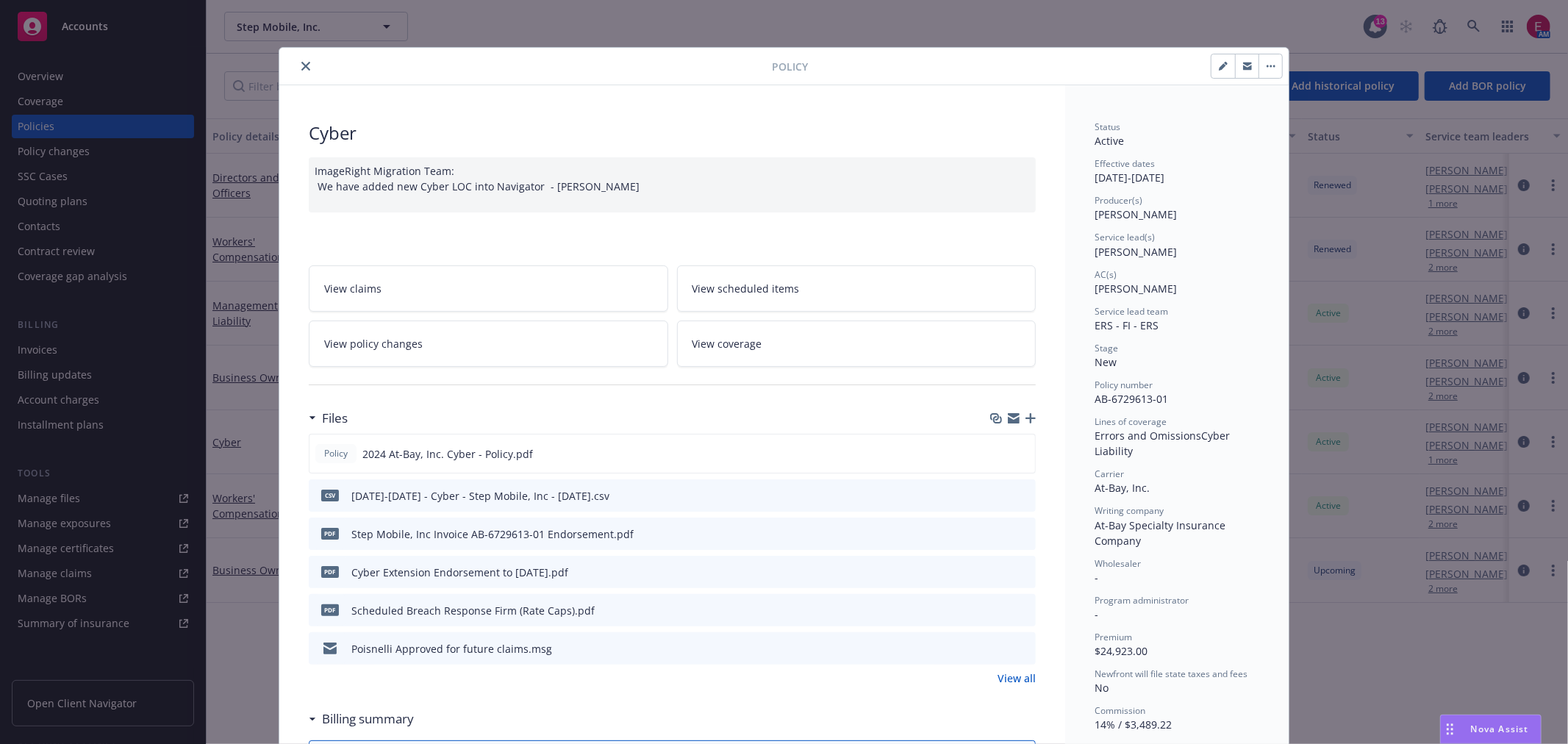
click at [1025, 680] on link "View all" at bounding box center [1016, 678] width 38 height 16
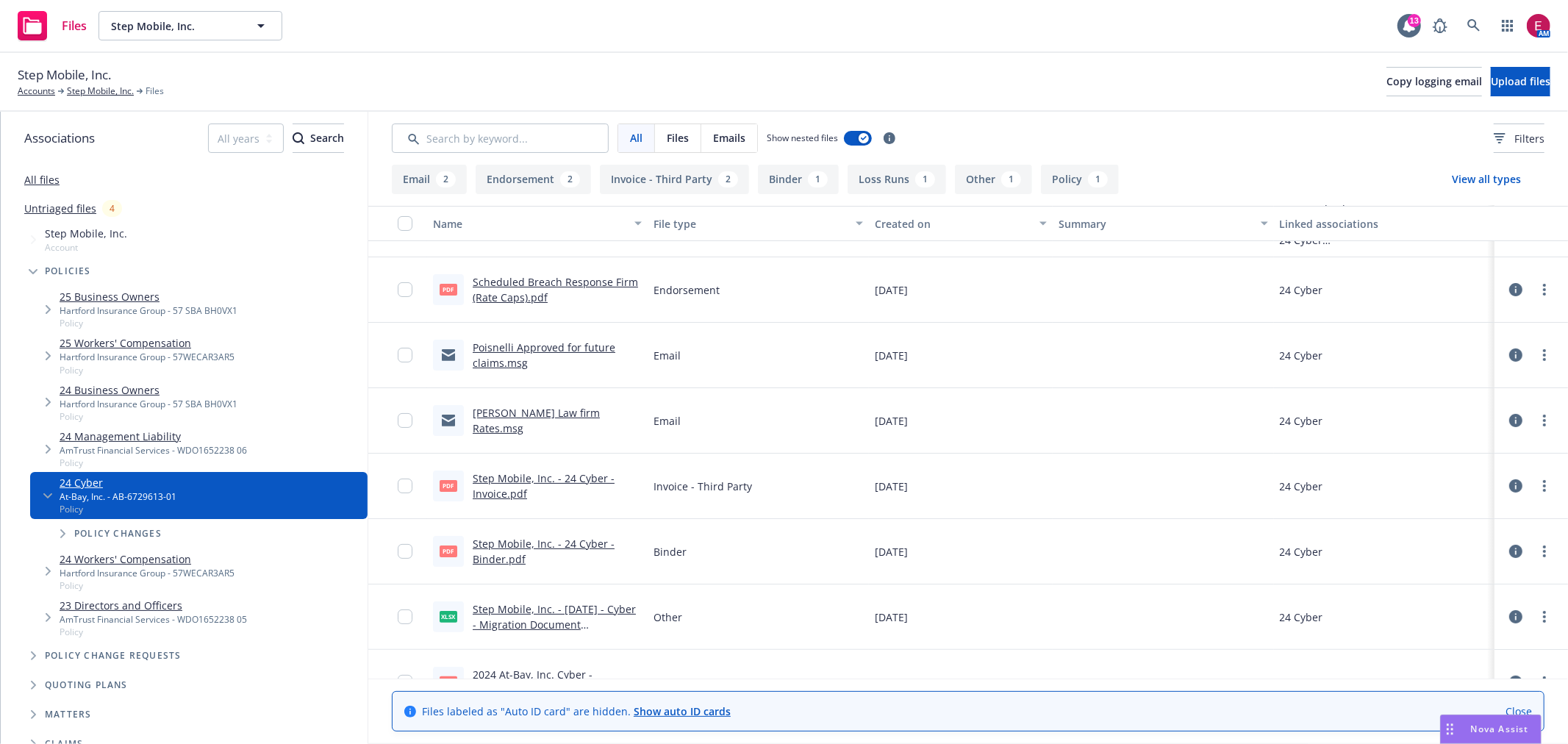
scroll to position [209, 0]
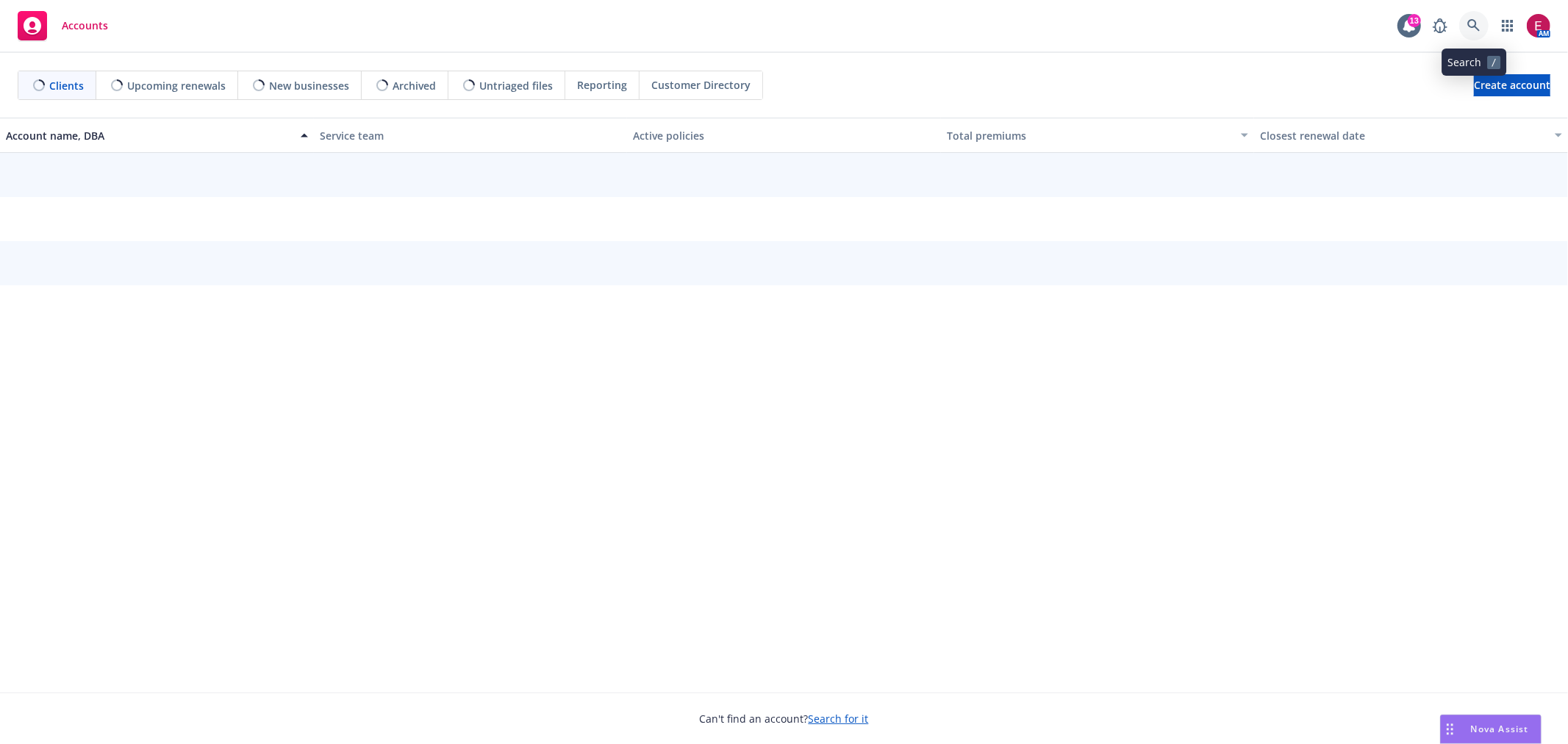
click at [1478, 27] on icon at bounding box center [1474, 25] width 13 height 13
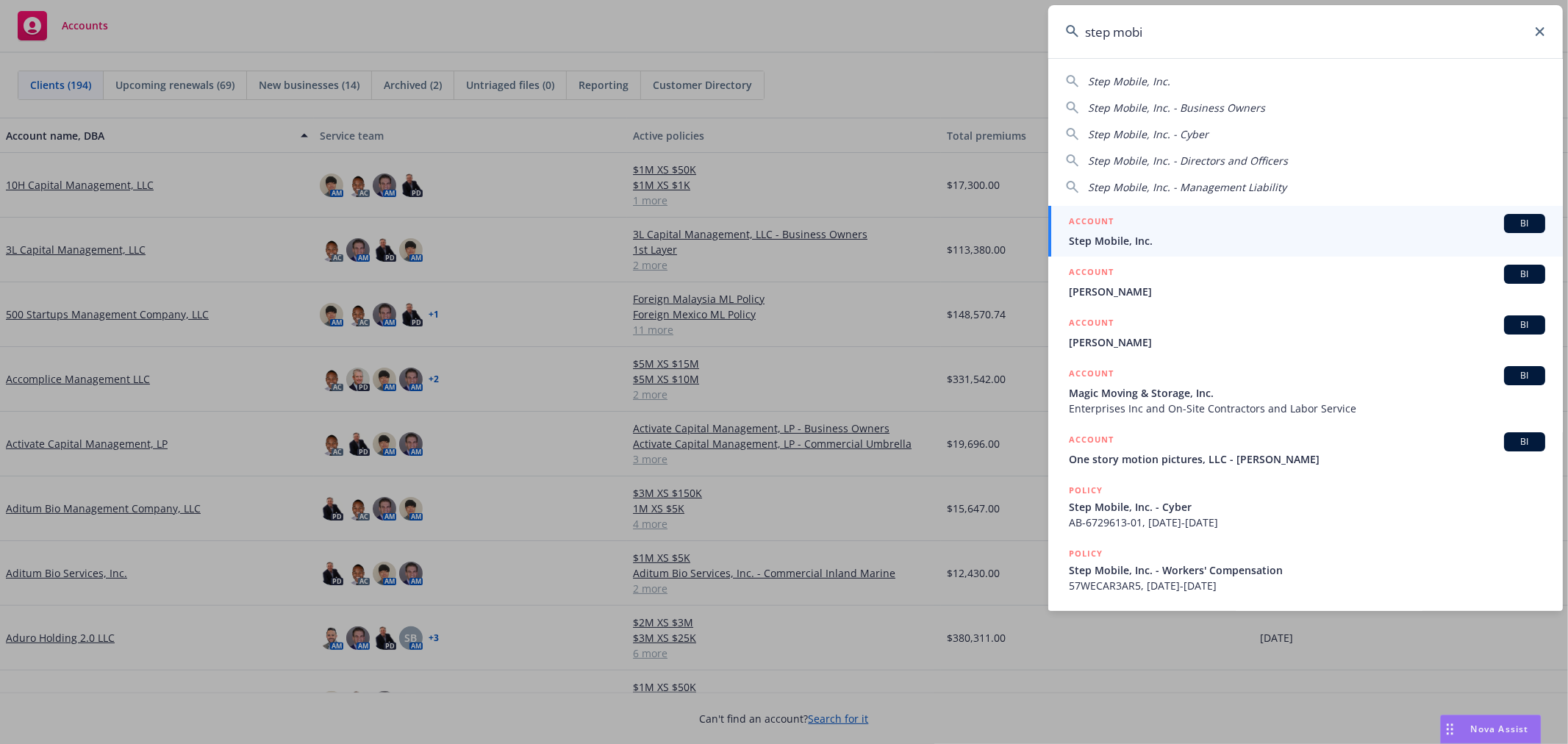
type input "step mobi"
click at [1207, 238] on span "Step Mobile, Inc." at bounding box center [1307, 241] width 476 height 16
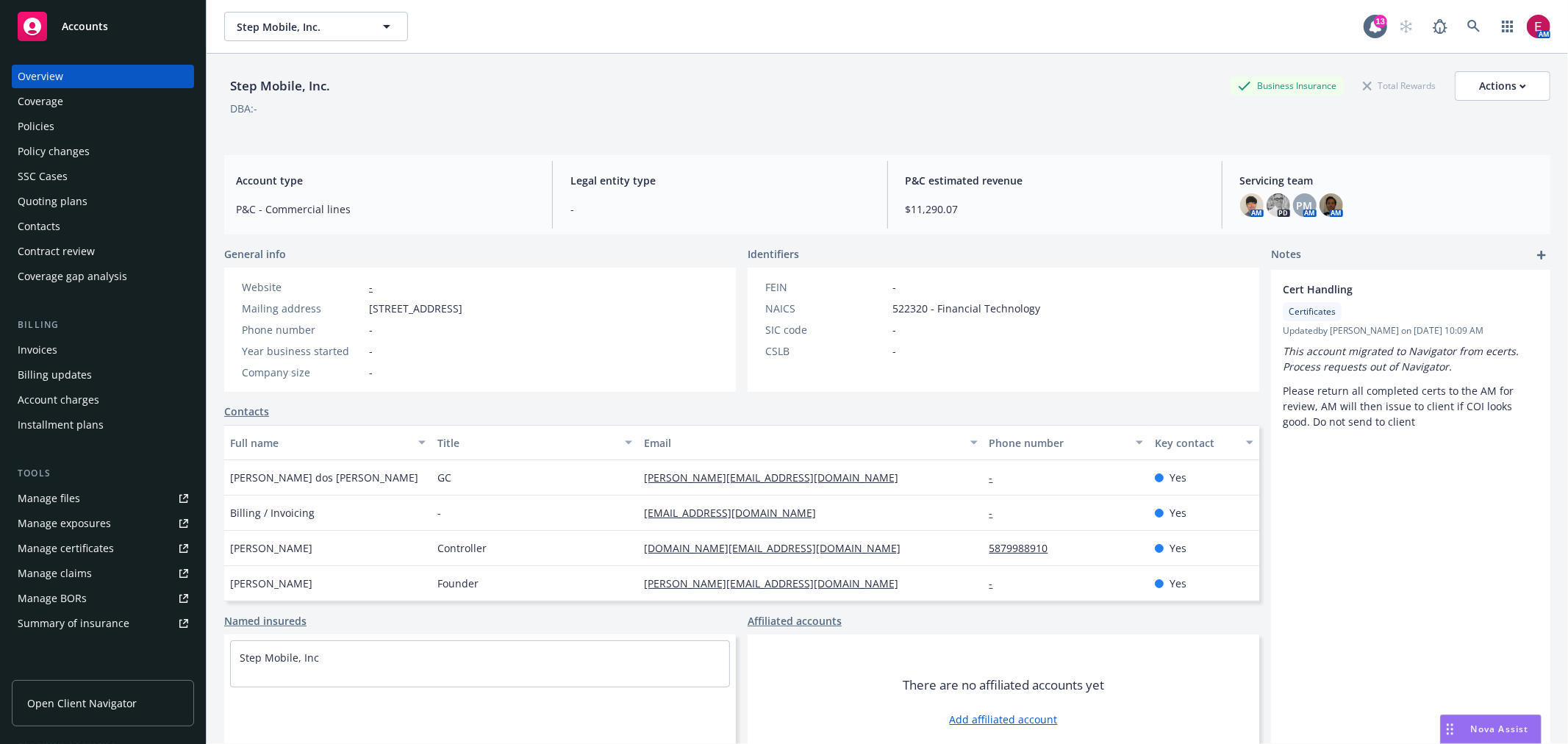
click at [67, 131] on div "Policies" at bounding box center [103, 126] width 171 height 24
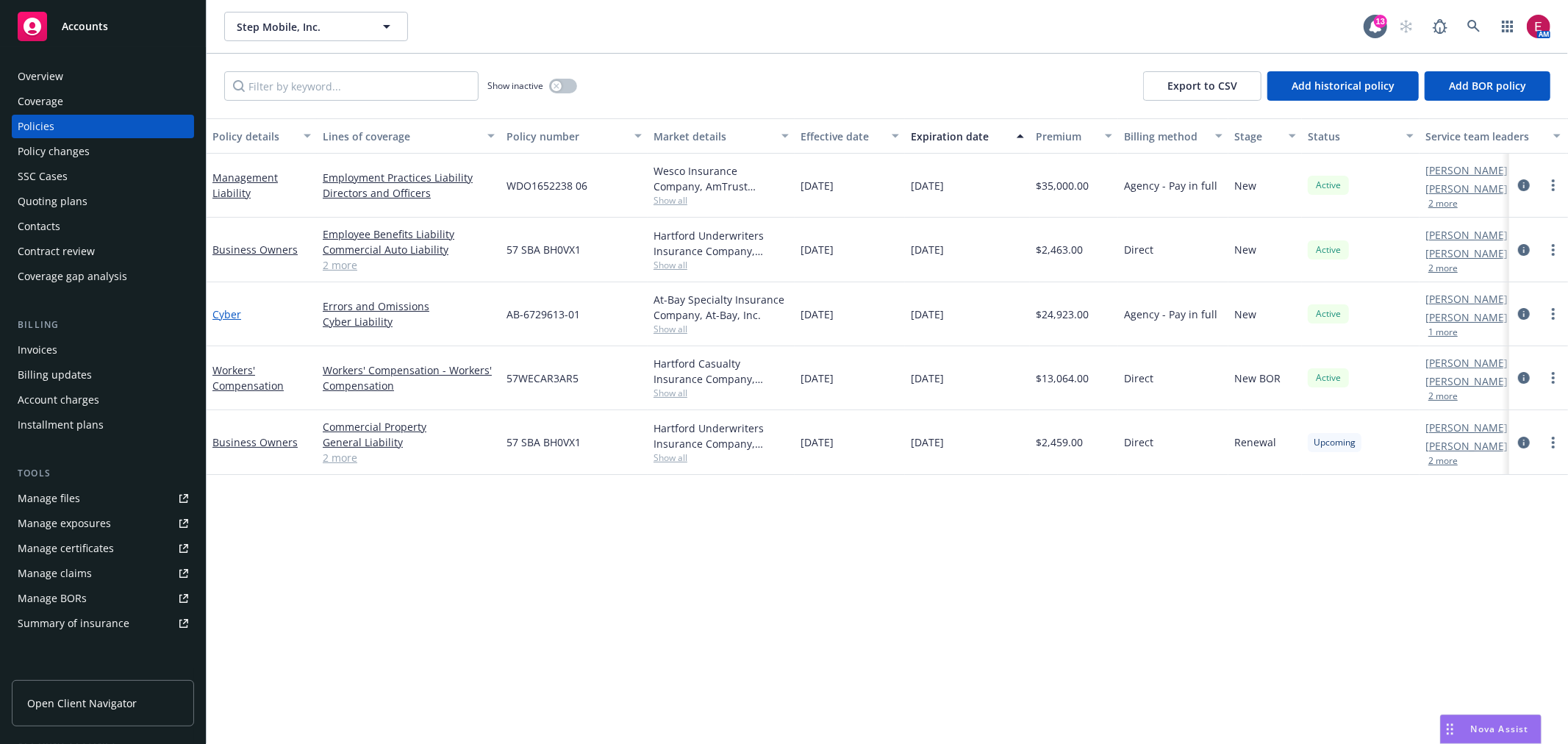
drag, startPoint x: 216, startPoint y: 333, endPoint x: 222, endPoint y: 317, distance: 17.1
click at [216, 331] on div "Cyber" at bounding box center [261, 314] width 110 height 64
click at [222, 317] on link "Cyber" at bounding box center [227, 314] width 29 height 14
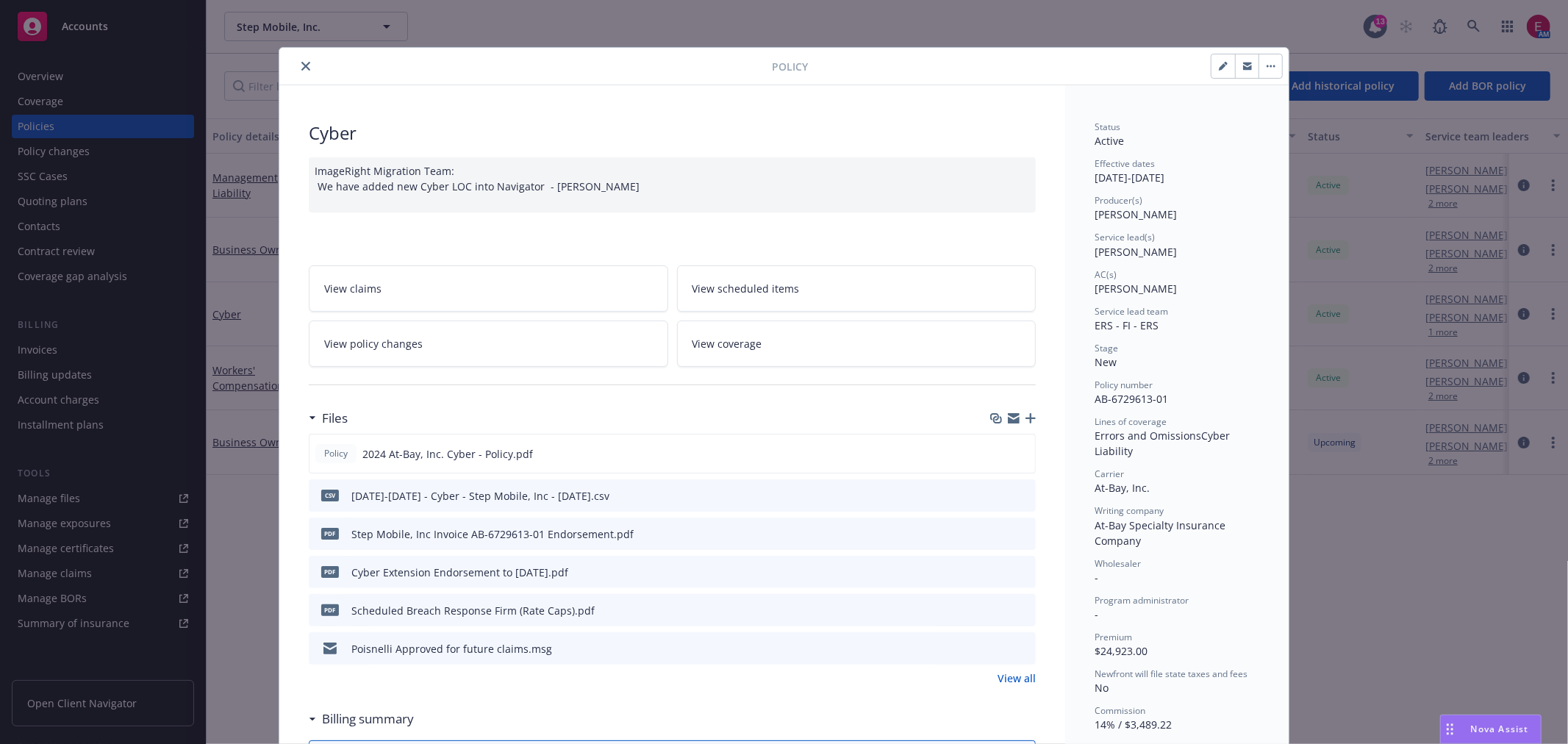
click at [1019, 646] on icon "preview file" at bounding box center [1021, 648] width 13 height 10
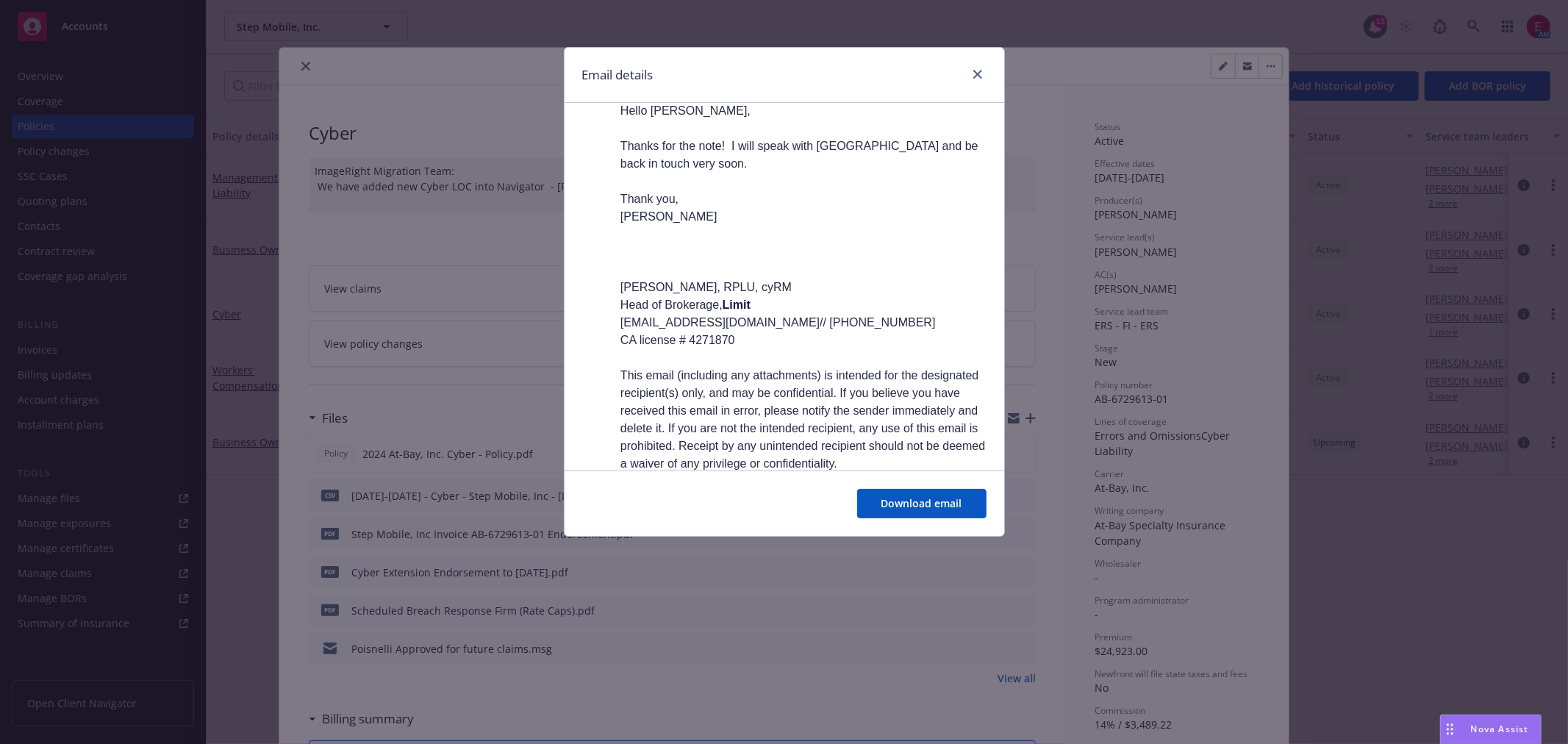
scroll to position [5704, 0]
click at [829, 640] on p "Hi Jessica. Our client has been affected by the Evolve Cyber incident. They wou…" at bounding box center [804, 745] width 361 height 212
copy p "Polsinelli"
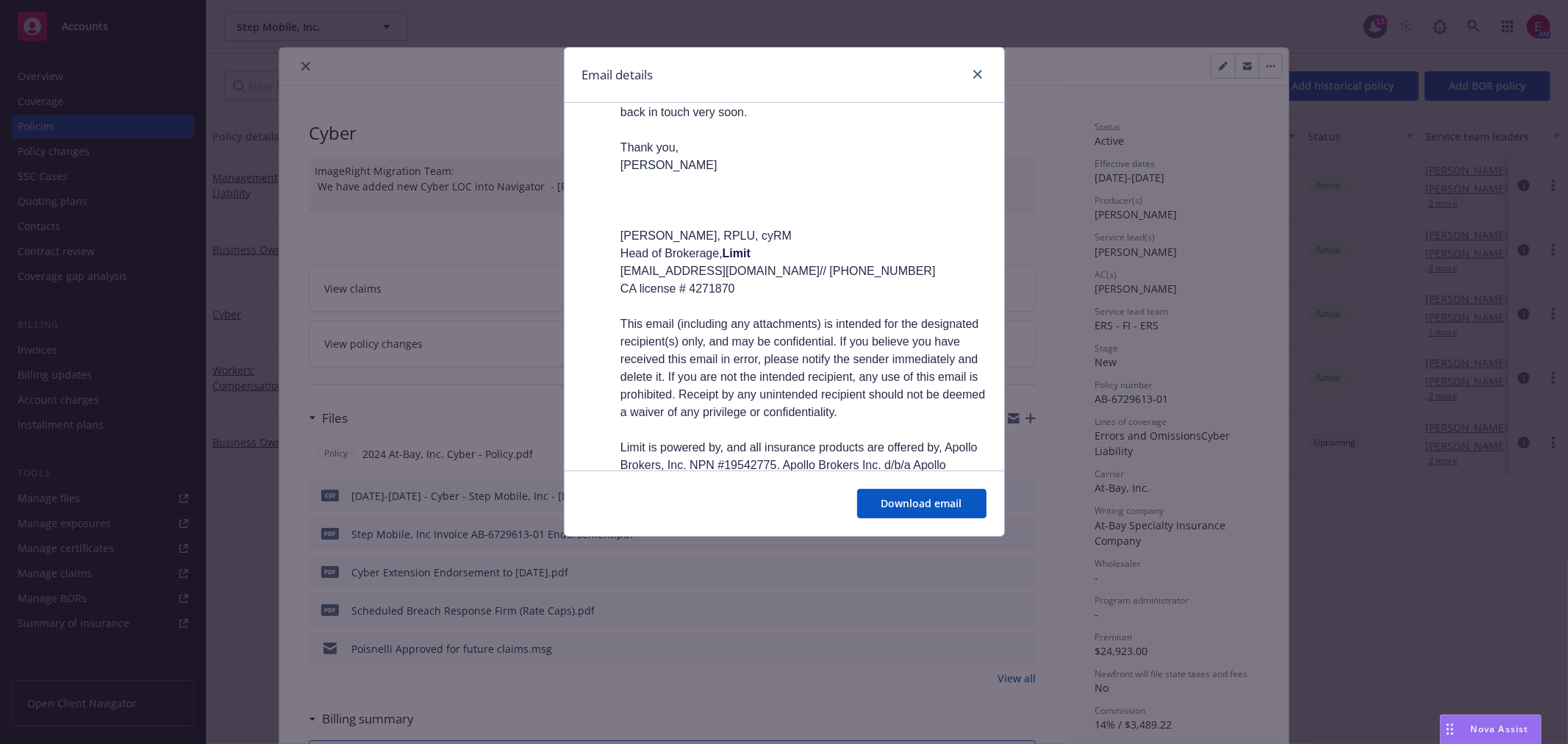
scroll to position [5786, 0]
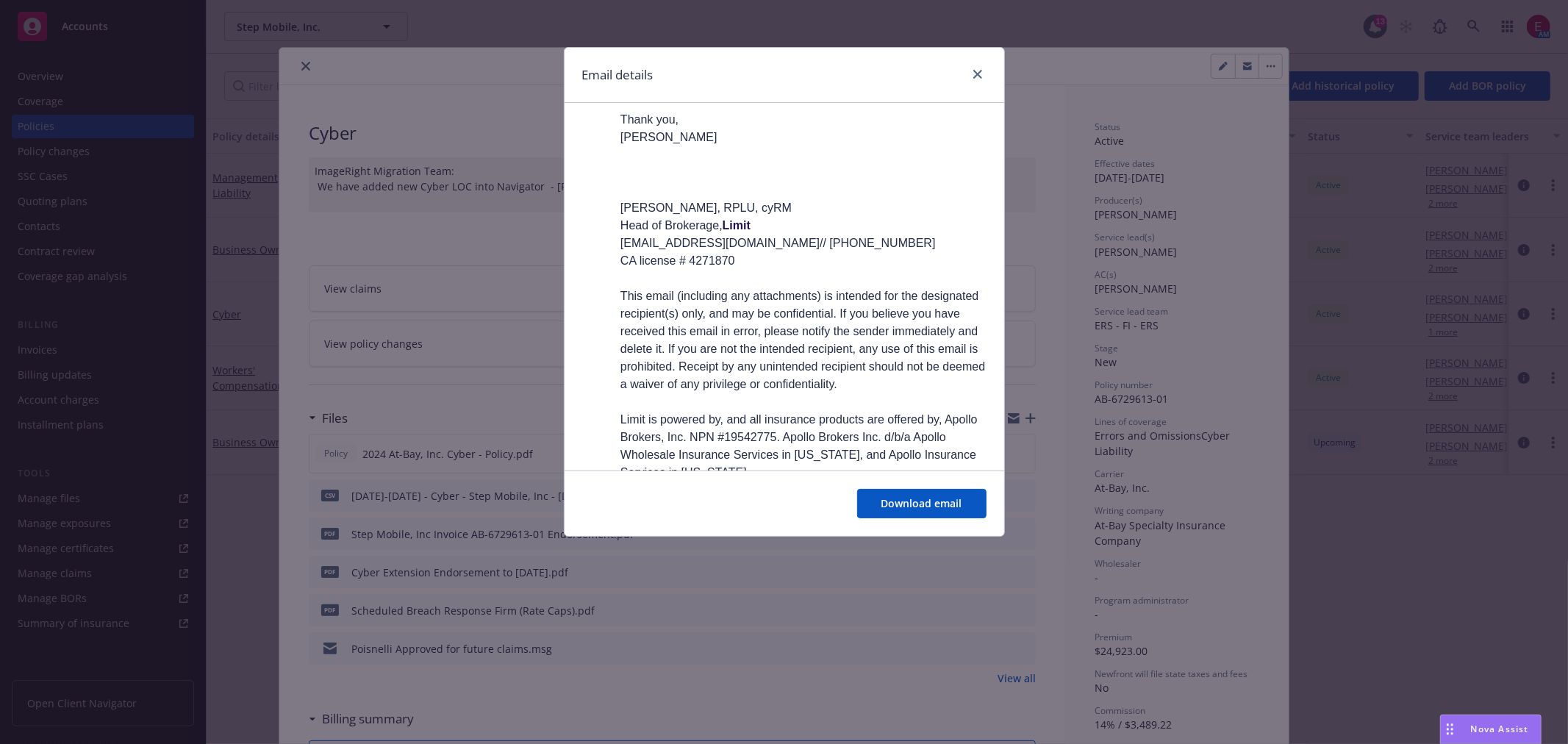
drag, startPoint x: 1083, startPoint y: 416, endPoint x: 1025, endPoint y: 418, distance: 58.0
click at [1083, 416] on div "Email details Re: Step Mobile Thursday, August 8, 2024 at 10:05 AM From: jessic…" at bounding box center [784, 372] width 1568 height 744
click at [978, 83] on link "close" at bounding box center [977, 75] width 18 height 18
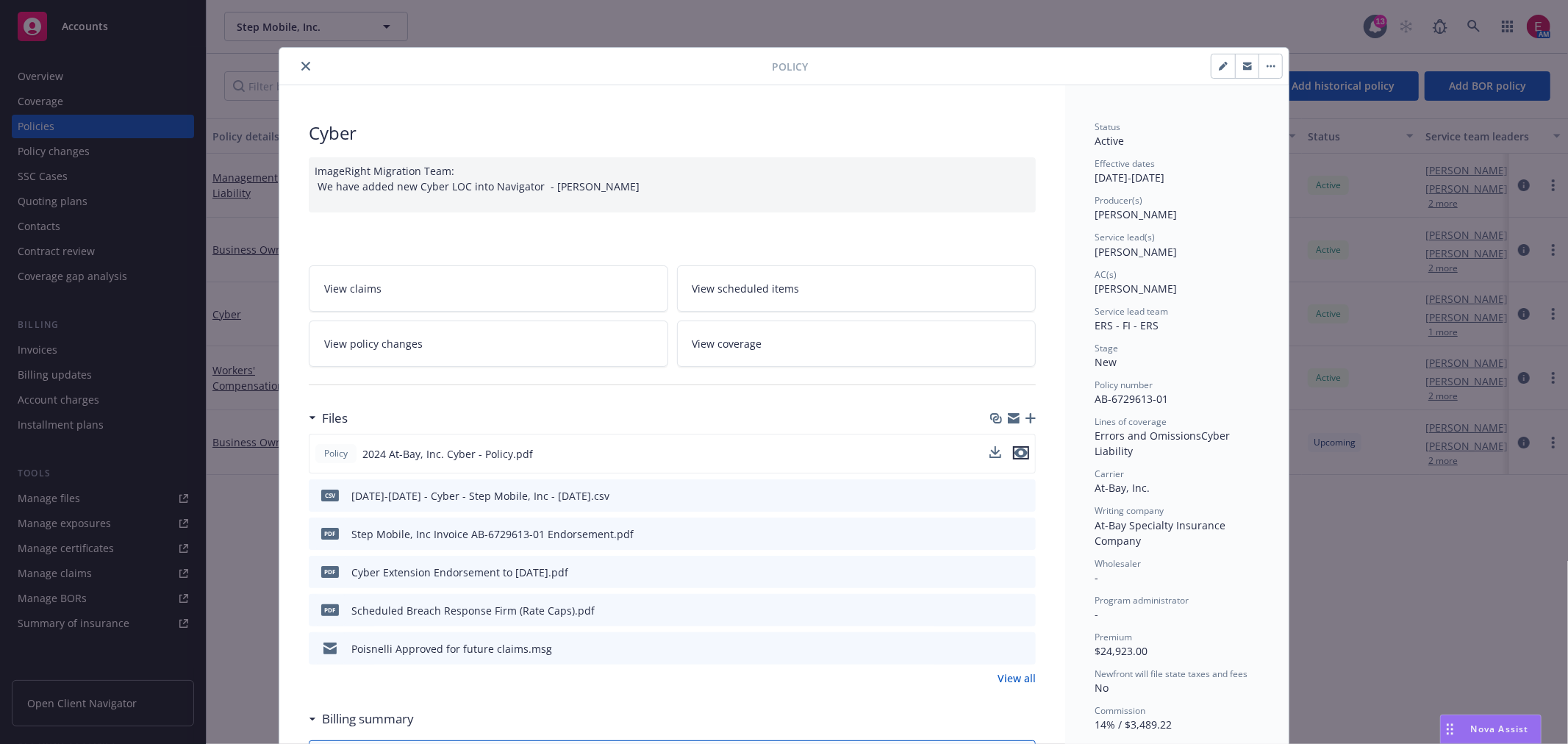
click at [1022, 450] on button "preview file" at bounding box center [1021, 453] width 16 height 13
click at [1018, 451] on icon "preview file" at bounding box center [1020, 453] width 13 height 10
click at [303, 69] on icon "close" at bounding box center [305, 66] width 9 height 9
